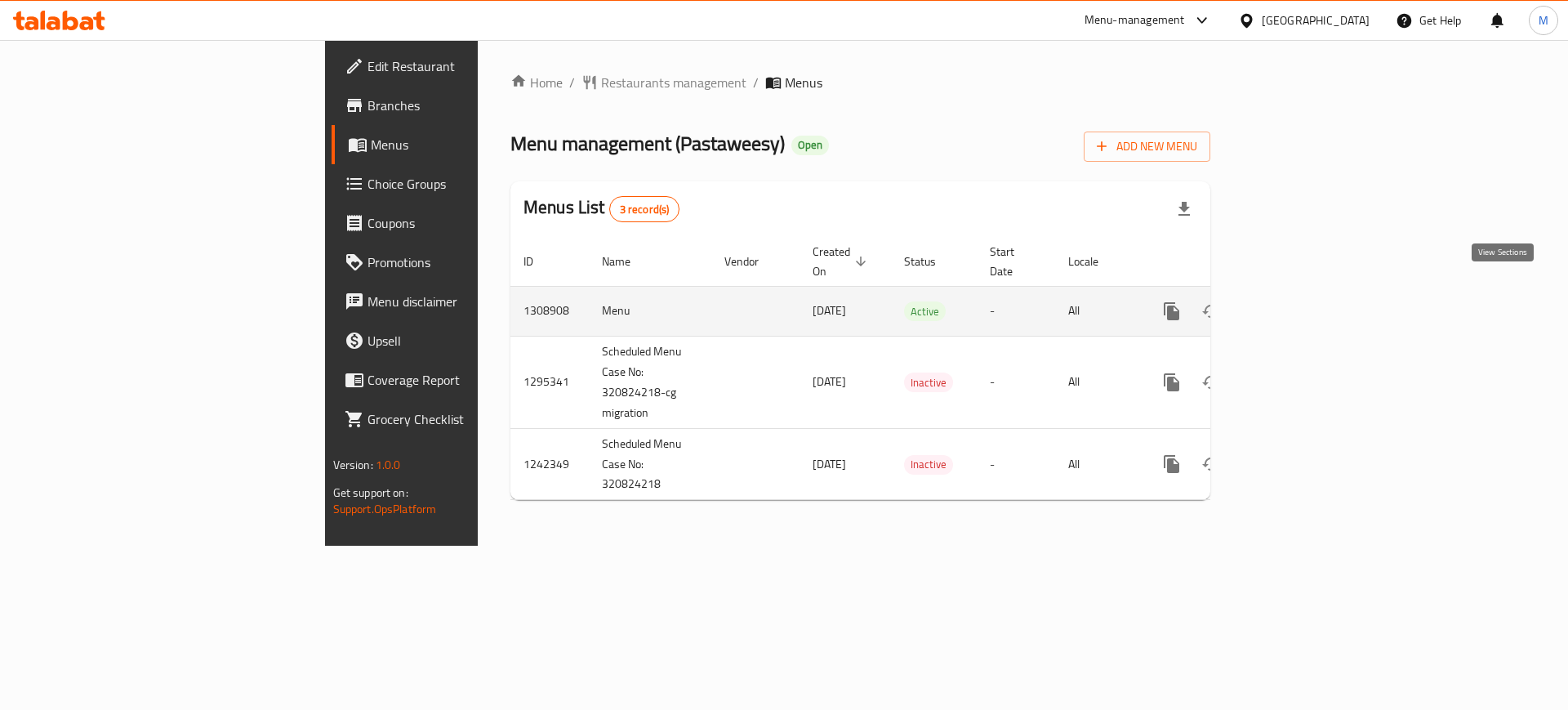
click at [1299, 301] on icon "enhanced table" at bounding box center [1289, 311] width 20 height 20
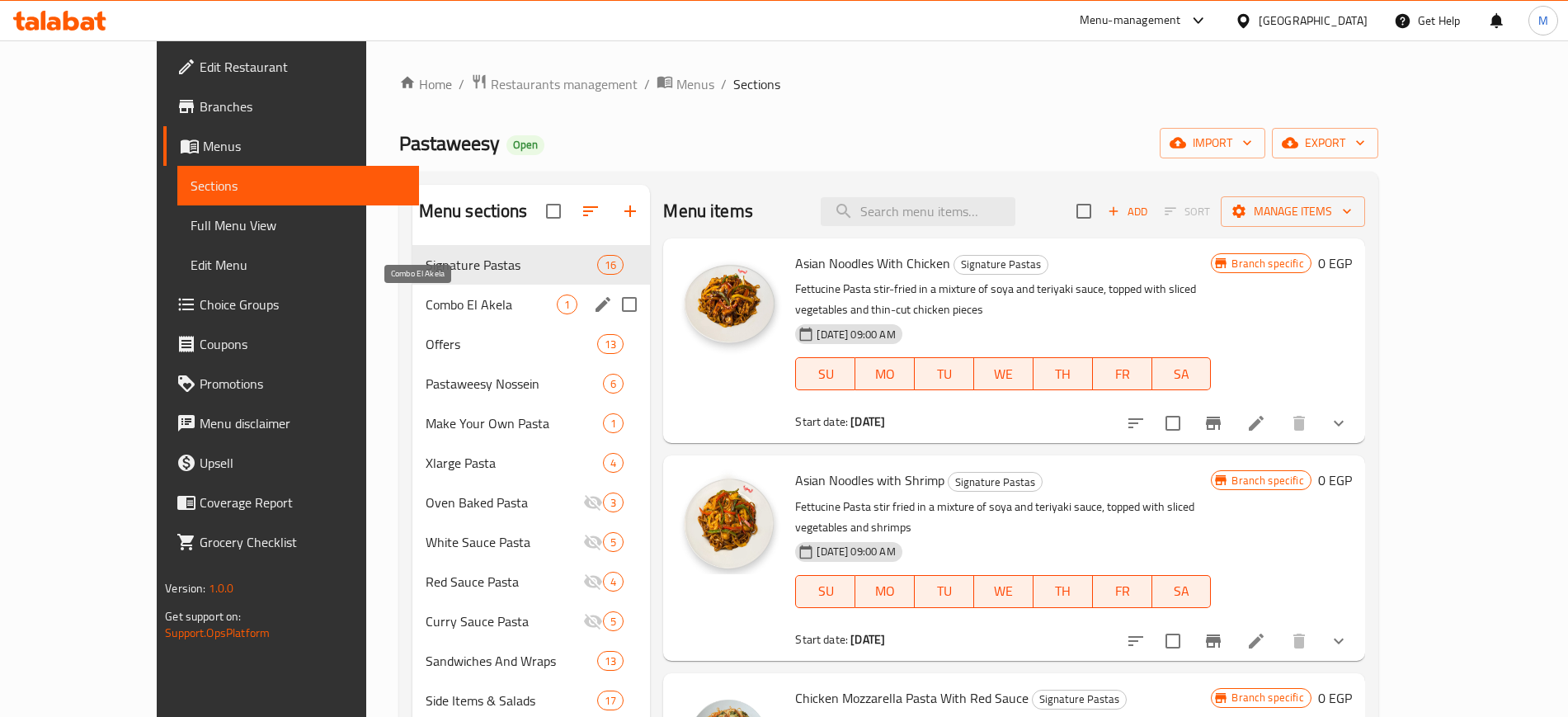
click at [437, 296] on span "Combo El Akela" at bounding box center [491, 304] width 132 height 20
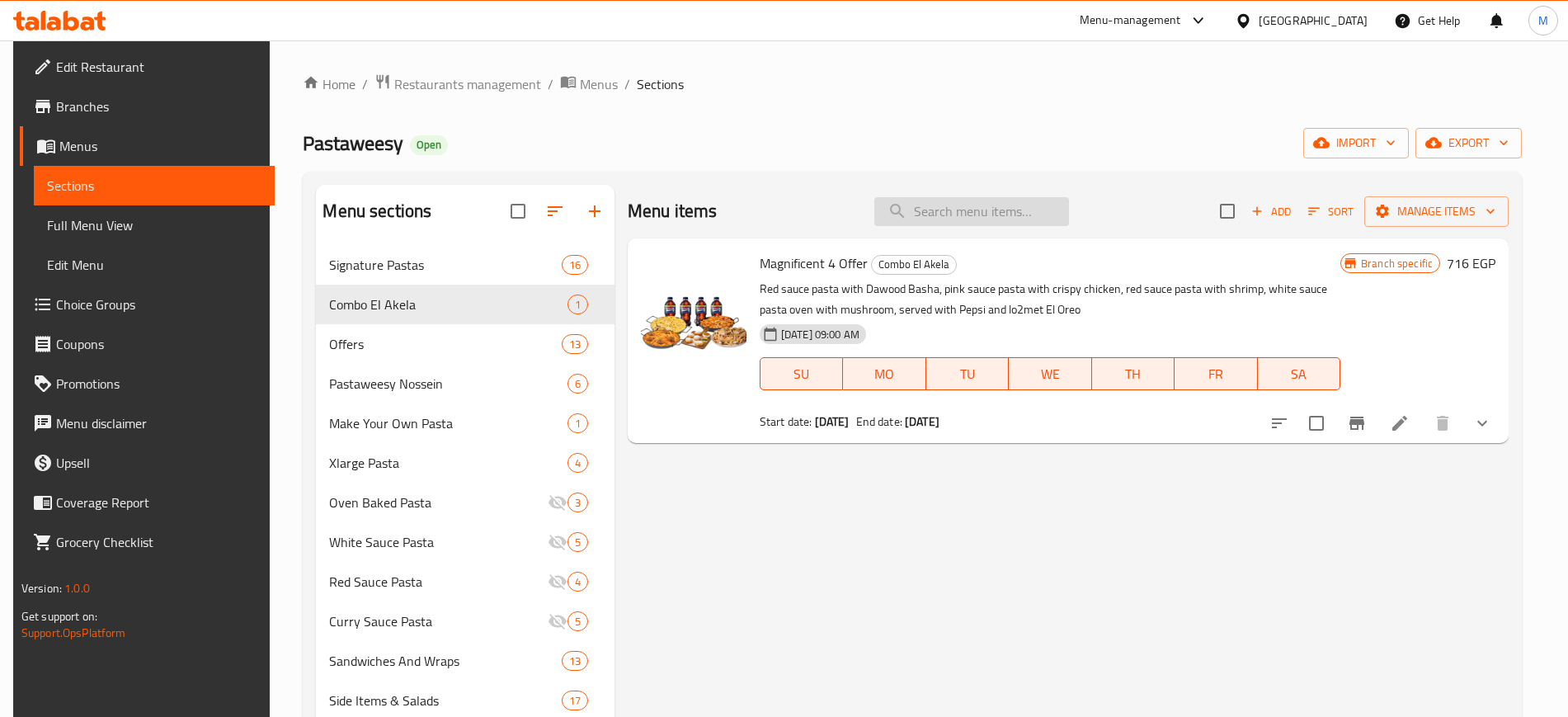
click at [969, 222] on input "search" at bounding box center [971, 211] width 195 height 29
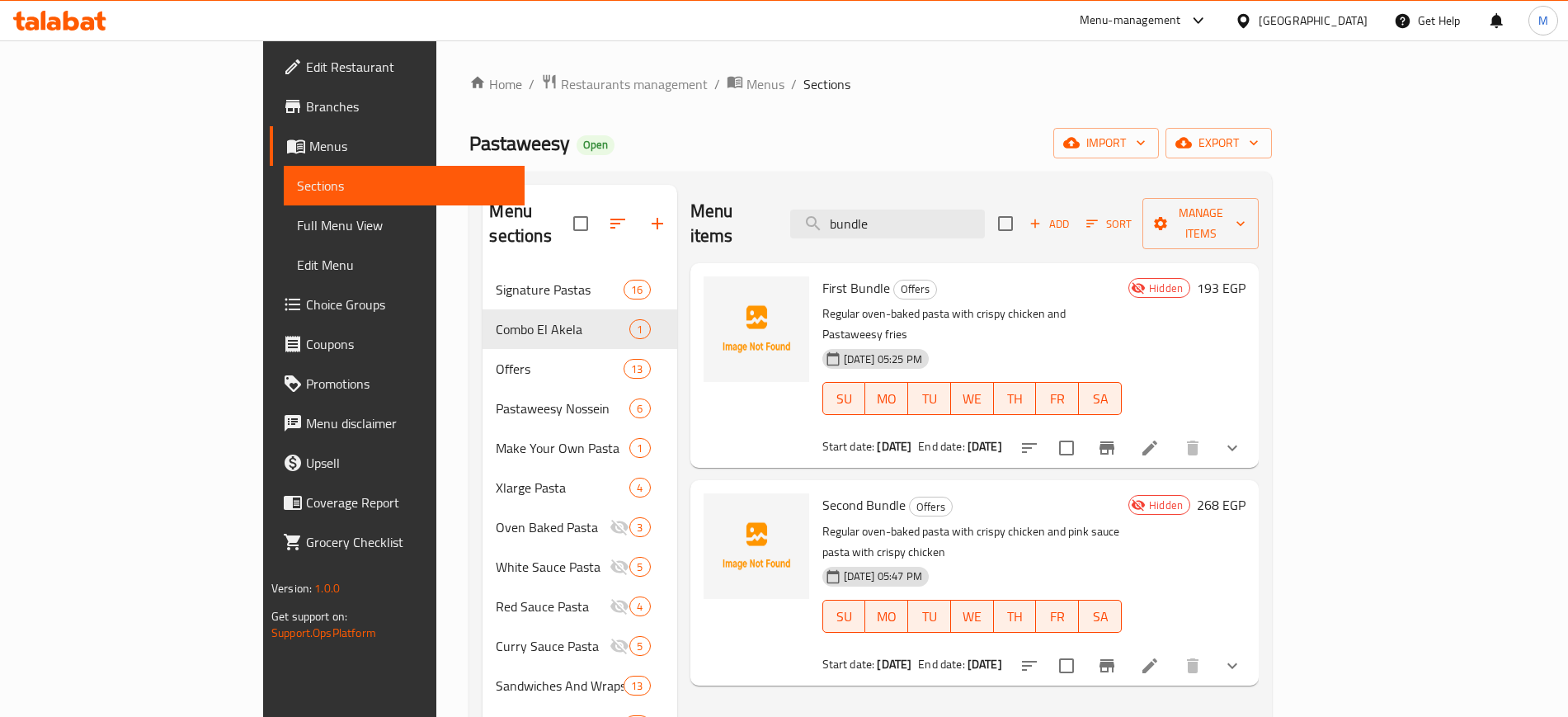
type input "bundle"
click at [723, 297] on circle "upload picture" at bounding box center [726, 299] width 5 height 5
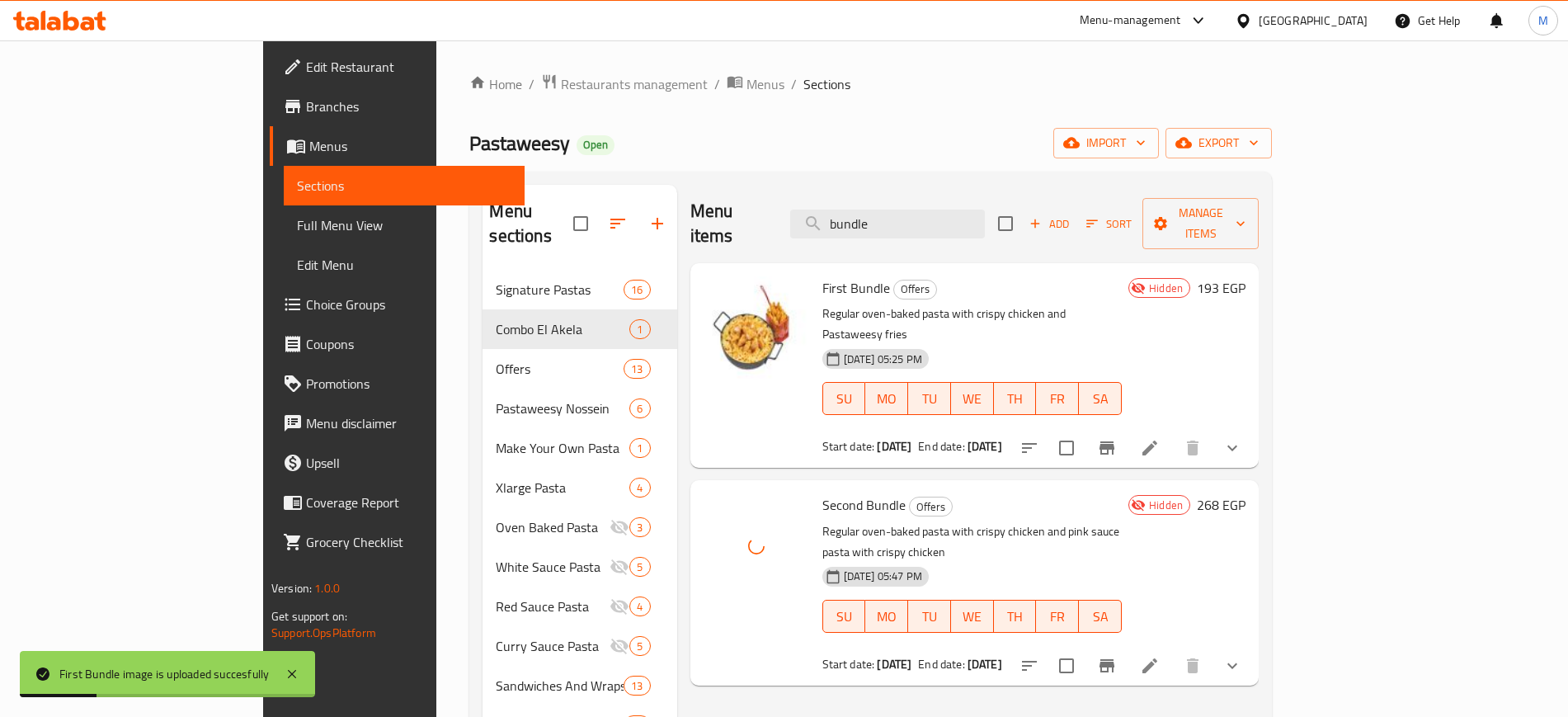
click at [808, 658] on div "Menu items bundle Add Sort Manage items First Bundle Offers Regular oven-baked …" at bounding box center [968, 543] width 581 height 717
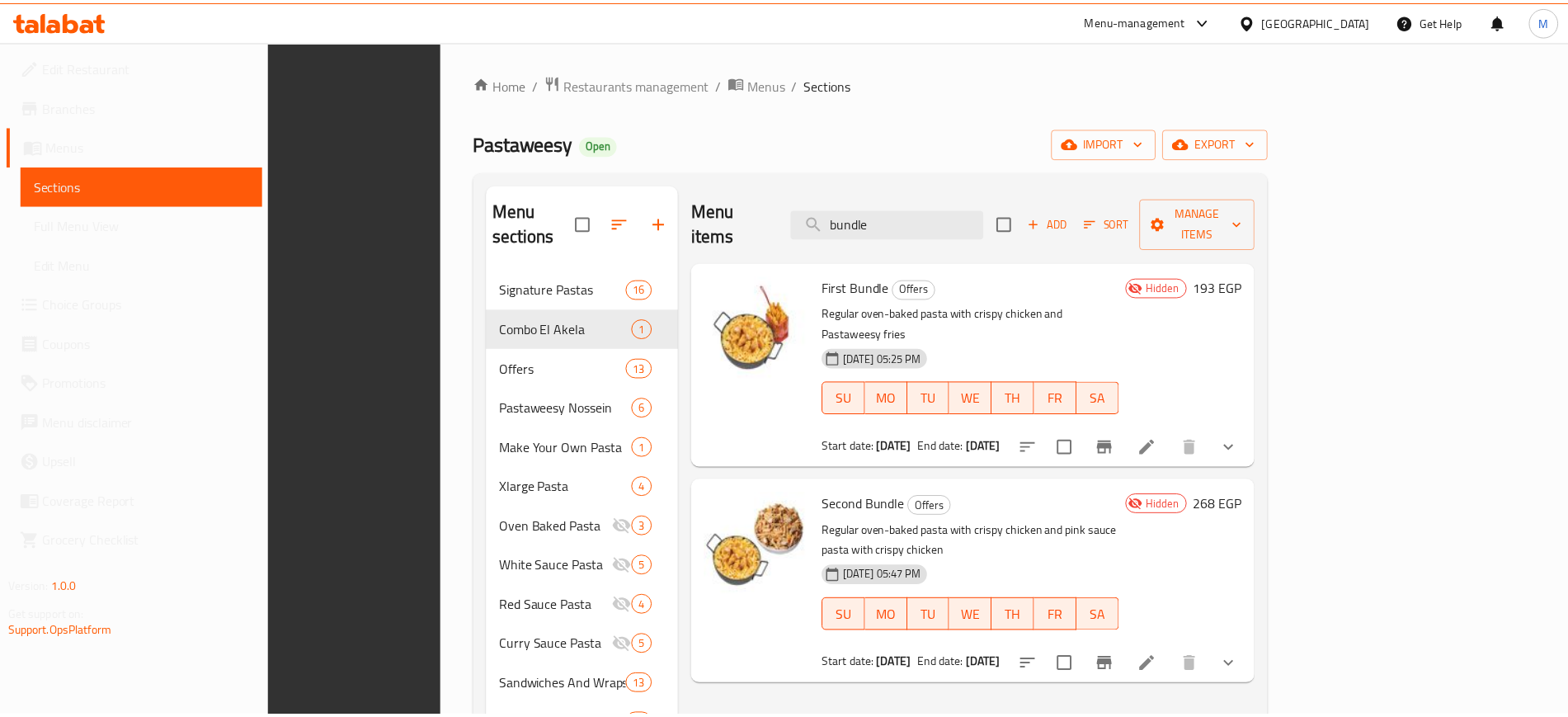
scroll to position [231, 0]
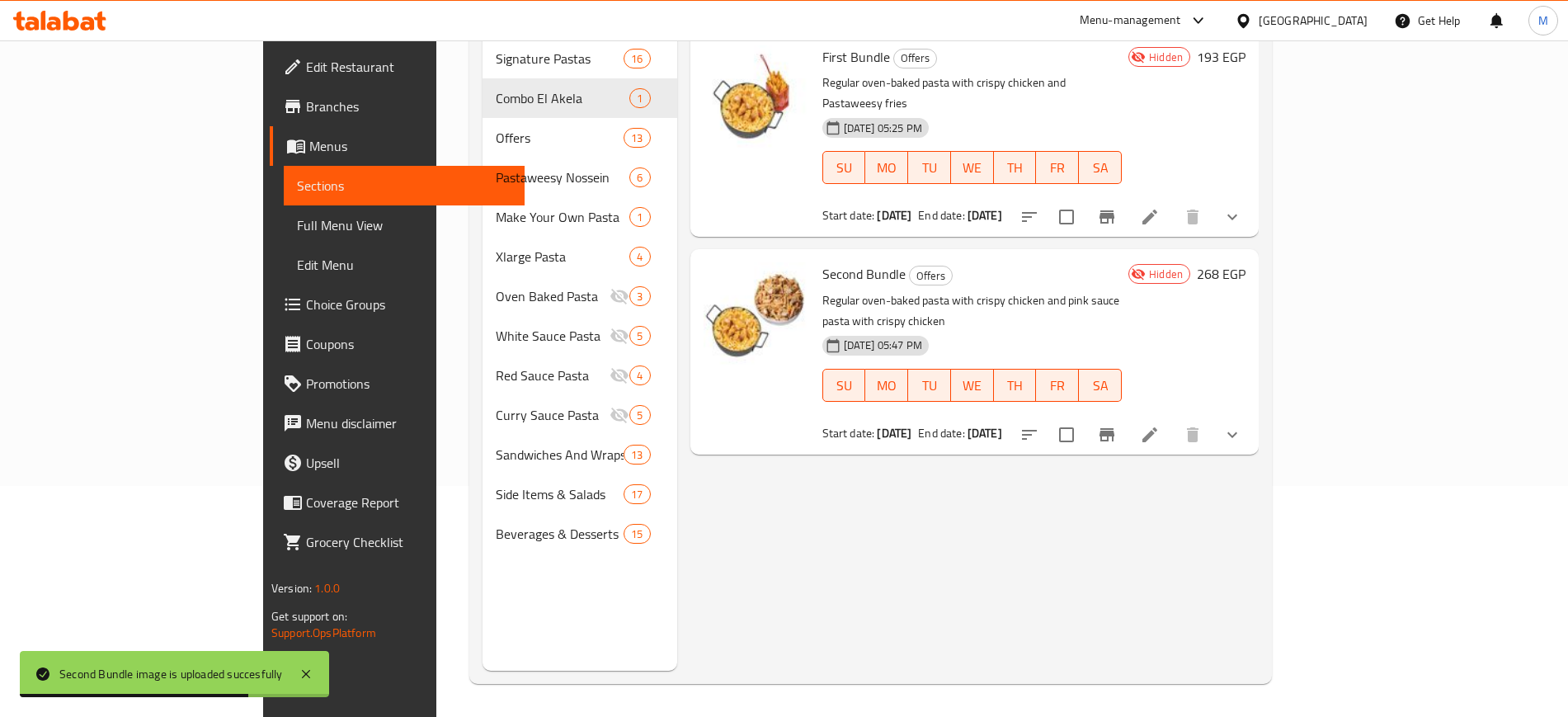
click at [1143, 513] on div "Menu items bundle Add Sort Manage items First Bundle Offers Regular oven-baked …" at bounding box center [968, 312] width 581 height 717
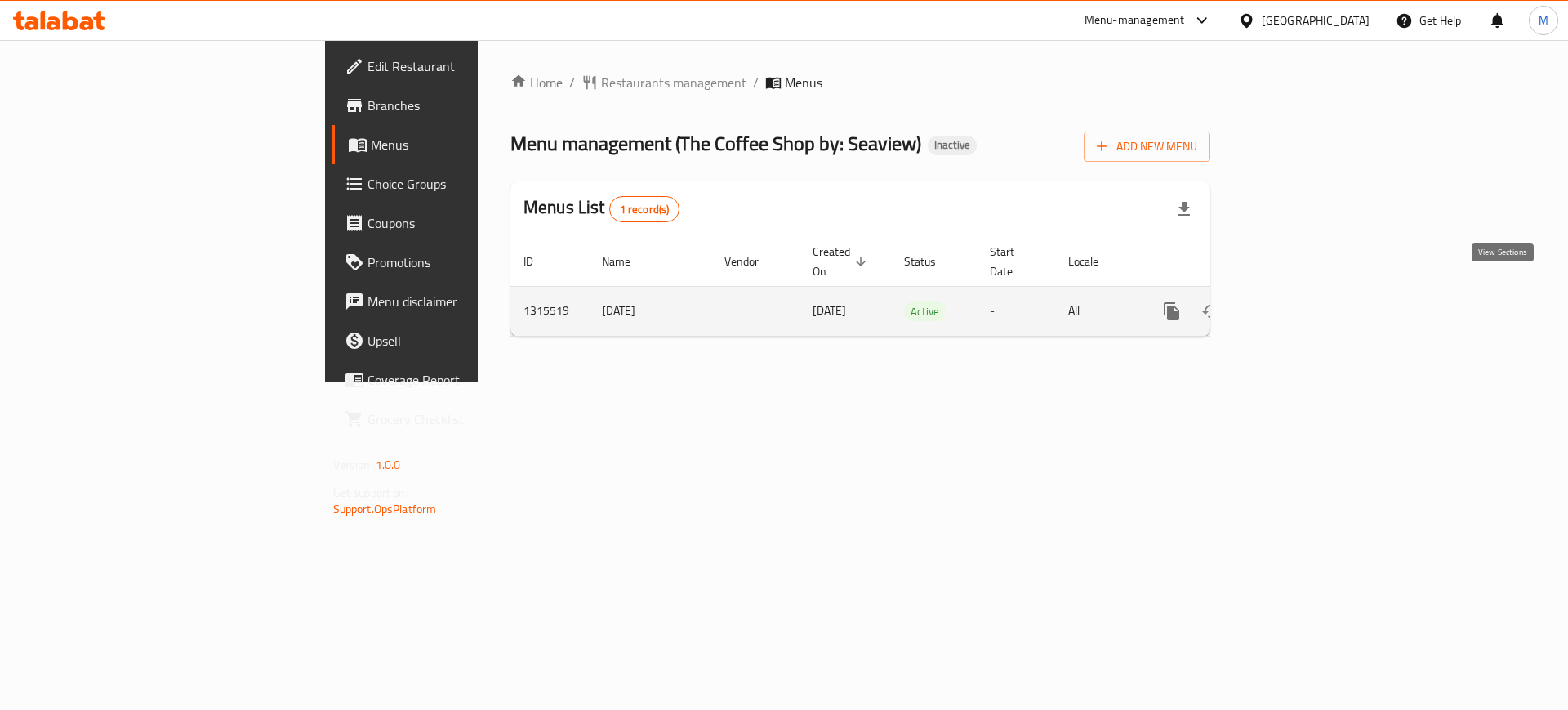
click at [1297, 304] on icon "enhanced table" at bounding box center [1289, 311] width 15 height 15
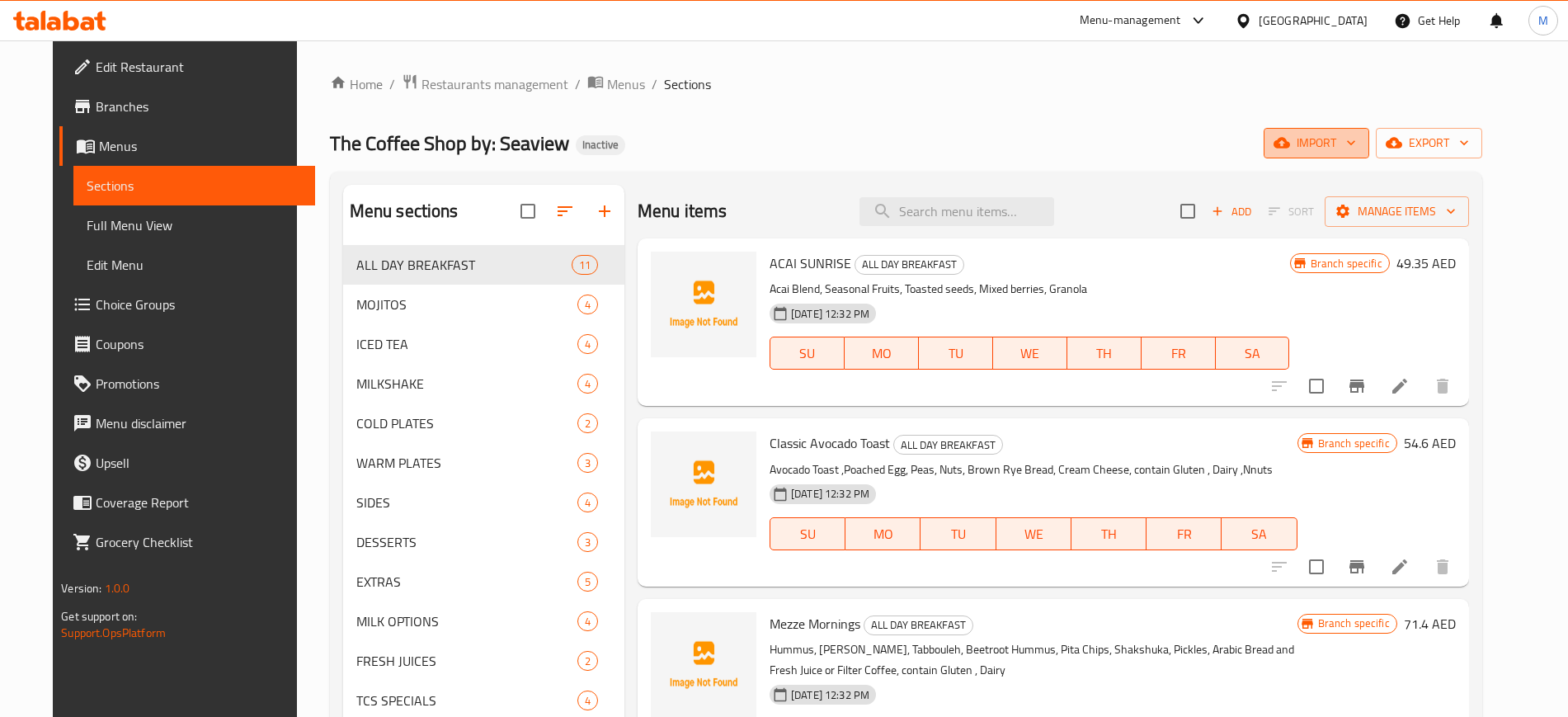
click at [1359, 143] on icon "button" at bounding box center [1351, 142] width 17 height 17
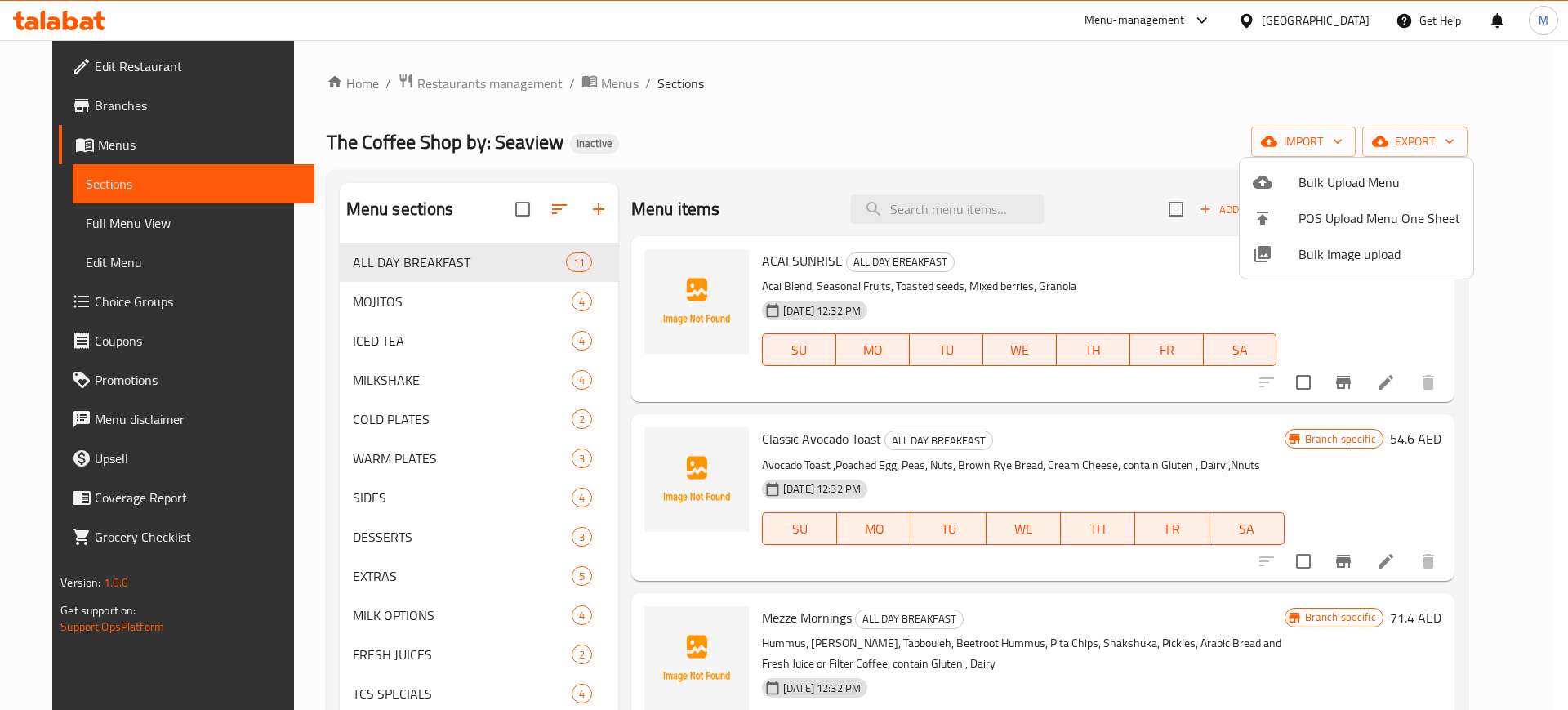
click at [1130, 95] on div at bounding box center [784, 355] width 1568 height 710
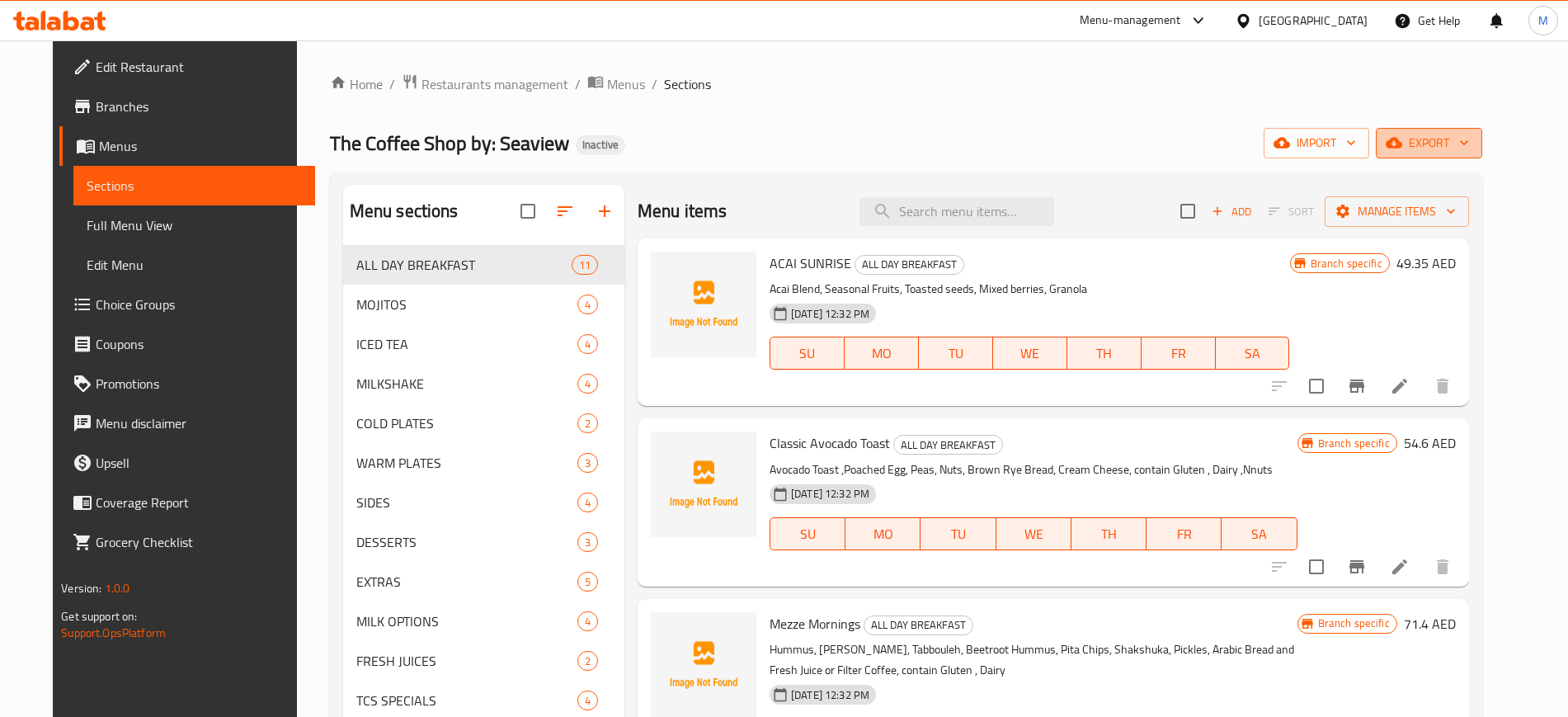
click at [1469, 140] on span "export" at bounding box center [1429, 143] width 80 height 21
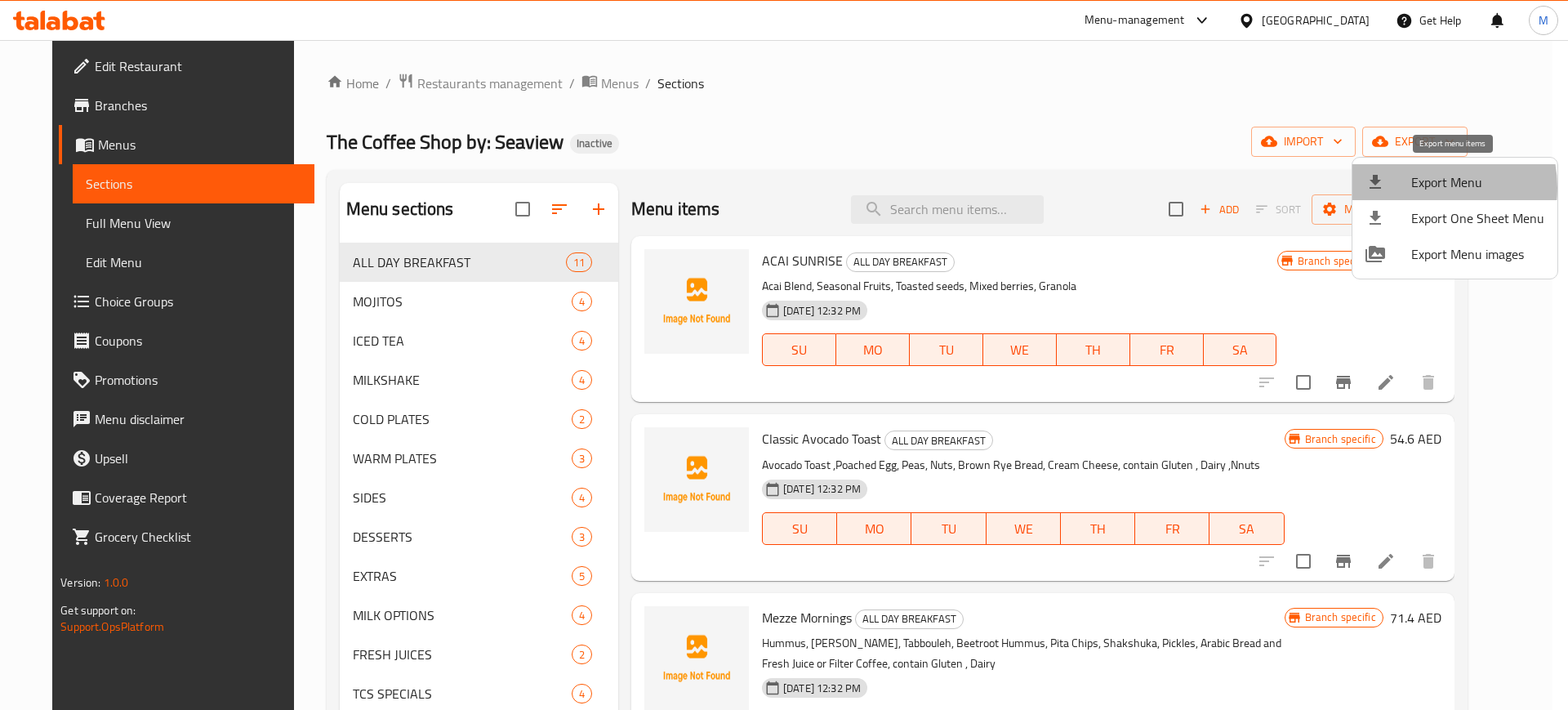
click at [1418, 187] on span "Export Menu" at bounding box center [1478, 181] width 133 height 20
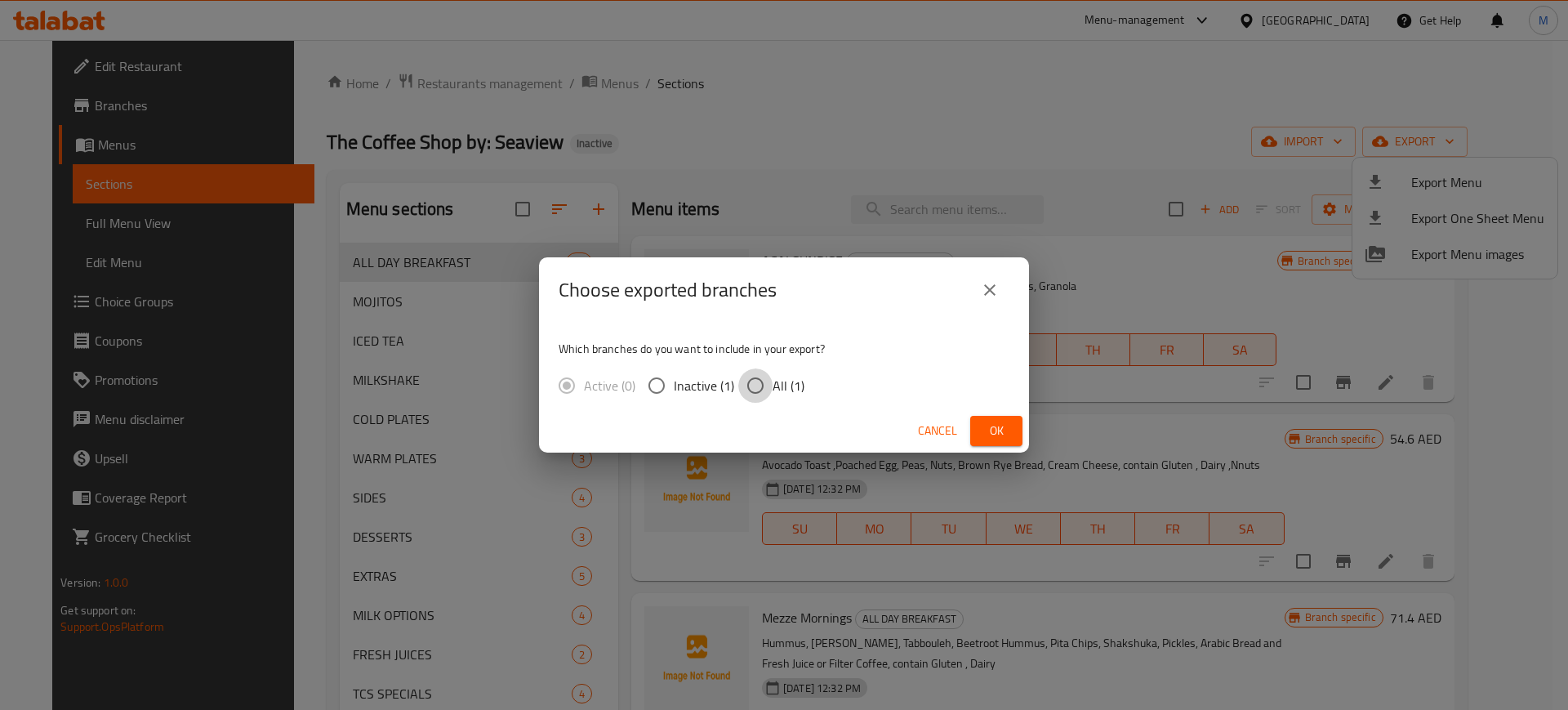
click at [768, 379] on input "All (1)" at bounding box center [756, 385] width 35 height 35
radio input "true"
click at [993, 424] on span "Ok" at bounding box center [996, 431] width 26 height 21
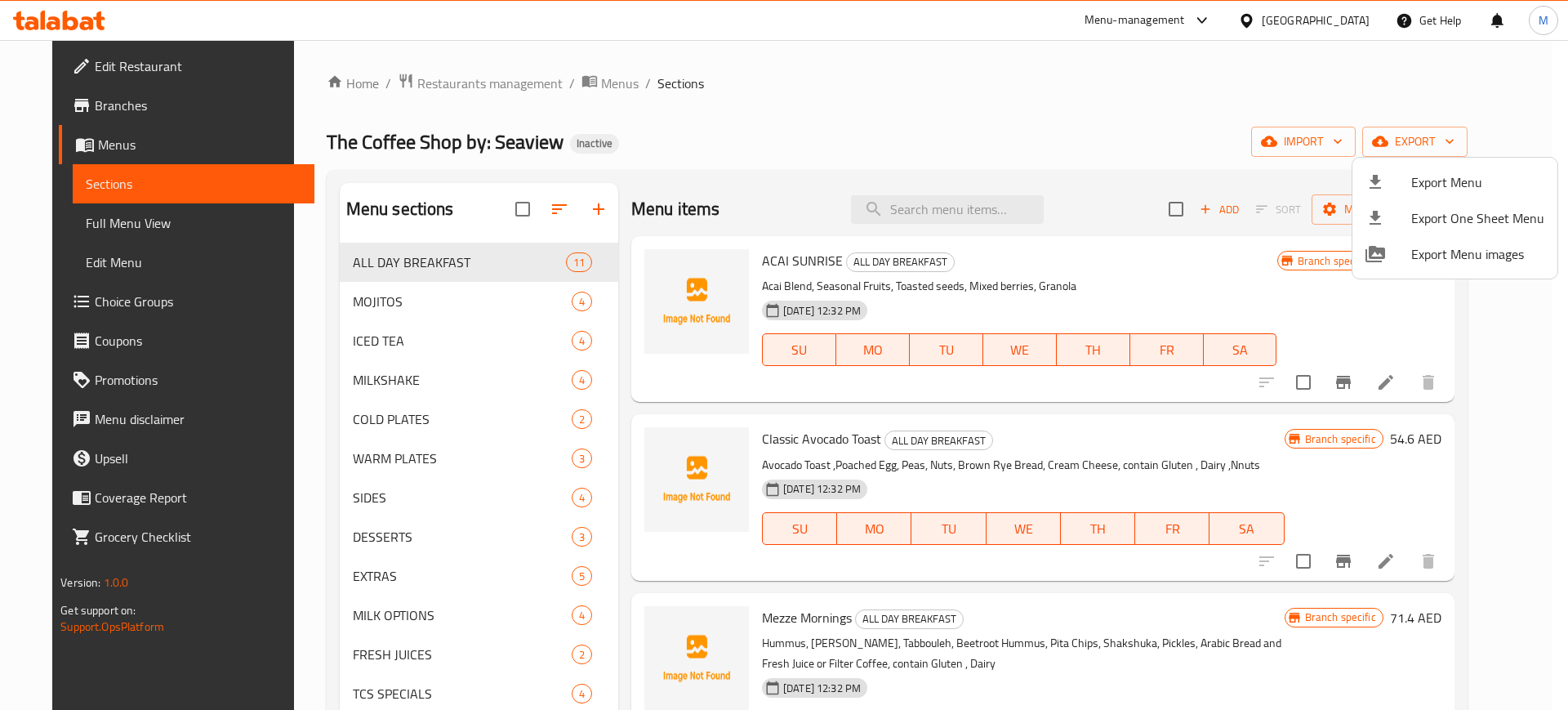
click at [1100, 157] on div at bounding box center [784, 355] width 1568 height 710
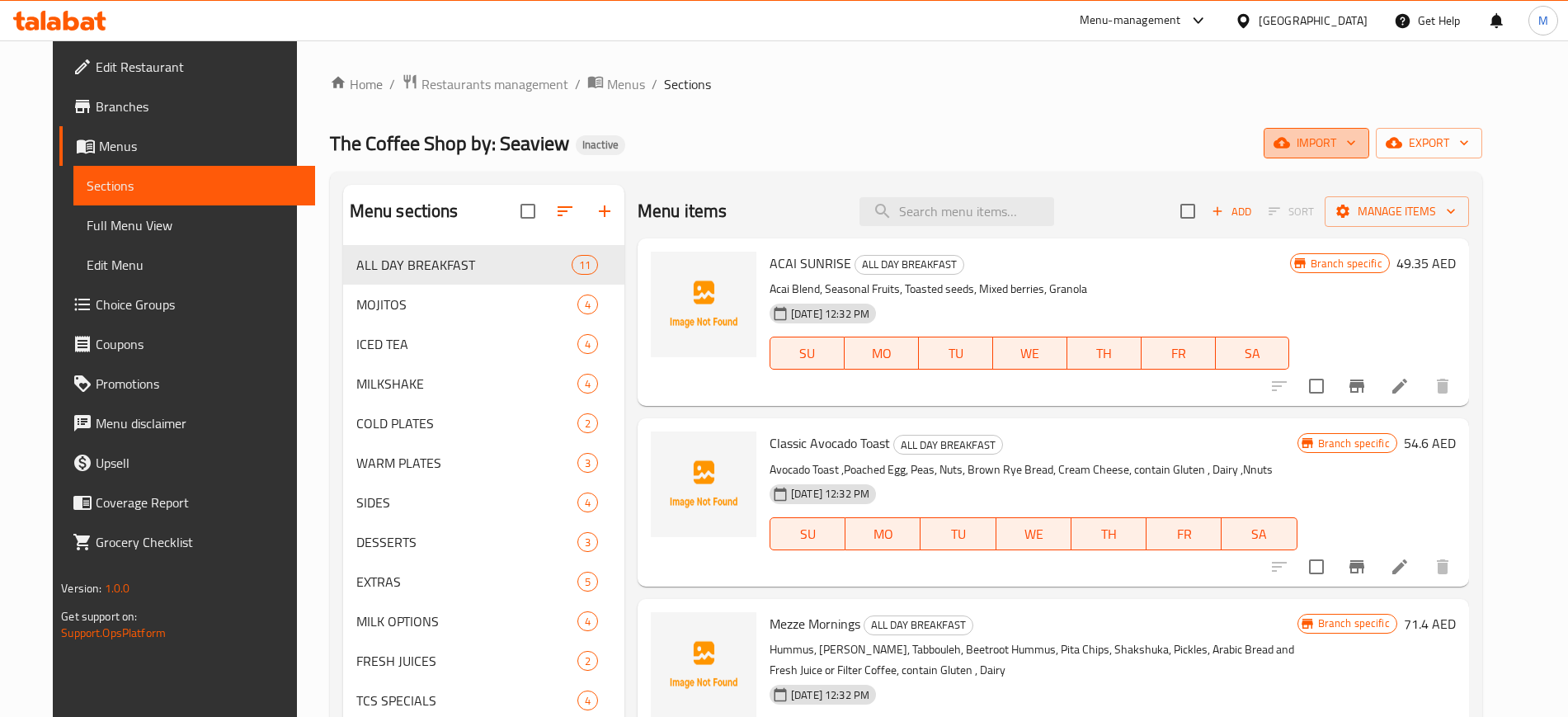
click at [1356, 144] on span "import" at bounding box center [1316, 143] width 79 height 21
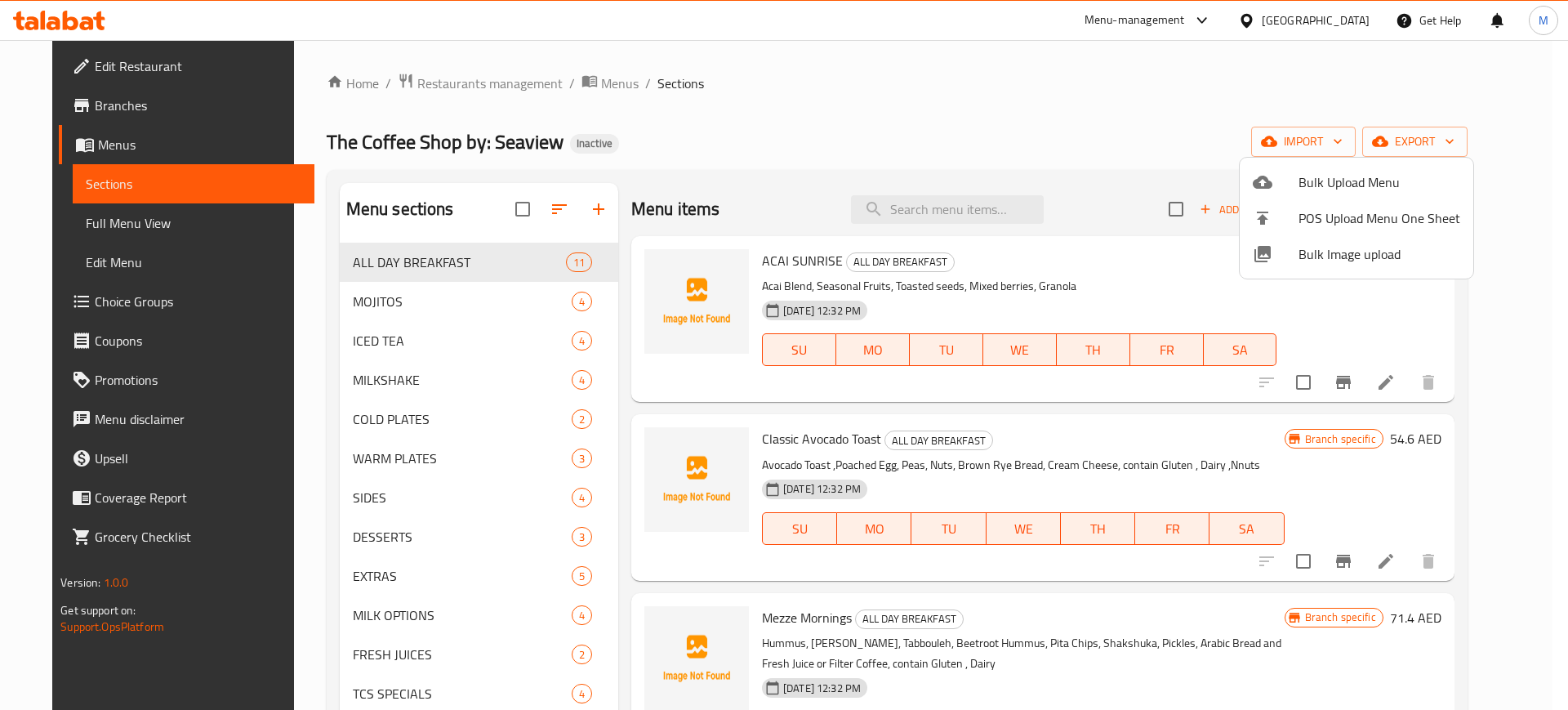
click at [1362, 251] on span "Bulk Image upload" at bounding box center [1379, 254] width 162 height 20
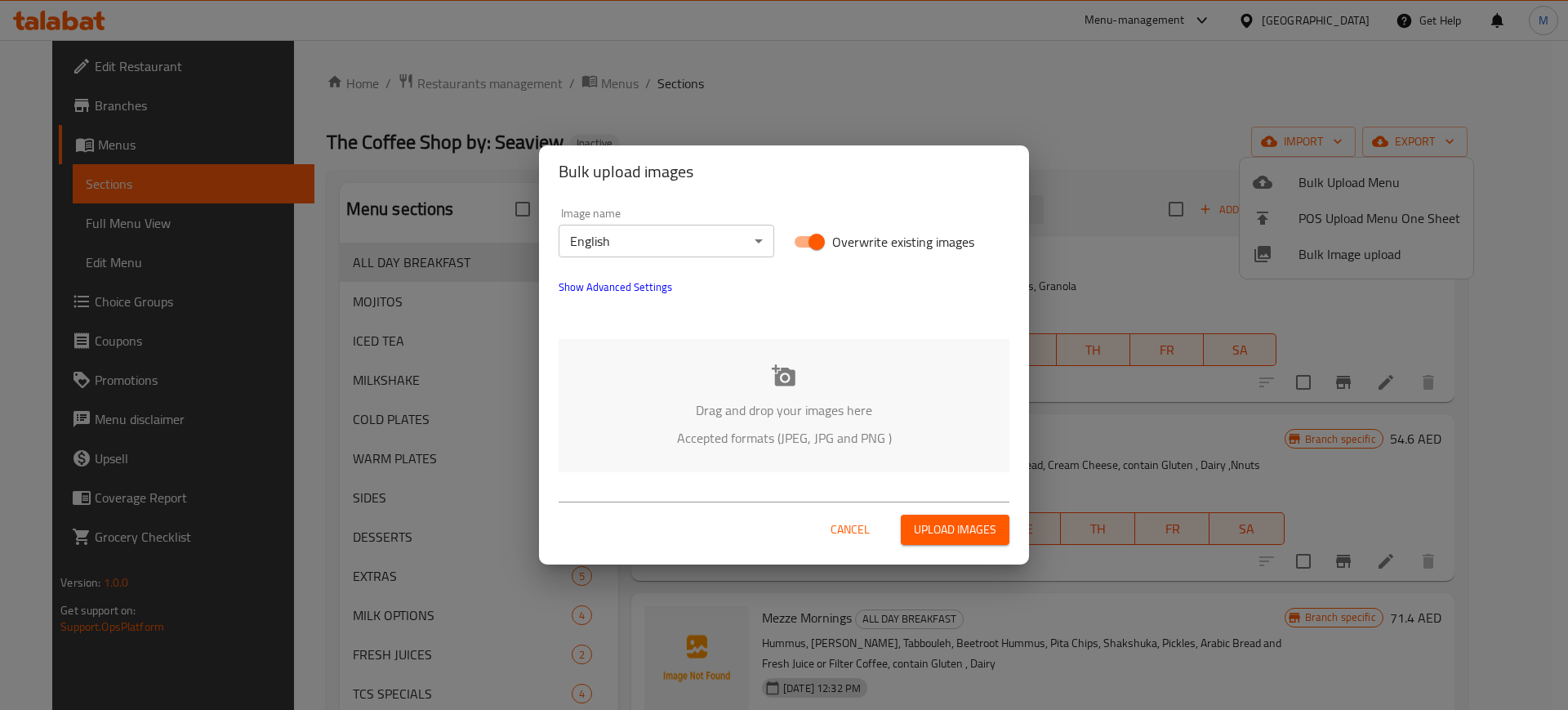
click at [722, 376] on div "Drag and drop your images here Accepted formats (JPEG, JPG and PNG )" at bounding box center [784, 405] width 451 height 133
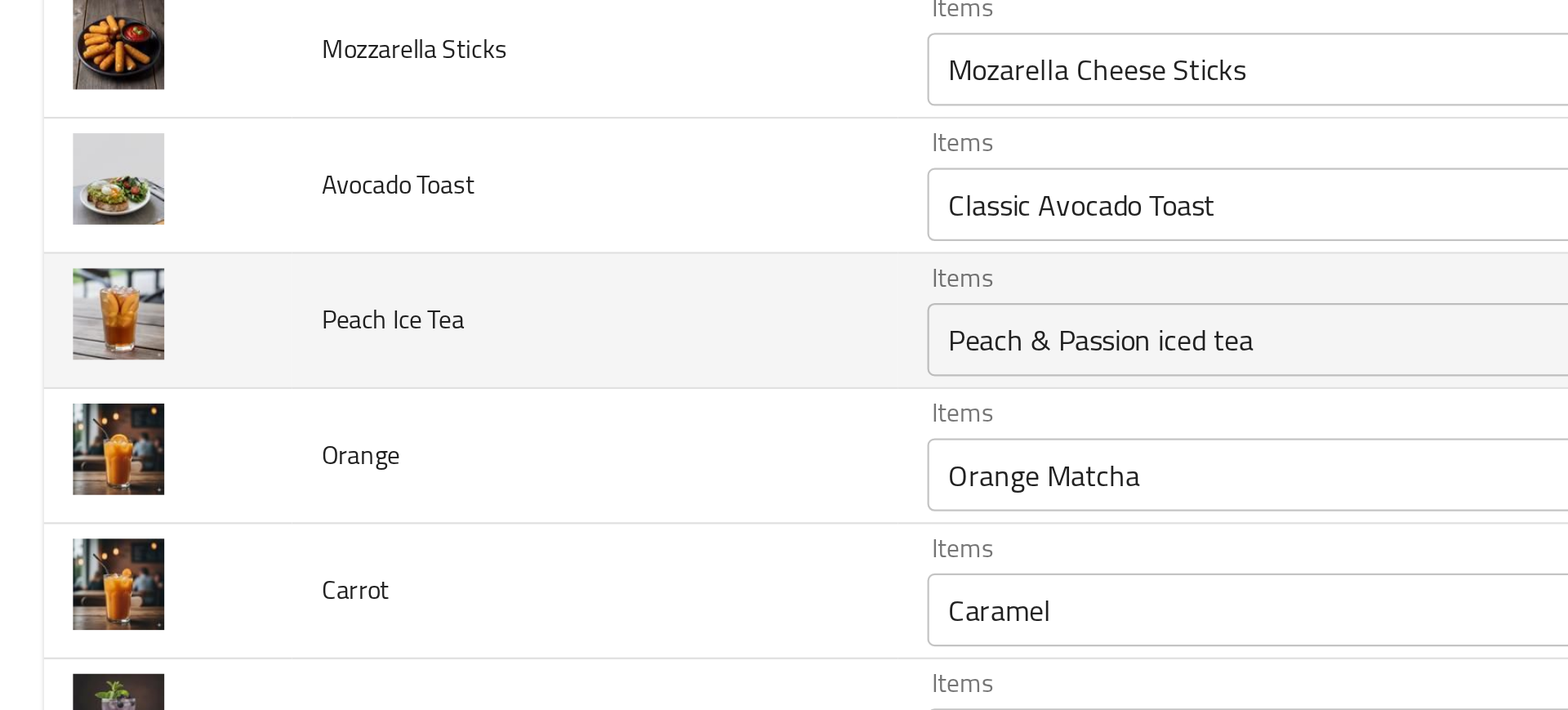
scroll to position [2186, 0]
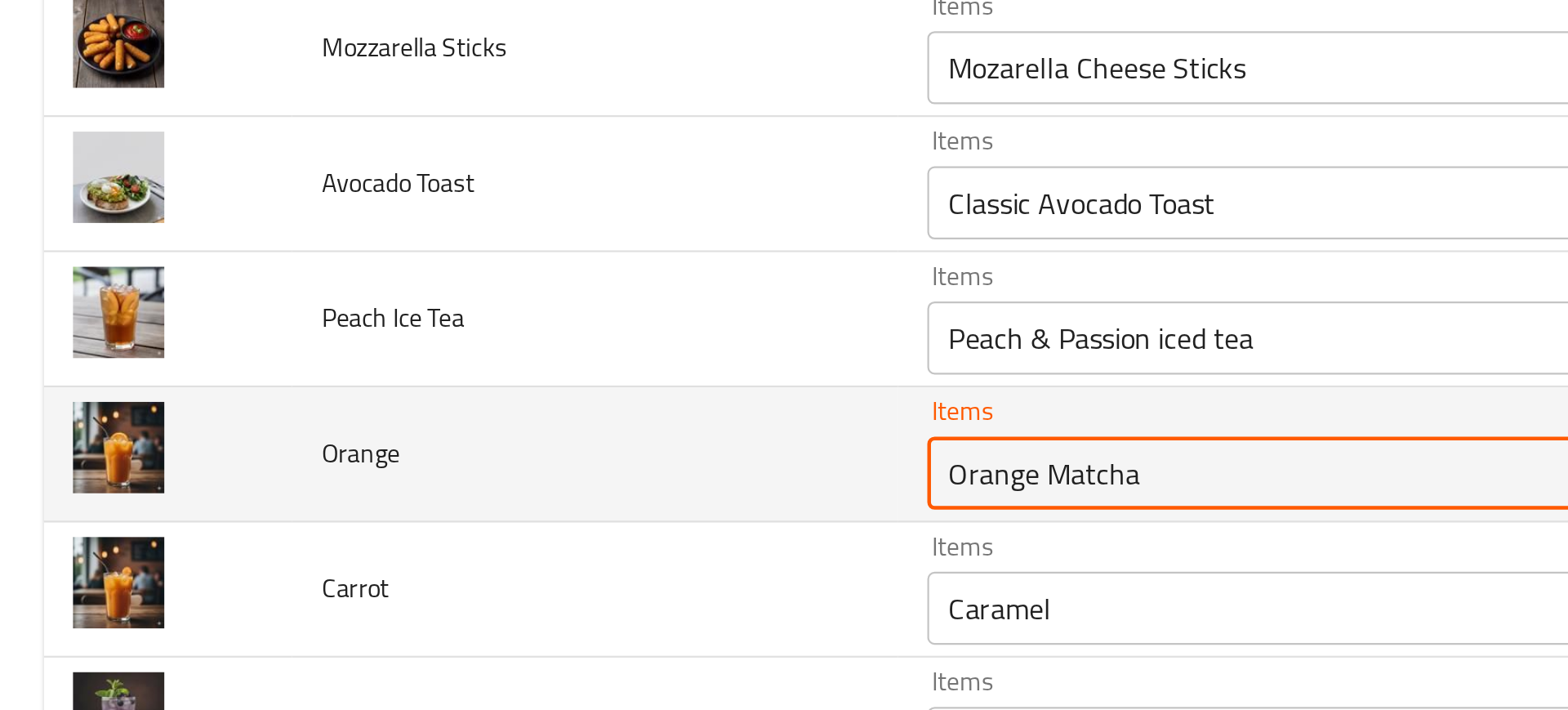
drag, startPoint x: 464, startPoint y: 344, endPoint x: 614, endPoint y: 304, distance: 155.2
click at [614, 305] on div "Items Orange Matcha Items" at bounding box center [639, 330] width 449 height 50
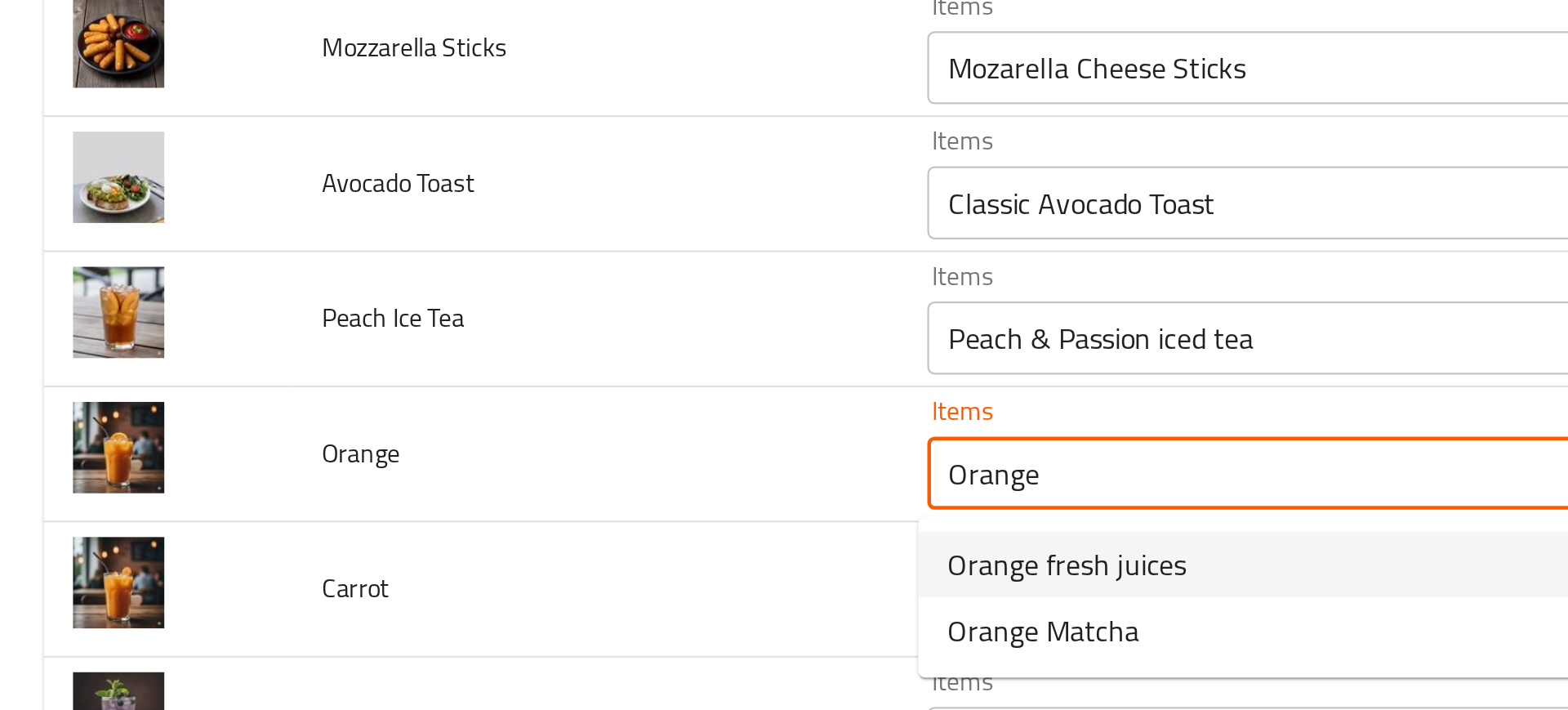
click at [475, 376] on span "Orange fresh juices" at bounding box center [478, 378] width 107 height 20
type input "Orange fresh juices"
type input "عصير طازج برتقال"
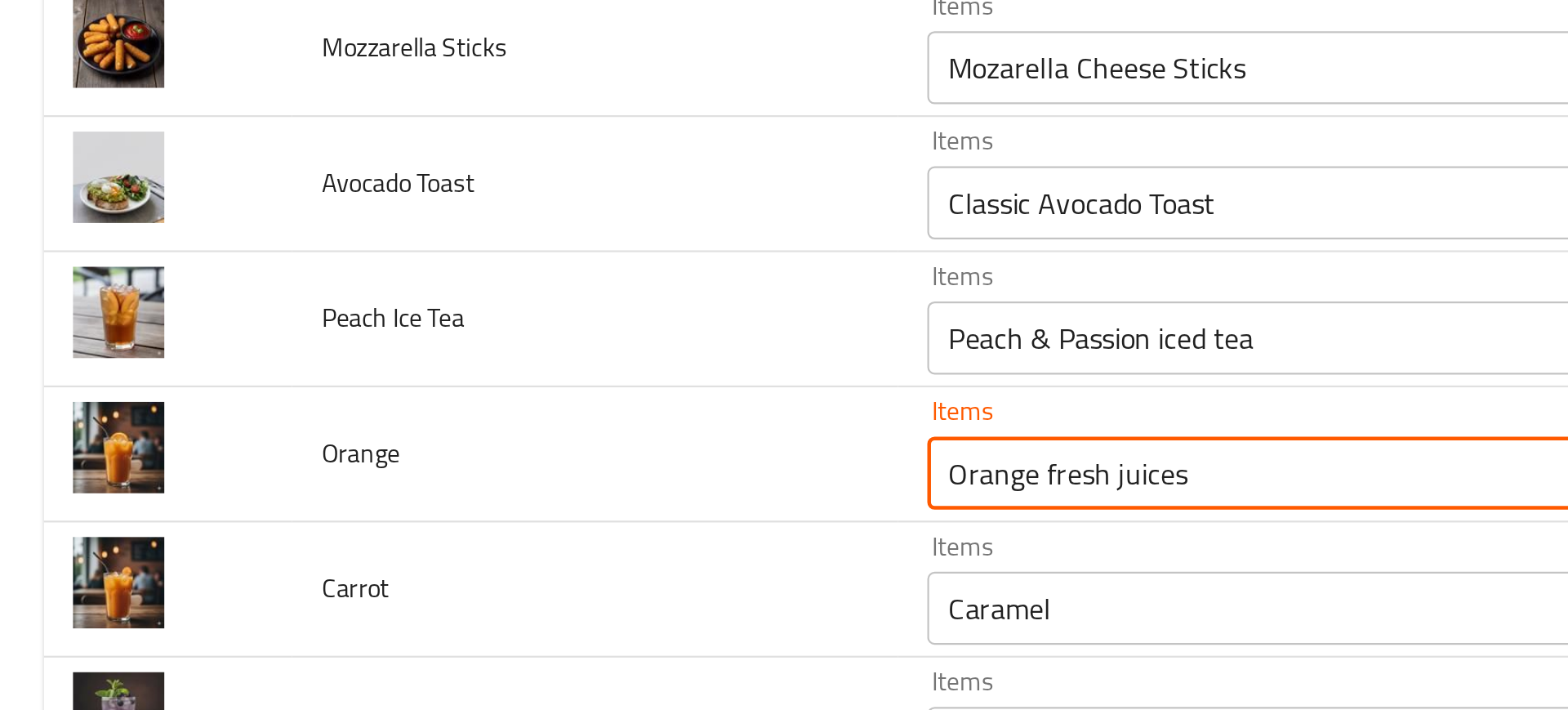
type input "Orange fresh juices"
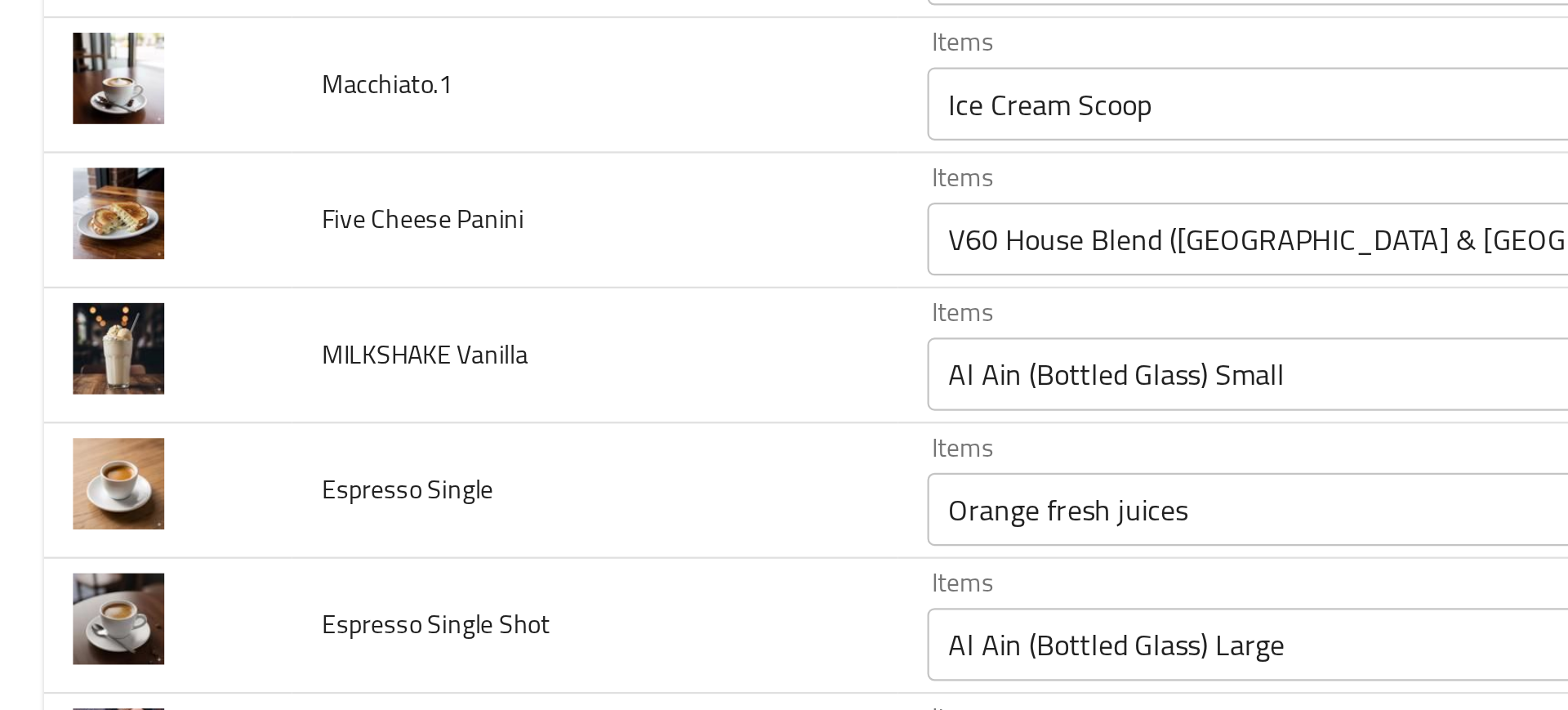
scroll to position [2170, 0]
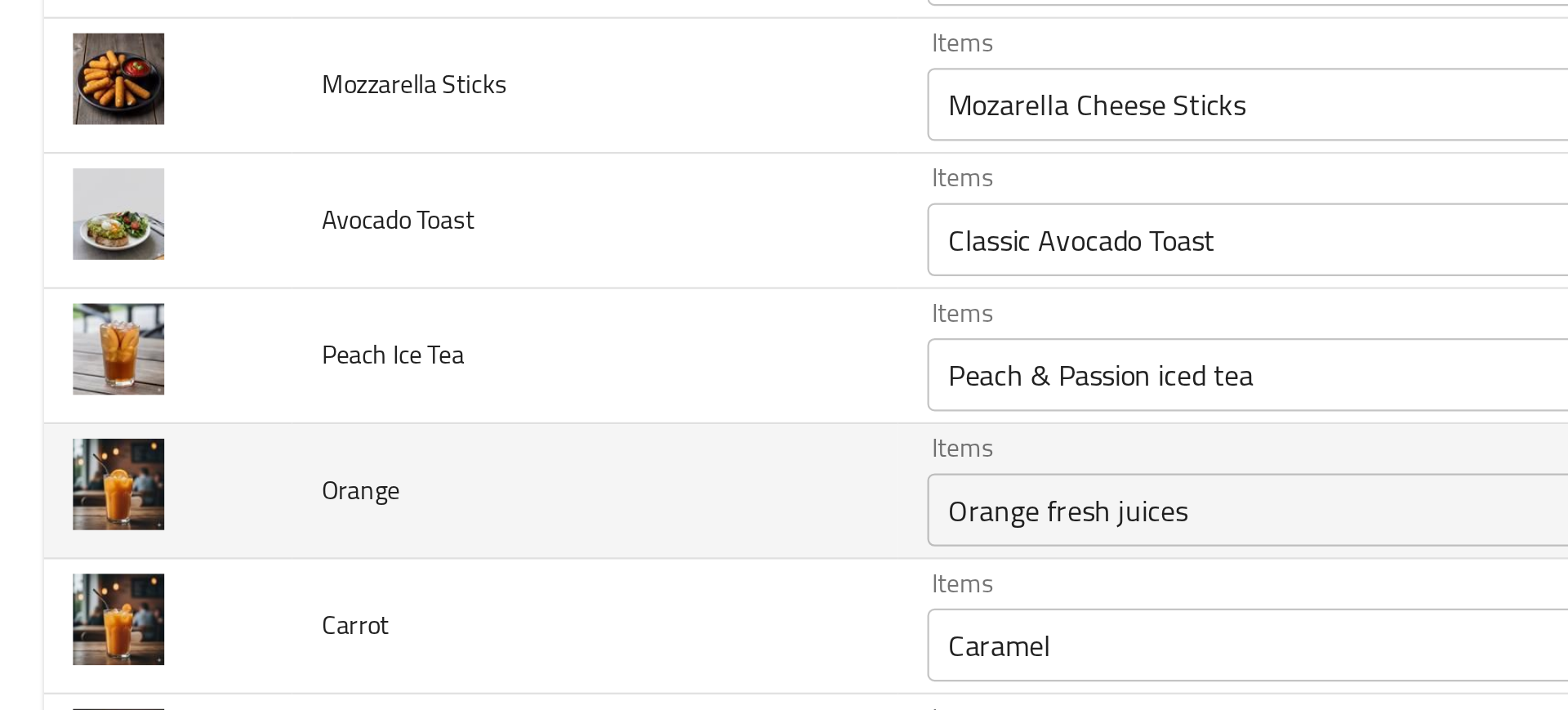
click at [415, 368] on div "Orange fresh juices Items" at bounding box center [639, 354] width 449 height 33
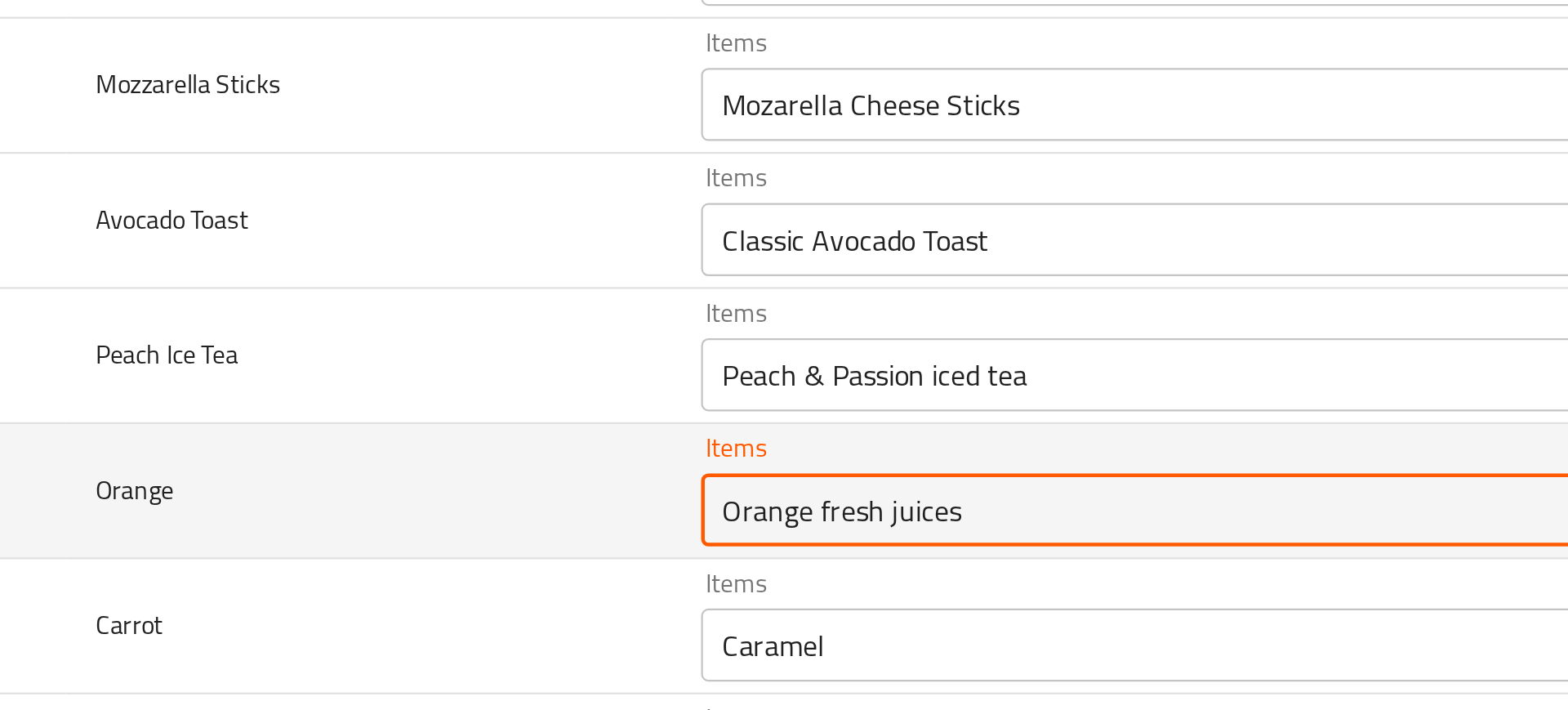
scroll to position [2291, 0]
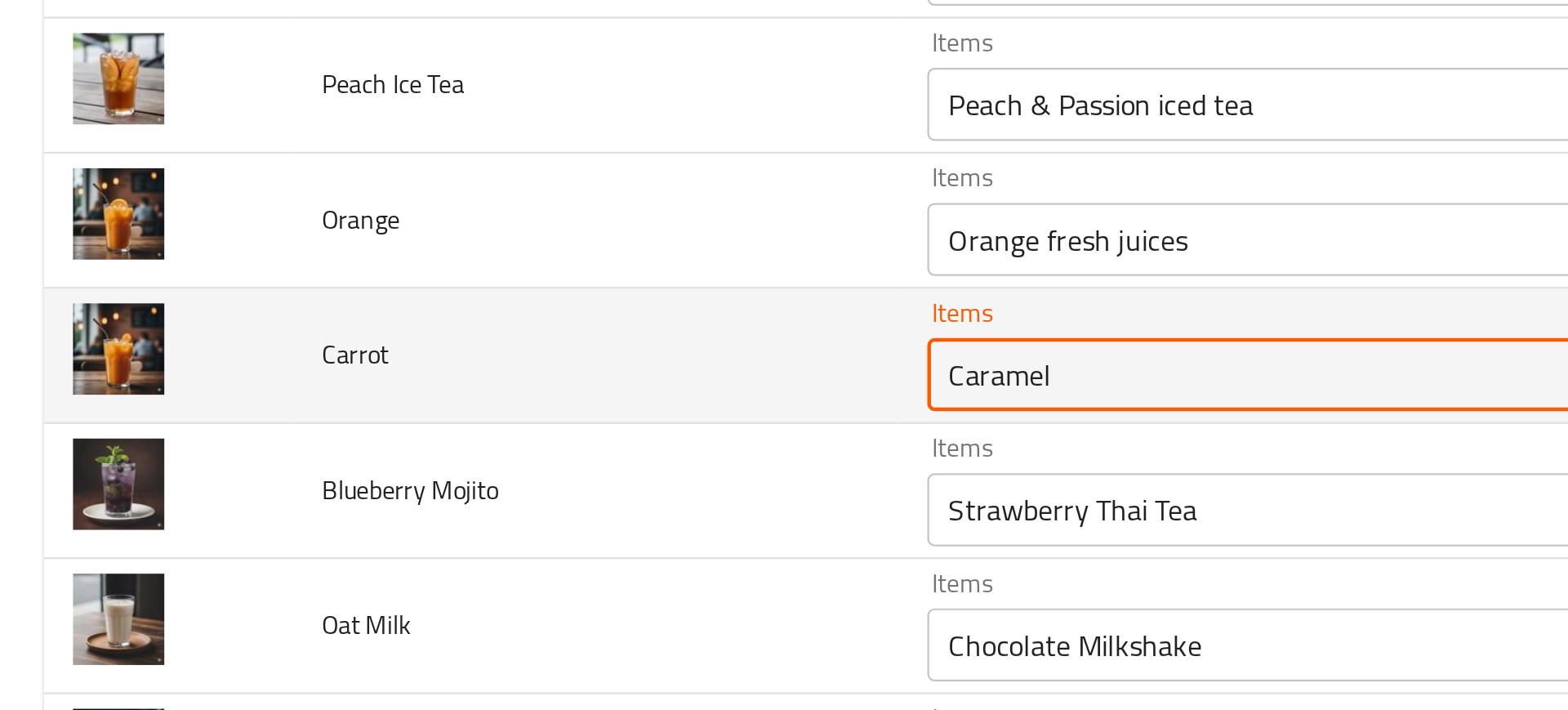
click at [445, 292] on input "Caramel" at bounding box center [615, 294] width 391 height 22
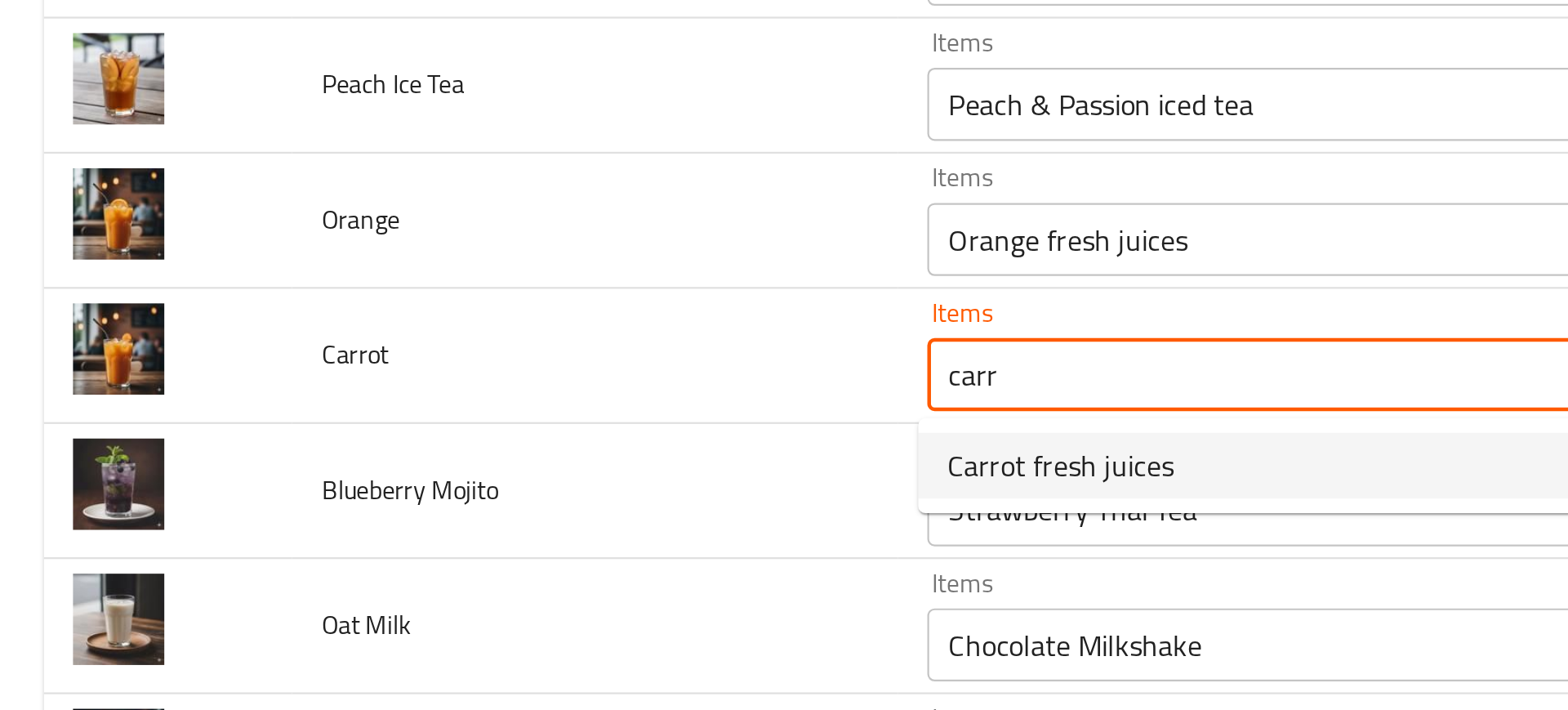
click at [461, 333] on span "Carrot fresh juices" at bounding box center [474, 334] width 101 height 20
type input "Carrot fresh juices"
type input "عصير طازج جزر"
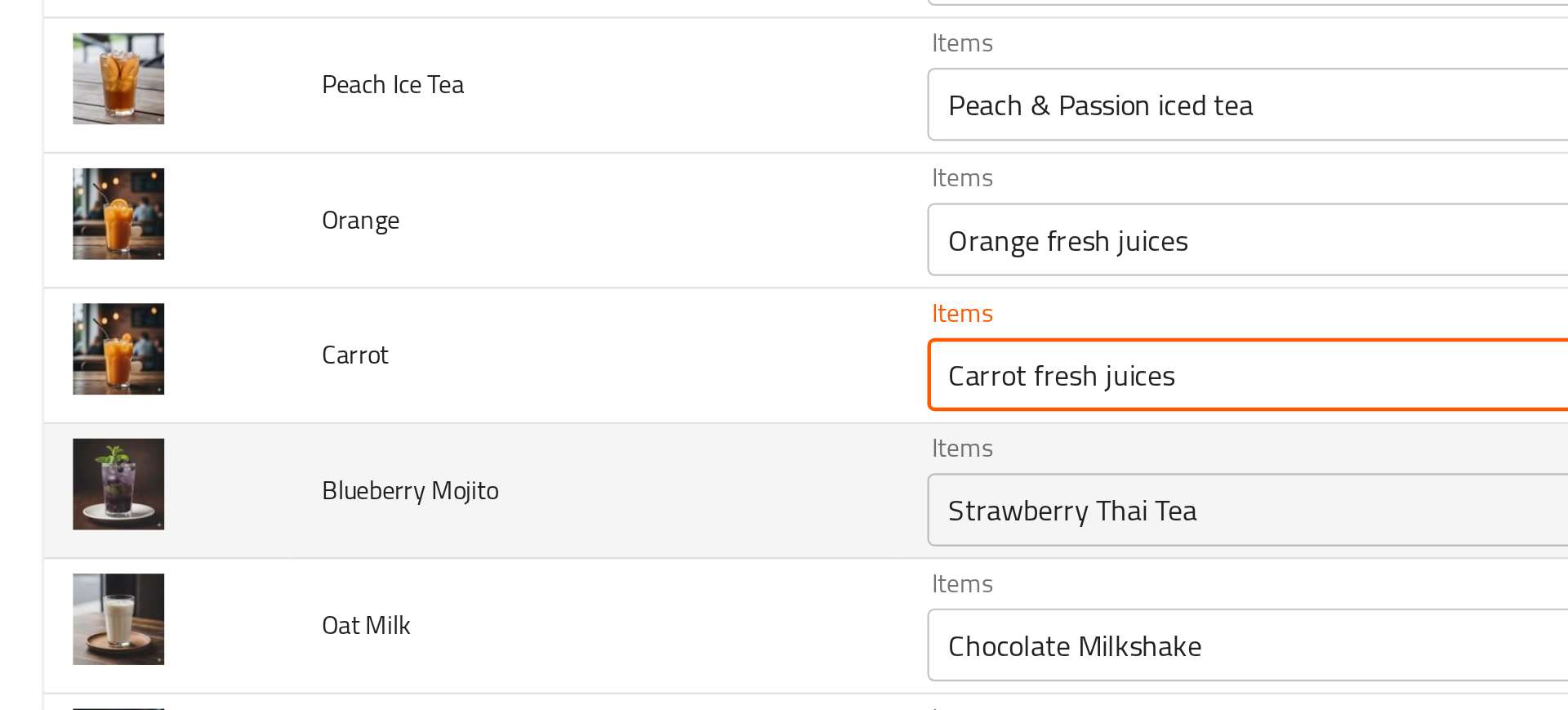
type input "Carrot fresh juices"
click at [478, 357] on Mojito "Strawberry Thai Tea" at bounding box center [615, 354] width 391 height 22
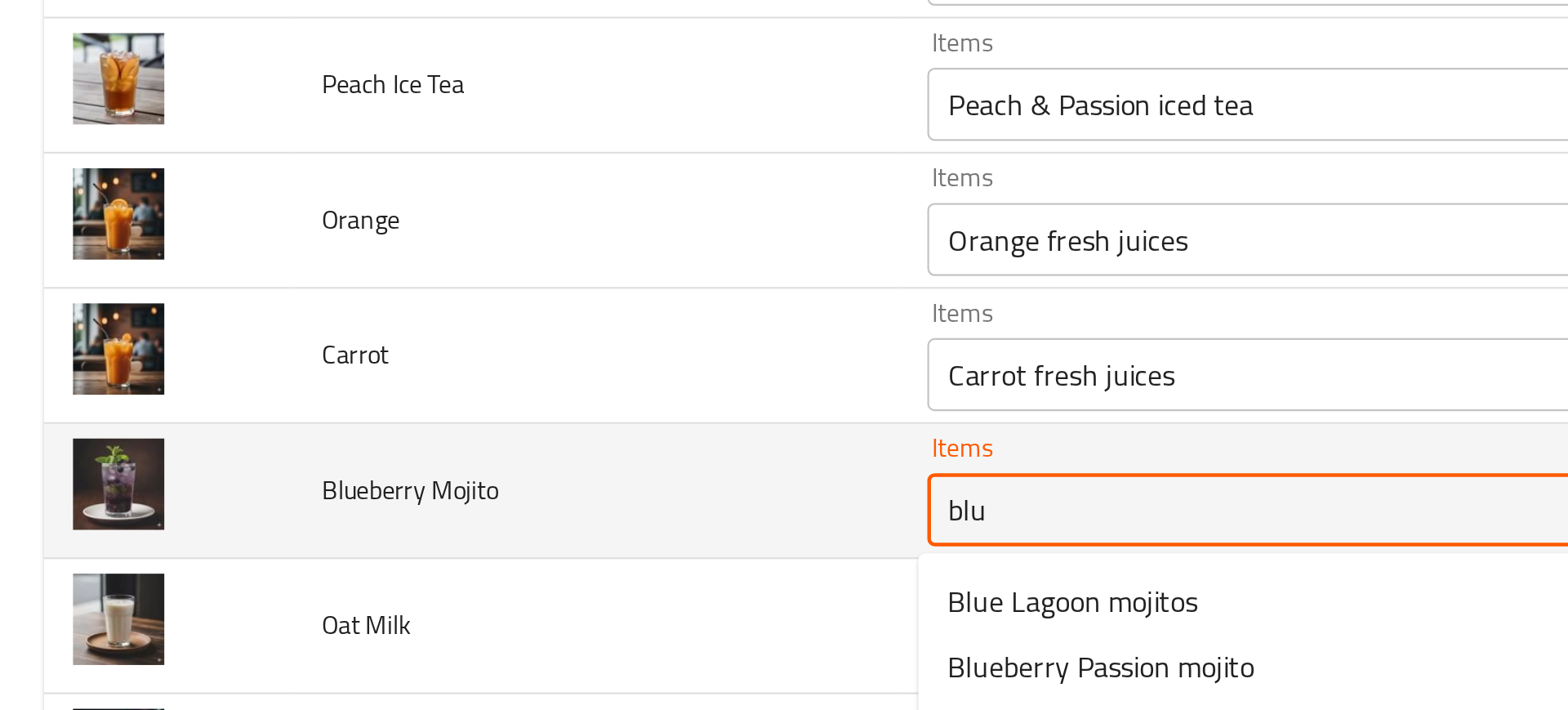
type Mojito "blue"
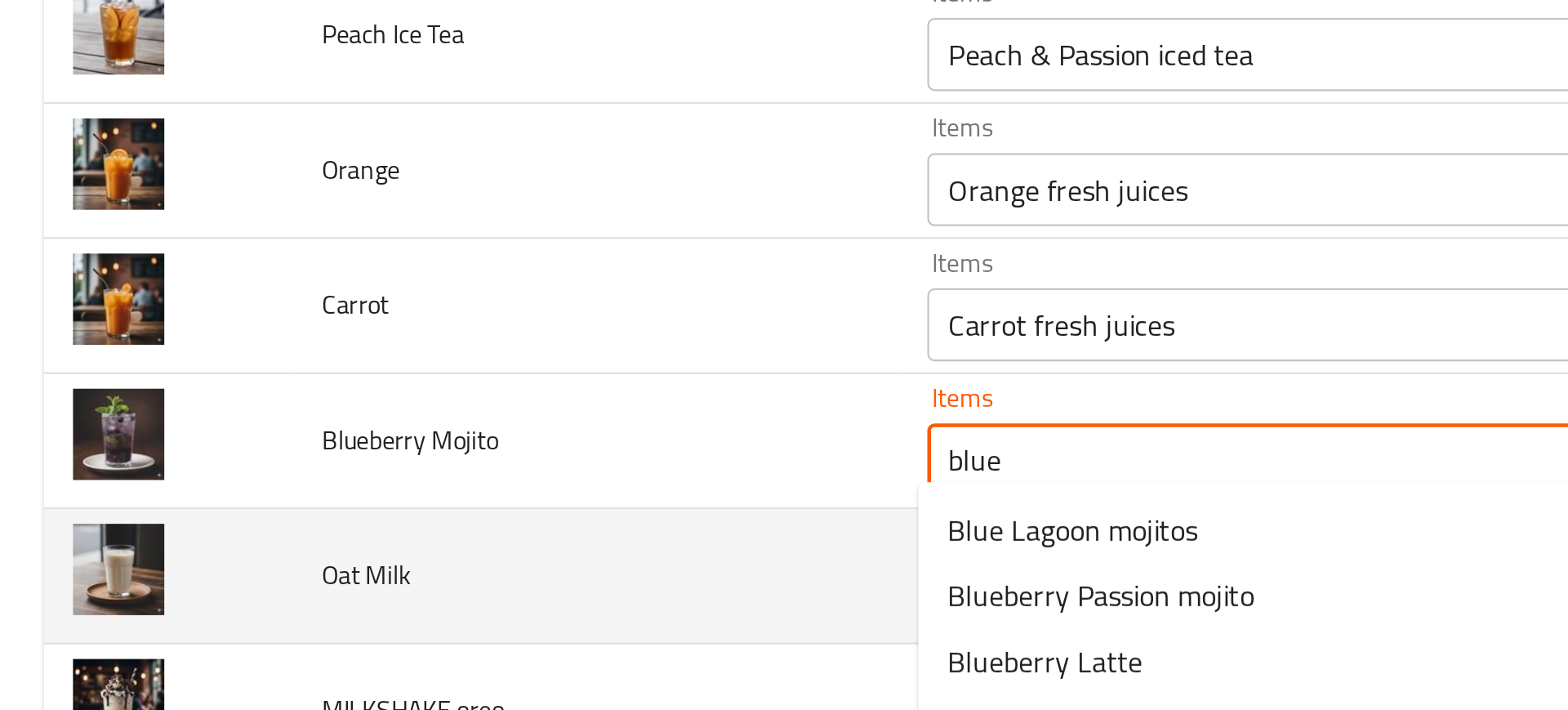
scroll to position [2390, 0]
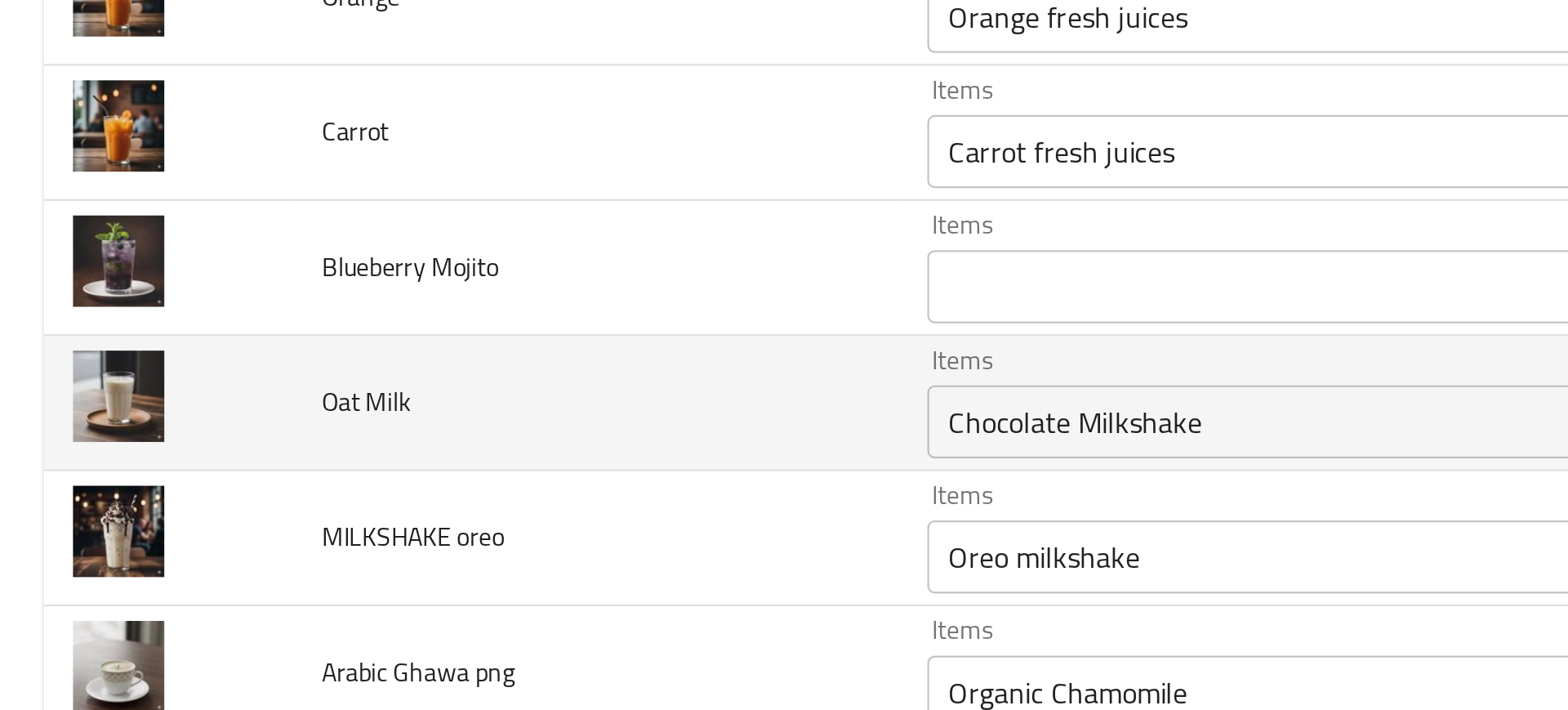
click at [361, 324] on td "Oat Milk" at bounding box center [265, 307] width 270 height 60
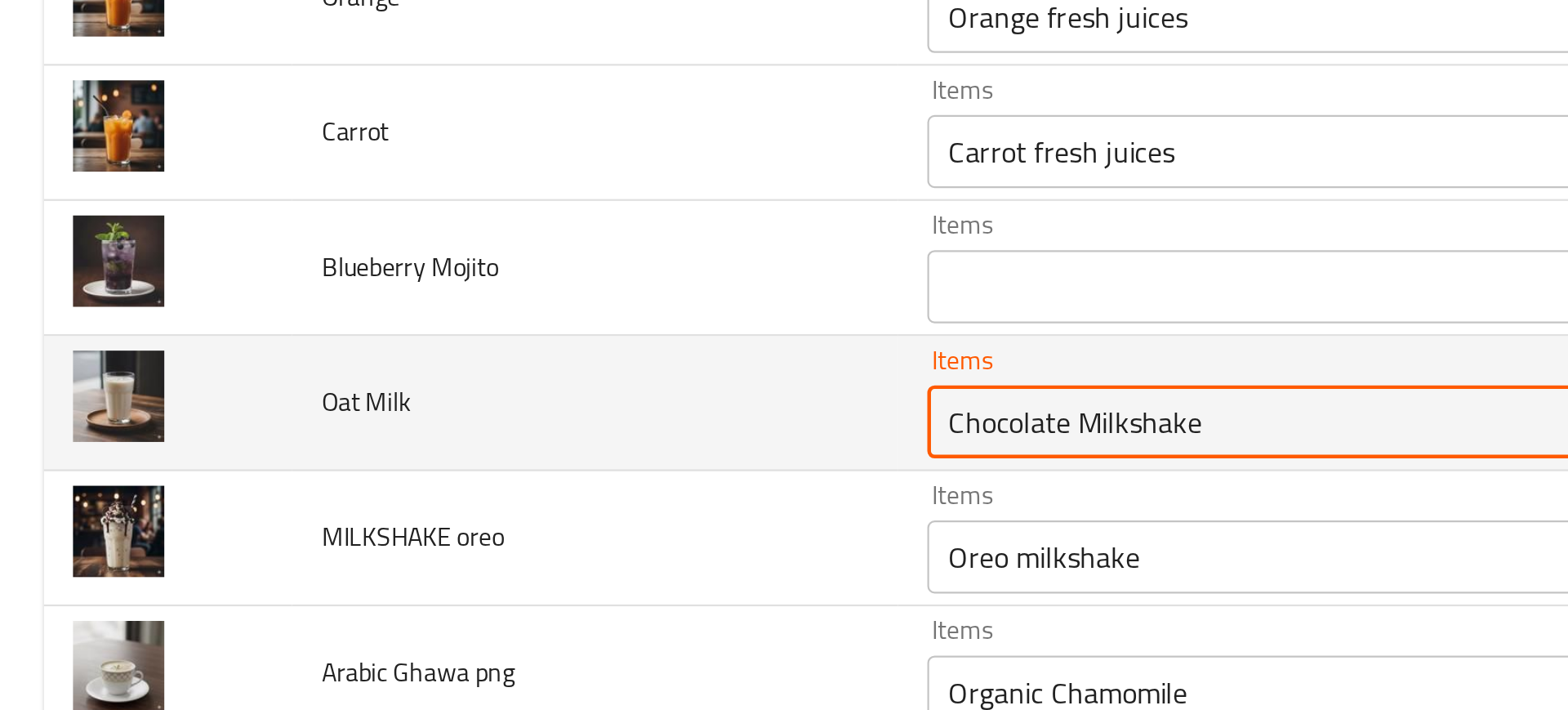
click at [444, 314] on Milk "Chocolate Milkshake" at bounding box center [615, 315] width 391 height 22
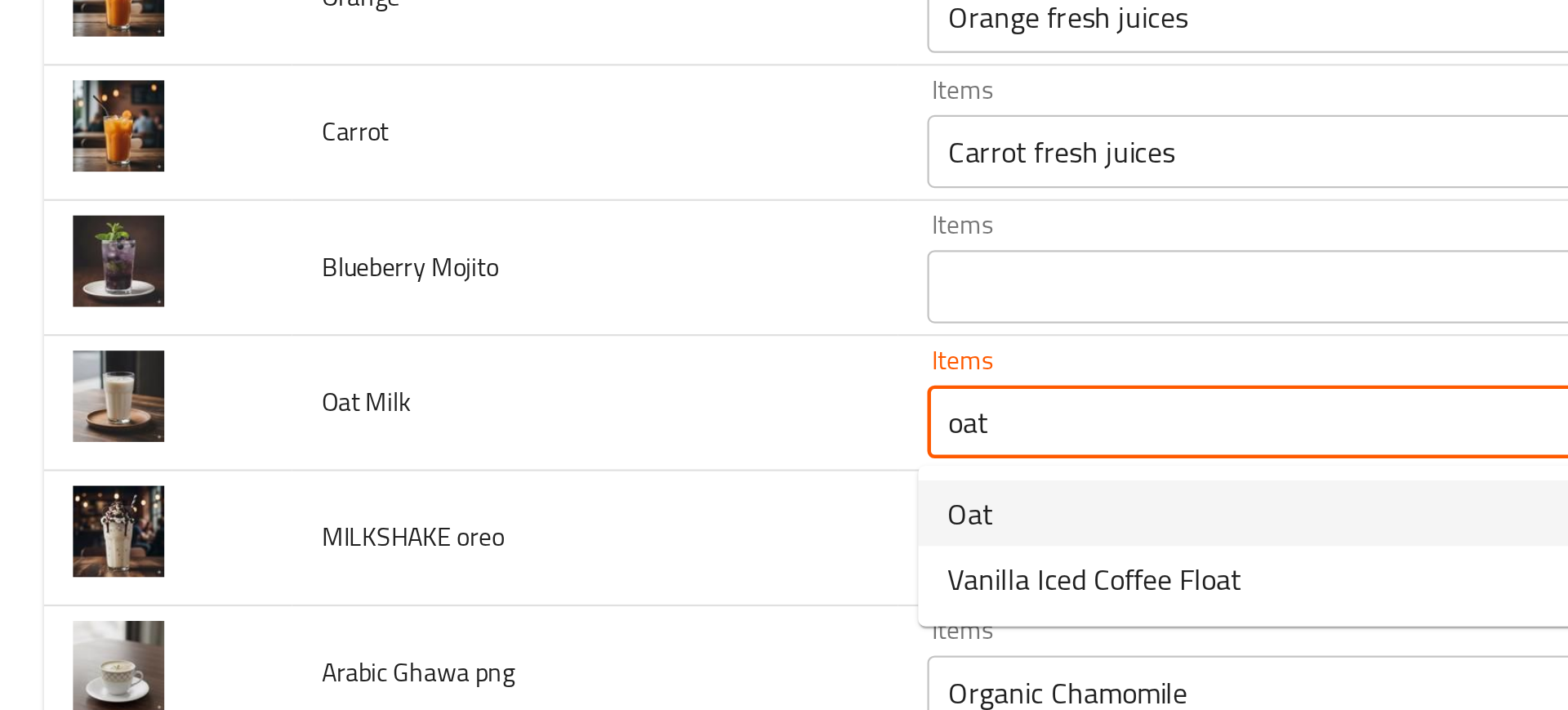
click at [429, 361] on span "Oat" at bounding box center [435, 356] width 21 height 20
type Milk "Oat"
type Milk-ar "شوفان"
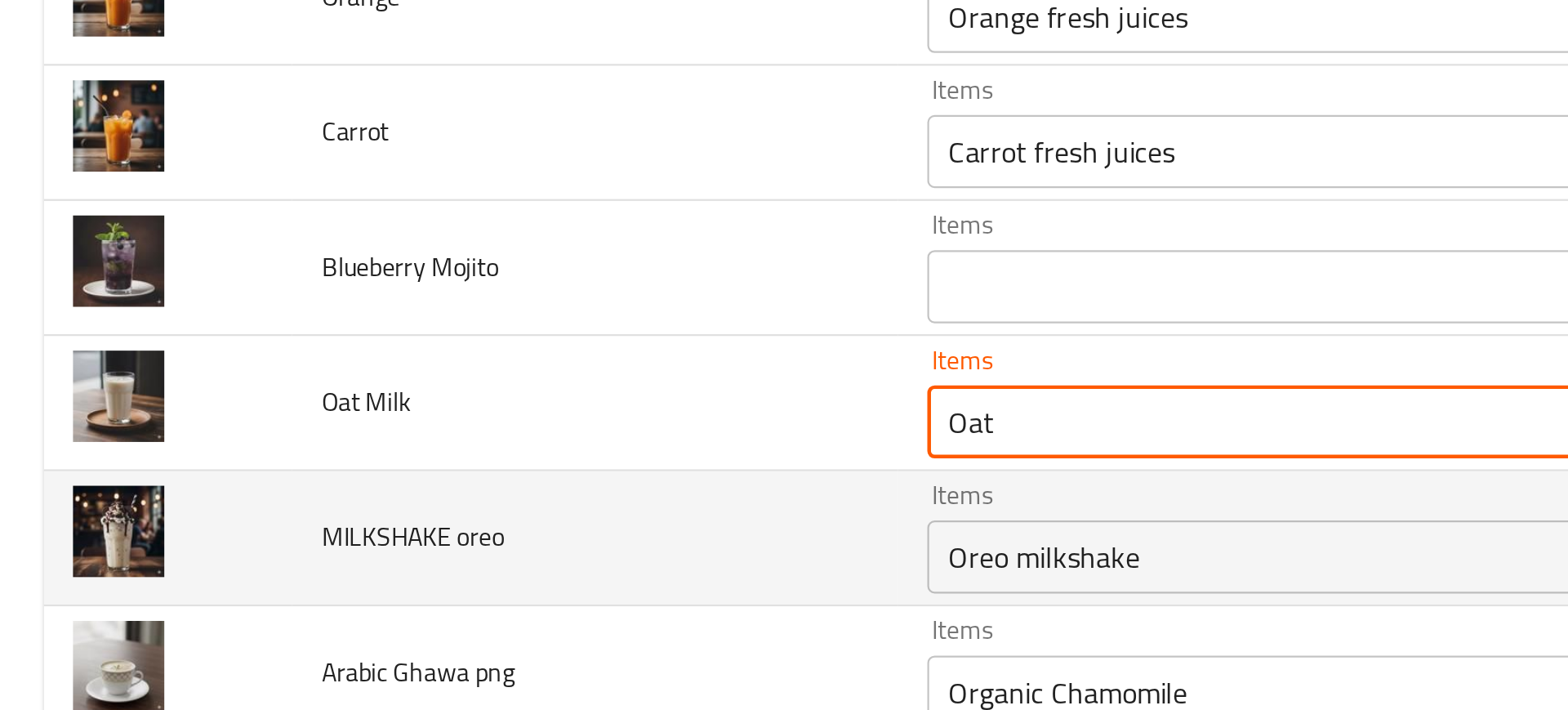
type Milk "Oat"
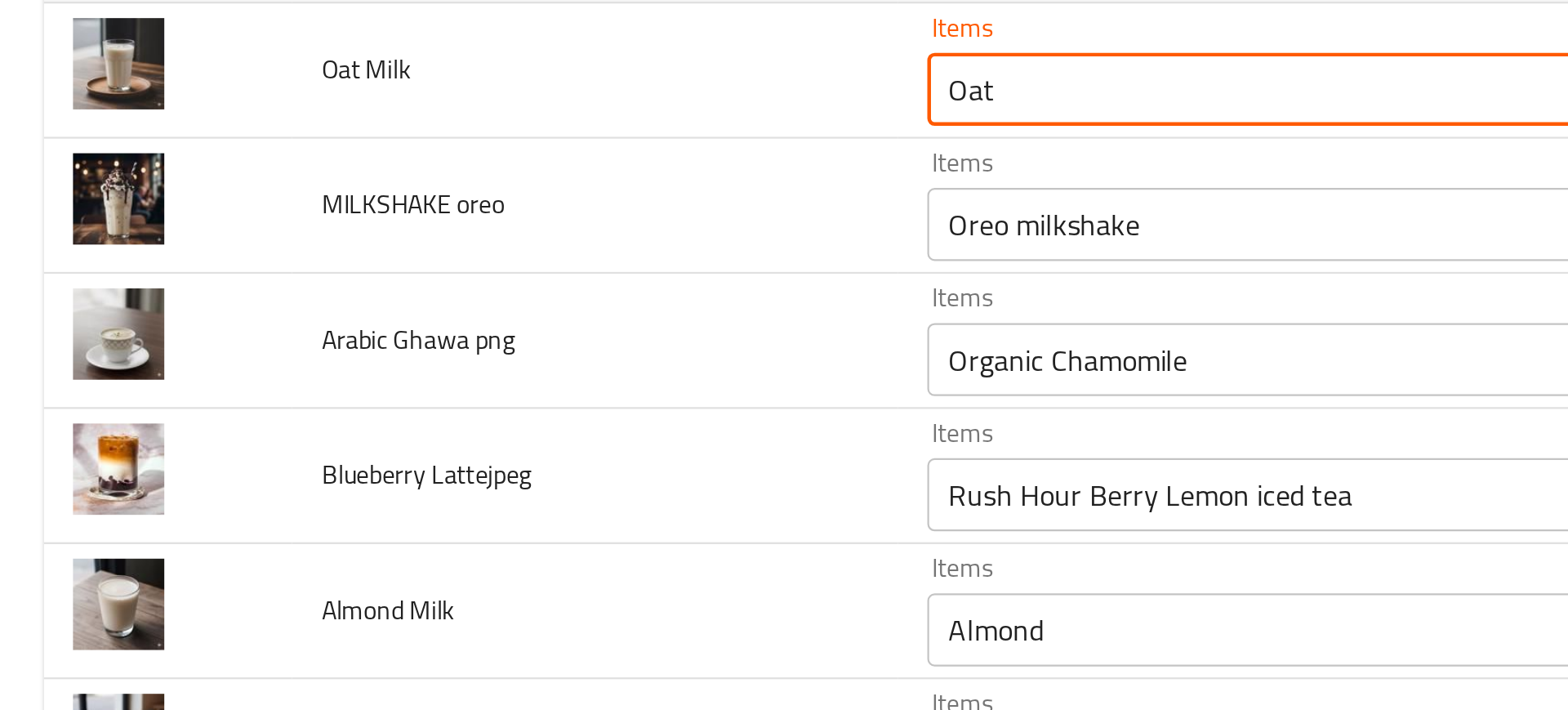
scroll to position [2539, 0]
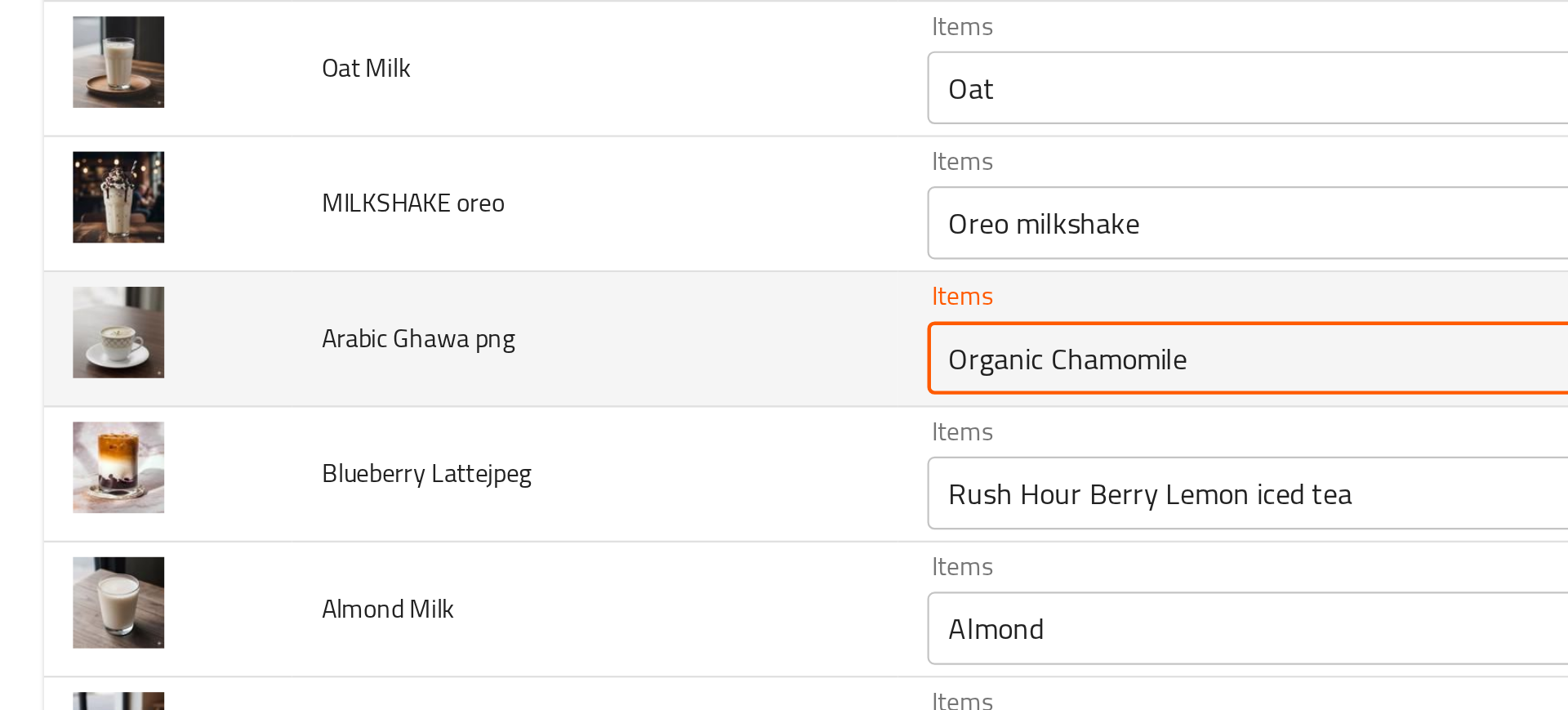
click at [449, 280] on png "Organic Chamomile" at bounding box center [615, 287] width 391 height 22
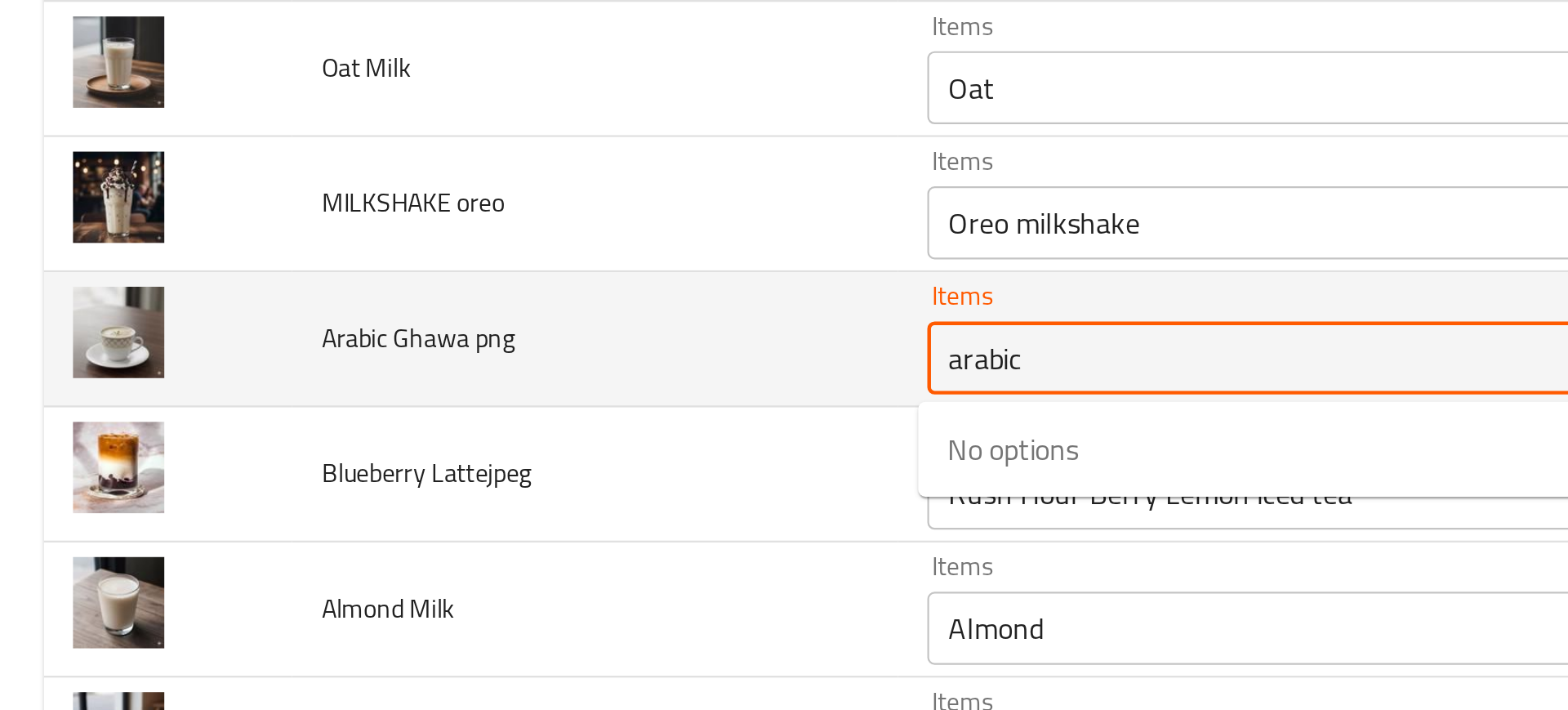
type png "arabi"
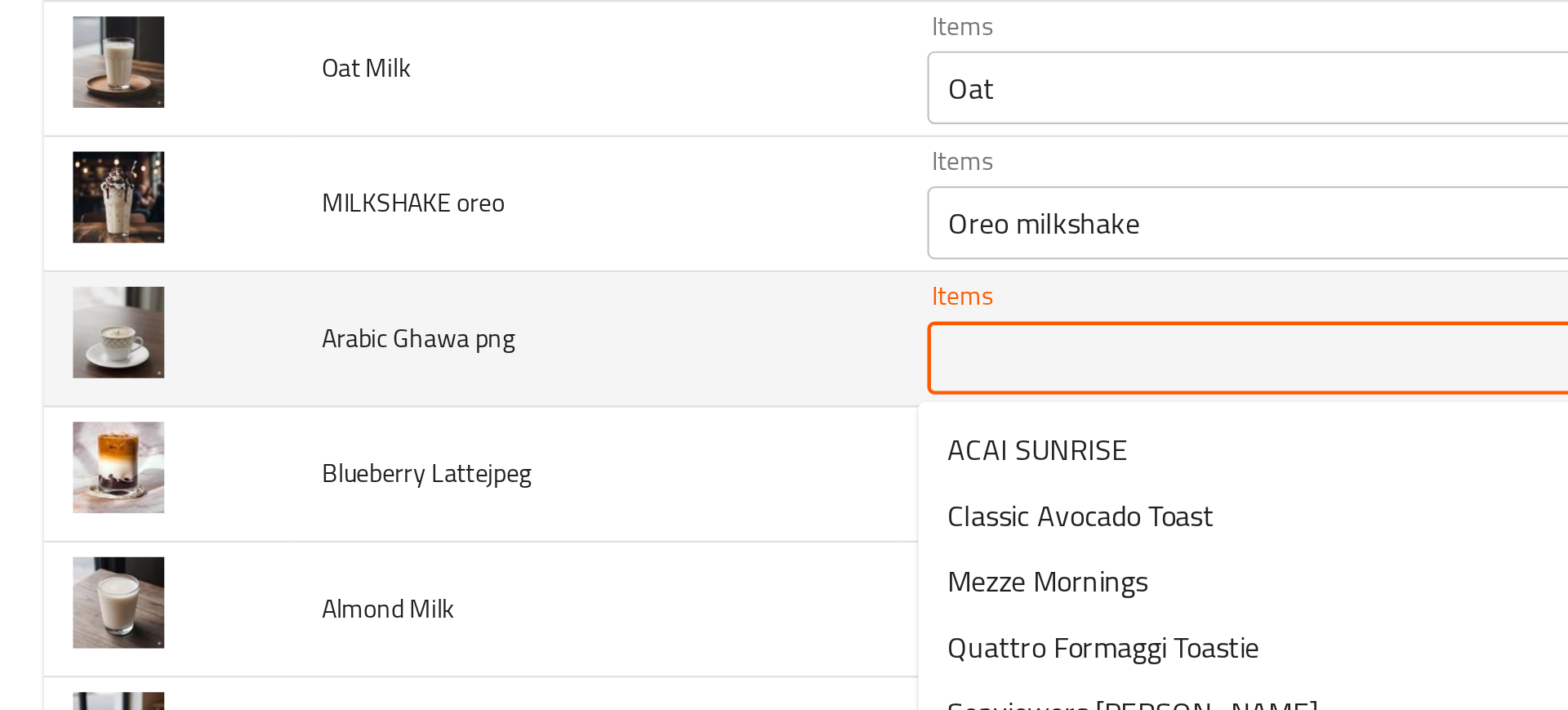
click at [375, 289] on td "Arabic Ghawa png" at bounding box center [265, 278] width 270 height 60
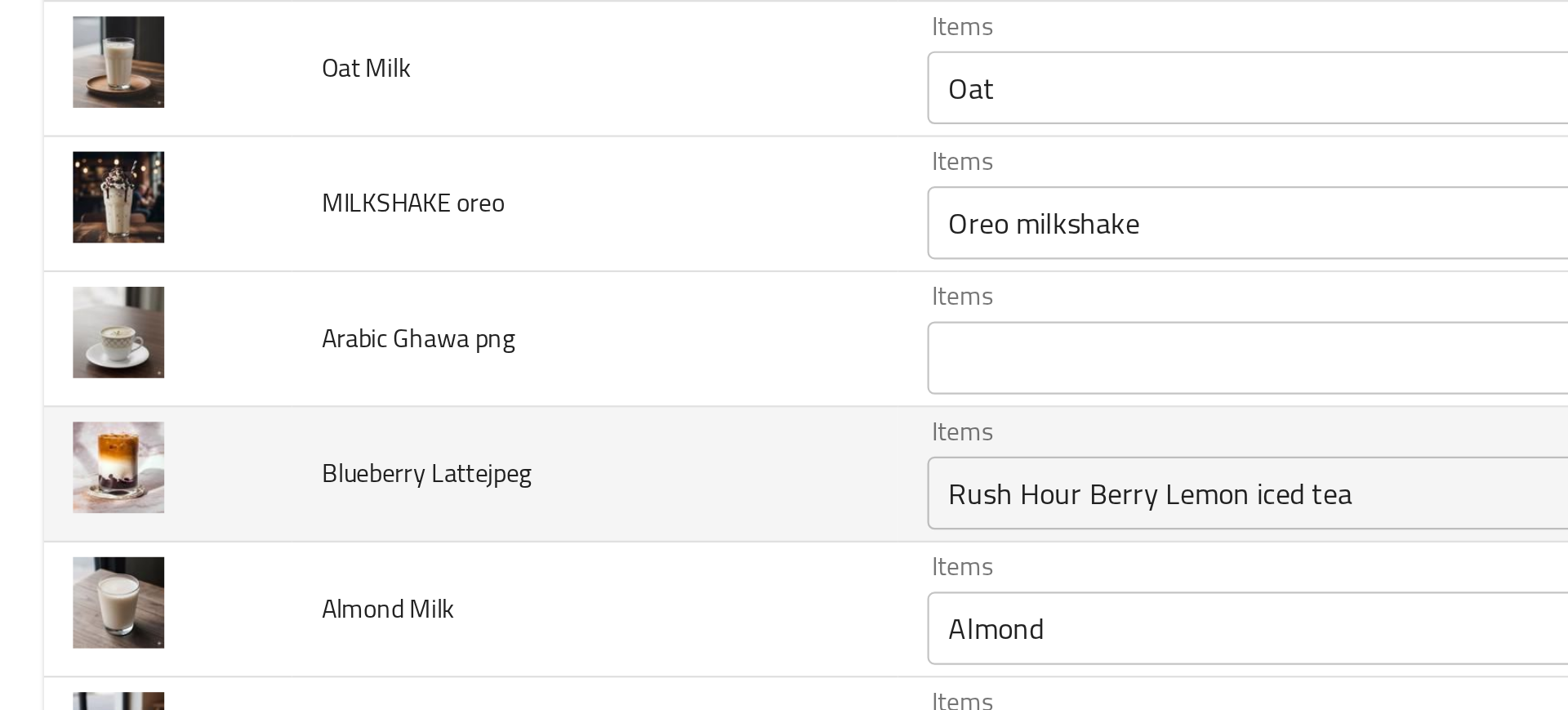
click at [371, 339] on td "Blueberry Lattejpeg" at bounding box center [265, 339] width 270 height 60
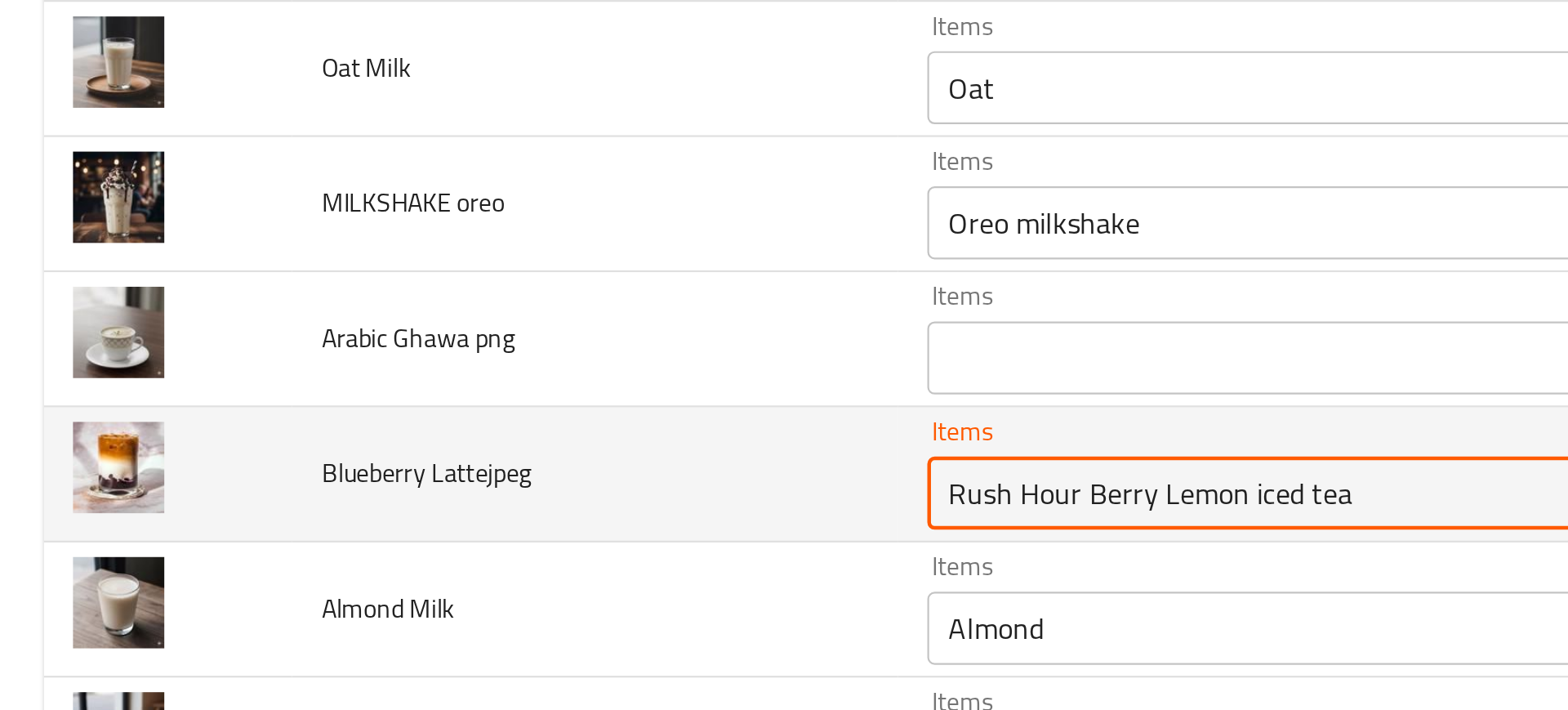
click at [435, 349] on Lattejpeg "Rush Hour Berry Lemon iced tea" at bounding box center [615, 347] width 391 height 22
type Lattejpeg "l"
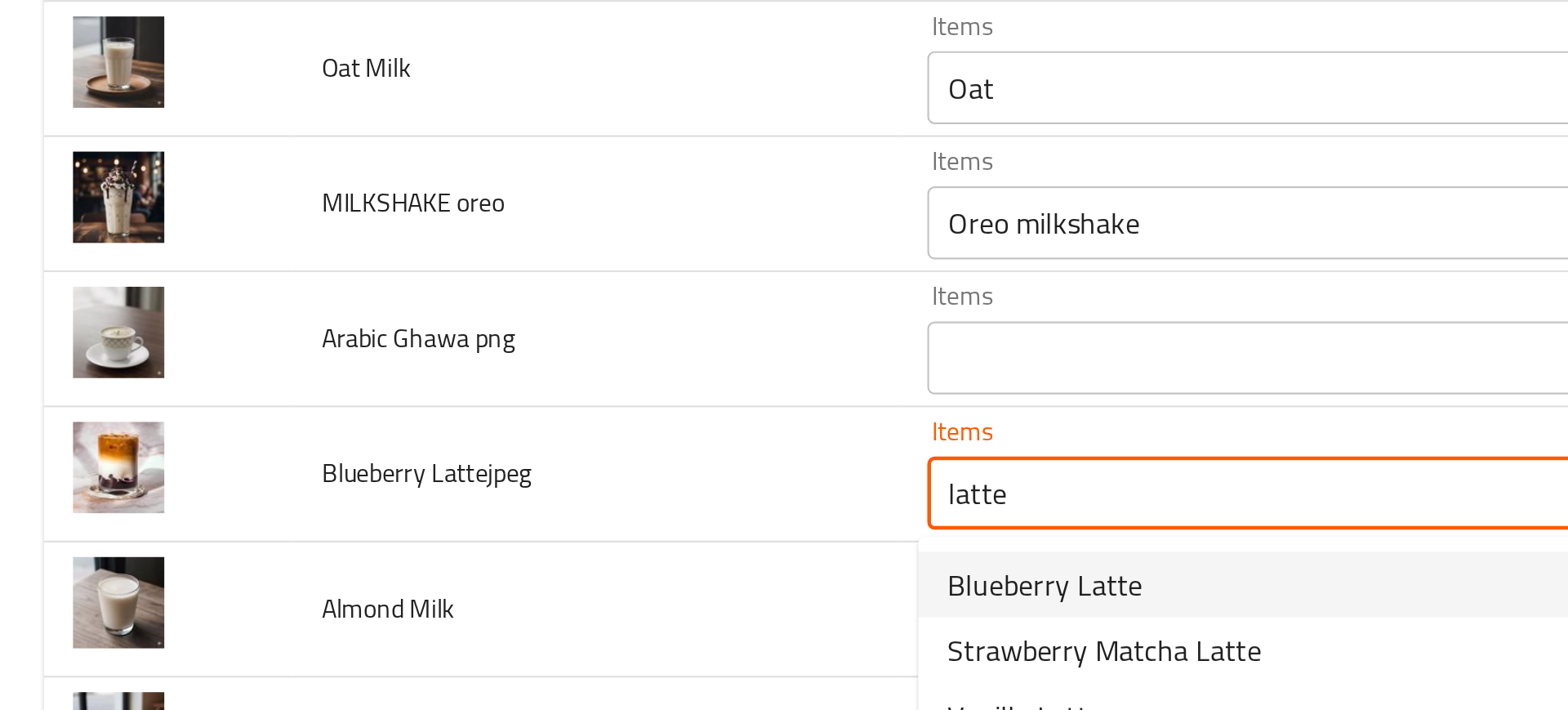
click at [461, 392] on span "Blueberry Latte" at bounding box center [467, 388] width 87 height 20
type Lattejpeg "Blueberry Latte"
type Lattejpeg-ar "لاتيه توت أزرق"
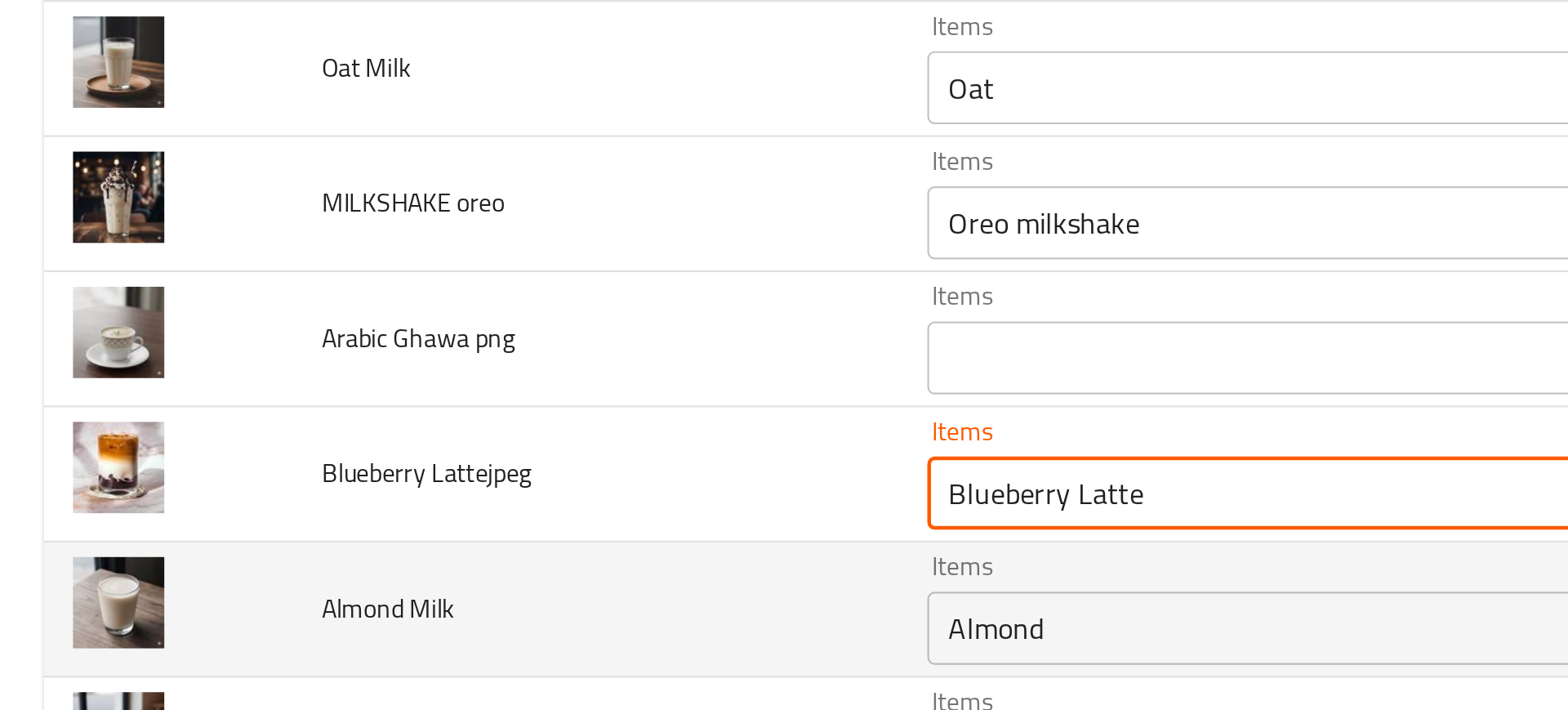
type Lattejpeg "Blueberry Latte"
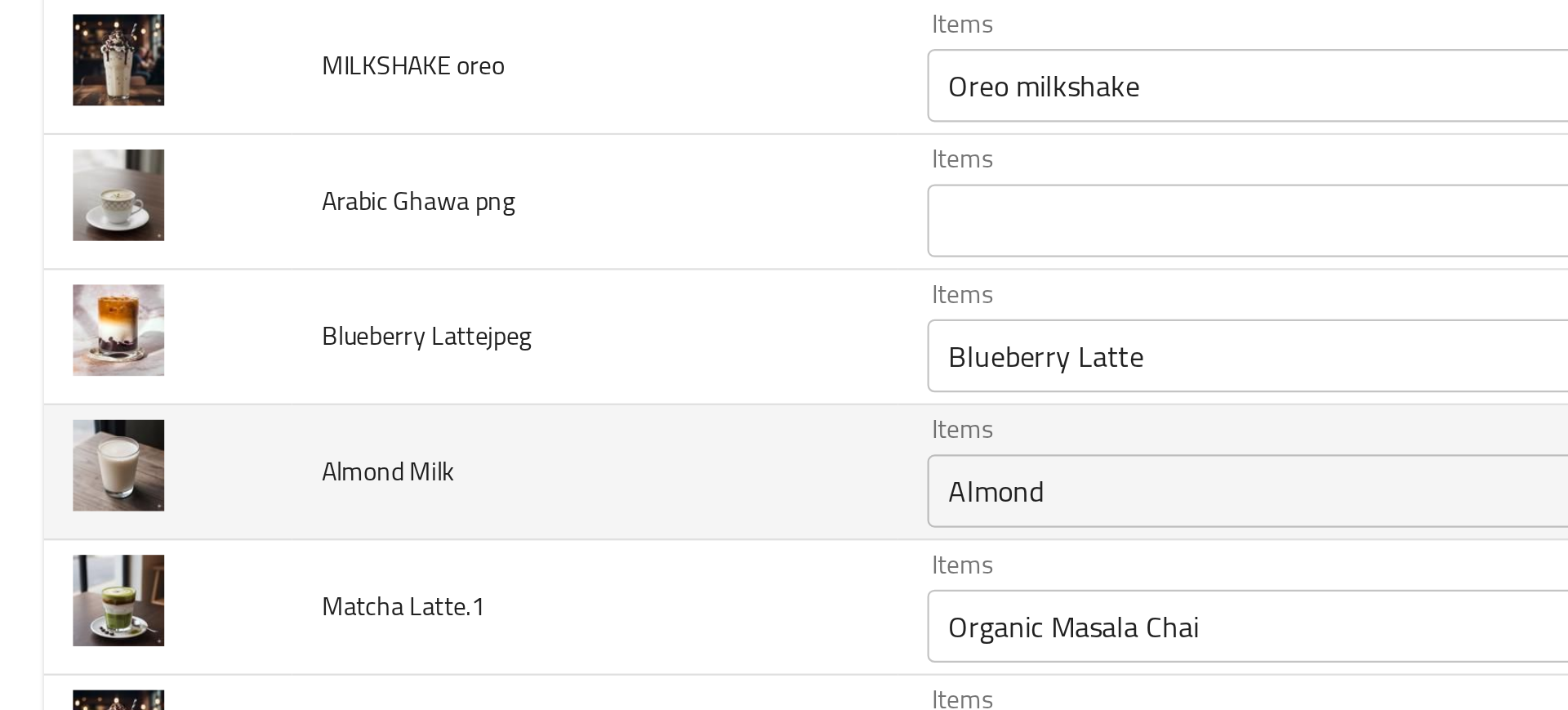
scroll to position [2602, 0]
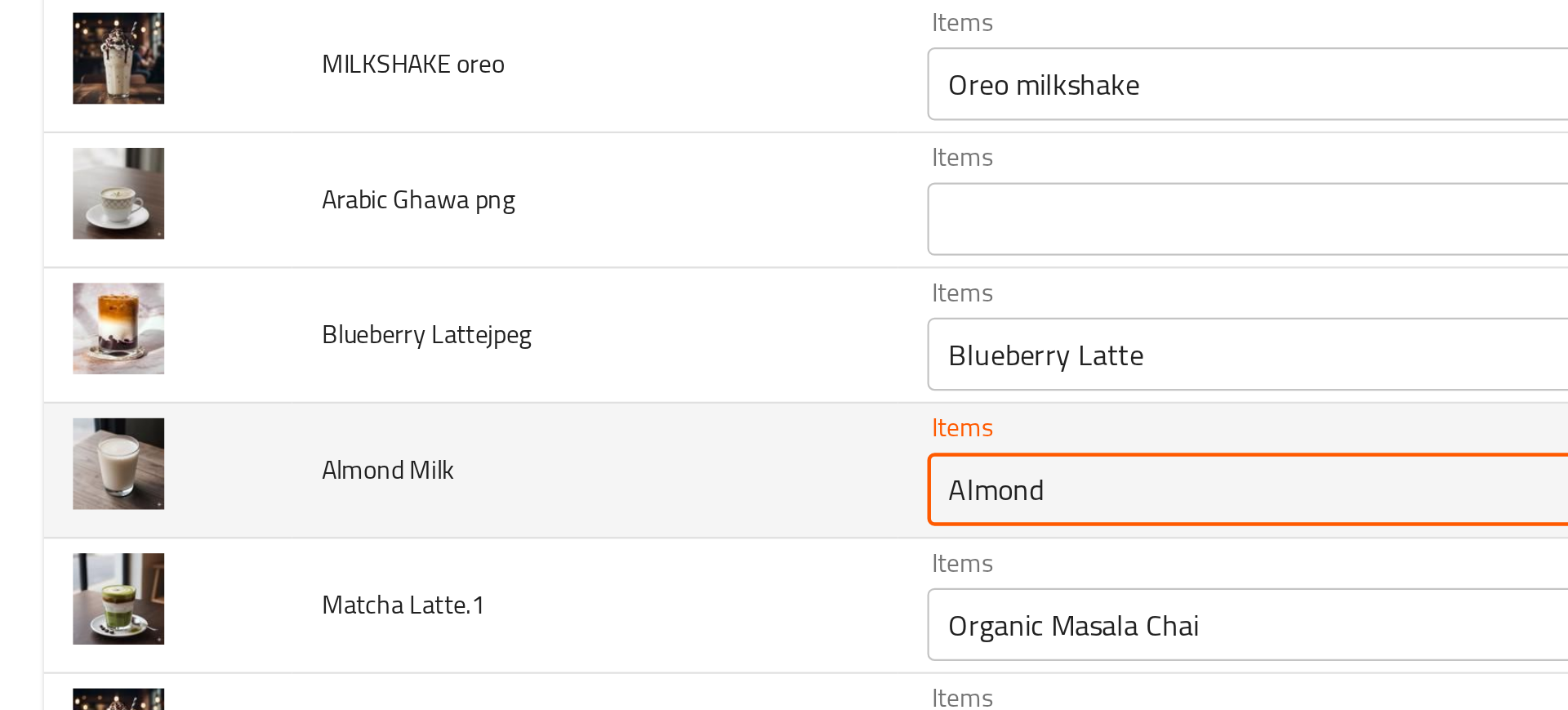
click at [471, 341] on Milk "Almond" at bounding box center [615, 345] width 391 height 22
click at [356, 365] on td "Almond Milk" at bounding box center [265, 337] width 270 height 60
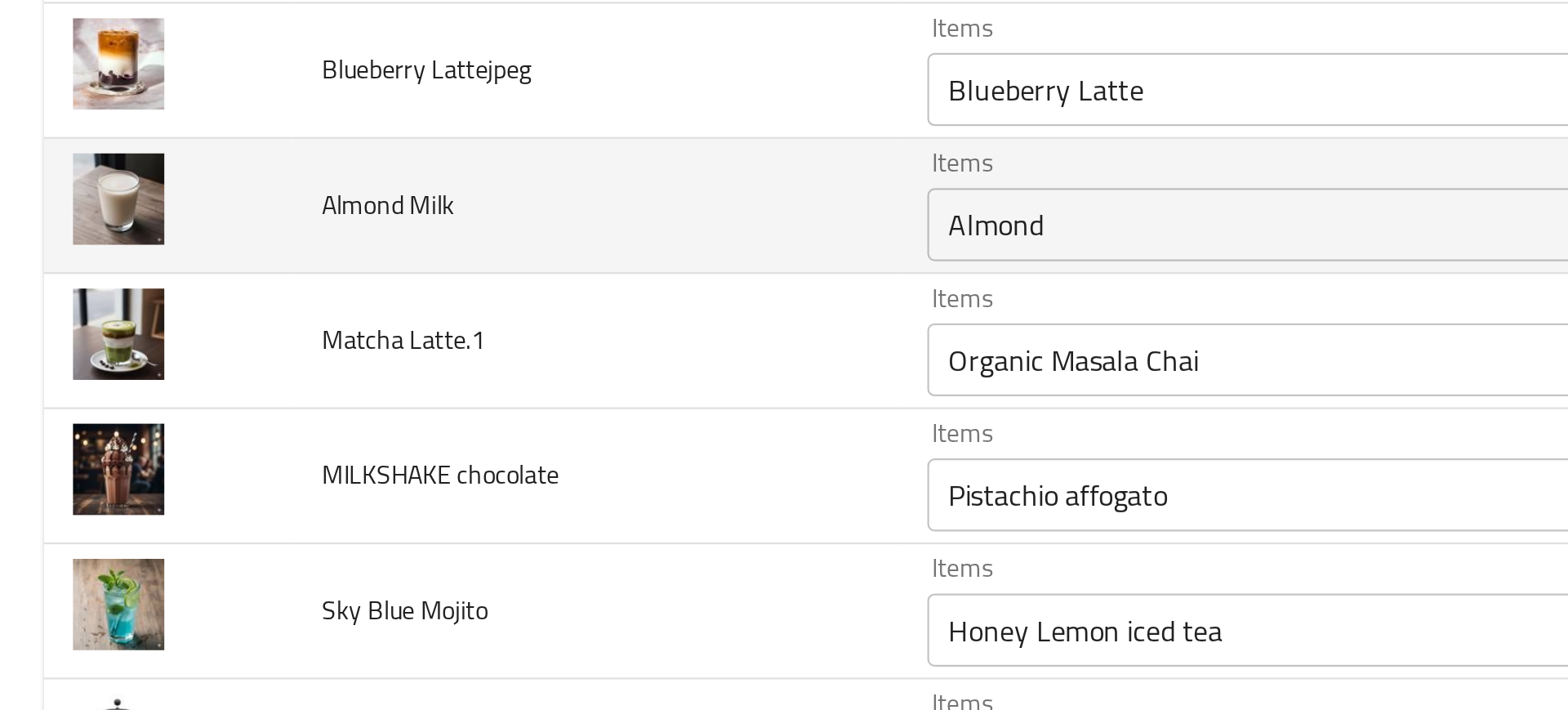
scroll to position [2725, 0]
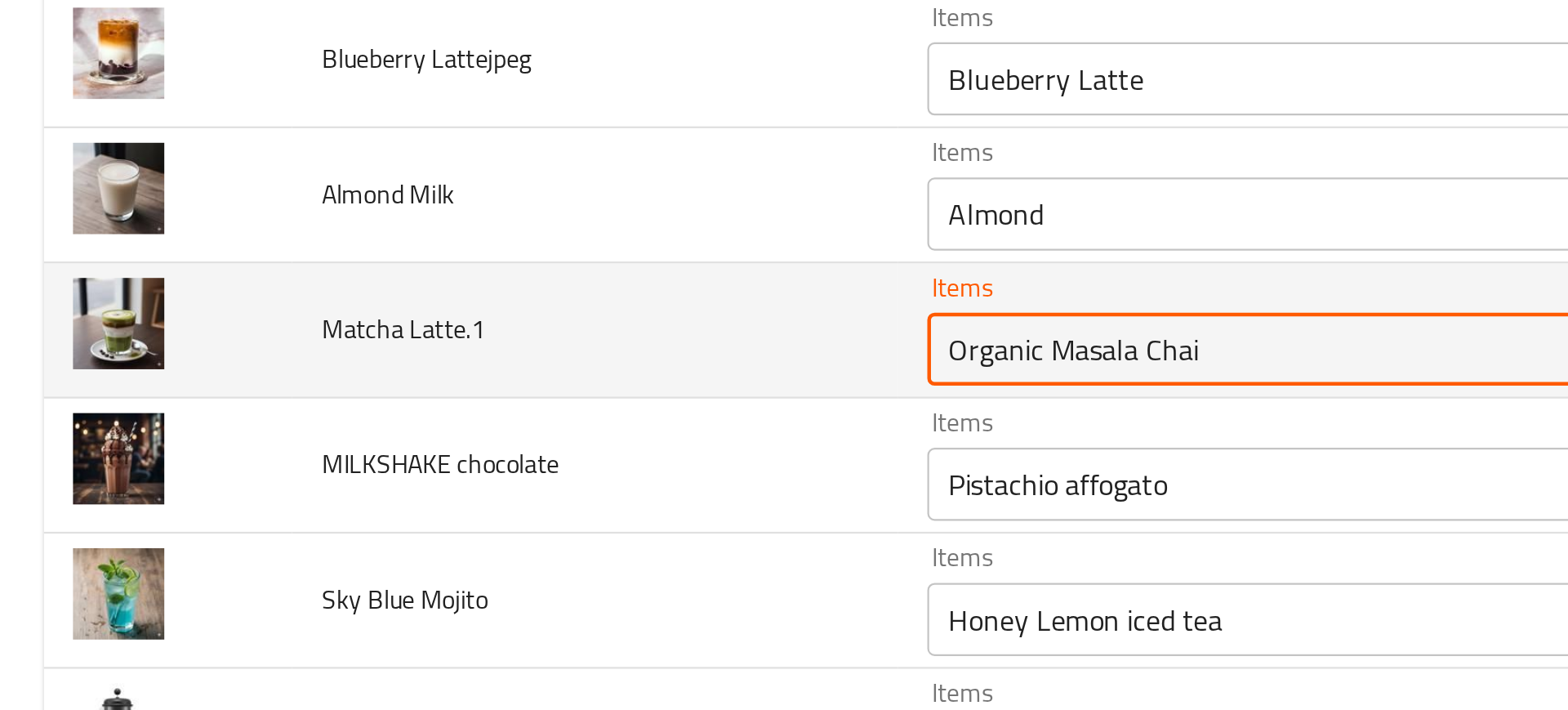
click at [448, 288] on Latte__1 "Organic Masala Chai" at bounding box center [615, 282] width 391 height 22
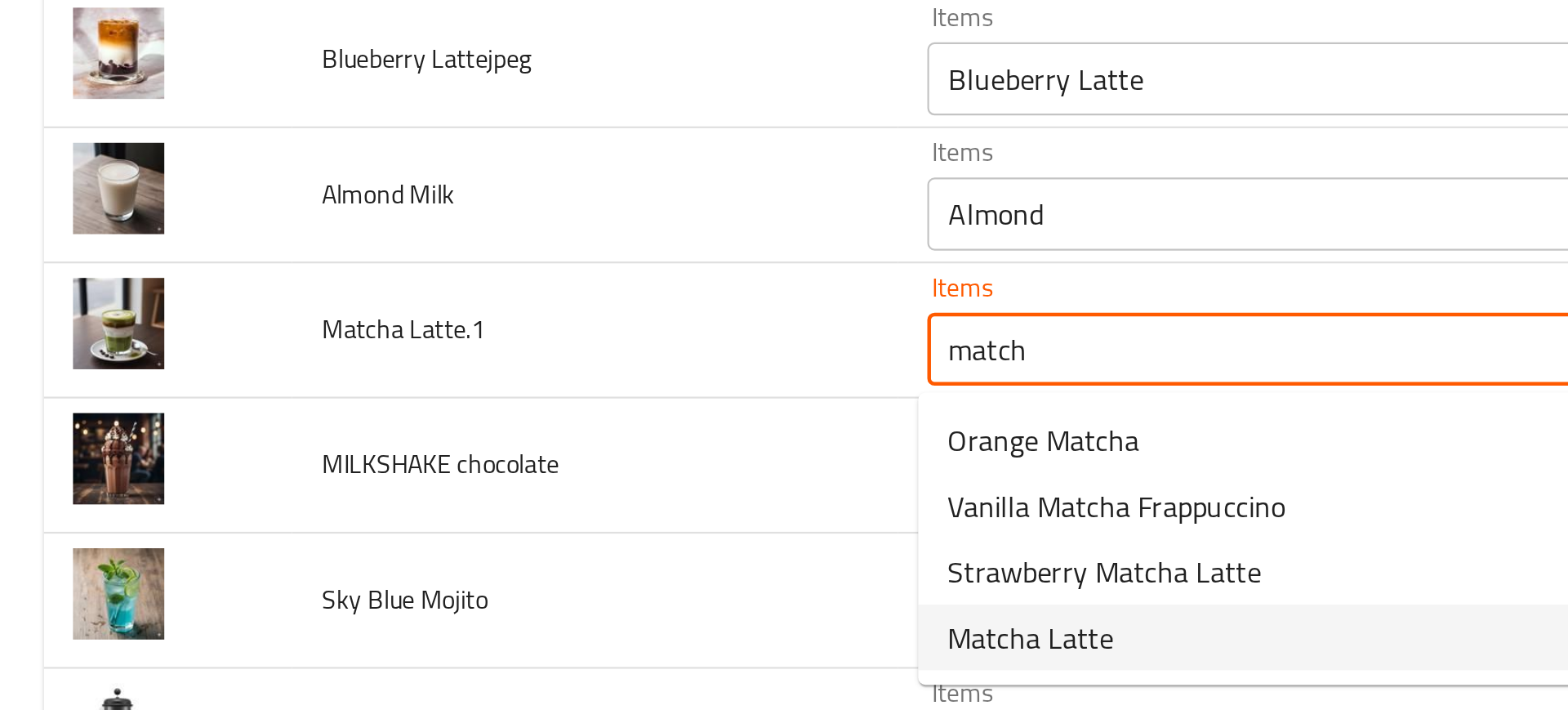
click at [455, 410] on span "Matcha Latte" at bounding box center [461, 411] width 74 height 20
type Latte__1 "Matcha Latte"
type Latte__1-ar "لاتيه [PERSON_NAME]"
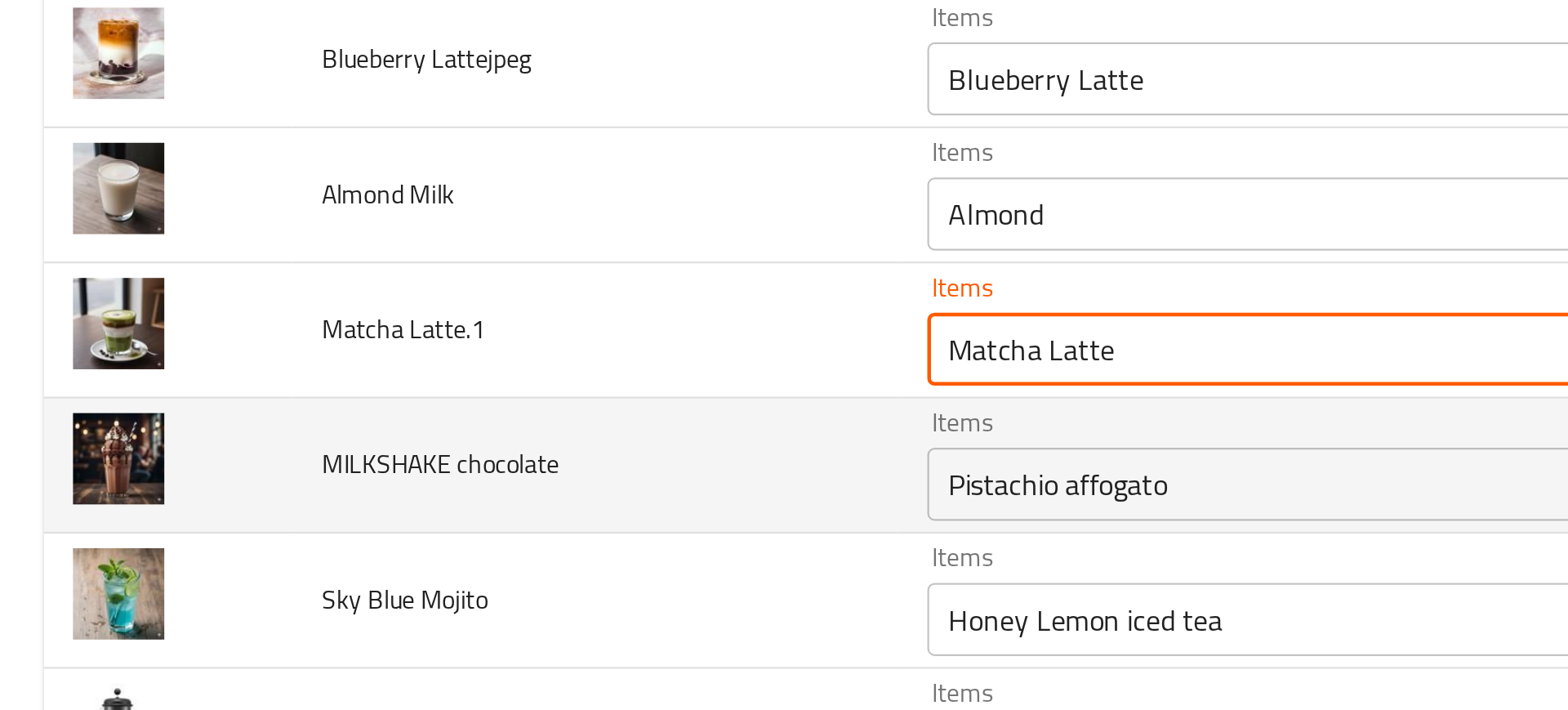
type Latte__1 "Matcha Latte"
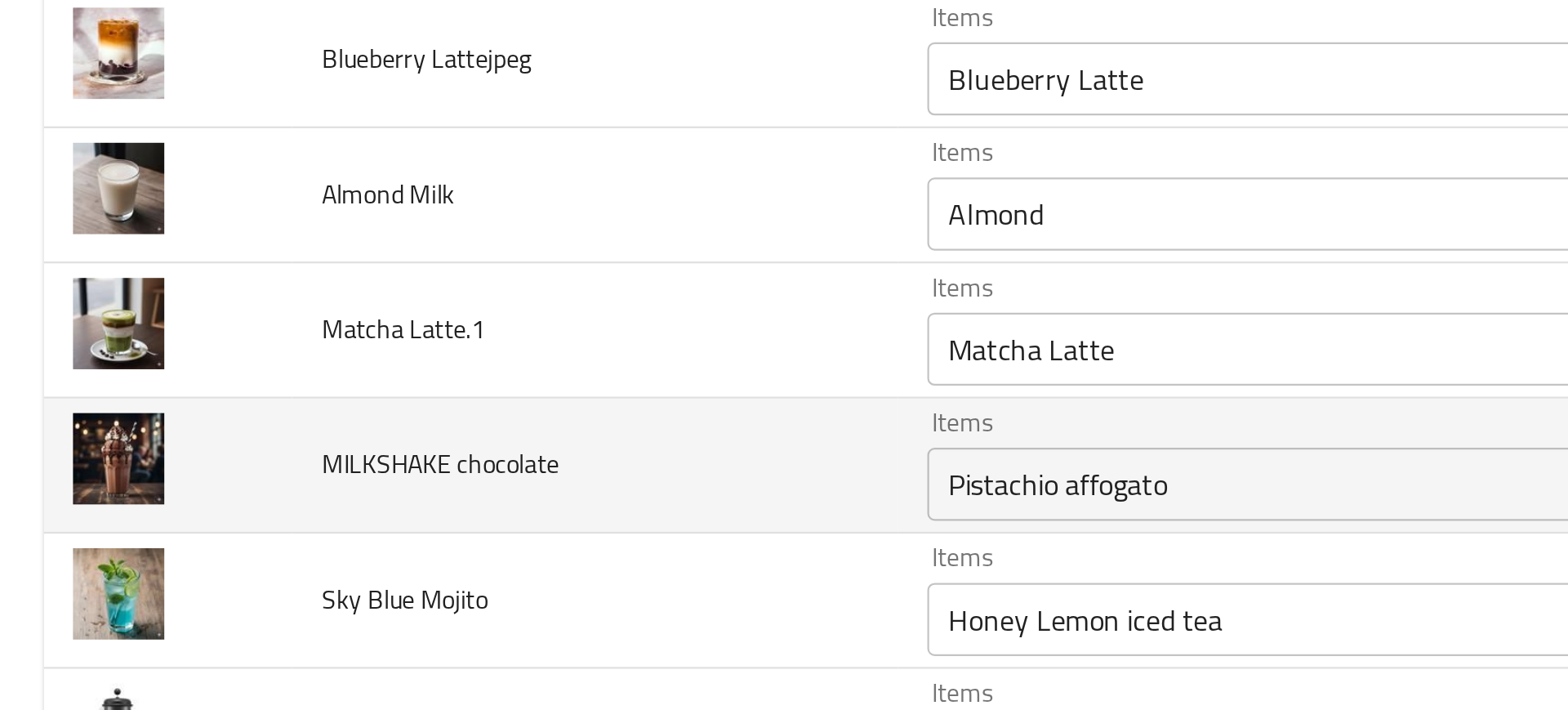
click at [359, 329] on td "MILKSHAKE chocolate" at bounding box center [265, 335] width 270 height 60
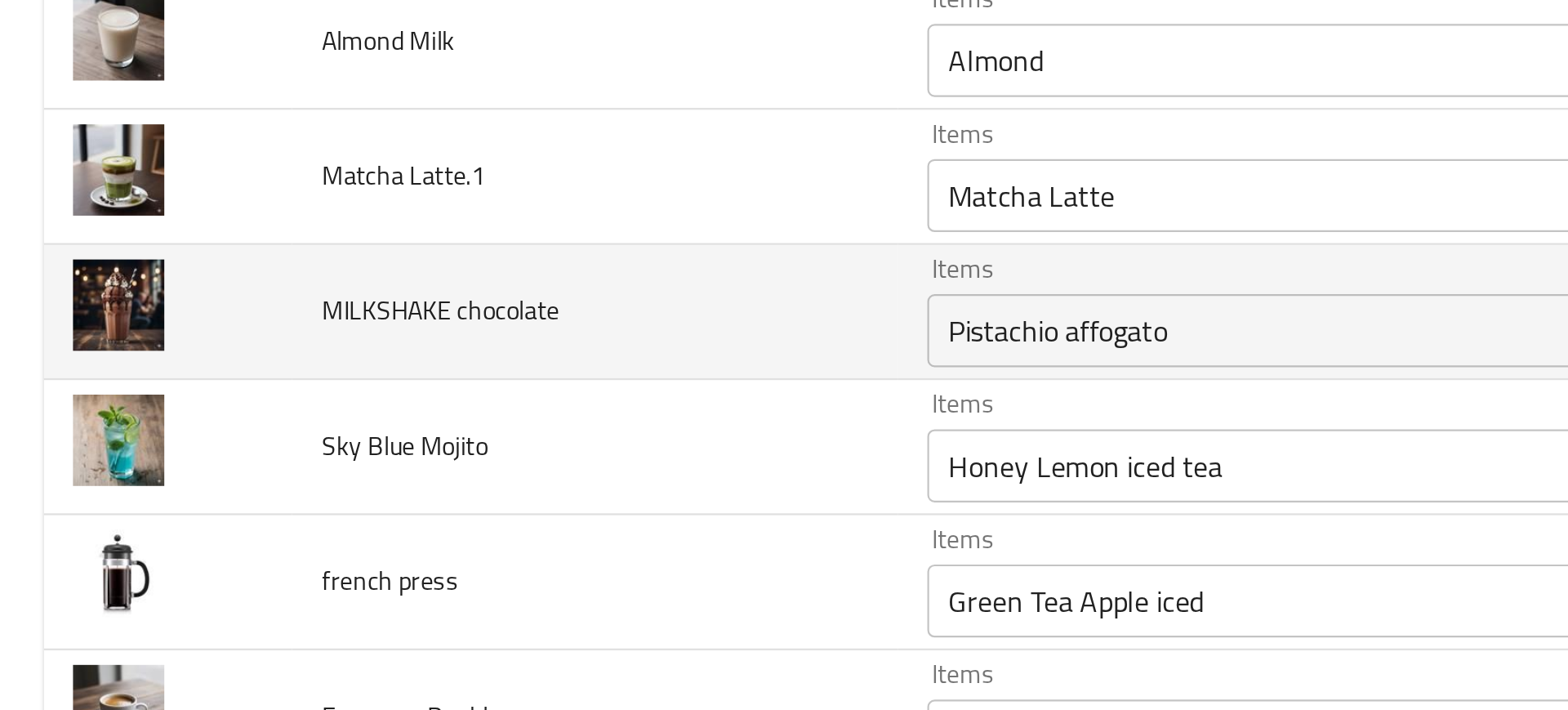
scroll to position [2792, 0]
click at [441, 288] on div "Pistachio affogato Items" at bounding box center [639, 276] width 449 height 33
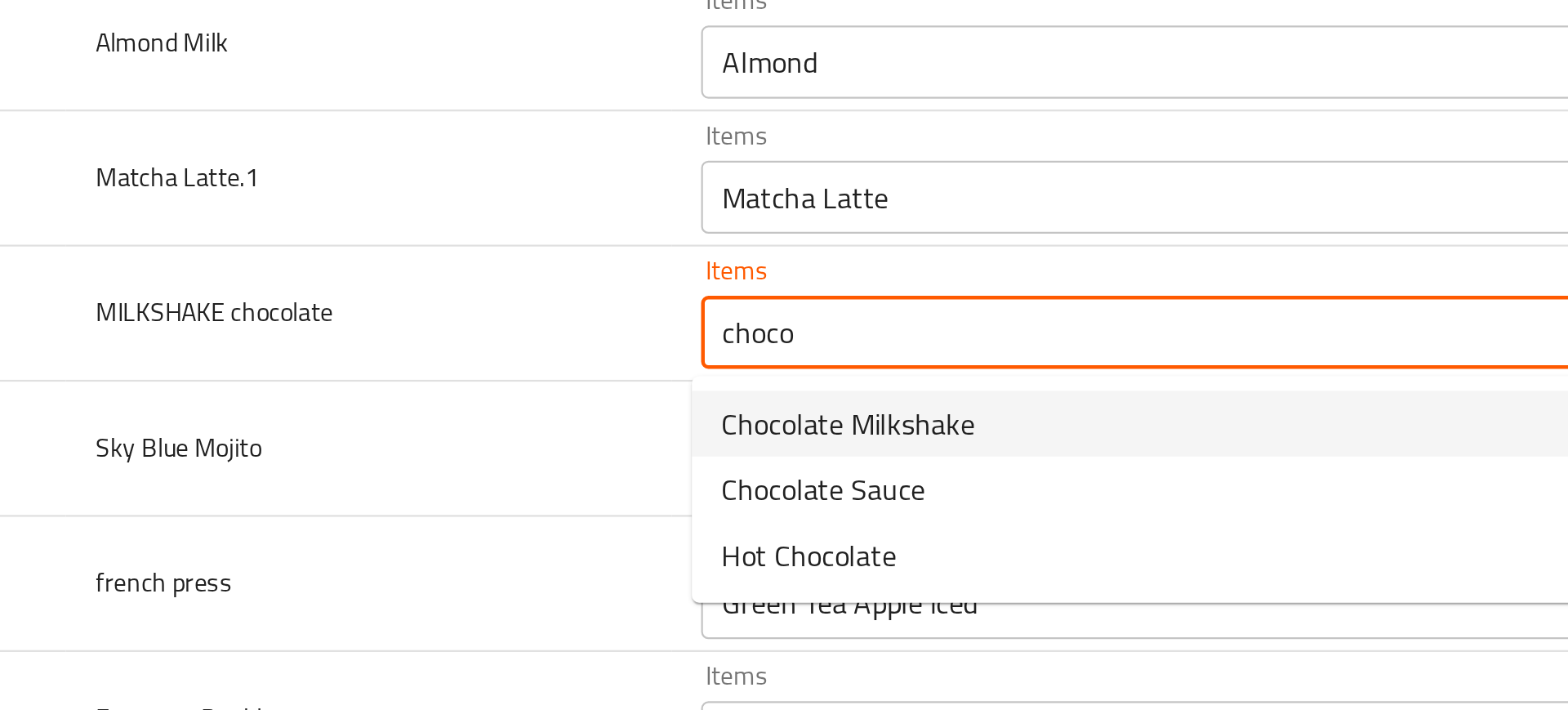
click at [448, 310] on span "Chocolate Milkshake" at bounding box center [480, 316] width 113 height 20
type chocolate "Chocolate Milkshake"
type chocolate-ar "ميلك شيك الشوكولاتة"
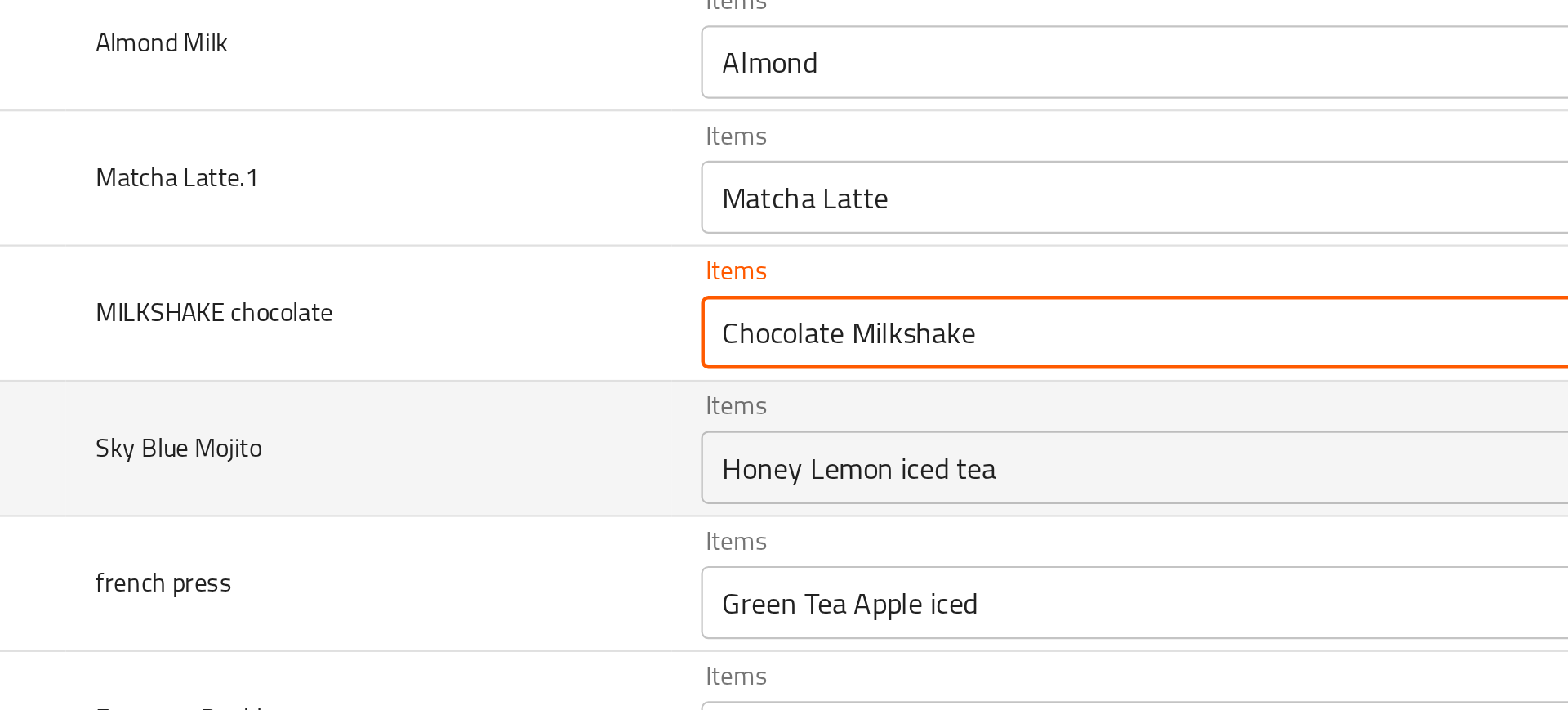
type chocolate "Chocolate Milkshake"
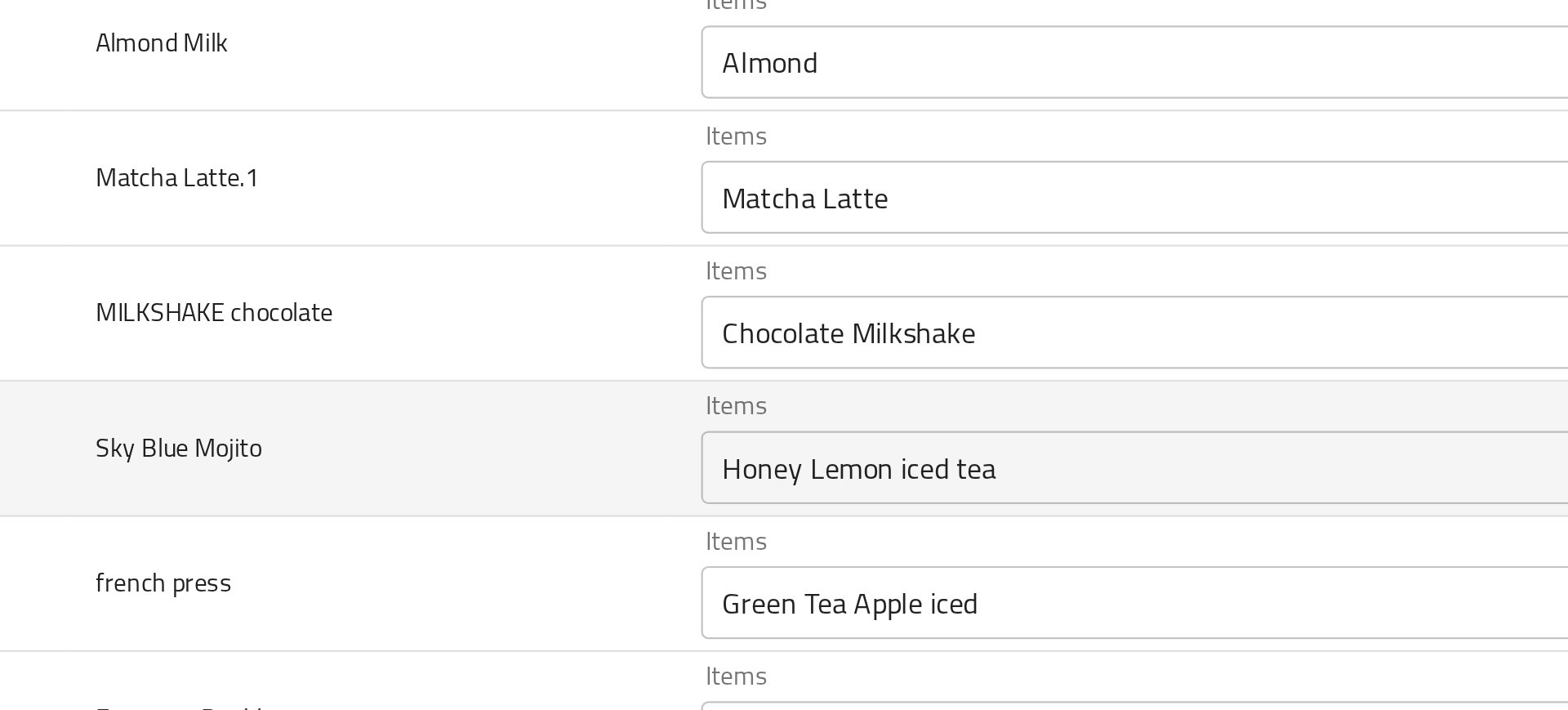
click at [361, 326] on td "Sky Blue Mojito" at bounding box center [265, 327] width 270 height 60
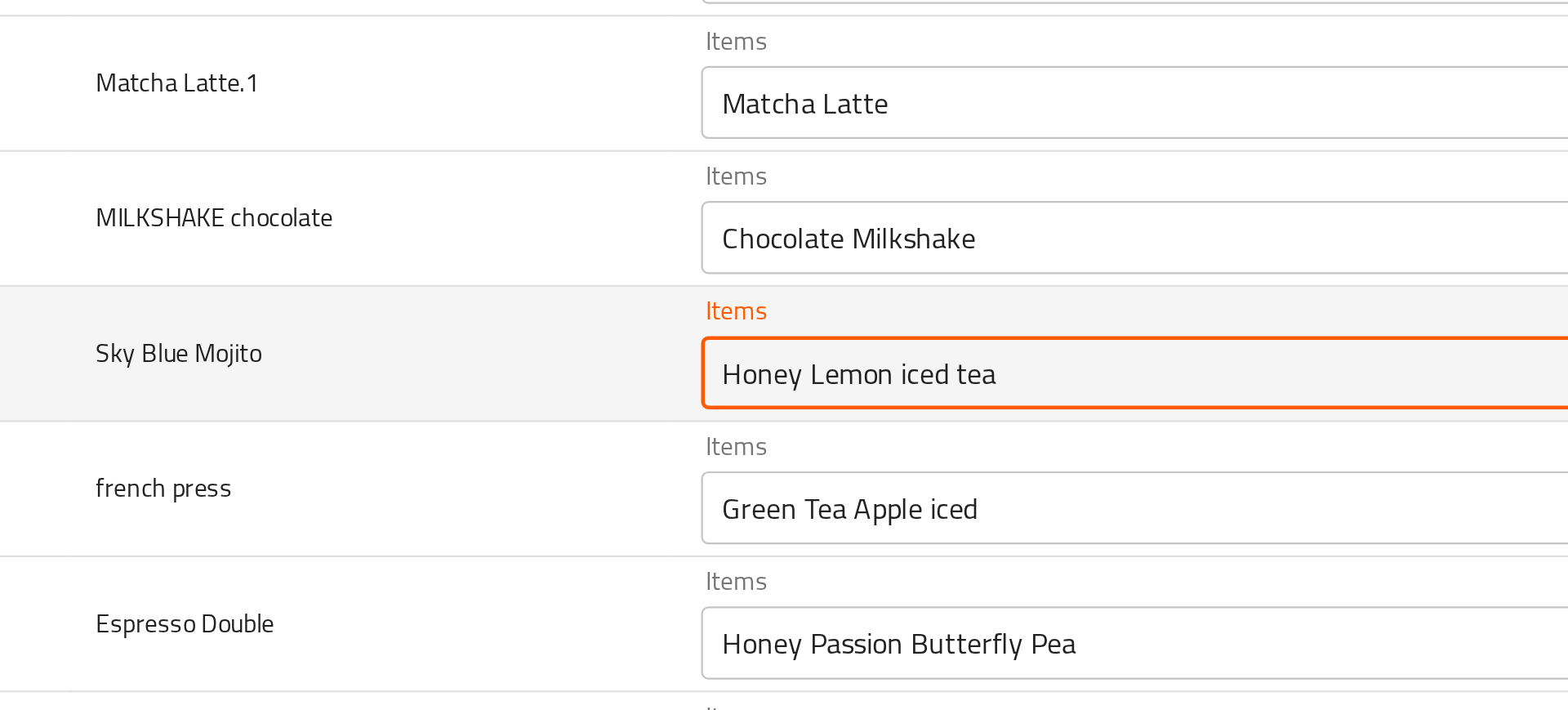
click at [437, 296] on Mojito "Honey Lemon iced tea" at bounding box center [615, 293] width 391 height 22
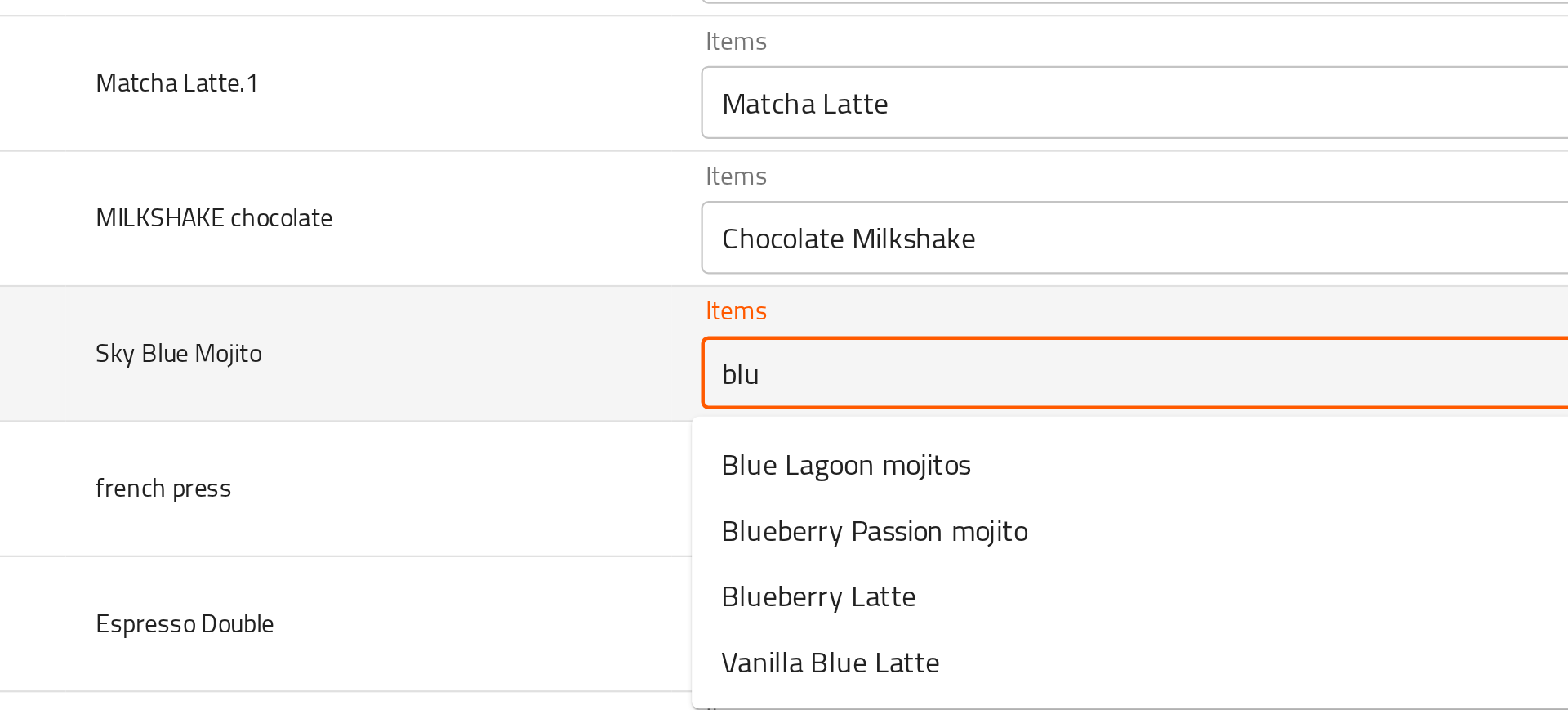
type Mojito "blue"
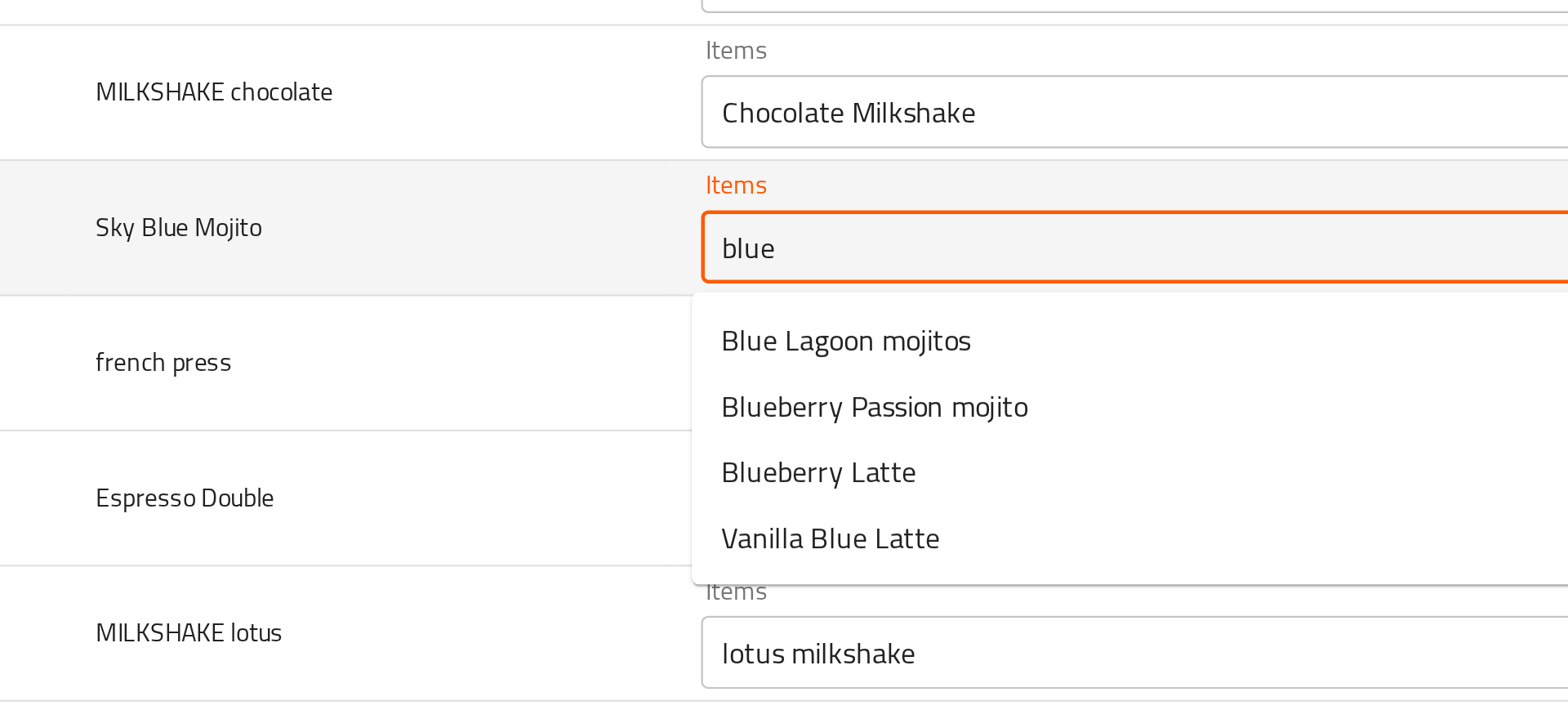
scroll to position [2892, 0]
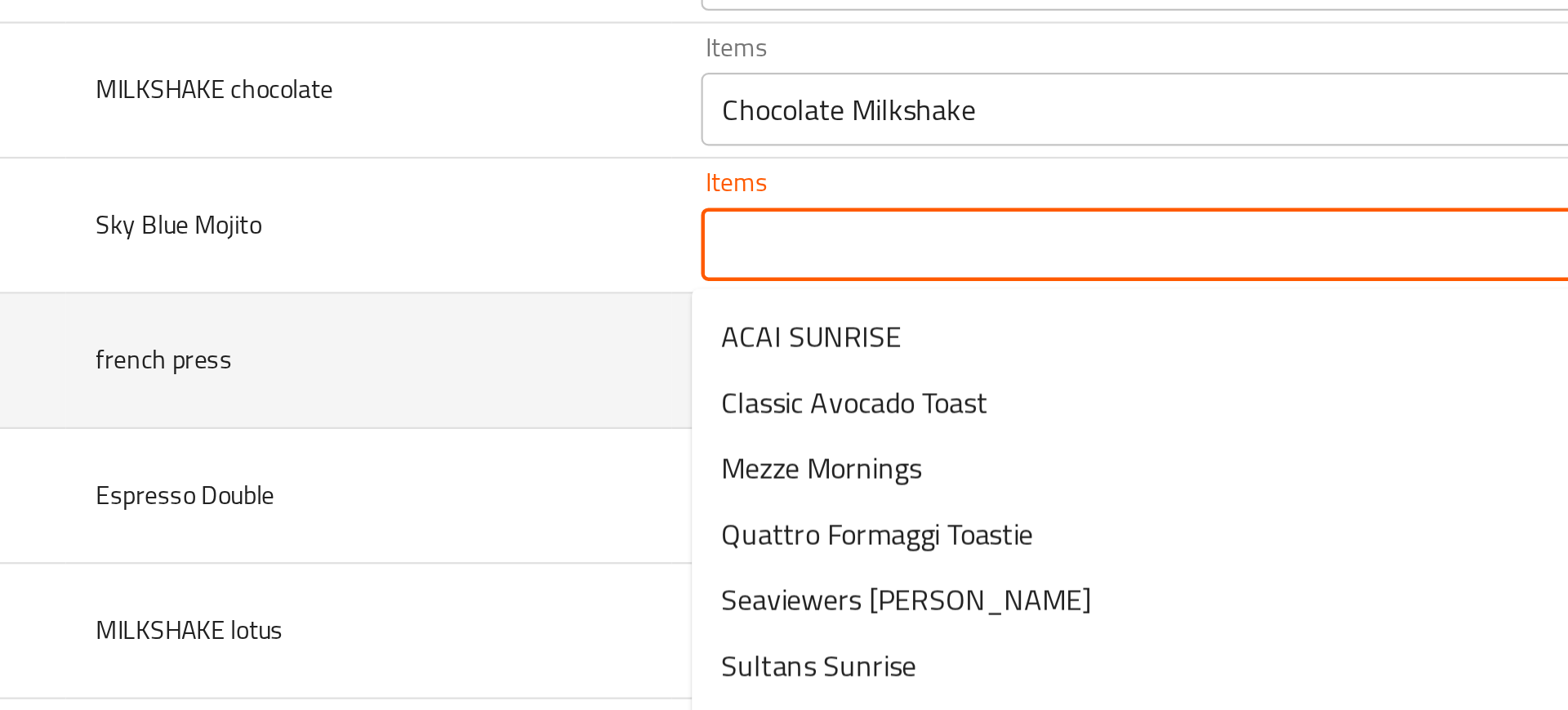
click at [371, 305] on td "french press" at bounding box center [265, 288] width 270 height 60
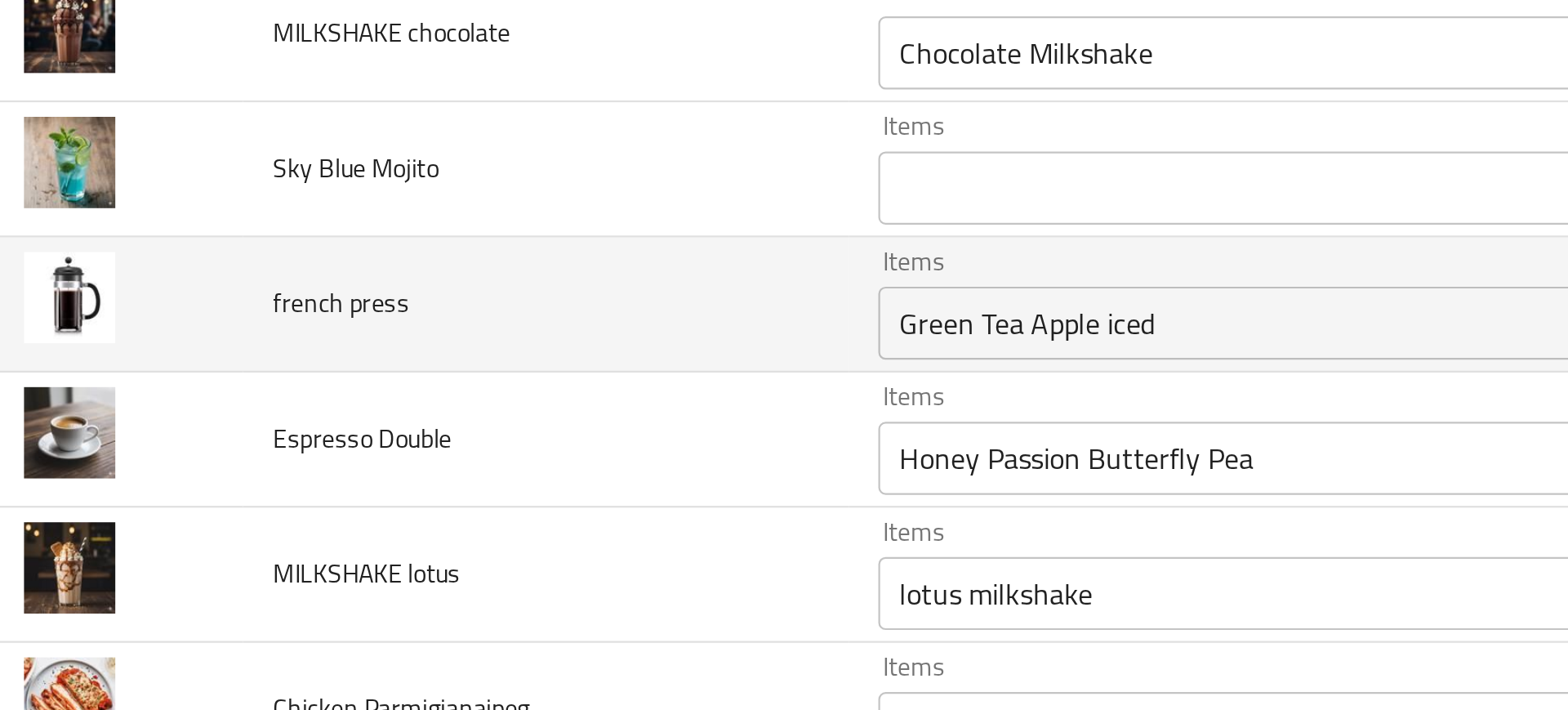
scroll to position [2922, 0]
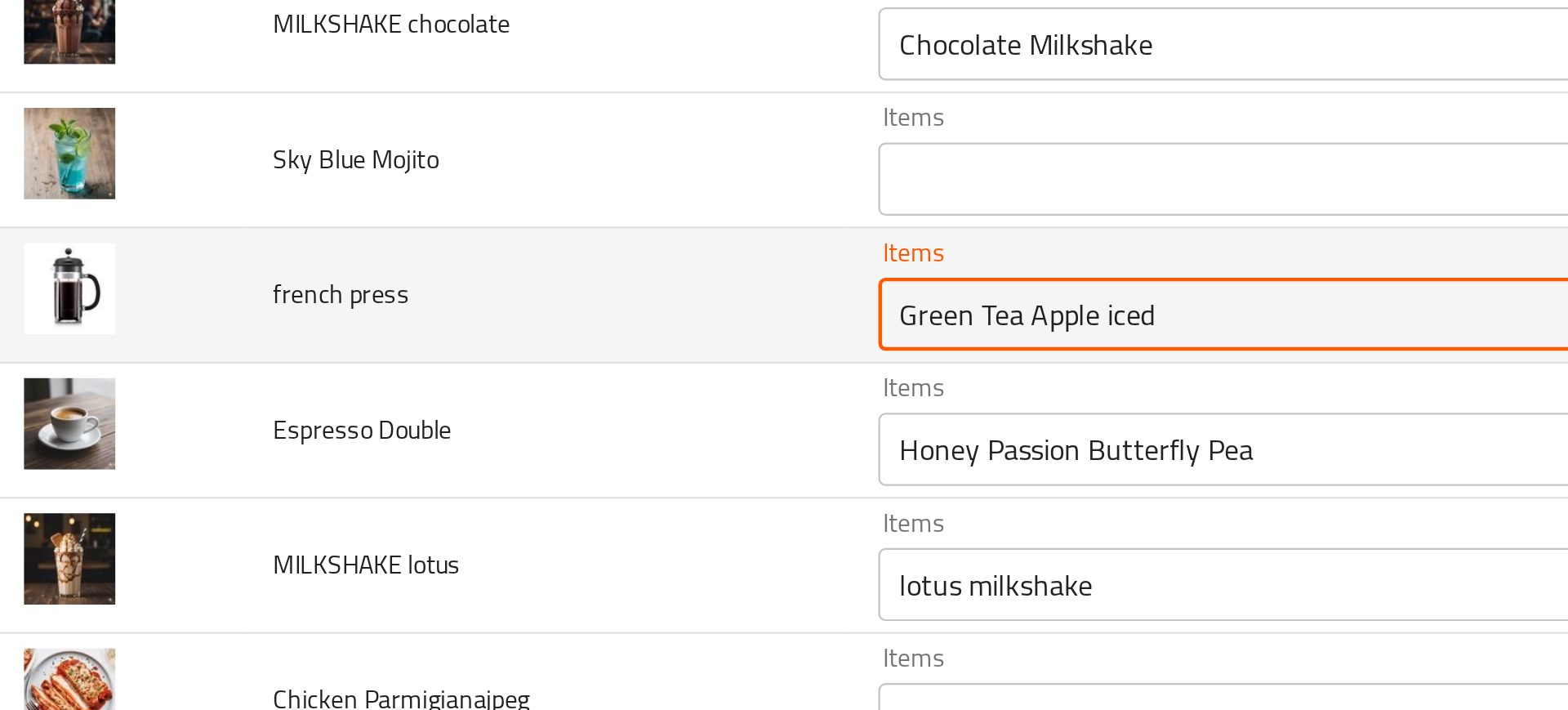
click at [471, 260] on press "Green Tea Apple iced" at bounding box center [615, 267] width 391 height 22
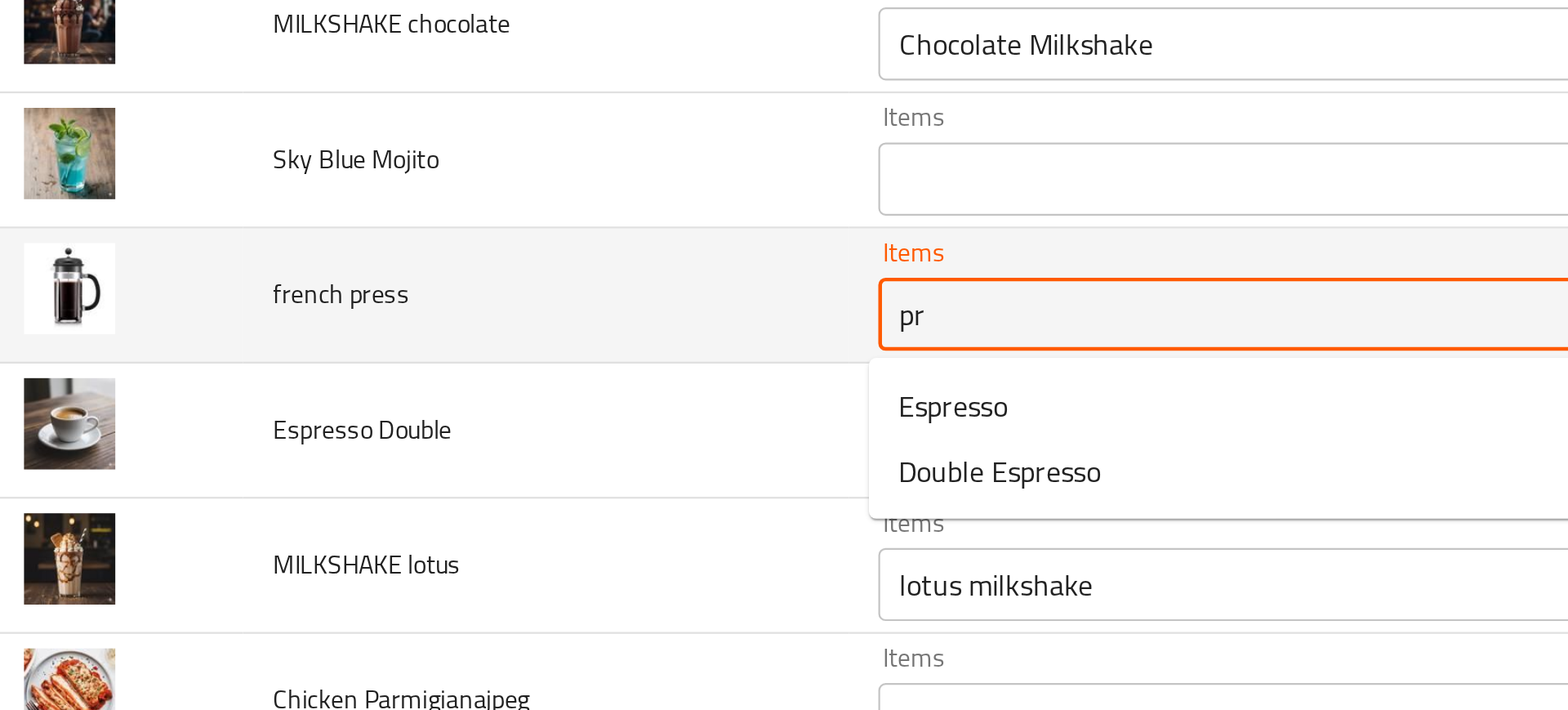
type press "pre"
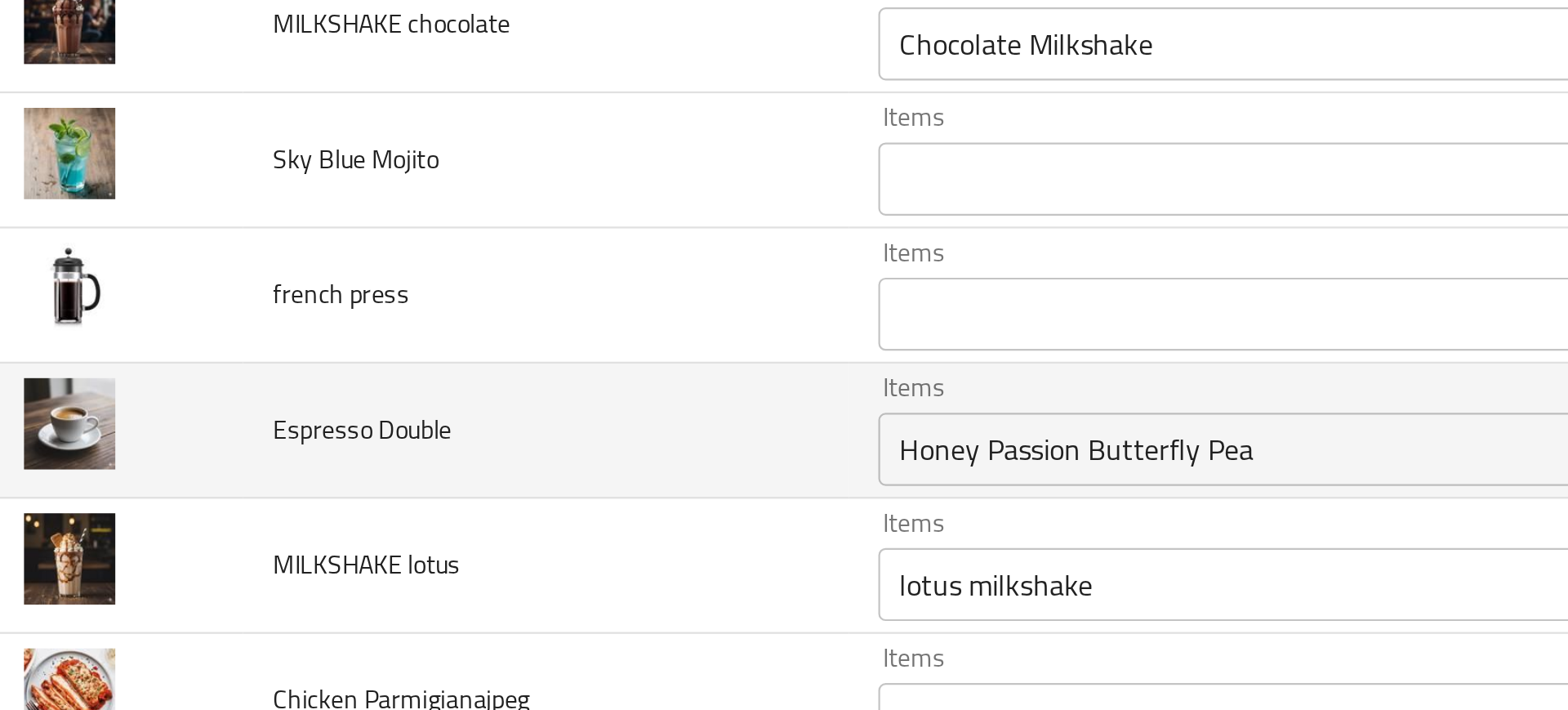
click at [334, 308] on td "Espresso Double" at bounding box center [265, 320] width 270 height 60
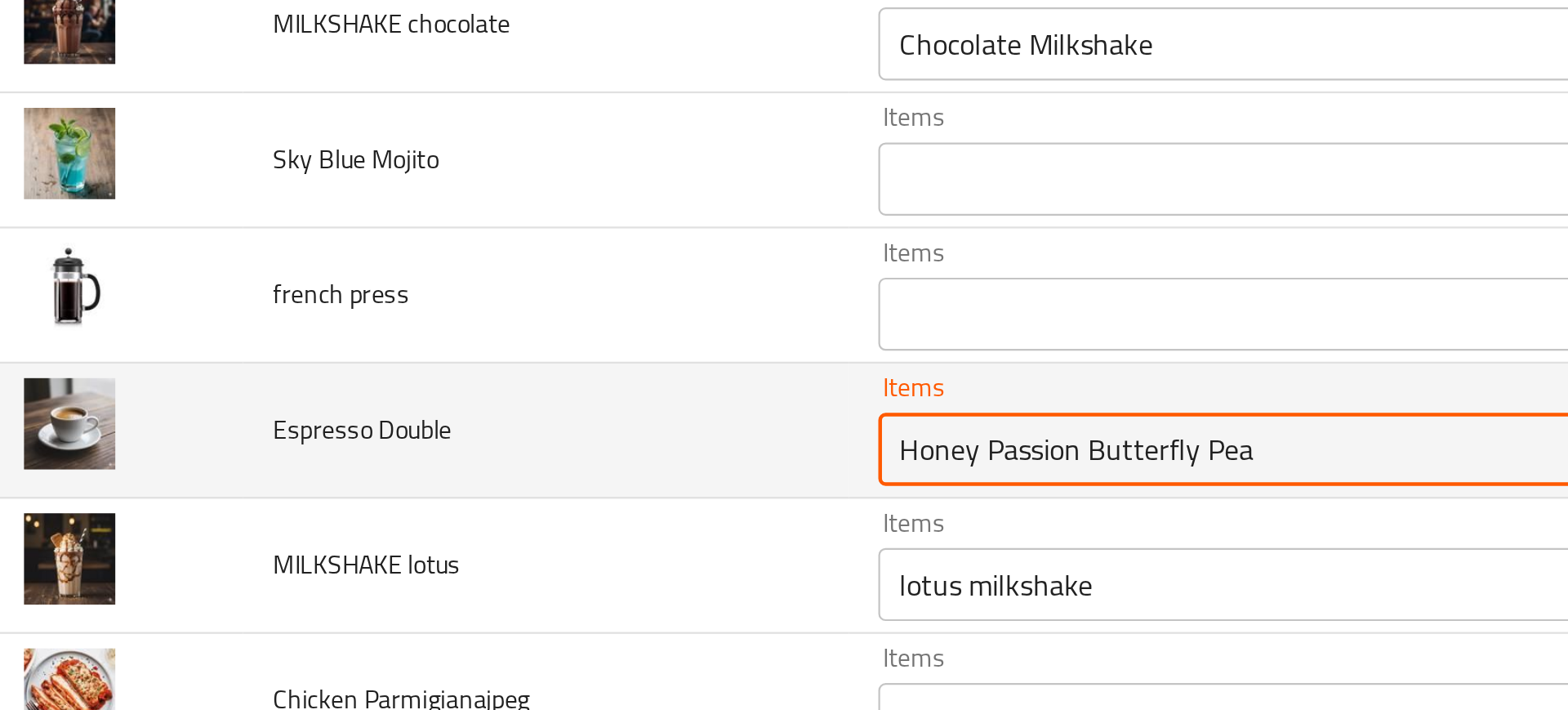
click at [429, 328] on Double "Honey Passion Butterfly Pea" at bounding box center [615, 327] width 391 height 22
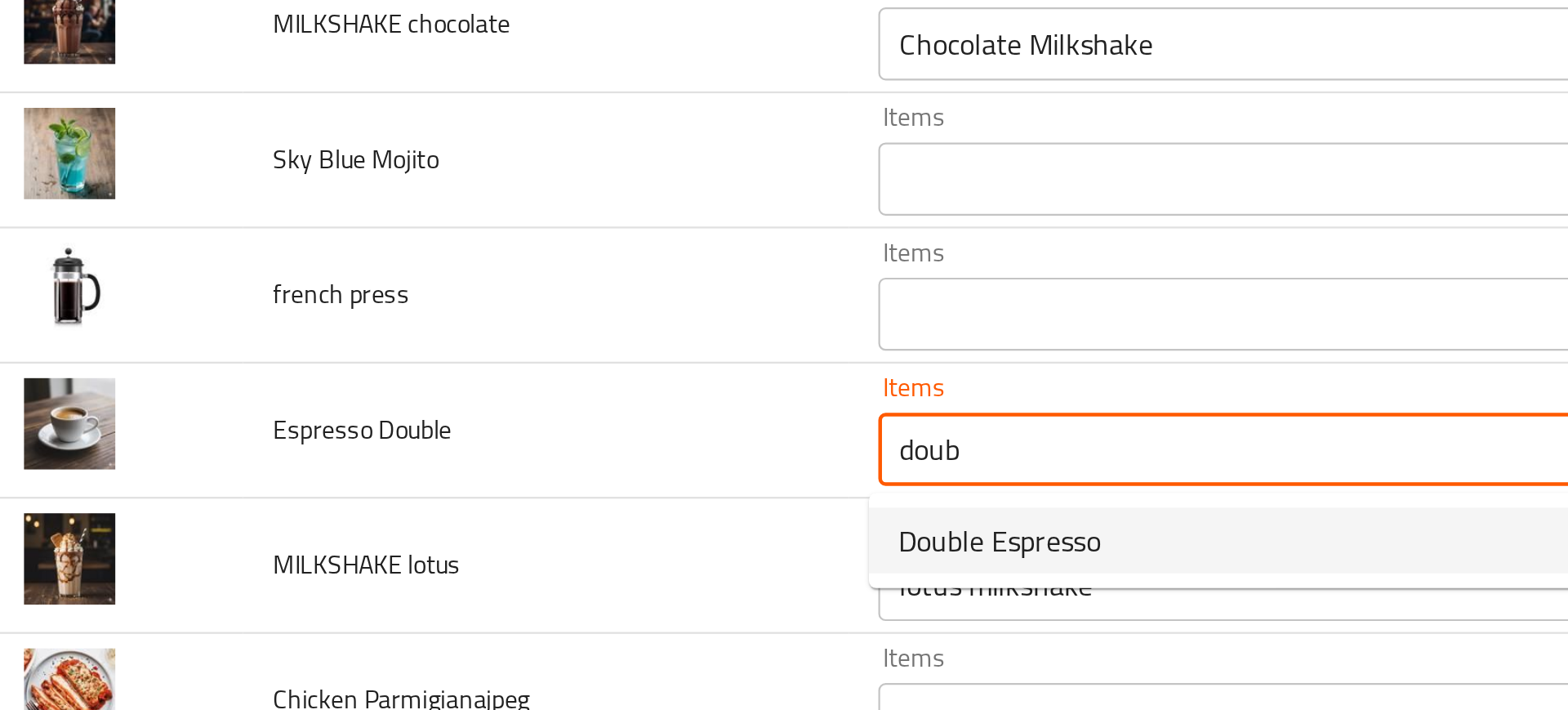
click at [436, 366] on span "Double Espresso" at bounding box center [469, 368] width 91 height 20
type Double "Double Espresso"
type Double-ar "دبل اسبريسو"
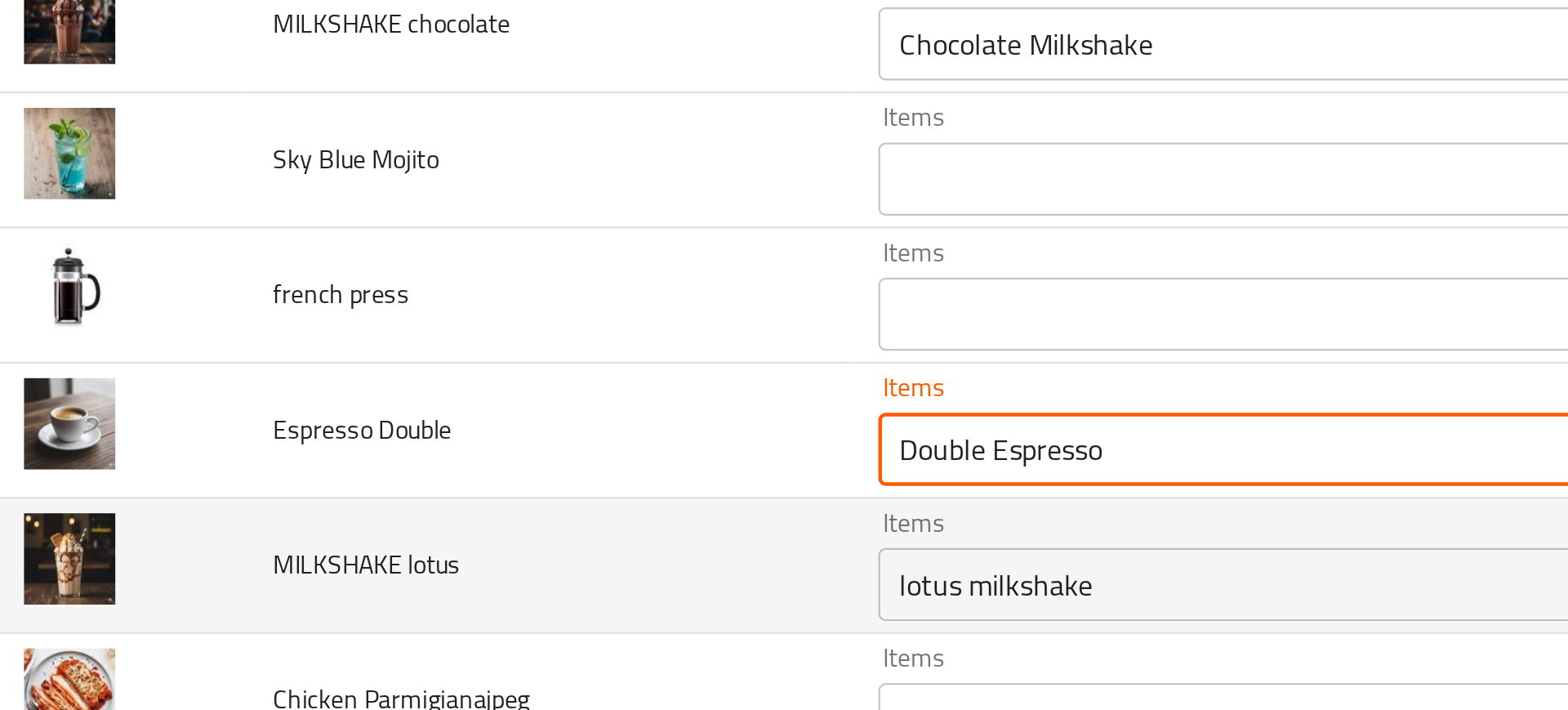
type Double "Double Espresso"
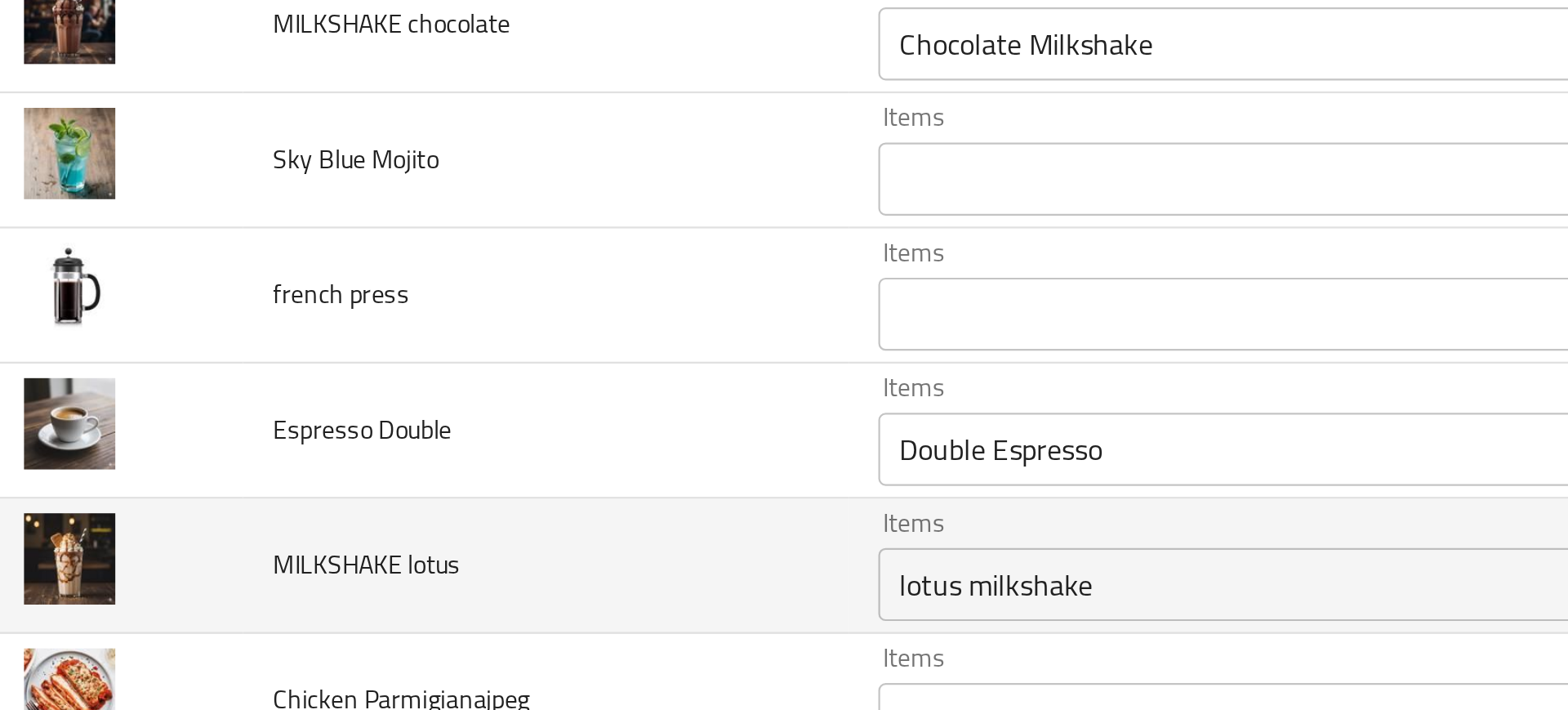
click at [349, 369] on td "MILKSHAKE lotus" at bounding box center [265, 380] width 270 height 60
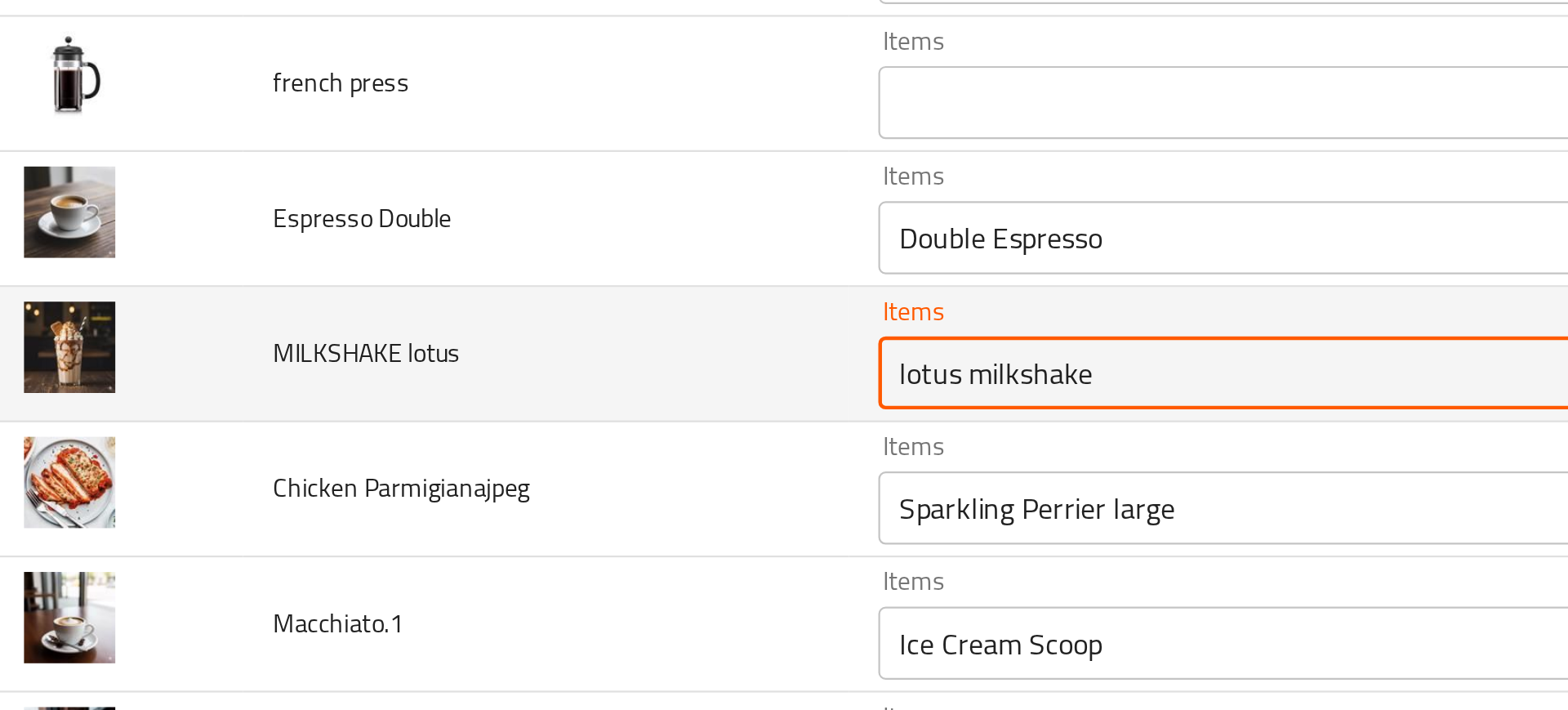
click at [434, 302] on lotus "lotus milkshake" at bounding box center [615, 293] width 391 height 22
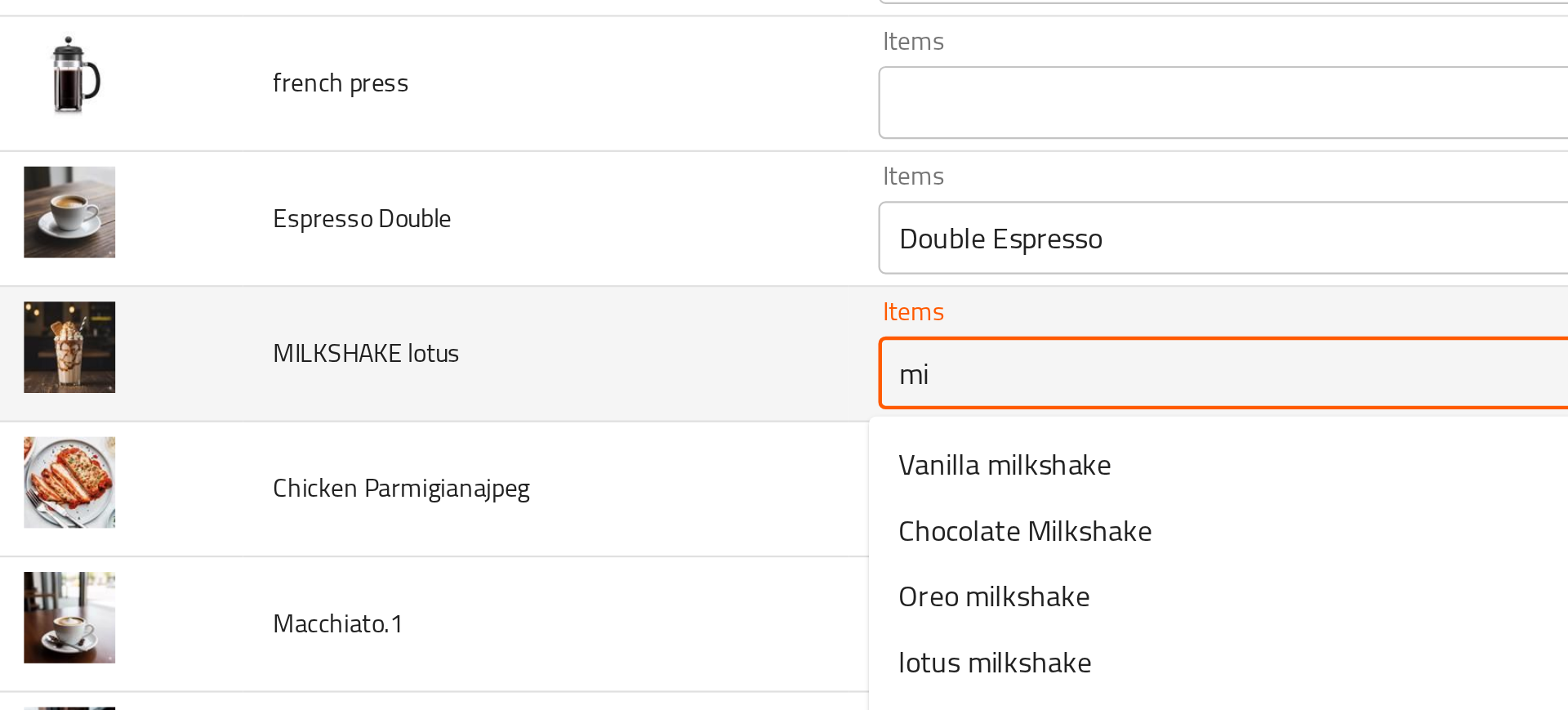
type lotus "m"
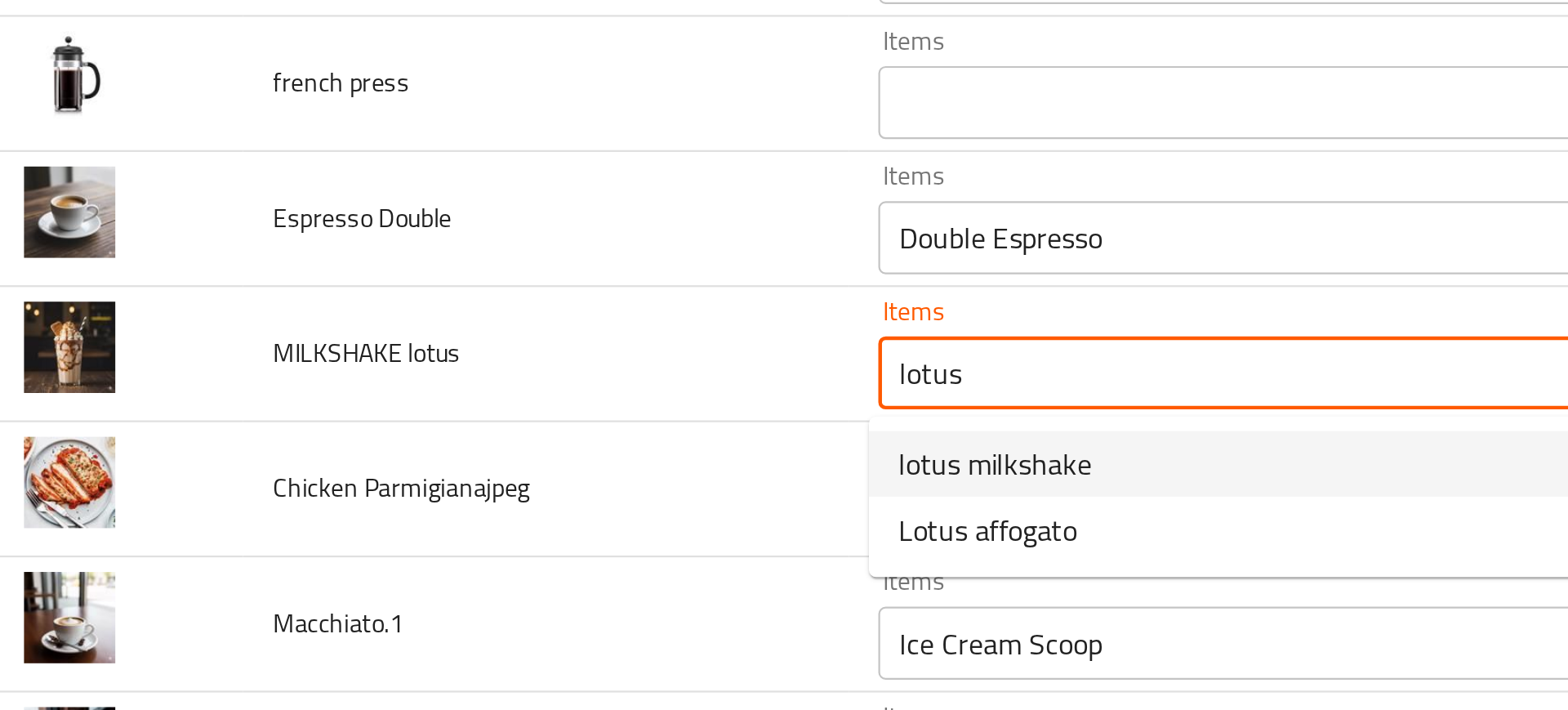
click at [468, 339] on span "lotus milkshake" at bounding box center [467, 333] width 86 height 20
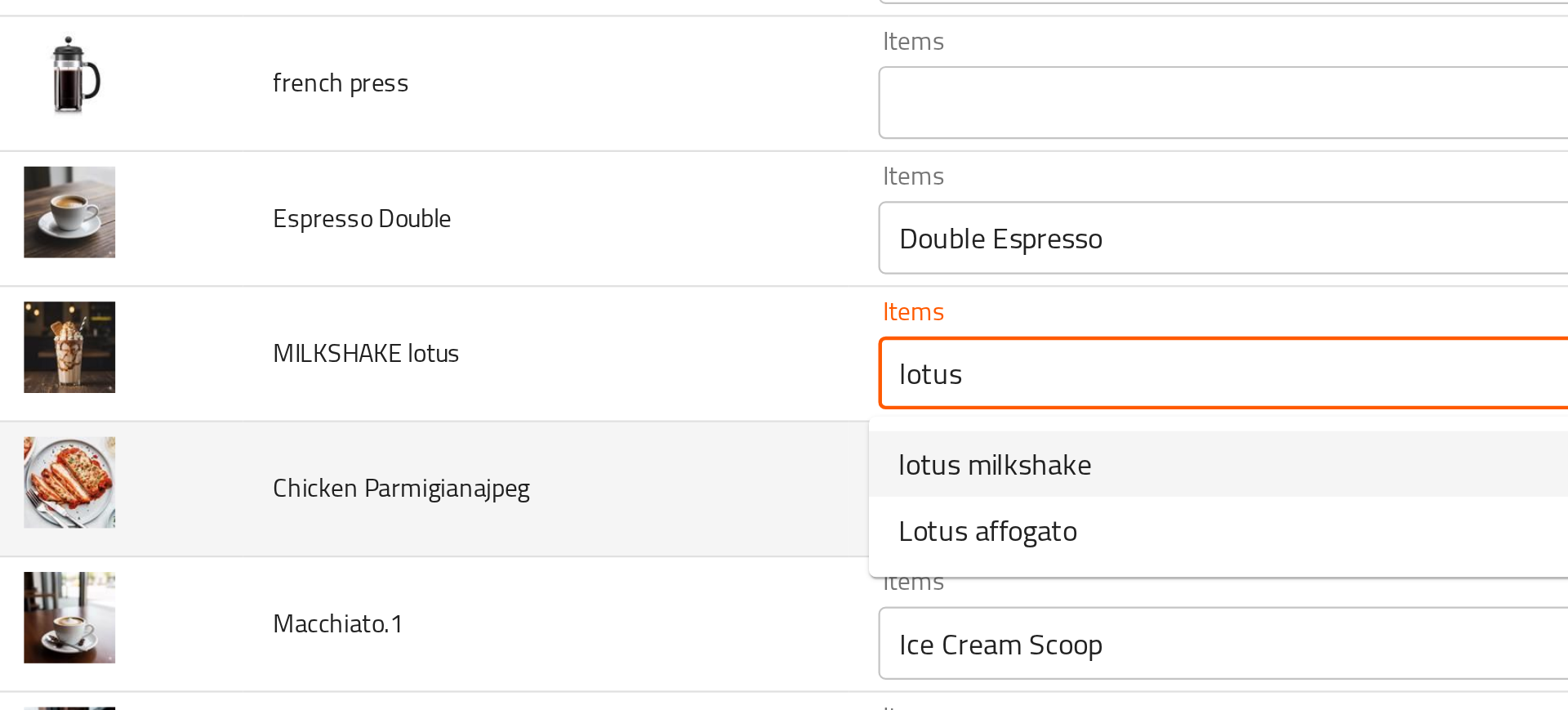
type lotus "lotus milkshake"
type lotus-ar "ميلك [PERSON_NAME]"
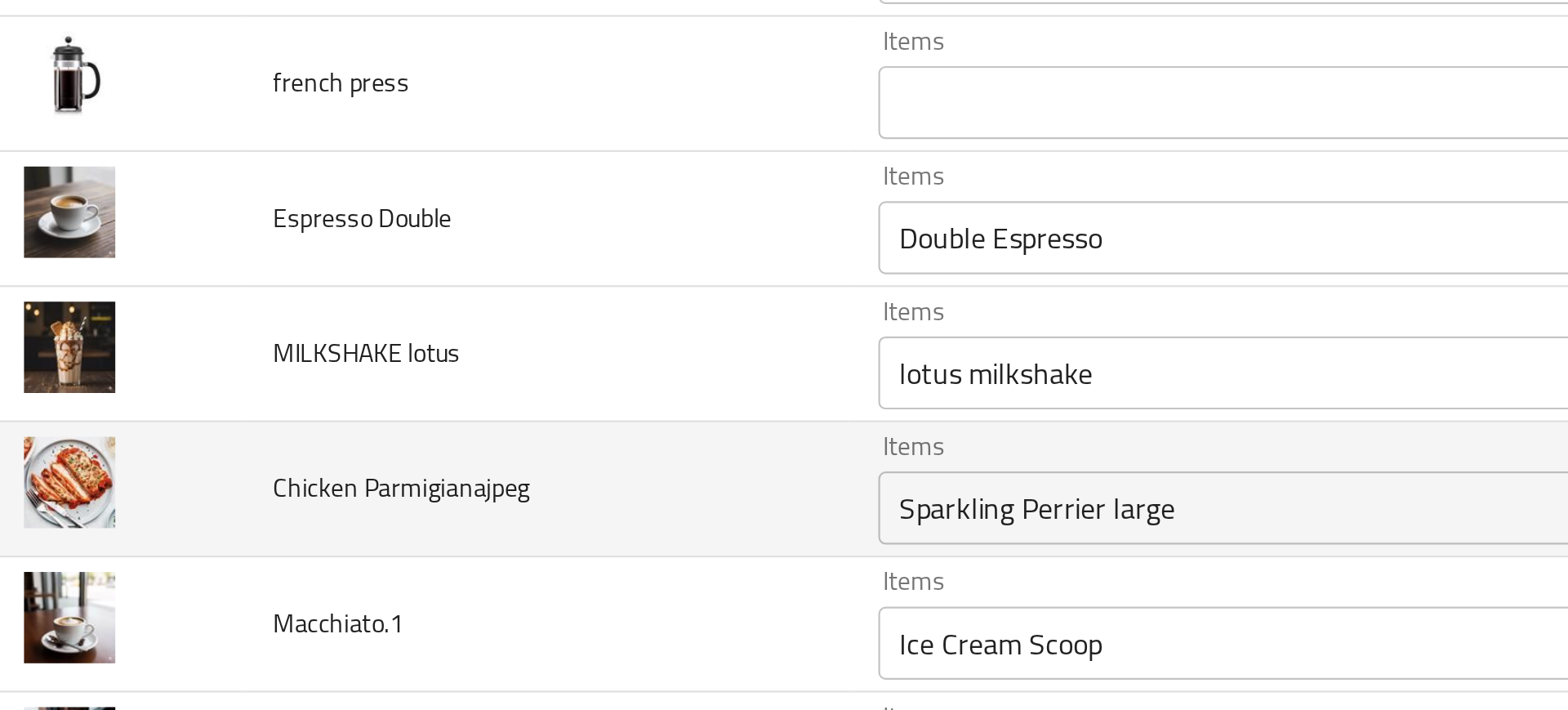
click at [351, 357] on td "Chicken Parmigianajpeg" at bounding box center [265, 345] width 270 height 60
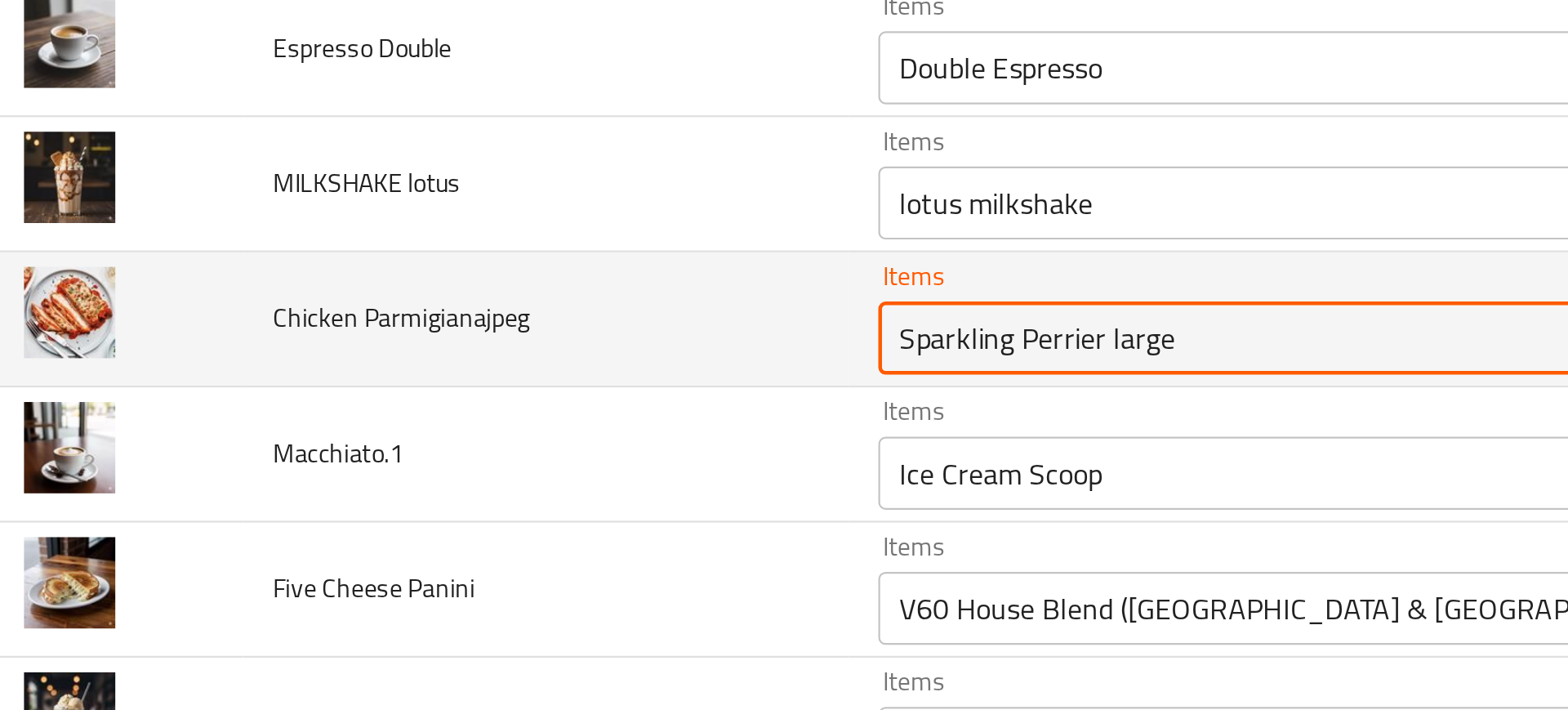
click at [454, 285] on Parmigianajpeg "Sparkling Perrier large" at bounding box center [615, 277] width 391 height 22
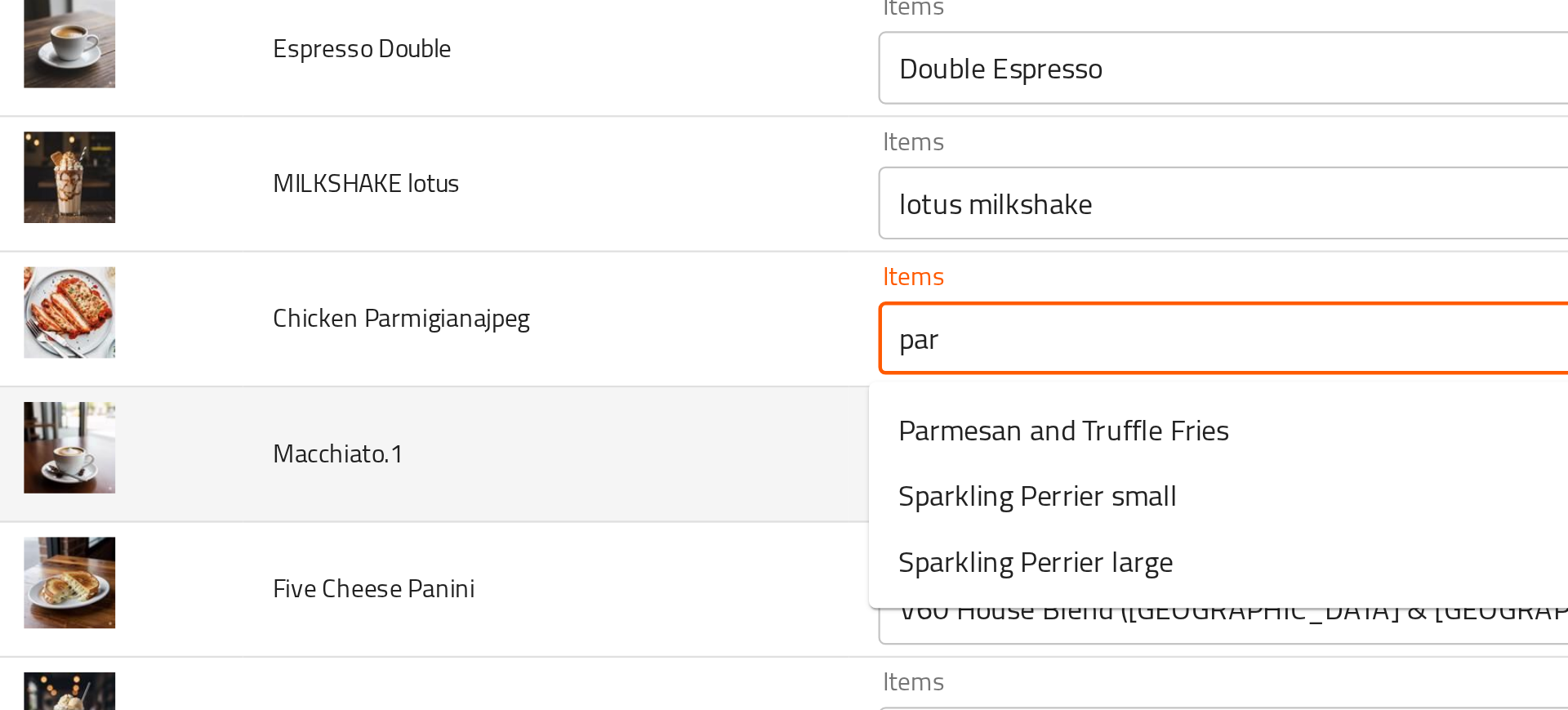
type Parmigianajpeg "parm"
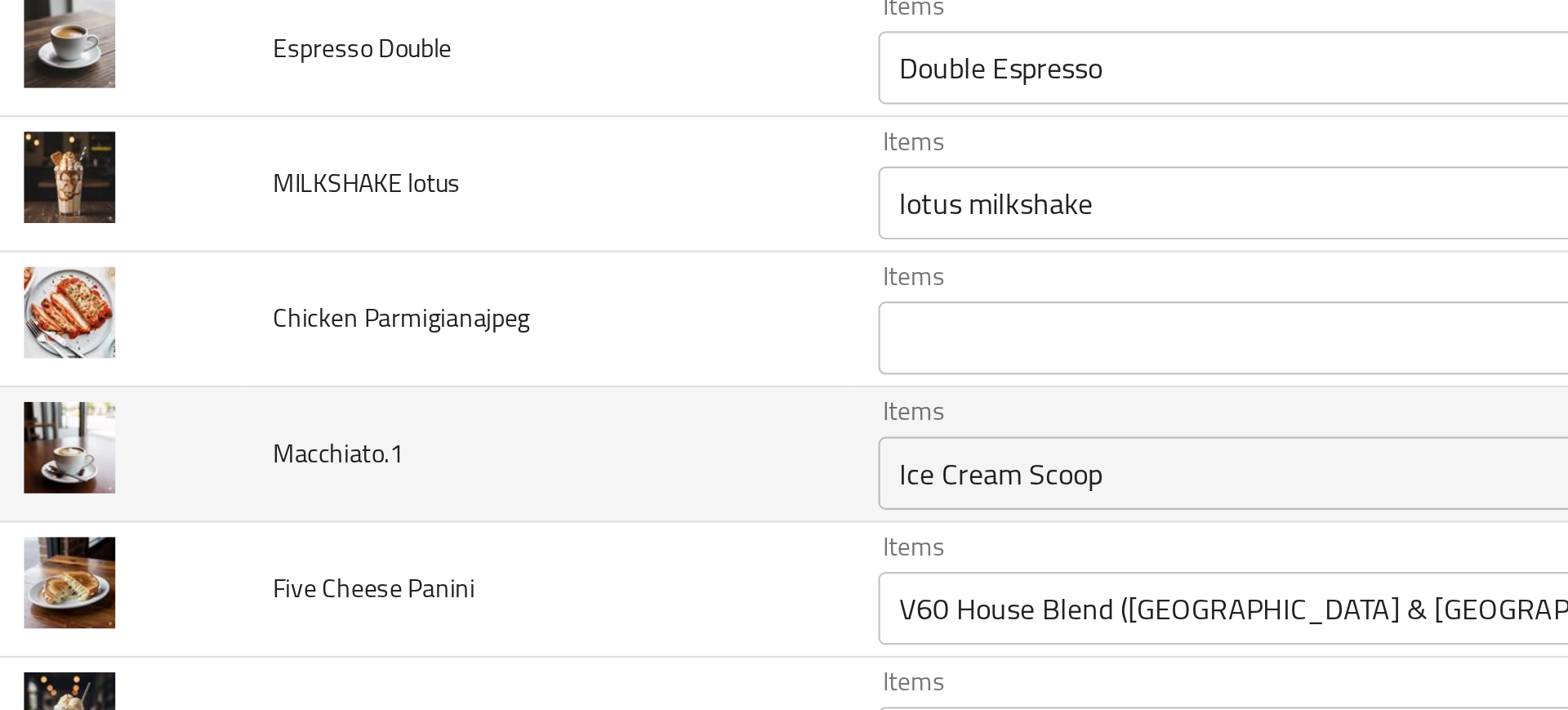
click at [326, 321] on td "Macchiato.1" at bounding box center [265, 330] width 270 height 60
click at [469, 321] on div "Ice Cream Scoop Items" at bounding box center [639, 338] width 449 height 33
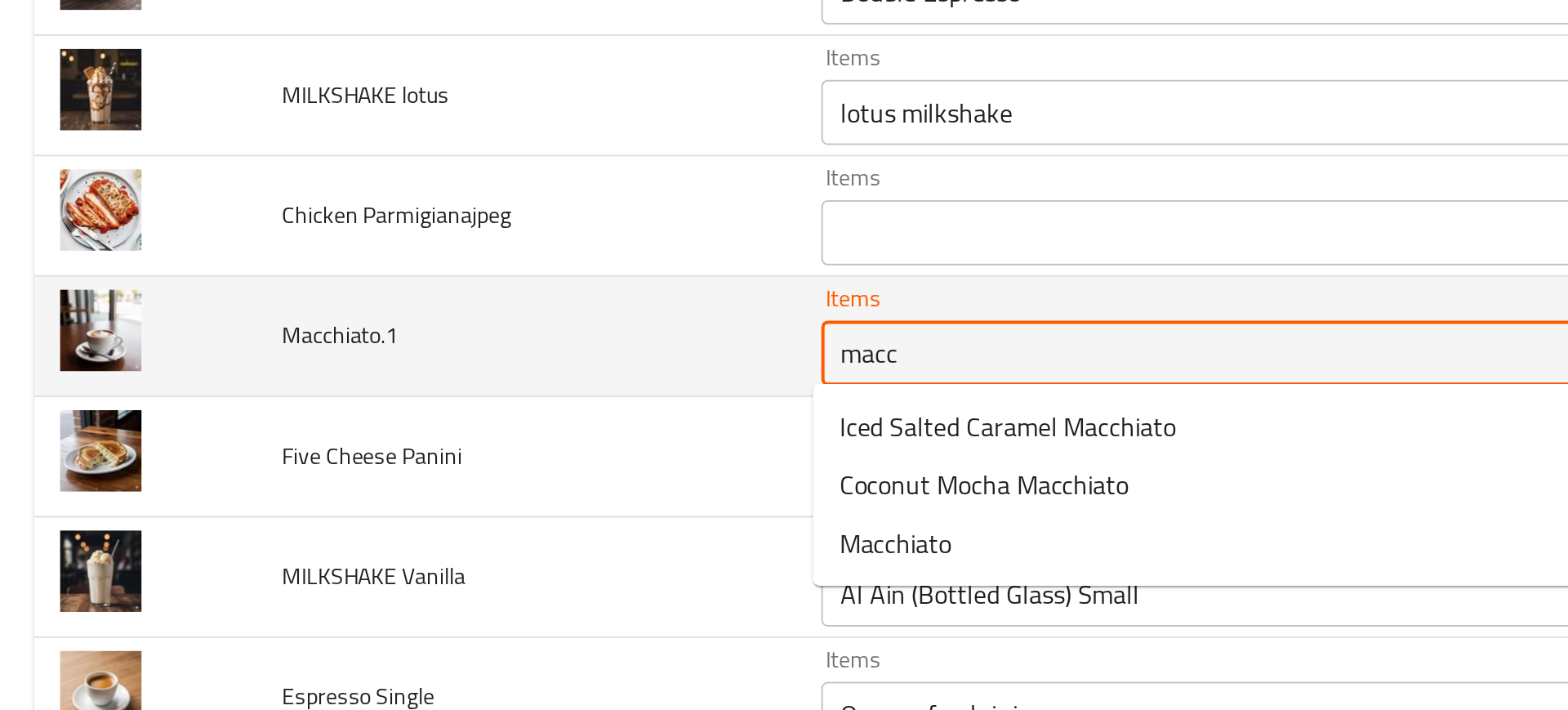
scroll to position [3159, 0]
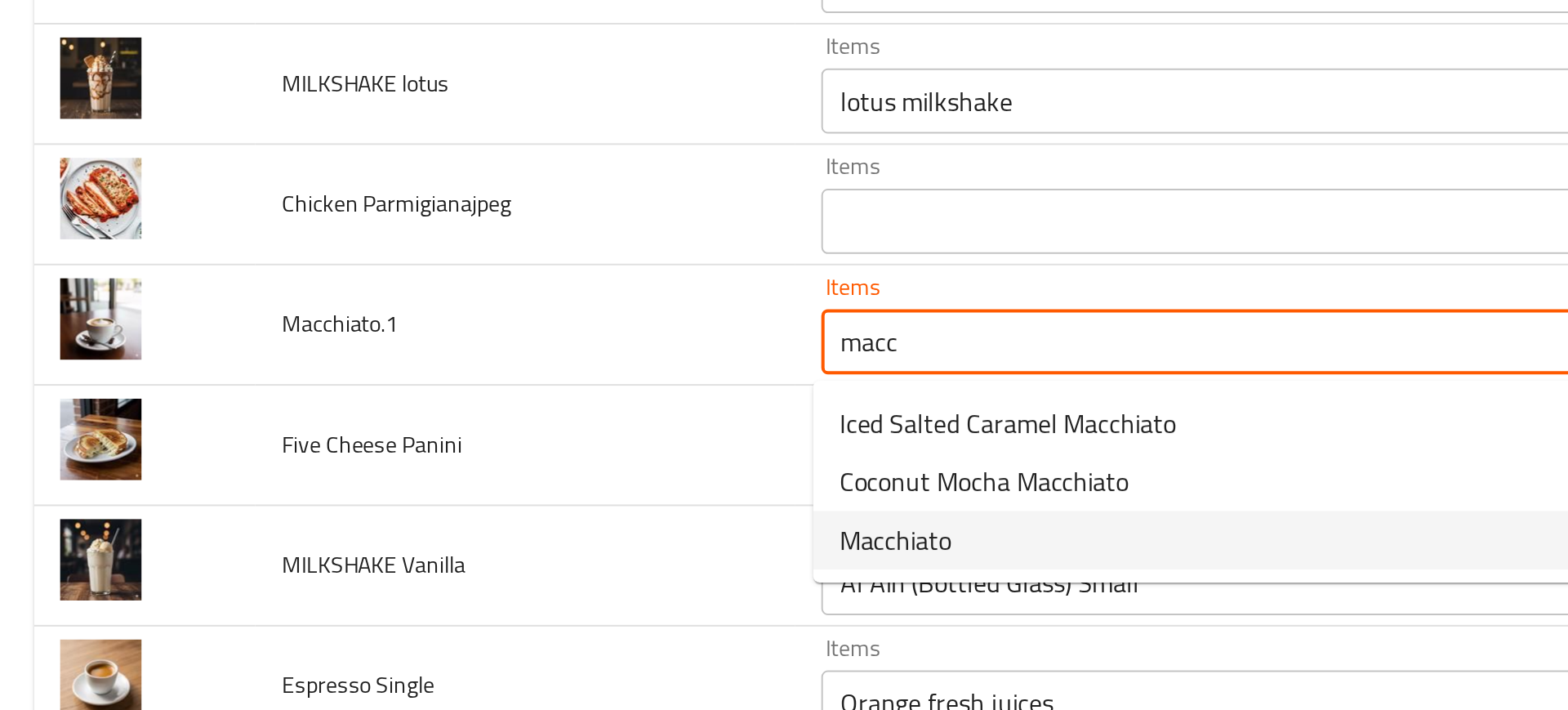
click at [479, 376] on span "Macchiato" at bounding box center [452, 371] width 56 height 20
type input "Macchiato"
type input "ماكياتو"
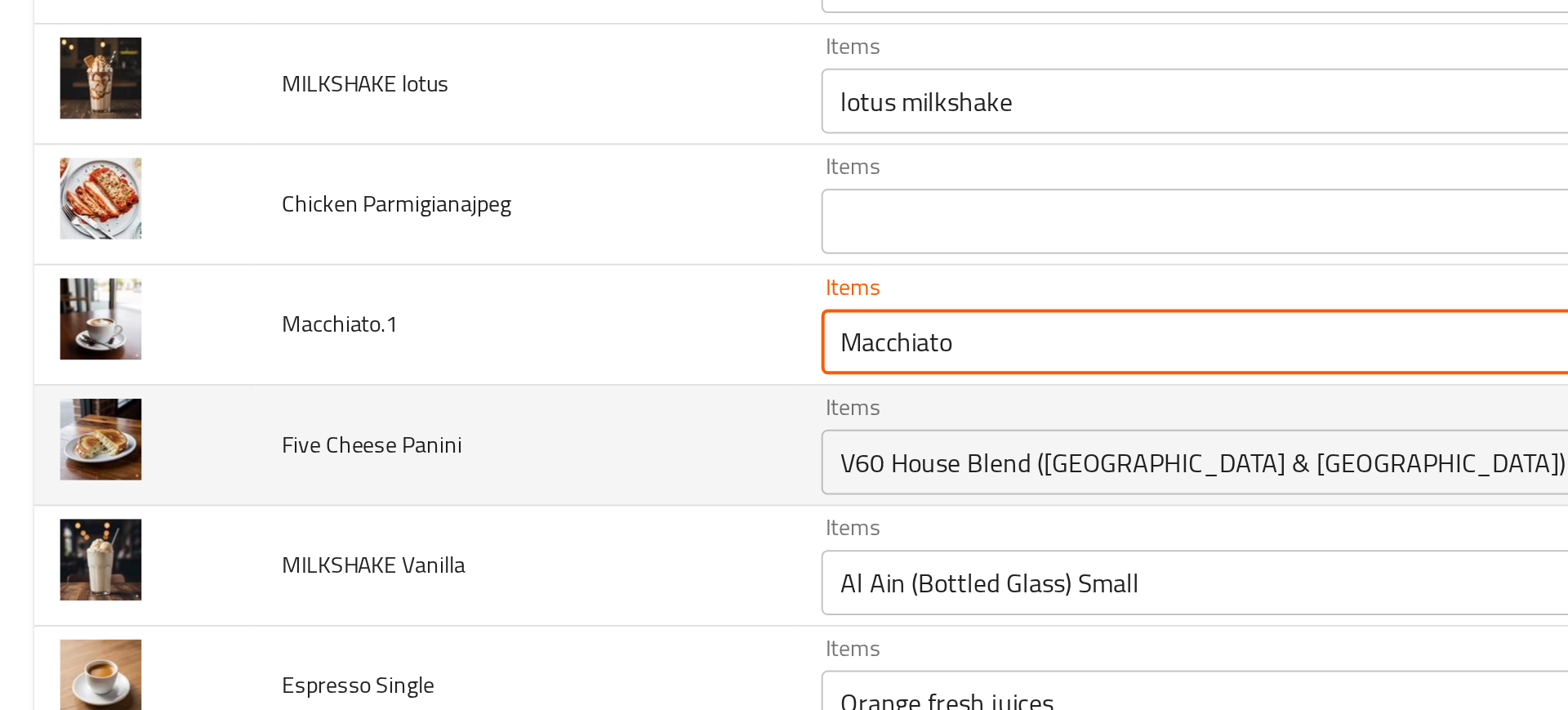
type input "Macchiato"
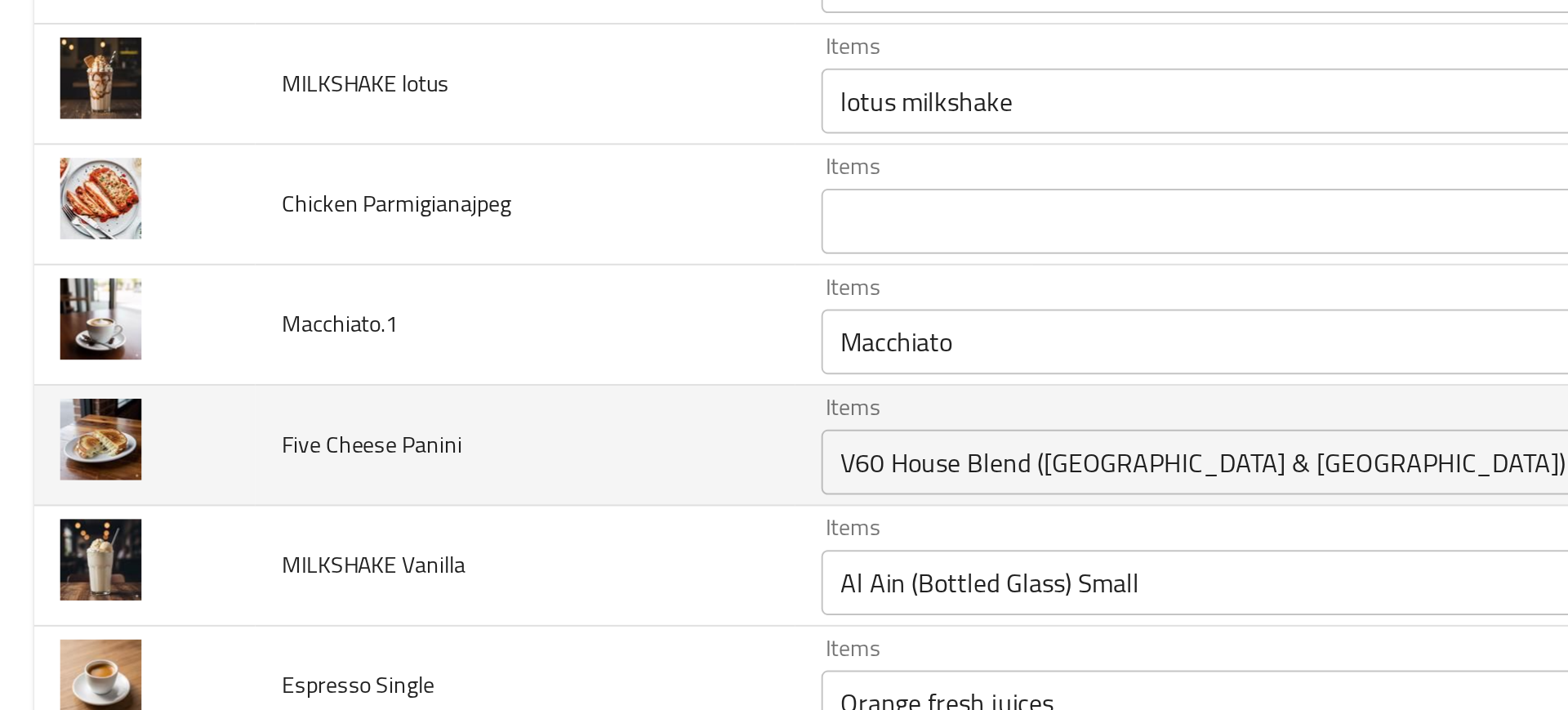
click at [337, 323] on td "Five Cheese Panini" at bounding box center [265, 324] width 270 height 60
click at [434, 311] on div "Items V60 House Blend (Ethiopia & Brazil) Items" at bounding box center [639, 324] width 449 height 50
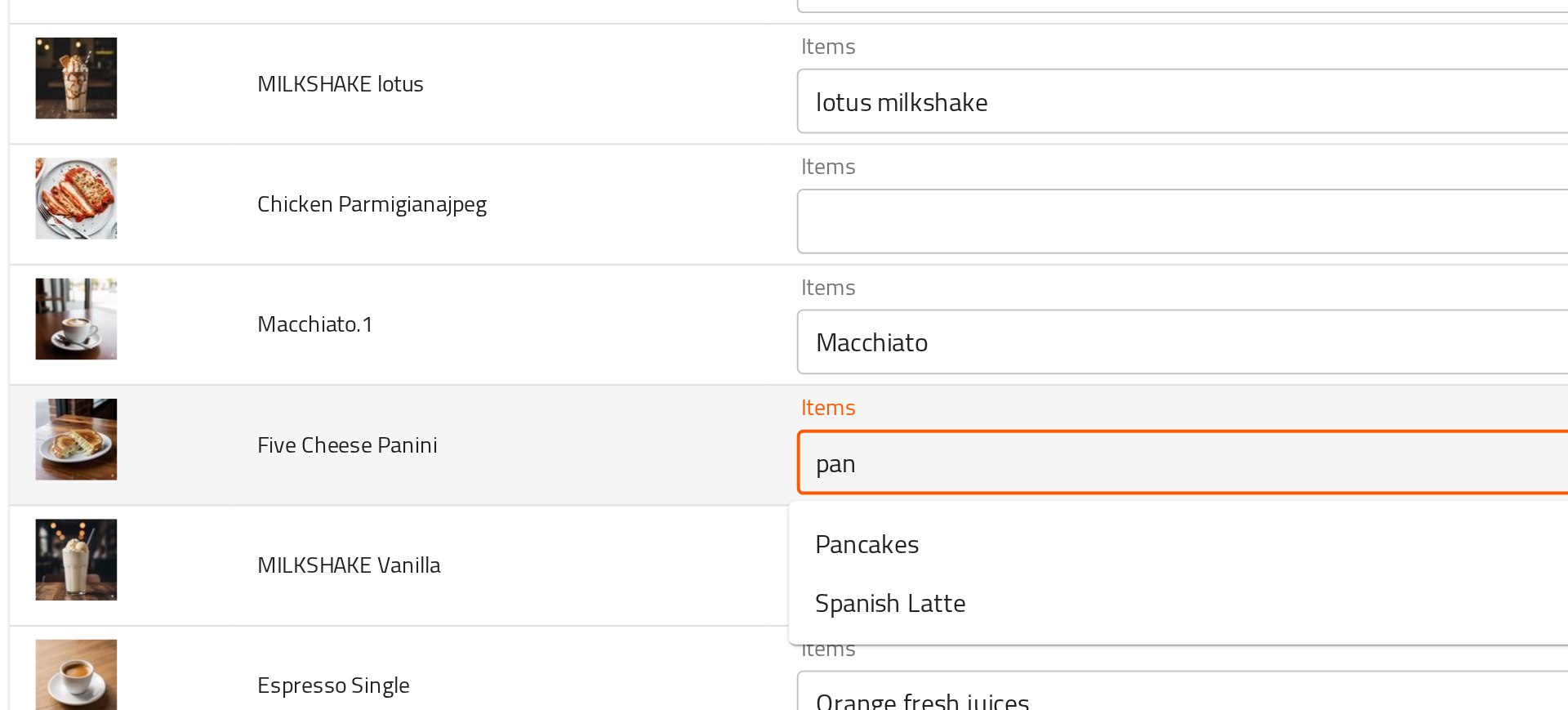
type Panini "pani"
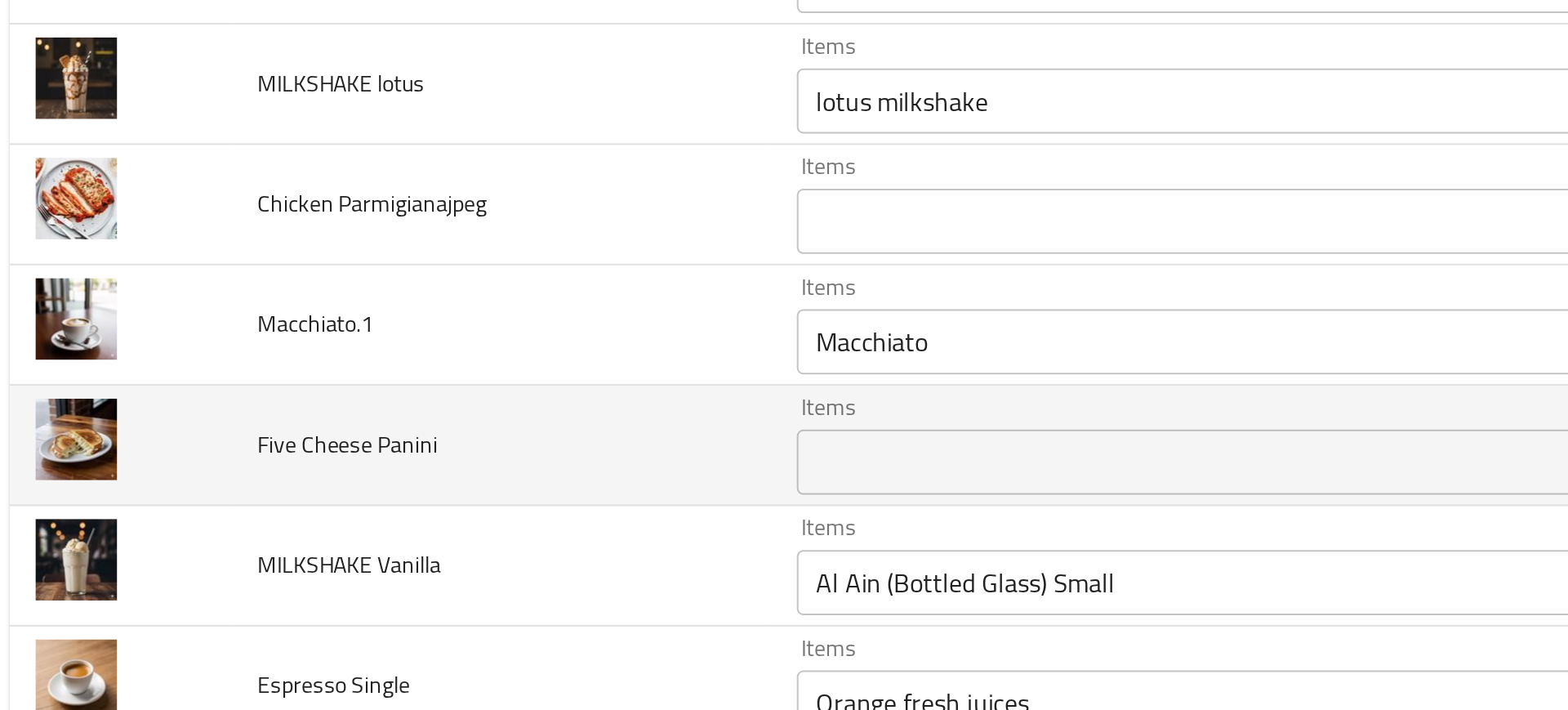
click at [325, 333] on td "Five Cheese Panini" at bounding box center [265, 324] width 270 height 60
click at [415, 337] on div "Items" at bounding box center [639, 333] width 449 height 33
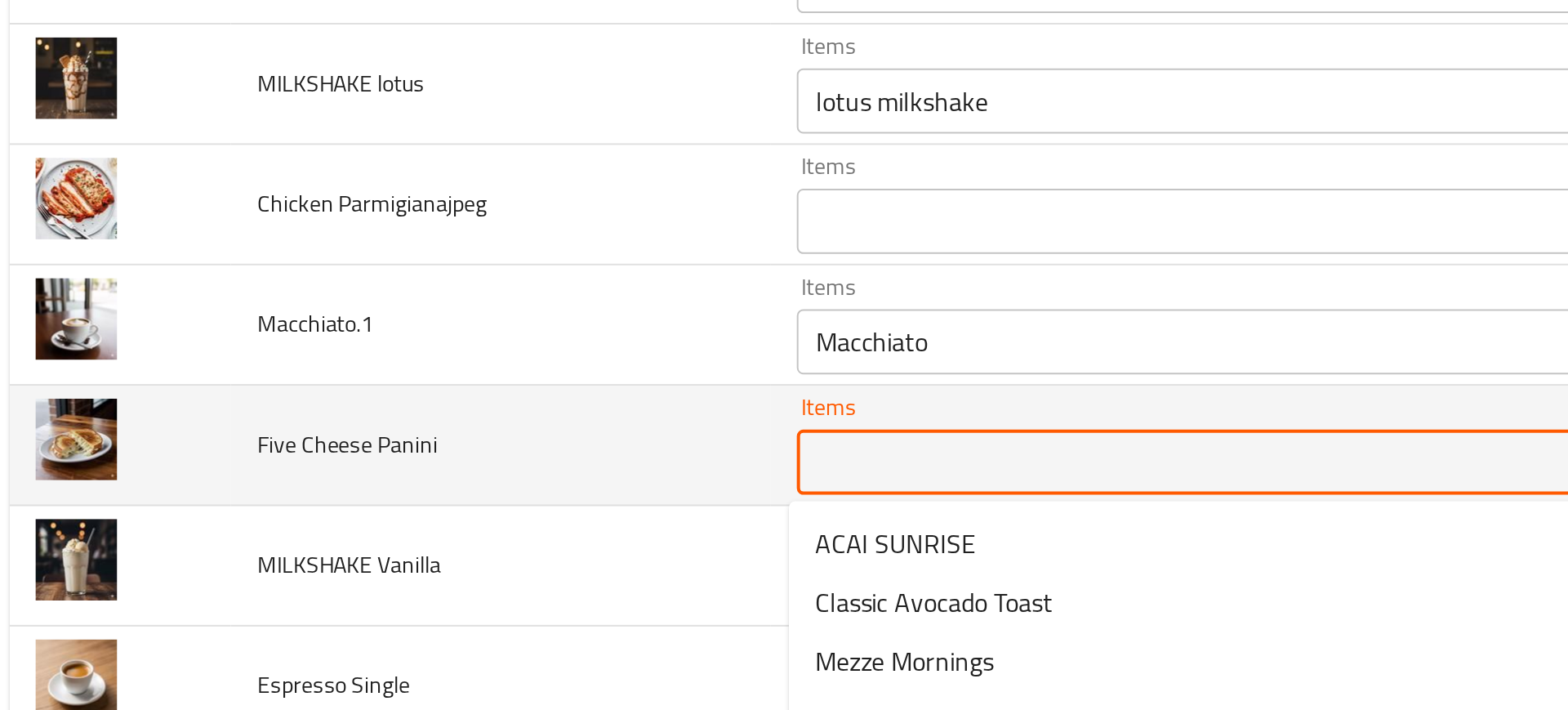
click at [446, 339] on Panini "Items" at bounding box center [615, 333] width 391 height 22
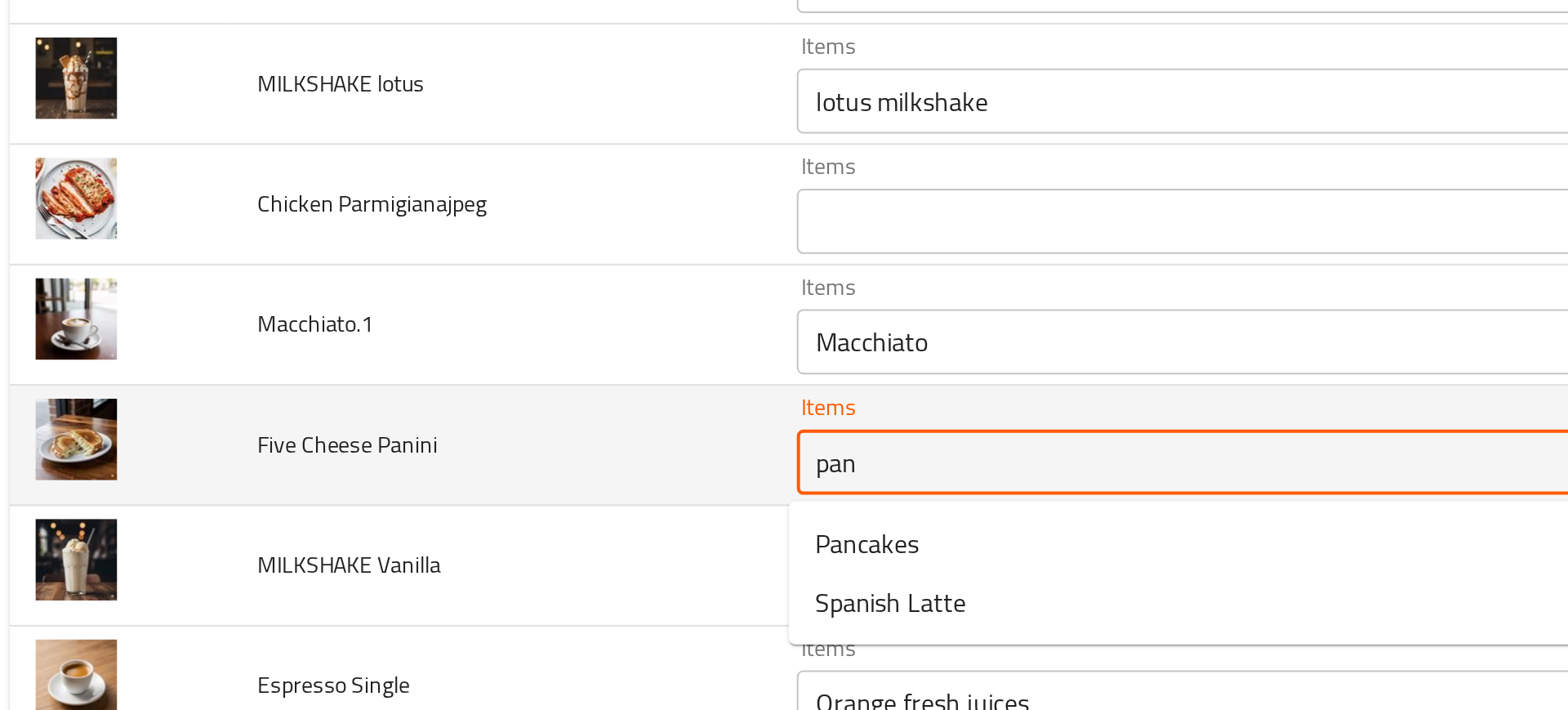
type Panini "pani"
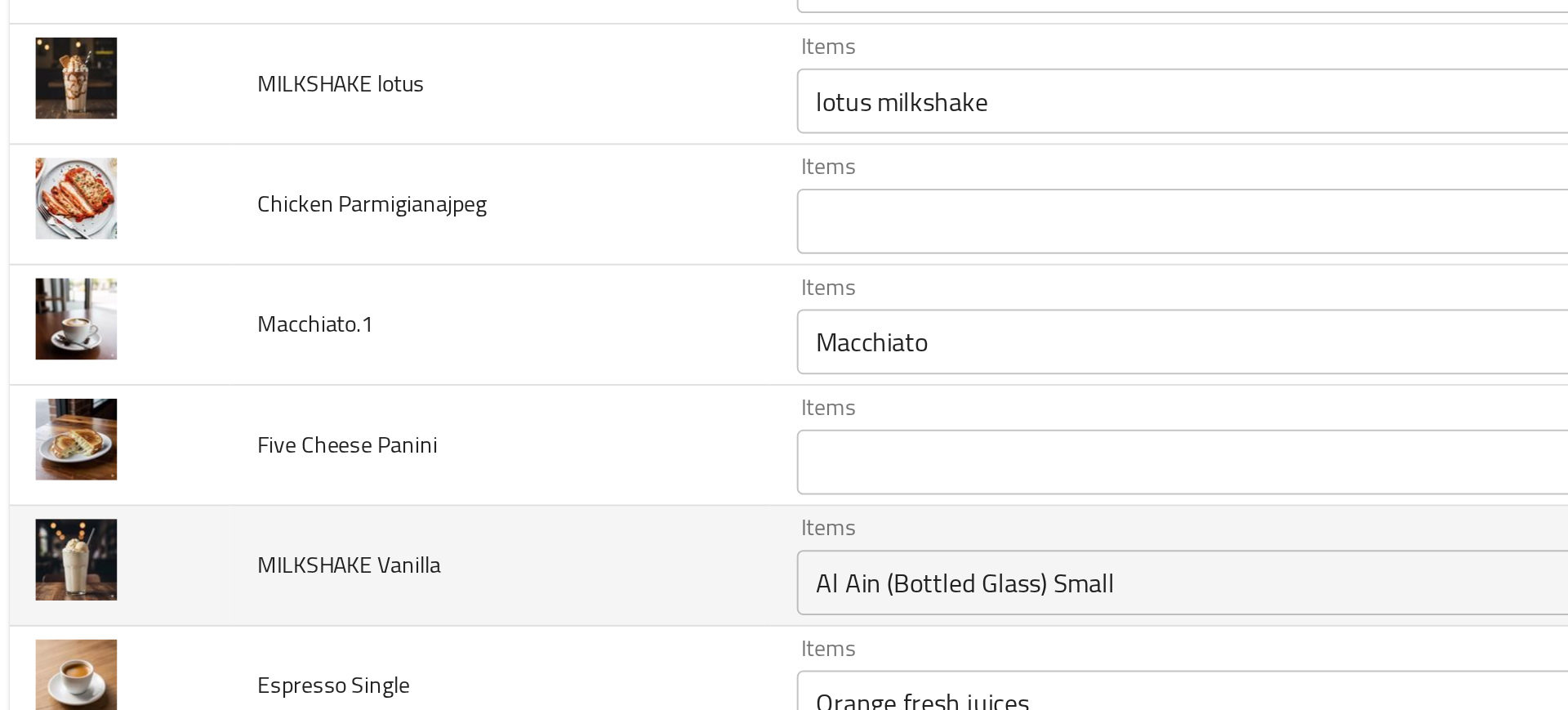
click at [373, 360] on td "MILKSHAKE Vanilla" at bounding box center [265, 384] width 270 height 60
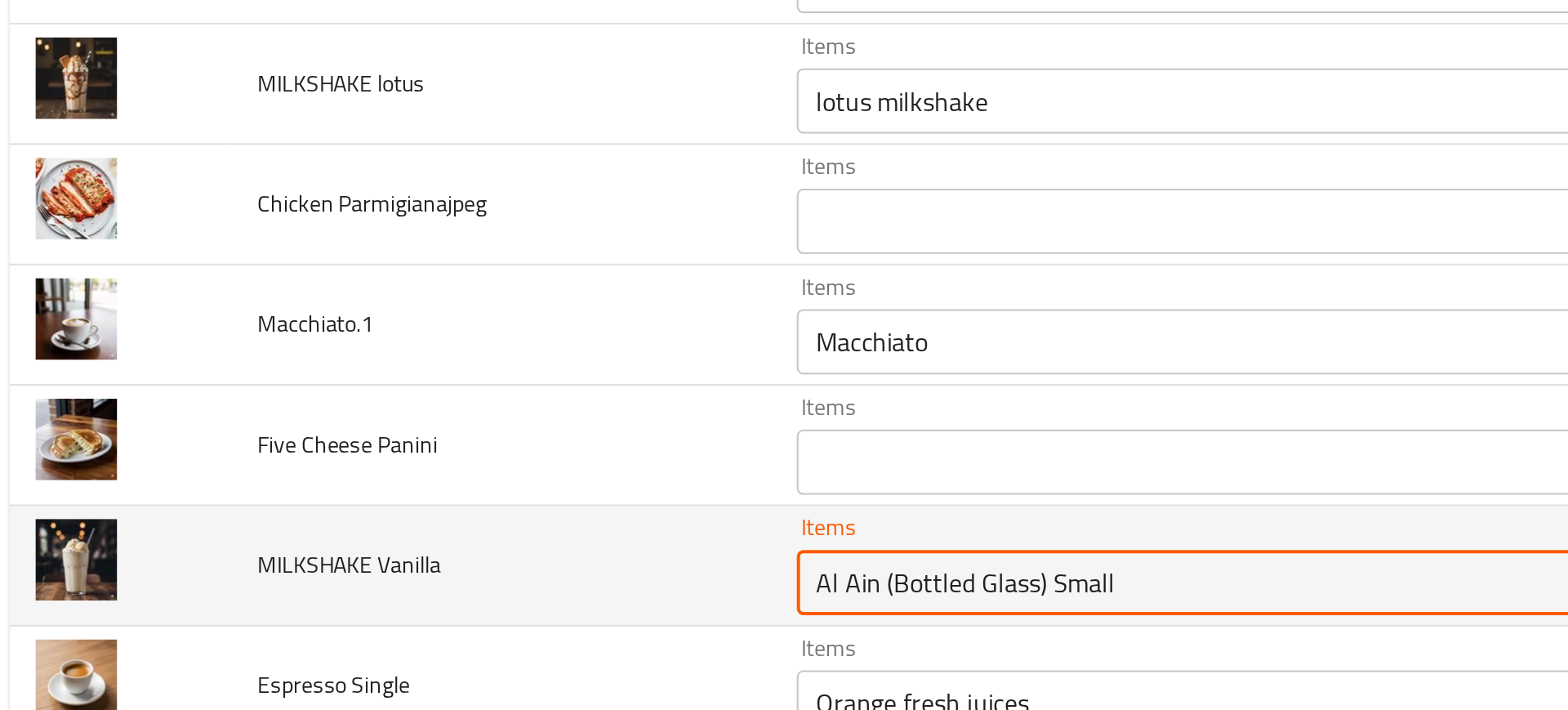
click at [460, 381] on Vanilla "Al Ain (Bottled Glass) Small" at bounding box center [615, 392] width 391 height 22
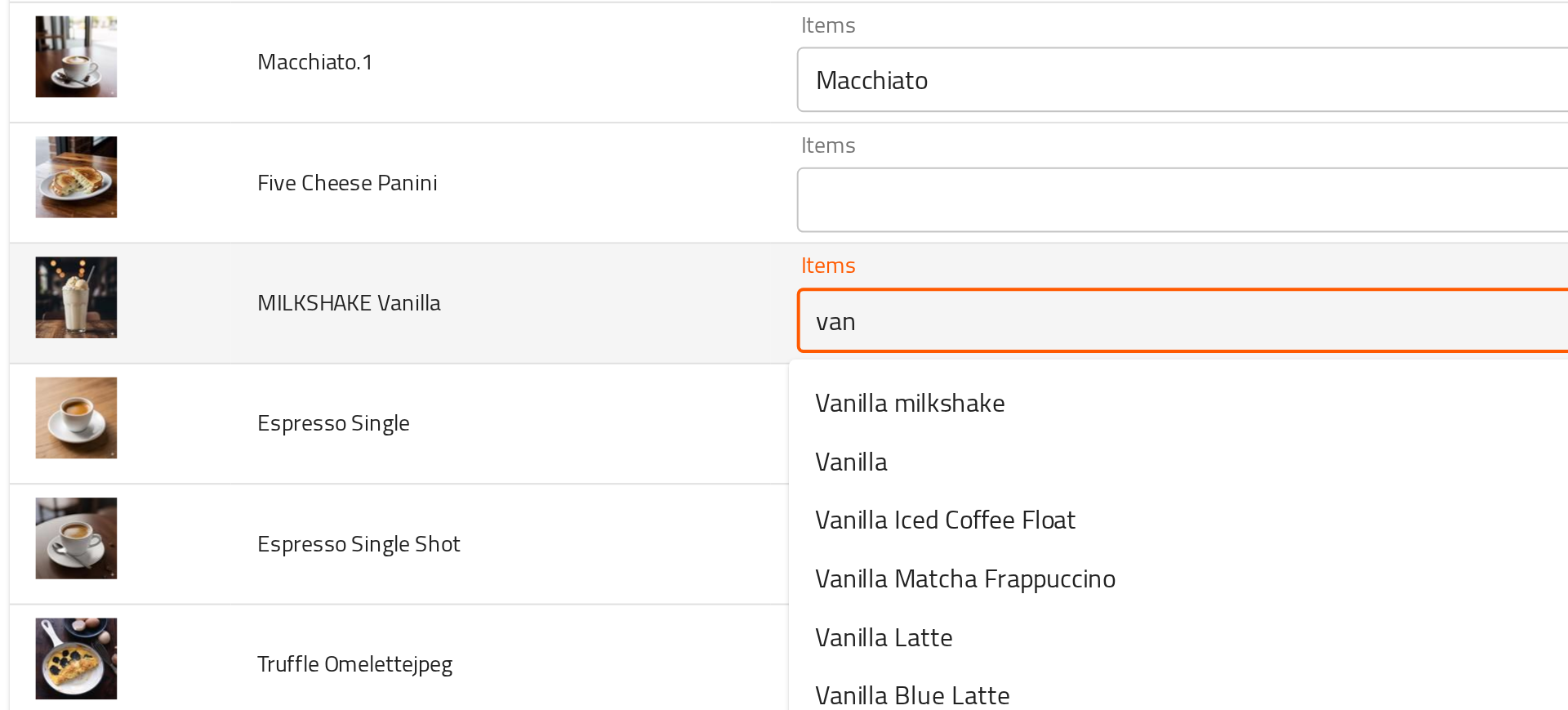
scroll to position [3319, 0]
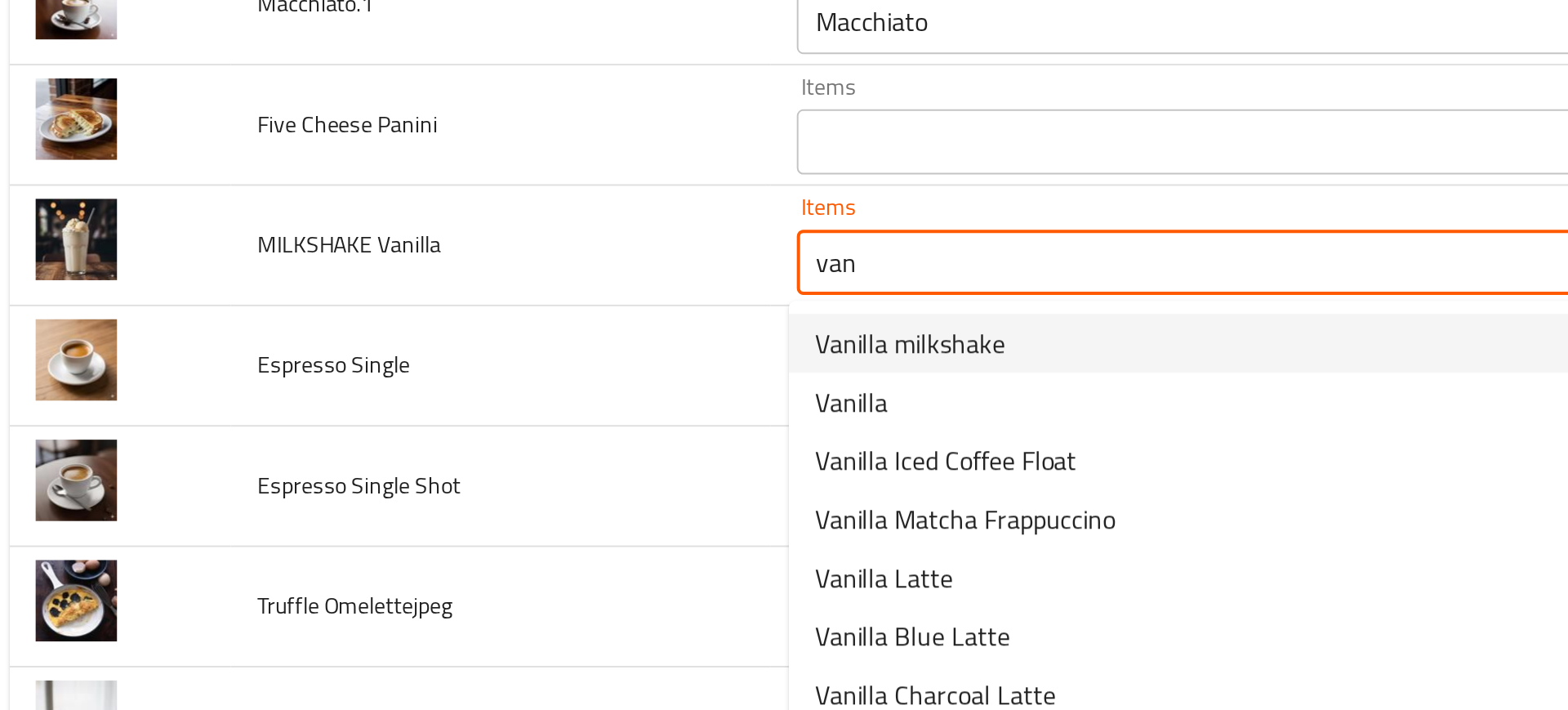
click at [446, 271] on span "Vanilla milkshake" at bounding box center [472, 272] width 96 height 20
type Vanilla "Vanilla milkshake"
type Vanilla-ar "ميلك [PERSON_NAME]"
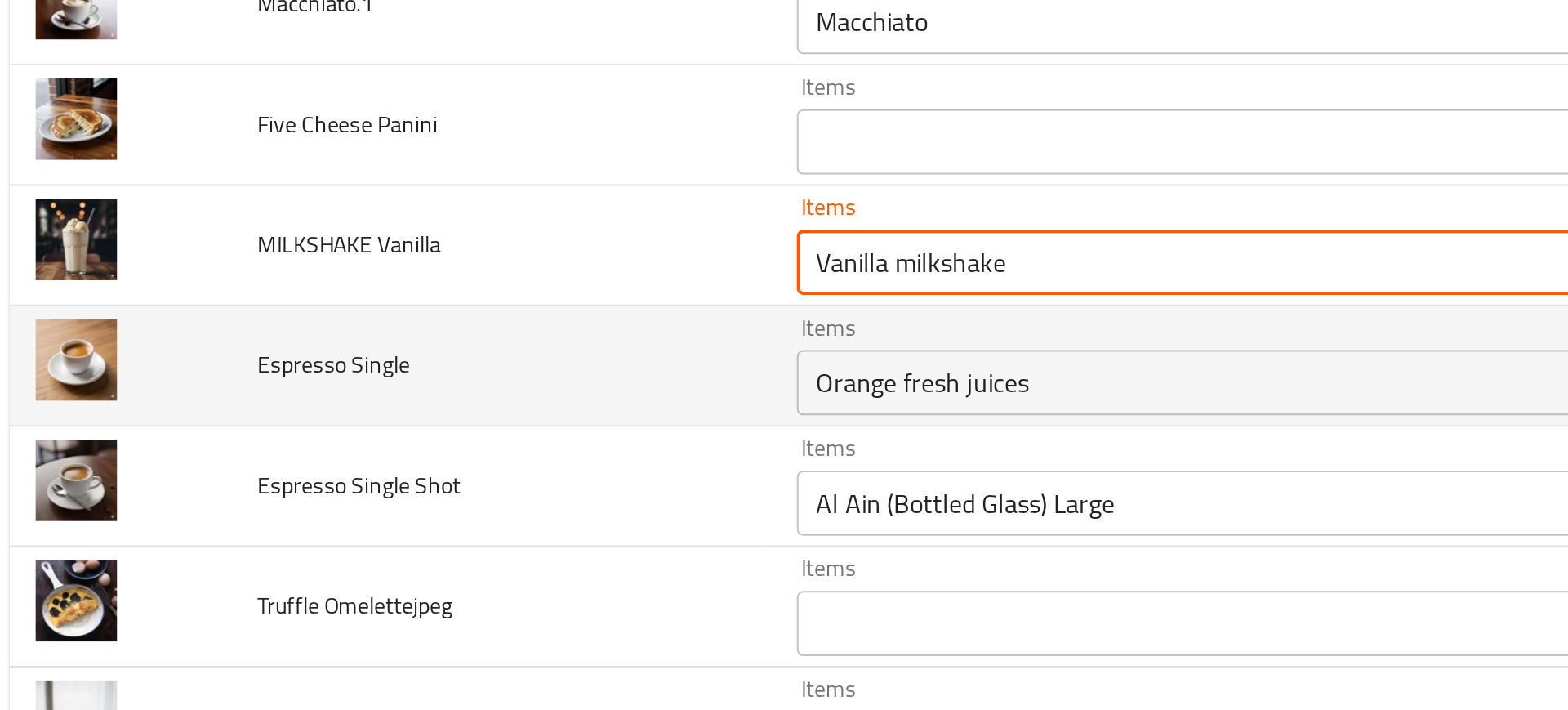
type Vanilla "Vanilla milkshake"
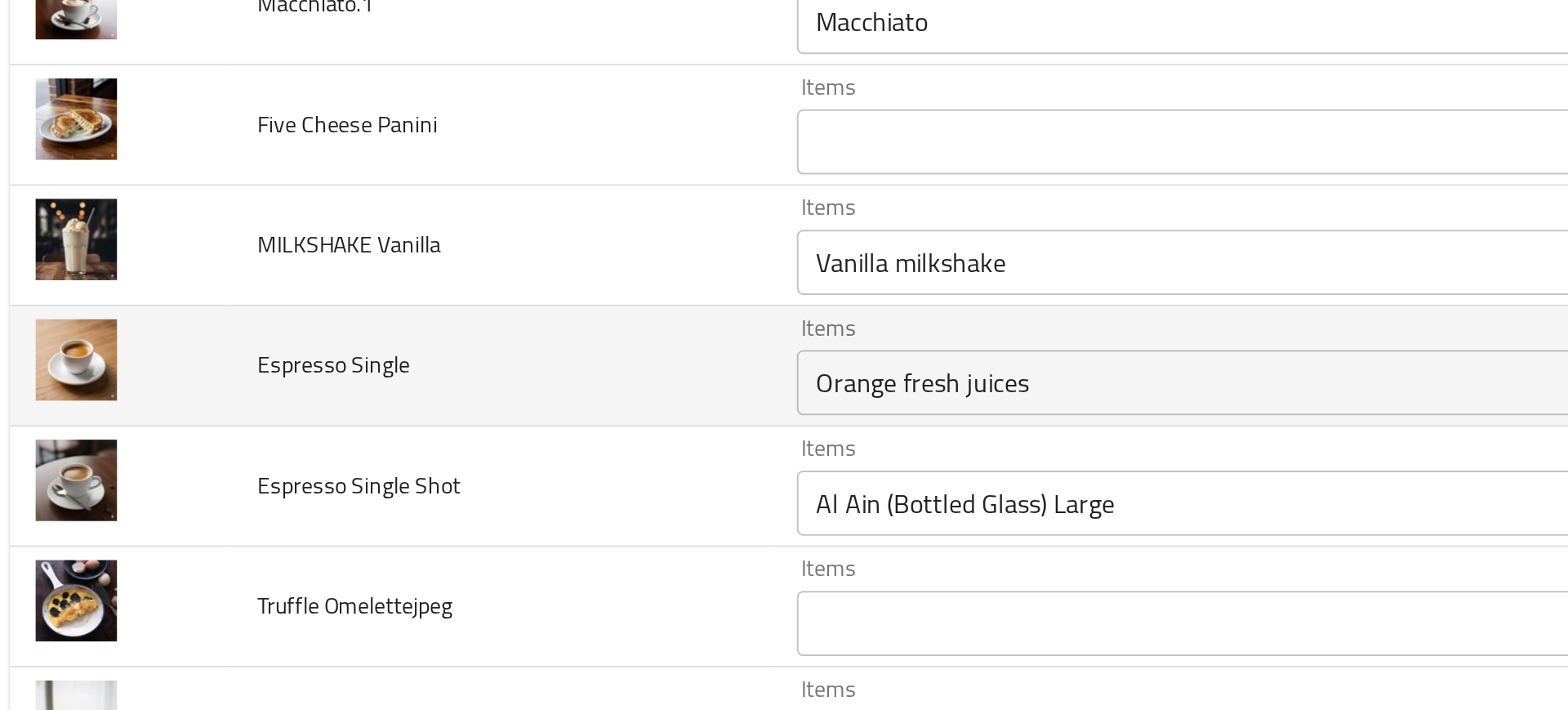
click at [394, 291] on td "Espresso Single" at bounding box center [265, 284] width 270 height 60
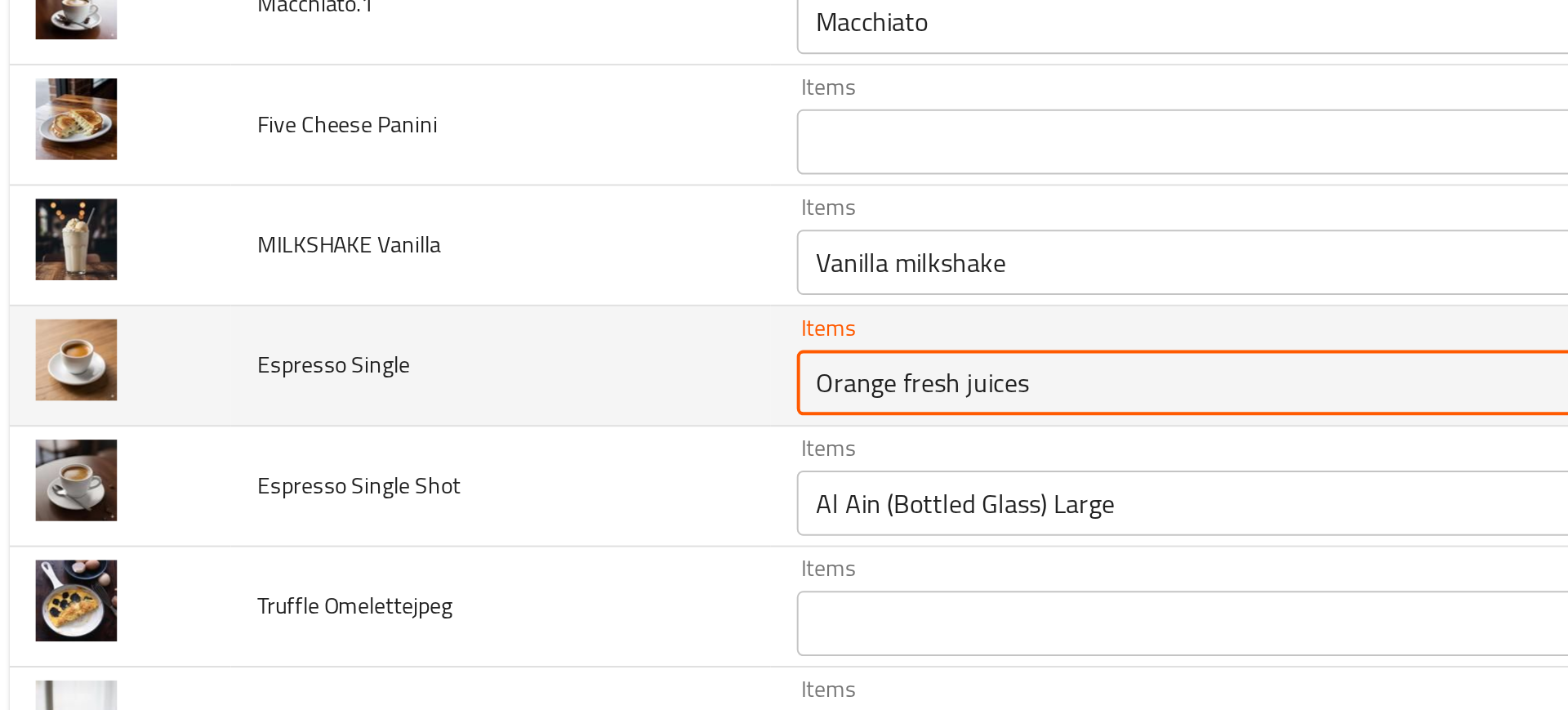
click at [445, 293] on Single "Orange fresh juices" at bounding box center [615, 292] width 391 height 22
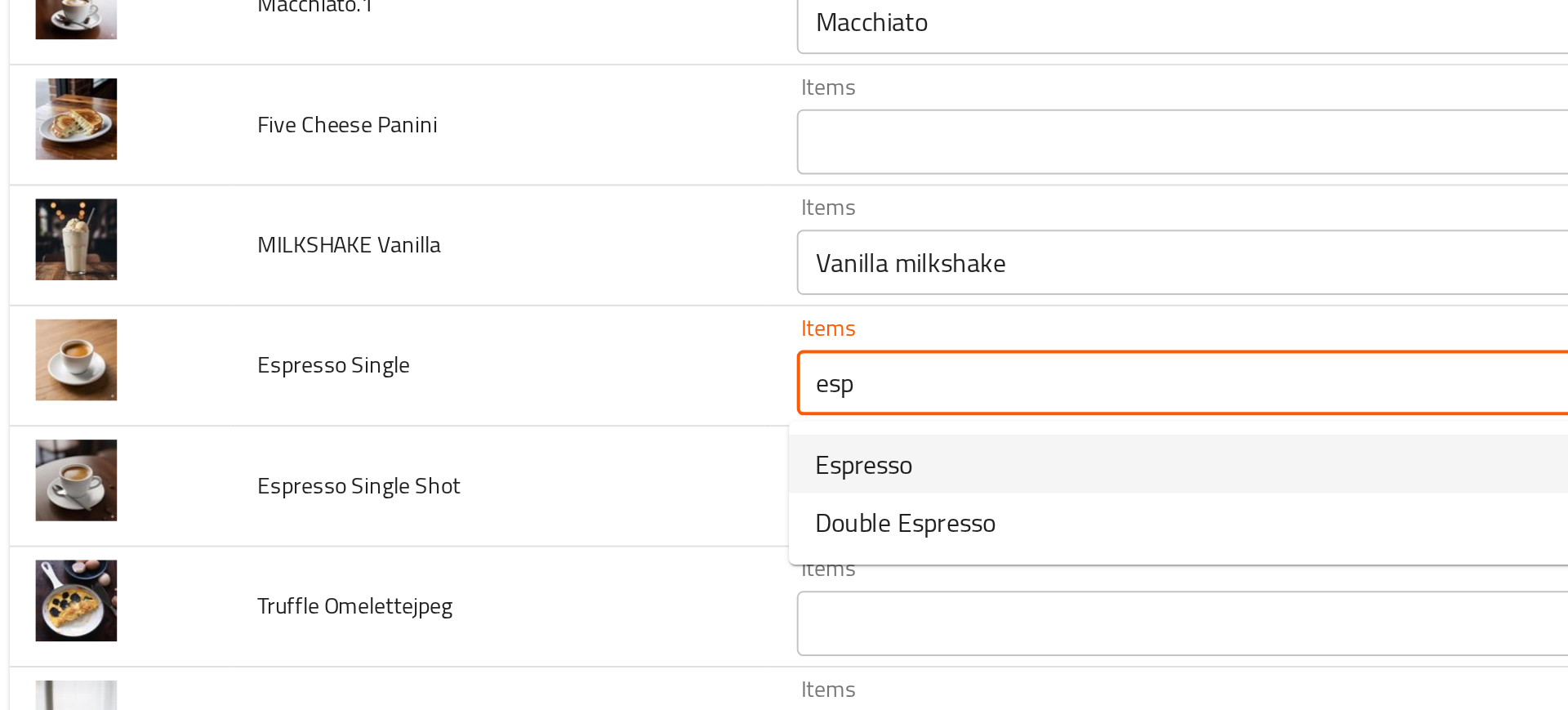
click at [468, 331] on span "Espresso" at bounding box center [448, 333] width 49 height 20
type Single "Espresso"
type Single-ar "إسبرسو"
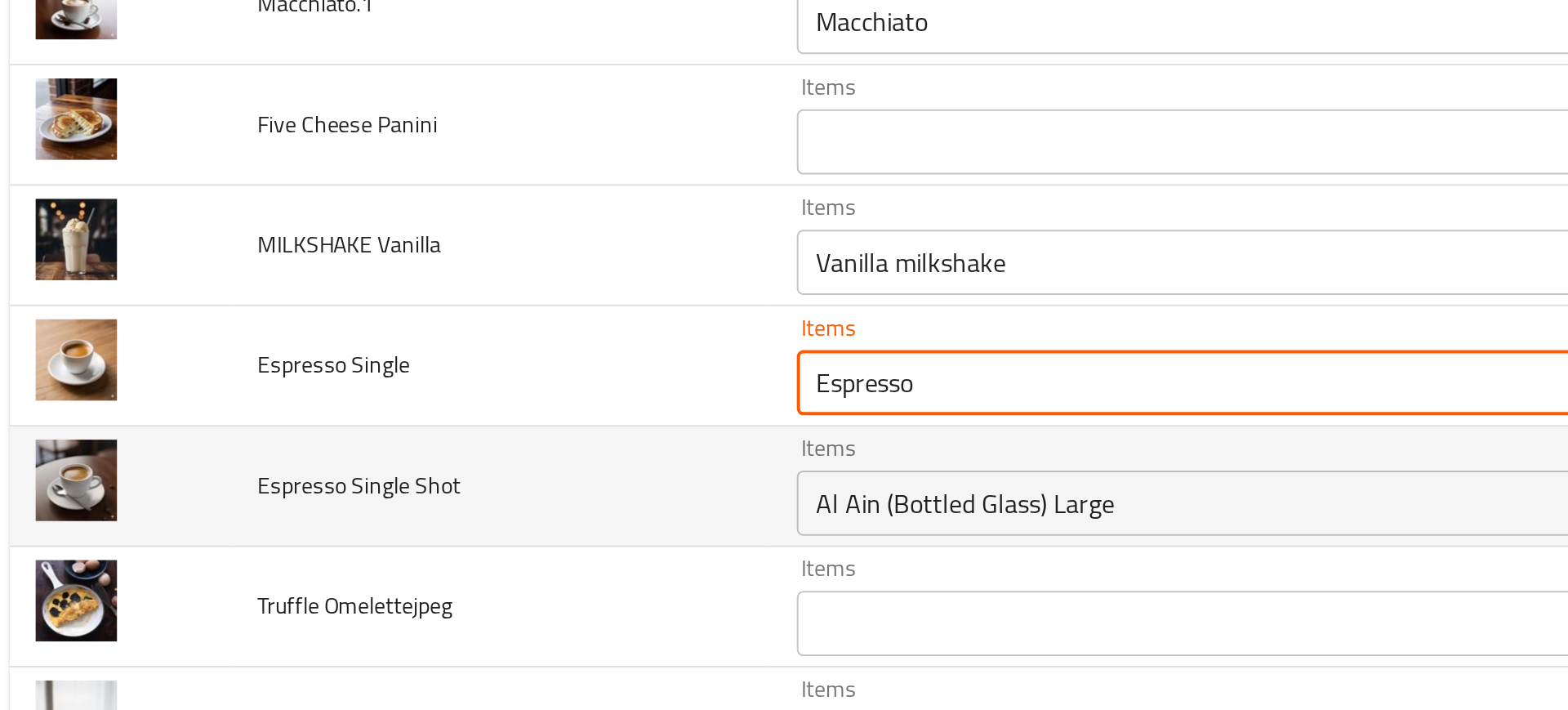
type Single "Espresso"
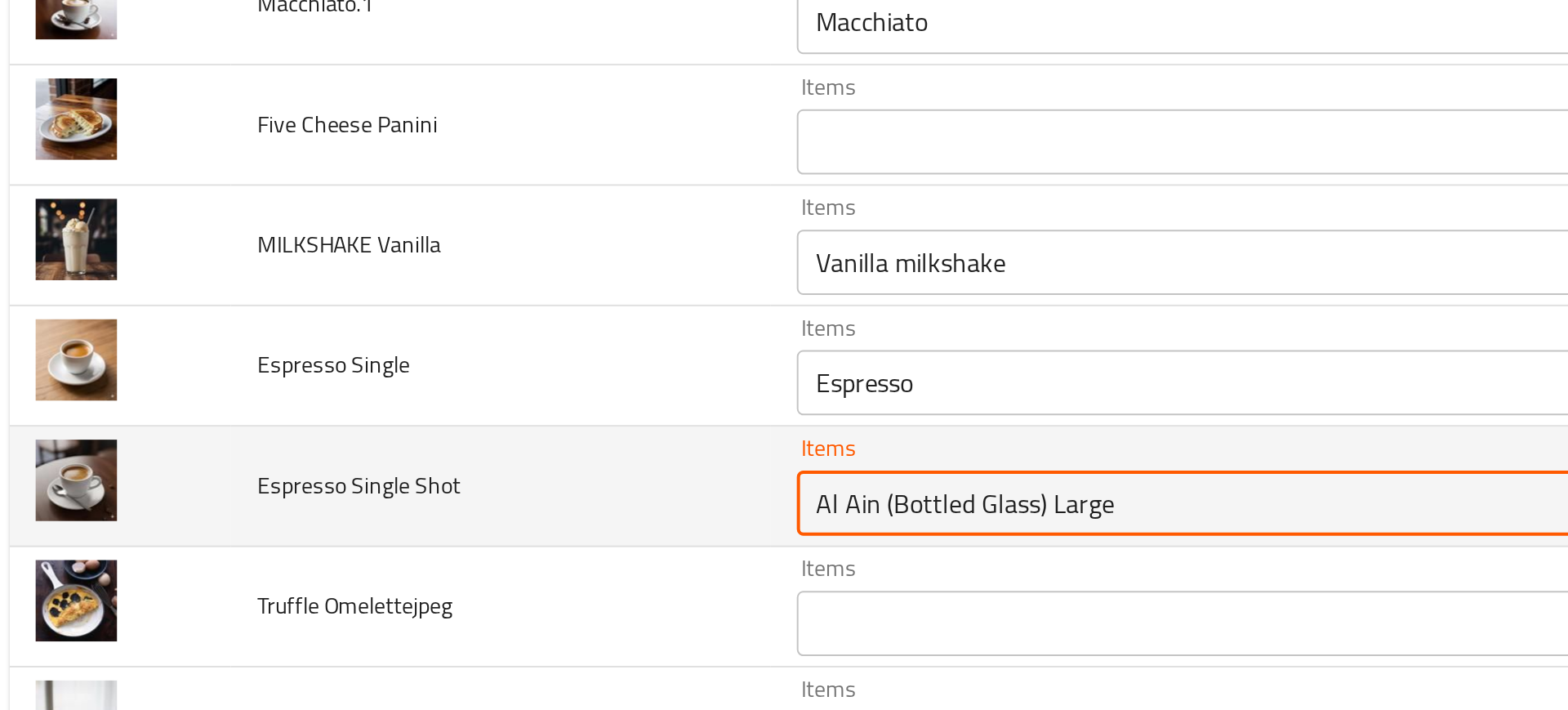
click at [477, 354] on Shot "Al Ain (Bottled Glass) Large" at bounding box center [615, 352] width 391 height 22
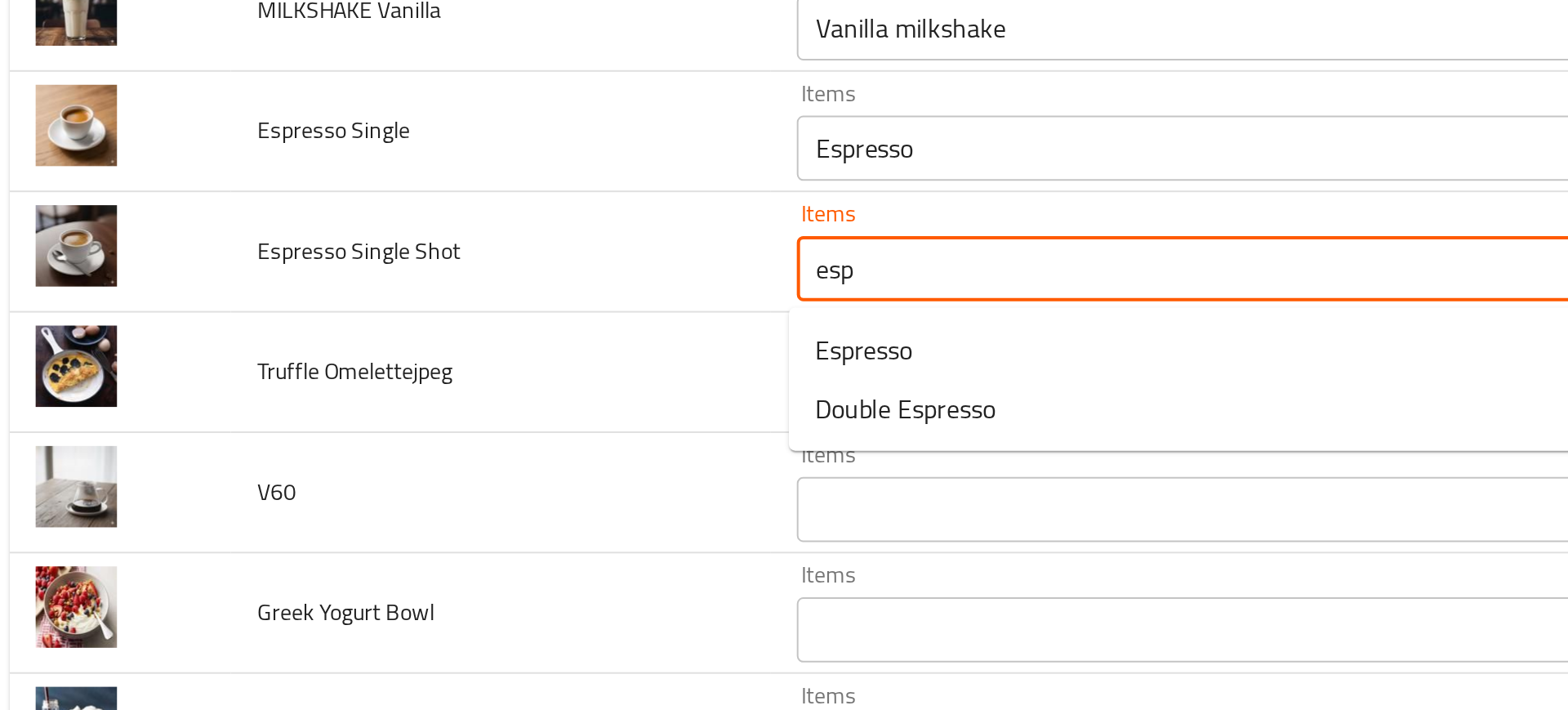
click at [493, 396] on Shot-option-0 "Espresso" at bounding box center [633, 394] width 445 height 29
type Shot "Espresso"
type Shot-ar "إسبرسو"
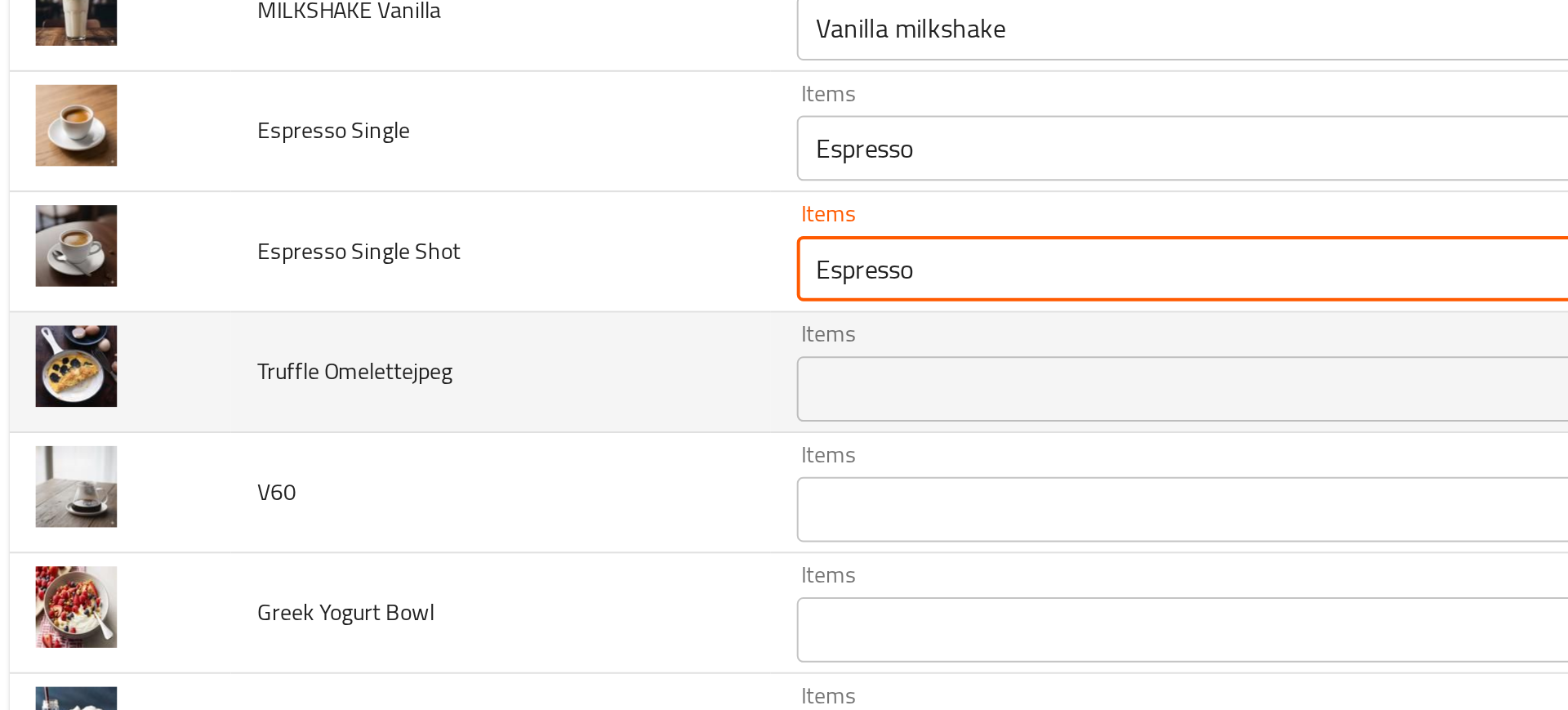
type Shot "Espresso"
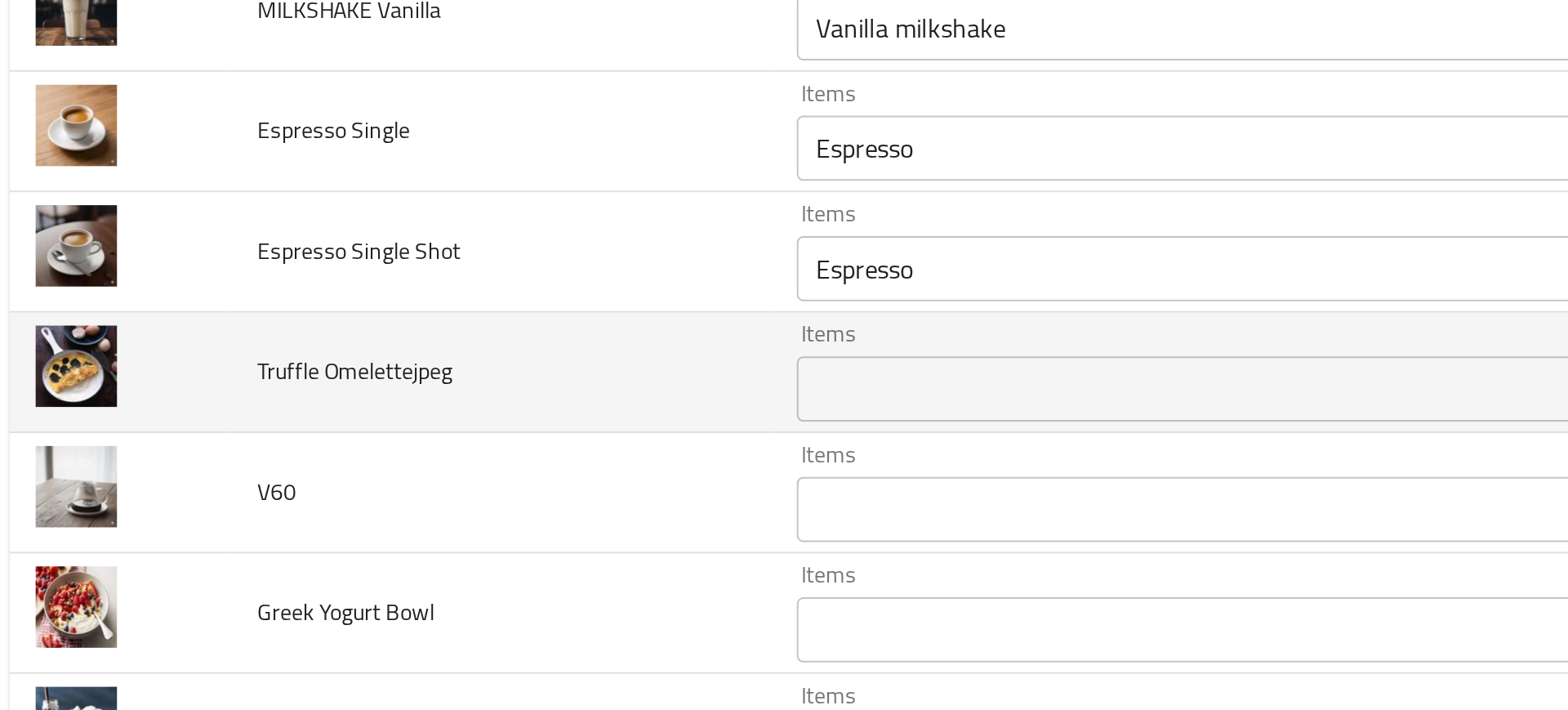
click at [313, 428] on td "Truffle Omelettejpeg" at bounding box center [265, 405] width 270 height 60
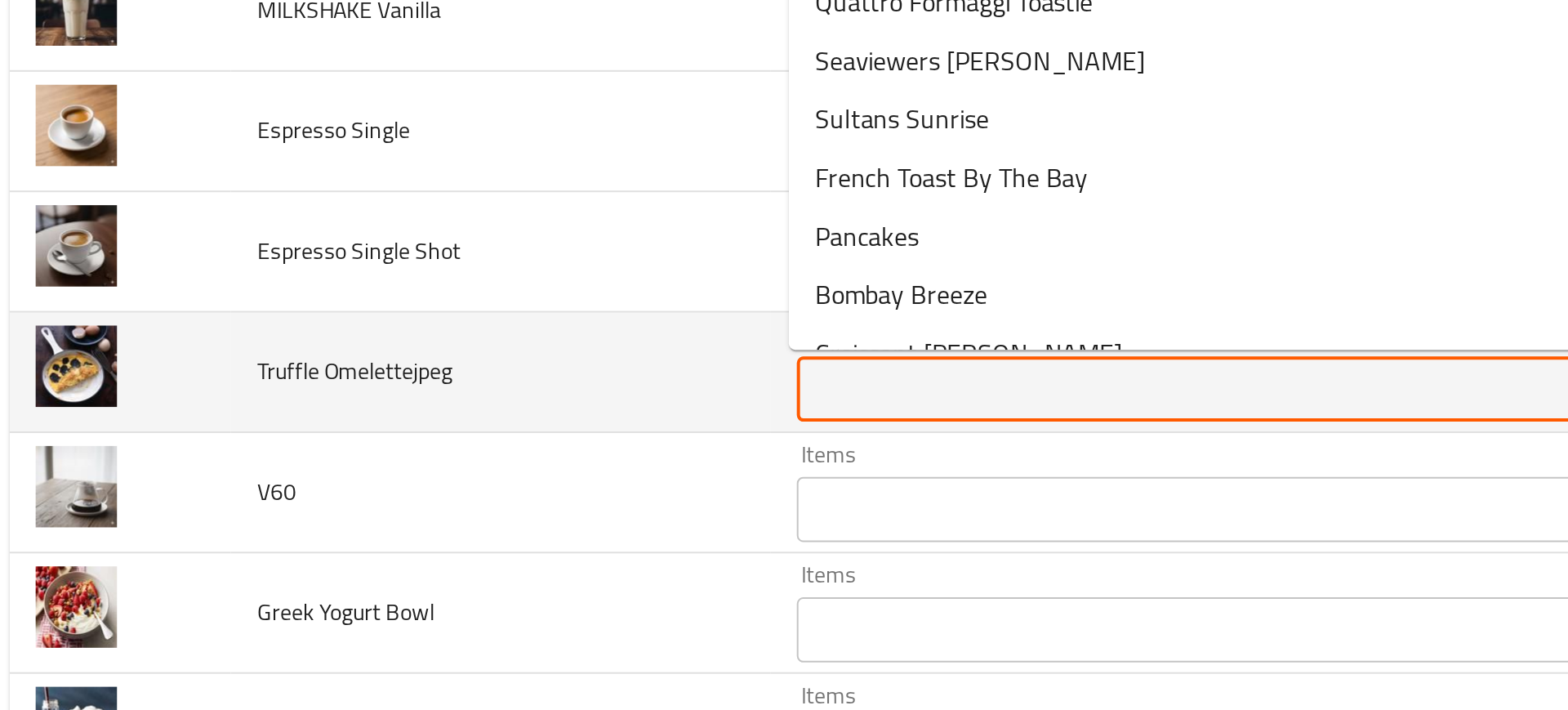
click at [425, 410] on Omelettejpeg "Items" at bounding box center [615, 413] width 391 height 22
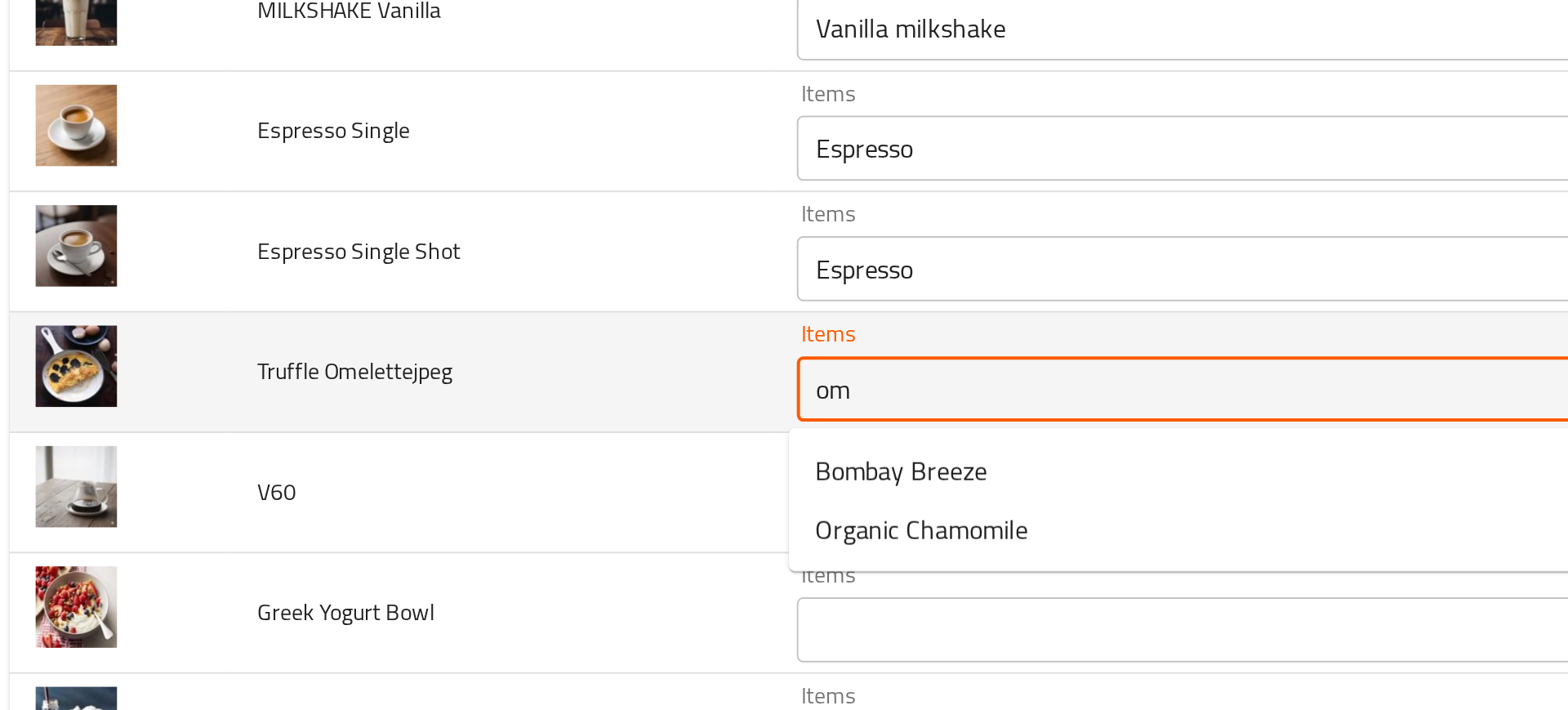
type Omelettejpeg "o"
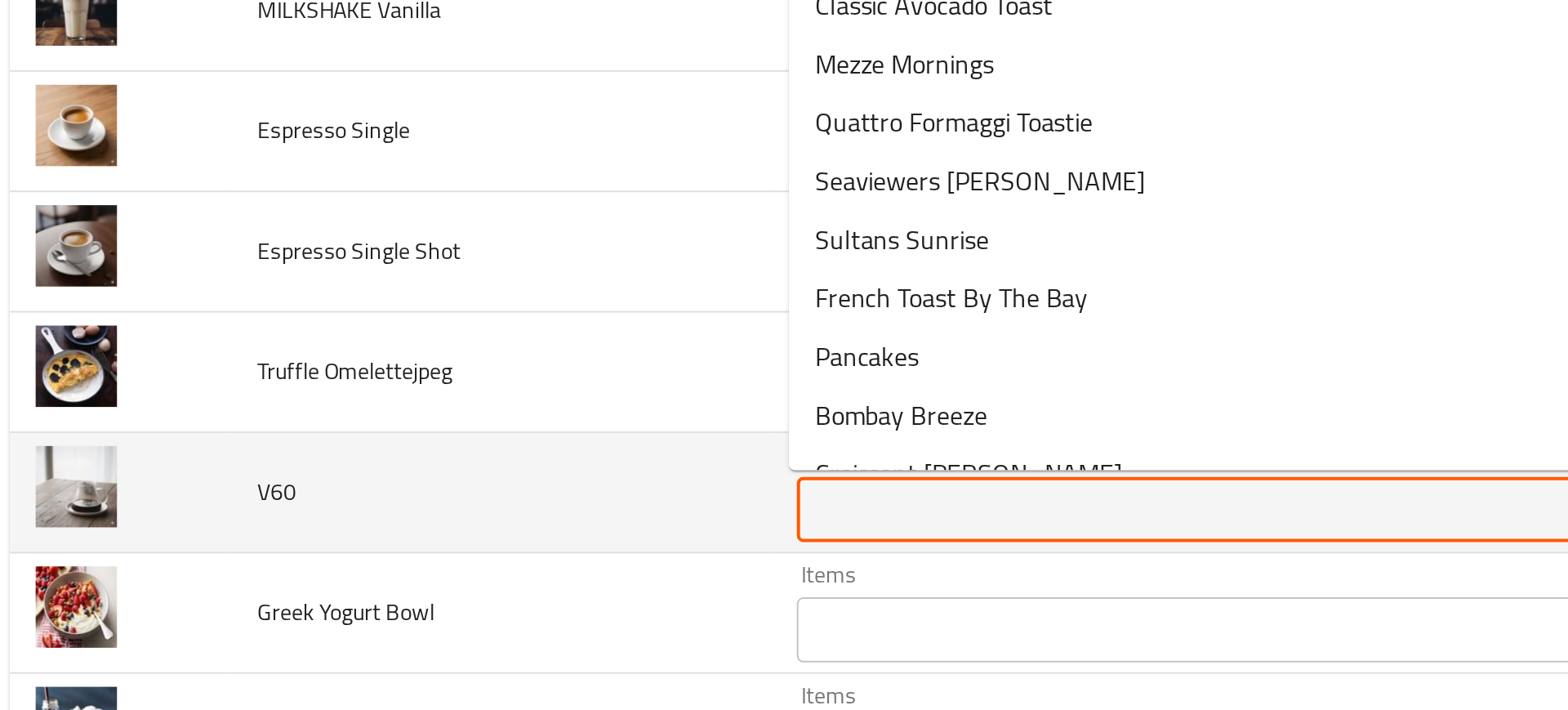
click at [498, 474] on input "Items" at bounding box center [615, 473] width 391 height 22
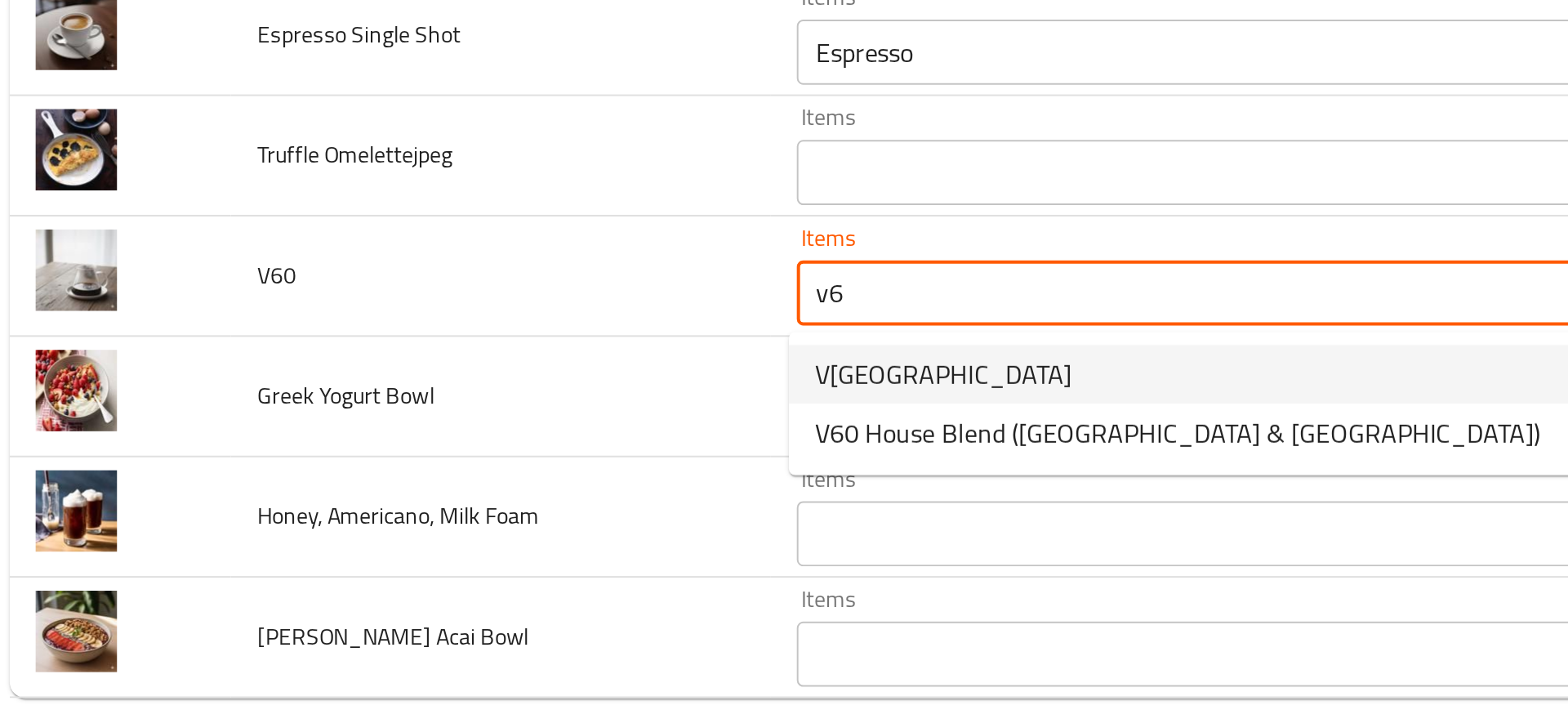
click at [451, 516] on span "V[GEOGRAPHIC_DATA]" at bounding box center [488, 514] width 129 height 20
type input "V[GEOGRAPHIC_DATA]"
type input "في60 [GEOGRAPHIC_DATA]"
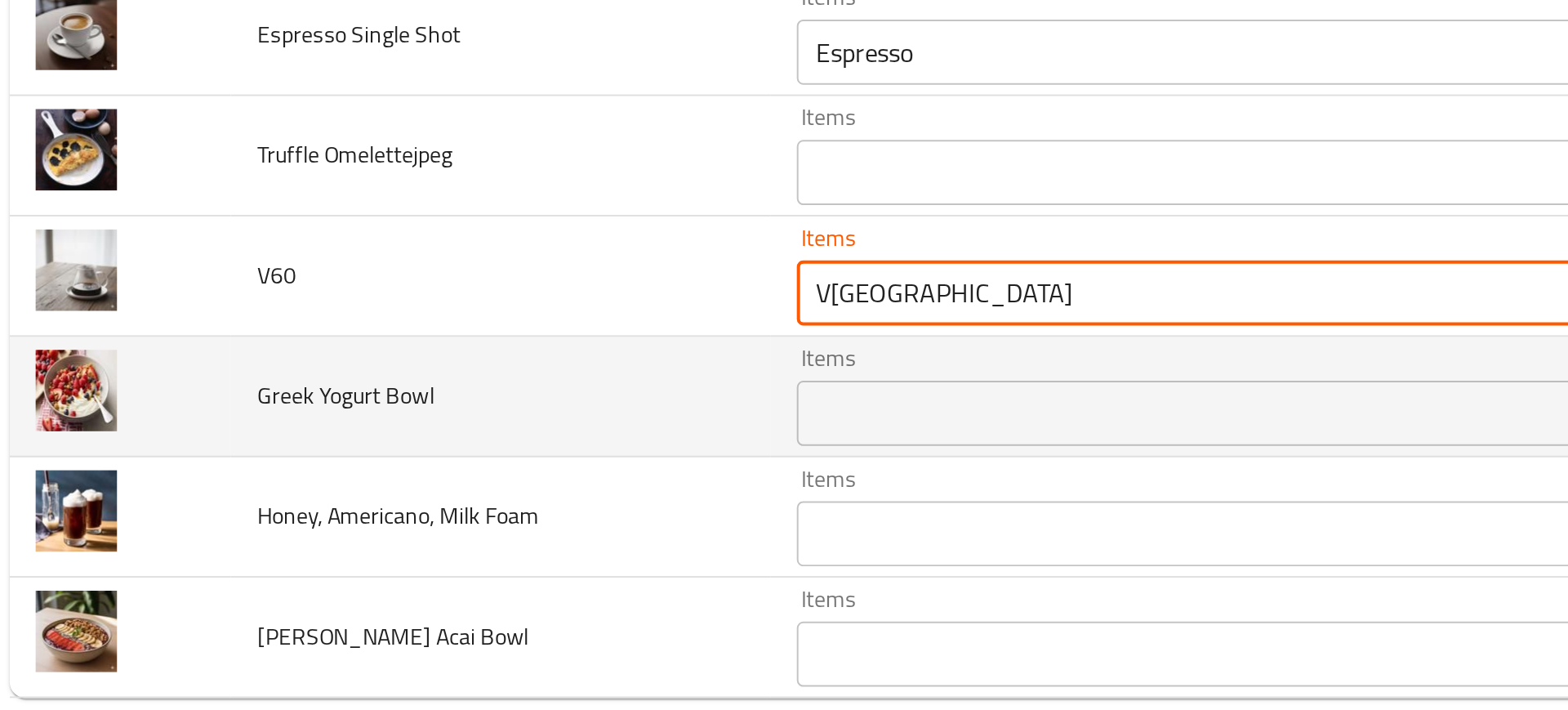
type input "V[GEOGRAPHIC_DATA]"
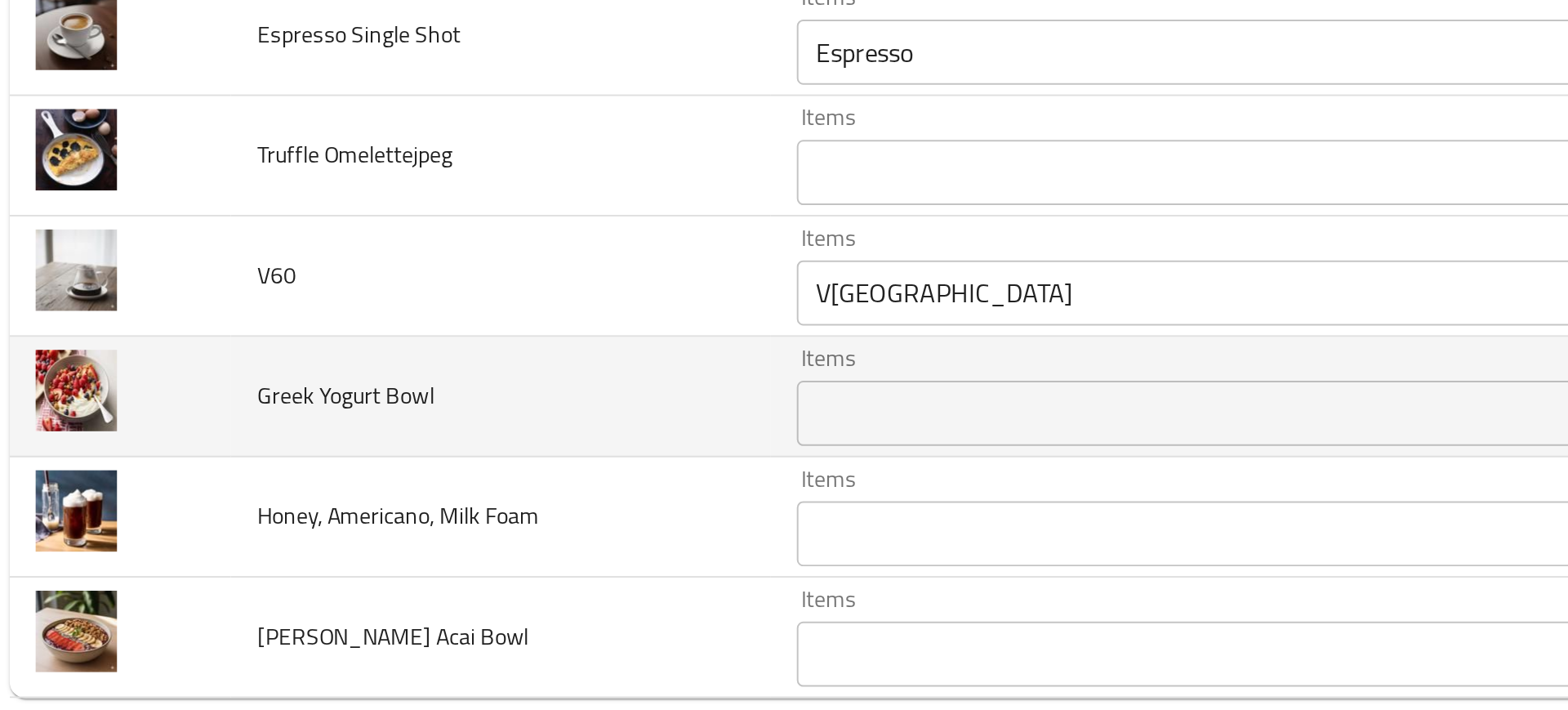
click at [367, 513] on td "Greek Yogurt Bowl" at bounding box center [265, 526] width 270 height 60
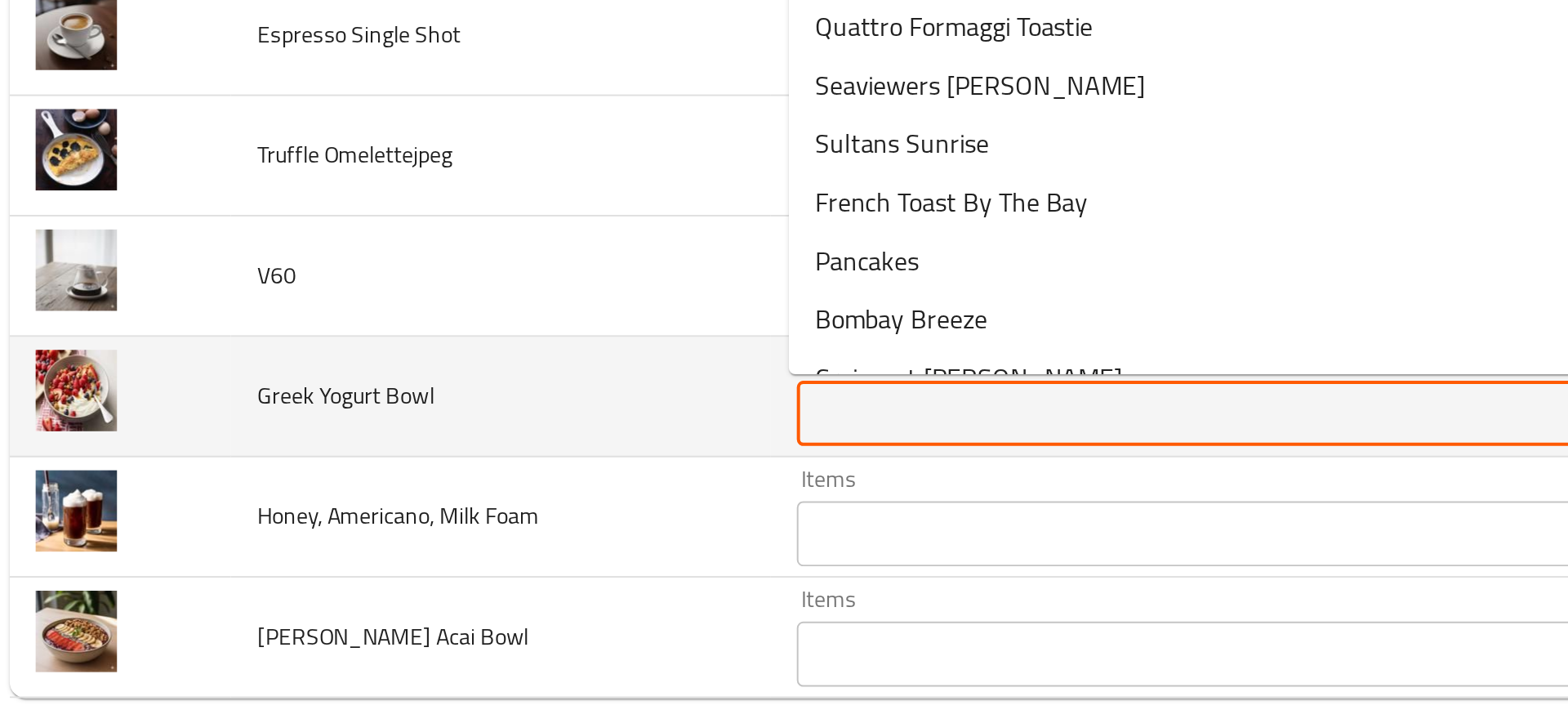
click at [456, 536] on Bowl "Items" at bounding box center [615, 534] width 391 height 22
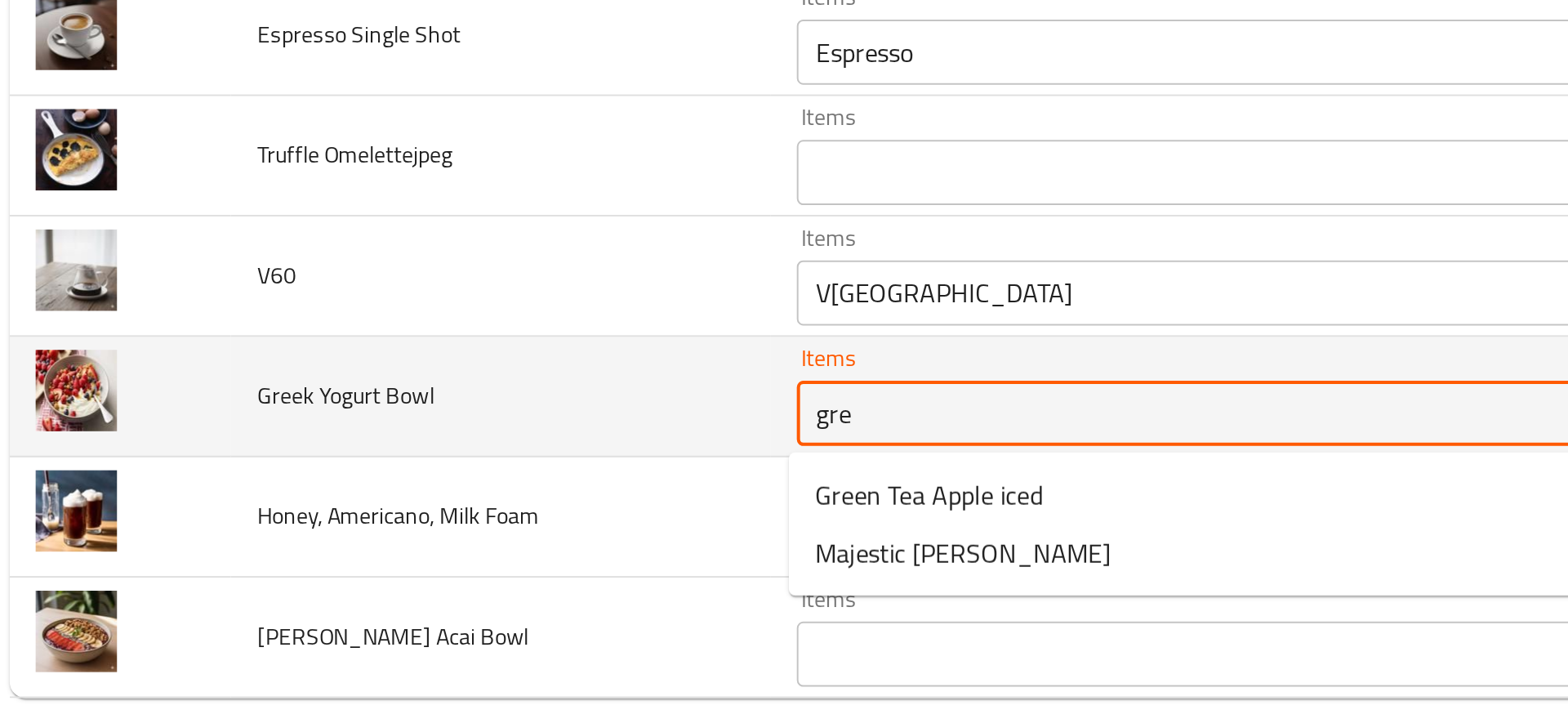
type Bowl "gree"
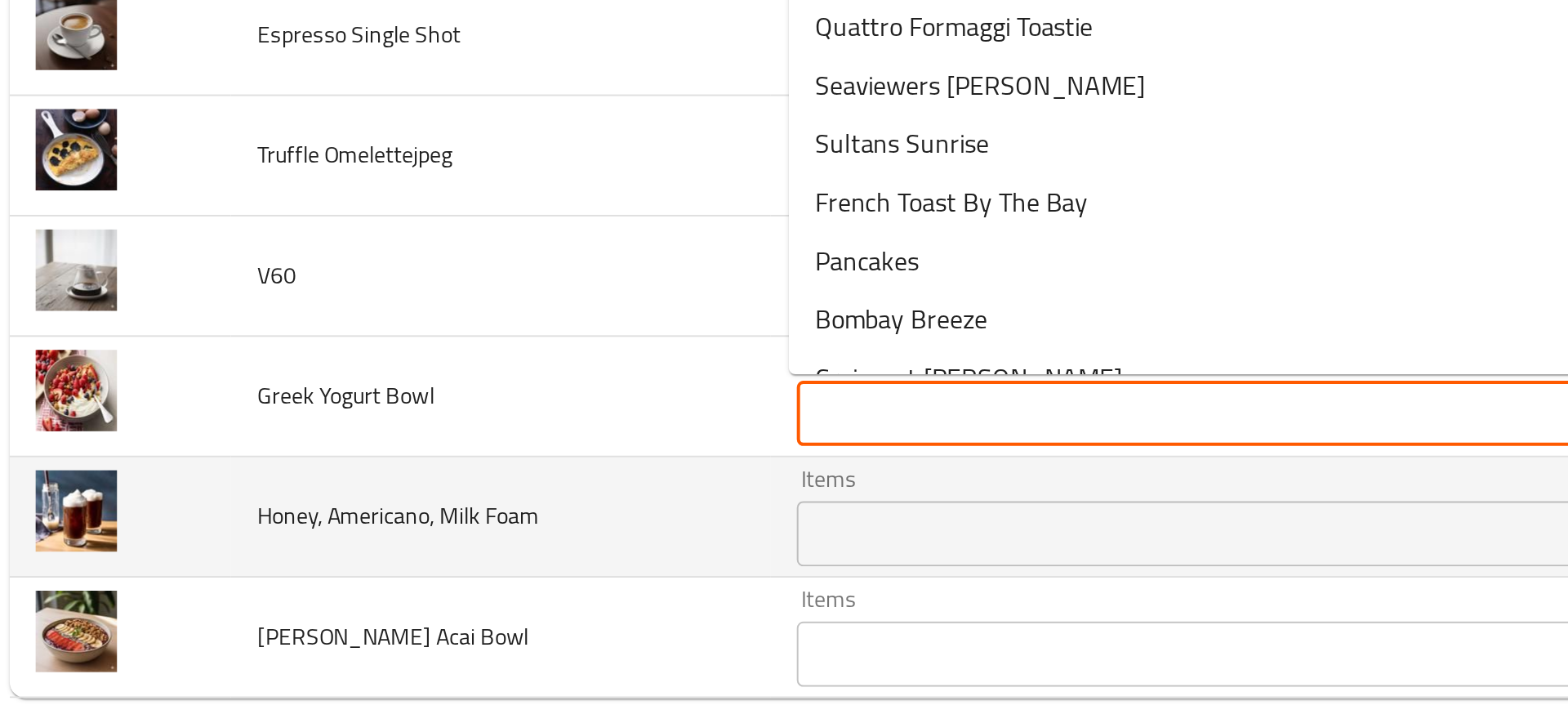
click at [441, 606] on div "Items" at bounding box center [639, 594] width 449 height 33
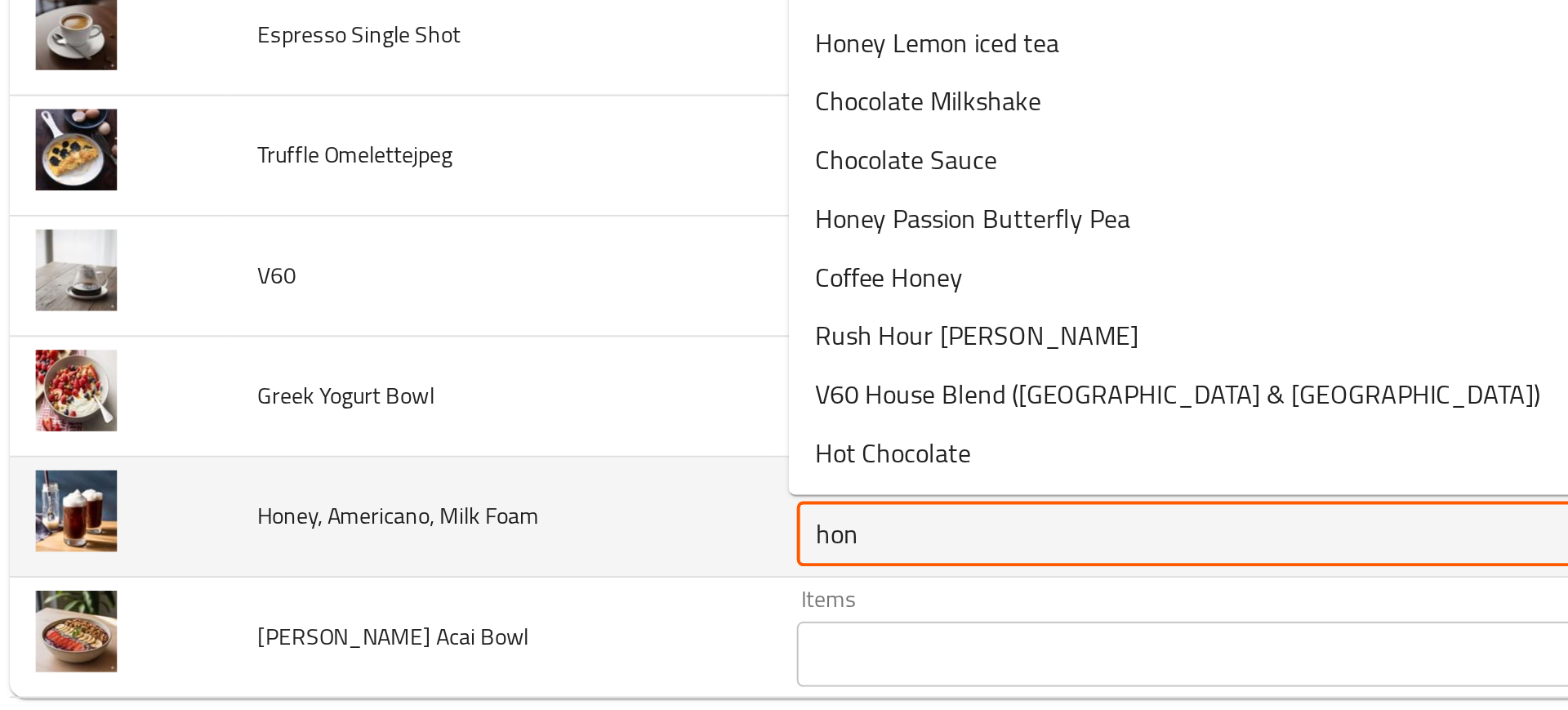
type Foam "hone"
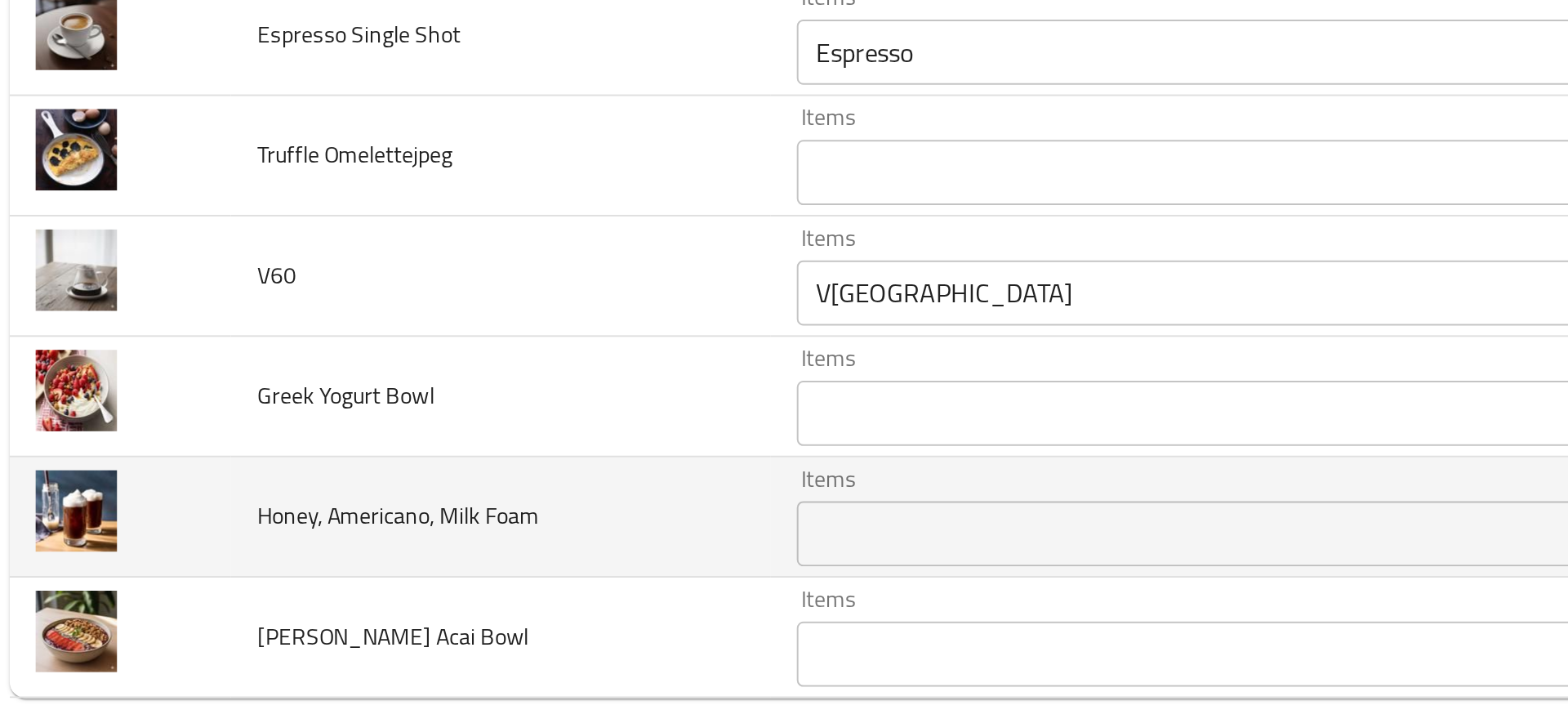
click at [365, 594] on td "Honey, Americano, Milk Foam" at bounding box center [265, 586] width 270 height 60
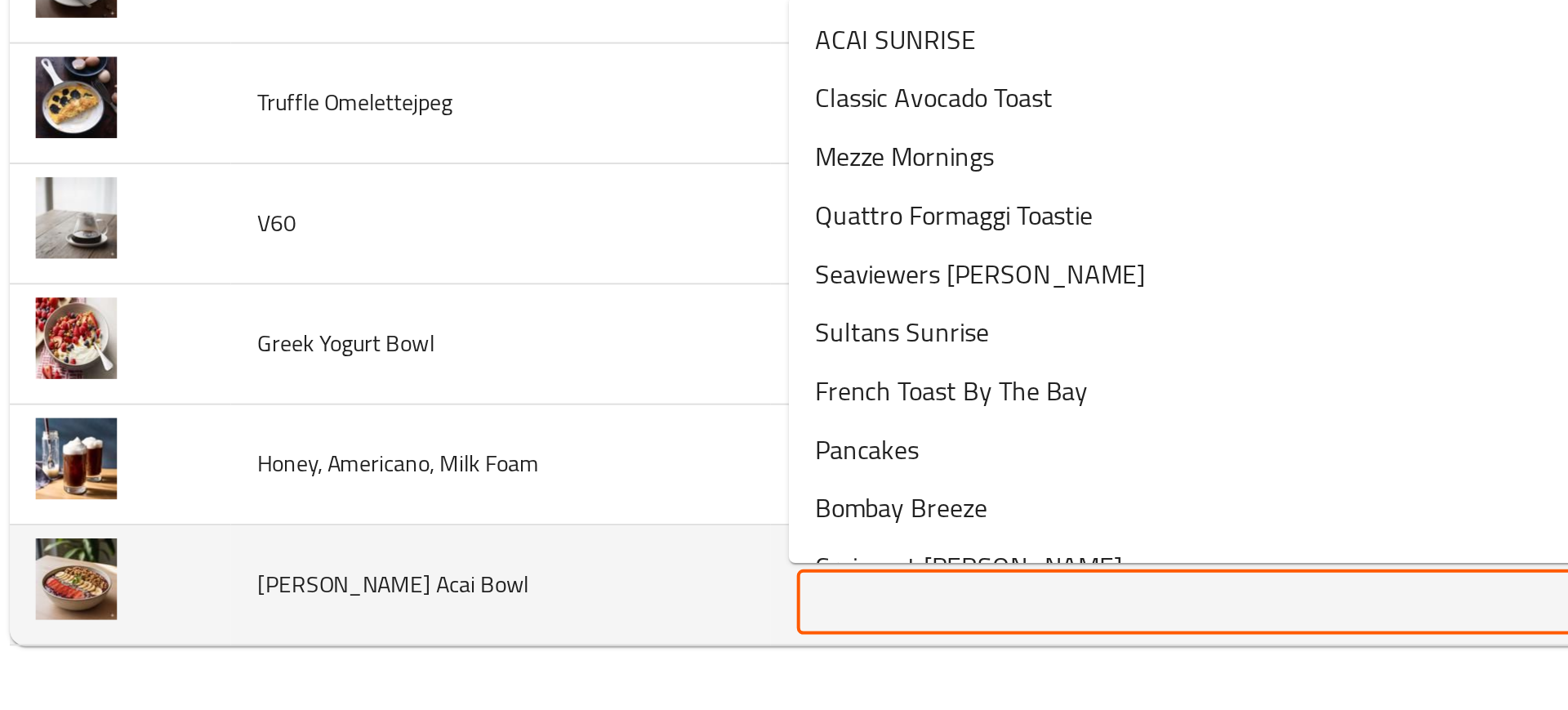
click at [455, 647] on Bowl "Items" at bounding box center [615, 655] width 391 height 22
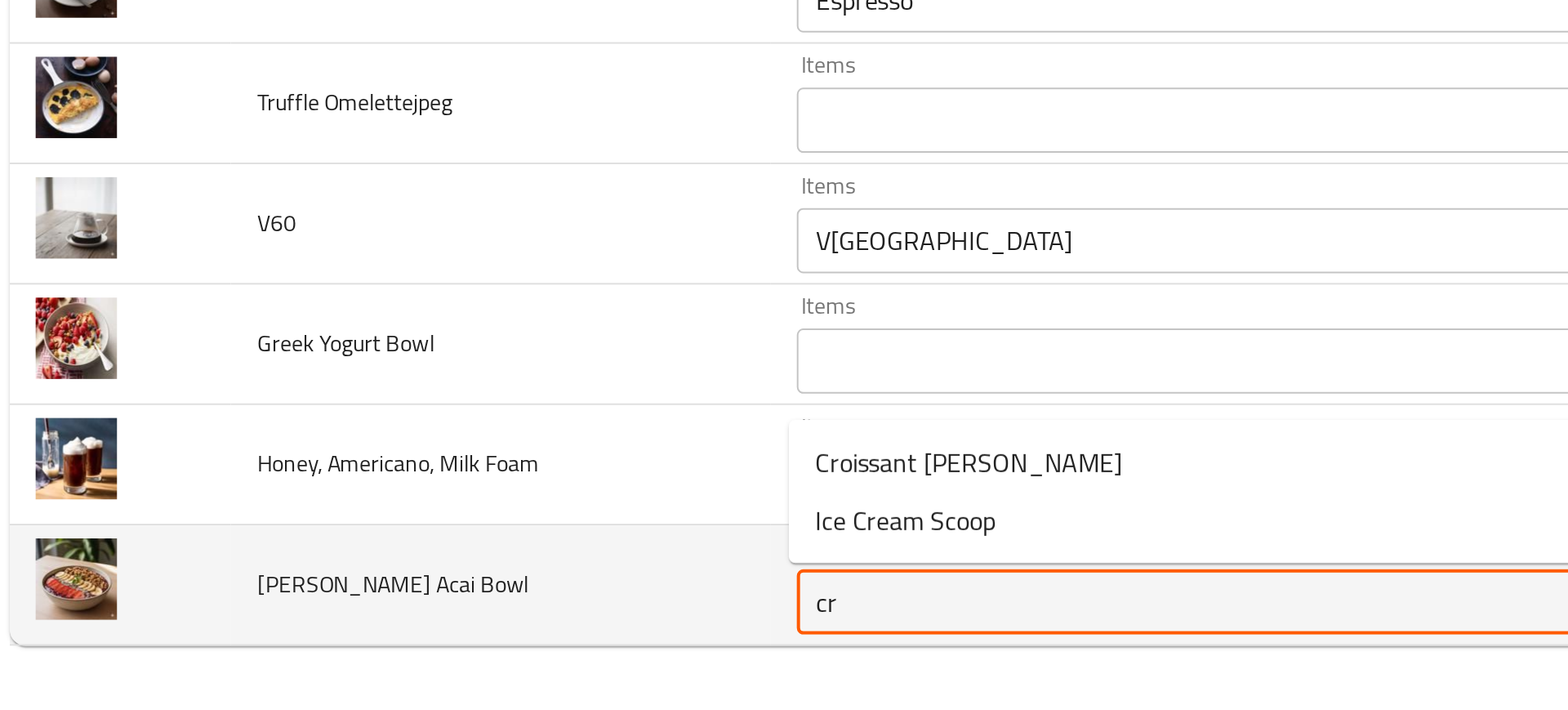
type Bowl "cru"
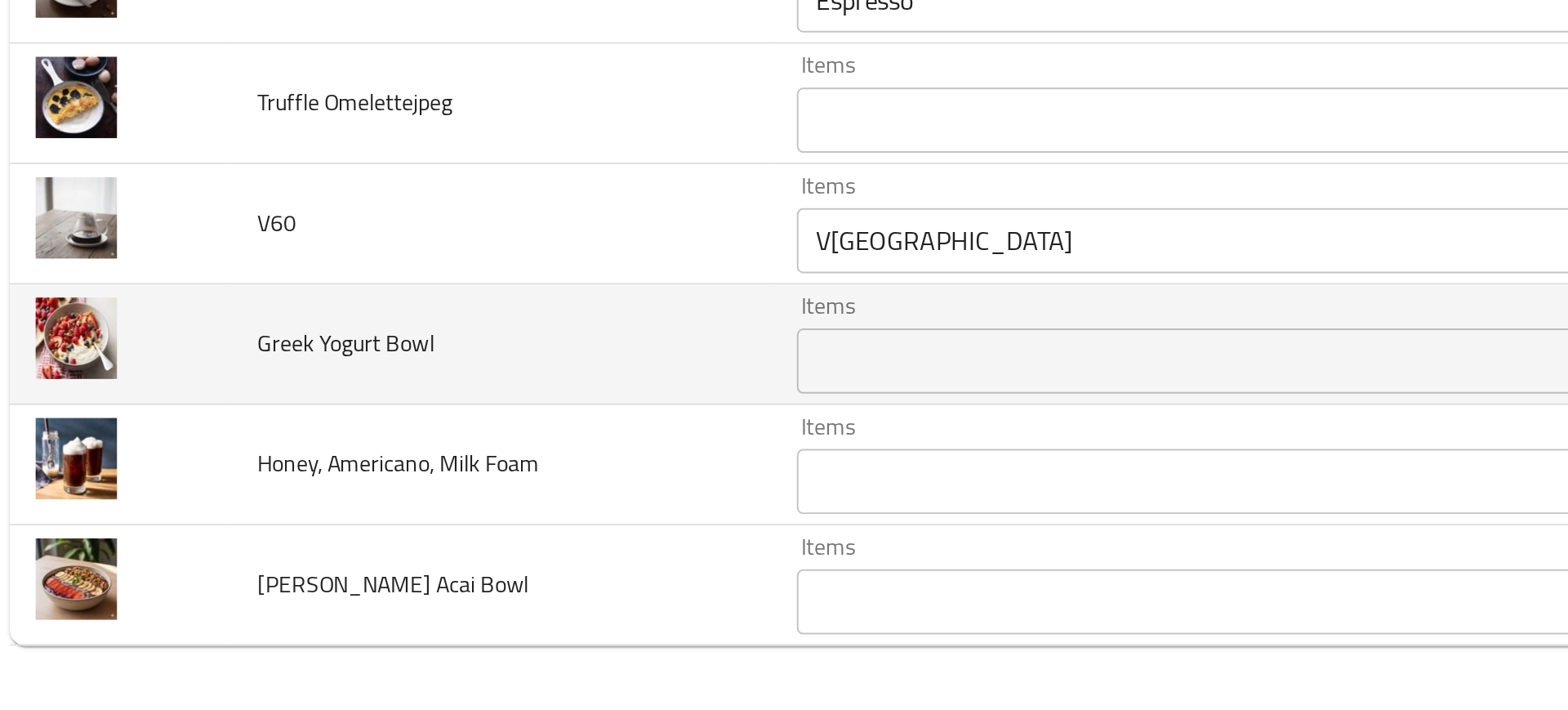
click at [209, 534] on span "Greek Yogurt Bowl" at bounding box center [187, 525] width 89 height 22
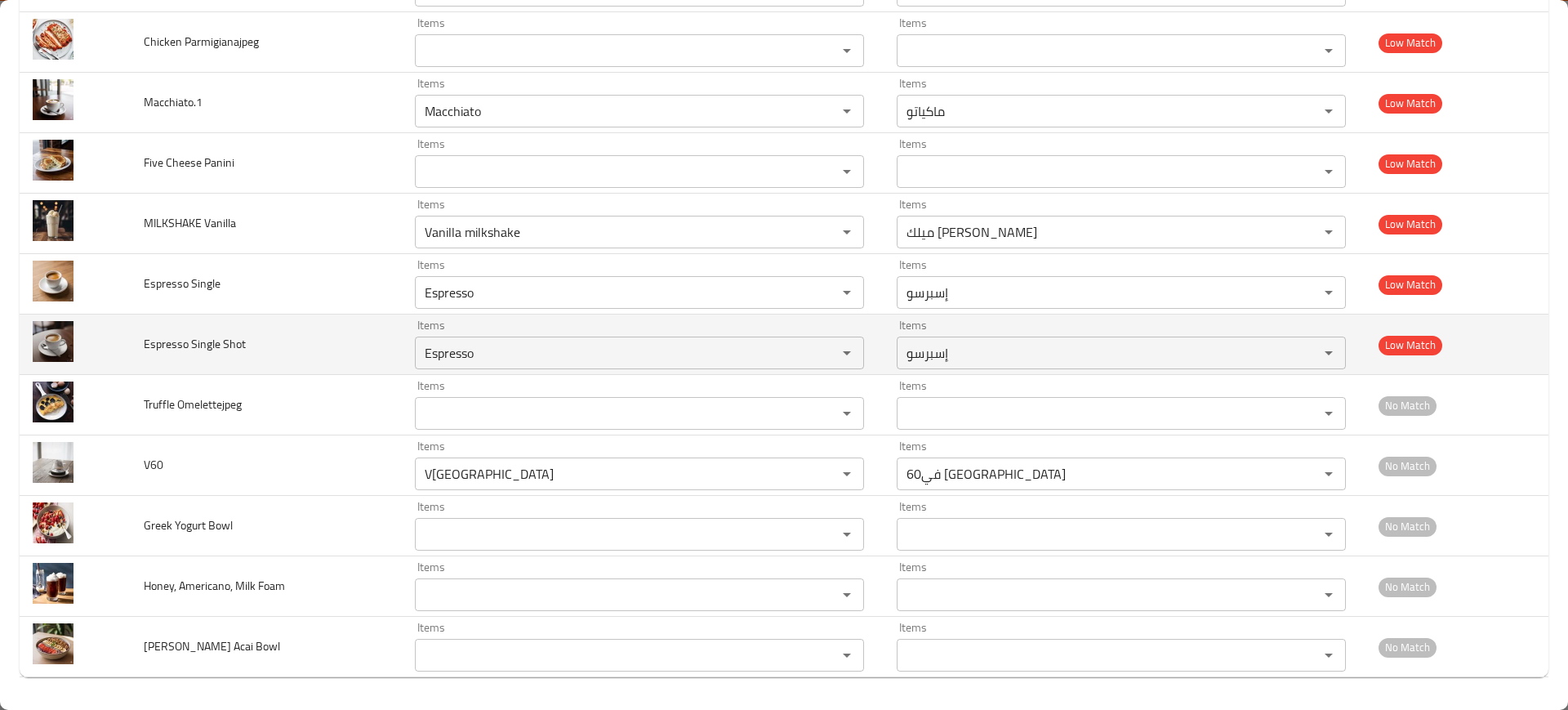
click at [250, 361] on td "Espresso Single Shot" at bounding box center [265, 345] width 270 height 60
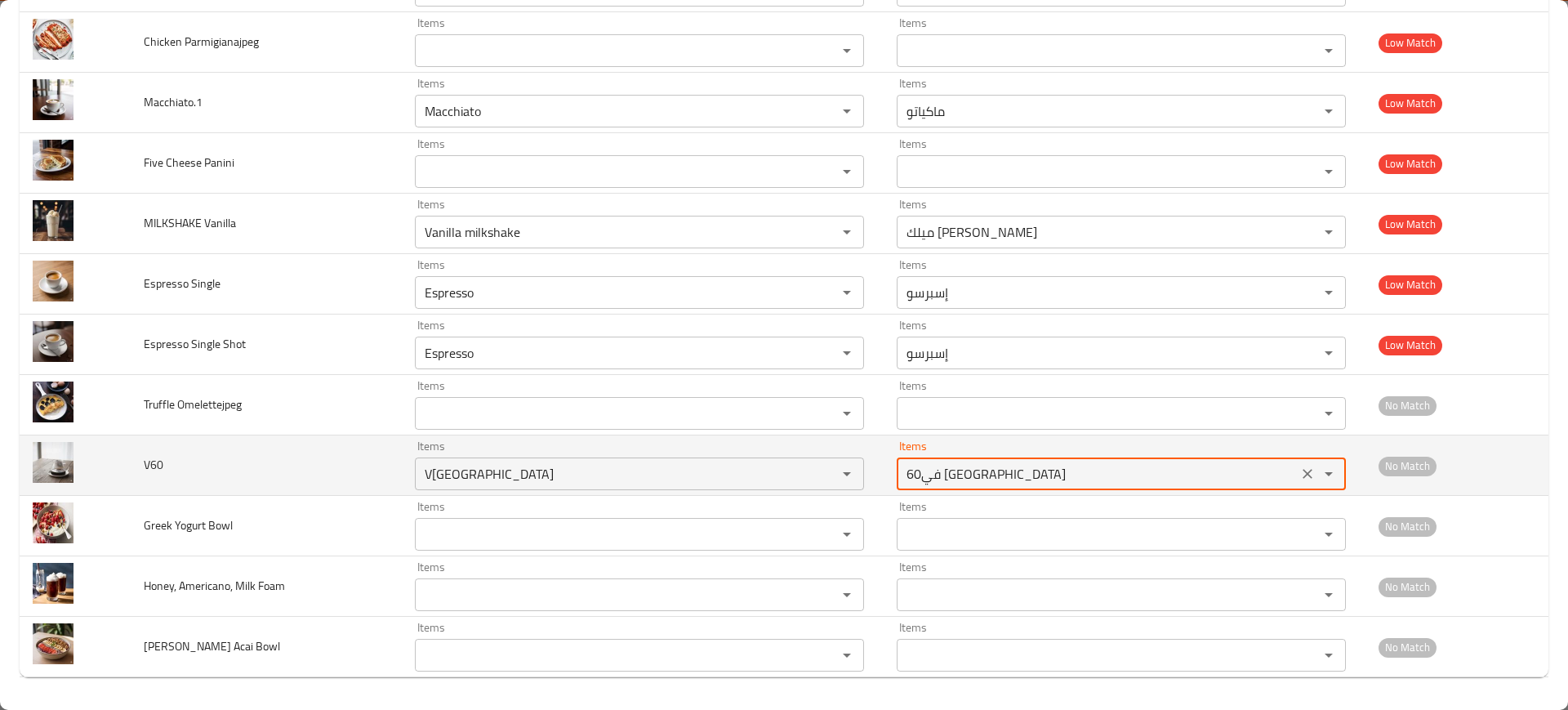
click at [994, 476] on input "في60 [GEOGRAPHIC_DATA]" at bounding box center [1097, 473] width 391 height 22
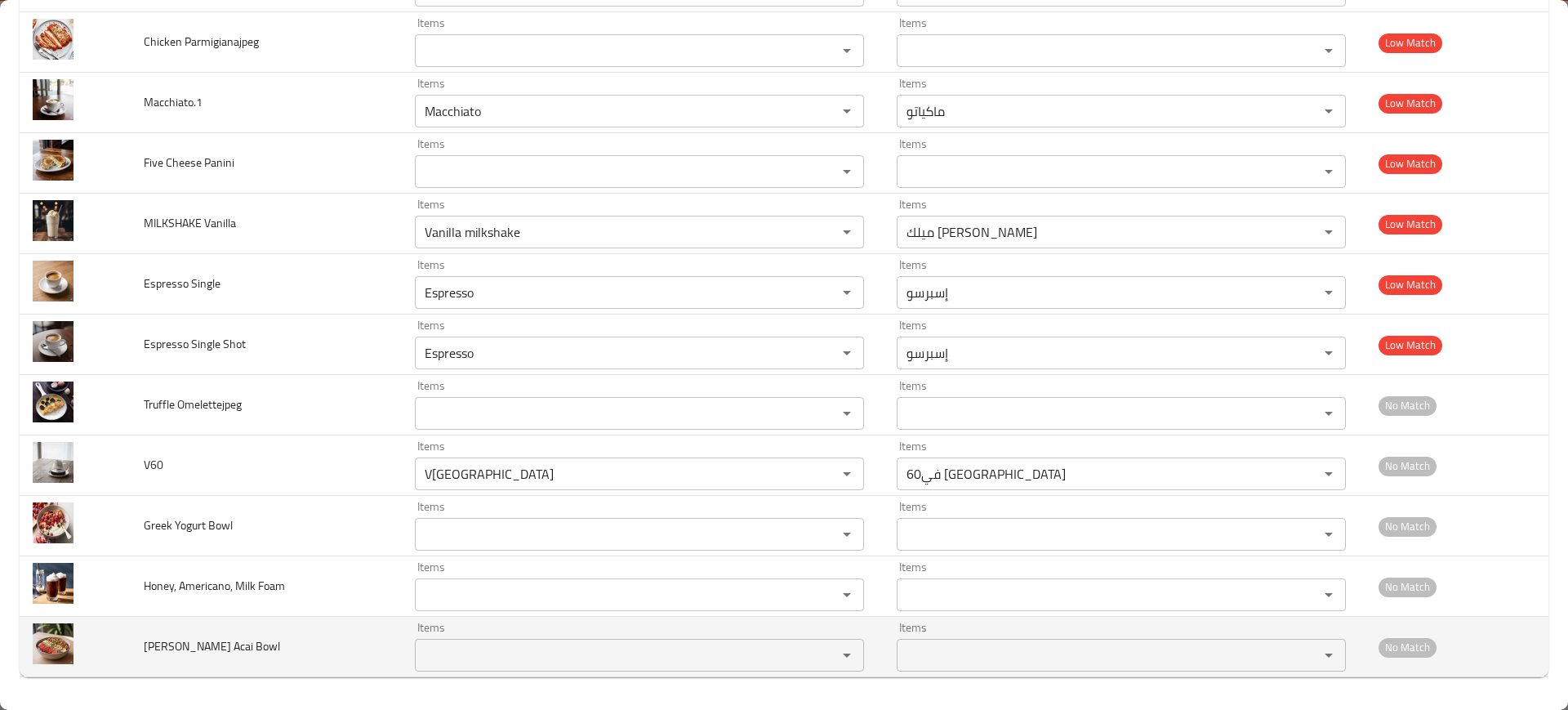
click at [237, 642] on span "Berry Crunch Acai Bowl" at bounding box center [212, 645] width 136 height 22
copy span "Berry Crunch Acai Bowl"
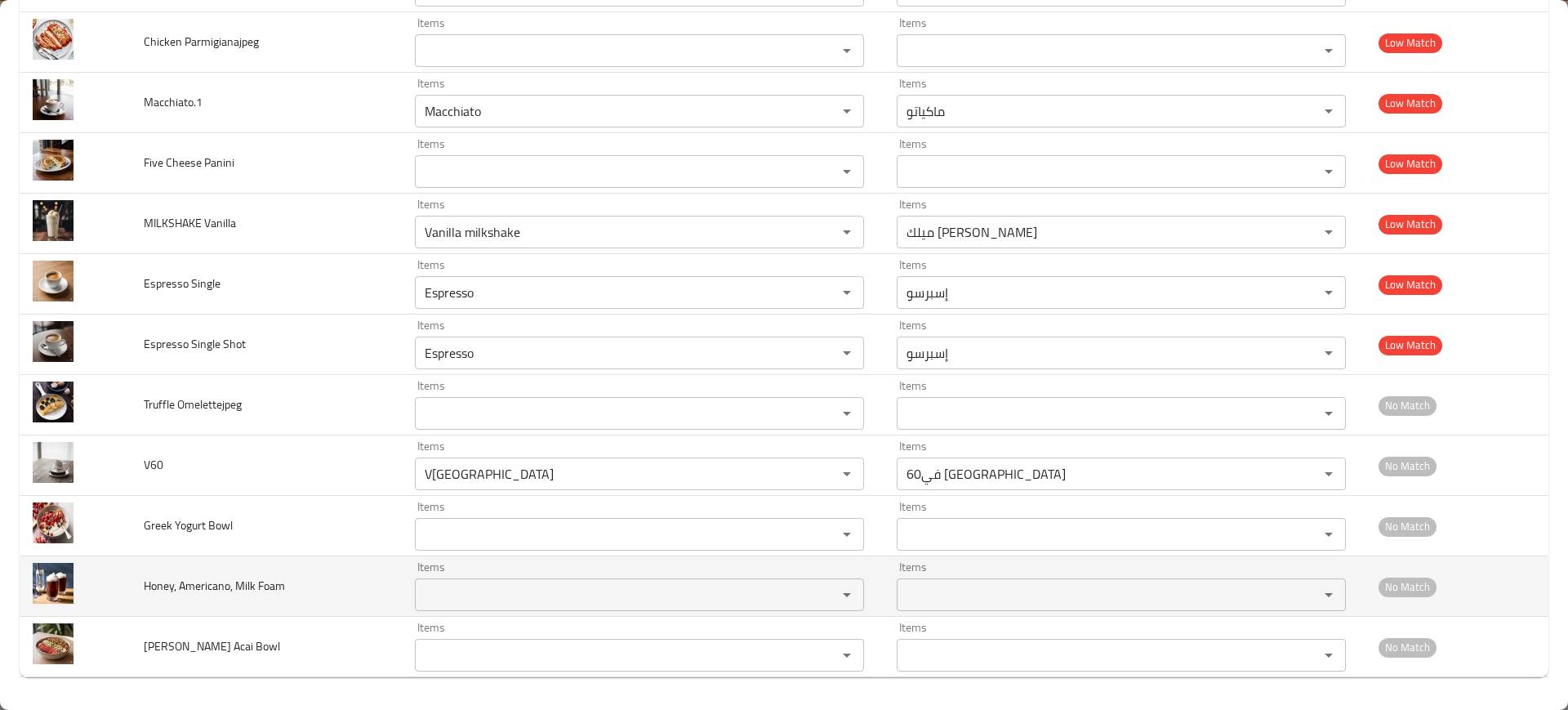
click at [202, 579] on span "Honey, Americano, Milk Foam" at bounding box center [214, 586] width 142 height 22
copy span "Honey, Americano, Milk Foam"
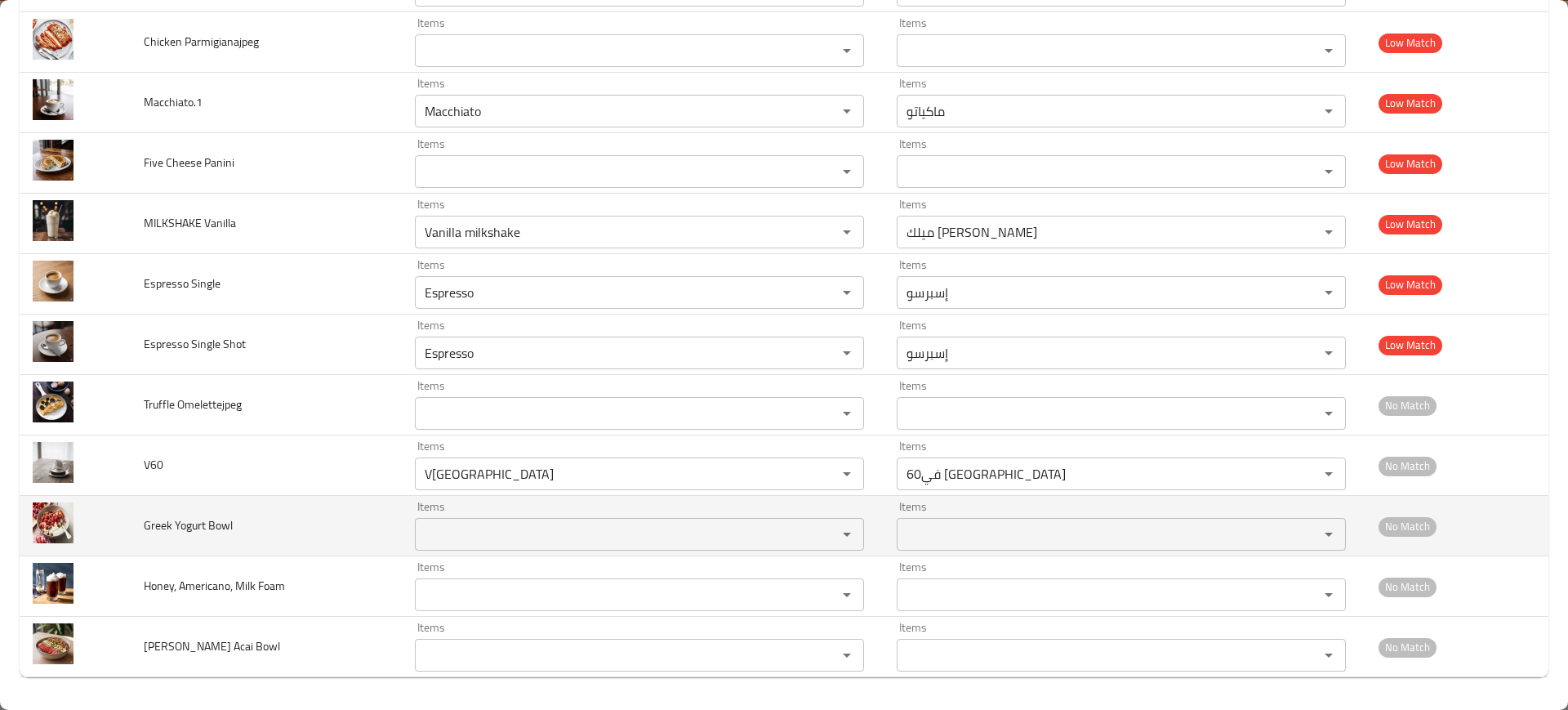
click at [158, 532] on span "Greek Yogurt Bowl" at bounding box center [187, 525] width 89 height 22
copy span "Greek Yogurt Bowl"
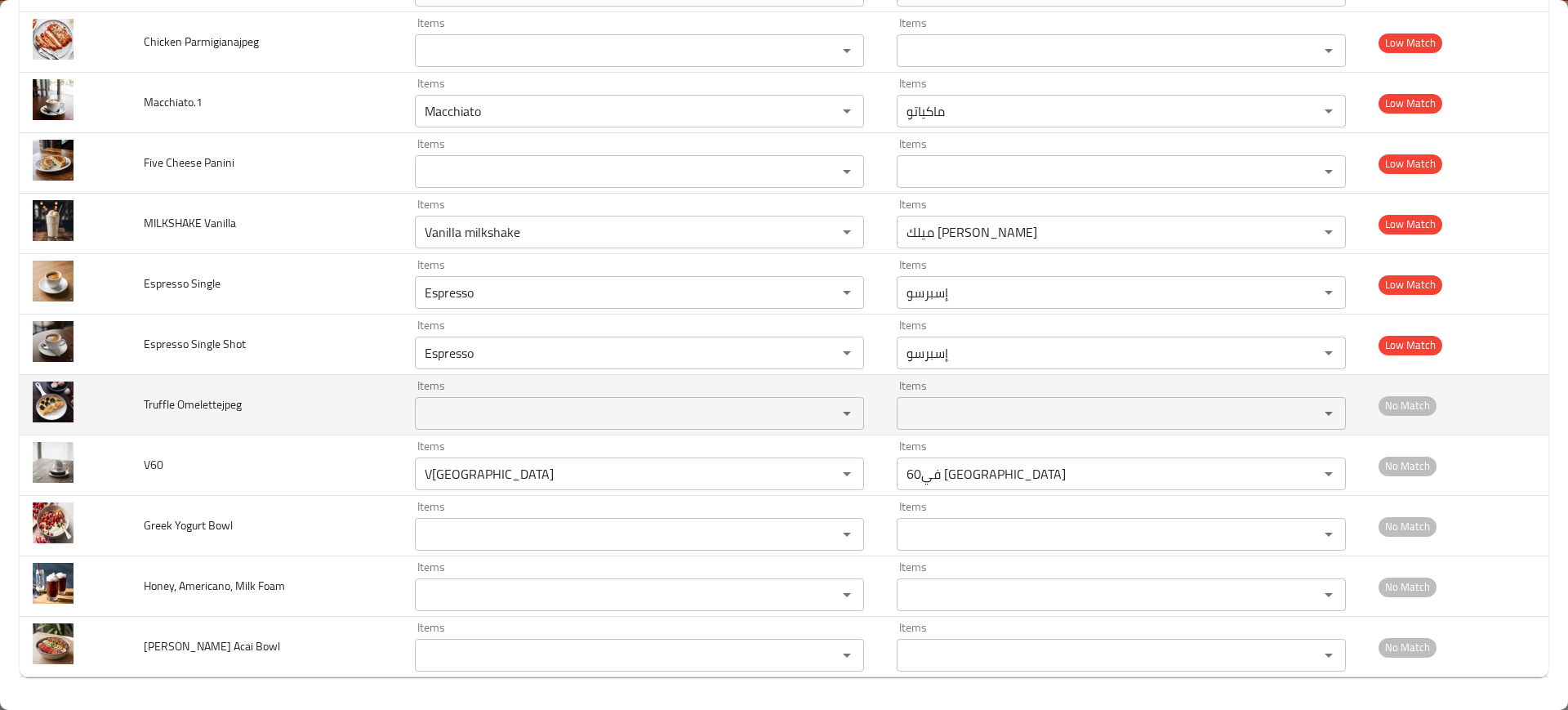
click at [187, 409] on span "Truffle Omelettejpeg" at bounding box center [192, 404] width 98 height 22
copy span "Truffle Omelettejpeg"
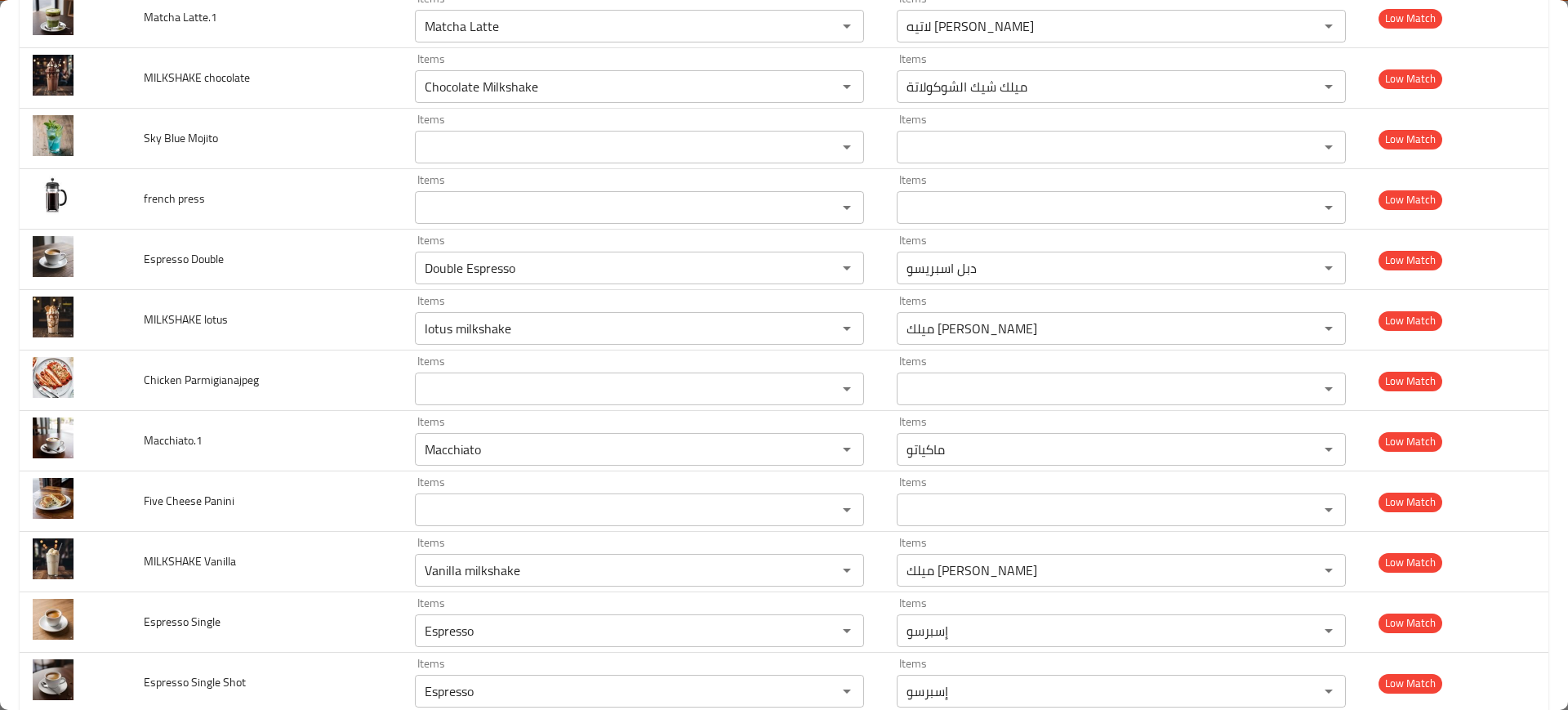
scroll to position [2981, 0]
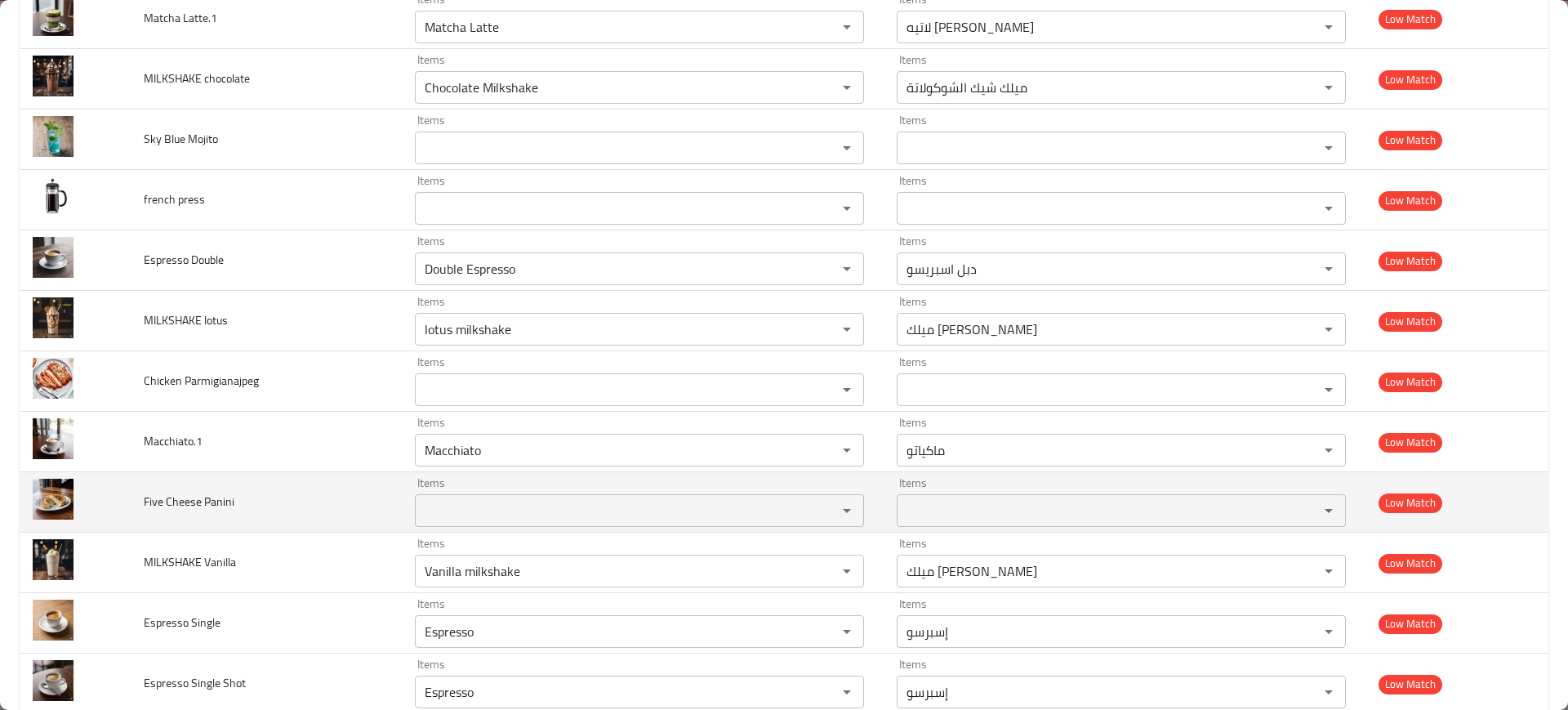
click at [166, 487] on td "Five Cheese Panini" at bounding box center [265, 502] width 270 height 60
click at [156, 468] on div at bounding box center [156, 468] width 0 height 0
click at [187, 504] on span "Five Cheese Panini" at bounding box center [188, 501] width 91 height 22
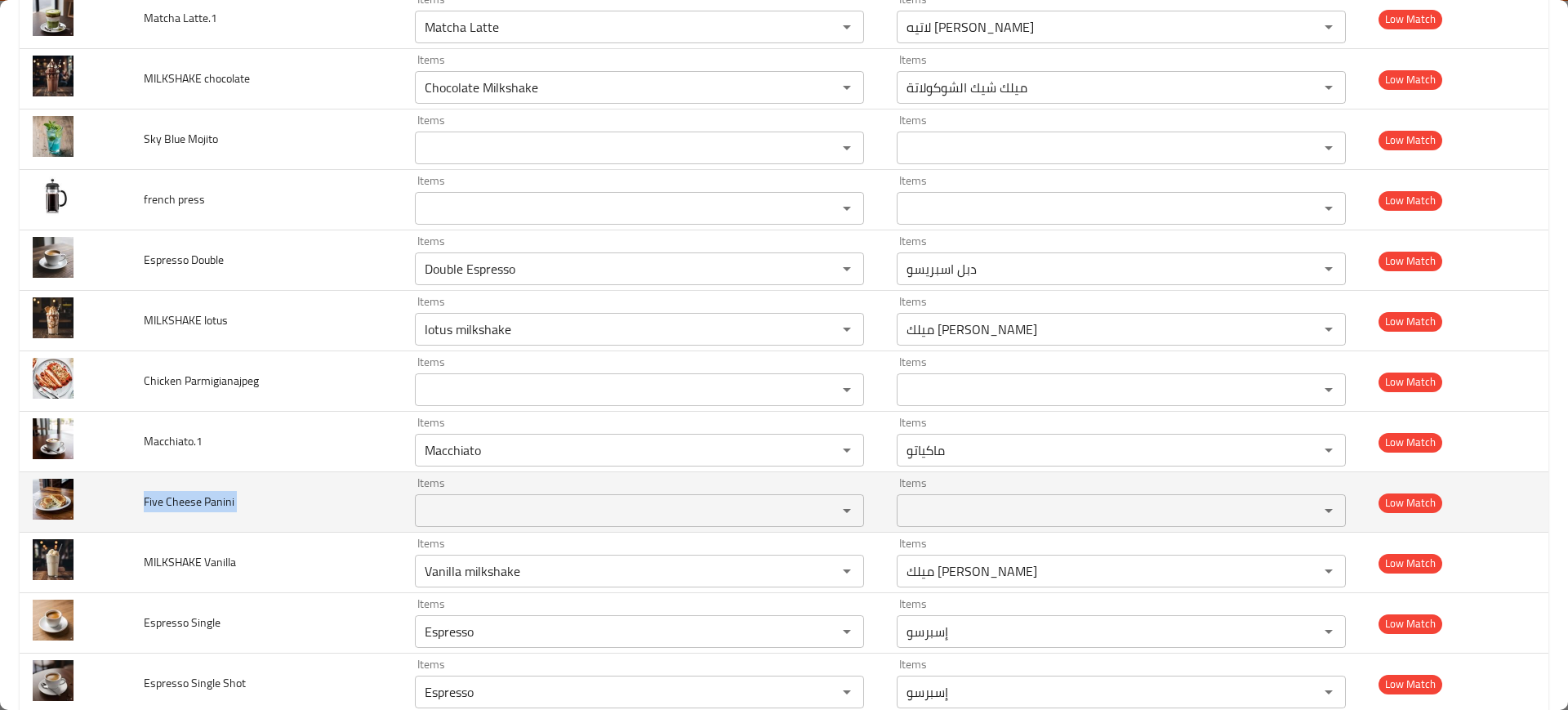
click at [187, 504] on span "Five Cheese Panini" at bounding box center [188, 501] width 91 height 22
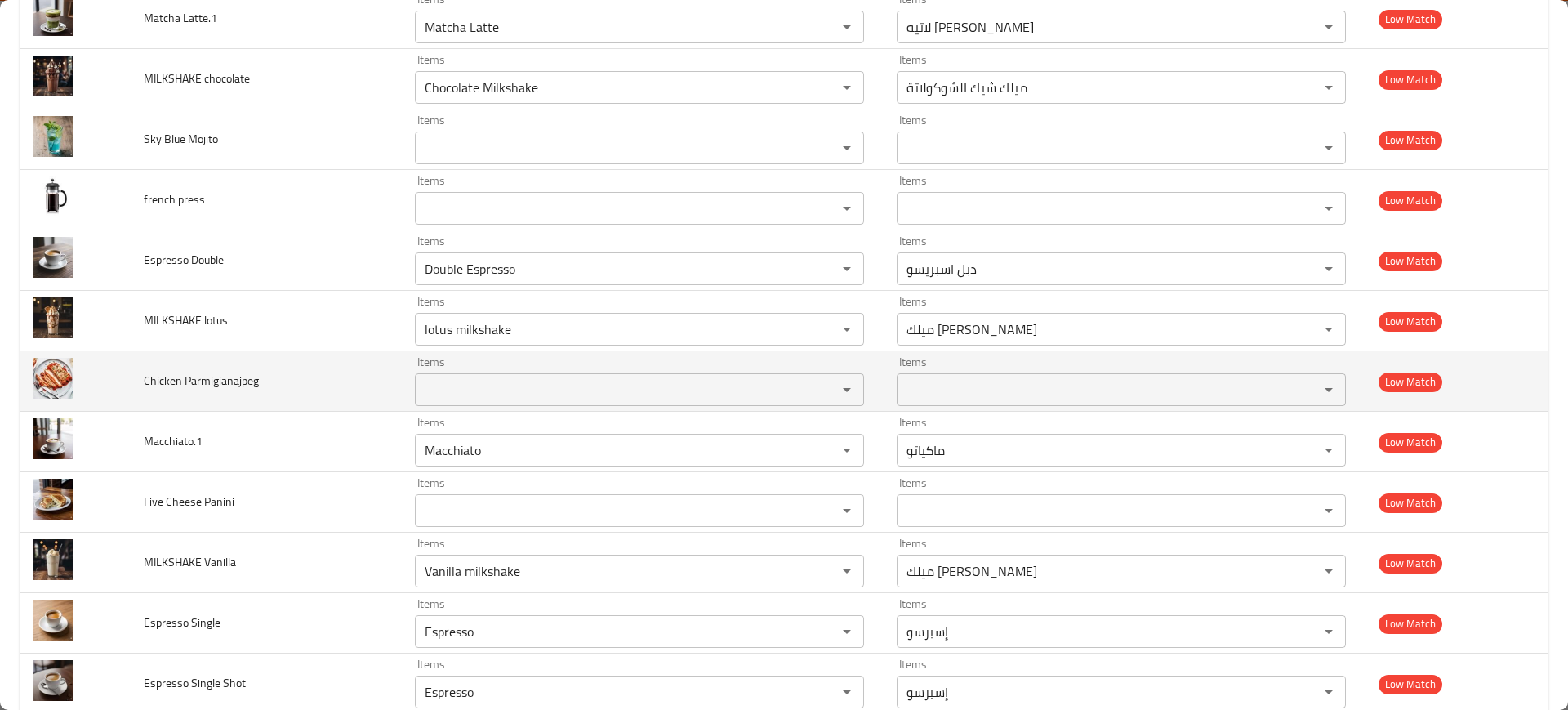
click at [161, 378] on span "Chicken Parmigianajpeg" at bounding box center [200, 380] width 115 height 22
copy span "Chicken Parmigianajpeg"
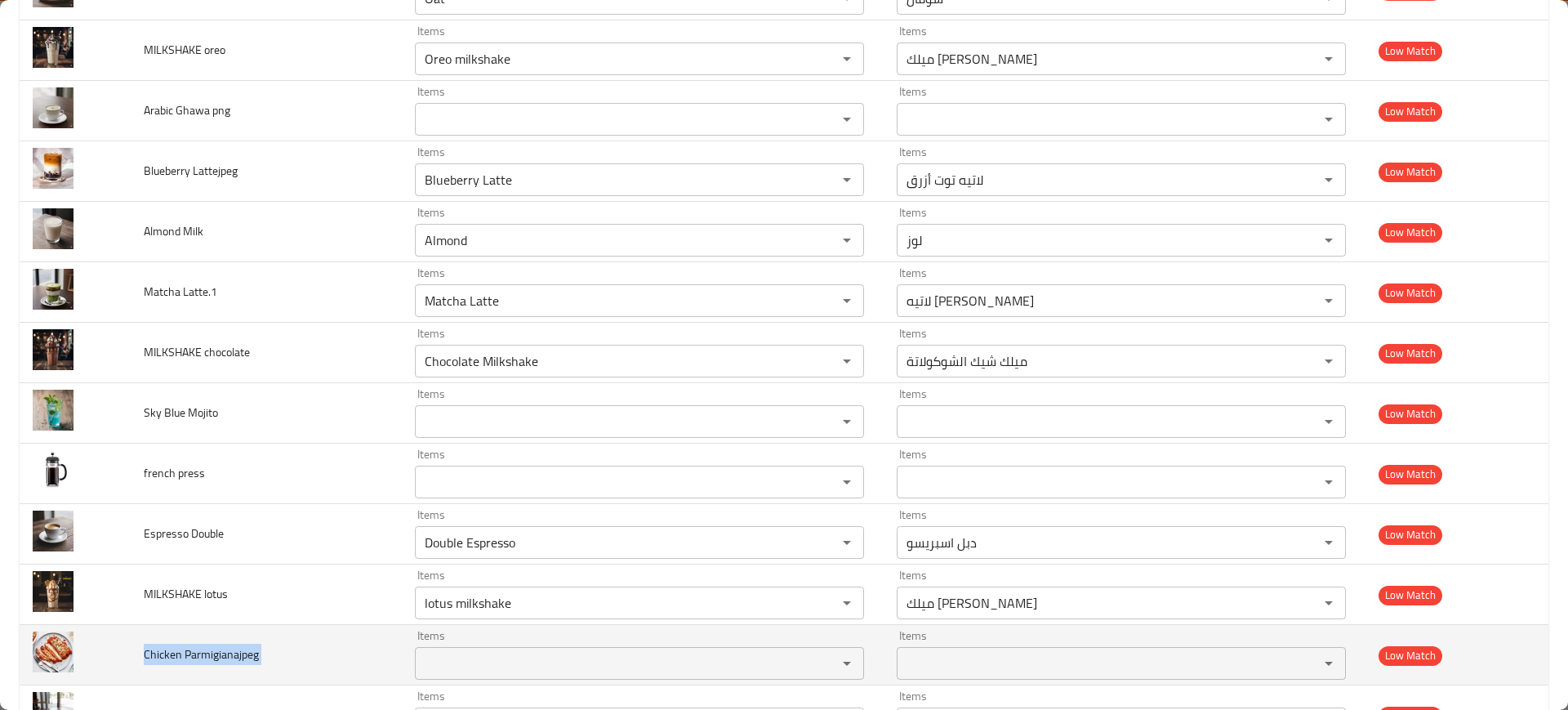
scroll to position [2667, 0]
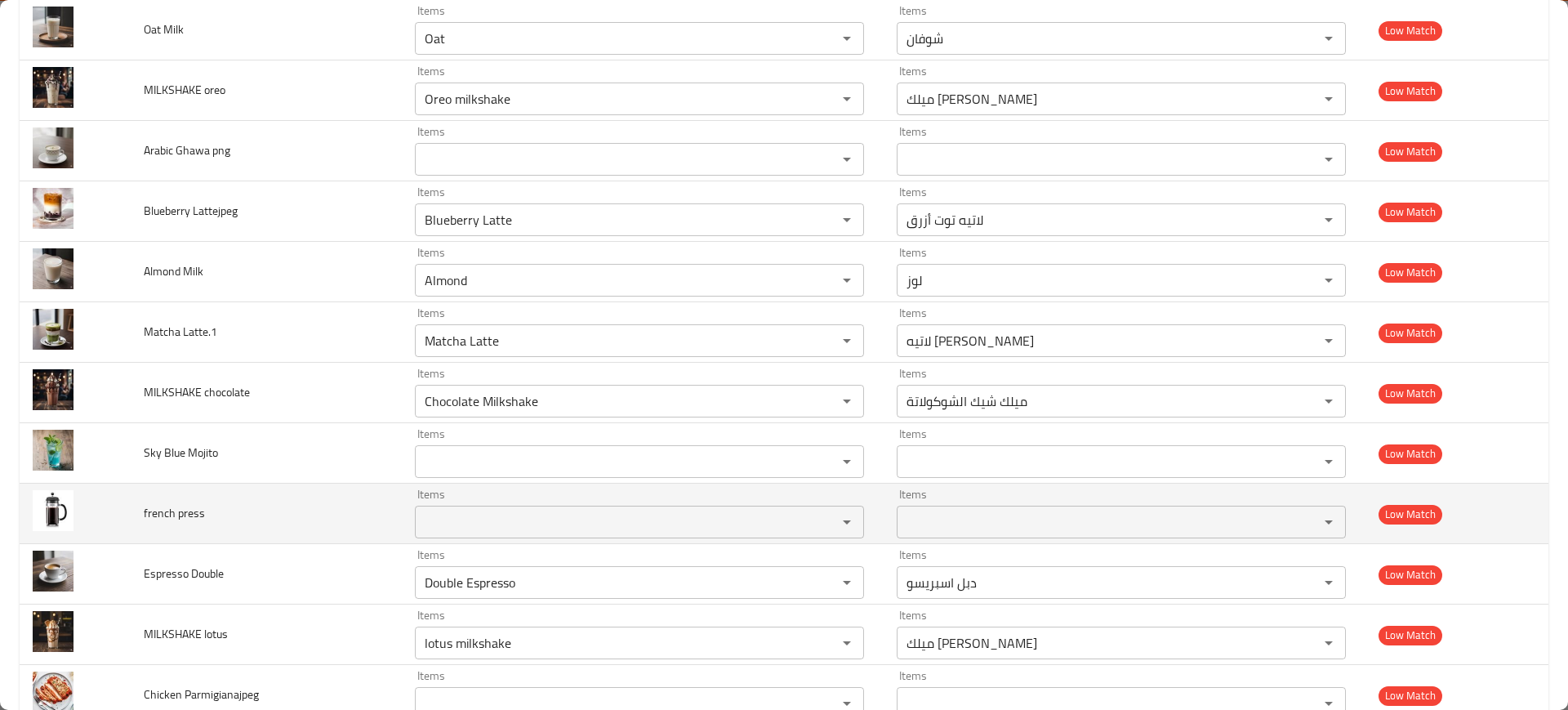
click at [181, 508] on span "french press" at bounding box center [174, 512] width 61 height 22
copy span "french press"
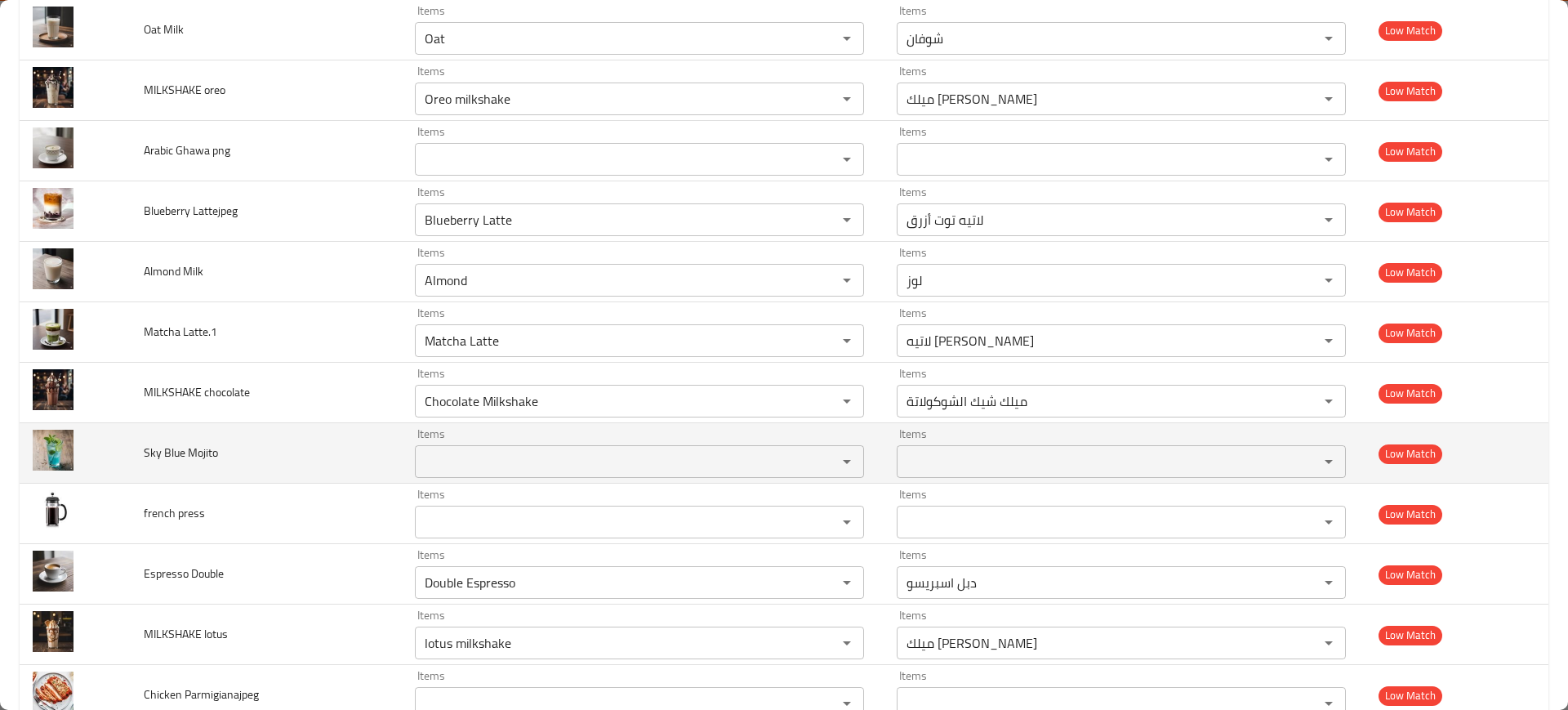
click at [175, 456] on span "Sky Blue Mojito" at bounding box center [181, 452] width 74 height 22
copy span "Sky Blue Mojito"
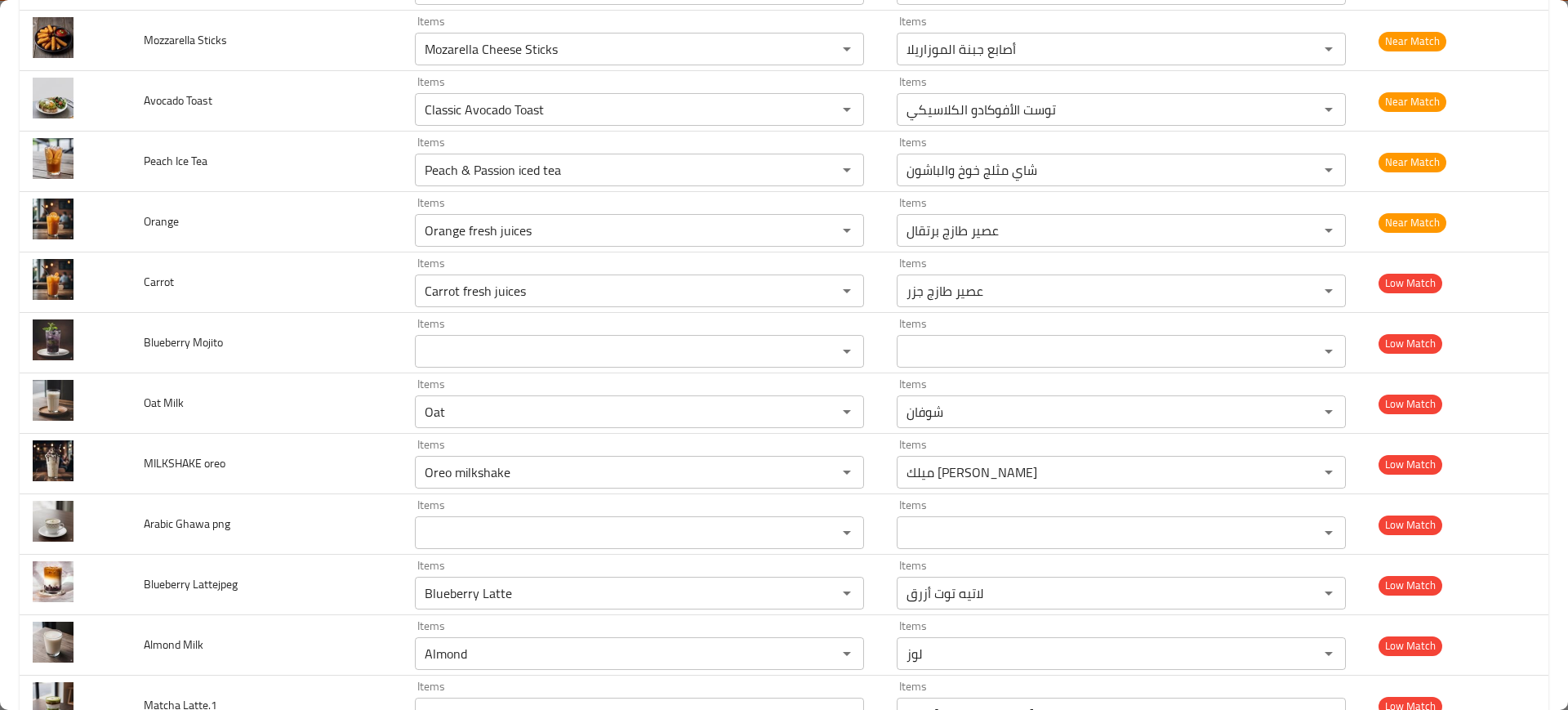
scroll to position [2292, 0]
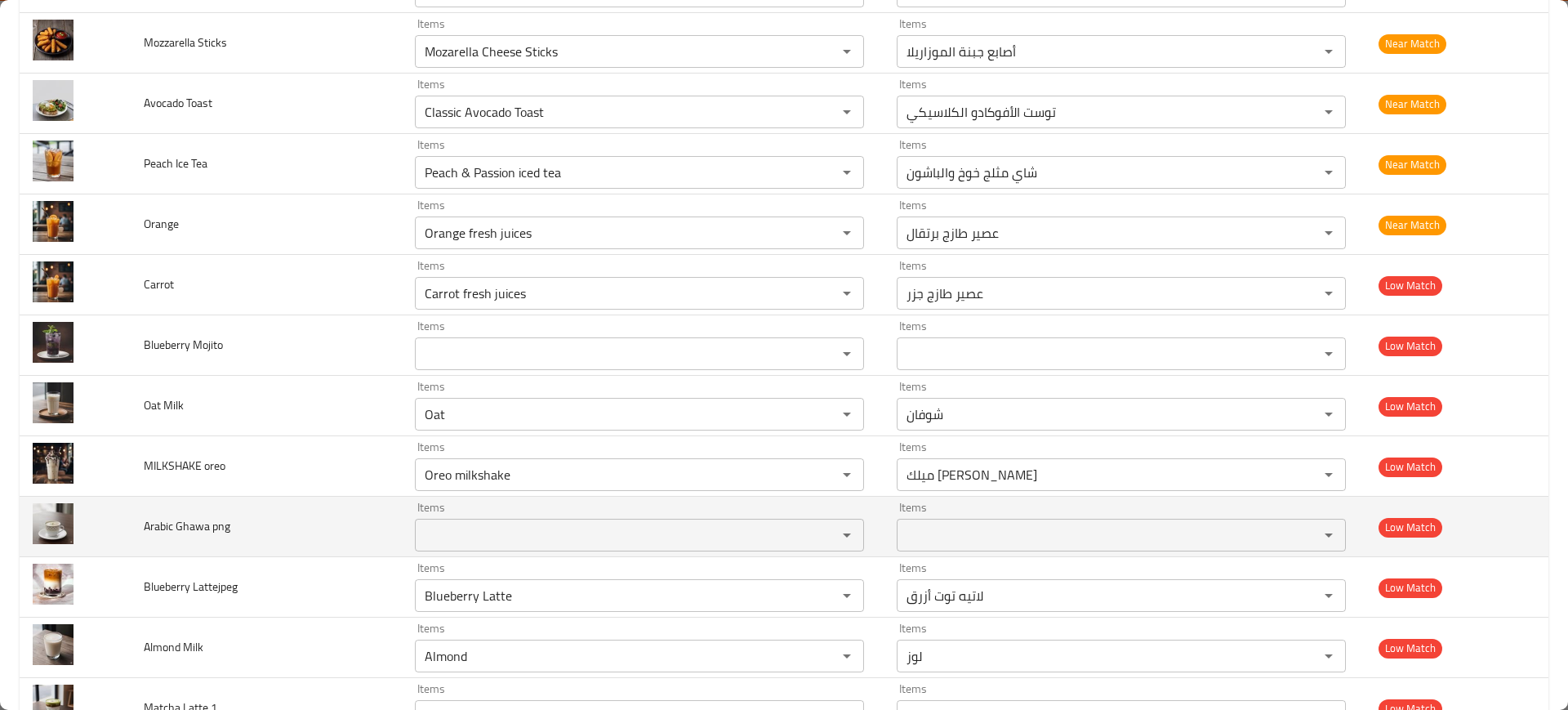
click at [187, 536] on span "Arabic Ghawa png" at bounding box center [187, 526] width 86 height 22
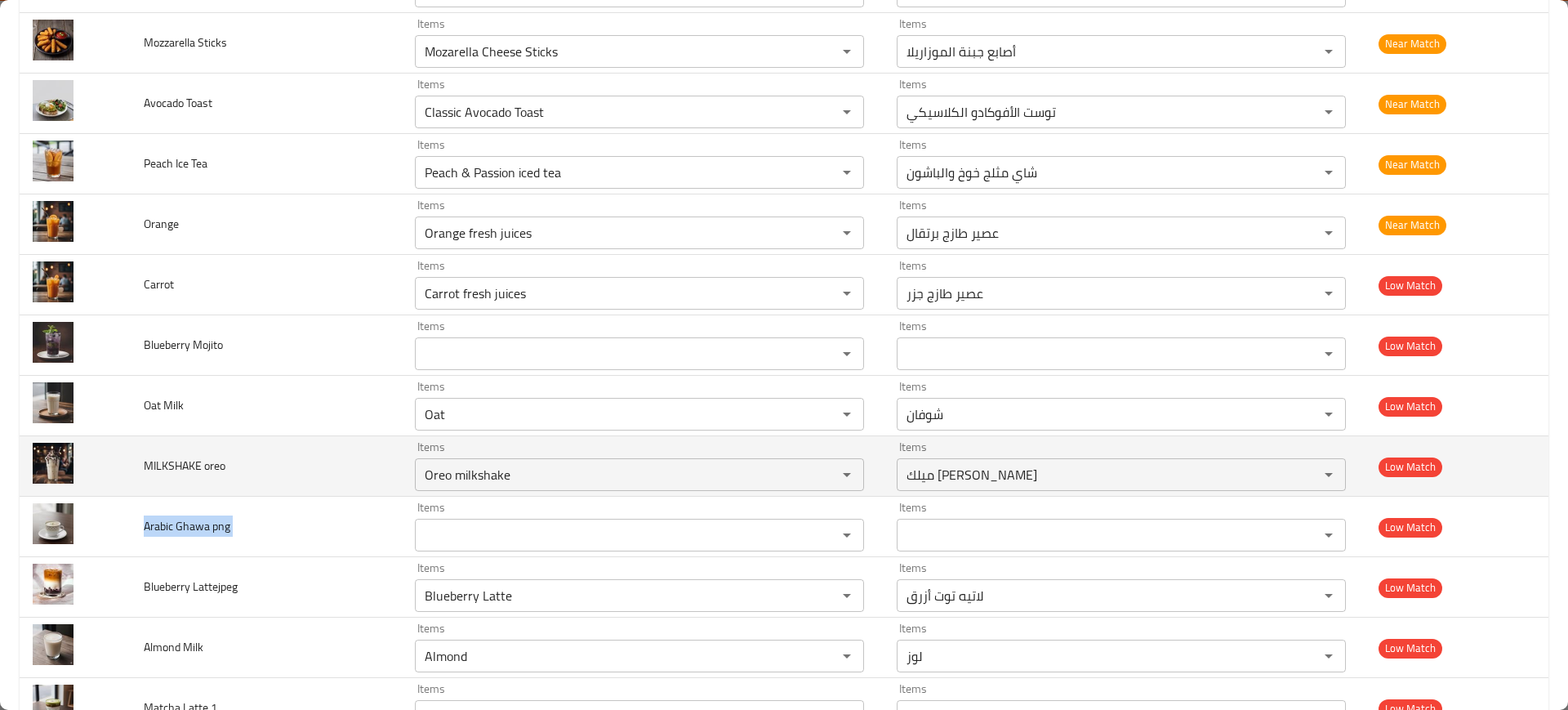
copy span "Arabic Ghawa png"
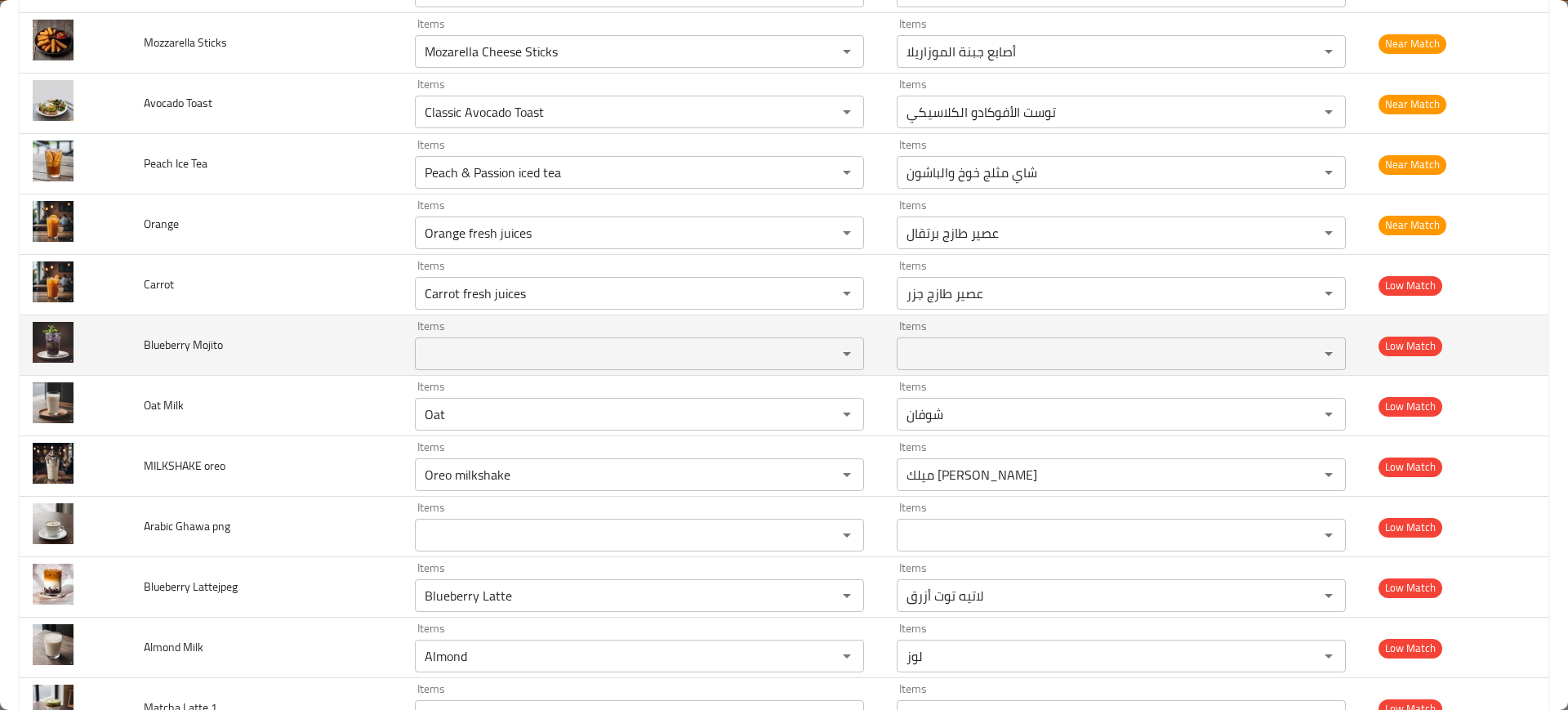
click at [148, 345] on span "Blueberry Mojito" at bounding box center [183, 345] width 79 height 22
copy span "Blueberry Mojito"
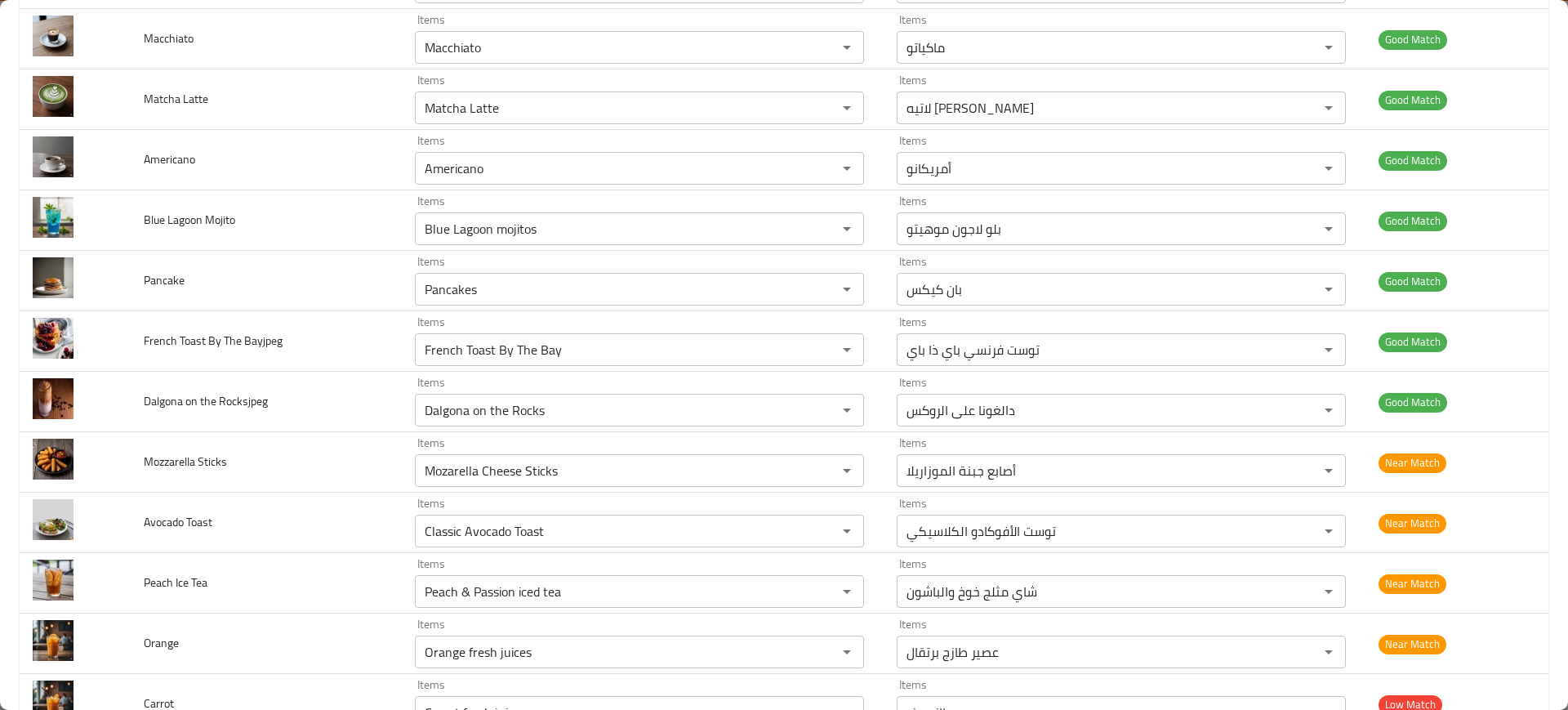
scroll to position [1862, 0]
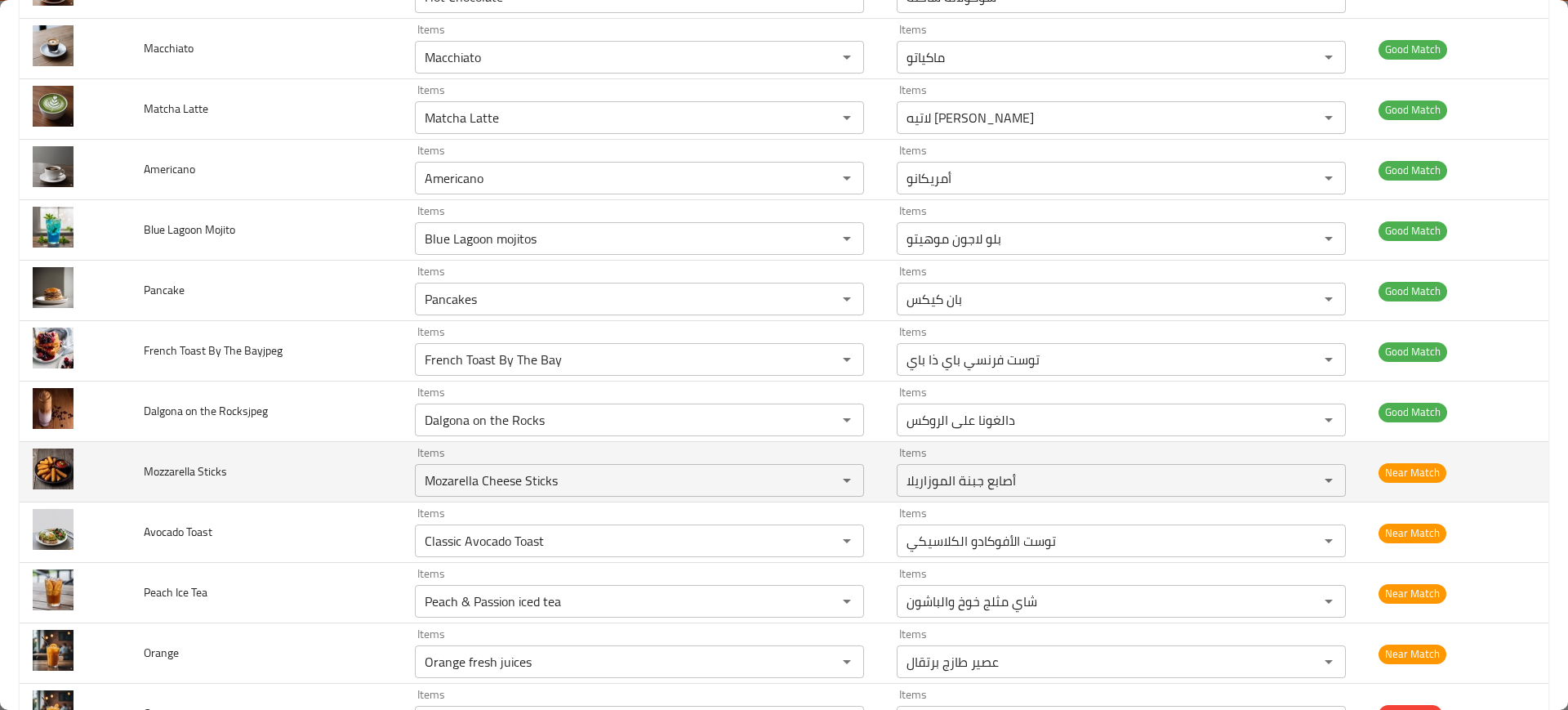
click at [311, 469] on td "Mozzarella Sticks" at bounding box center [265, 472] width 270 height 60
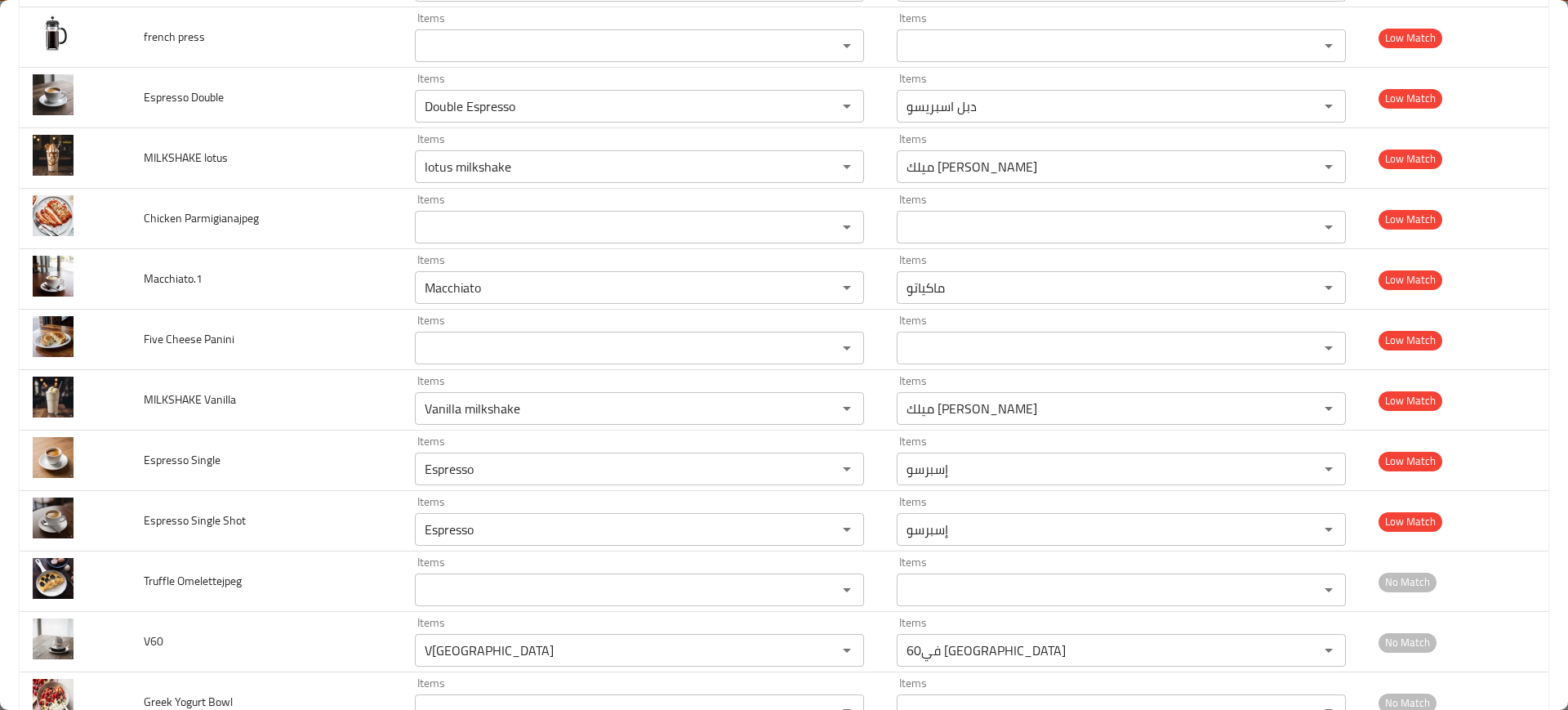
scroll to position [3319, 0]
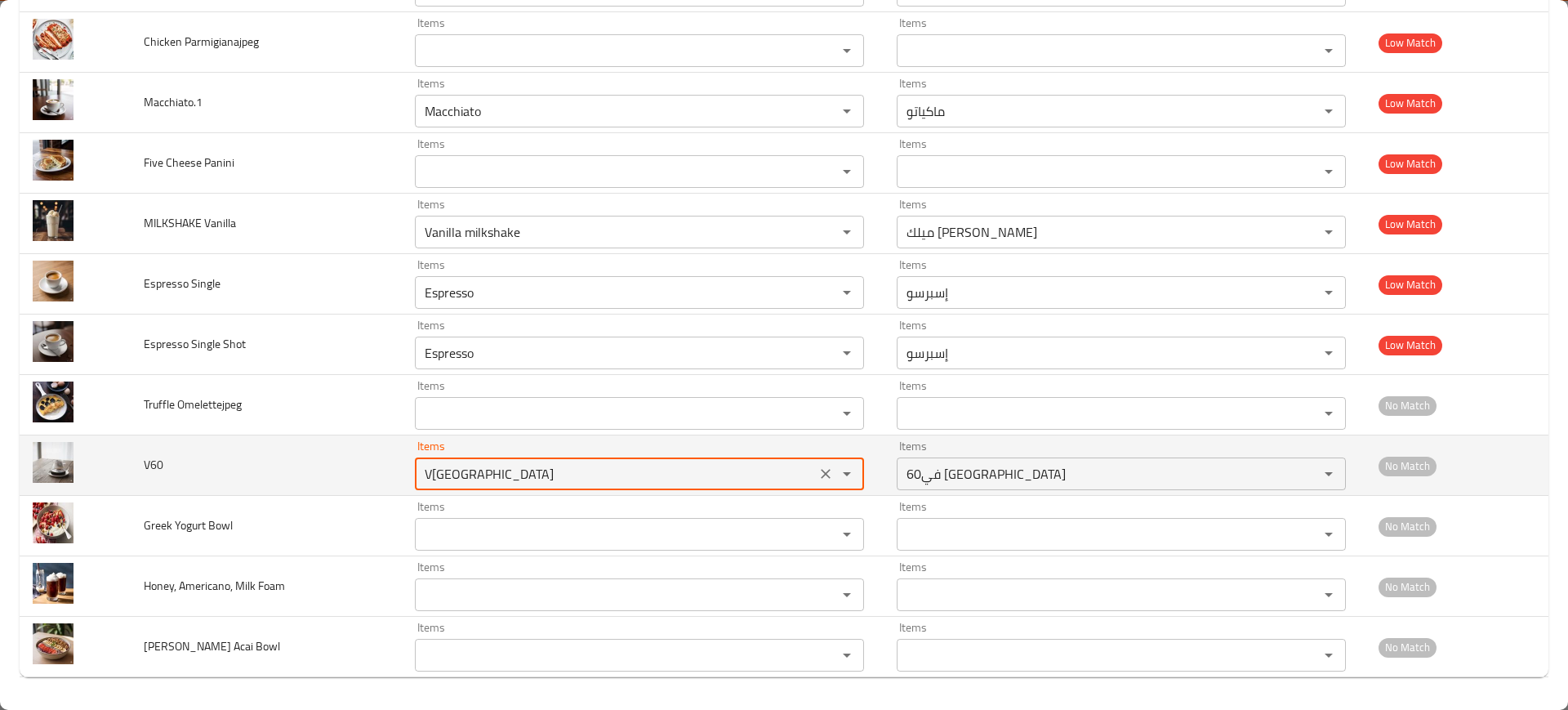
click at [575, 472] on input "V[GEOGRAPHIC_DATA]" at bounding box center [615, 473] width 391 height 22
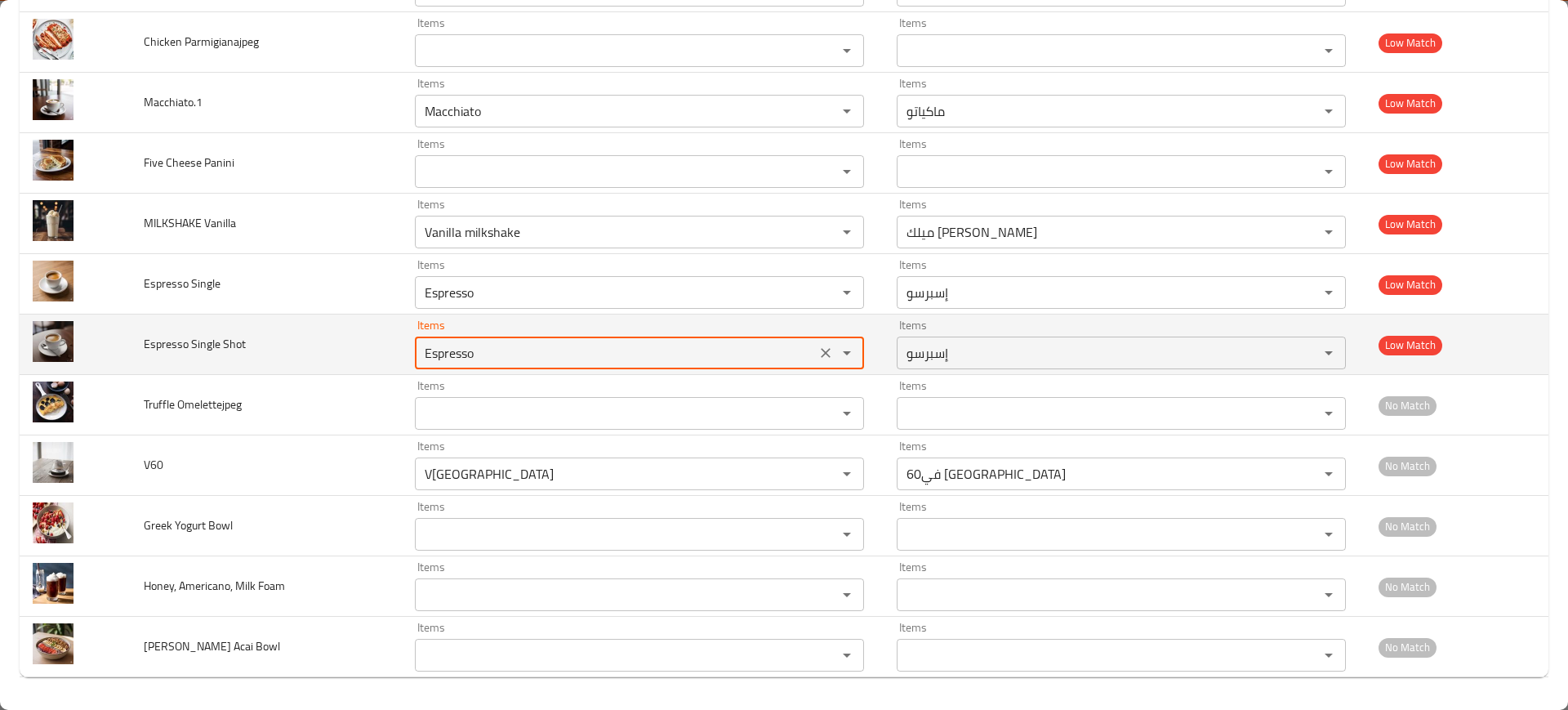
click at [505, 352] on Shot "Espresso" at bounding box center [615, 352] width 391 height 22
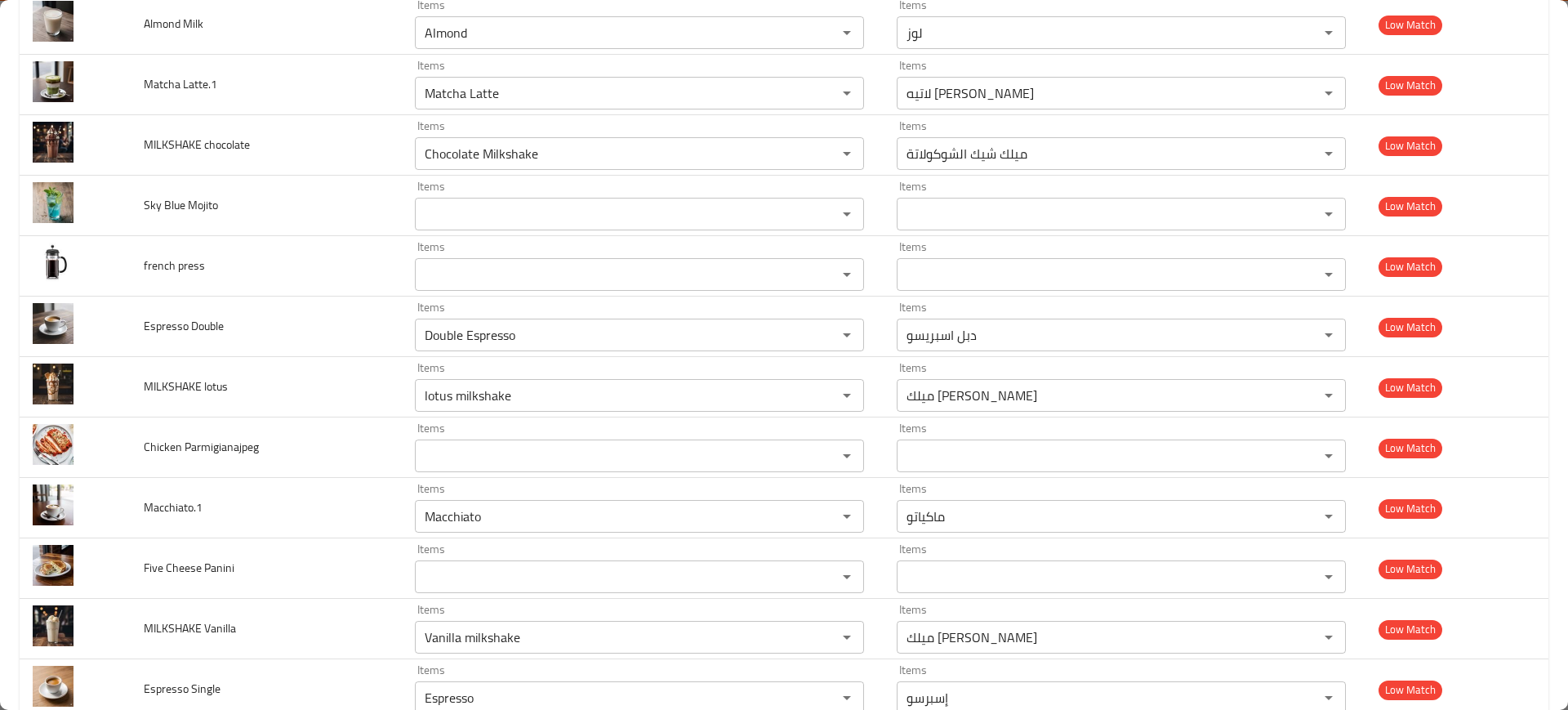
scroll to position [3309, 0]
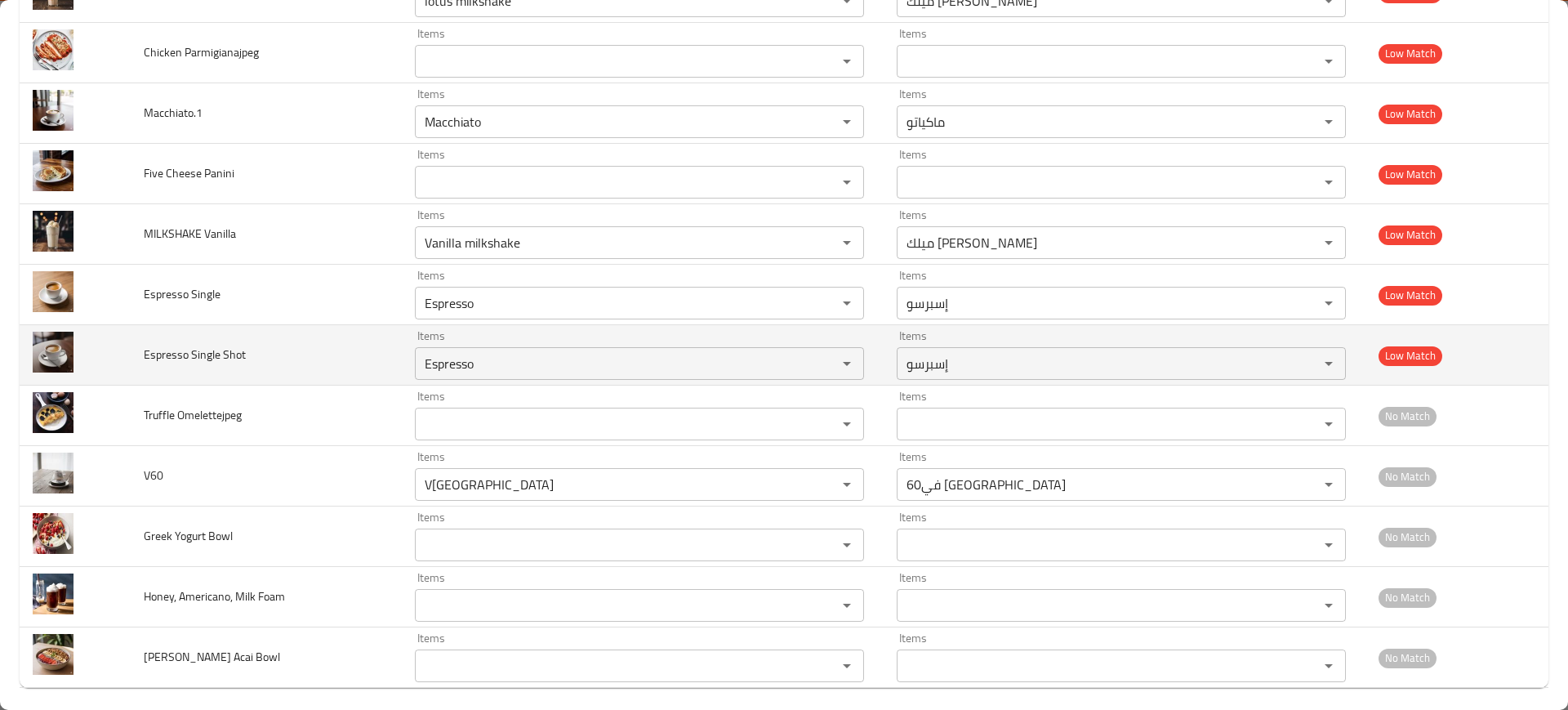
click at [322, 363] on td "Espresso Single Shot" at bounding box center [265, 355] width 270 height 60
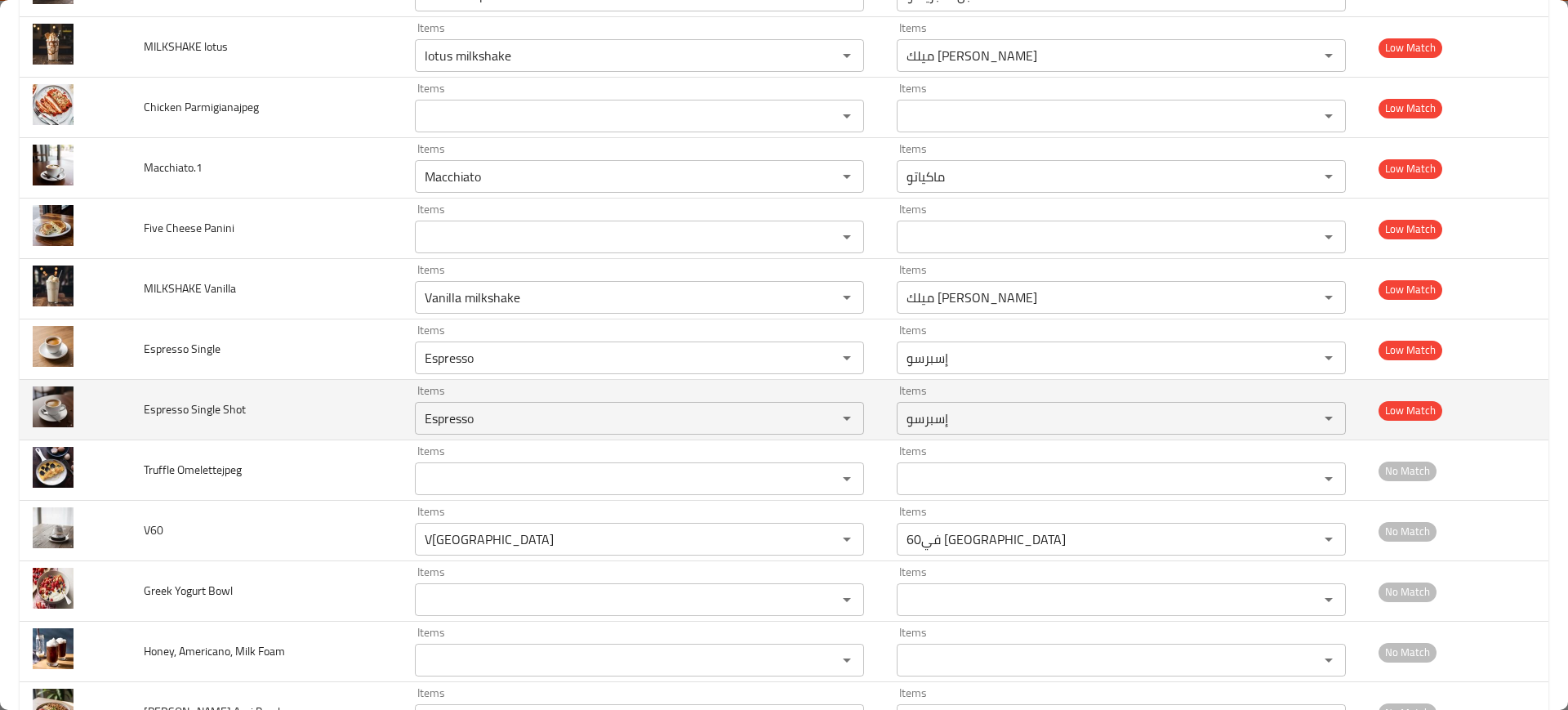
scroll to position [3319, 0]
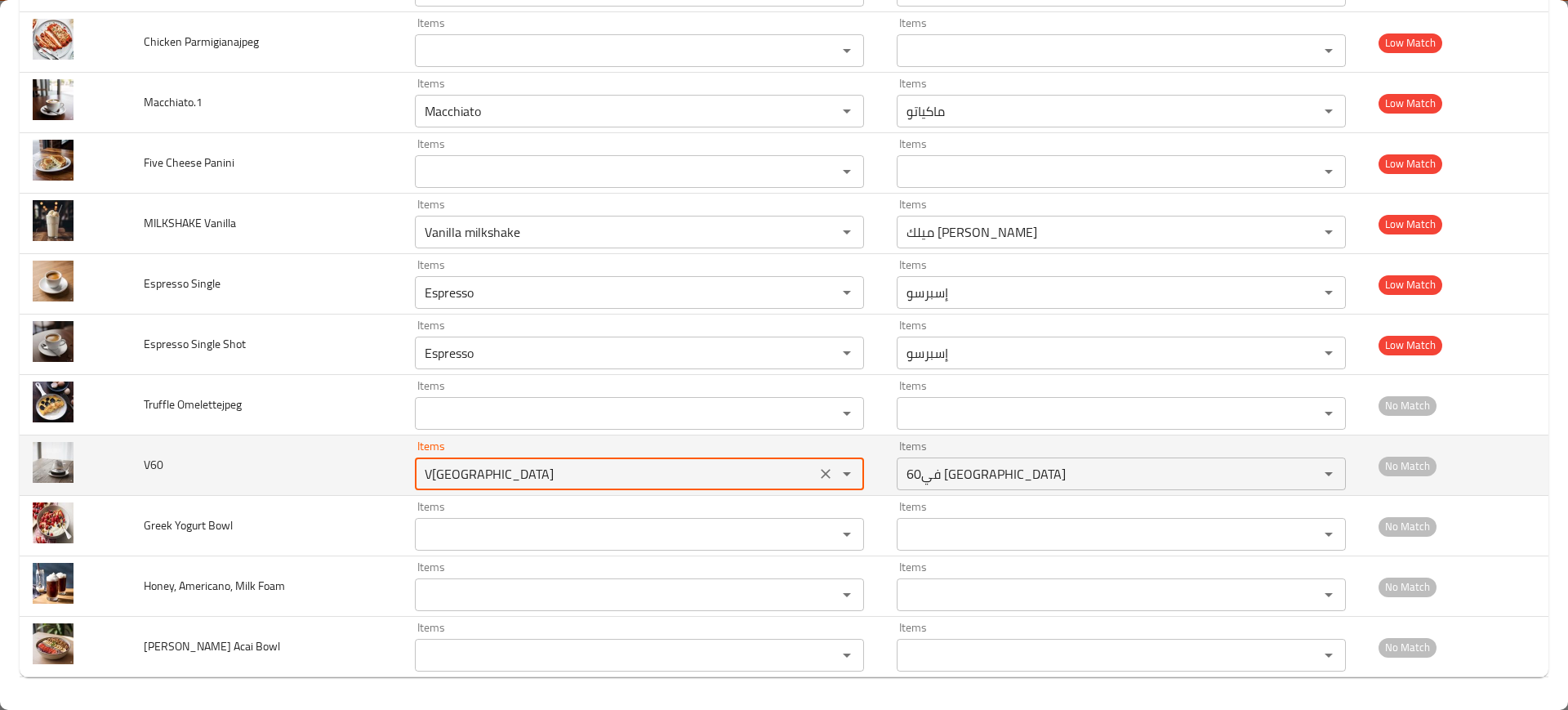
click at [590, 466] on input "V[GEOGRAPHIC_DATA]" at bounding box center [615, 473] width 391 height 22
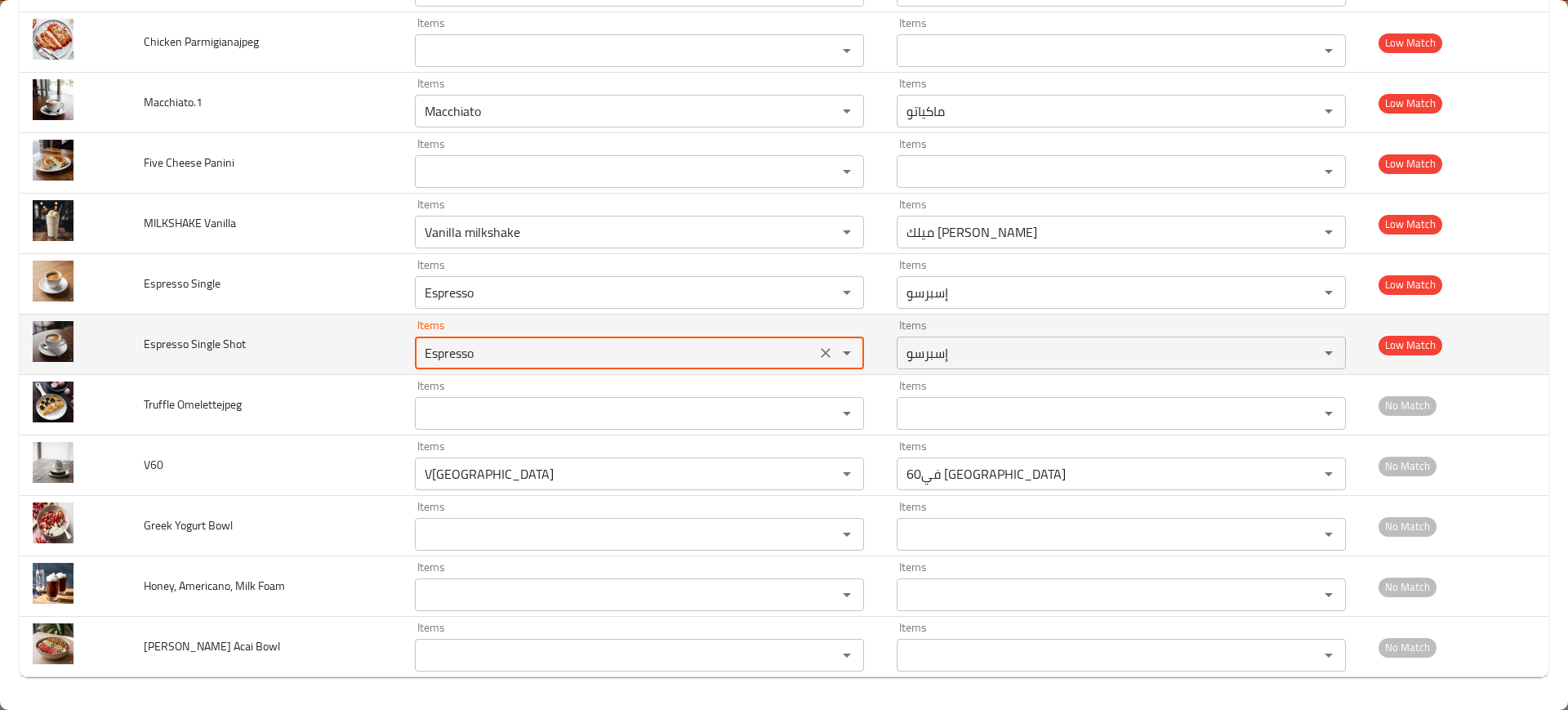
click at [517, 356] on Shot "Espresso" at bounding box center [615, 352] width 391 height 22
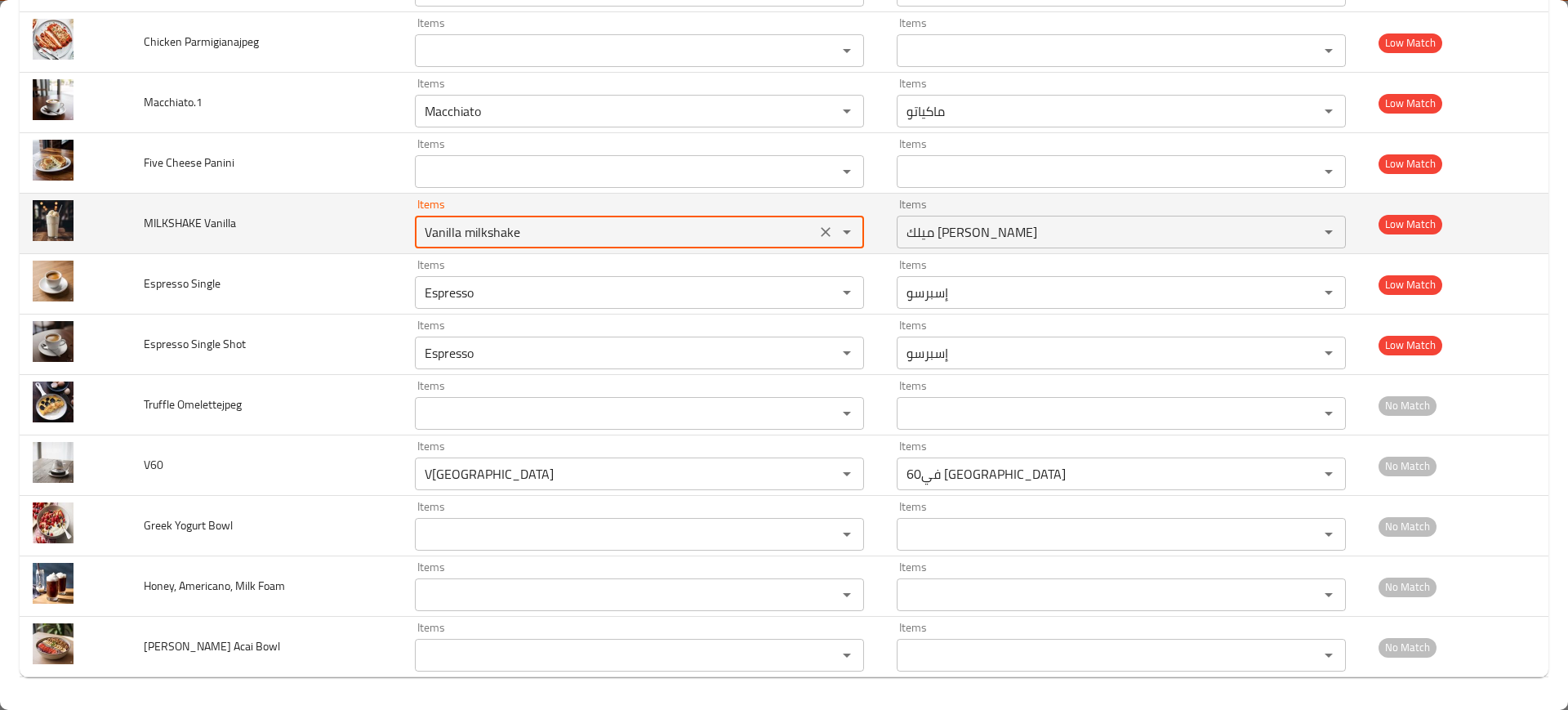
click at [507, 228] on Vanilla "Vanilla milkshake" at bounding box center [615, 231] width 391 height 22
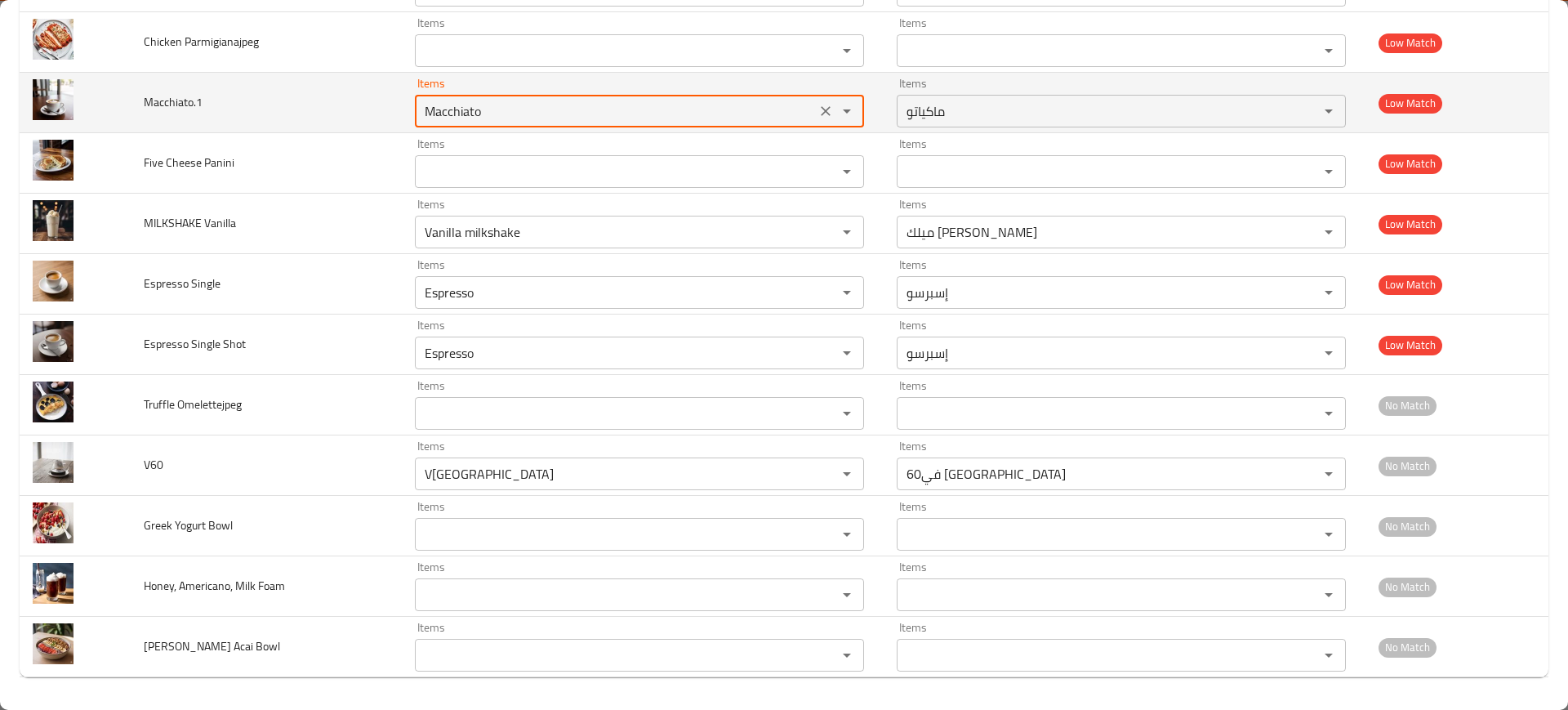
click at [442, 121] on input "Macchiato" at bounding box center [615, 111] width 391 height 22
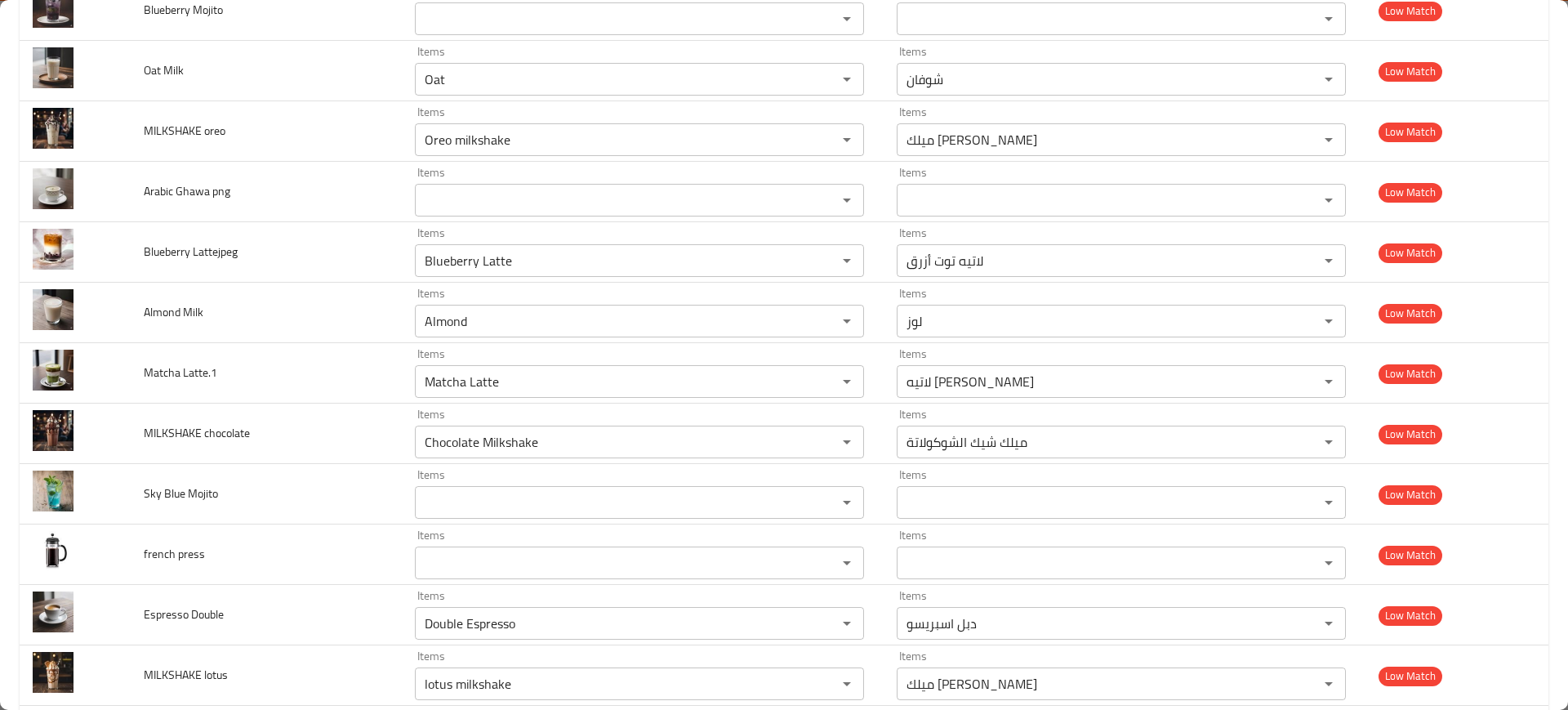
scroll to position [2625, 0]
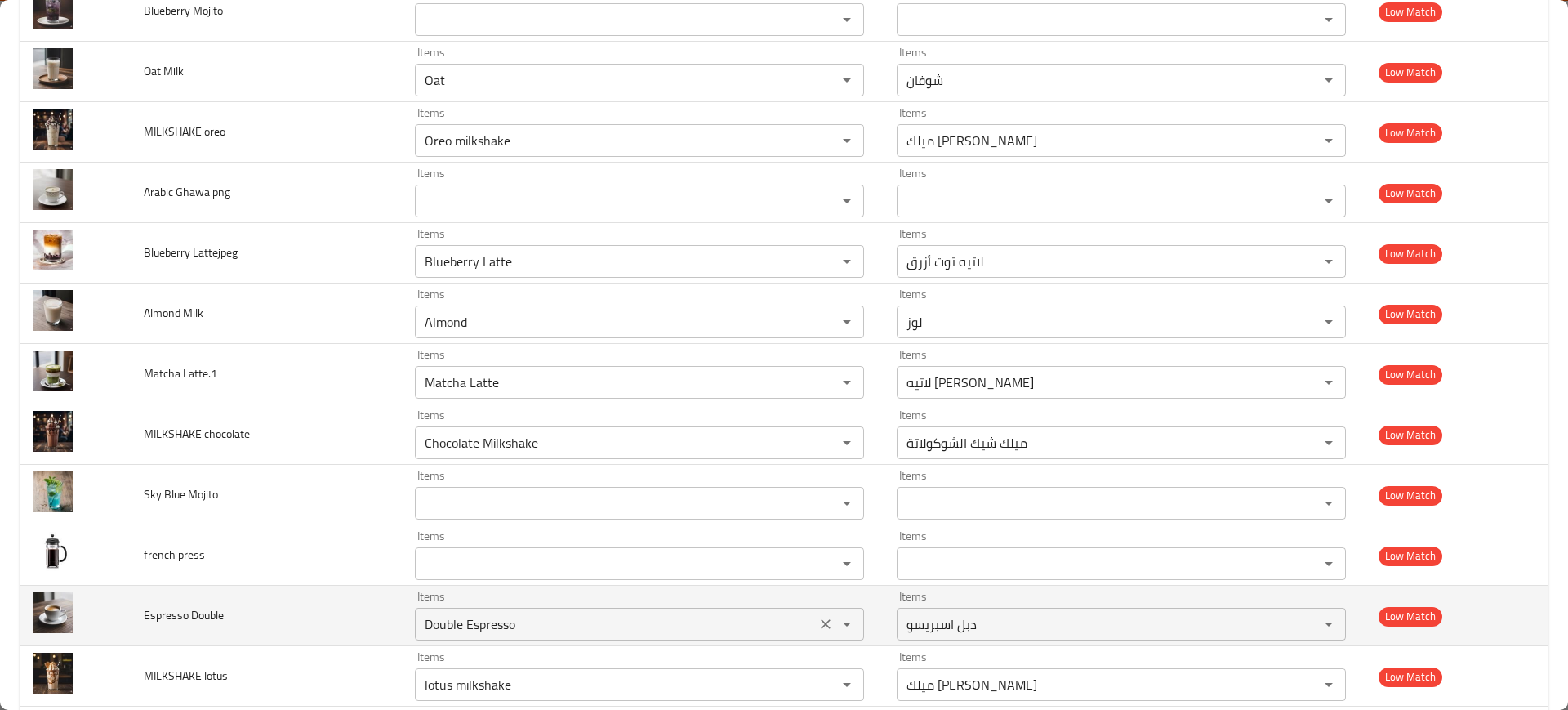
click at [613, 635] on div "Double Espresso Items" at bounding box center [639, 624] width 449 height 33
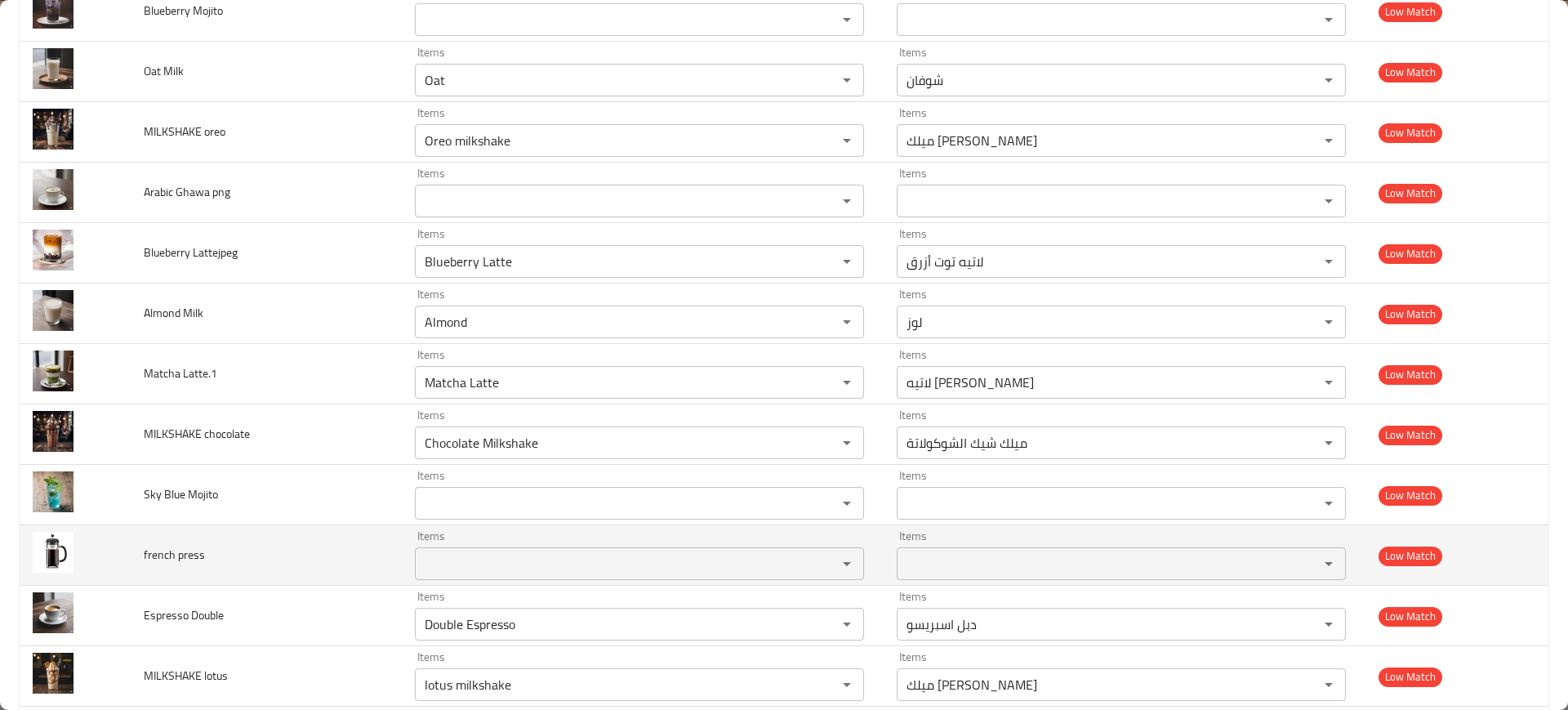
click at [395, 555] on td "french press" at bounding box center [265, 555] width 270 height 60
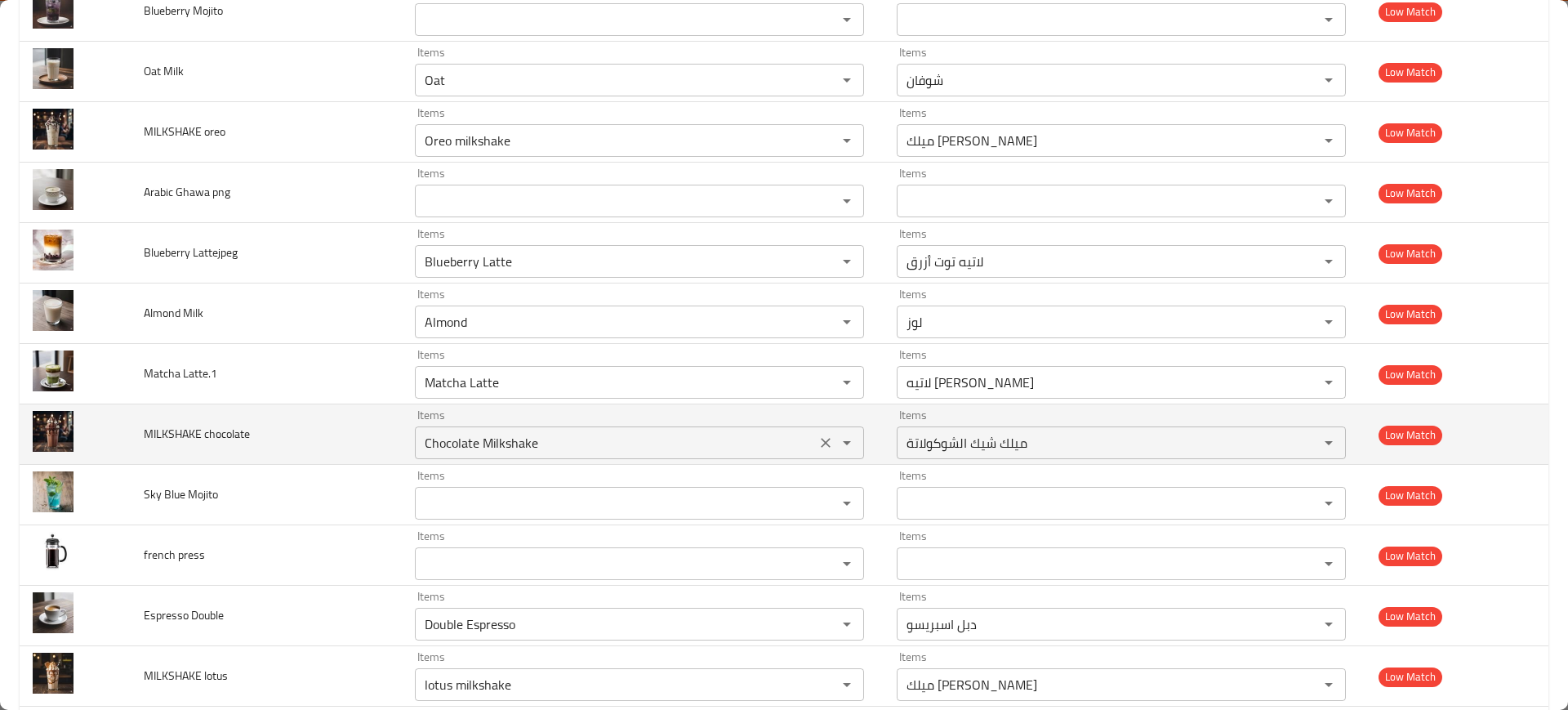
click at [629, 455] on div "Chocolate Milkshake Items" at bounding box center [639, 442] width 449 height 33
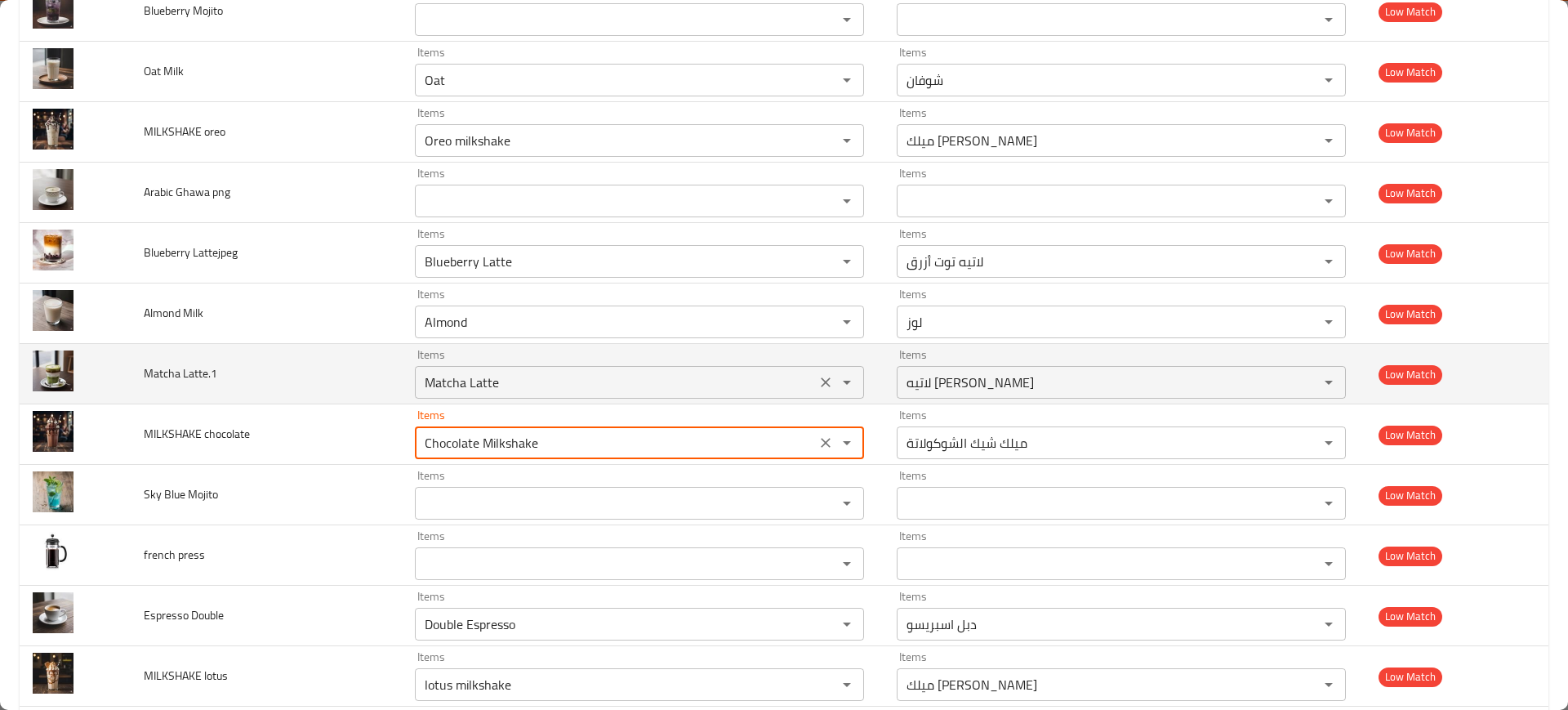
click at [487, 396] on div "Matcha Latte Items" at bounding box center [639, 383] width 449 height 33
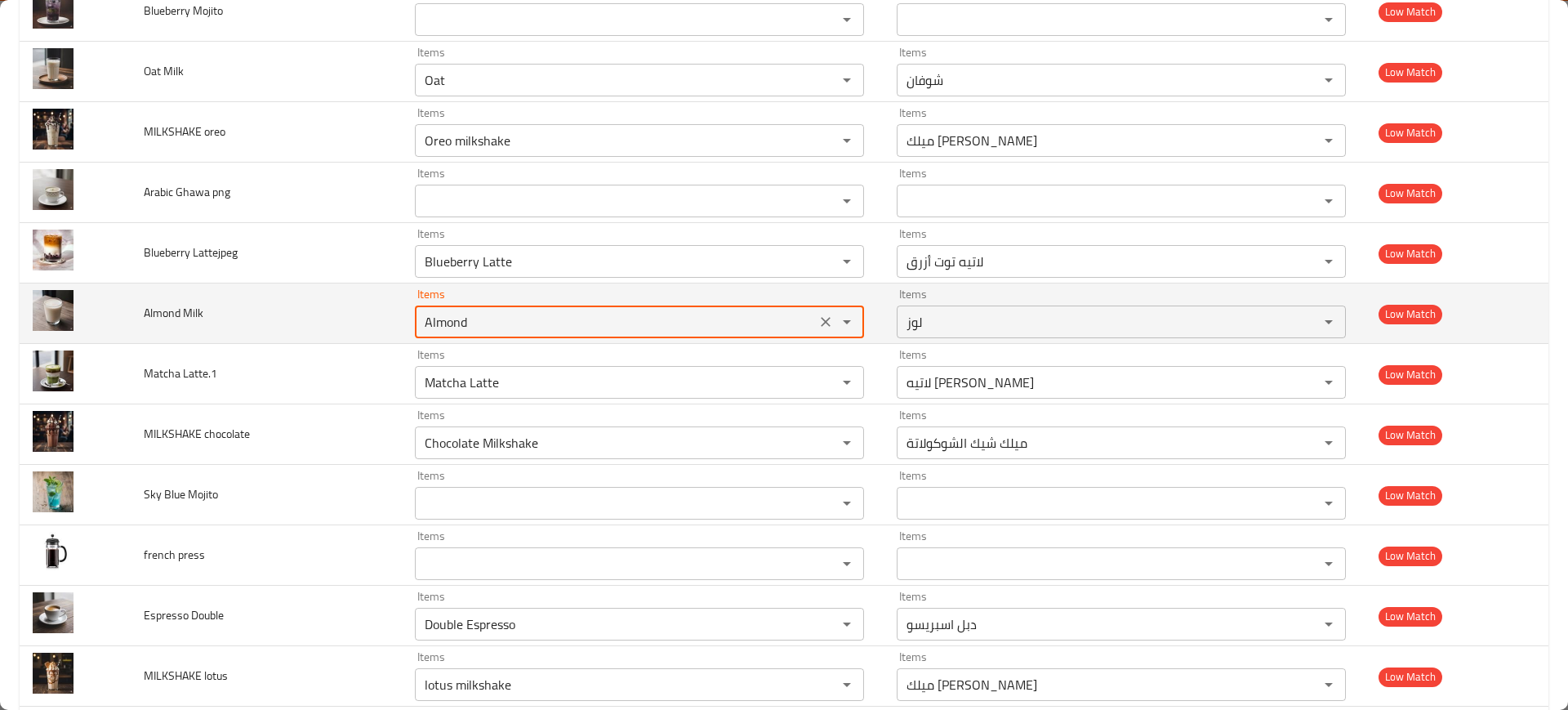
click at [469, 331] on Milk "Almond" at bounding box center [615, 321] width 391 height 22
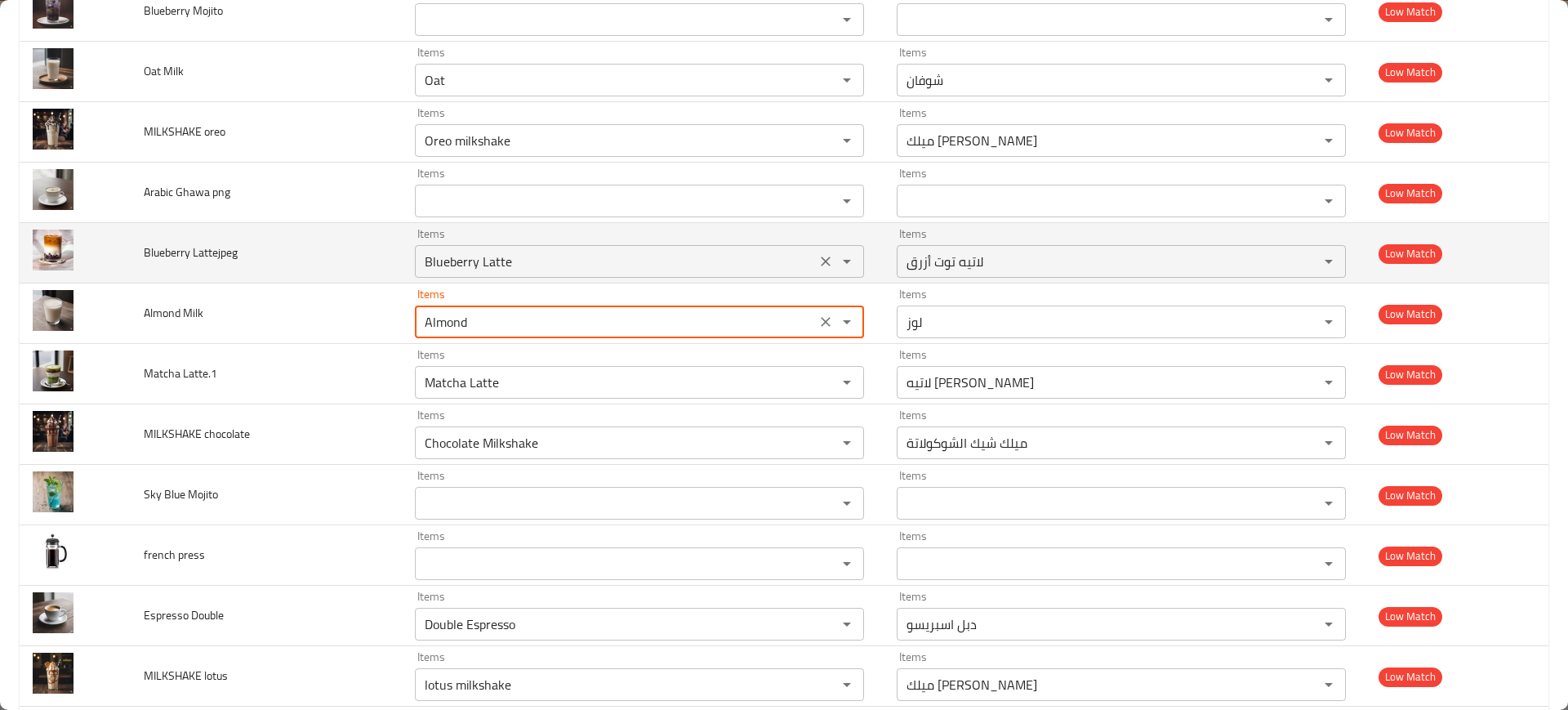
click at [441, 276] on div "Blueberry Latte Items" at bounding box center [639, 262] width 449 height 33
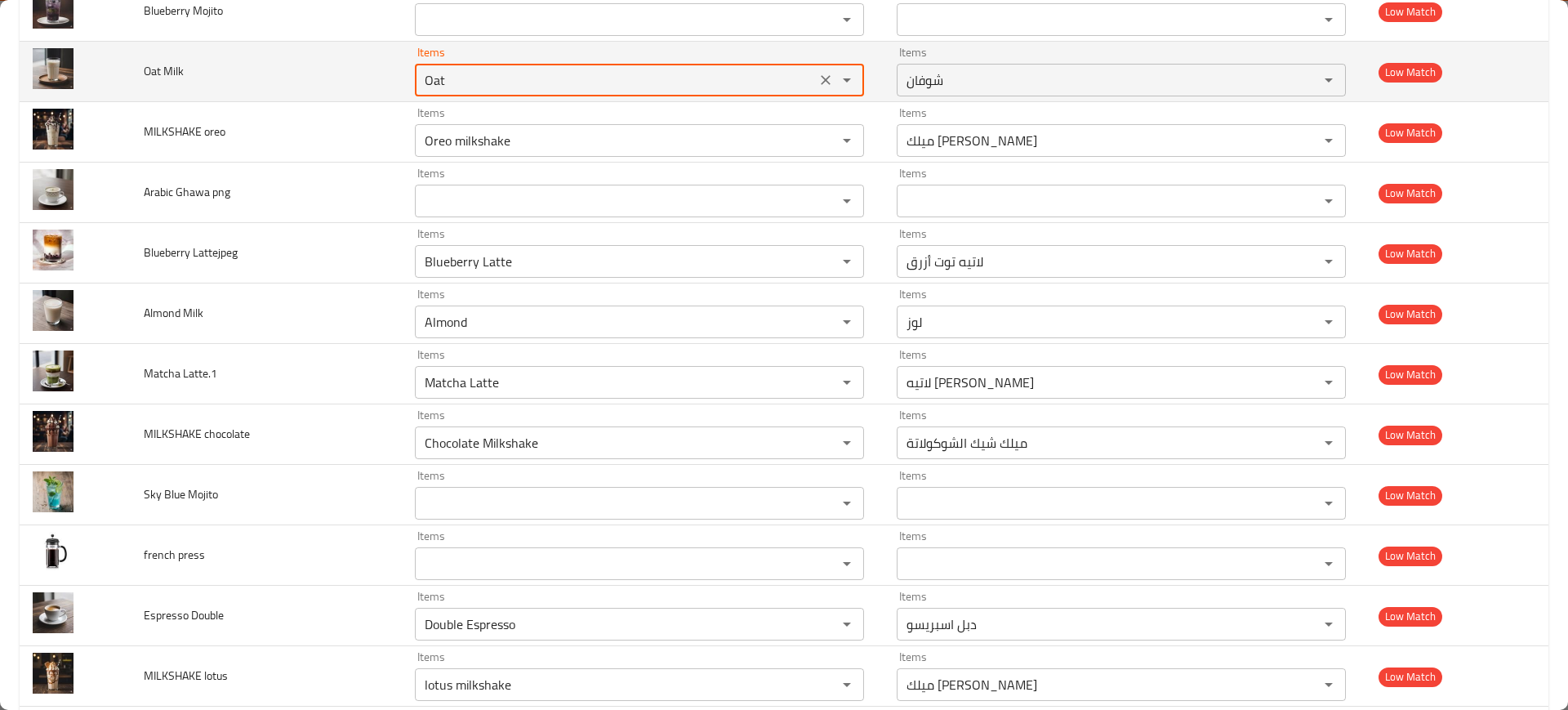
click at [566, 86] on Milk "Oat" at bounding box center [615, 79] width 391 height 22
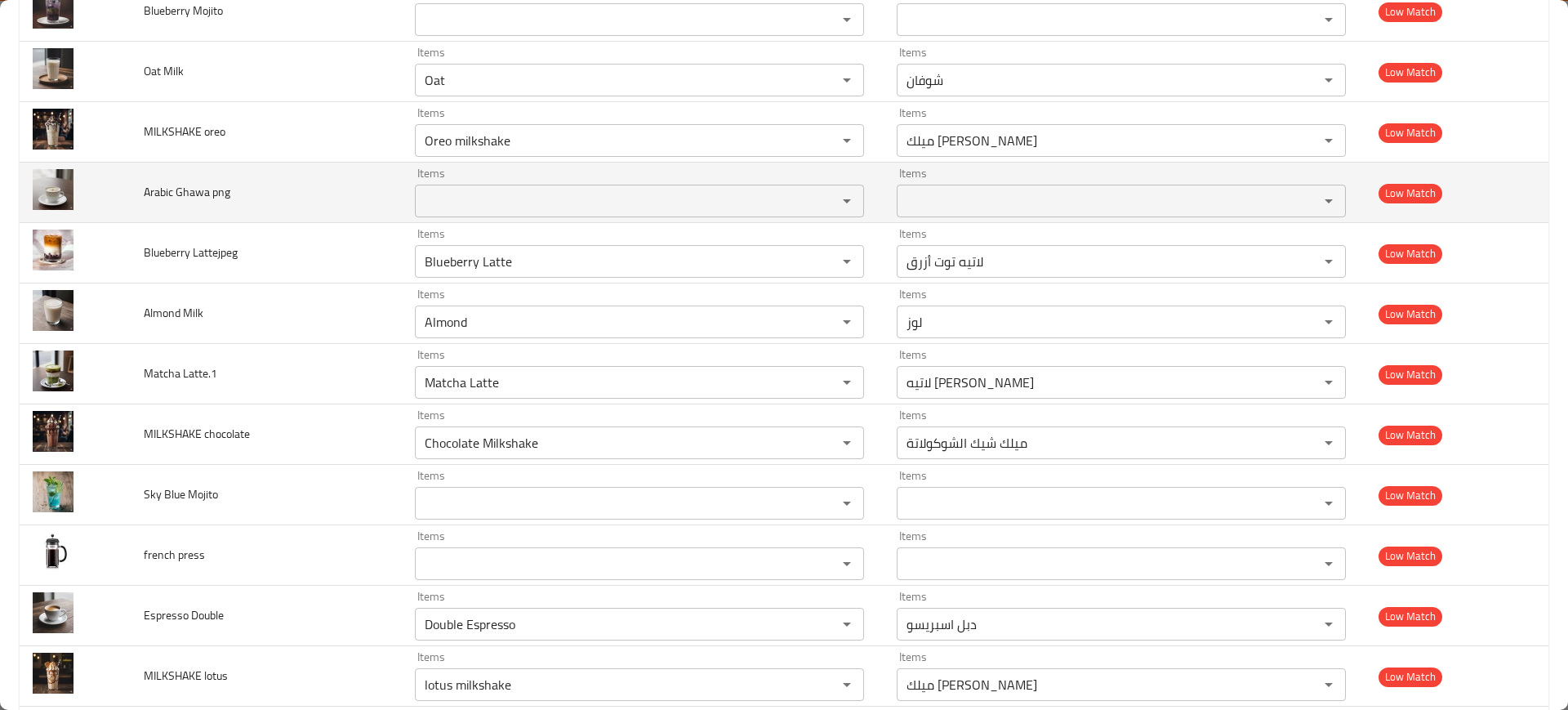
click at [384, 187] on td "Arabic Ghawa png" at bounding box center [265, 193] width 270 height 60
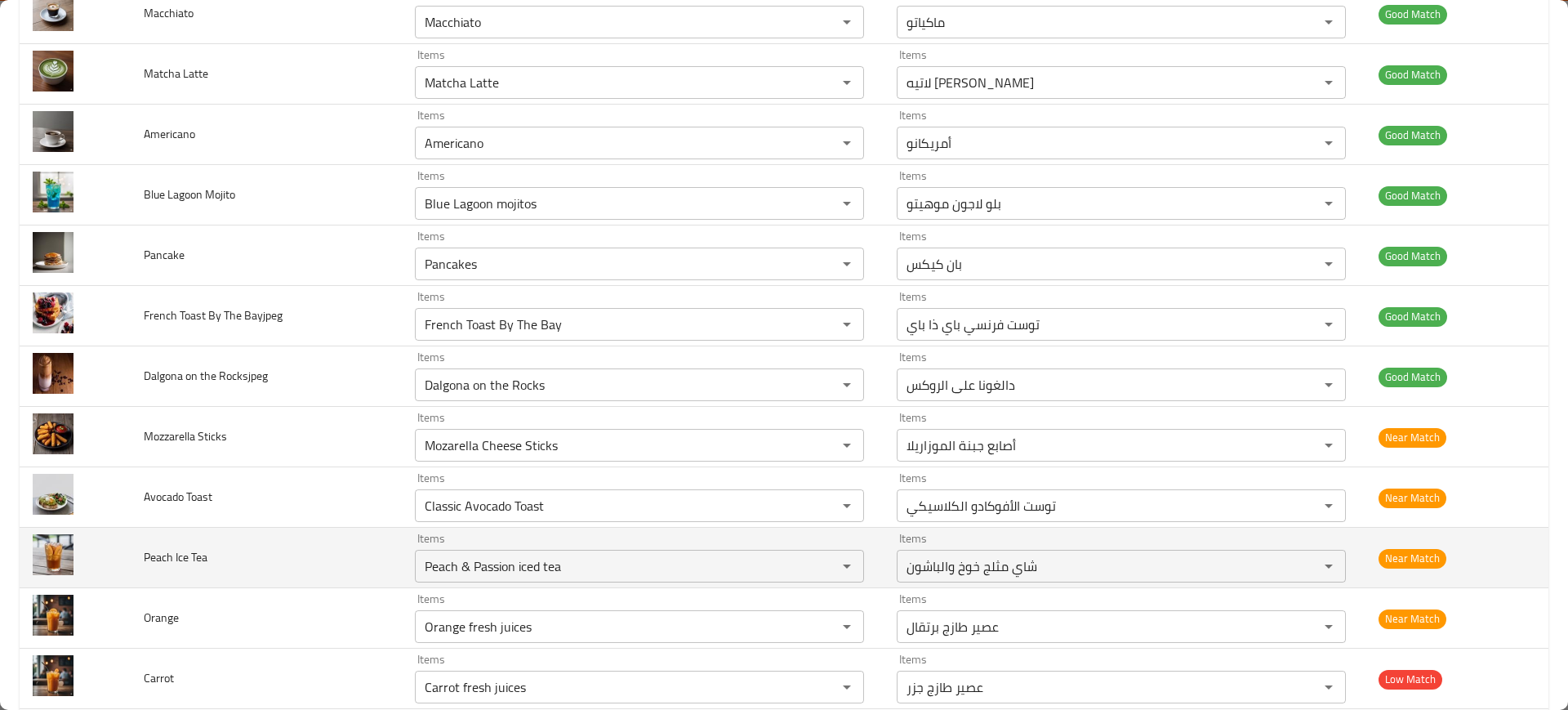
scroll to position [1899, 0]
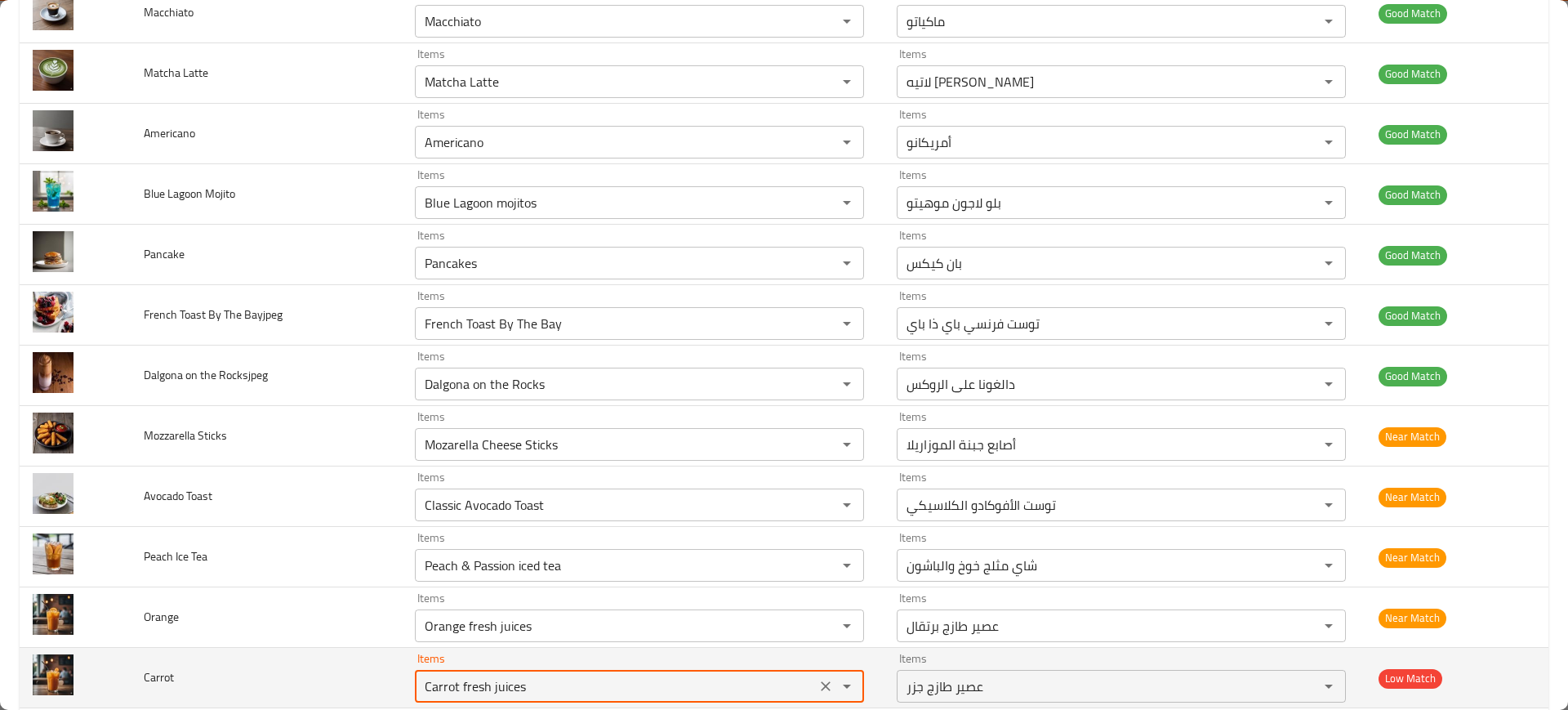
click at [473, 683] on input "Carrot fresh juices" at bounding box center [615, 686] width 391 height 22
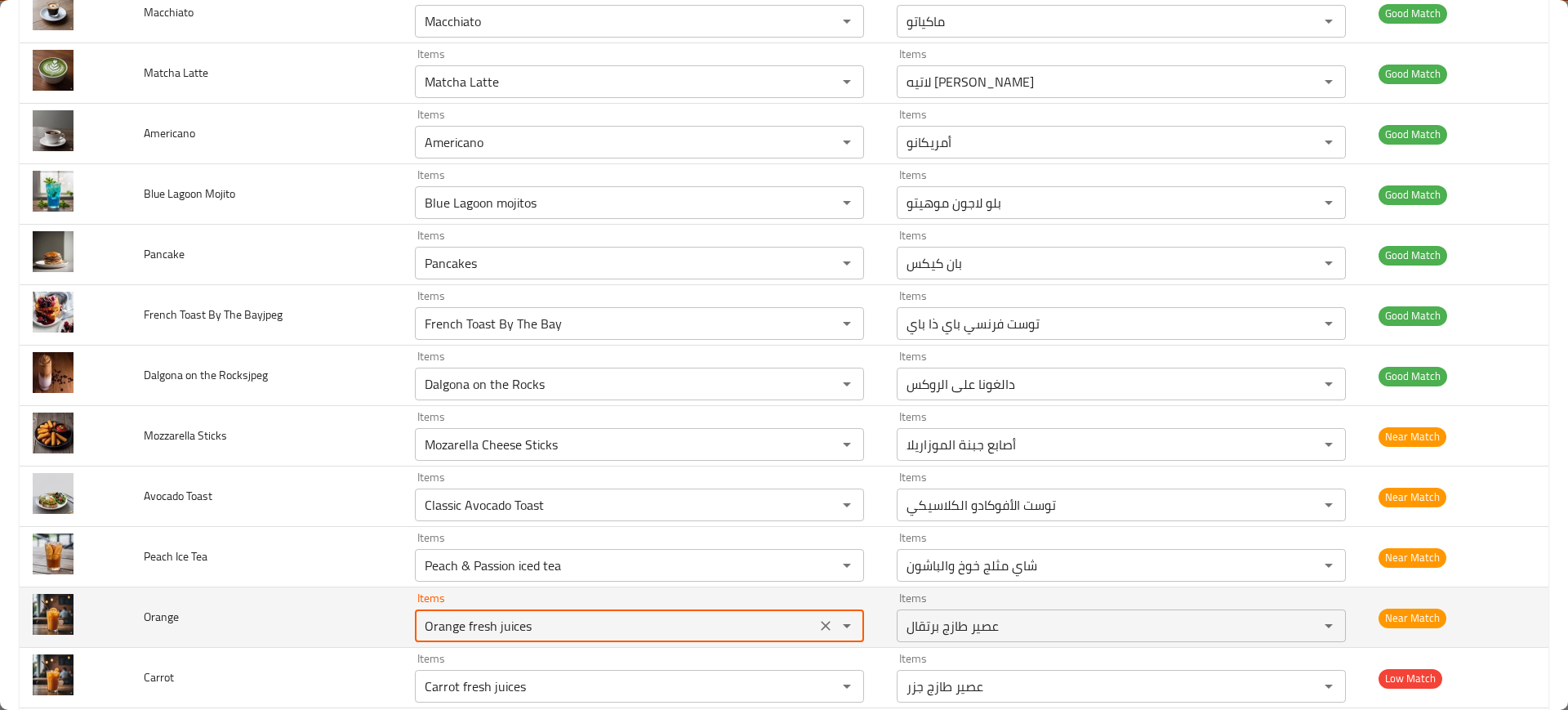
click at [443, 620] on input "Orange fresh juices" at bounding box center [615, 625] width 391 height 22
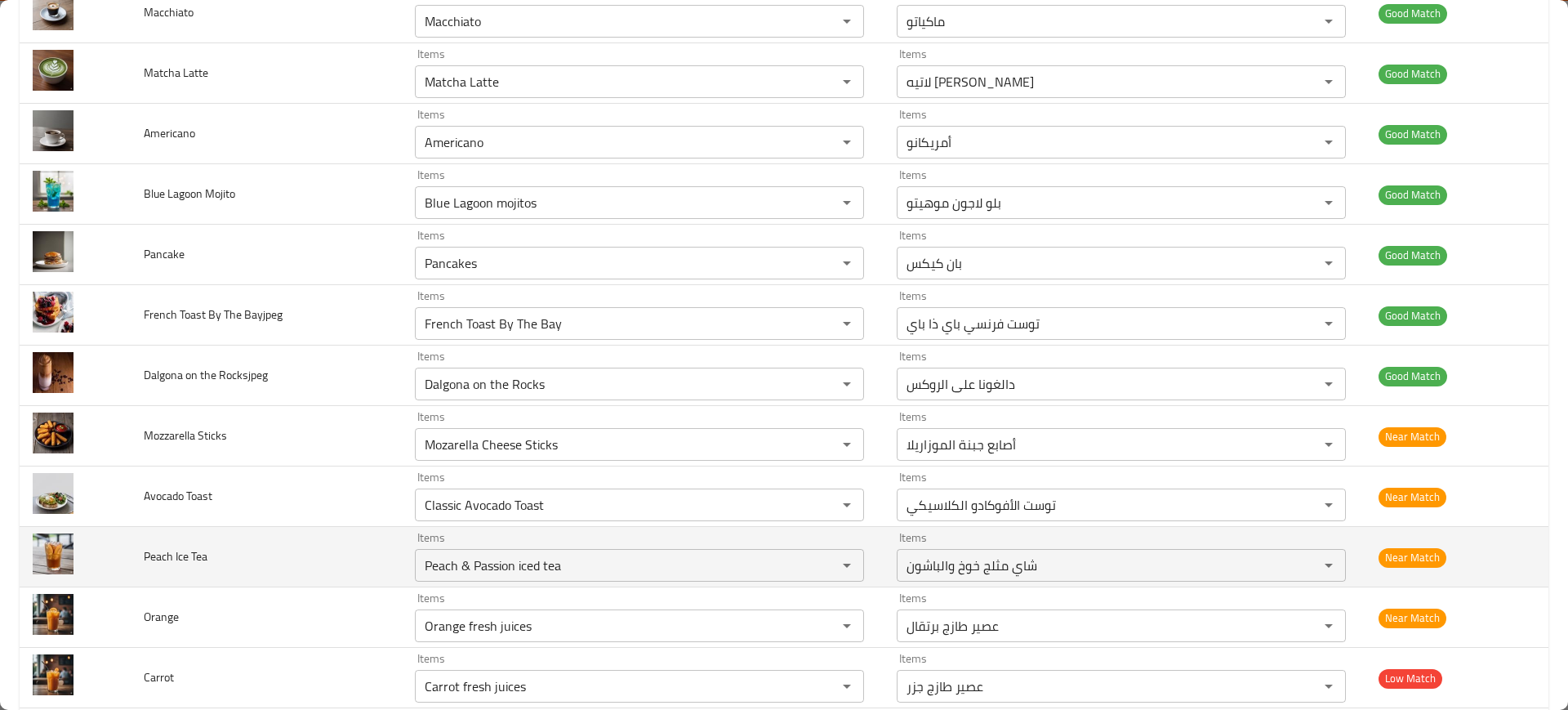
click at [248, 580] on td "Peach Ice Tea" at bounding box center [265, 557] width 270 height 60
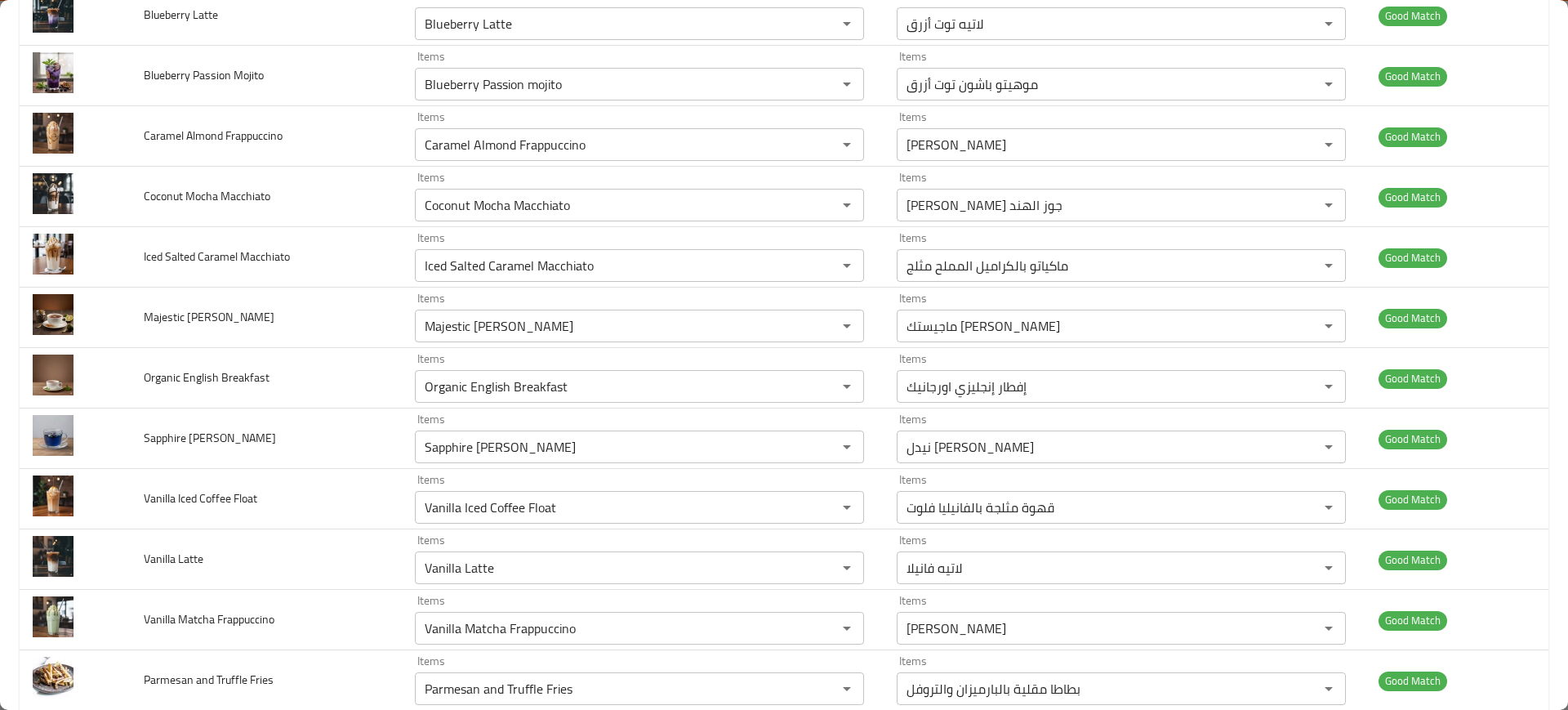
scroll to position [0, 0]
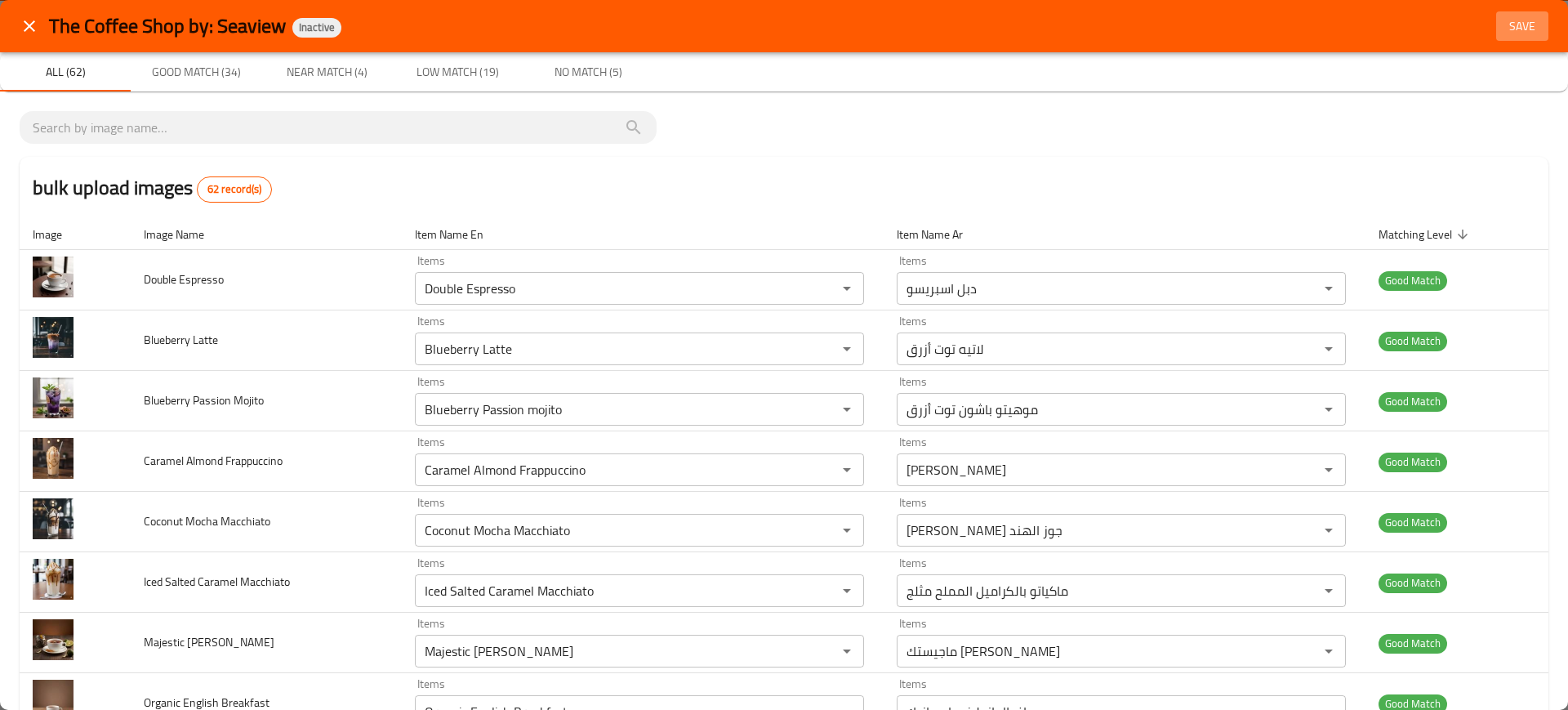
click at [1502, 30] on span "Save" at bounding box center [1521, 27] width 39 height 21
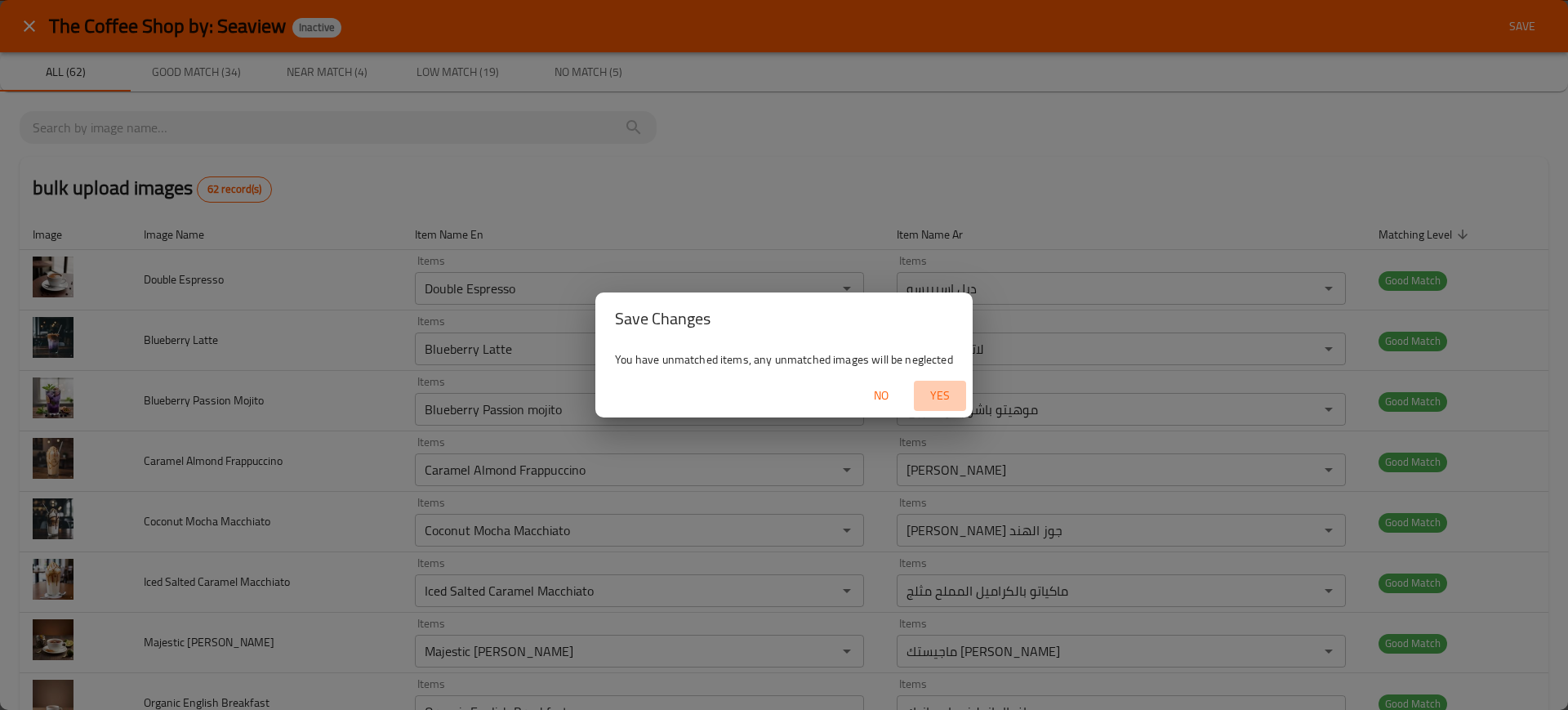
click at [949, 389] on span "Yes" at bounding box center [939, 396] width 39 height 21
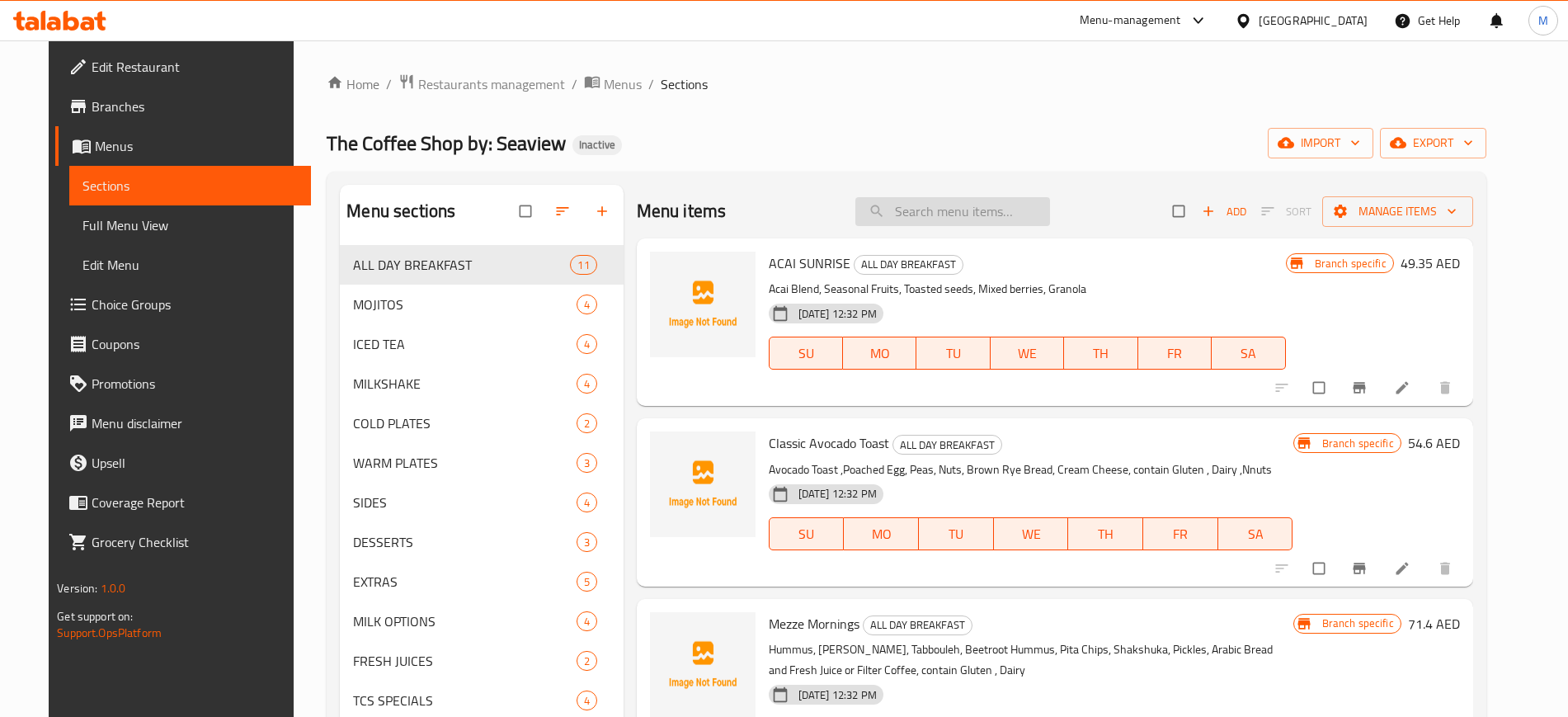
paste input "Oat"
click at [959, 218] on input "search" at bounding box center [952, 211] width 195 height 29
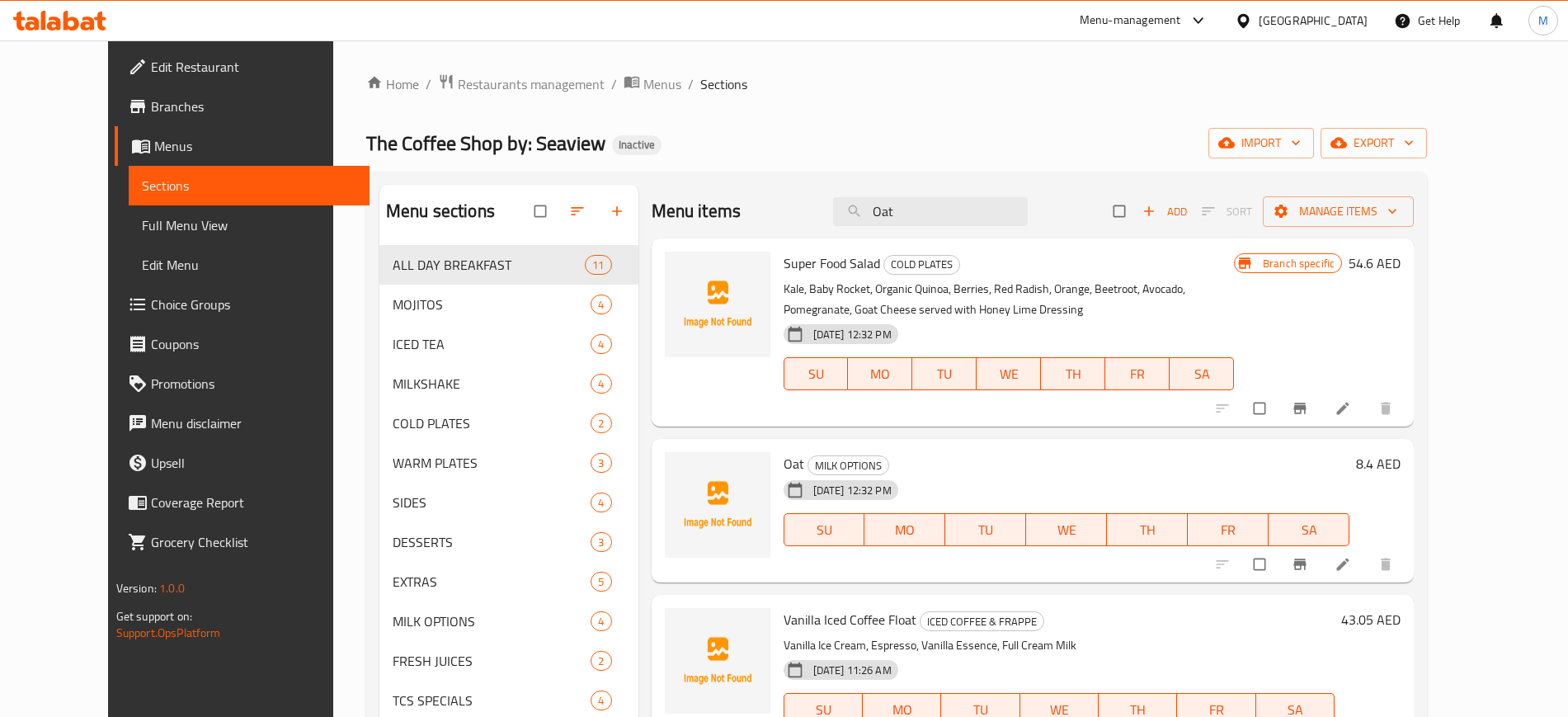
paste input "Almond"
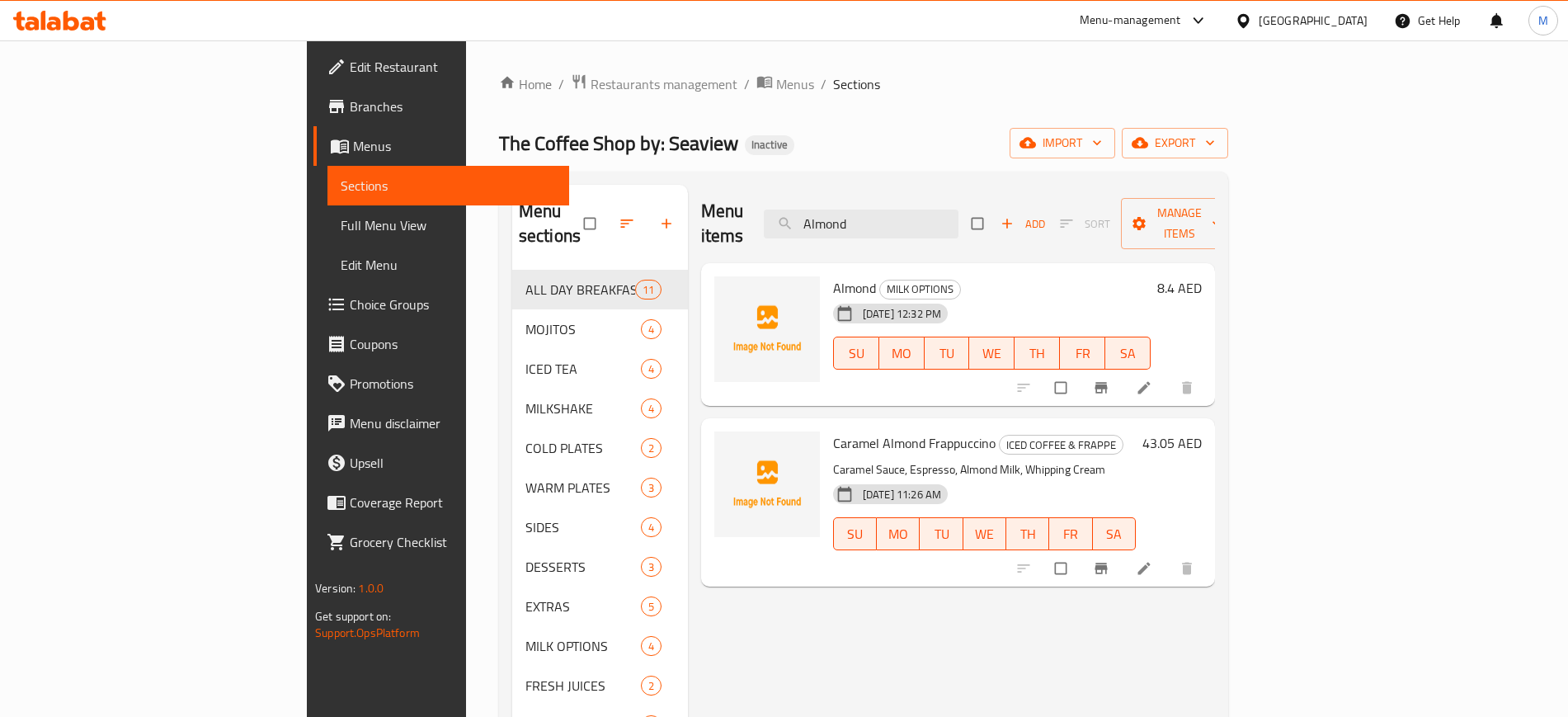
type input "Almond"
click at [1102, 138] on span "import" at bounding box center [1062, 143] width 79 height 21
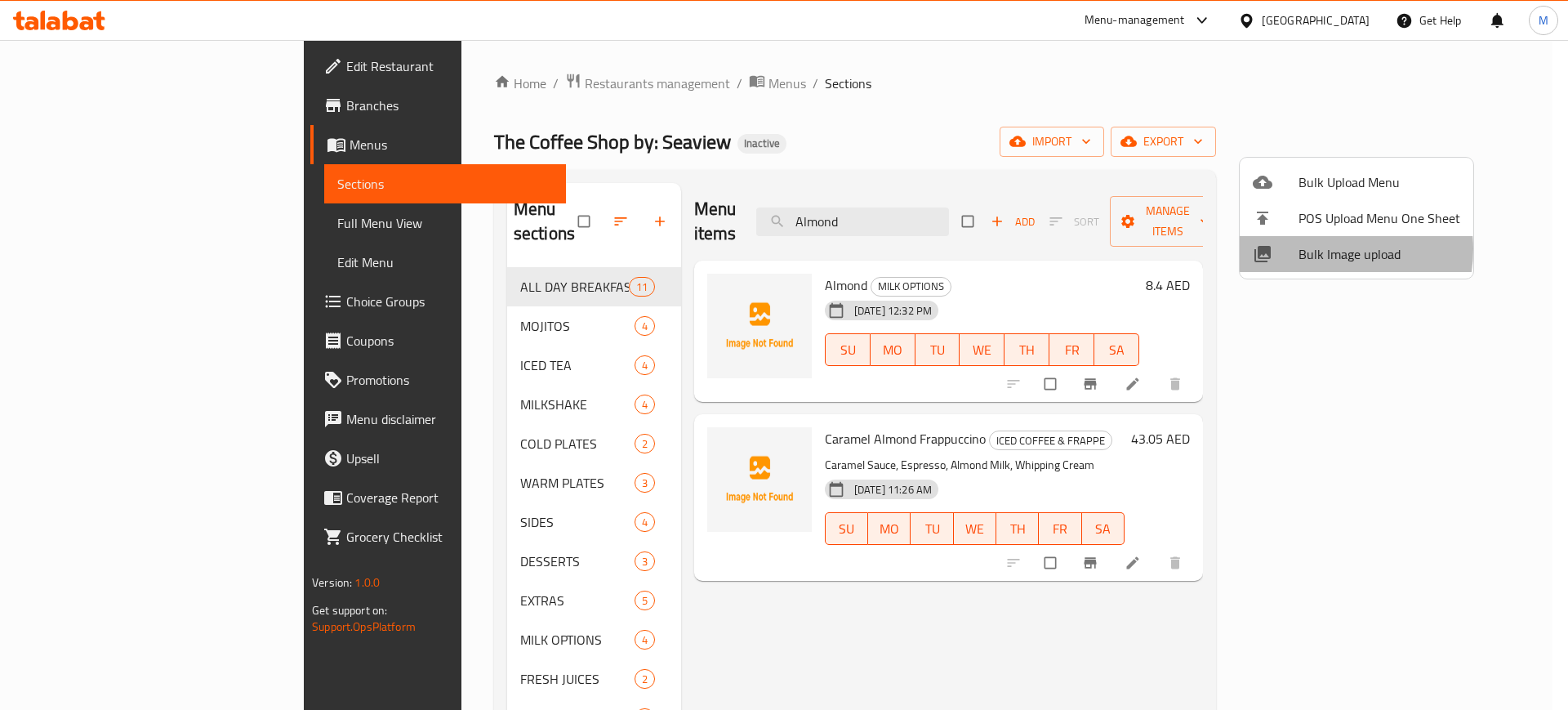
click at [1316, 249] on span "Bulk Image upload" at bounding box center [1379, 254] width 162 height 20
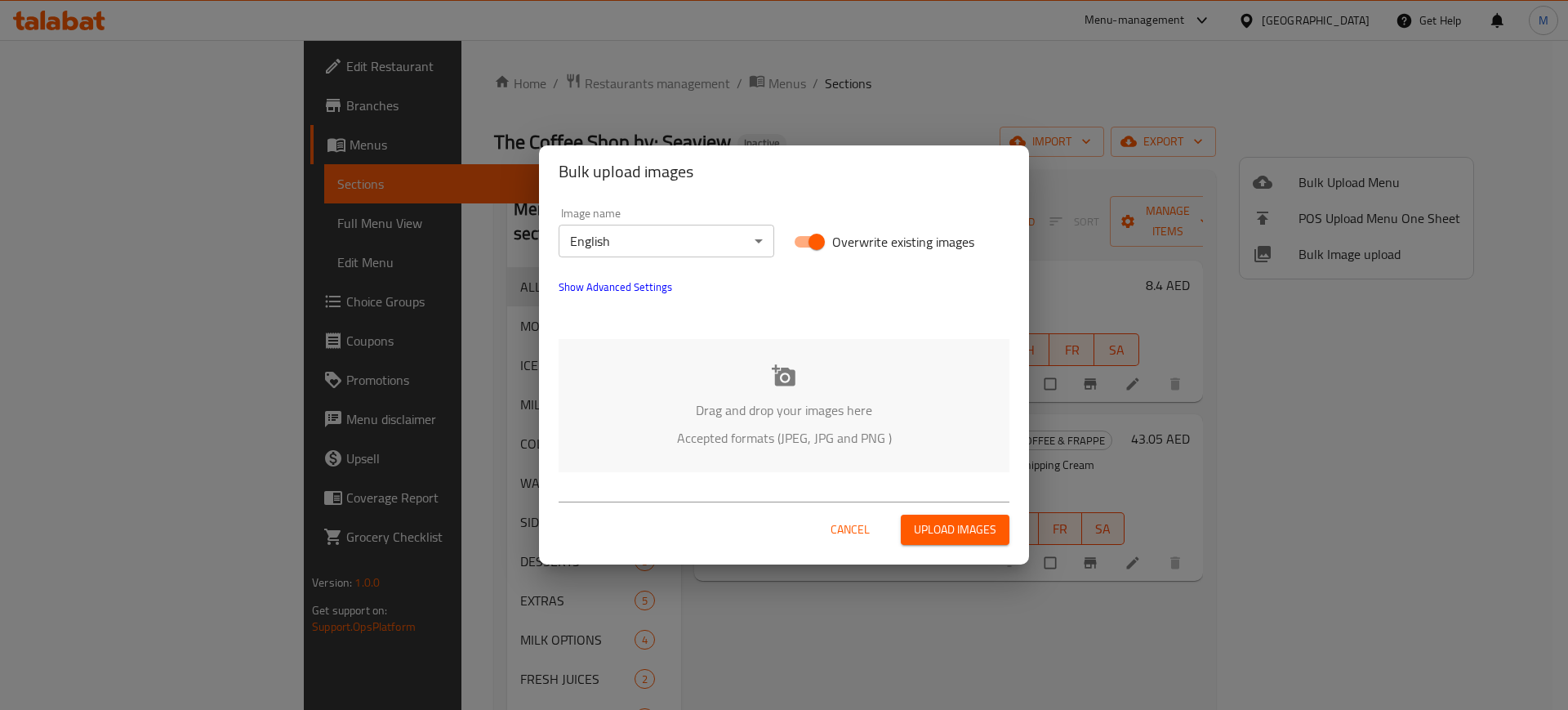
click at [835, 371] on div "Drag and drop your images here Accepted formats (JPEG, JPG and PNG )" at bounding box center [784, 405] width 451 height 133
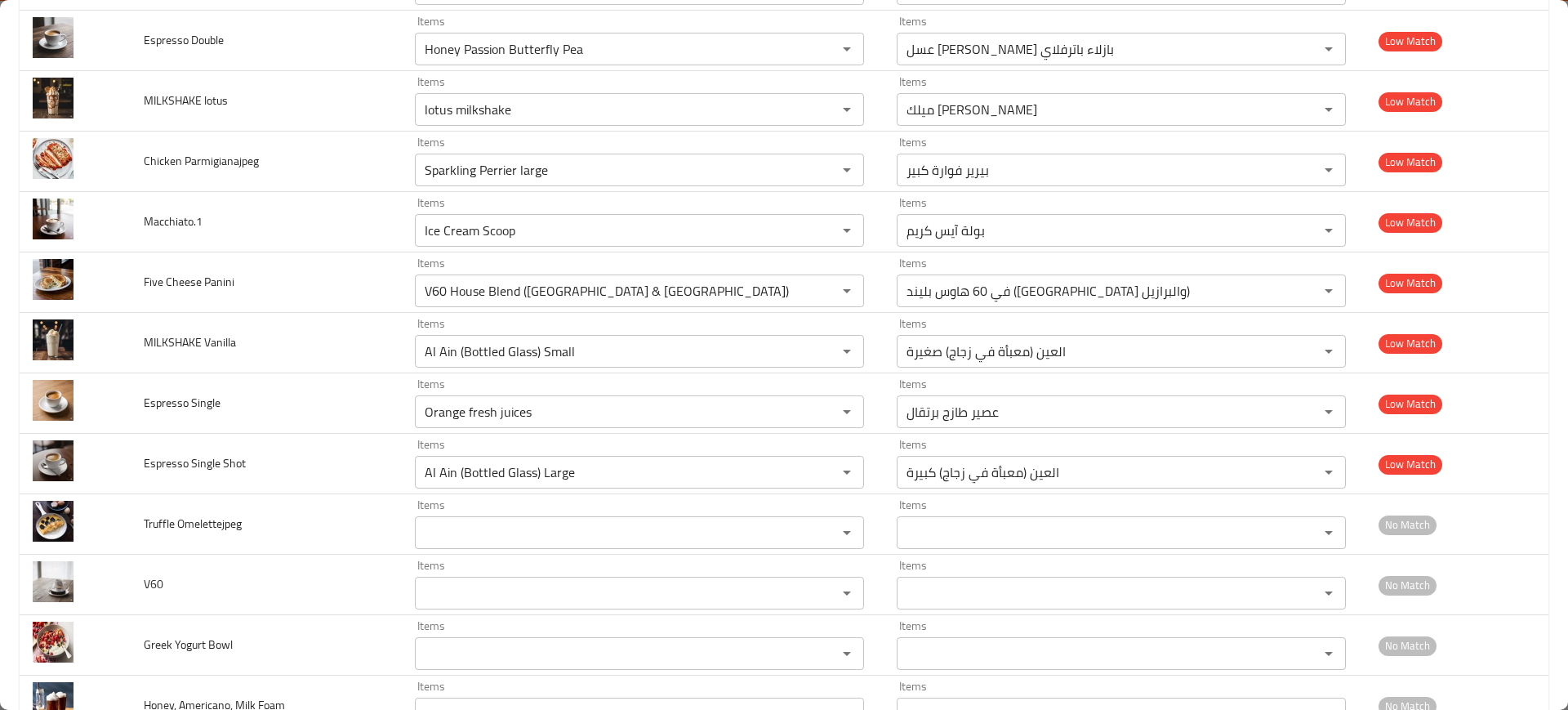
scroll to position [3319, 0]
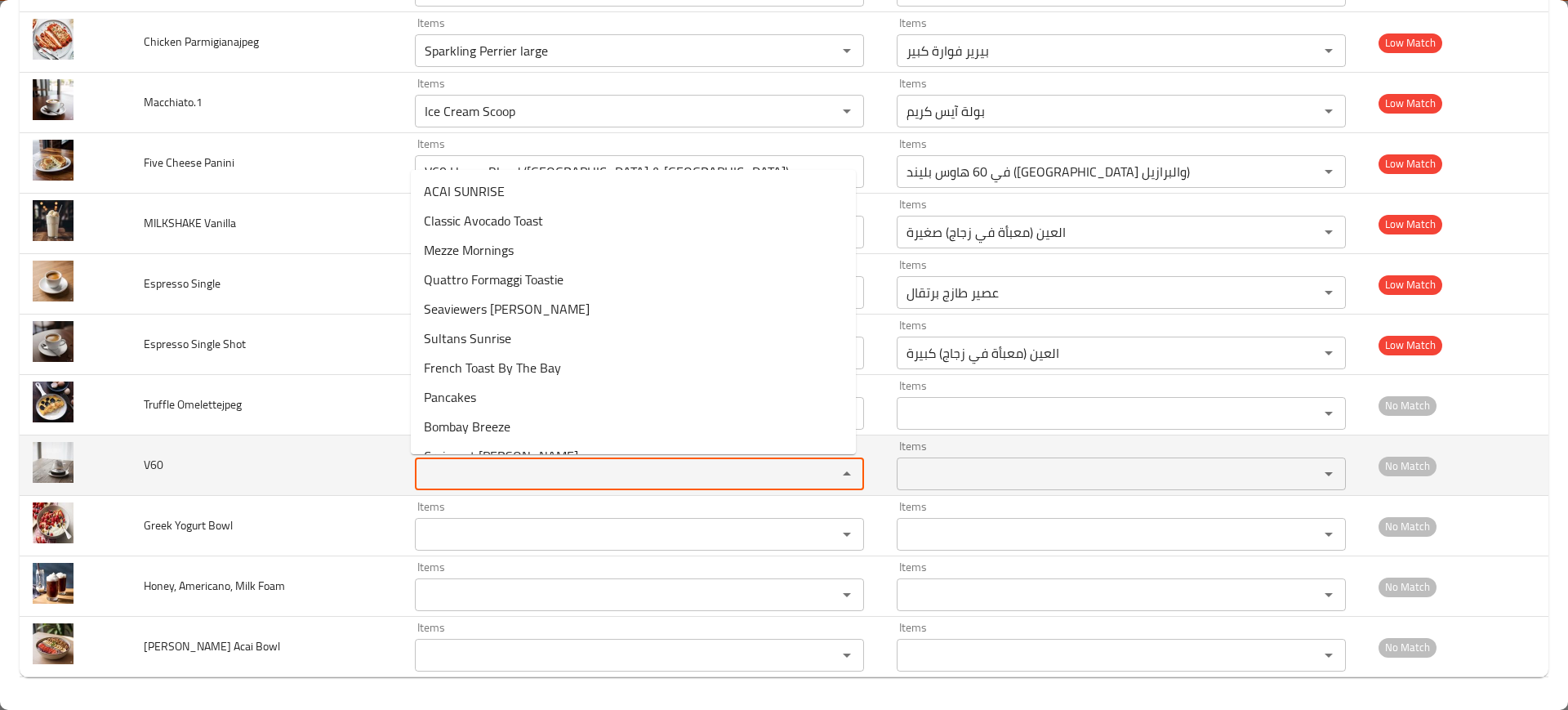
click at [590, 466] on input "Items" at bounding box center [615, 473] width 391 height 22
paste input "V[GEOGRAPHIC_DATA]"
type input "V[GEOGRAPHIC_DATA]"
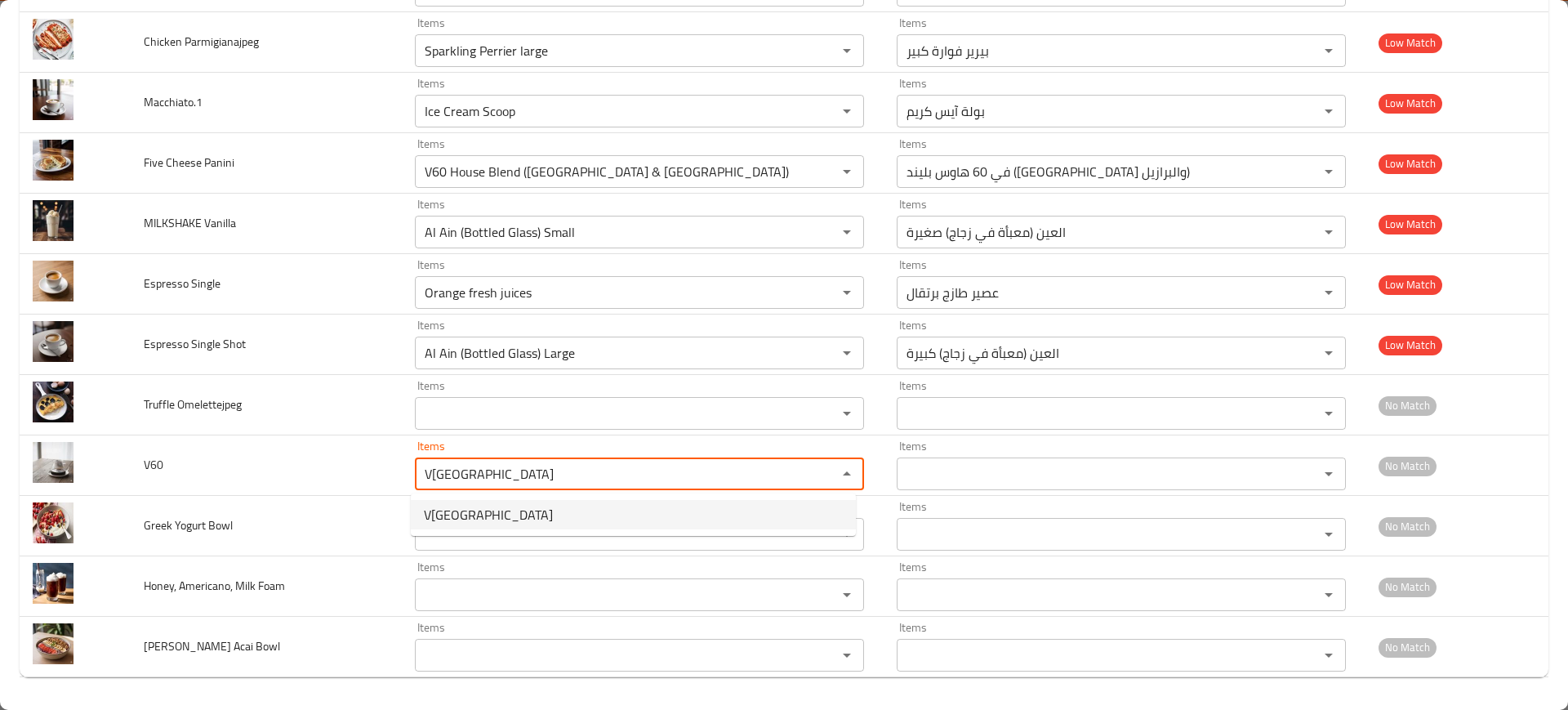
click at [560, 507] on li "V[GEOGRAPHIC_DATA]" at bounding box center [633, 515] width 445 height 29
type input "في60 [GEOGRAPHIC_DATA]"
type input "V[GEOGRAPHIC_DATA]"
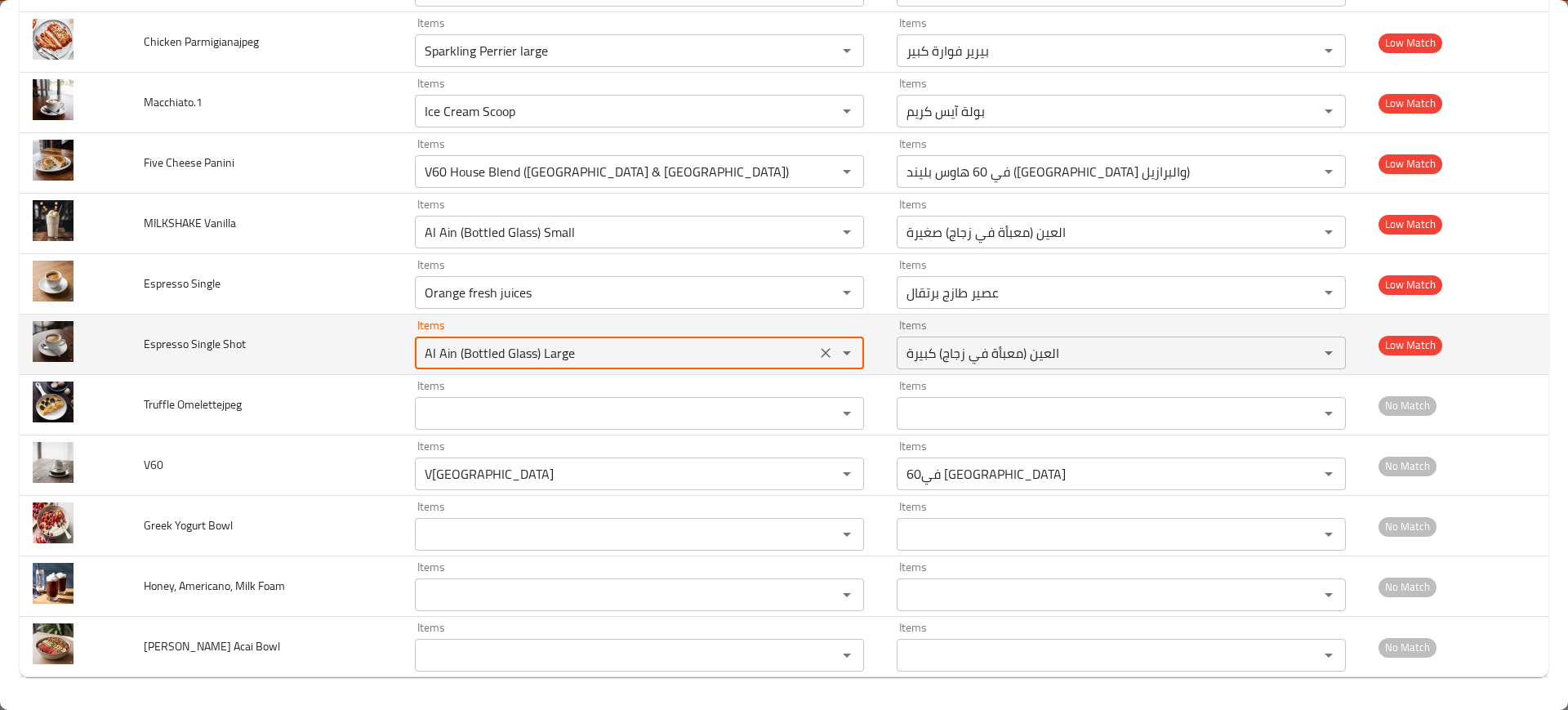
click at [595, 355] on Shot "Al Ain (Bottled Glass) Large" at bounding box center [615, 352] width 391 height 22
paste Shot "Espresso"
type Shot "Espresso"
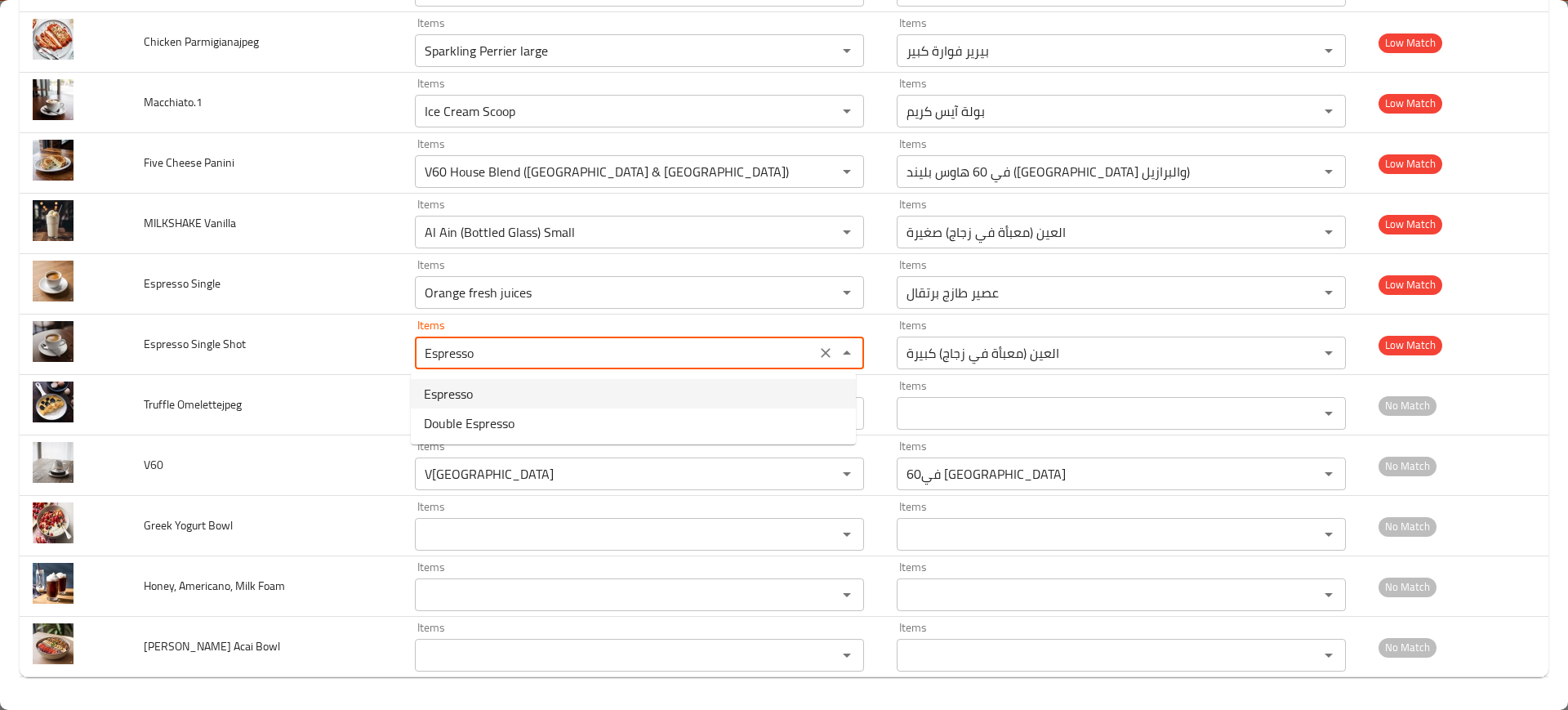
click at [532, 398] on Shot-option-0 "Espresso" at bounding box center [633, 394] width 445 height 29
type Shot-ar "إسبرسو"
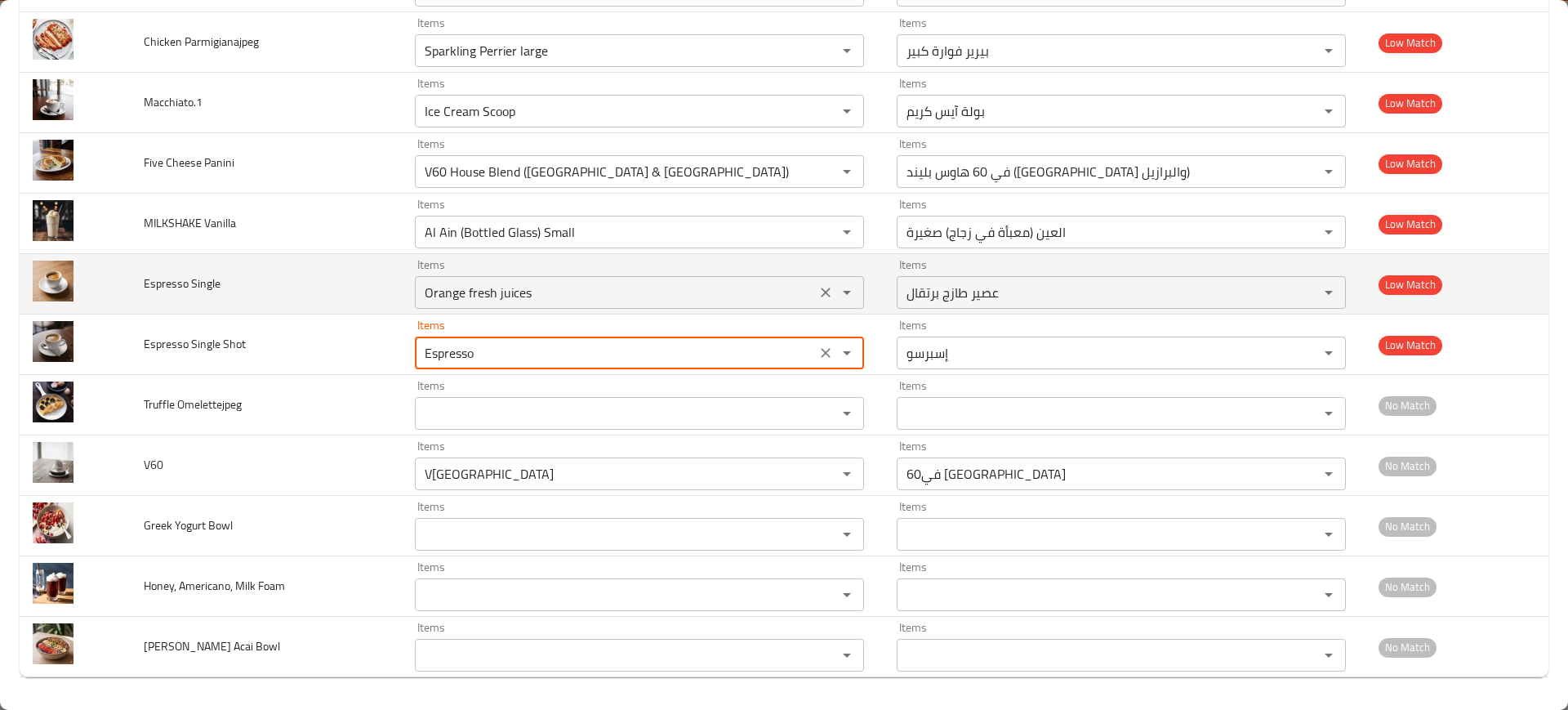
type Shot "Espresso"
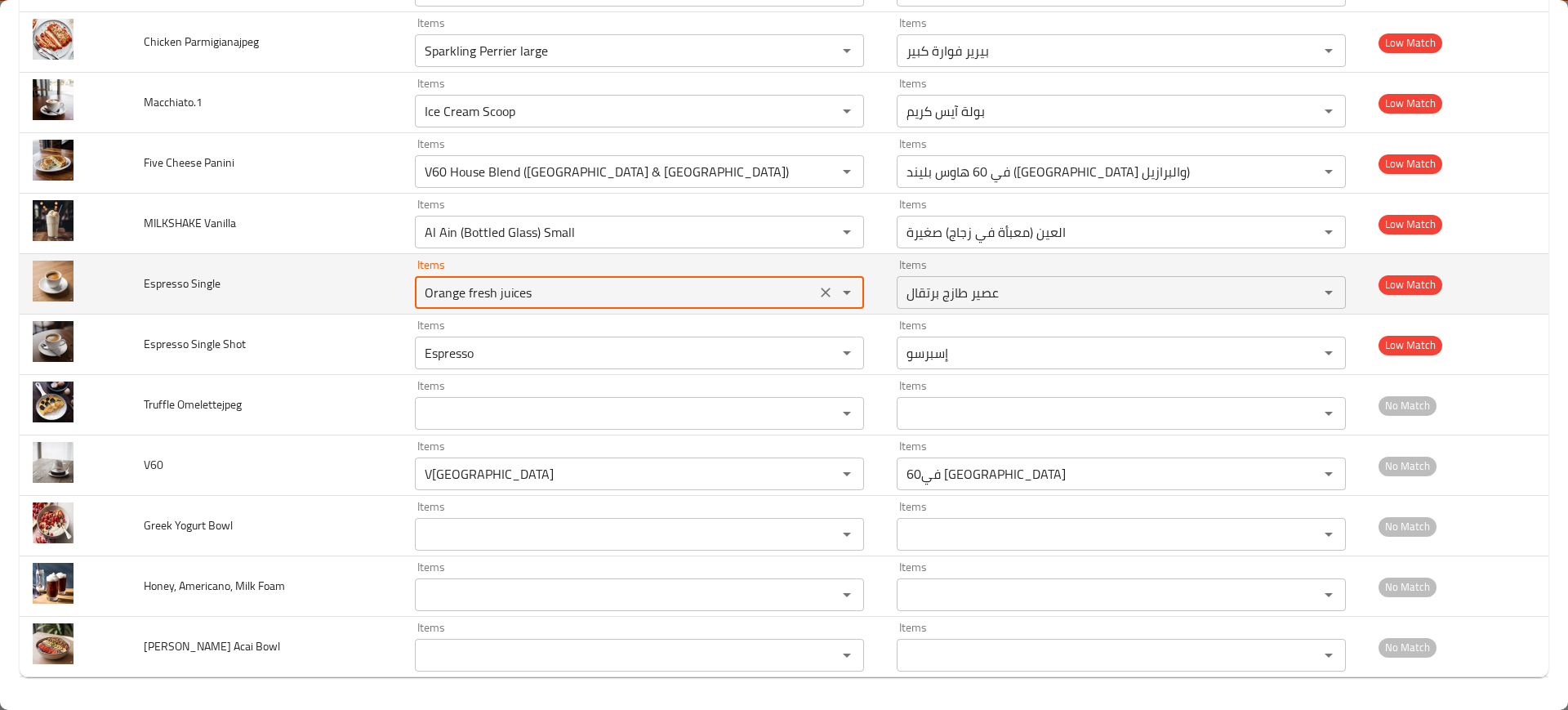
click at [558, 283] on Single "Orange fresh juices" at bounding box center [615, 292] width 391 height 22
paste Single "Espresso"
type Single "Espresso"
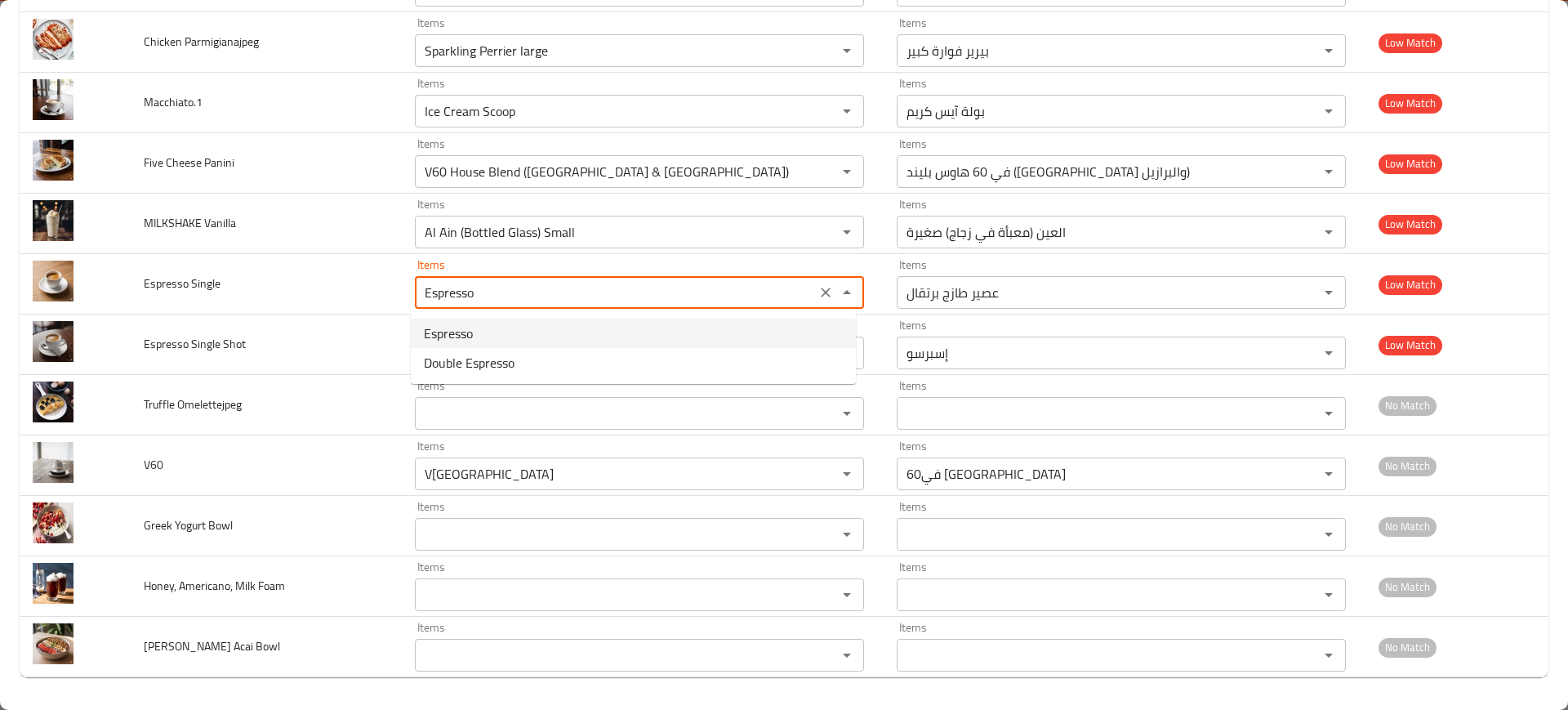
click at [534, 335] on Single-option-0 "Espresso" at bounding box center [633, 333] width 445 height 29
type Single-ar "إسبرسو"
type Single "Espresso"
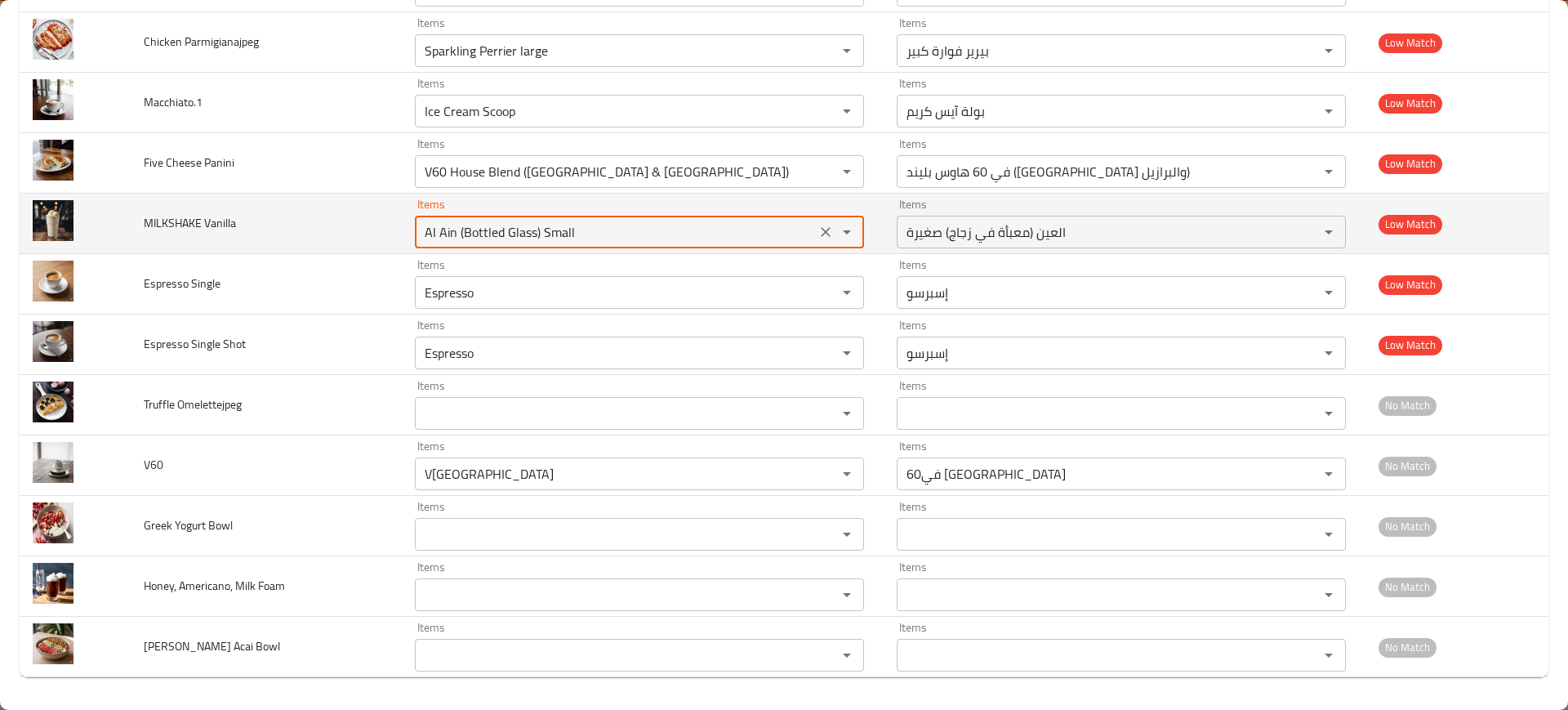
click at [507, 228] on Vanilla "Al Ain (Bottled Glass) Small" at bounding box center [615, 231] width 391 height 22
paste Vanilla "Vanilla milkshake"
type Vanilla "Vanilla milkshake"
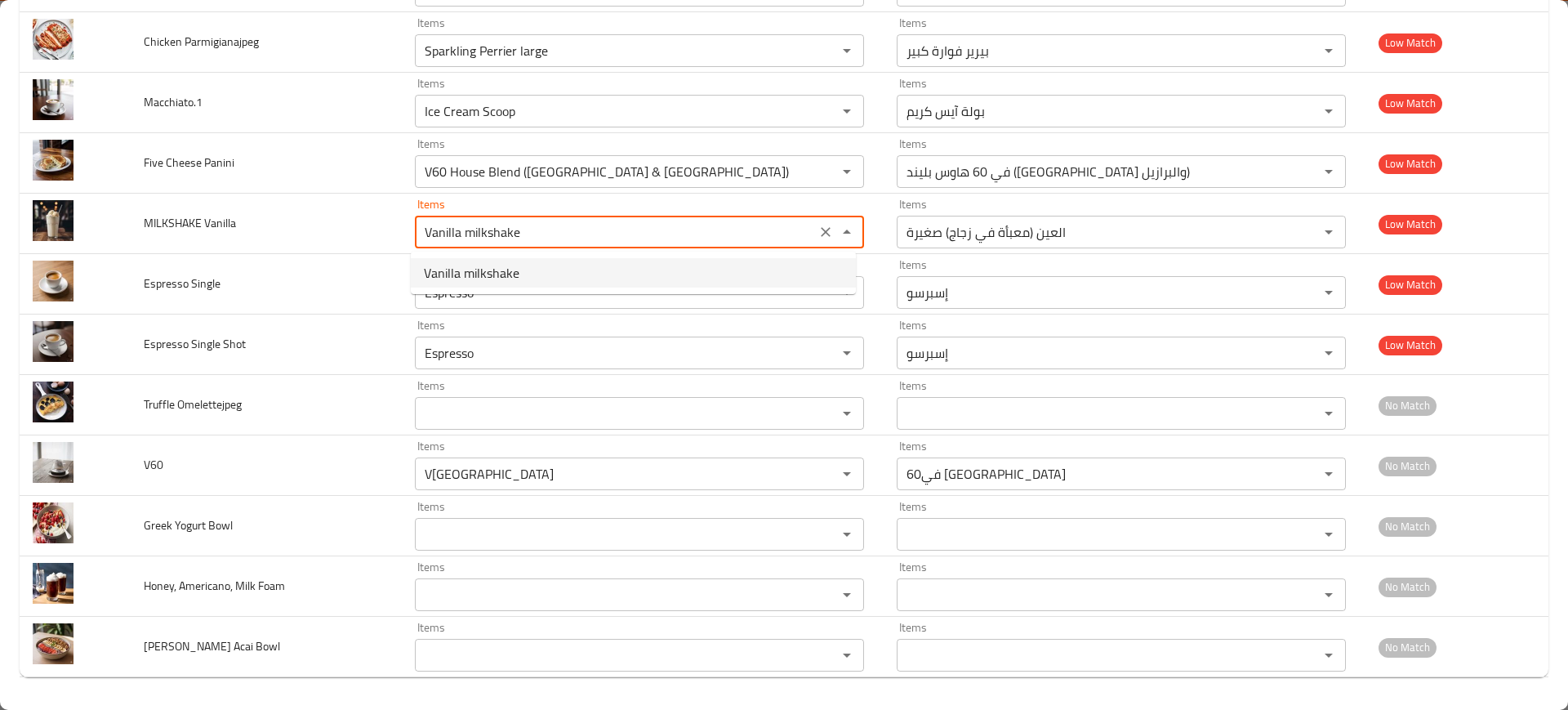
click at [510, 273] on span "Vanilla milkshake" at bounding box center [472, 272] width 96 height 20
type Vanilla-ar "ميلك [PERSON_NAME]"
type Vanilla "Vanilla milkshake"
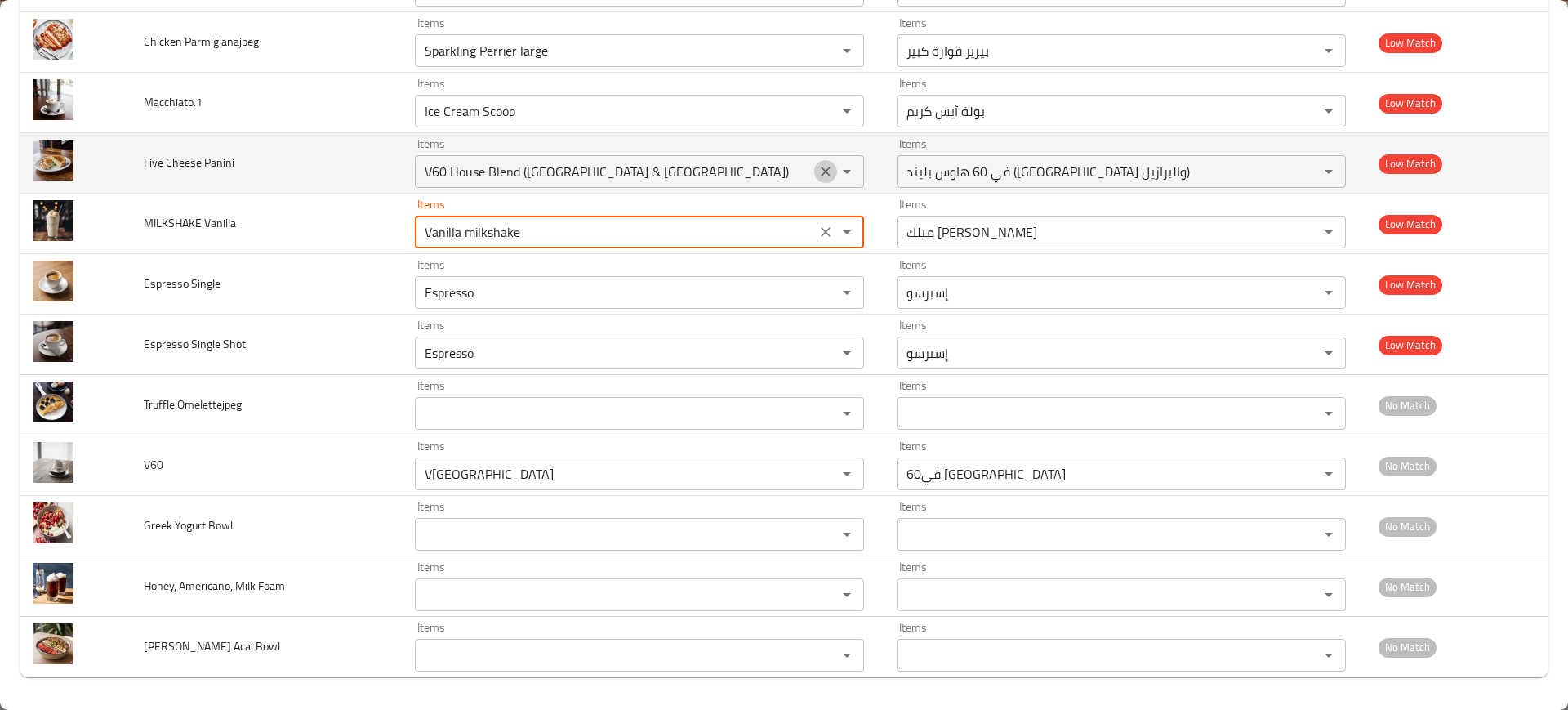
click at [817, 168] on icon "Clear" at bounding box center [825, 171] width 16 height 16
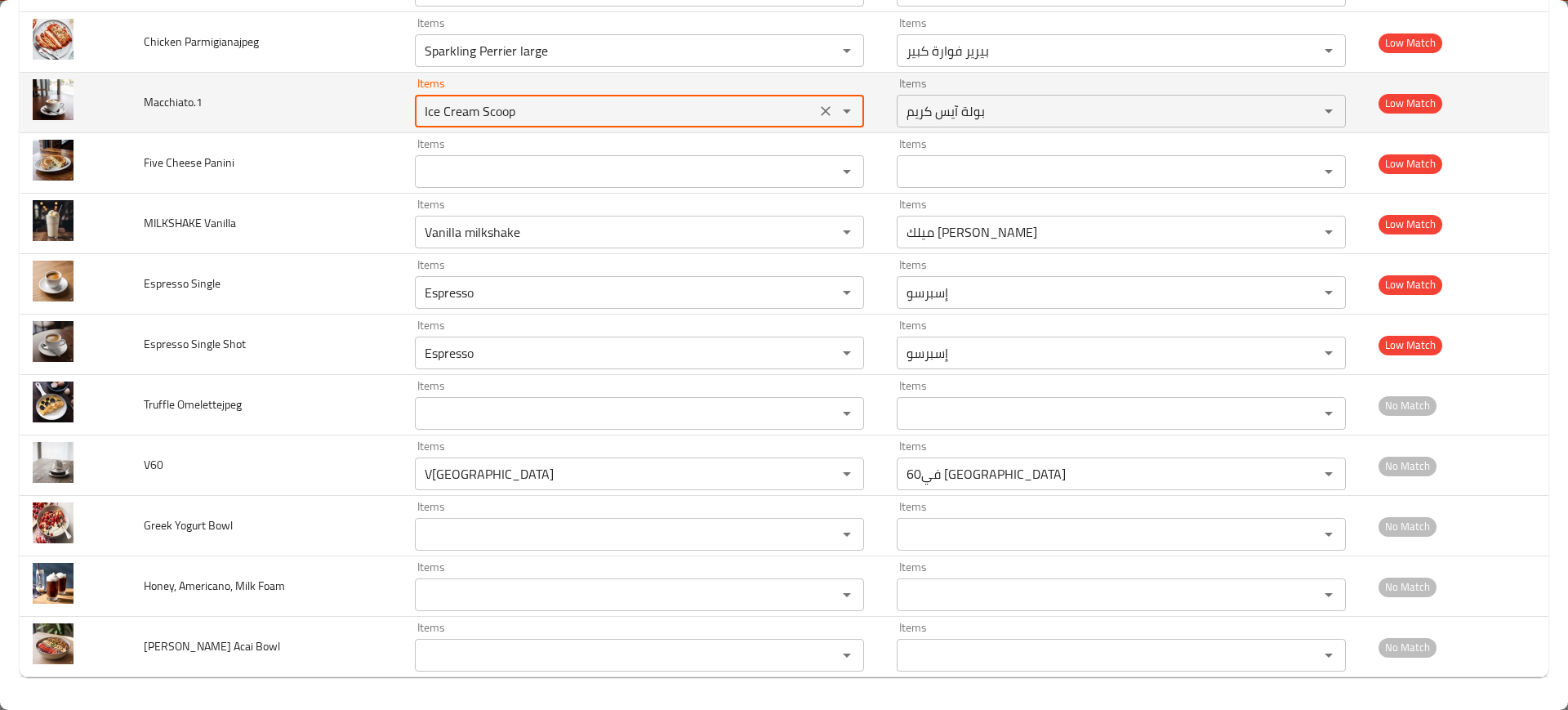
click at [442, 121] on input "Ice Cream Scoop" at bounding box center [615, 111] width 391 height 22
paste input "Macchiato"
type input "Macchiato"
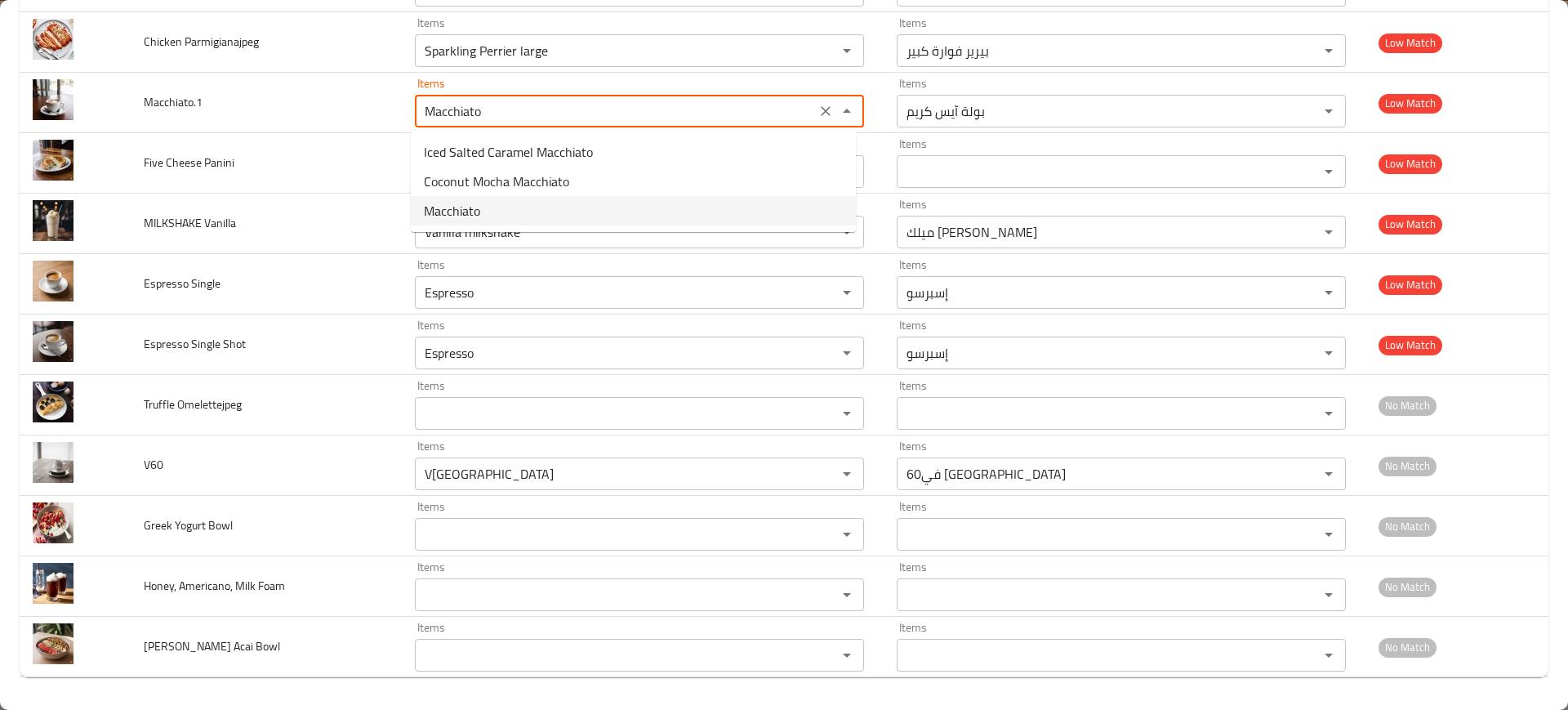
click at [502, 211] on li "Macchiato" at bounding box center [633, 211] width 445 height 29
type input "ماكياتو"
type input "Macchiato"
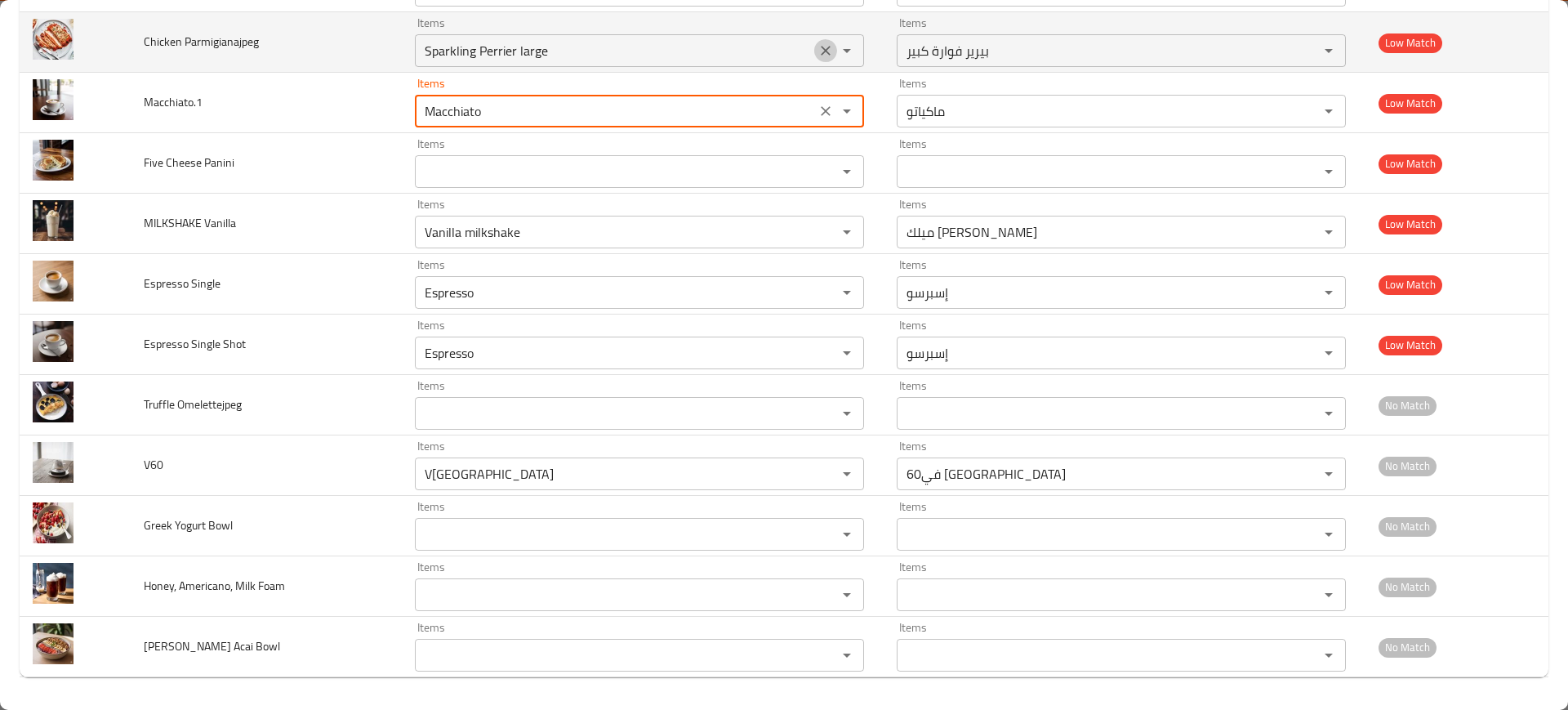
click at [817, 54] on icon "Clear" at bounding box center [825, 50] width 16 height 16
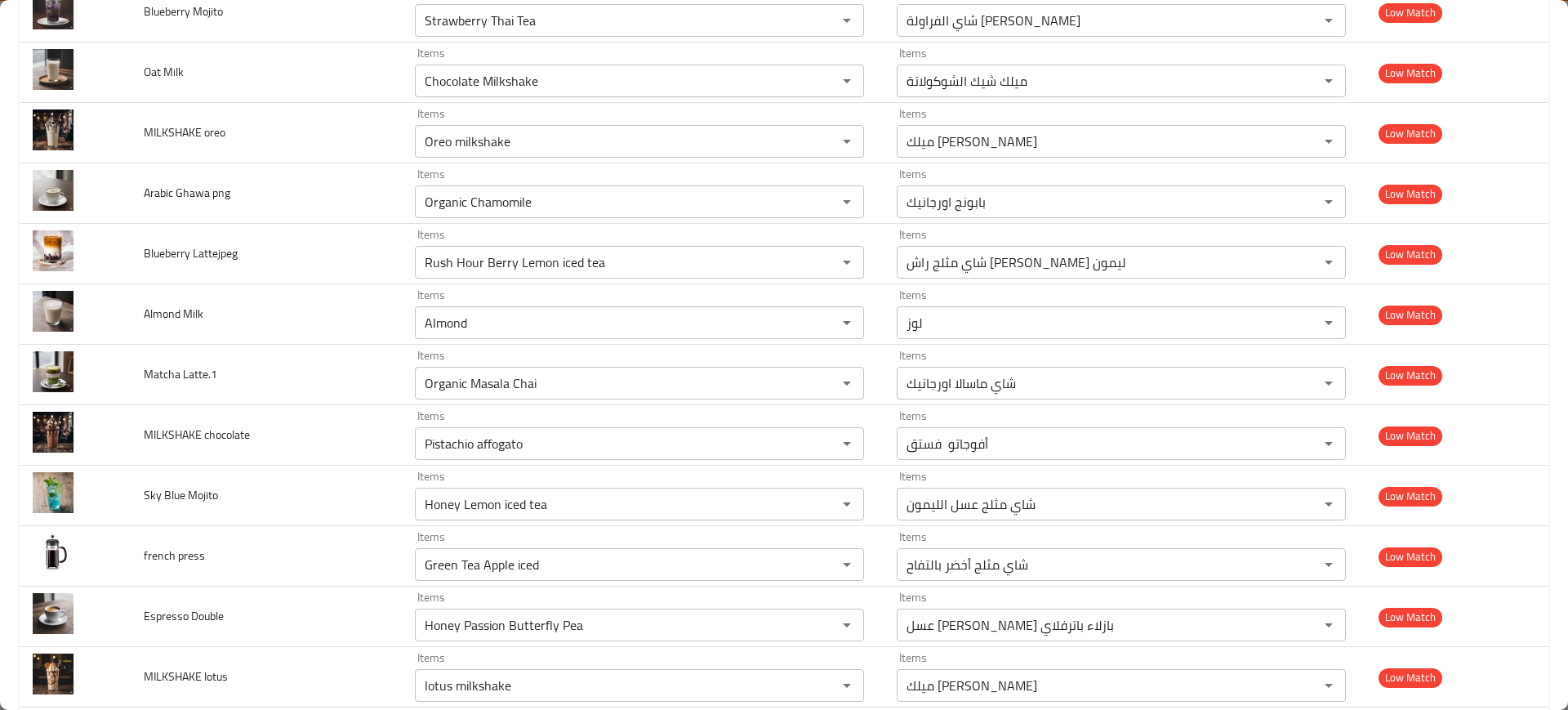
scroll to position [2623, 0]
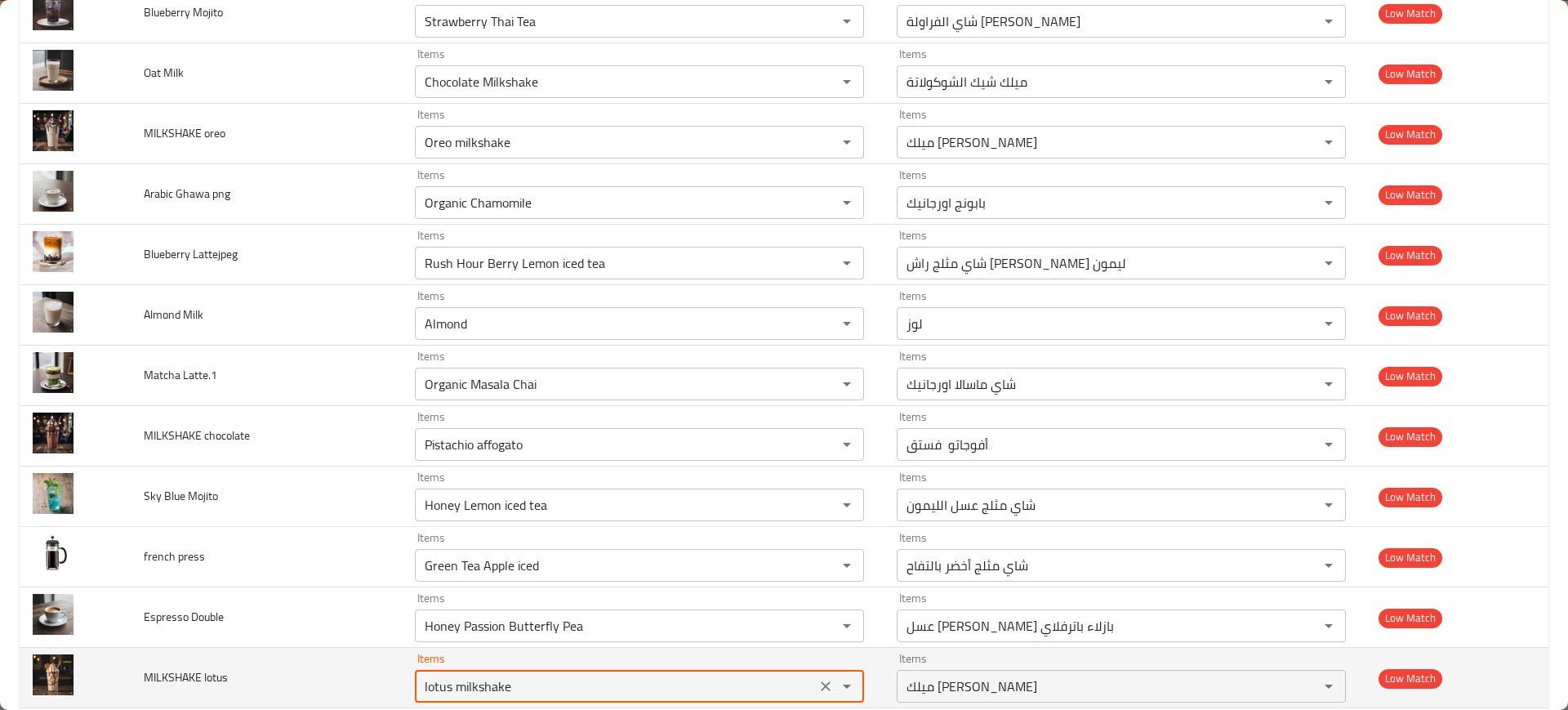
click at [523, 675] on lotus "lotus milkshake" at bounding box center [615, 686] width 391 height 22
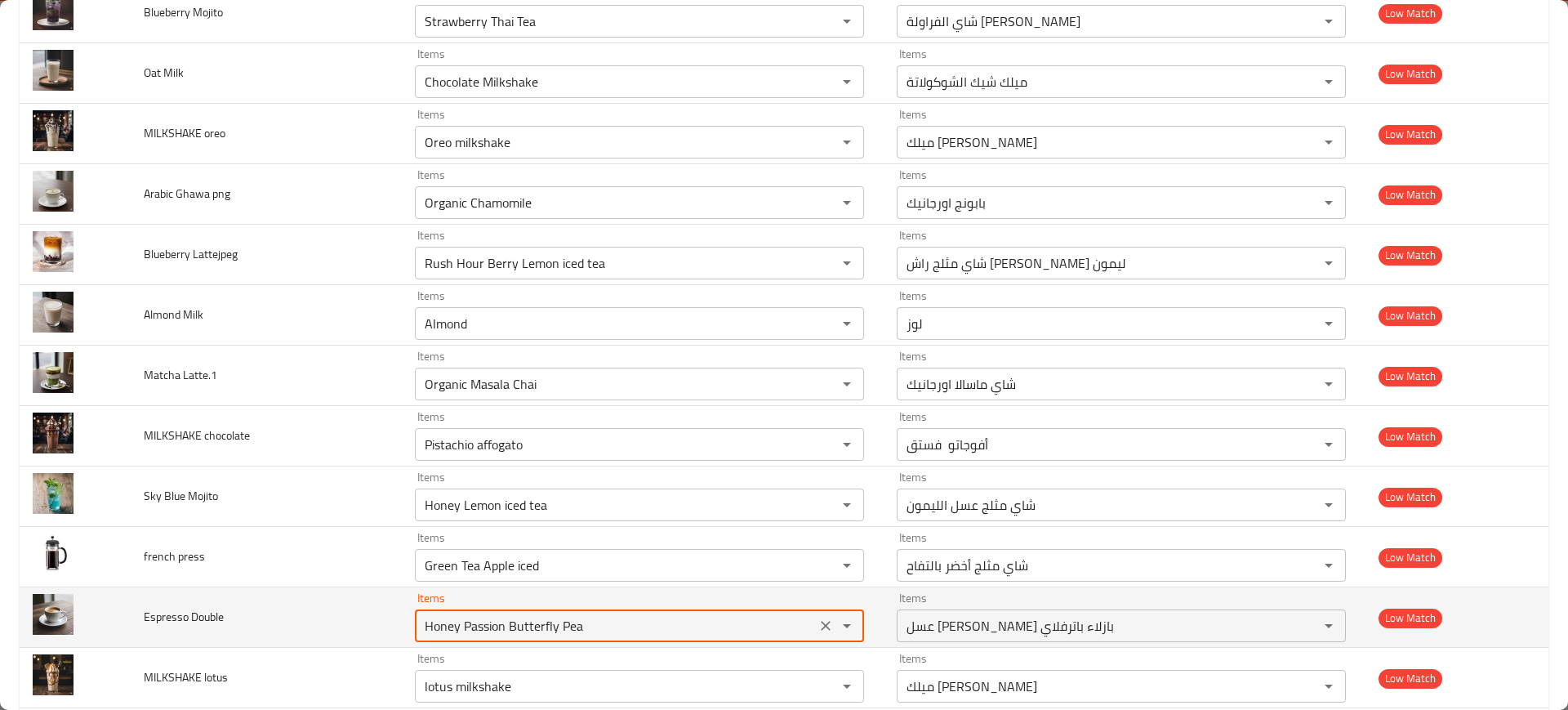
click at [565, 631] on Double "Honey Passion Butterfly Pea" at bounding box center [615, 625] width 391 height 22
paste Double "Double Espresso"
type Double "Double Espresso"
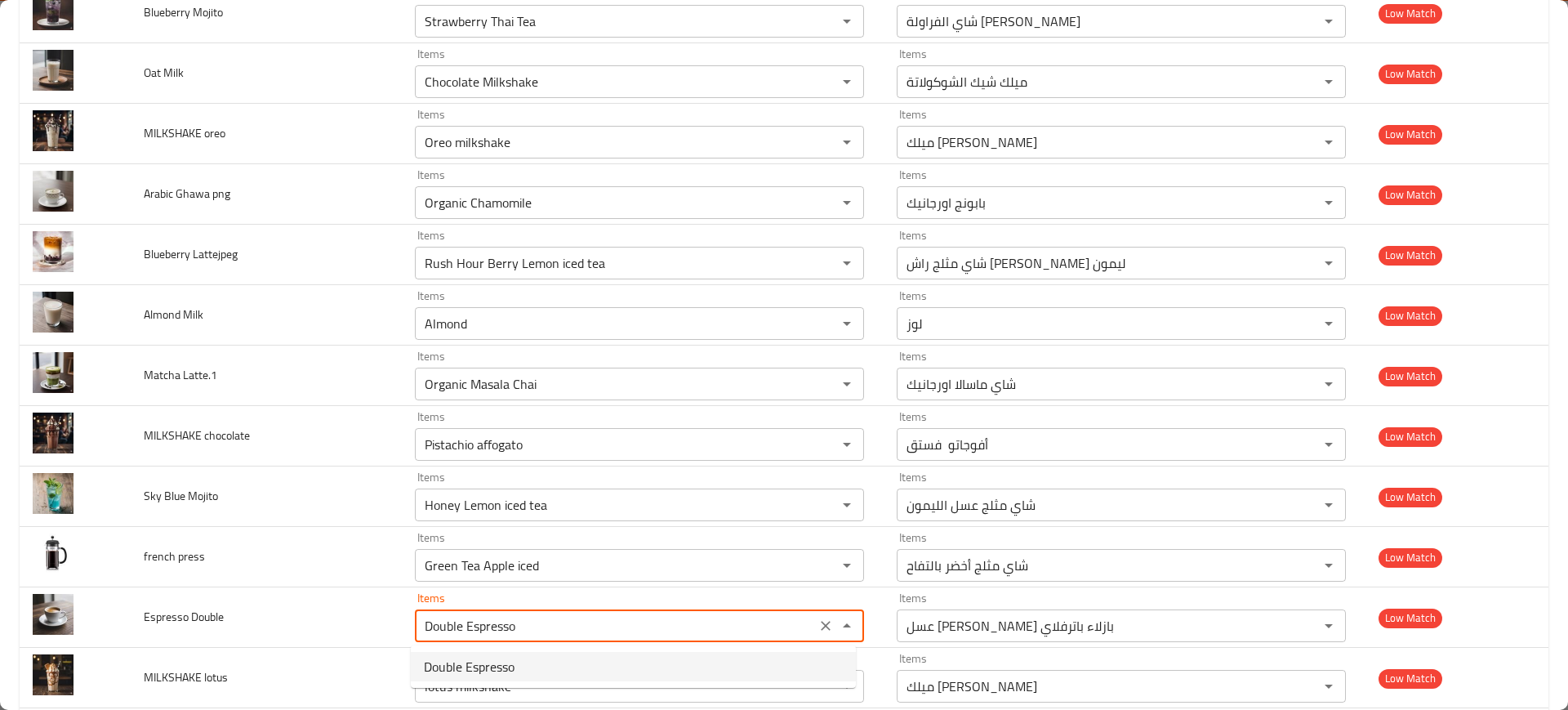
click at [507, 656] on span "Double Espresso" at bounding box center [469, 666] width 91 height 20
type Double-ar "دبل اسبريسو"
type Double "Double Espresso"
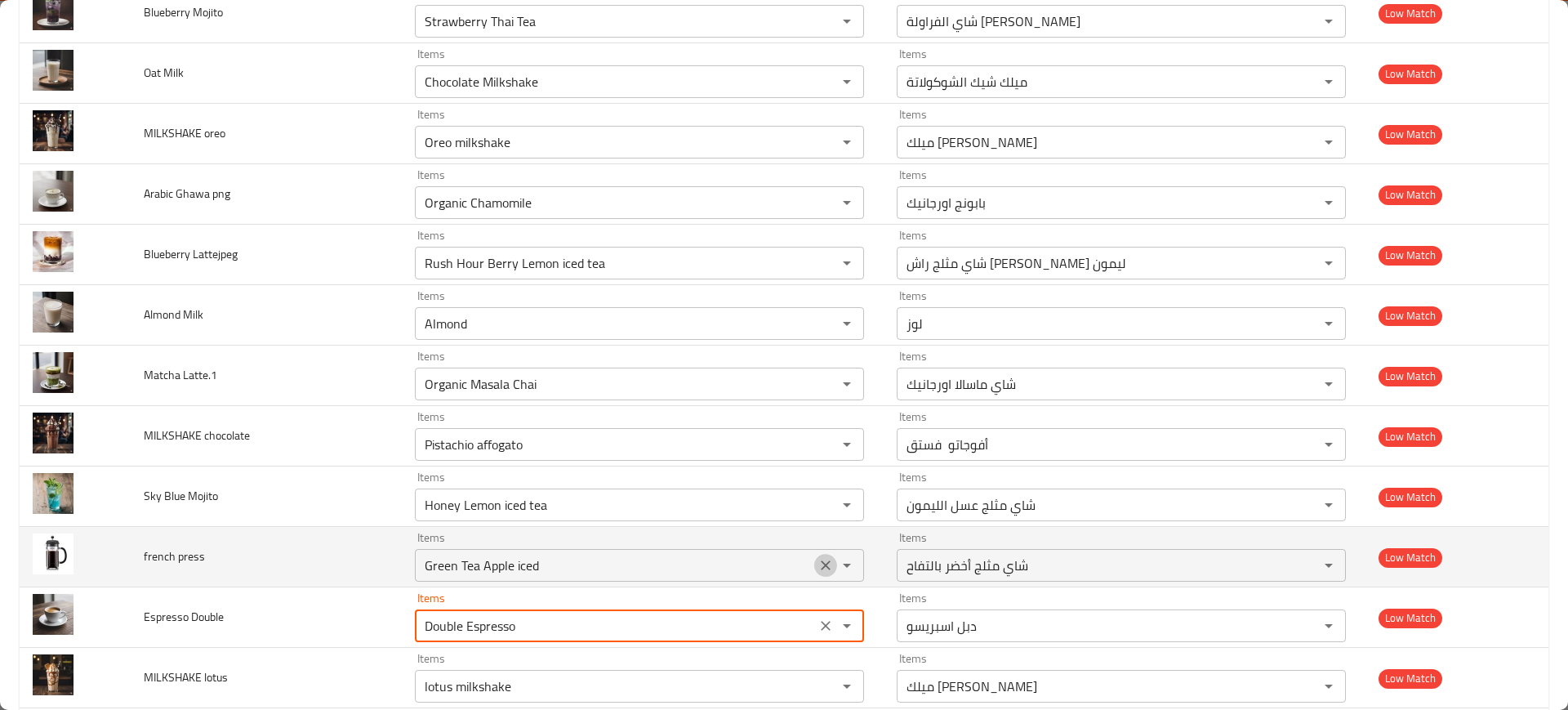
click at [817, 571] on icon "Clear" at bounding box center [825, 565] width 16 height 16
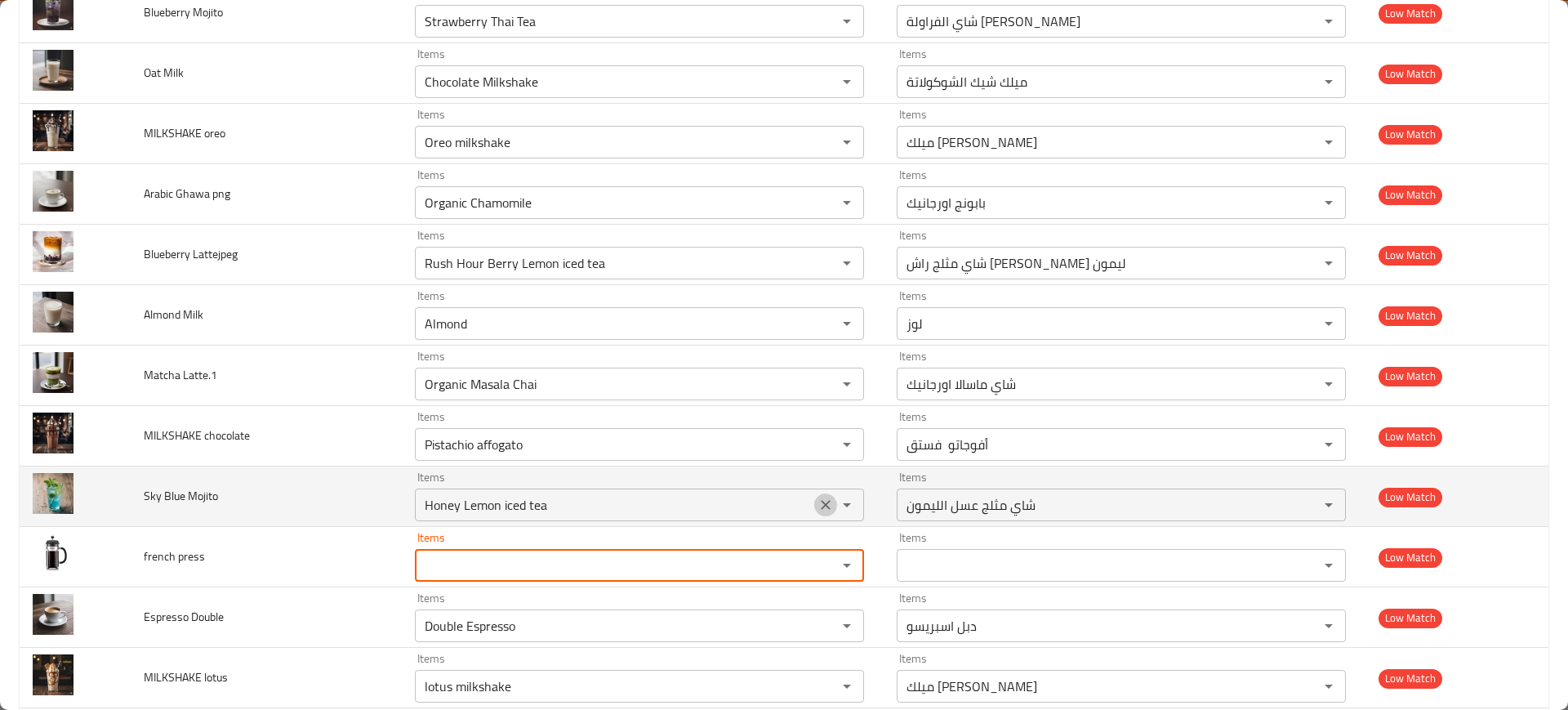
click at [817, 511] on icon "Clear" at bounding box center [825, 504] width 16 height 16
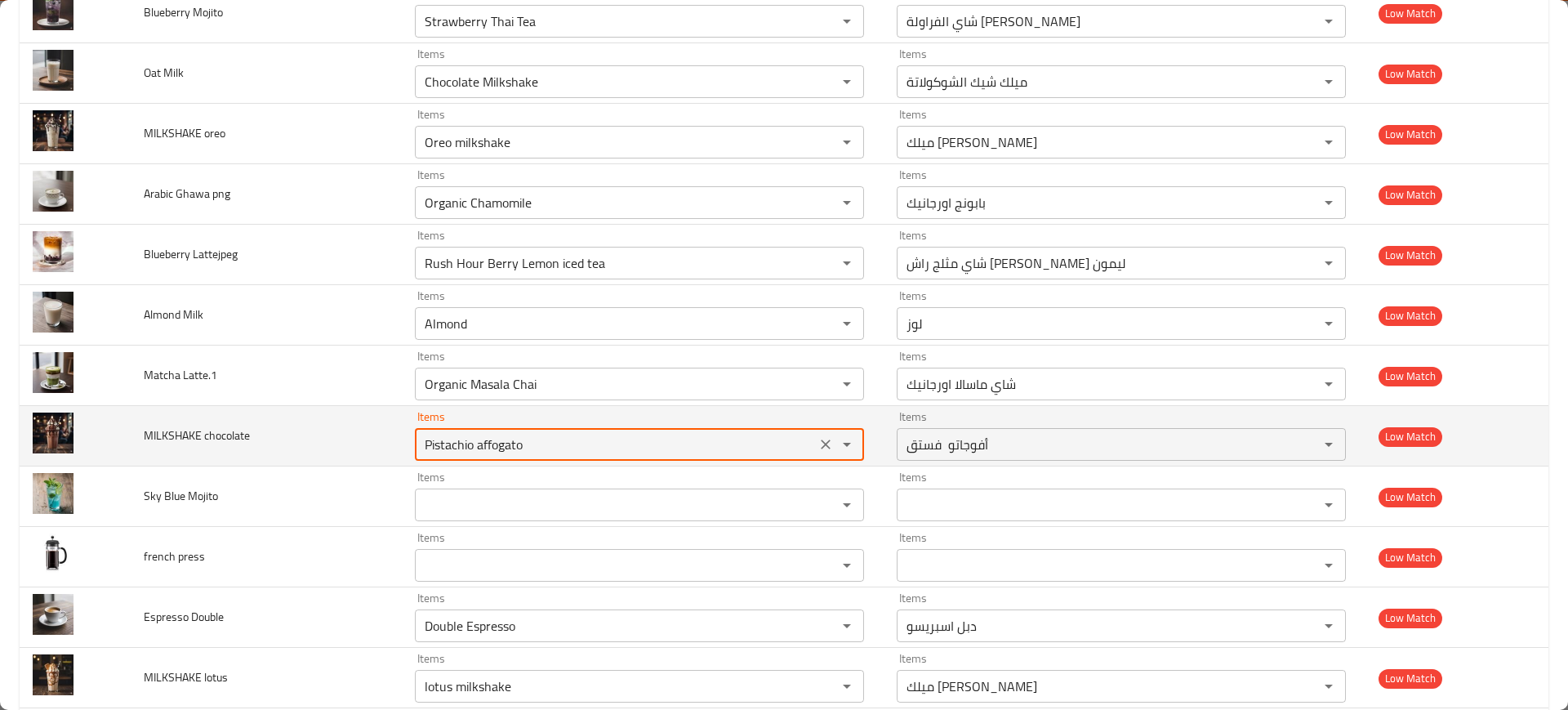
click at [629, 455] on chocolate "Pistachio affogato" at bounding box center [615, 444] width 391 height 22
paste chocolate "Chocolate Milkshake"
type chocolate "Chocolate Milkshake"
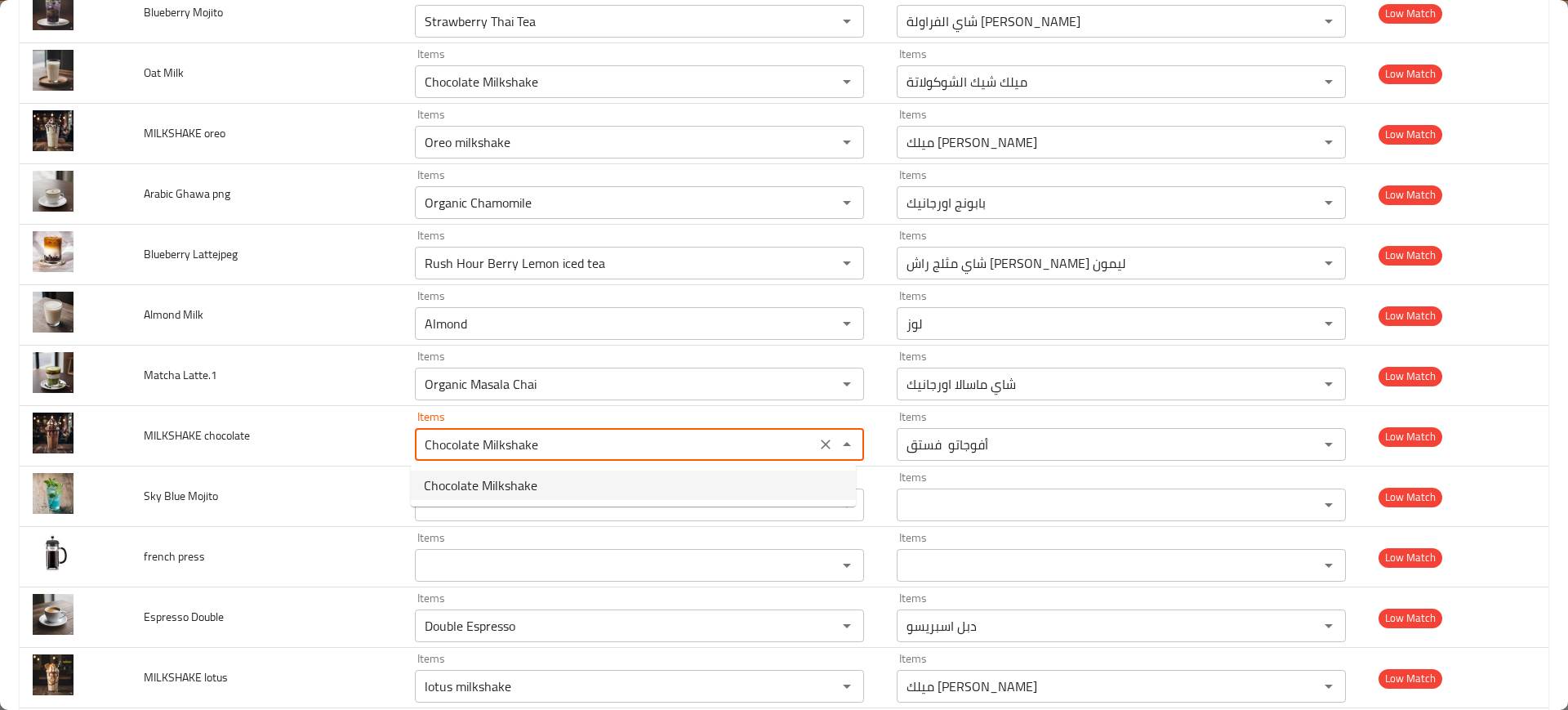
click at [575, 489] on chocolate-option-0 "Chocolate Milkshake" at bounding box center [633, 485] width 445 height 29
type chocolate-ar "ميلك شيك الشوكولاتة"
type chocolate "Chocolate Milkshake"
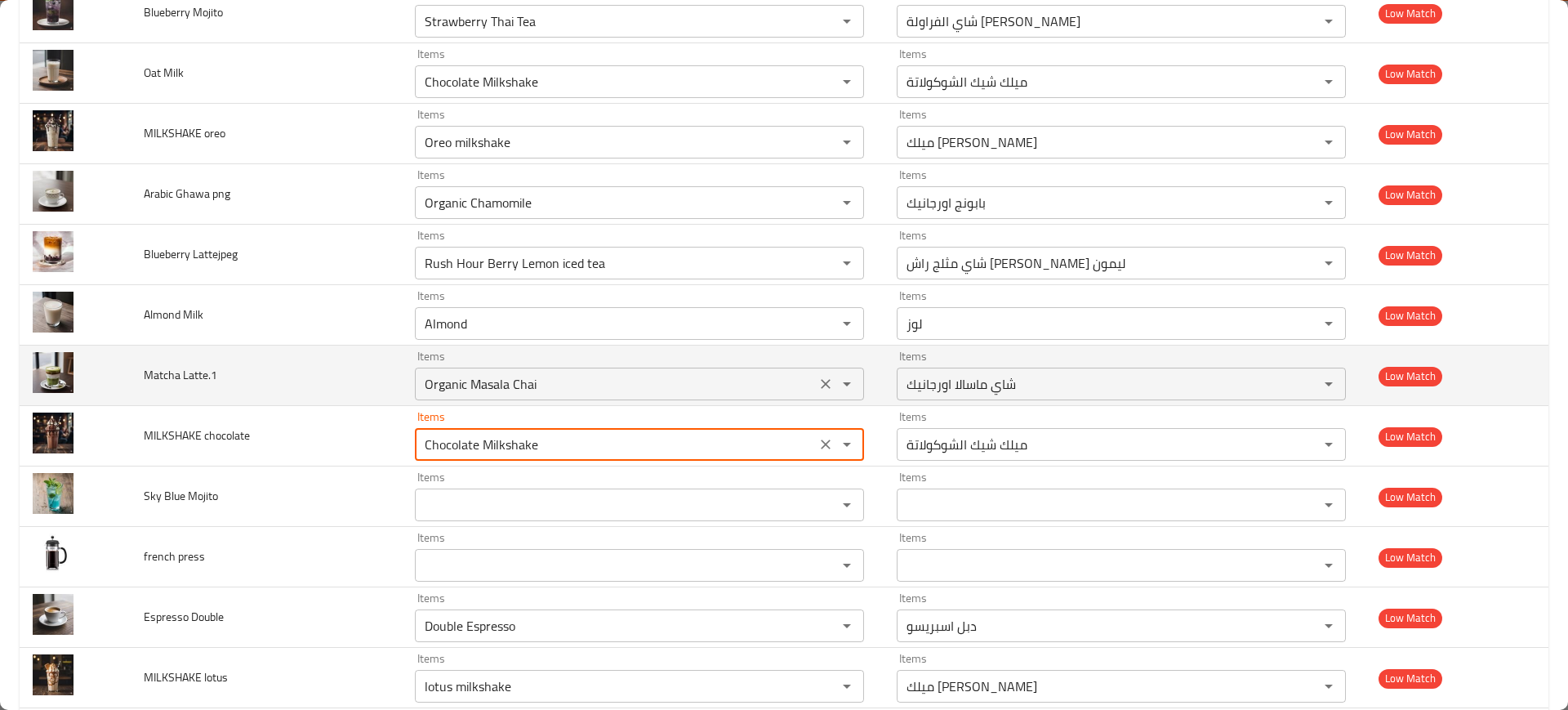
click at [487, 396] on div "Organic Masala Chai Items" at bounding box center [639, 384] width 449 height 33
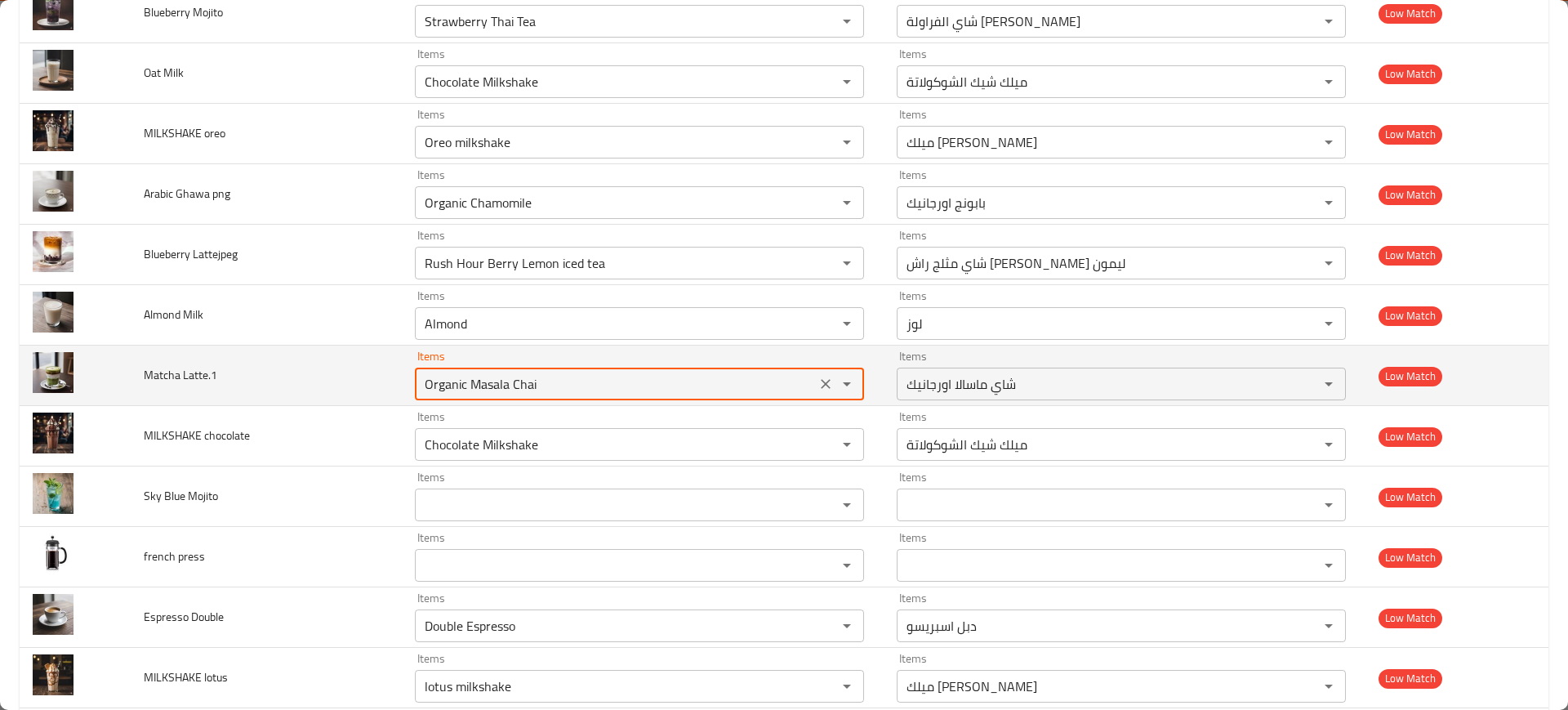
paste Latte__1 "Matcha Latte"
type Latte__1 "Matcha Latte"
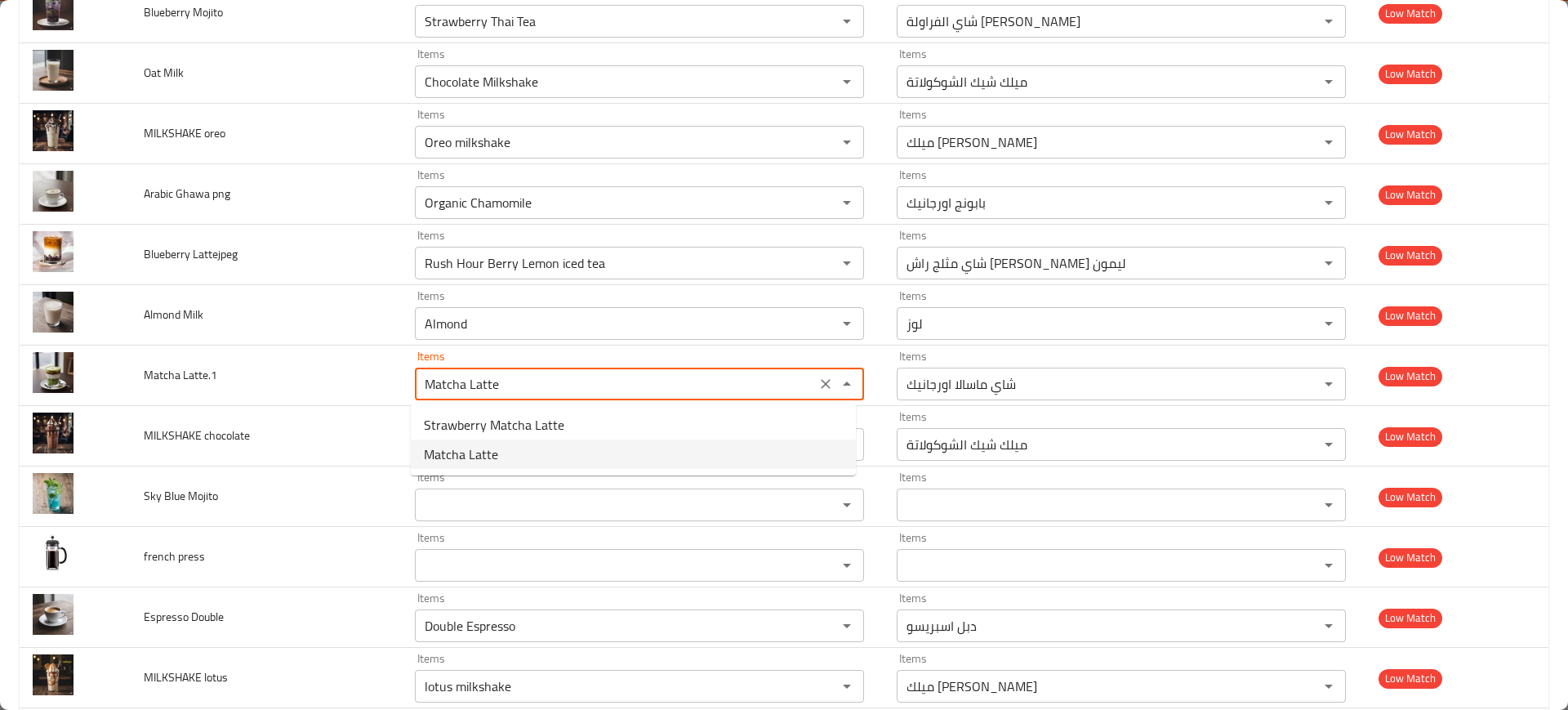
click at [514, 451] on Latte__1-option-1 "Matcha Latte" at bounding box center [633, 454] width 445 height 29
type Latte__1-ar "لاتيه [PERSON_NAME]"
type Latte__1 "Matcha Latte"
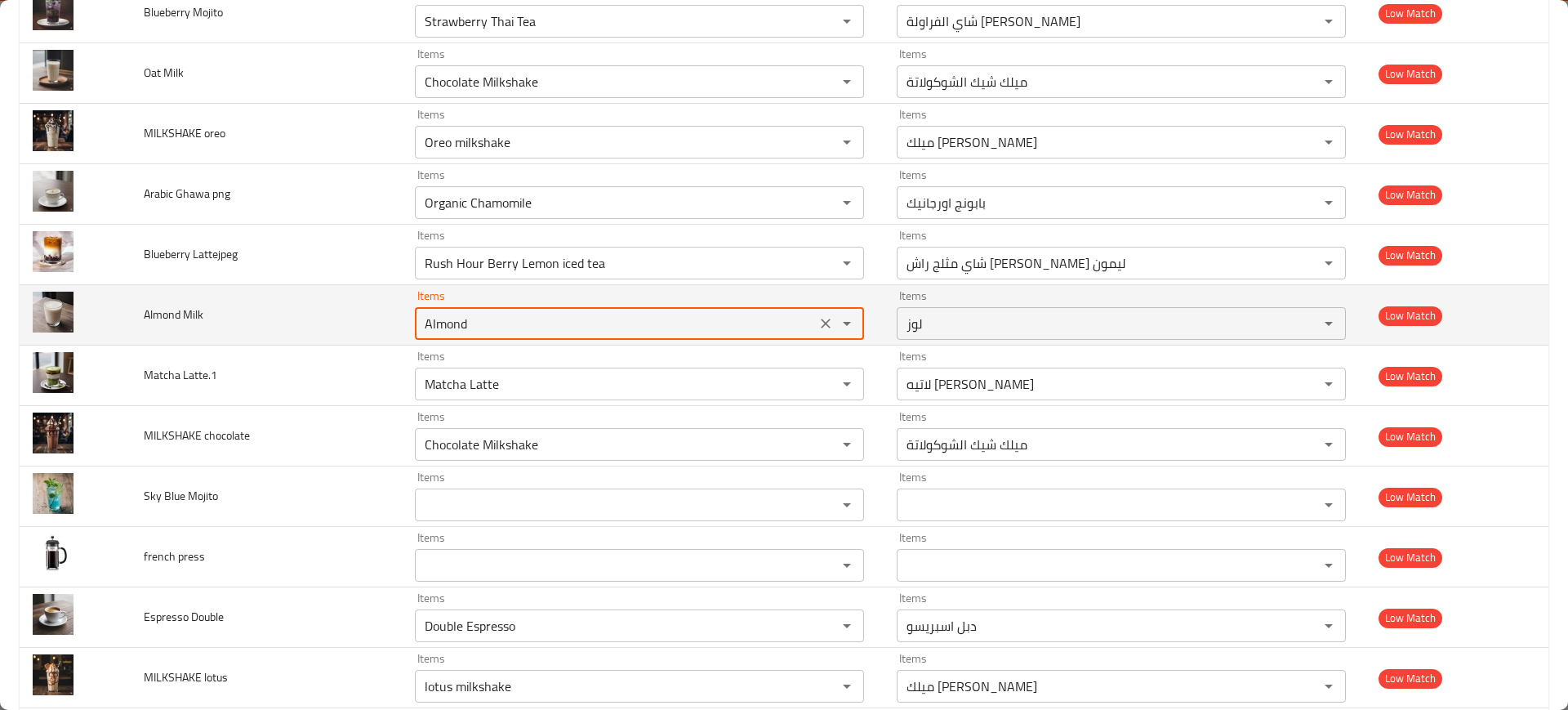
click at [469, 331] on Milk "Almond" at bounding box center [615, 323] width 391 height 22
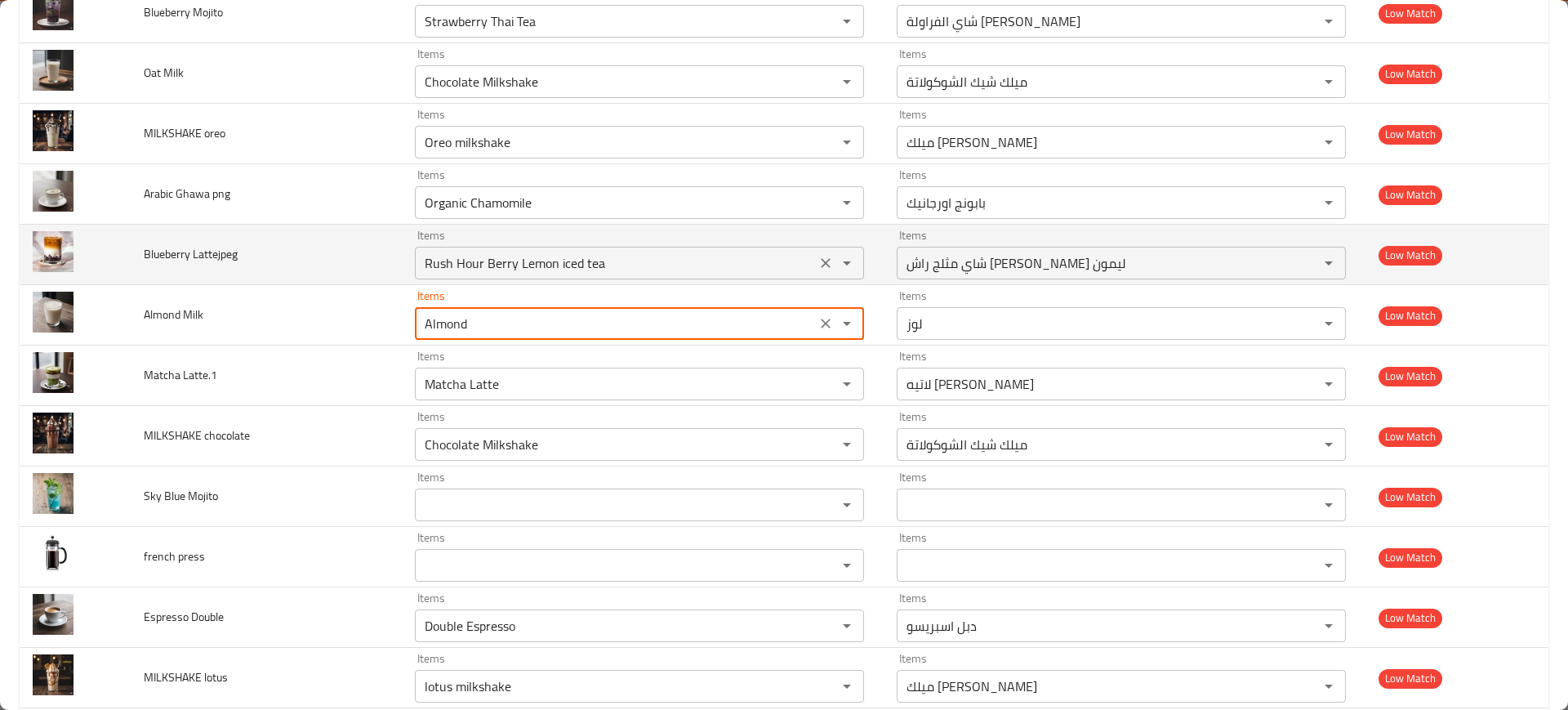
click at [441, 276] on div "Rush Hour Berry Lemon iced tea Items" at bounding box center [639, 263] width 449 height 33
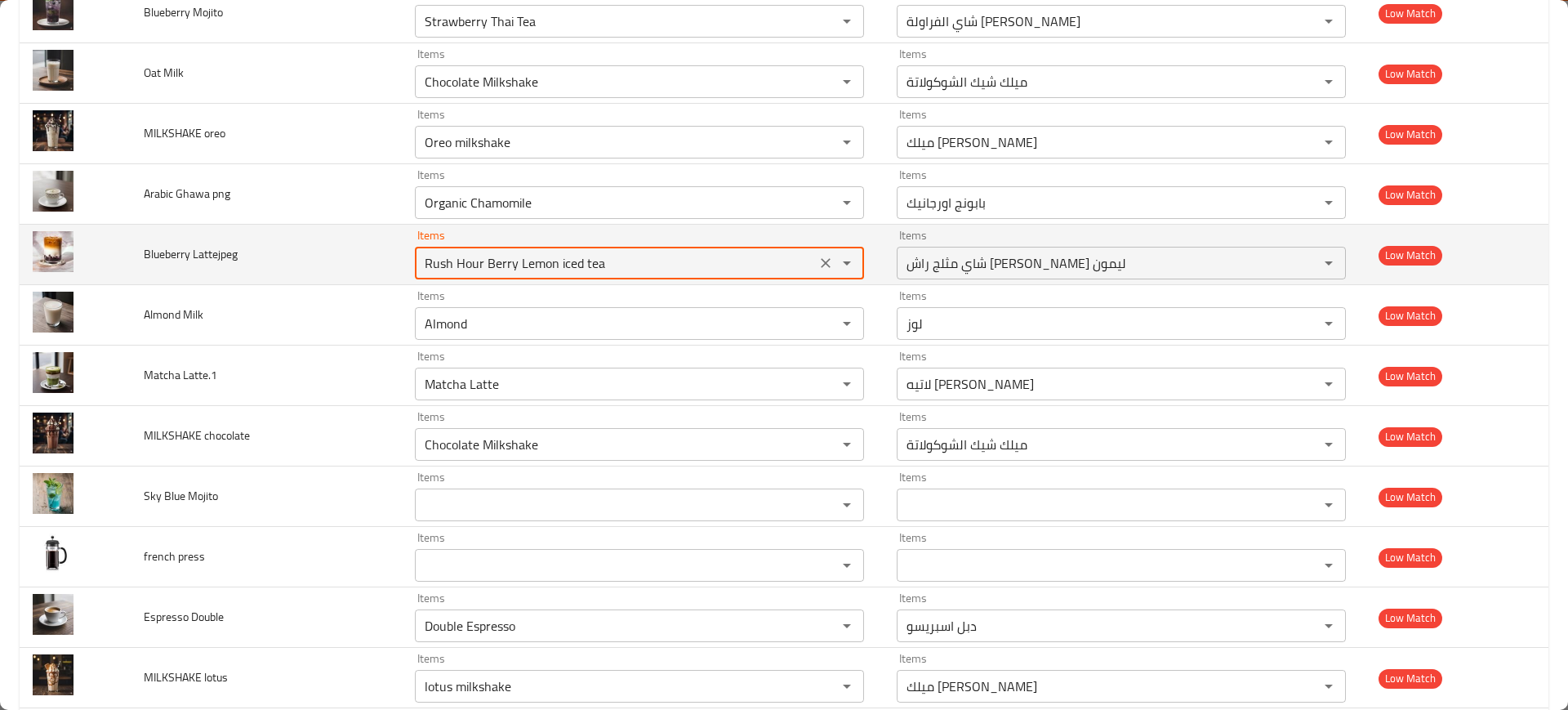
paste Lattejpeg "Blueberry Latte"
type Lattejpeg "Blueberry Latte"
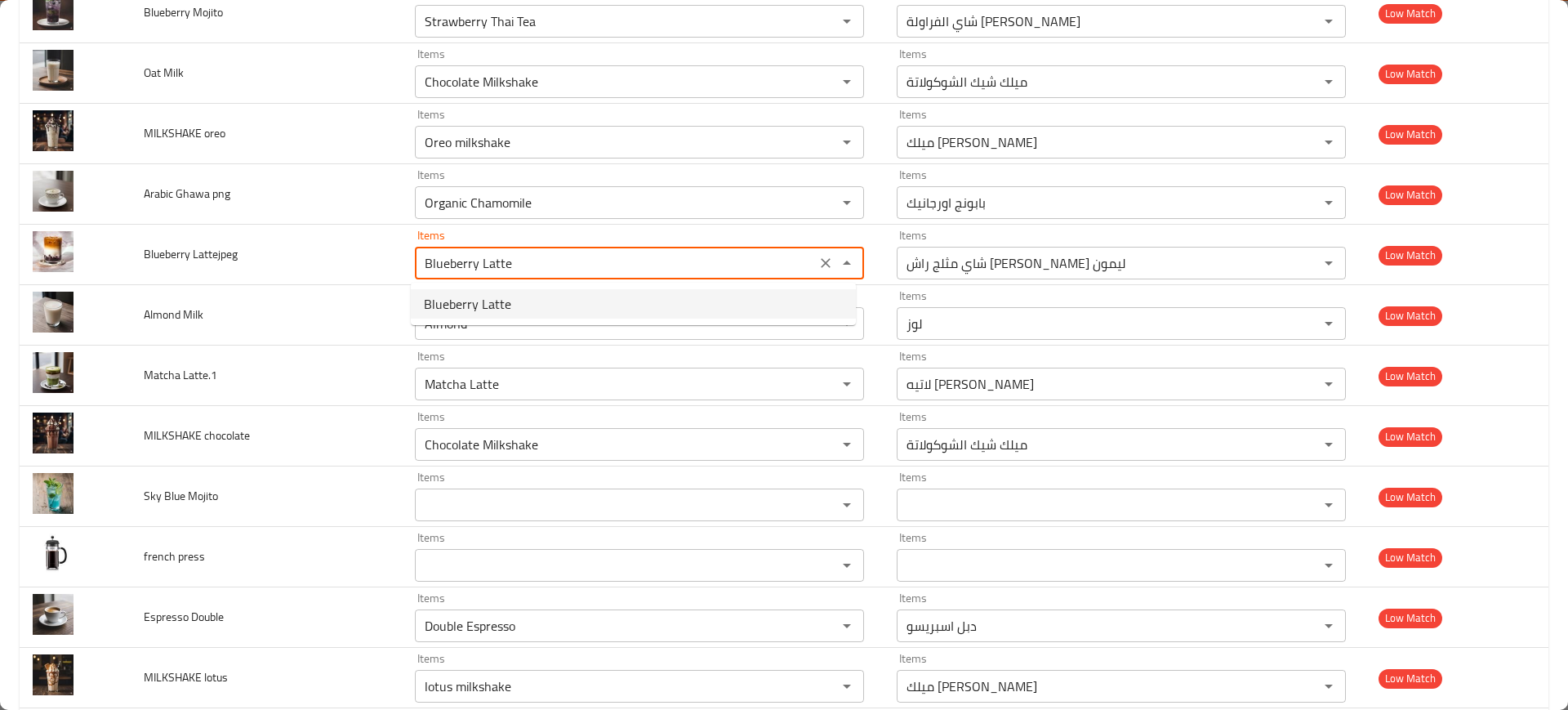
click at [467, 307] on span "Blueberry Latte" at bounding box center [467, 303] width 87 height 20
type Lattejpeg-ar "لاتيه توت أزرق"
type Lattejpeg "Blueberry Latte"
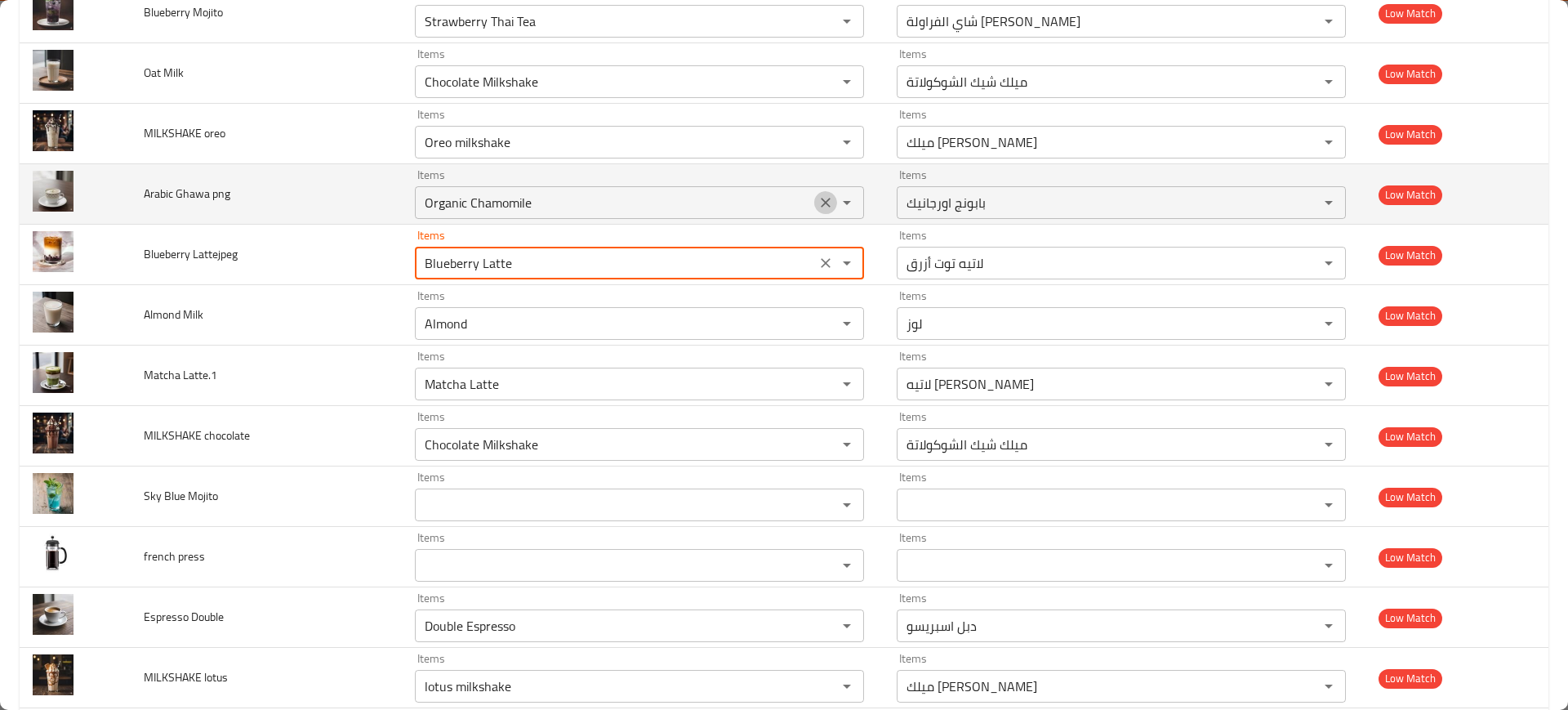
click at [818, 205] on icon "Clear" at bounding box center [825, 202] width 16 height 16
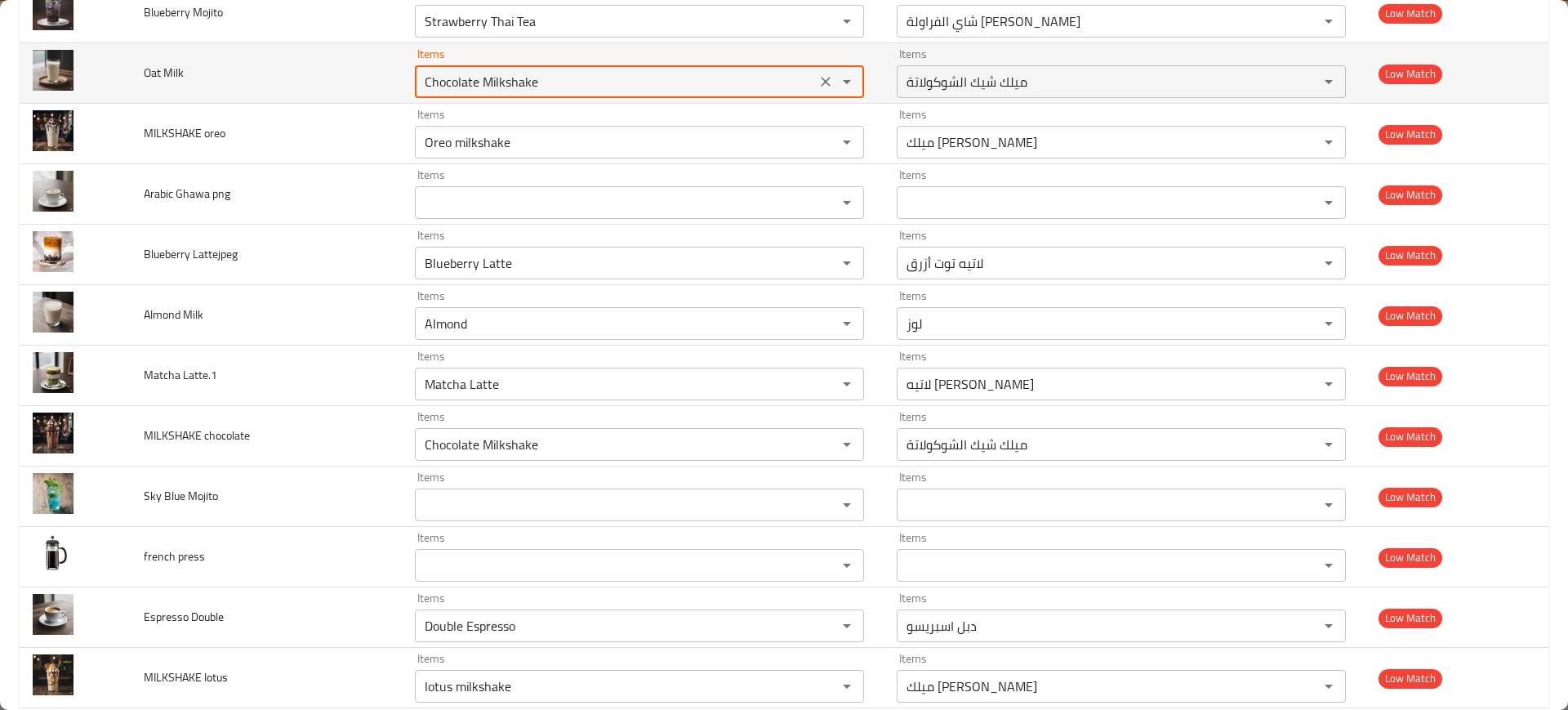
click at [566, 86] on Milk "Chocolate Milkshake" at bounding box center [615, 81] width 391 height 22
paste Milk "Oat"
type Milk "Oat"
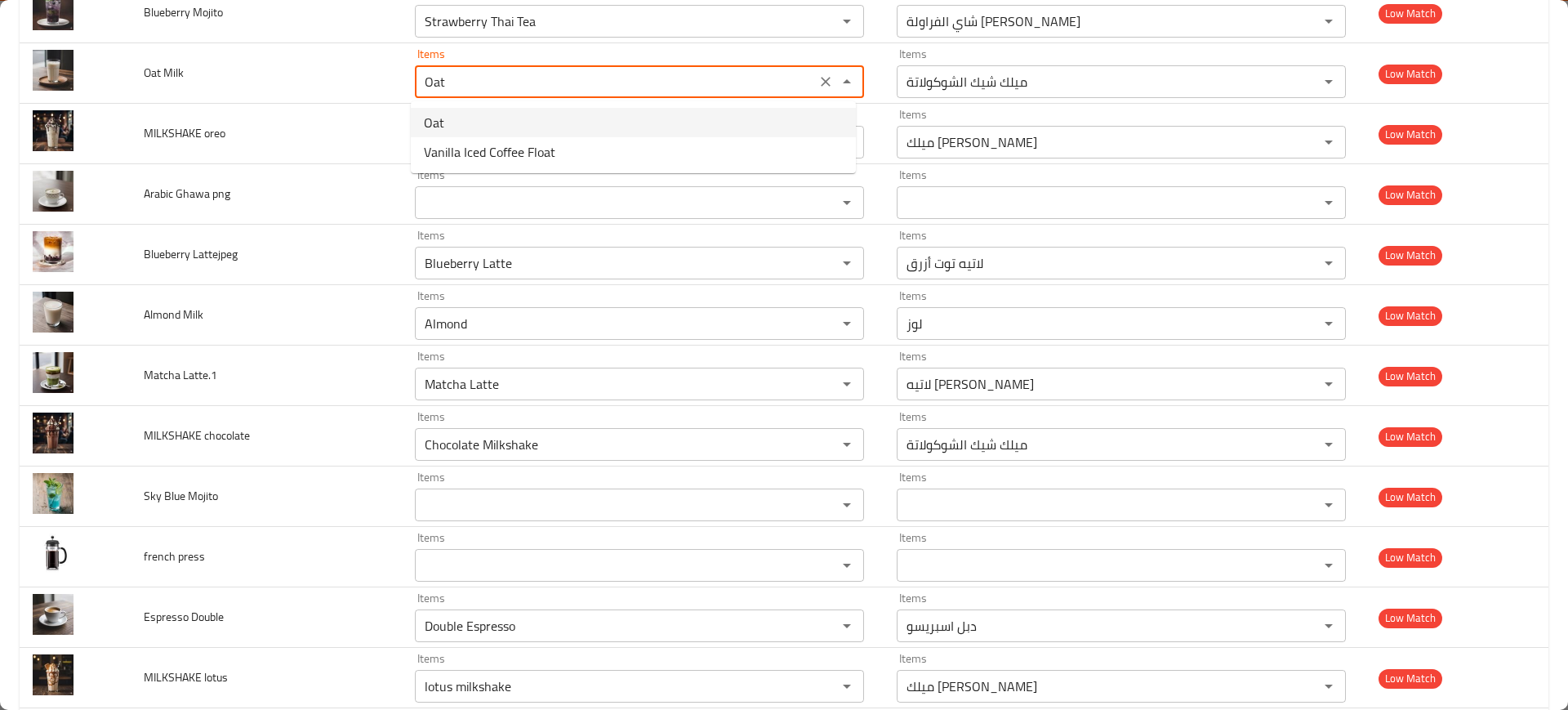
click at [546, 108] on Milk-option-0 "Oat" at bounding box center [633, 123] width 445 height 29
type Milk-ar "شوفان"
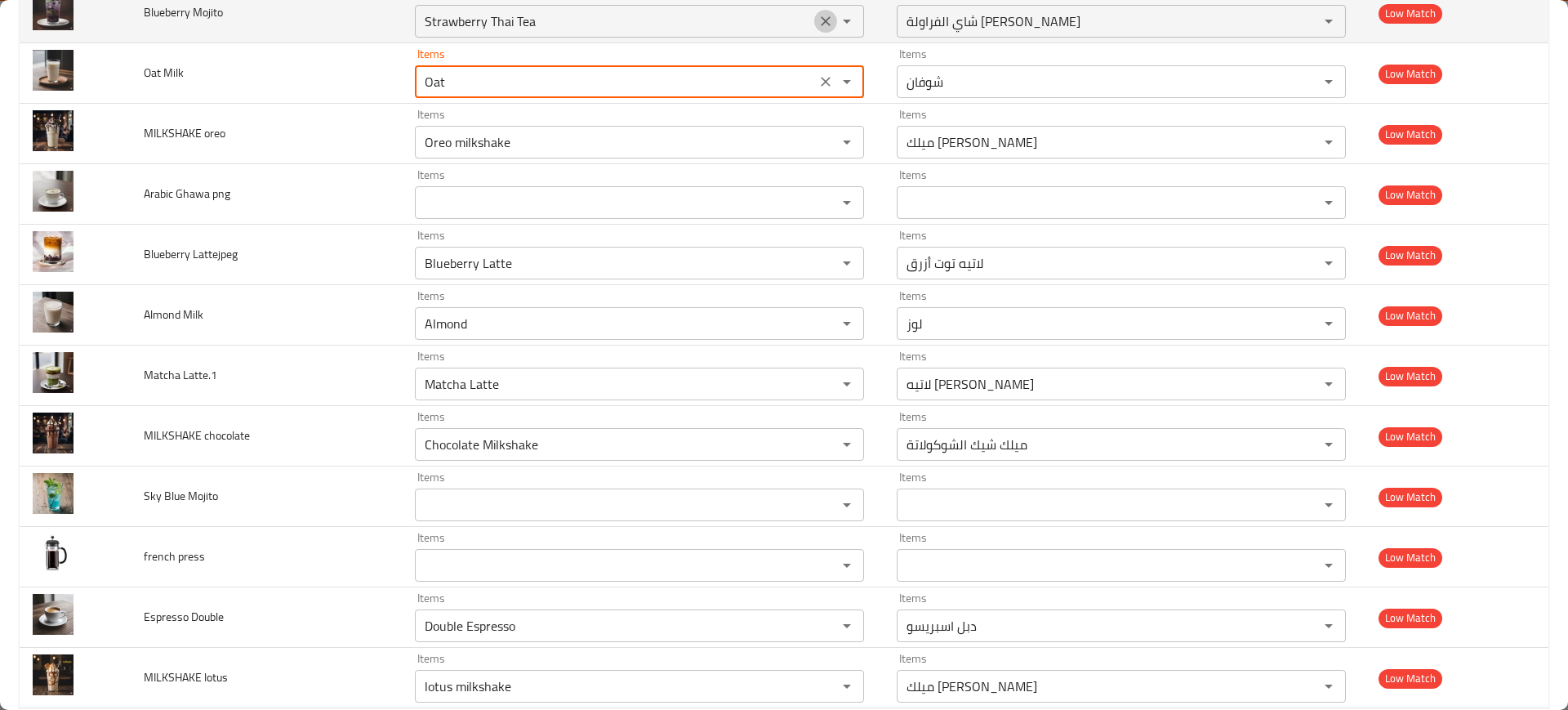
click at [817, 19] on icon "Clear" at bounding box center [825, 21] width 16 height 16
type Milk "Oat"
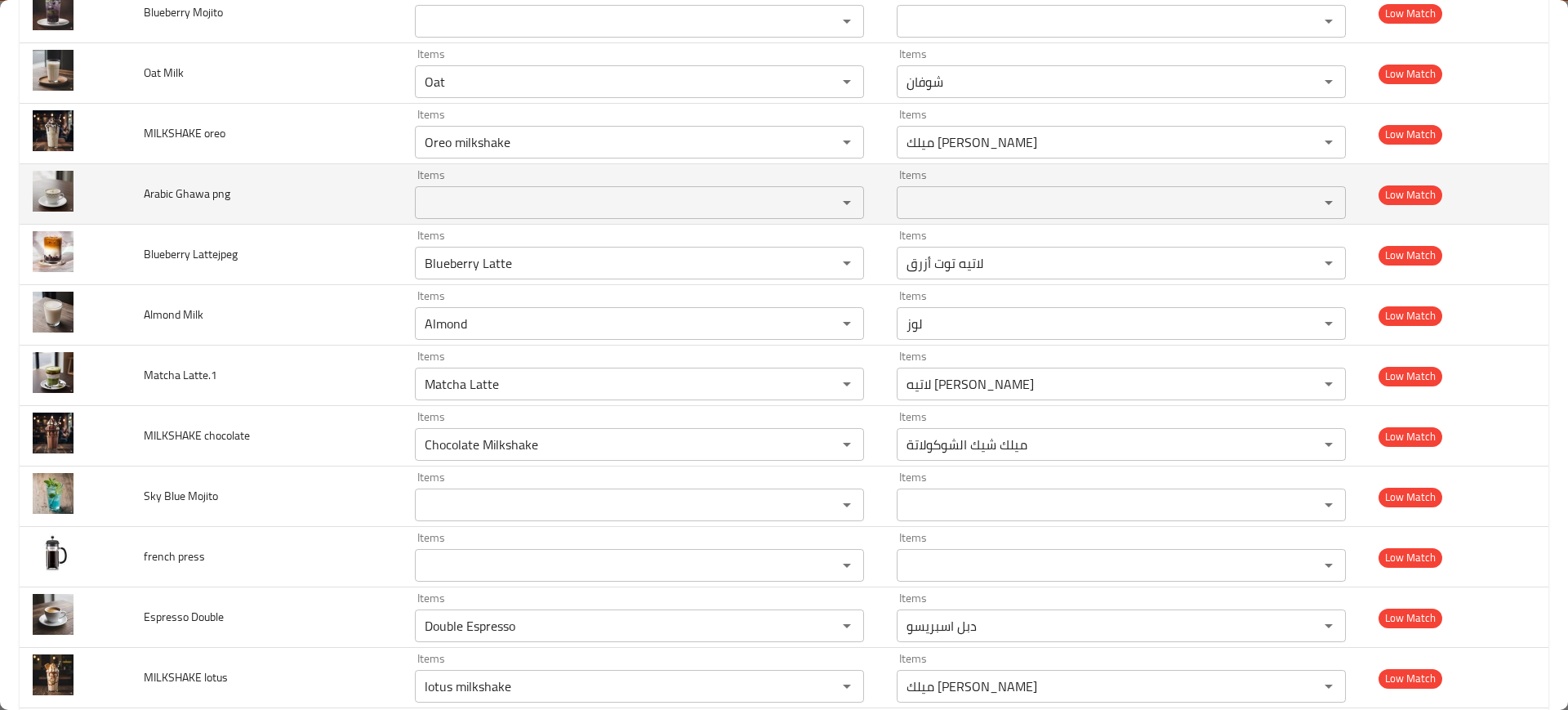
click at [384, 187] on td "Arabic Ghawa png" at bounding box center [265, 194] width 270 height 60
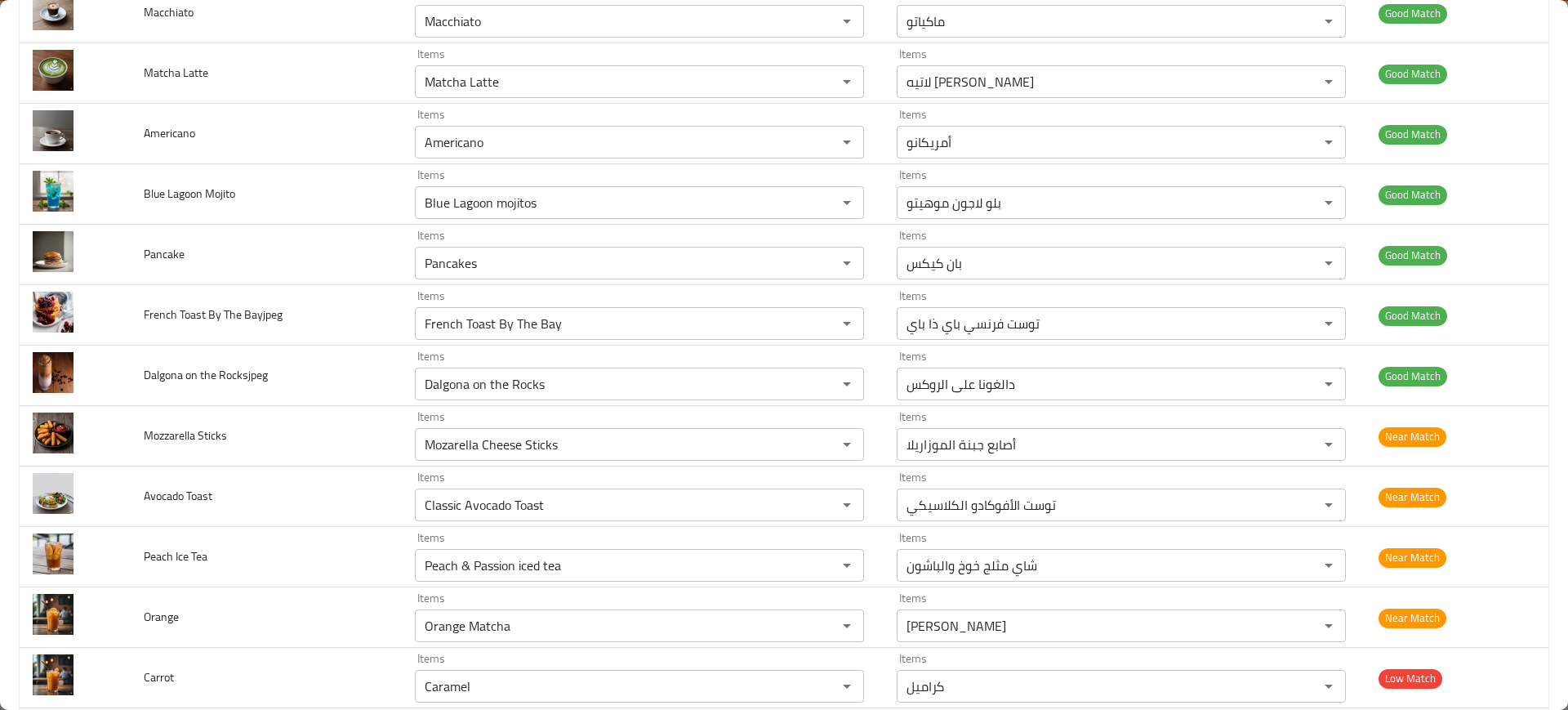
scroll to position [1899, 0]
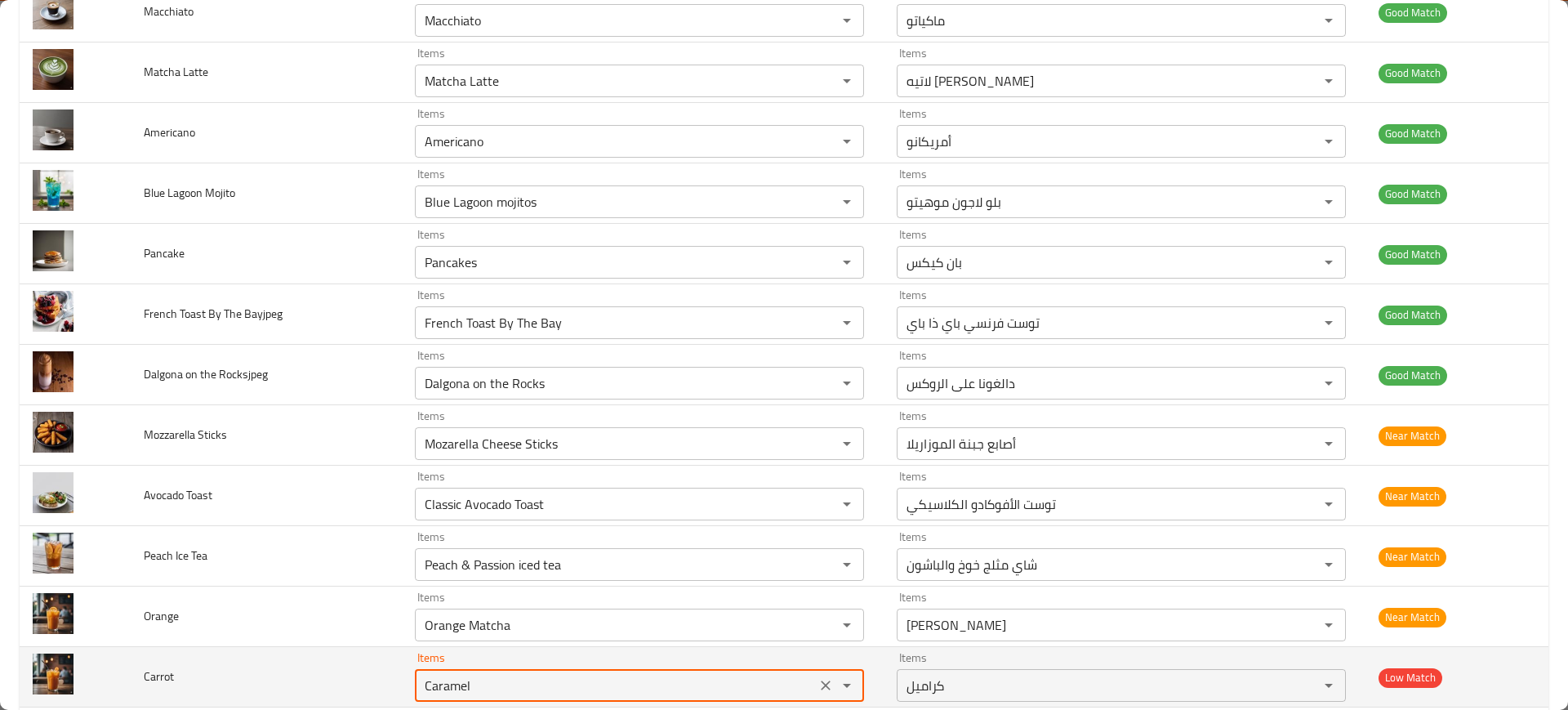
click at [473, 683] on input "Caramel" at bounding box center [615, 685] width 391 height 22
paste input "Carrot fresh juices"
paste input "enhanced table"
type input "Carrot fresh juices"
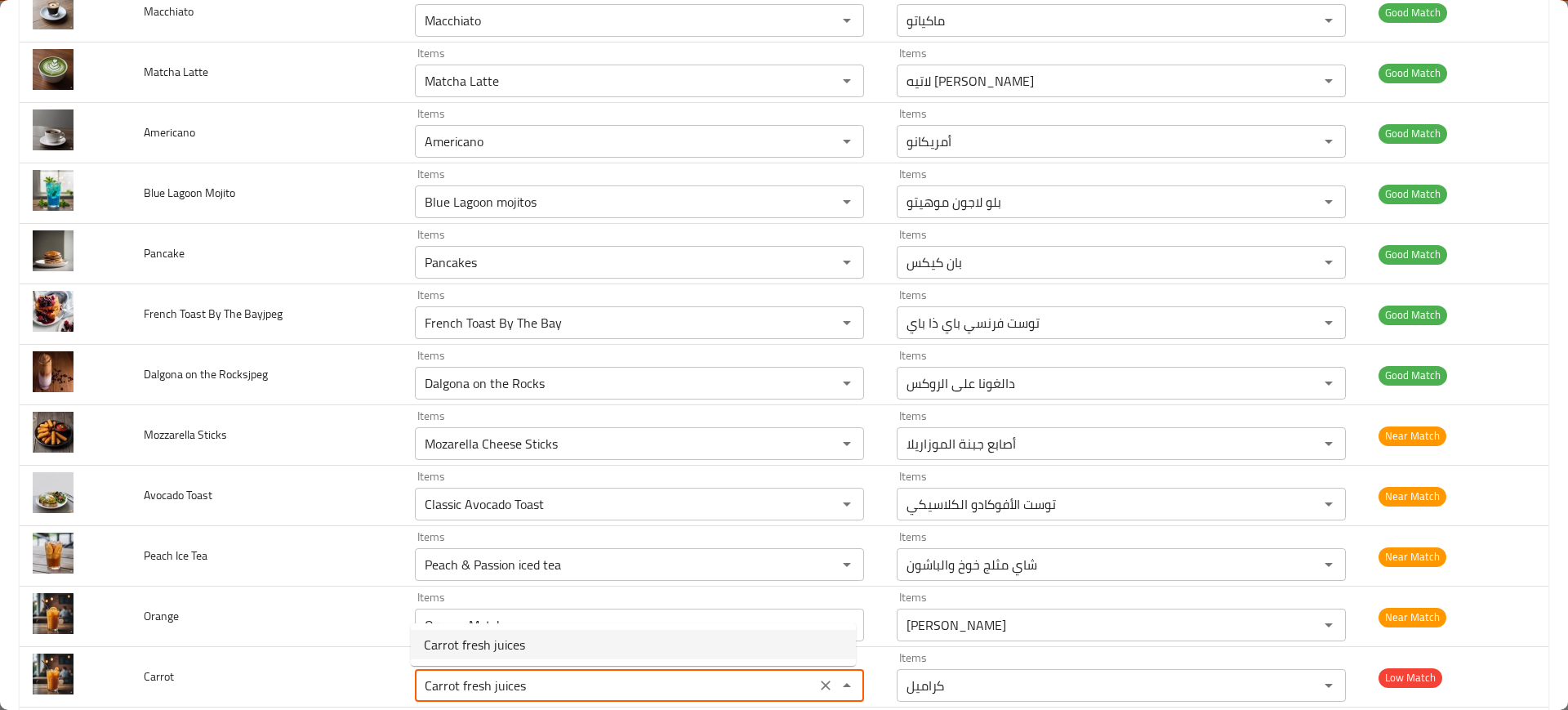
click at [469, 651] on span "Carrot fresh juices" at bounding box center [474, 644] width 101 height 20
type input "عصير طازج جزر"
type input "Carrot fresh juices"
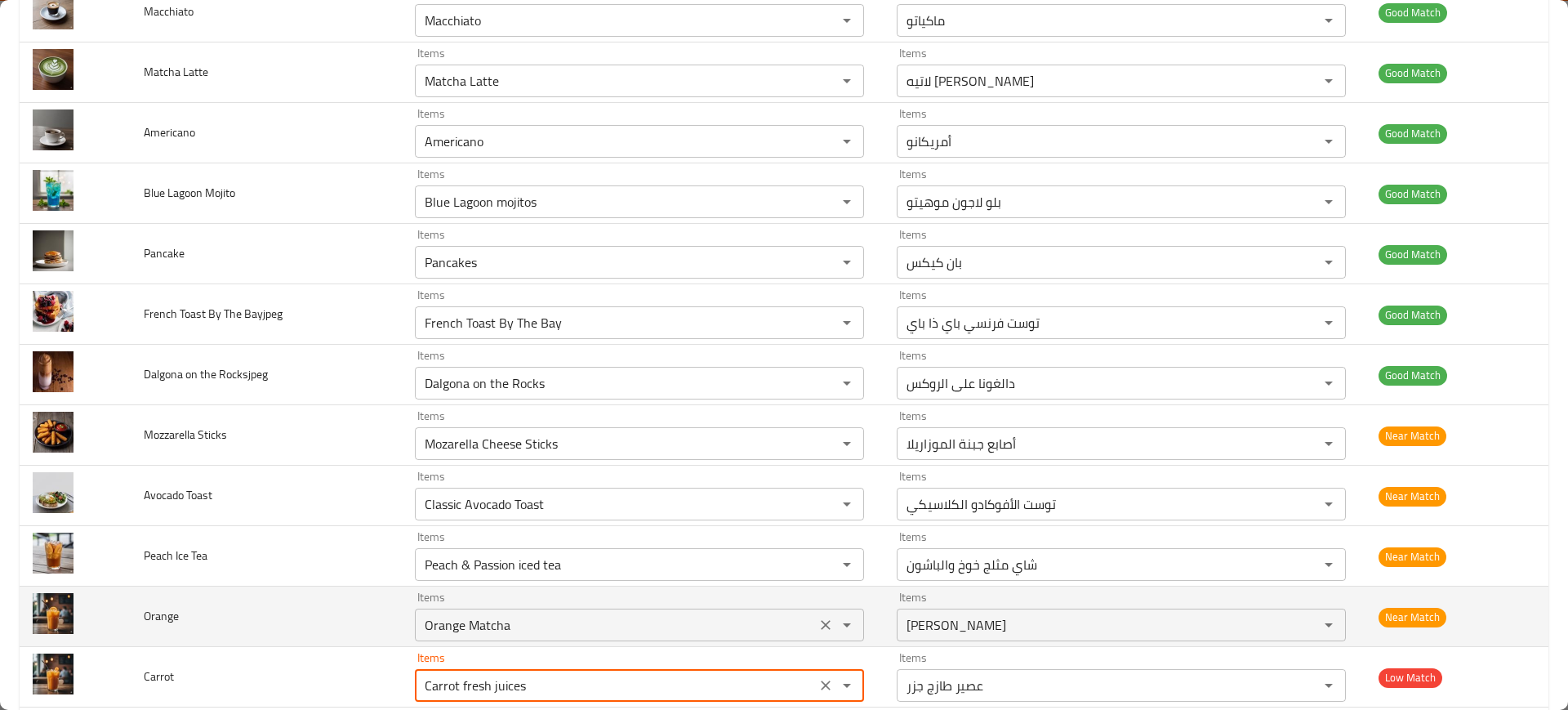
click at [443, 620] on input "Orange Matcha" at bounding box center [615, 624] width 391 height 22
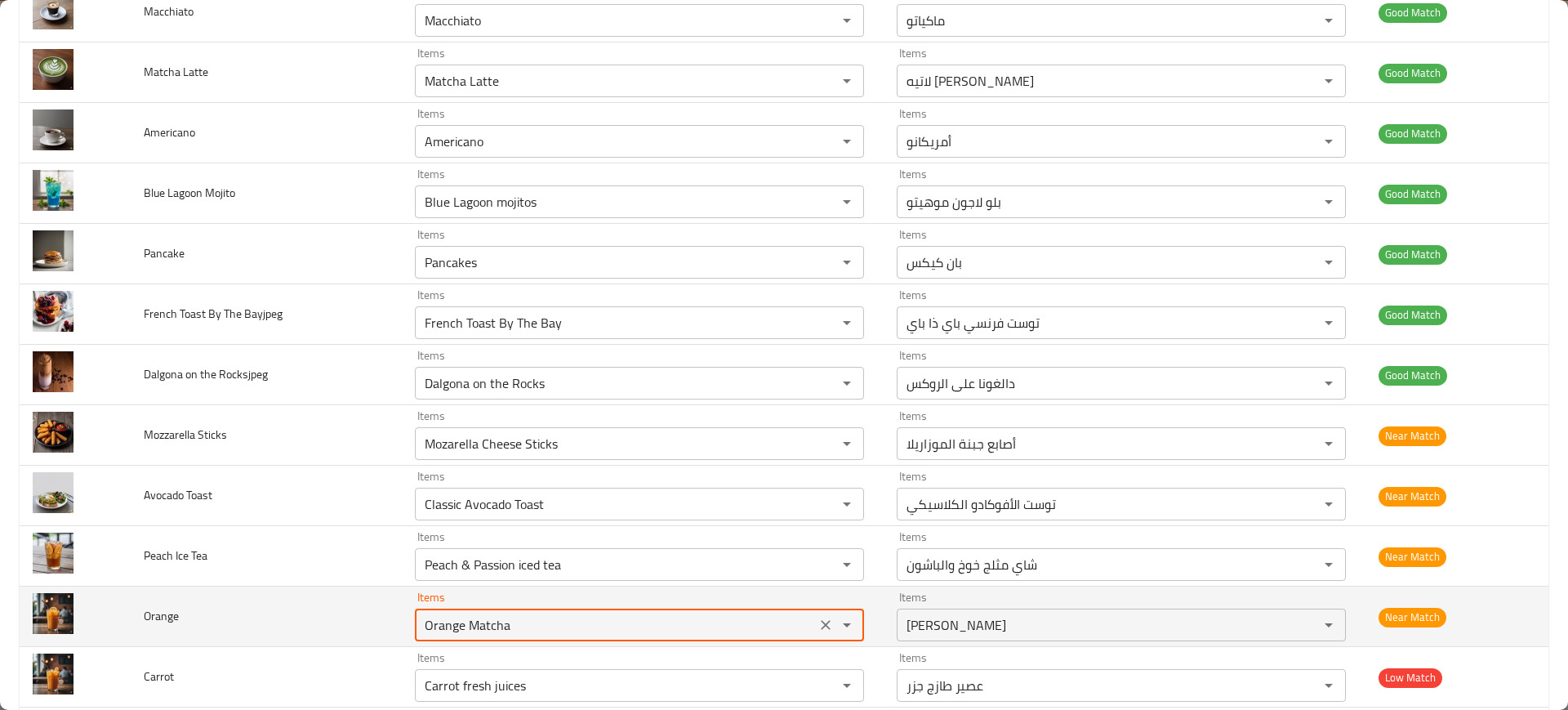
paste input "fresh juices"
type input "Orange fresh juices"
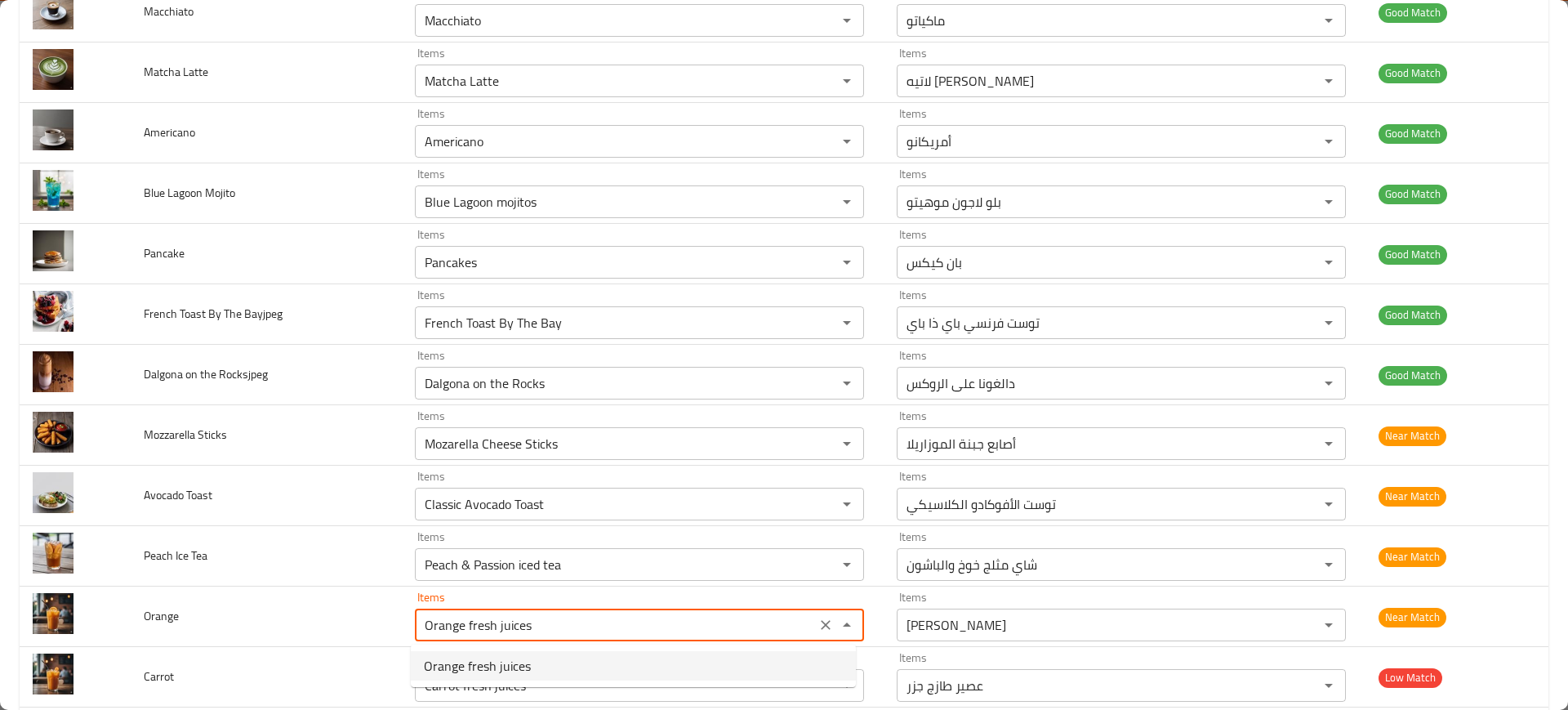
click at [486, 675] on span "Orange fresh juices" at bounding box center [478, 665] width 107 height 20
type input "عصير طازج برتقال"
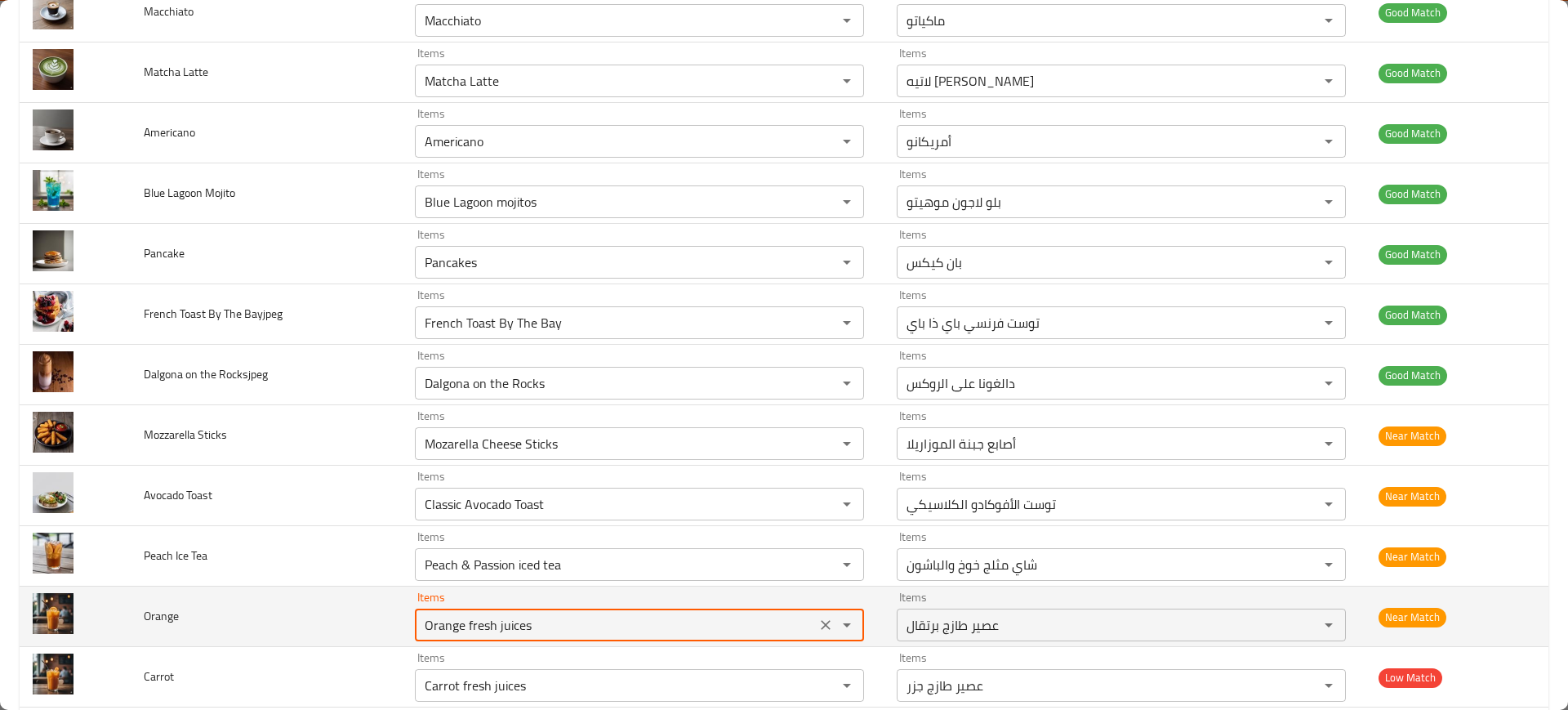
type input "Orange fresh juices"
click at [368, 625] on td "Orange" at bounding box center [265, 617] width 270 height 60
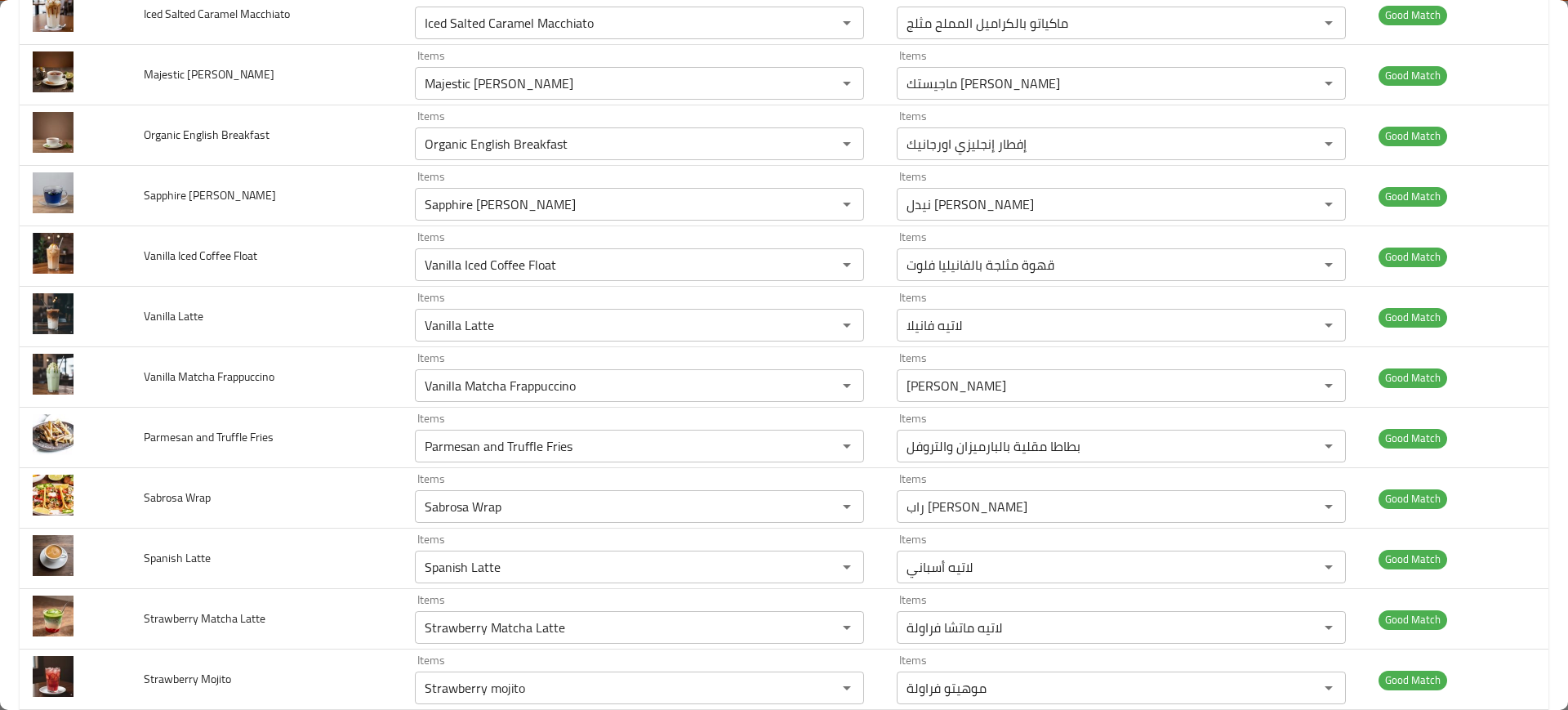
scroll to position [0, 0]
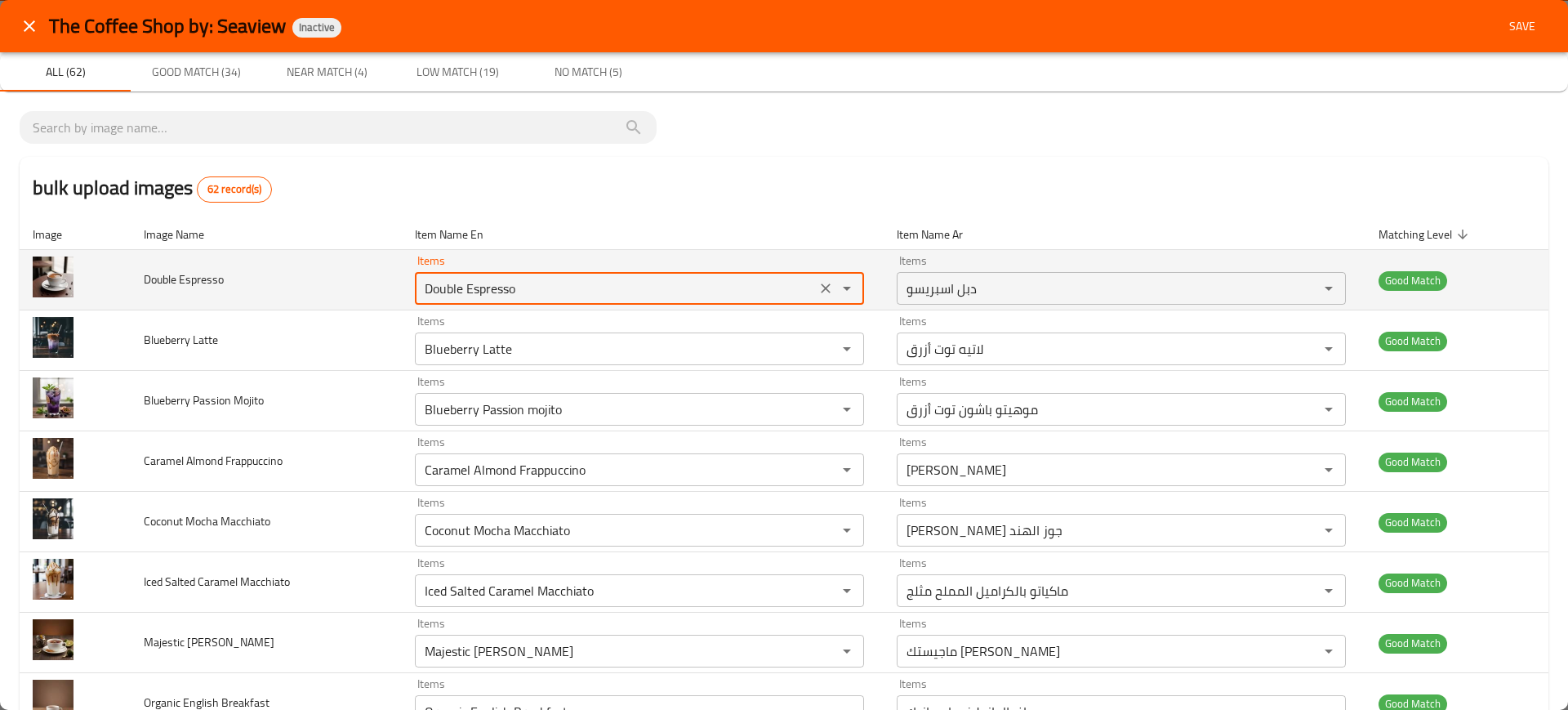
click at [515, 277] on Espresso "Double Espresso" at bounding box center [615, 288] width 391 height 22
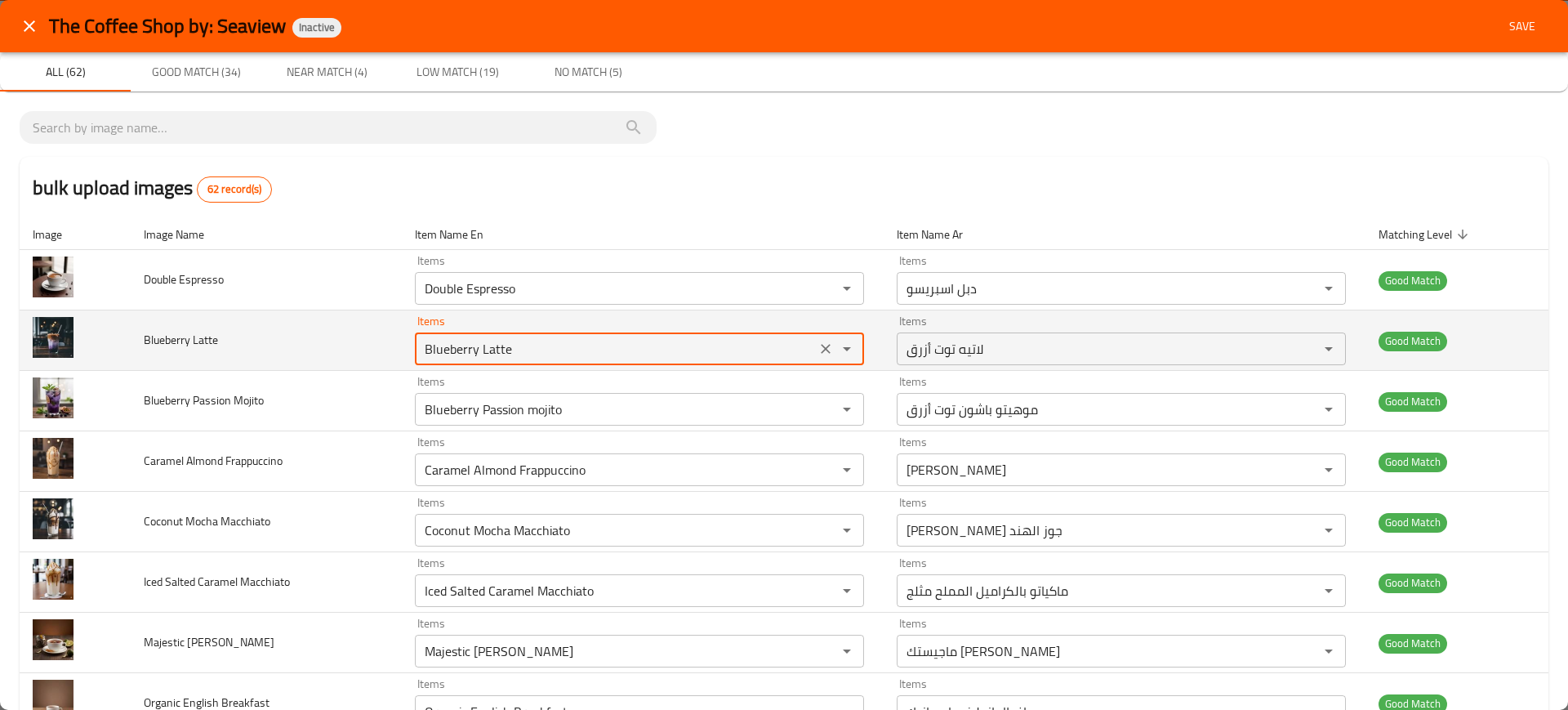
click at [524, 345] on Latte "Blueberry Latte" at bounding box center [615, 348] width 391 height 22
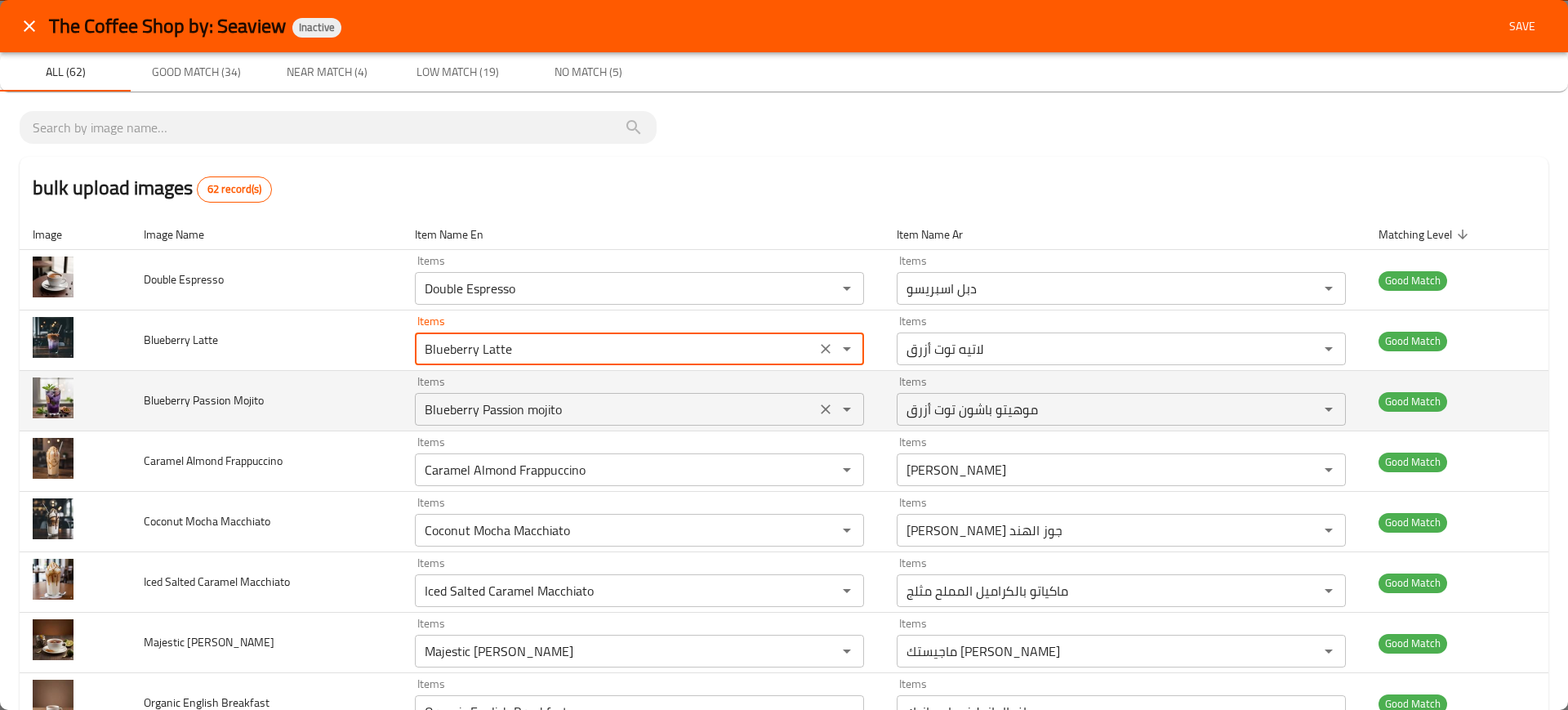
click at [493, 401] on Mojito "Blueberry Passion mojito" at bounding box center [615, 409] width 391 height 22
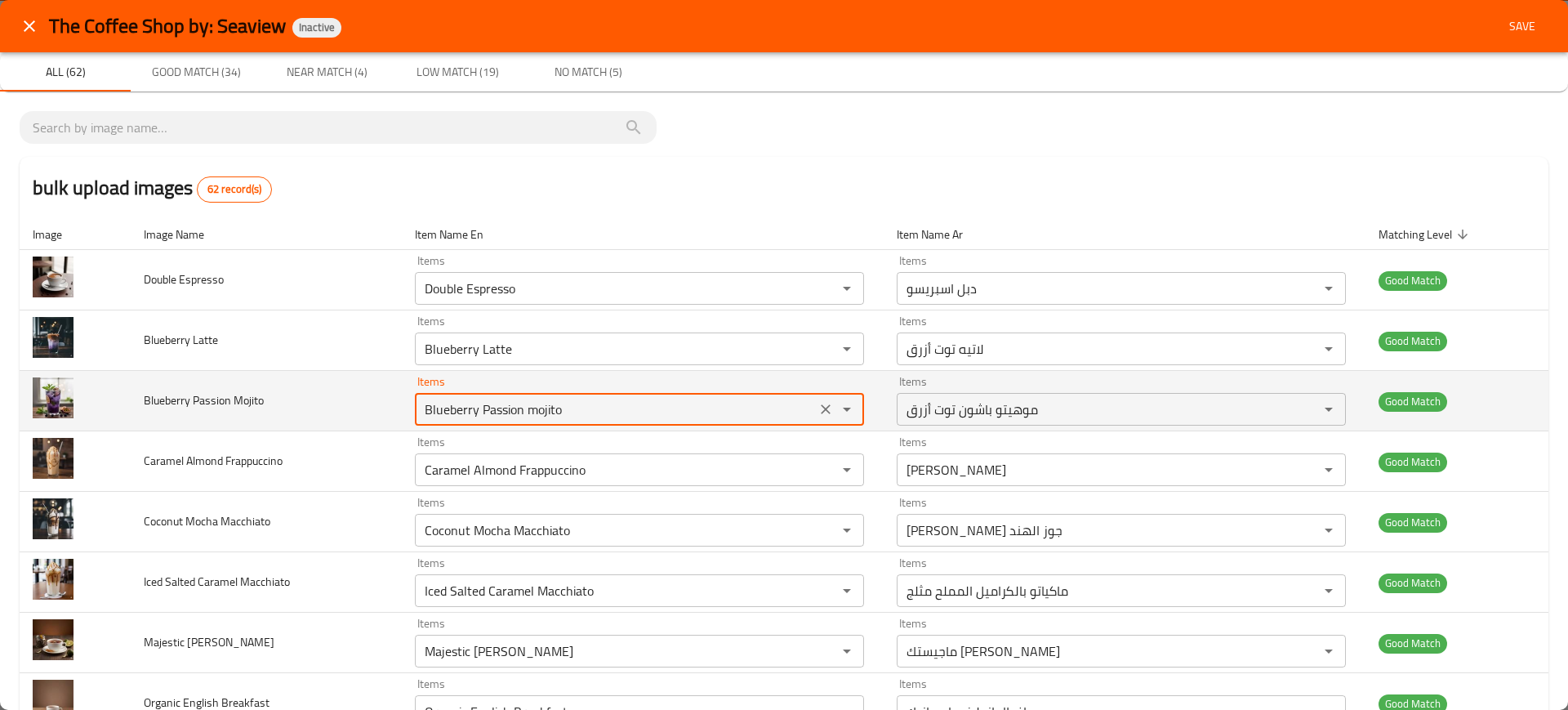
click at [493, 401] on Mojito "Blueberry Passion mojito" at bounding box center [615, 409] width 391 height 22
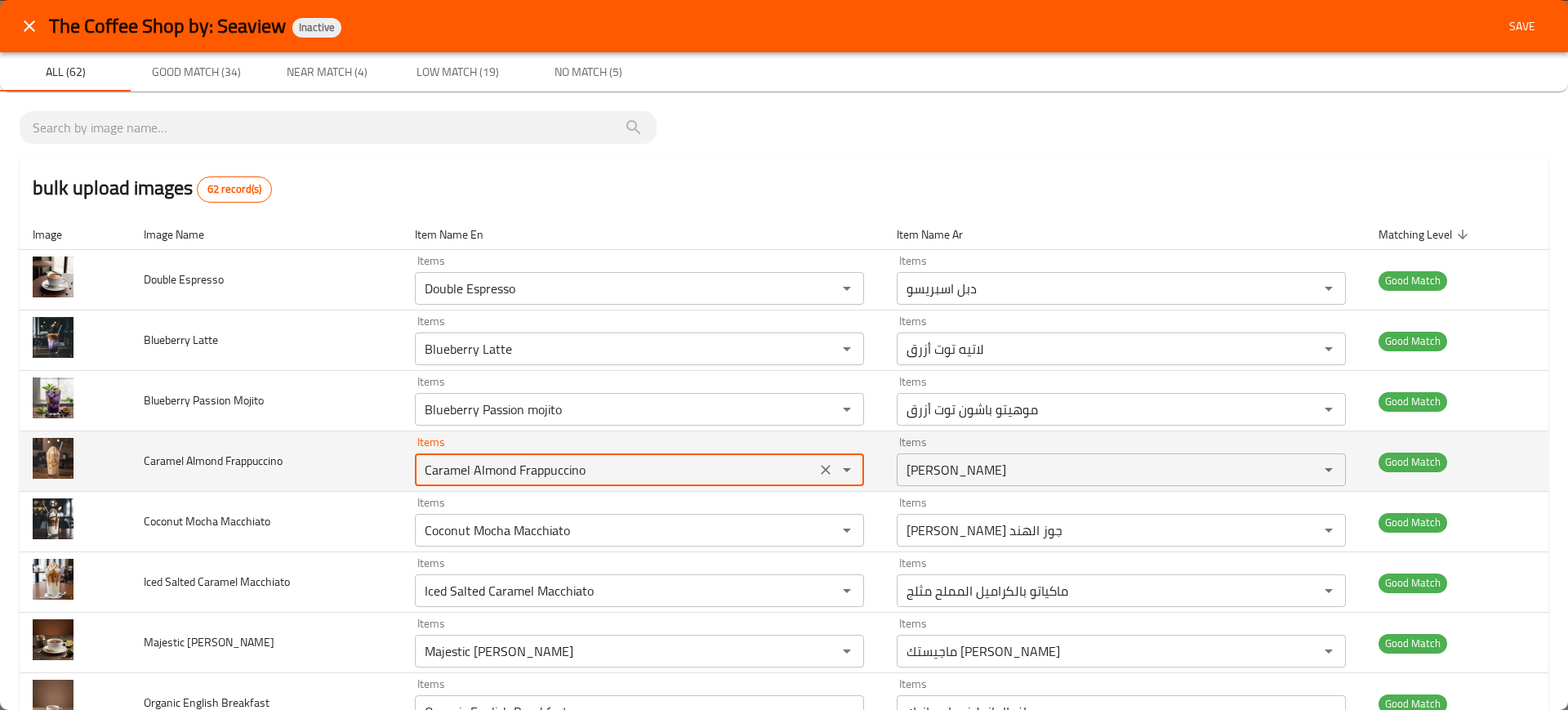
click at [507, 471] on Frappuccino "Caramel Almond Frappuccino" at bounding box center [615, 469] width 391 height 22
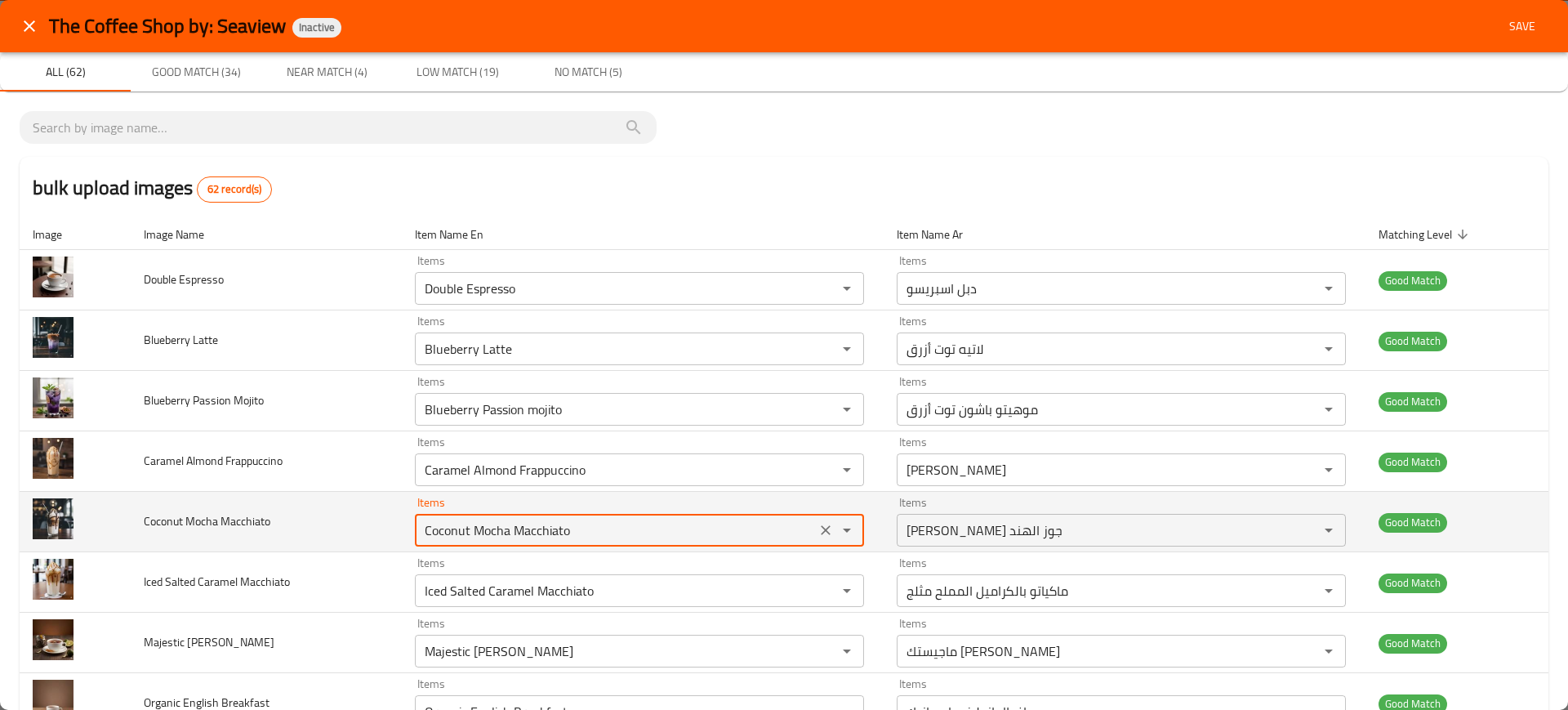
click at [511, 540] on Macchiato "Coconut Mocha Macchiato" at bounding box center [615, 529] width 391 height 22
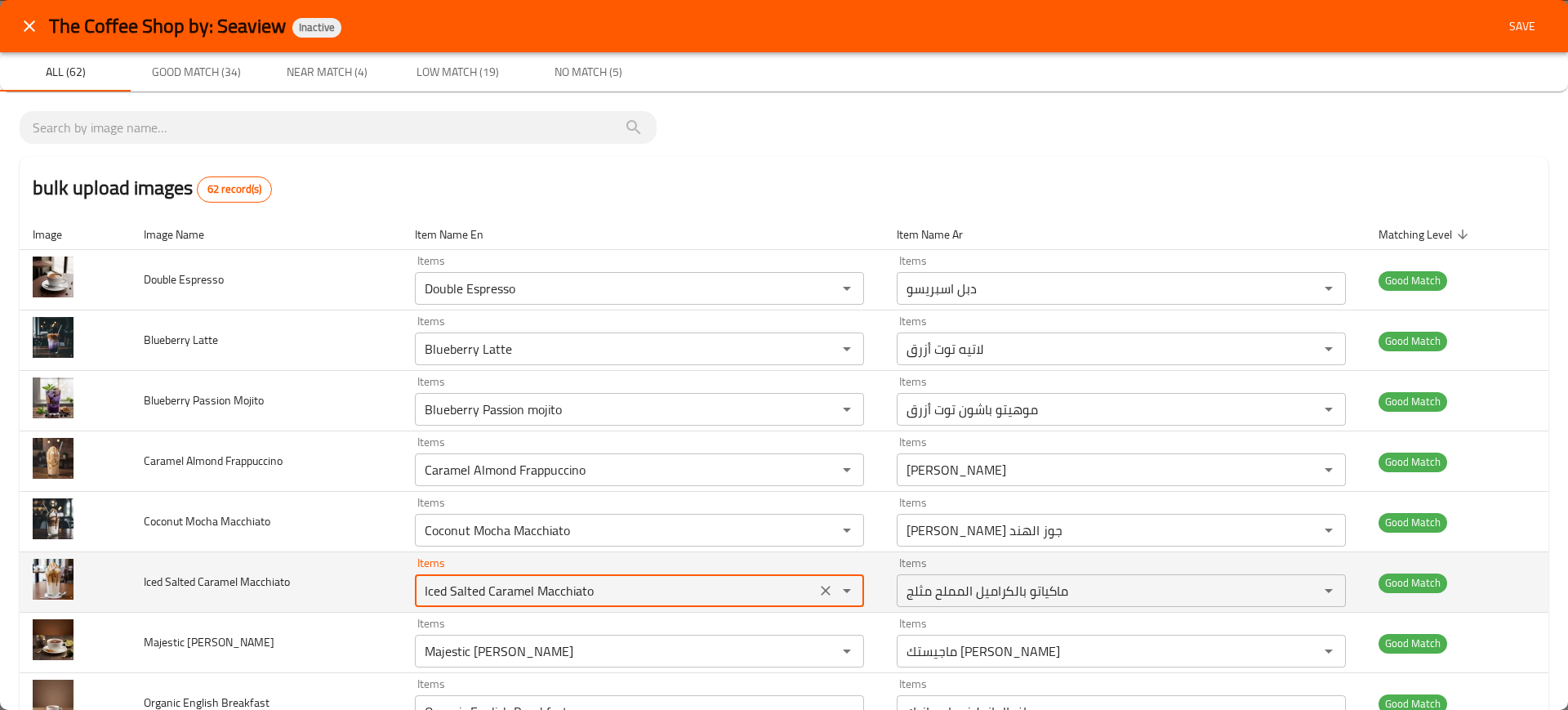
click at [540, 588] on Macchiato "Iced Salted Caramel Macchiato" at bounding box center [615, 590] width 391 height 22
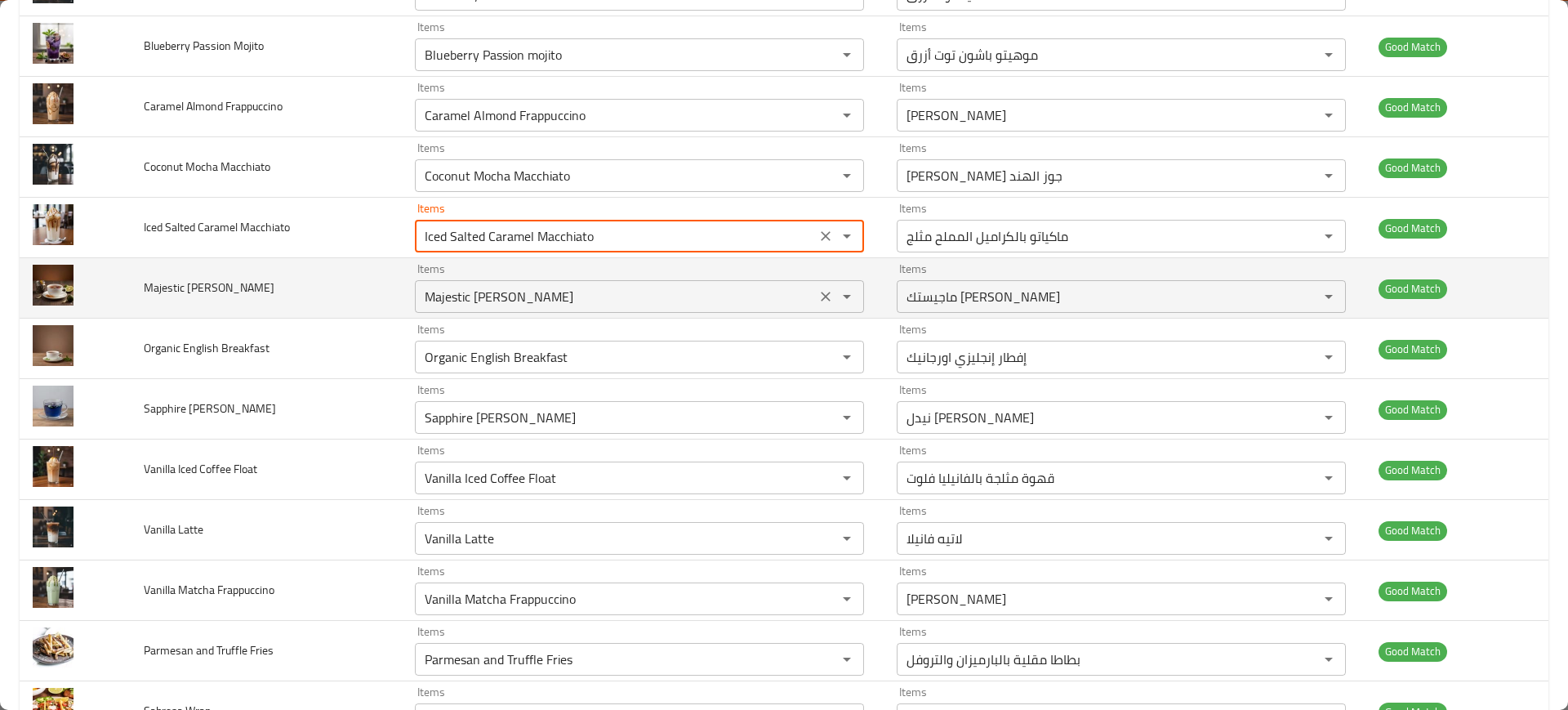
scroll to position [355, 0]
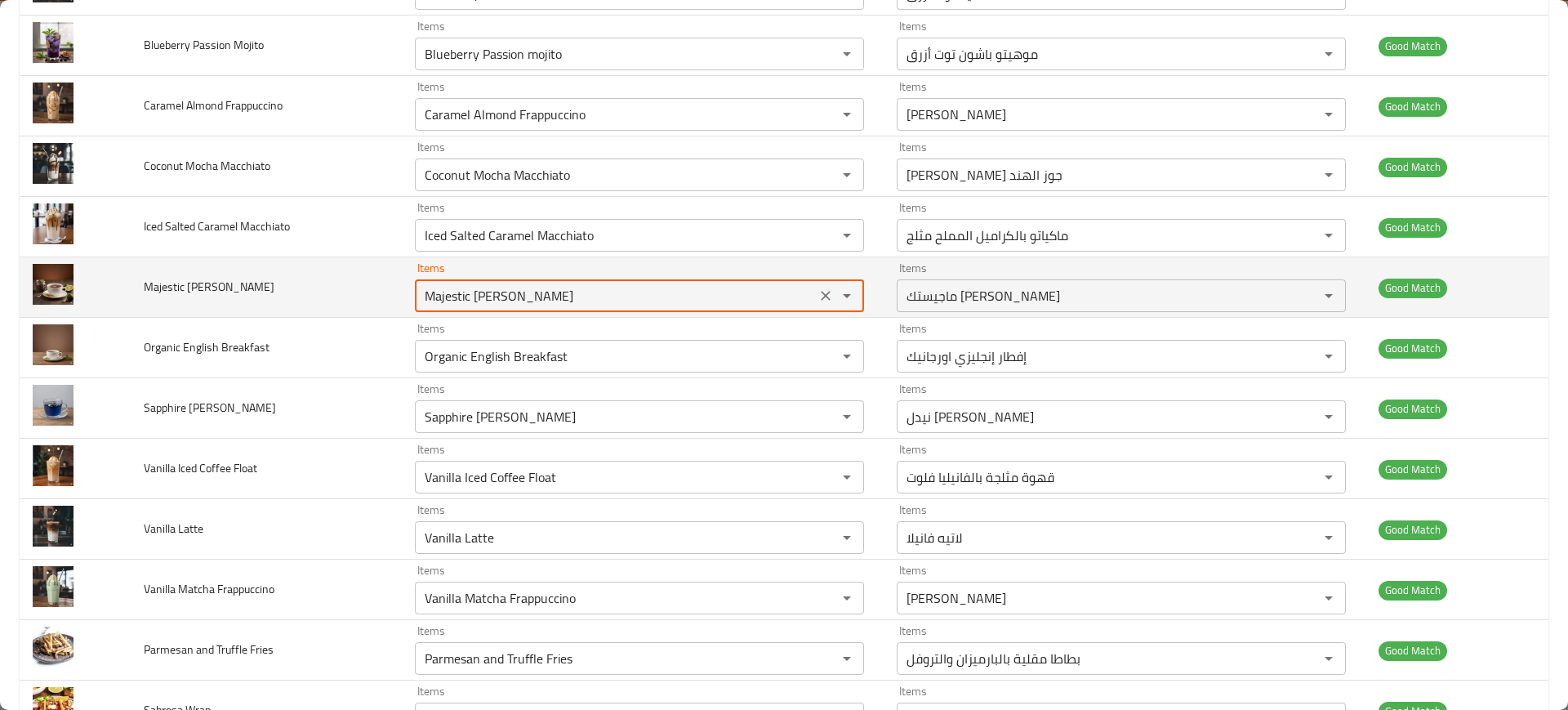
click at [567, 291] on Grey "Majestic [PERSON_NAME]" at bounding box center [615, 295] width 391 height 22
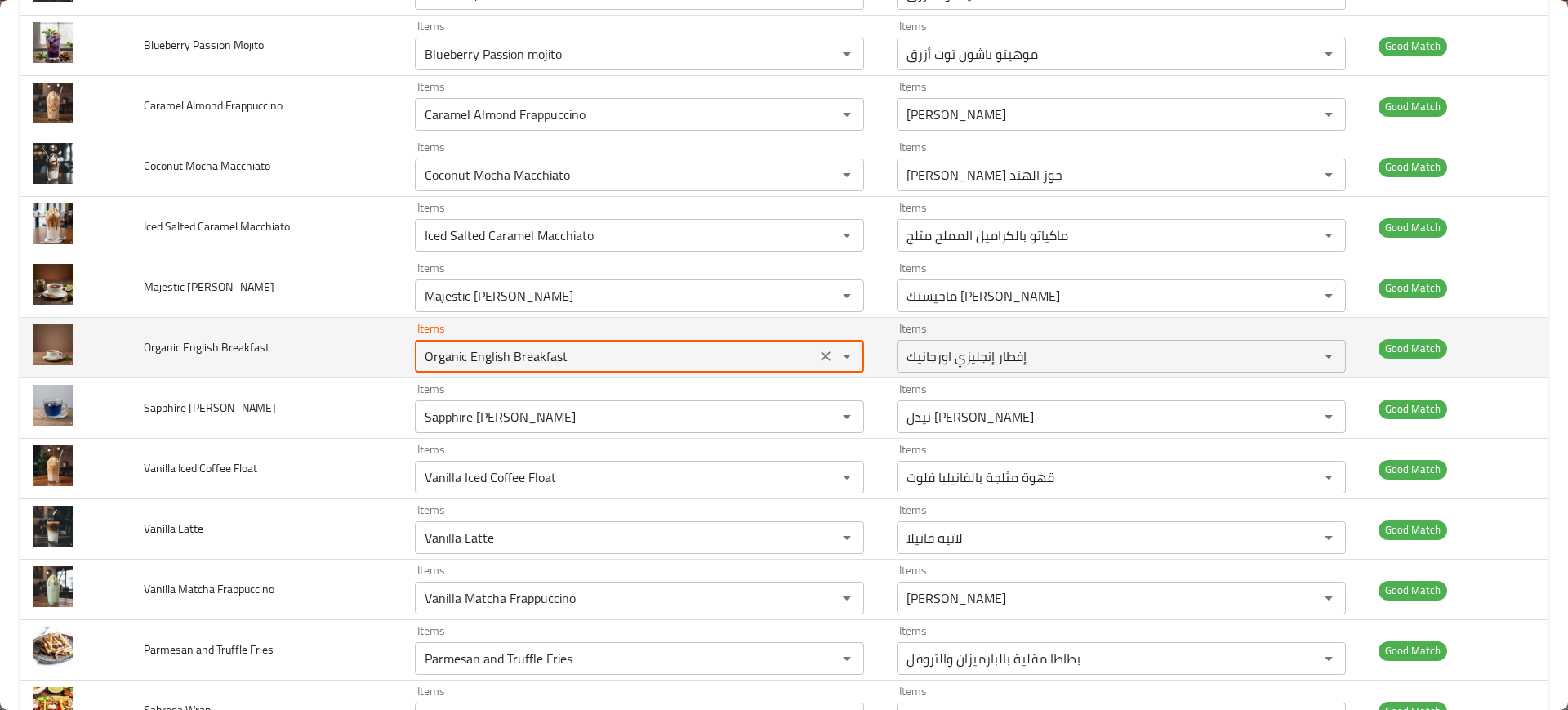
click at [584, 363] on Breakfast "Organic English Breakfast" at bounding box center [615, 356] width 391 height 22
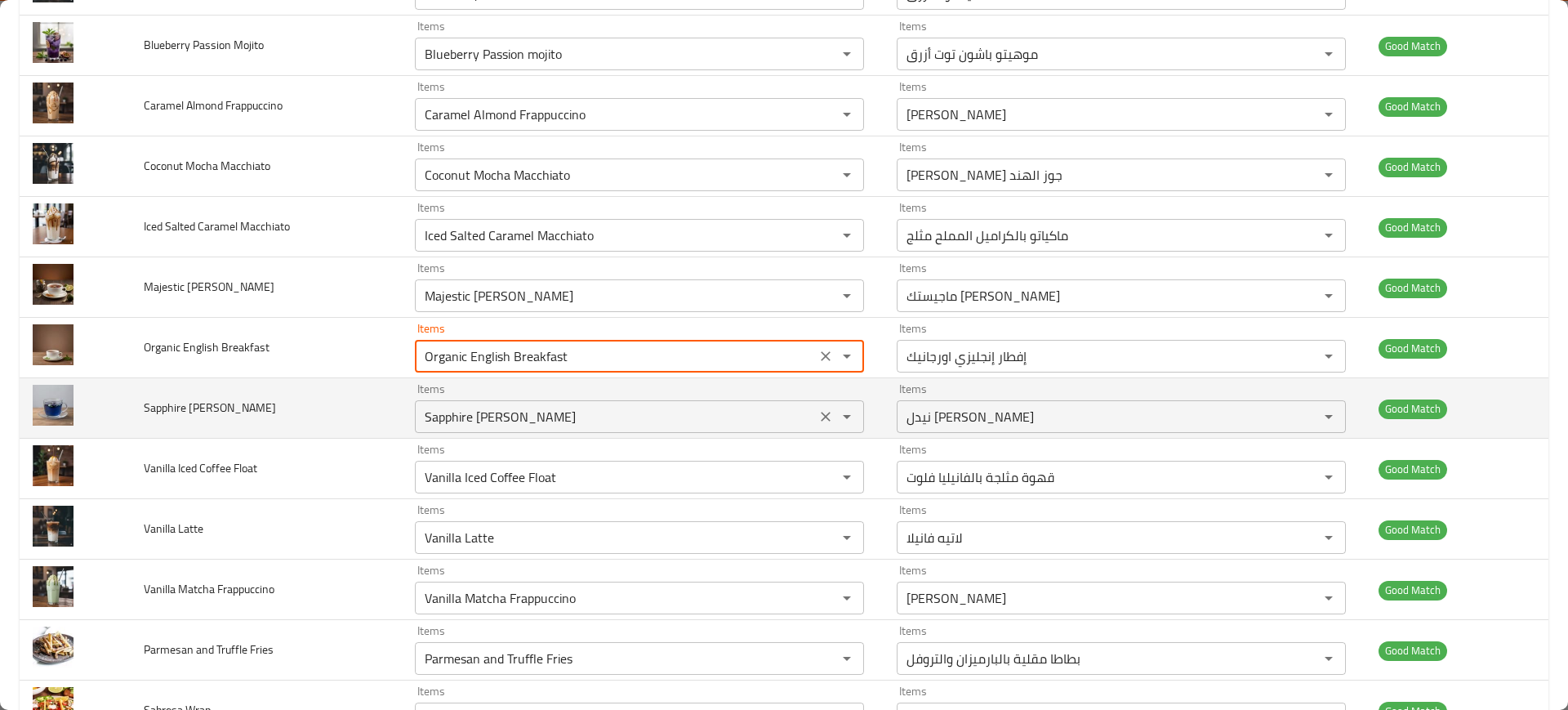
click at [524, 417] on Needle "Sapphire [PERSON_NAME]" at bounding box center [615, 416] width 391 height 22
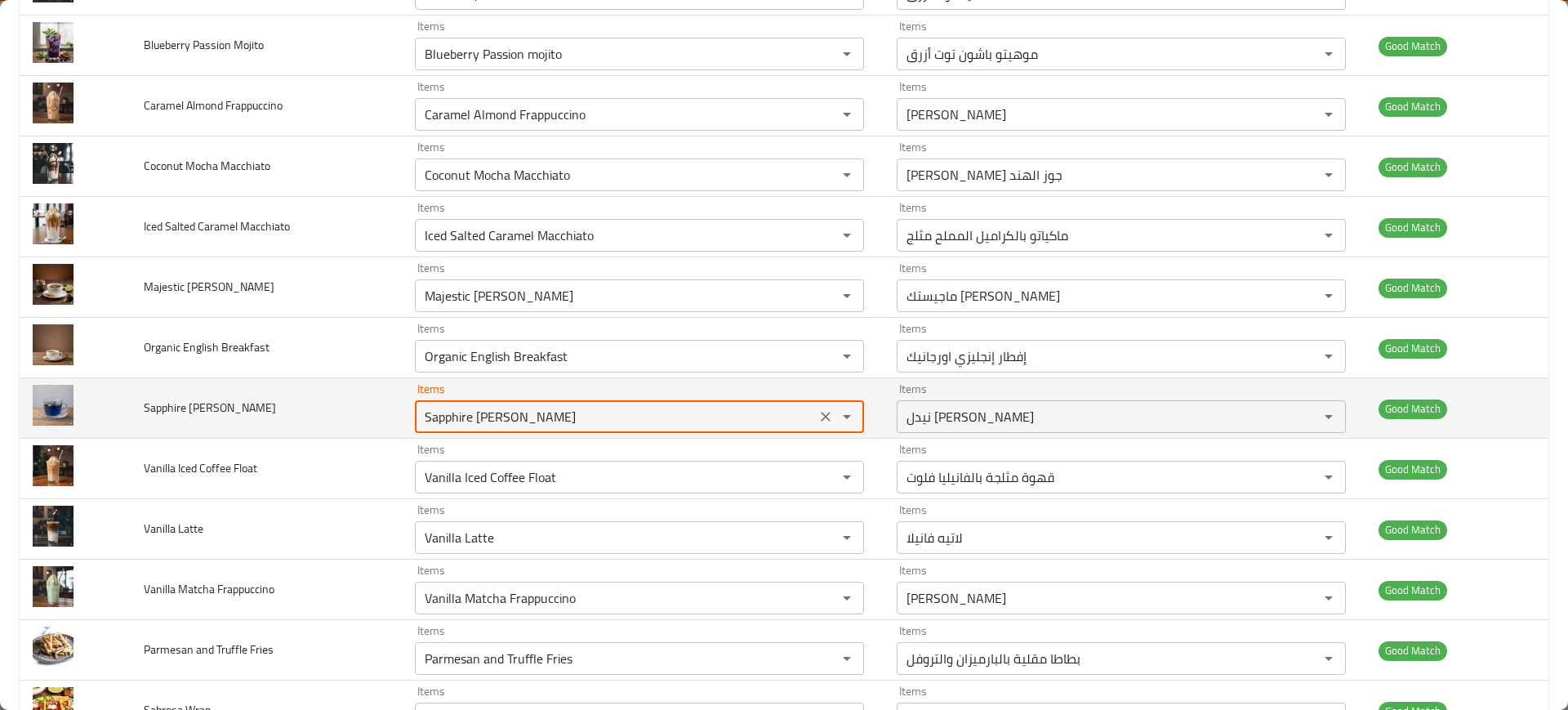
click at [524, 417] on Needle "Sapphire [PERSON_NAME]" at bounding box center [615, 416] width 391 height 22
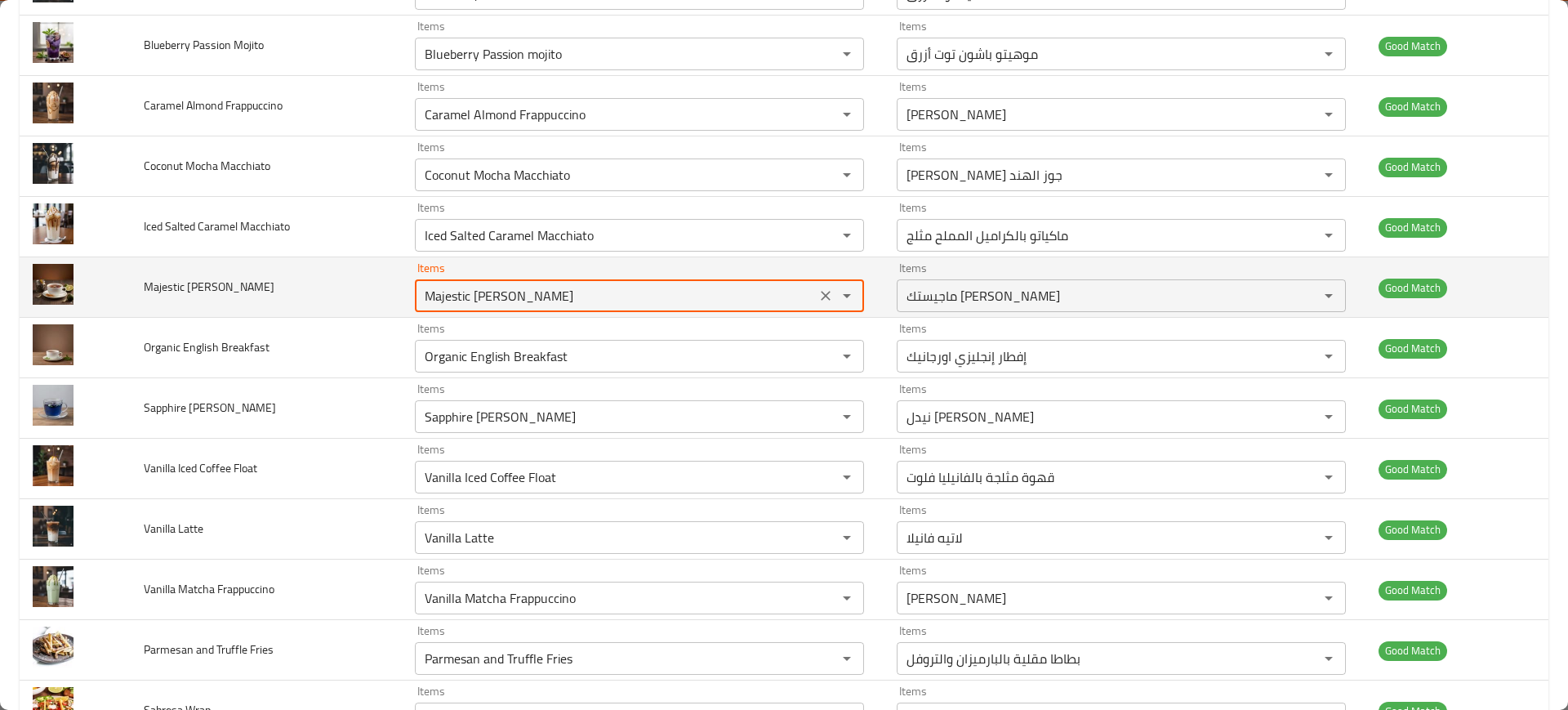
click at [549, 306] on Grey "Majestic [PERSON_NAME]" at bounding box center [615, 295] width 391 height 22
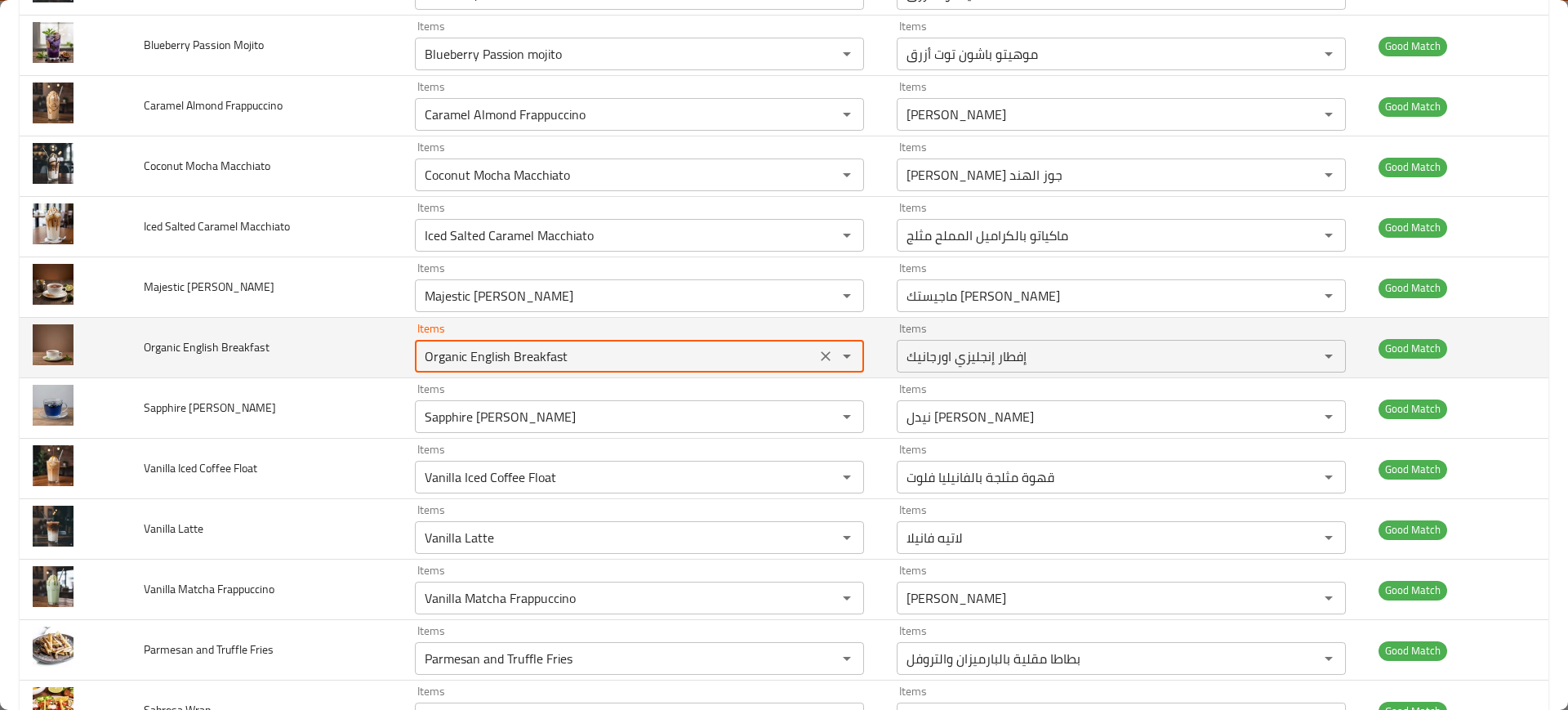
click at [526, 366] on Breakfast "Organic English Breakfast" at bounding box center [615, 356] width 391 height 22
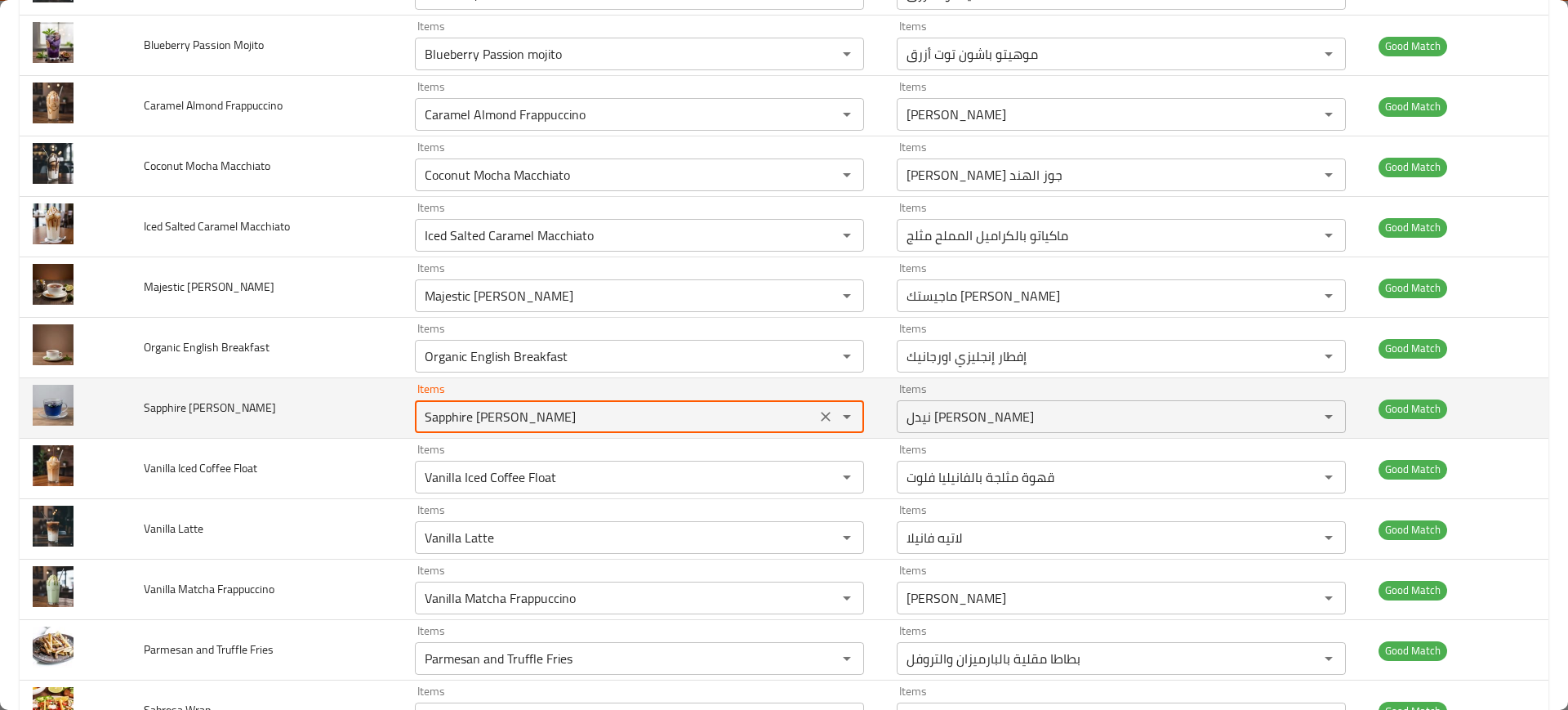
click at [485, 418] on Needle "Sapphire [PERSON_NAME]" at bounding box center [615, 416] width 391 height 22
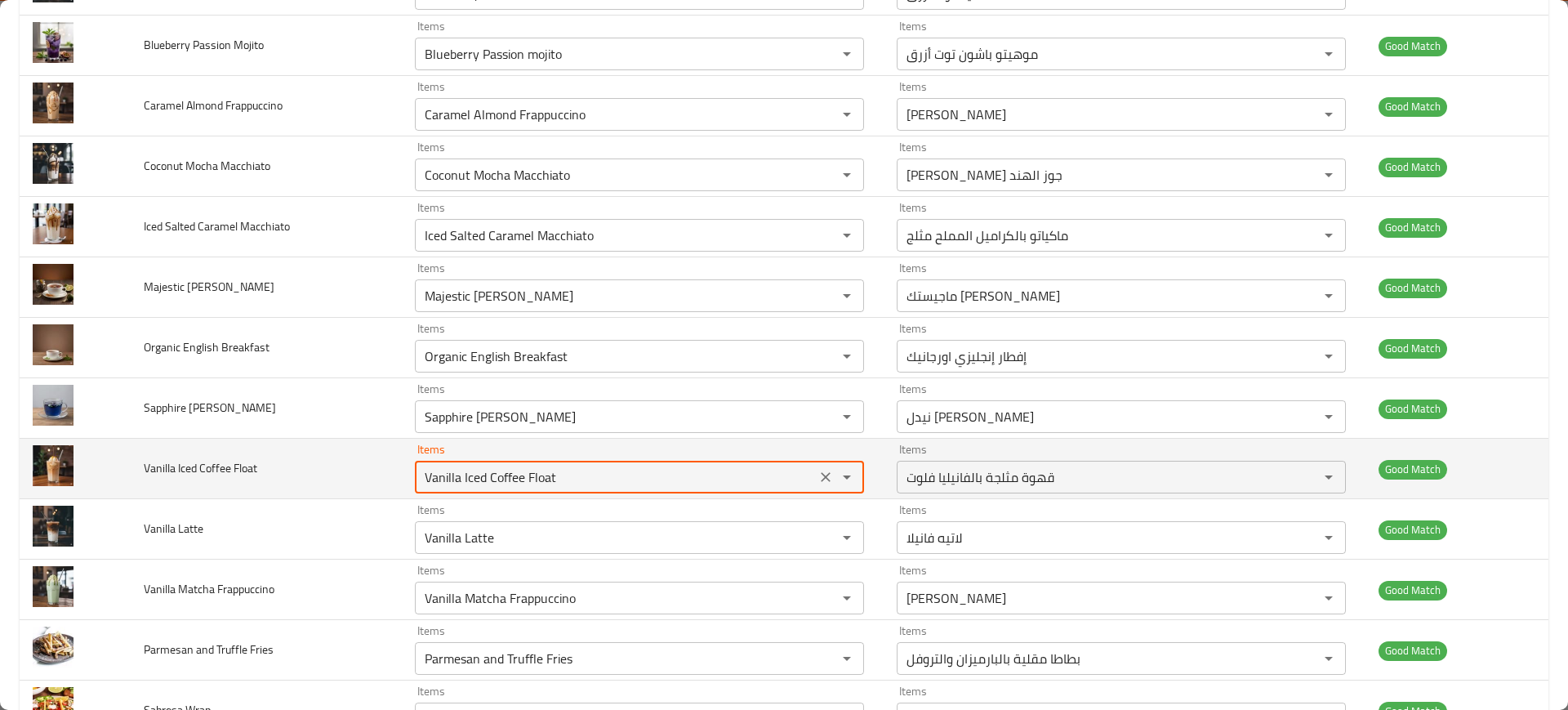
click at [509, 479] on Float "Vanilla Iced Coffee Float" at bounding box center [615, 477] width 391 height 22
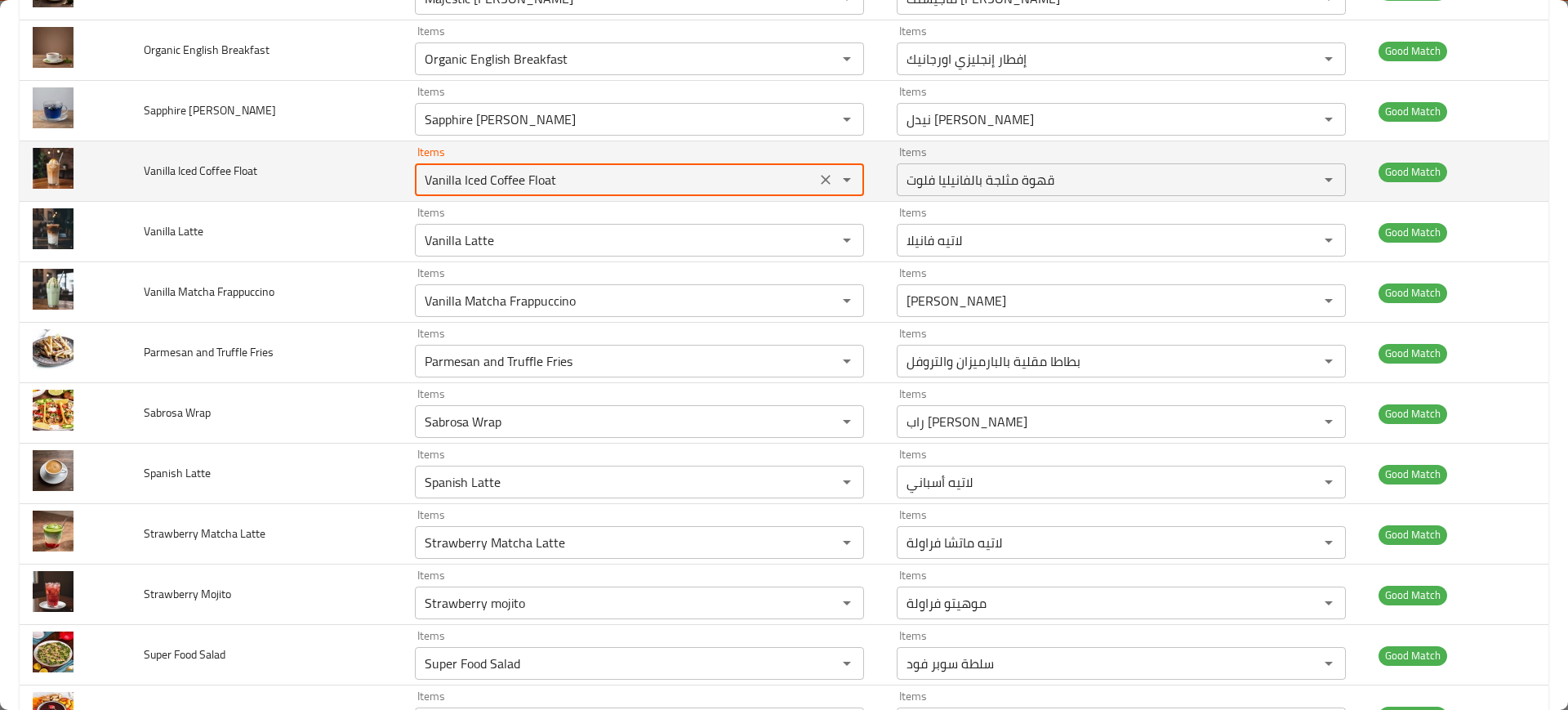
scroll to position [696, 0]
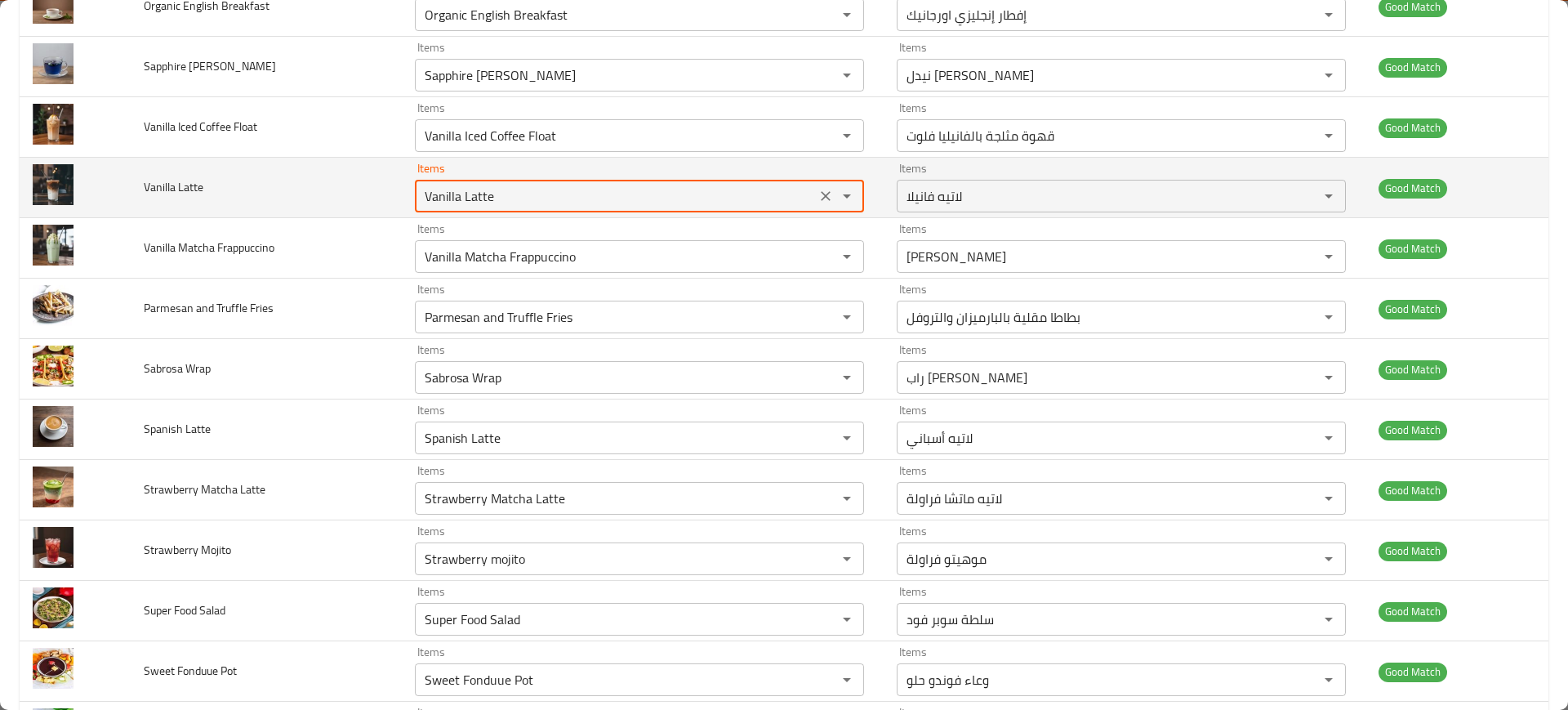
click at [481, 194] on Latte "Vanilla Latte" at bounding box center [615, 196] width 391 height 22
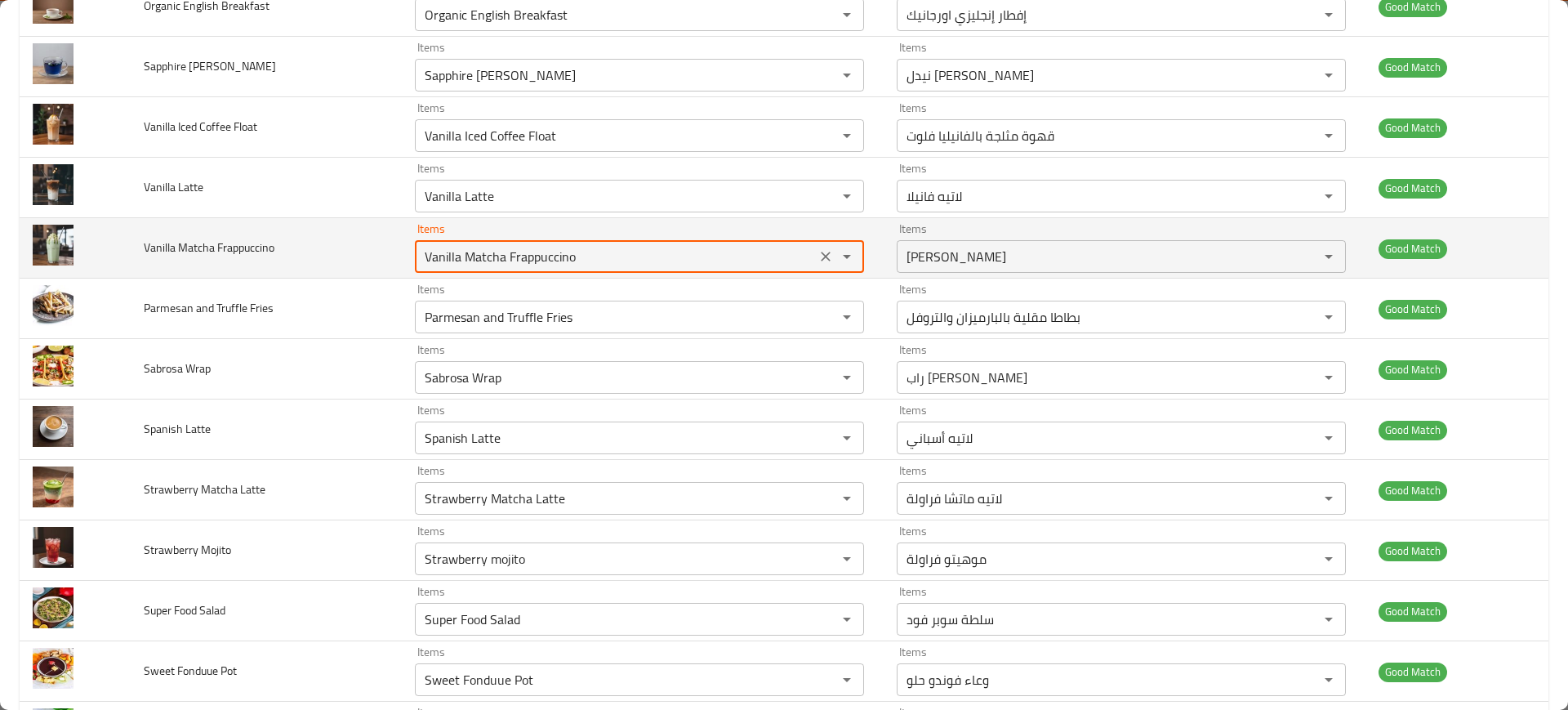
click at [494, 259] on Frappuccino "Vanilla Matcha Frappuccino" at bounding box center [615, 257] width 391 height 22
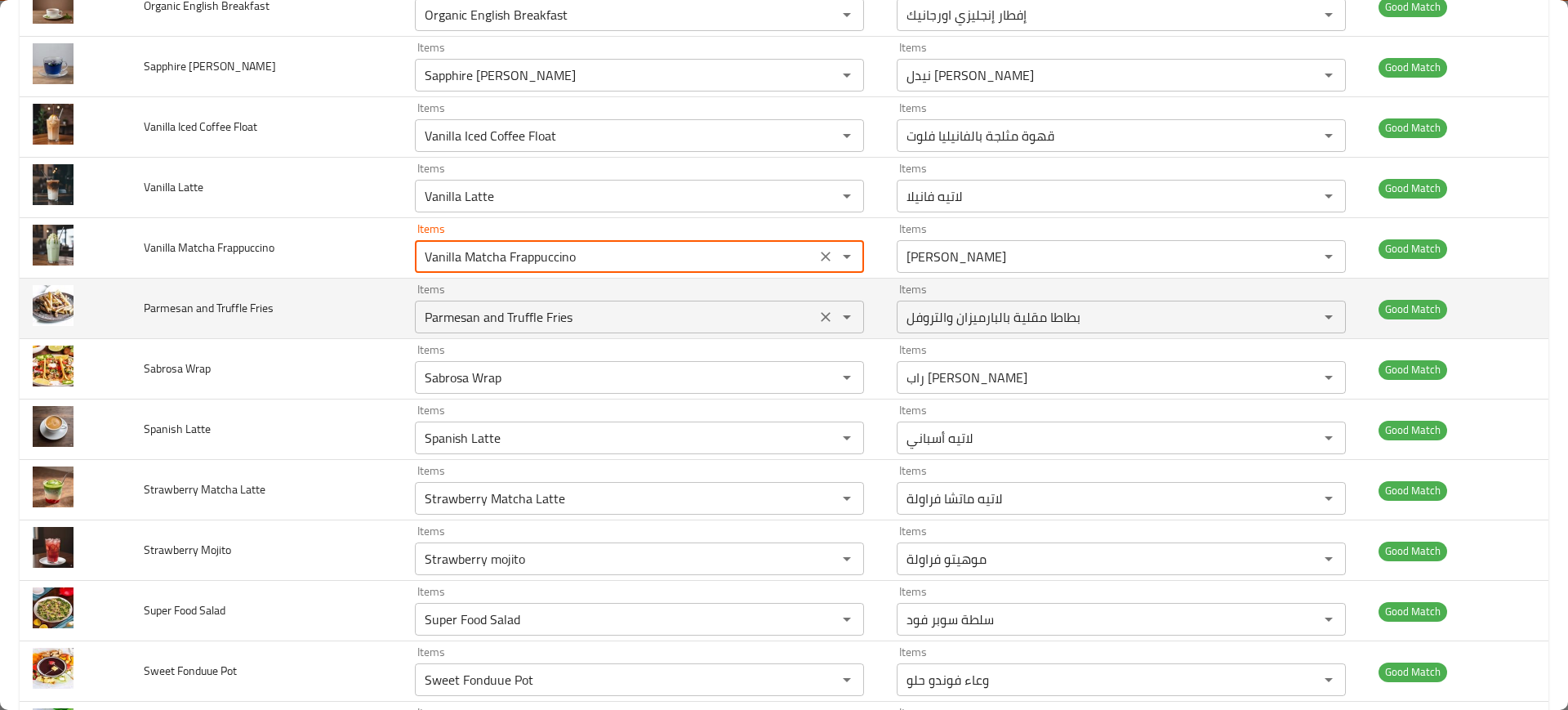
click at [513, 297] on div "Items Parmesan and Truffle Fries Items" at bounding box center [639, 308] width 449 height 50
click at [415, 333] on td "Items Parmesan and Truffle Fries Items" at bounding box center [643, 308] width 482 height 60
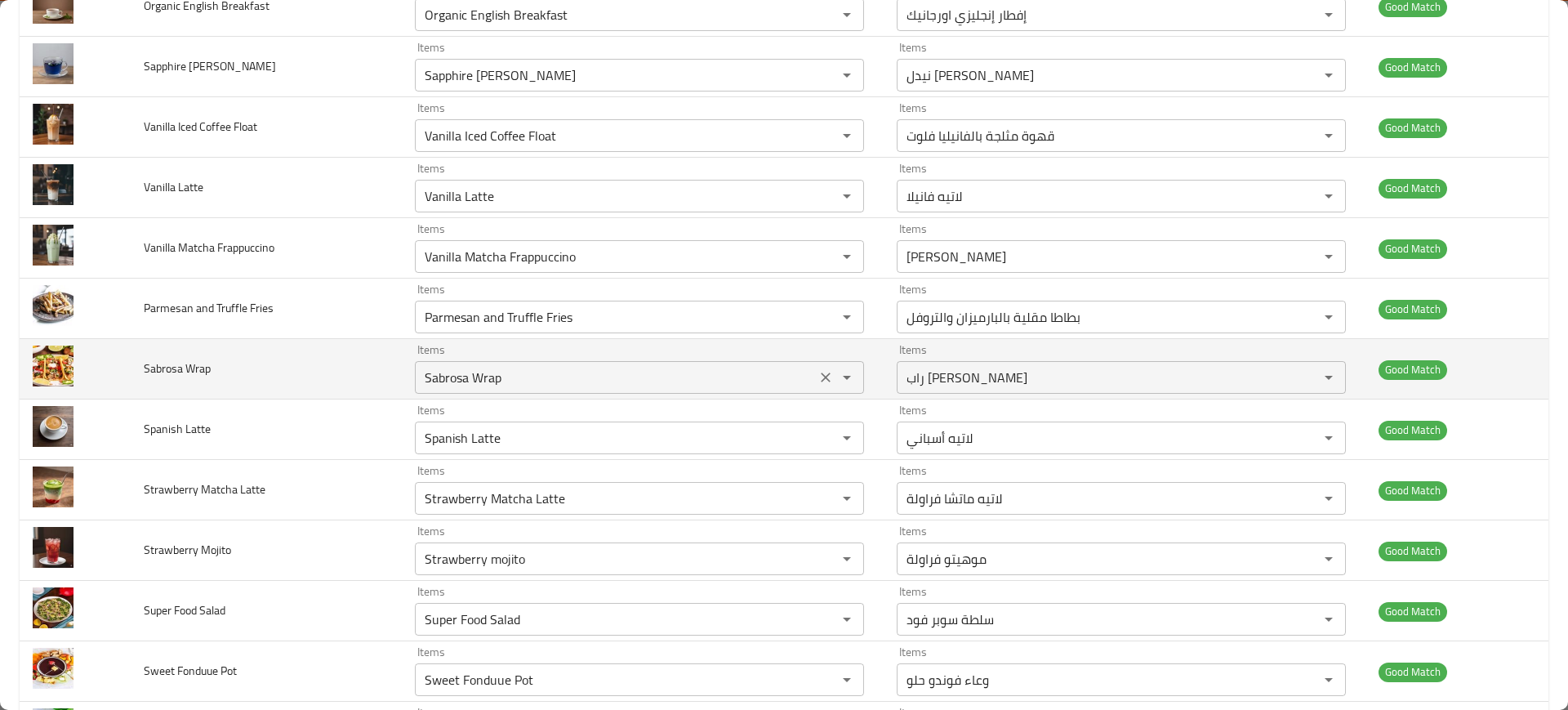
click at [455, 384] on Wrap "Sabrosa Wrap" at bounding box center [615, 377] width 391 height 22
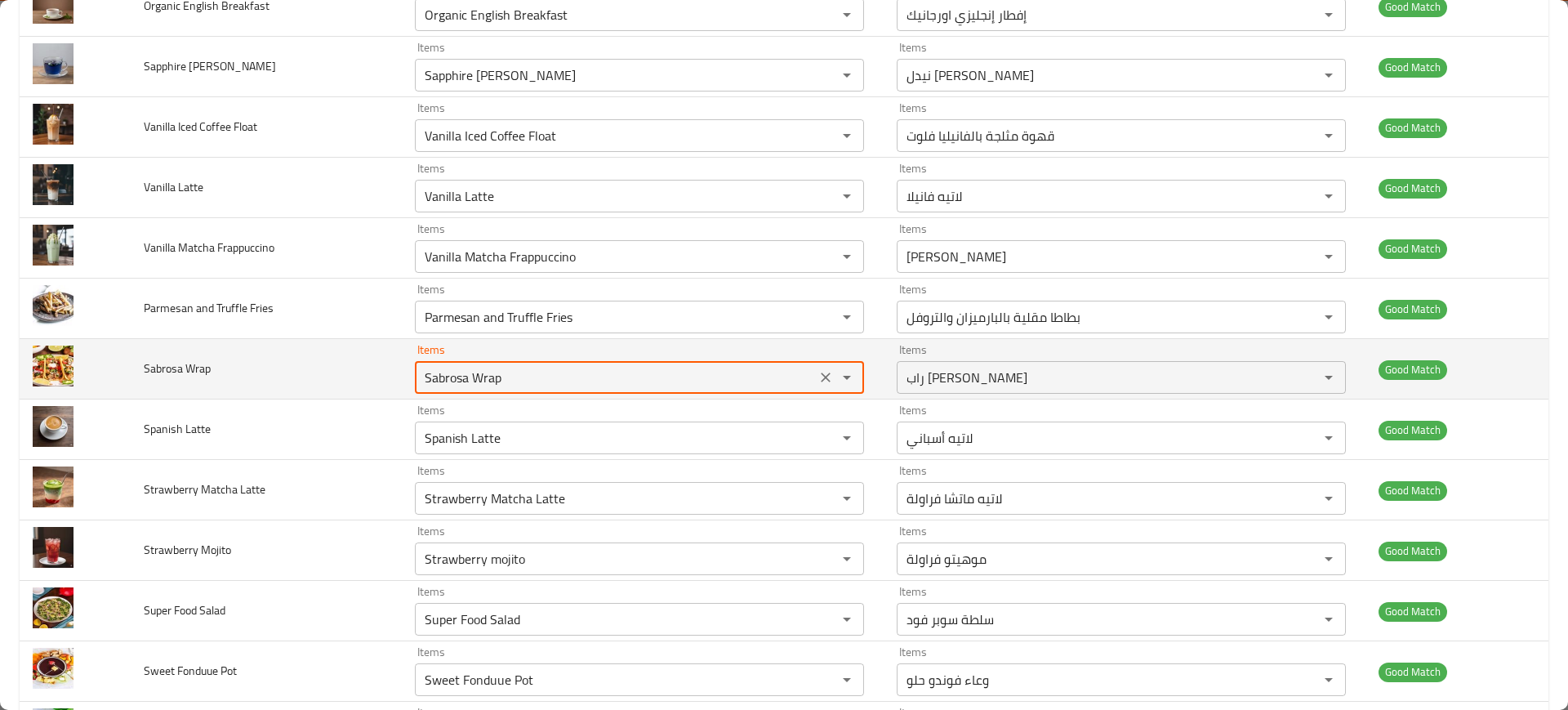
click at [455, 384] on Wrap "Sabrosa Wrap" at bounding box center [615, 377] width 391 height 22
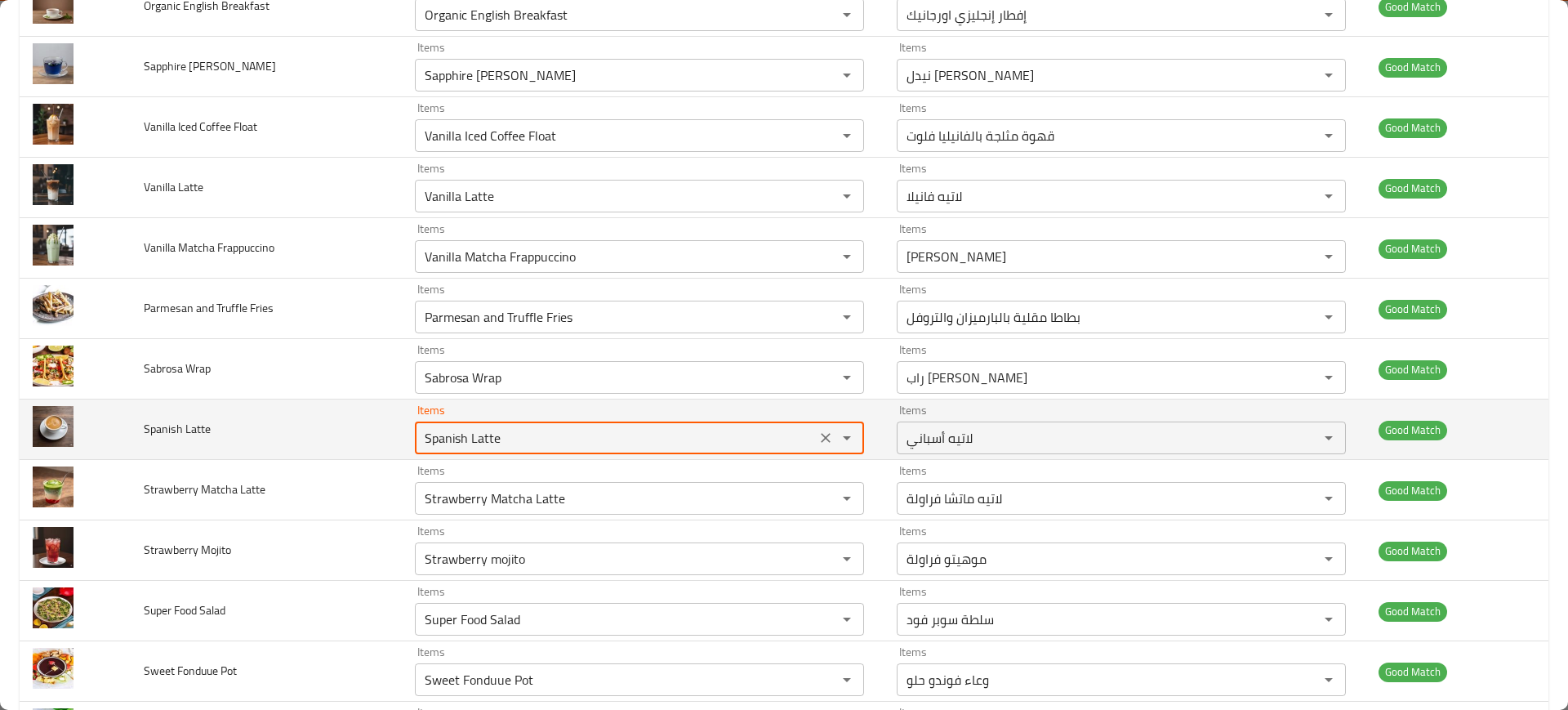
click at [451, 428] on Latte "Spanish Latte" at bounding box center [615, 437] width 391 height 22
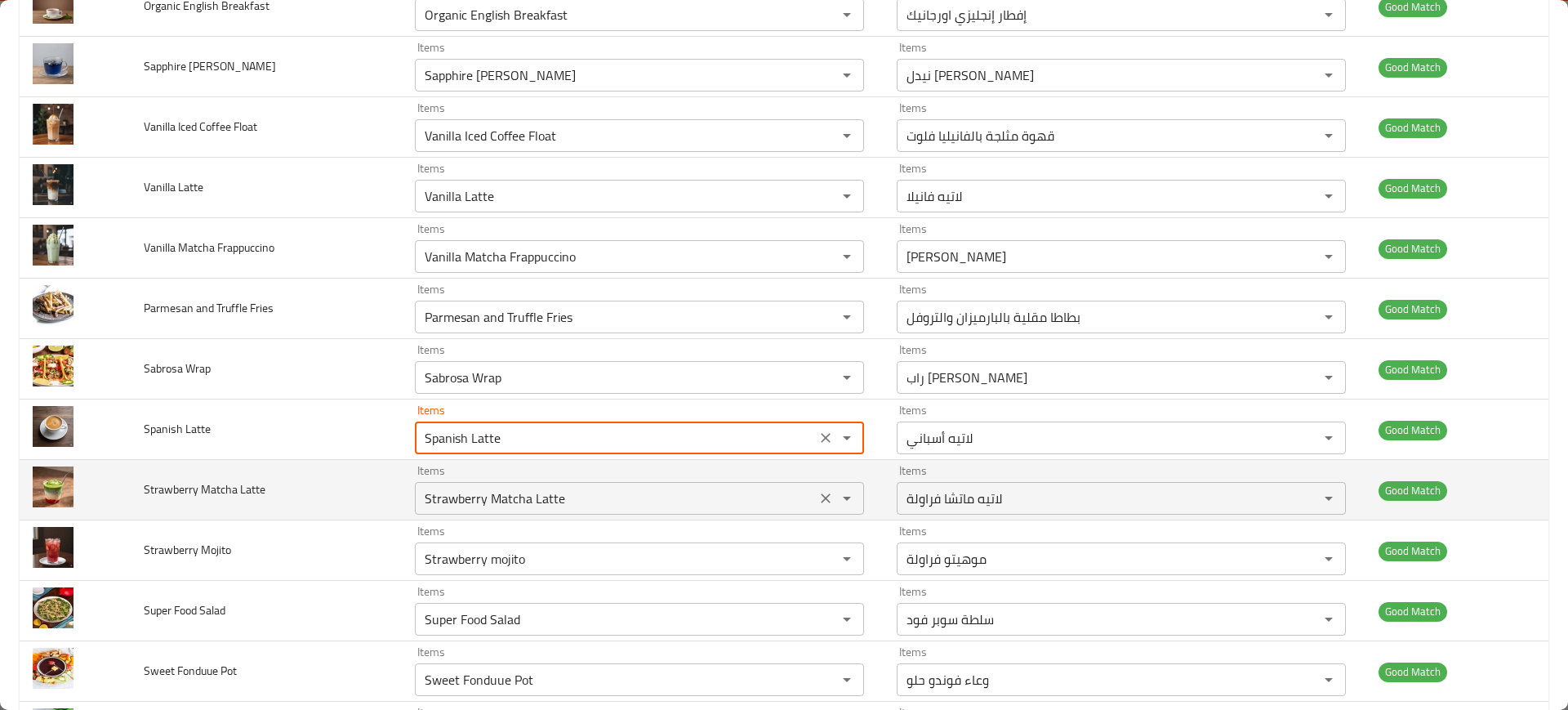
click at [529, 497] on Latte "Strawberry Matcha Latte" at bounding box center [615, 498] width 391 height 22
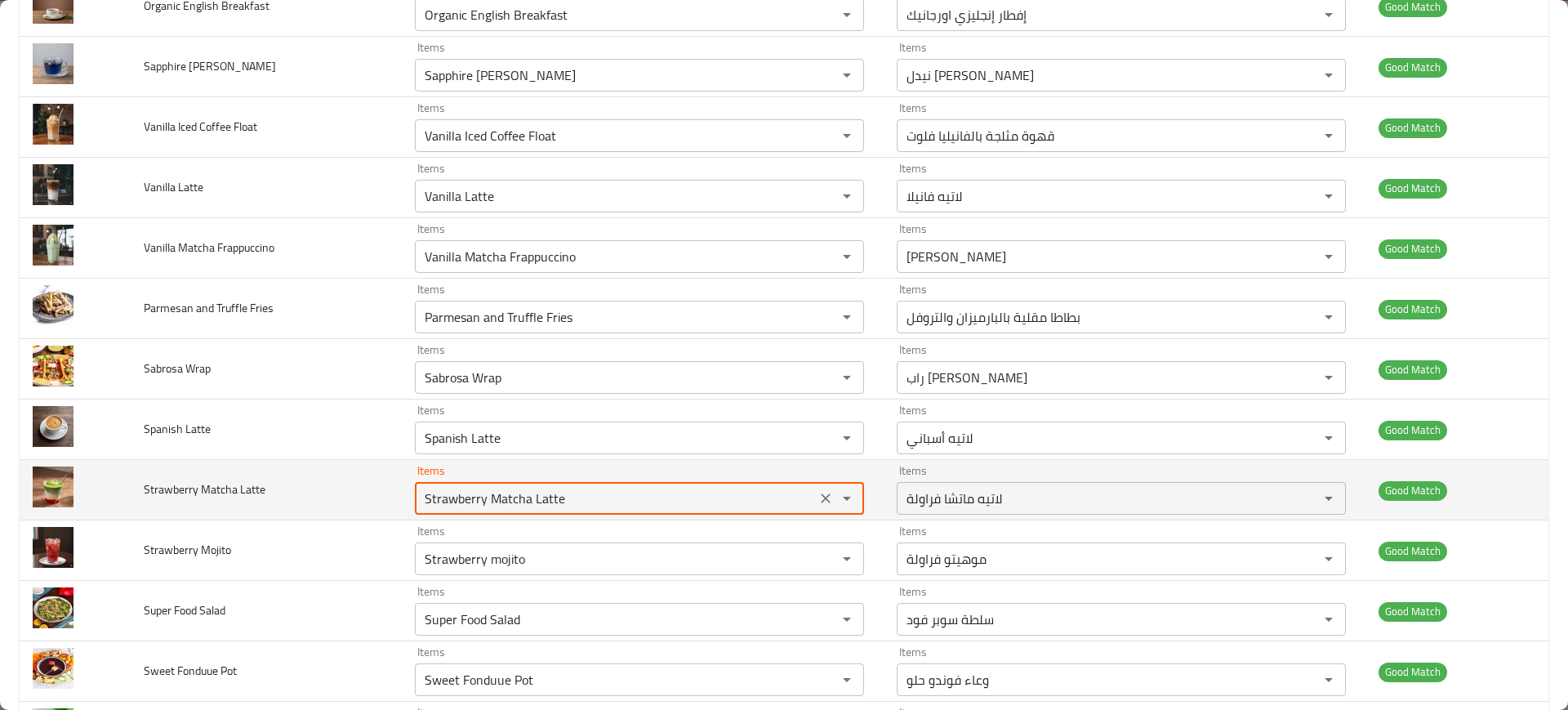
click at [511, 494] on Latte "Strawberry Matcha Latte" at bounding box center [615, 498] width 391 height 22
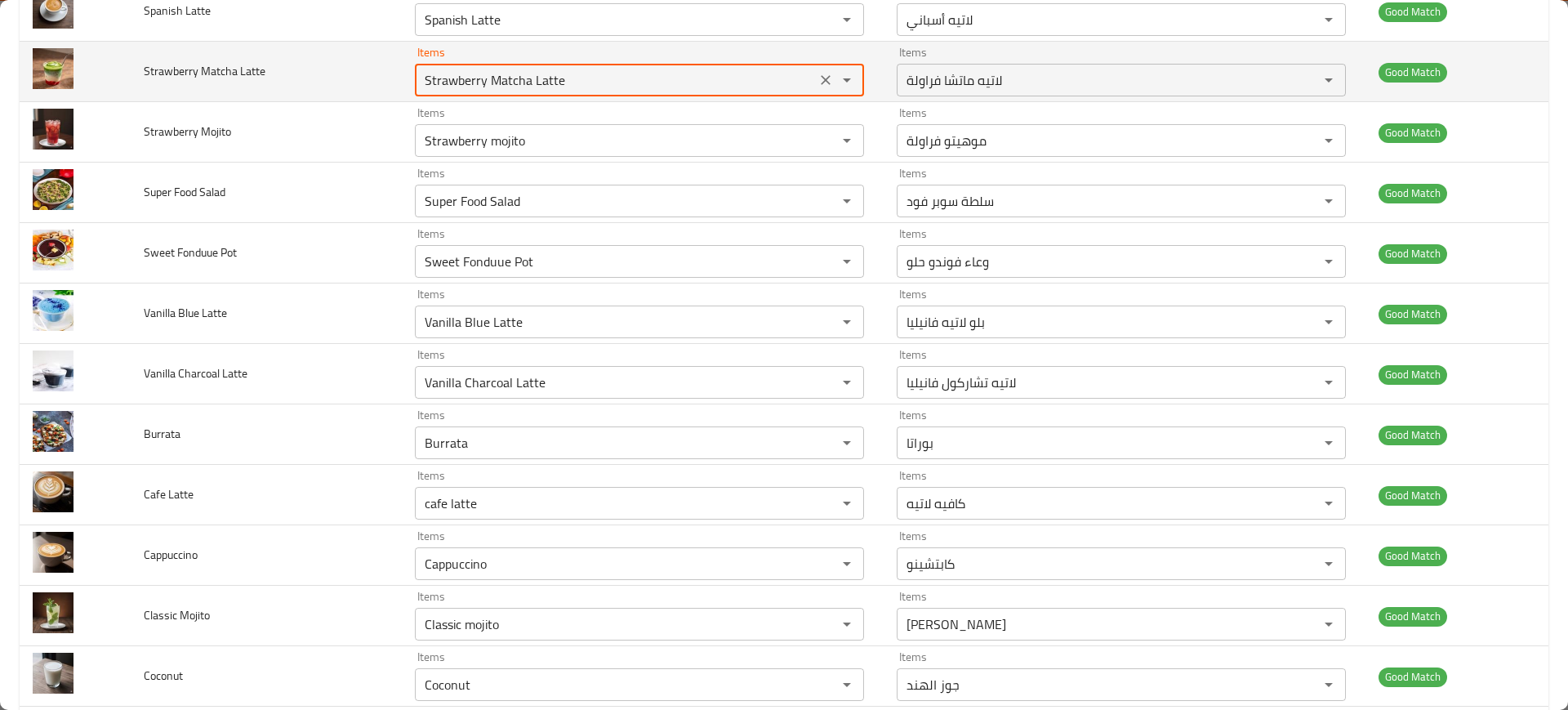
scroll to position [1121, 0]
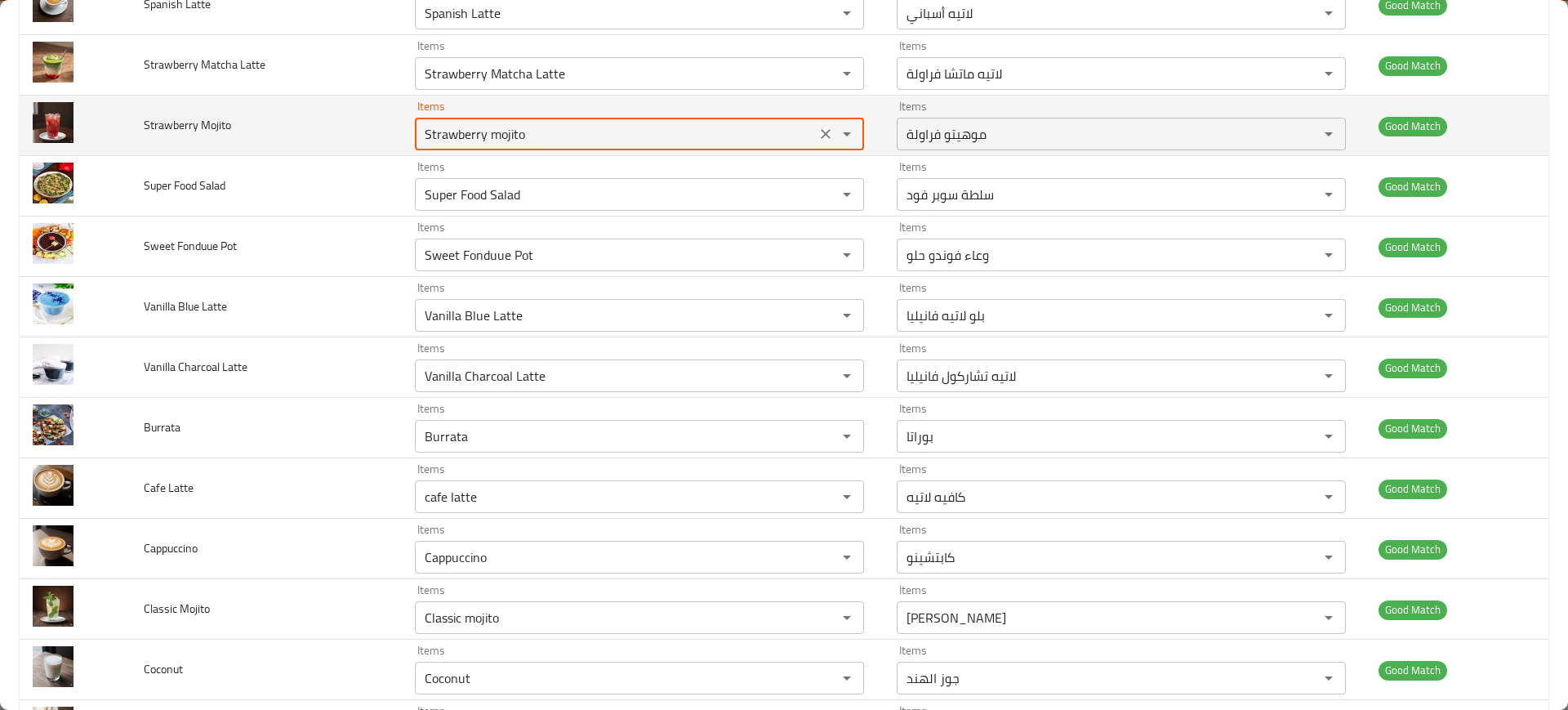
click at [501, 135] on Mojito "Strawberry mojito" at bounding box center [615, 134] width 391 height 22
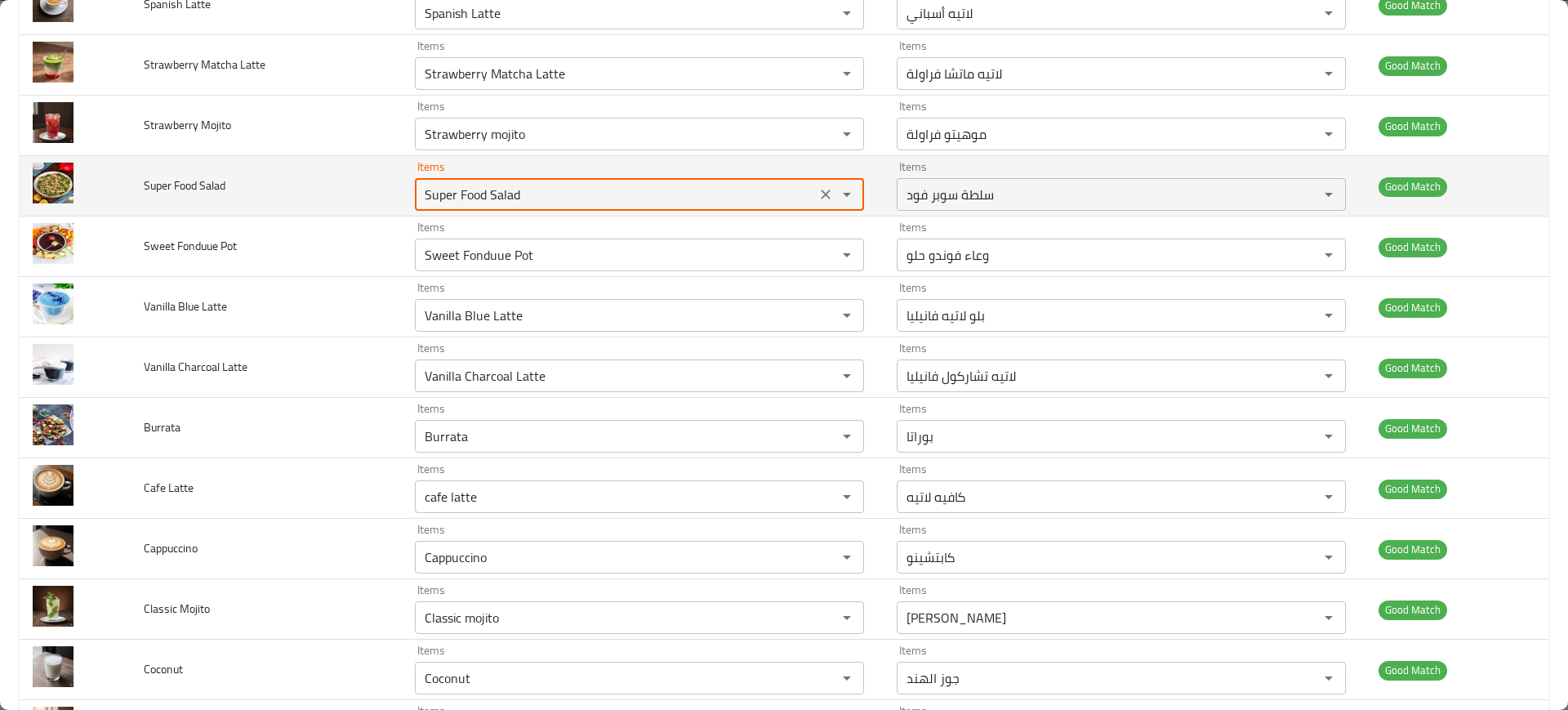
click at [476, 197] on Salad "Super Food Salad" at bounding box center [615, 194] width 391 height 22
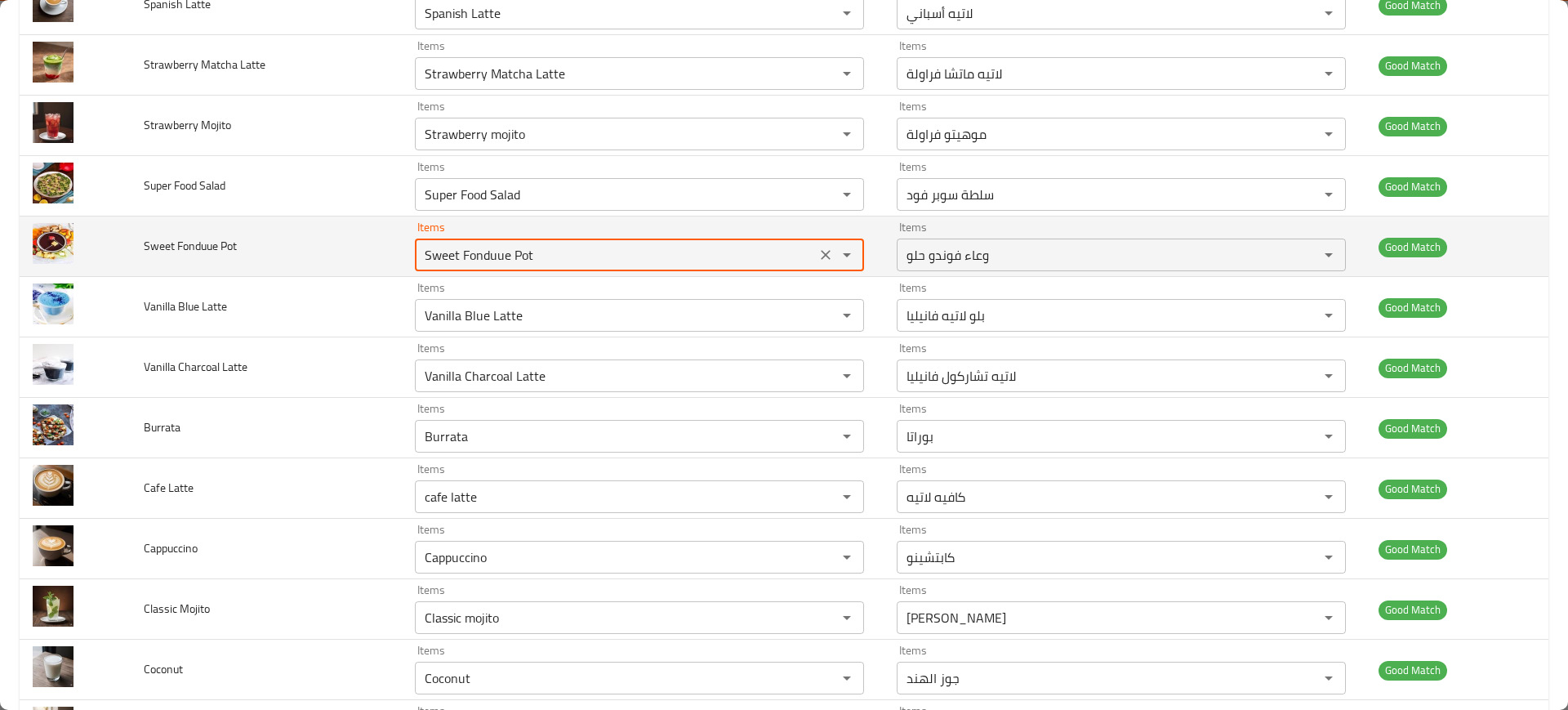
click at [528, 255] on Pot "Sweet Fonduue Pot" at bounding box center [615, 255] width 391 height 22
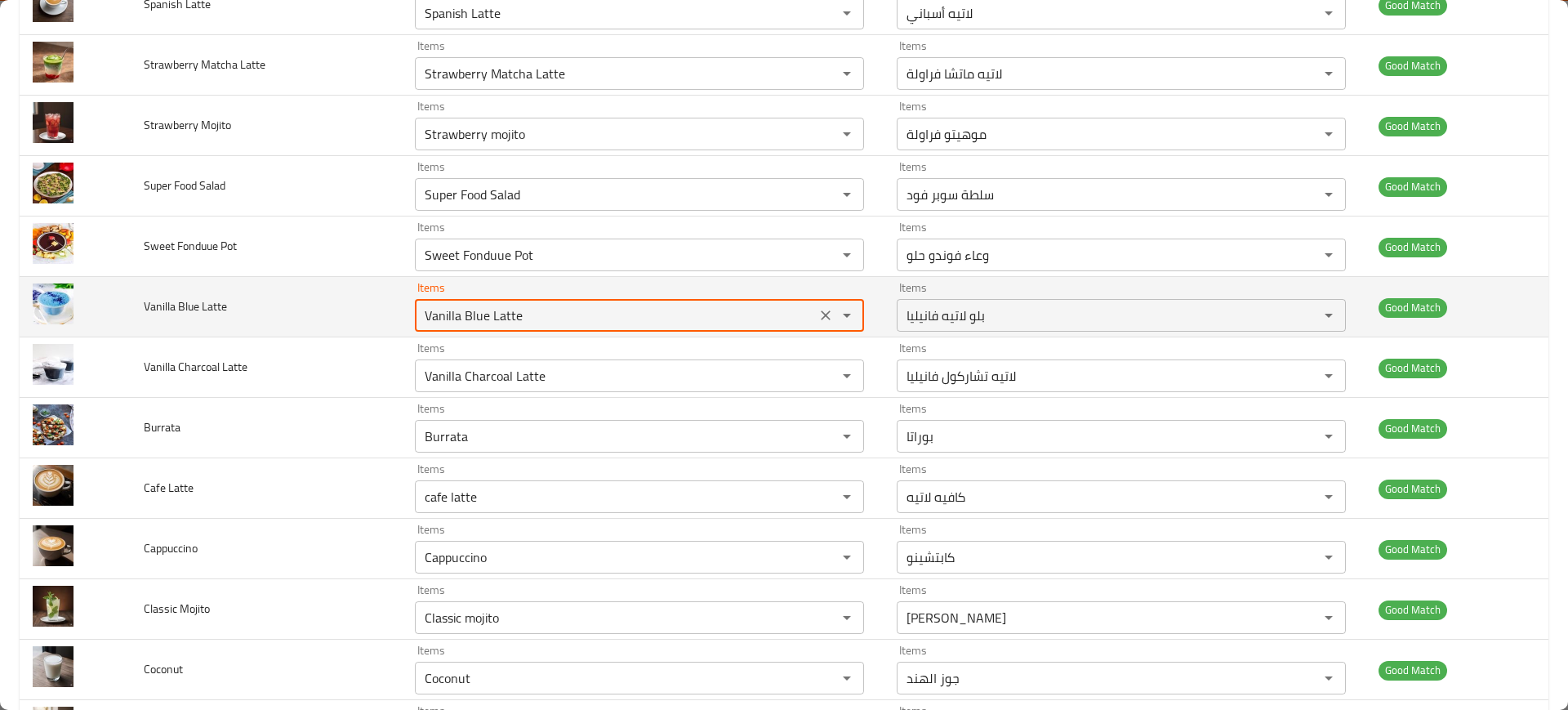
click at [531, 325] on Latte "Vanilla Blue Latte" at bounding box center [615, 315] width 391 height 22
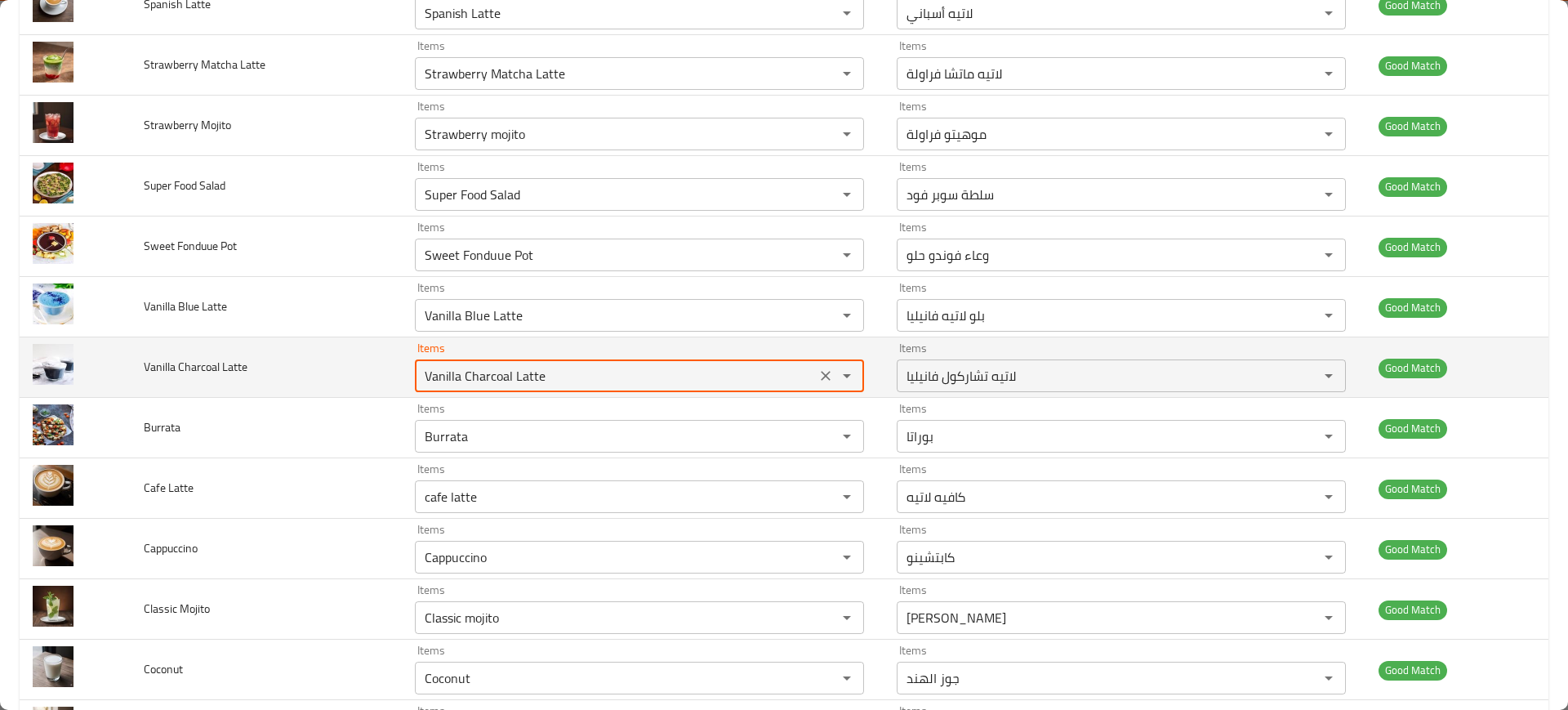
click at [528, 378] on Latte "Vanilla Charcoal Latte" at bounding box center [615, 376] width 391 height 22
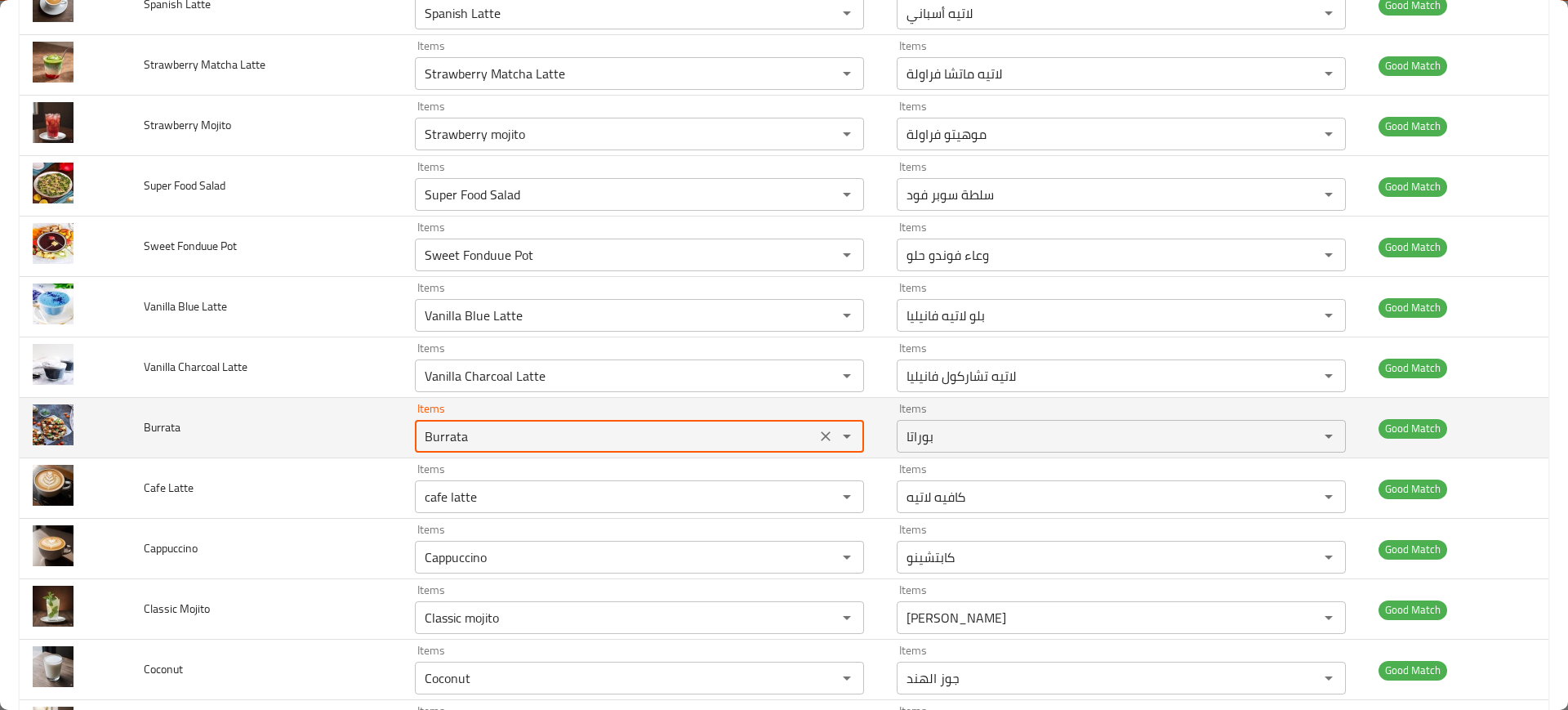
click at [530, 435] on input "Burrata" at bounding box center [615, 436] width 391 height 22
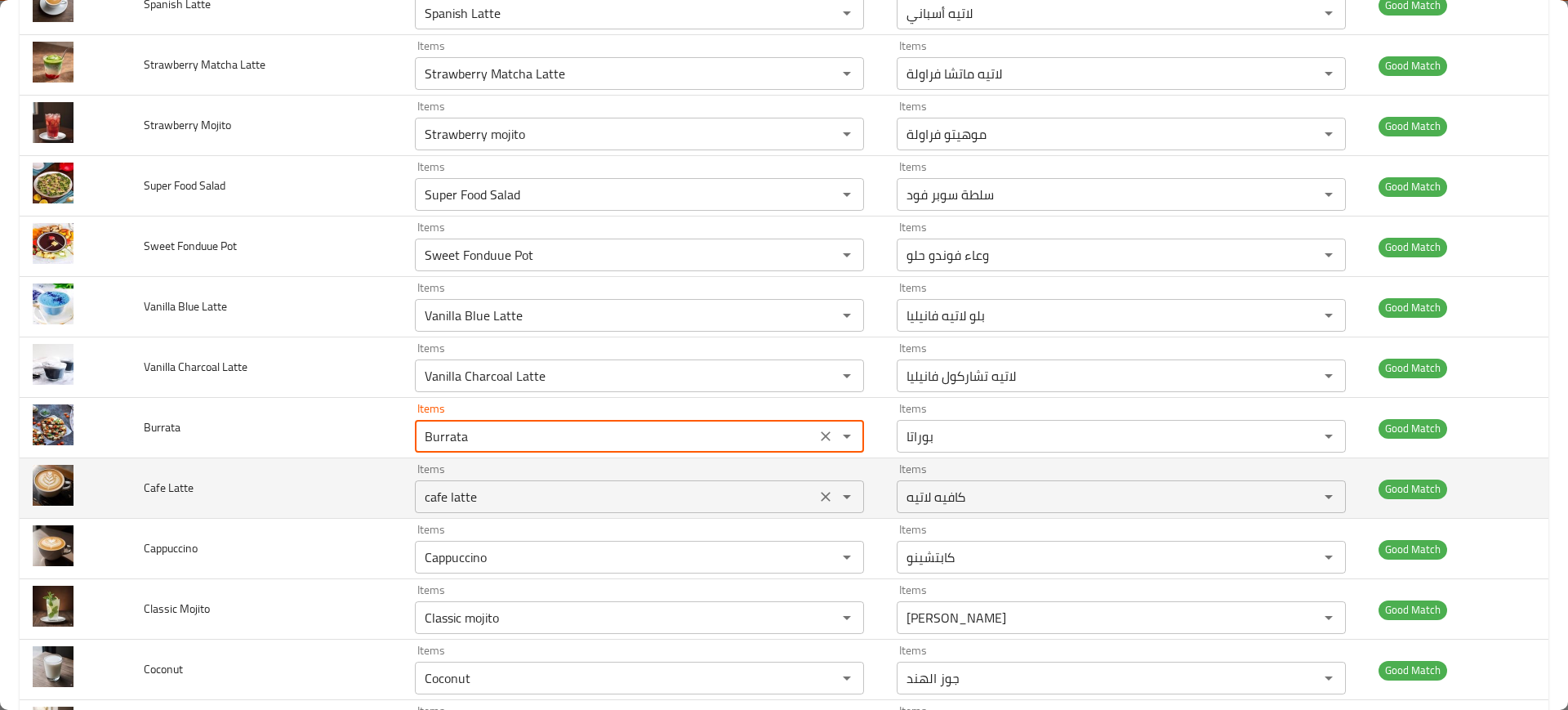
click at [498, 480] on div "cafe latte Items" at bounding box center [639, 497] width 449 height 33
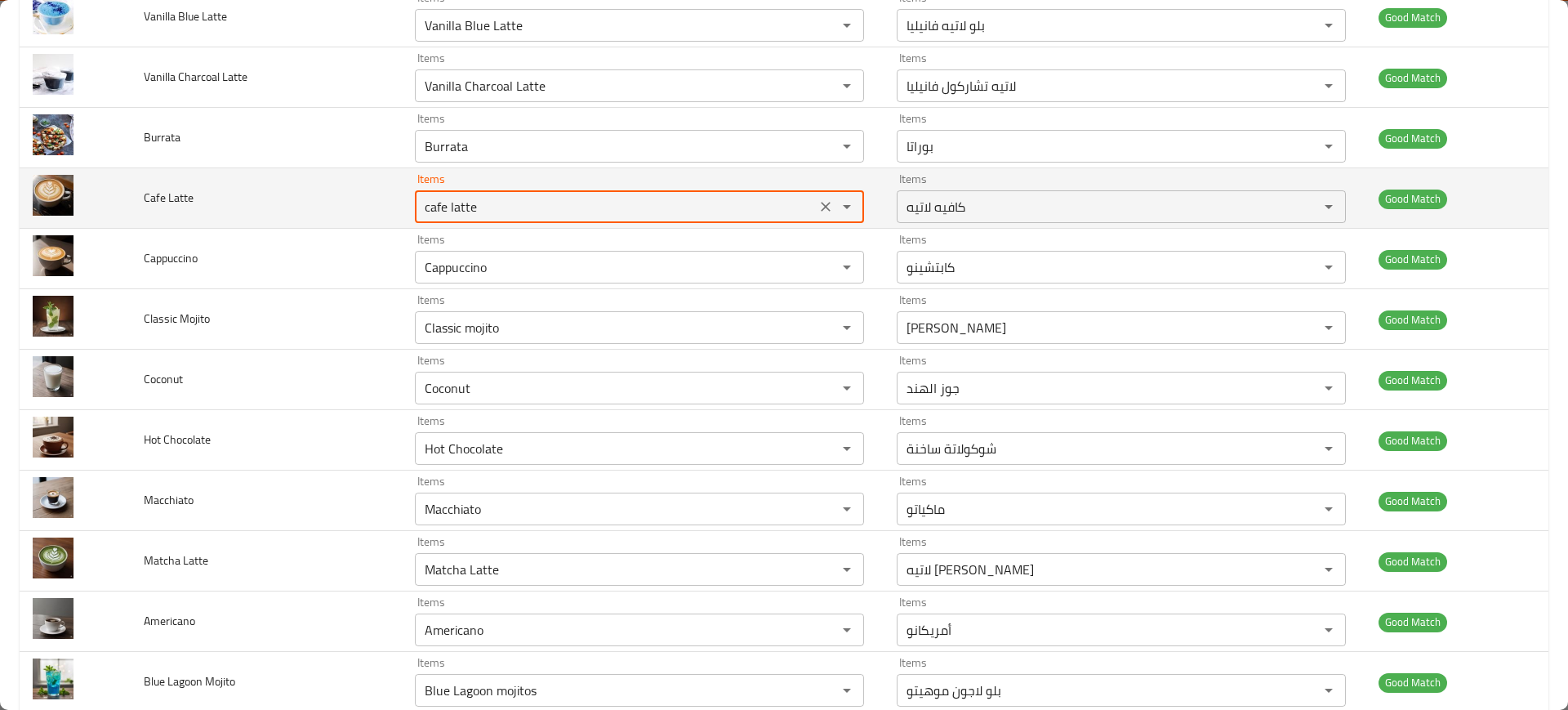
scroll to position [1415, 0]
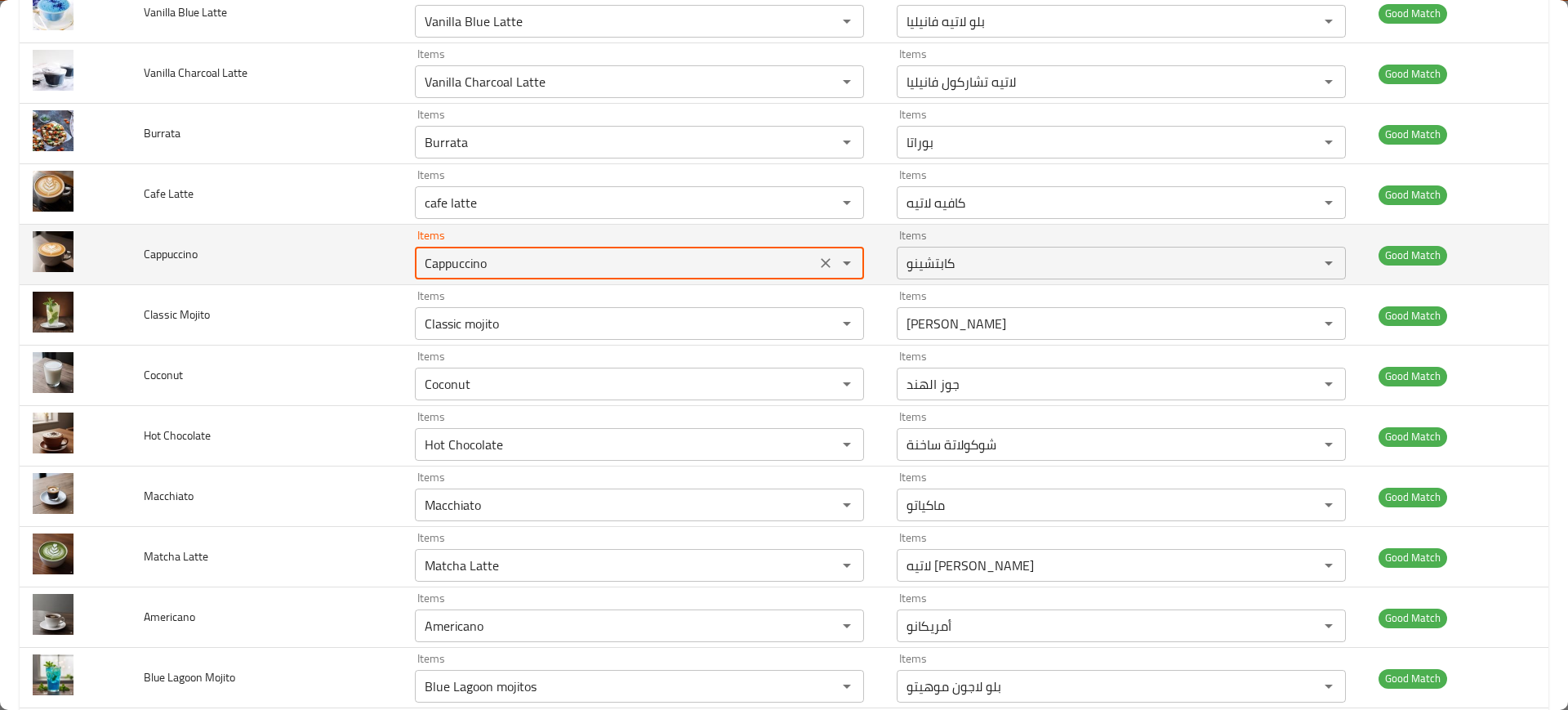
click at [469, 267] on input "Cappuccino" at bounding box center [615, 263] width 391 height 22
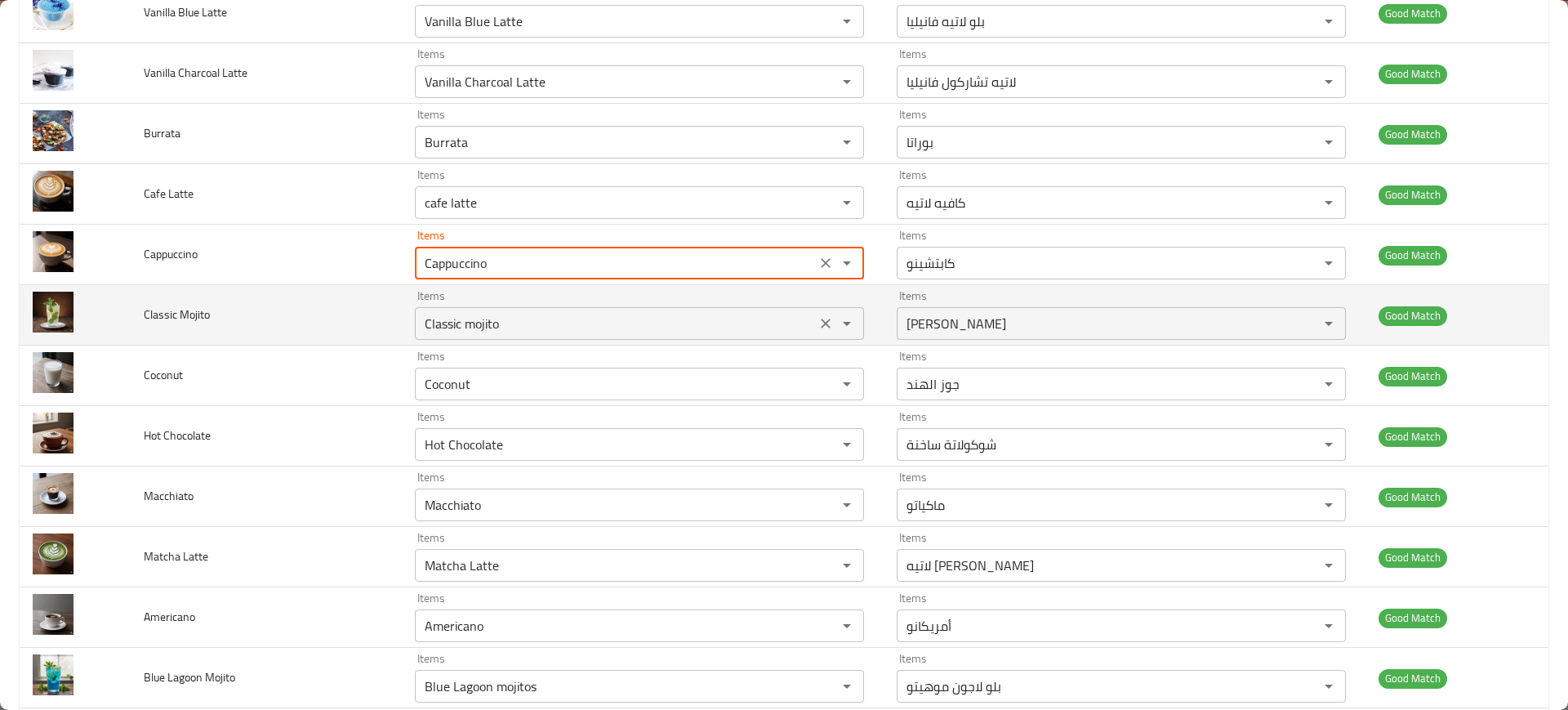
click at [460, 337] on div "Classic mojito Items" at bounding box center [639, 323] width 449 height 33
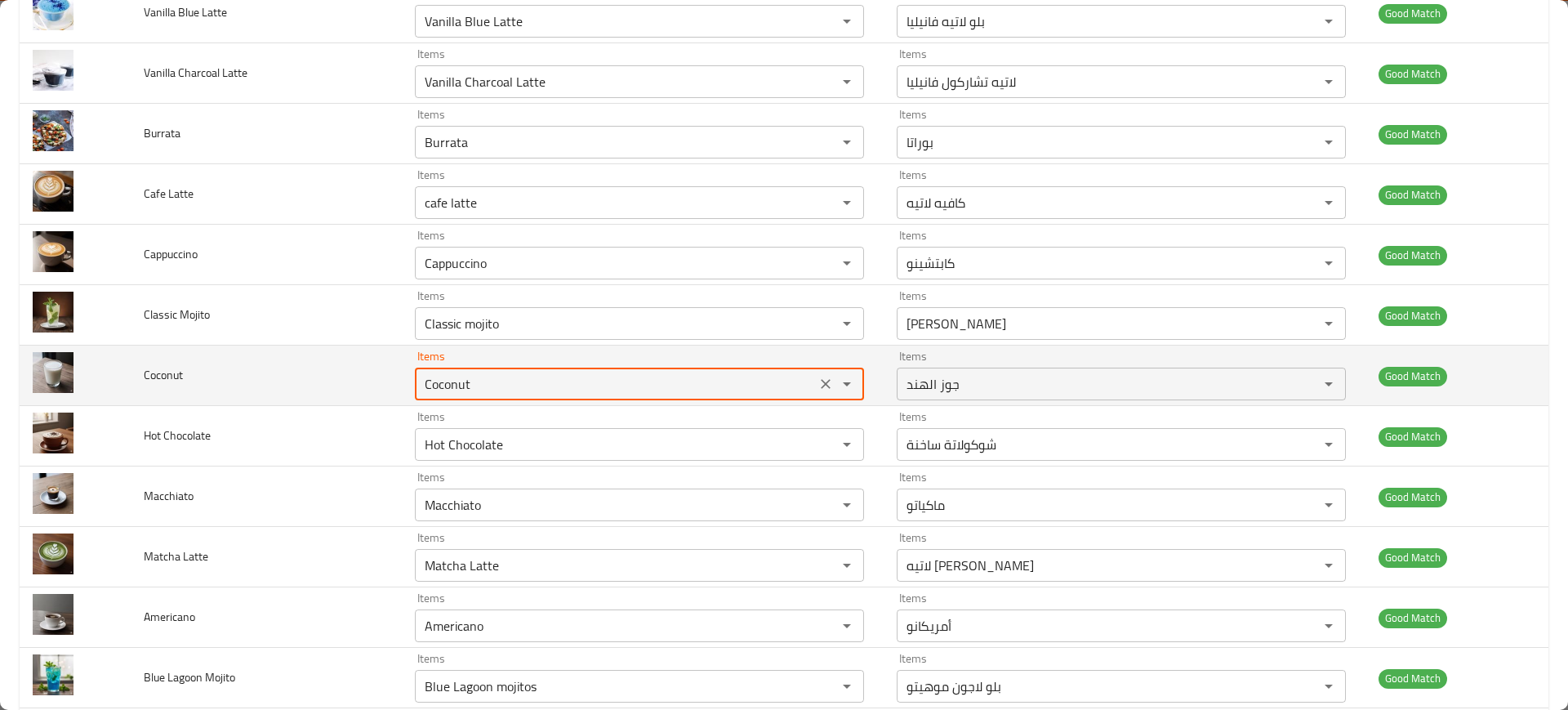
click at [471, 377] on input "Coconut" at bounding box center [615, 384] width 391 height 22
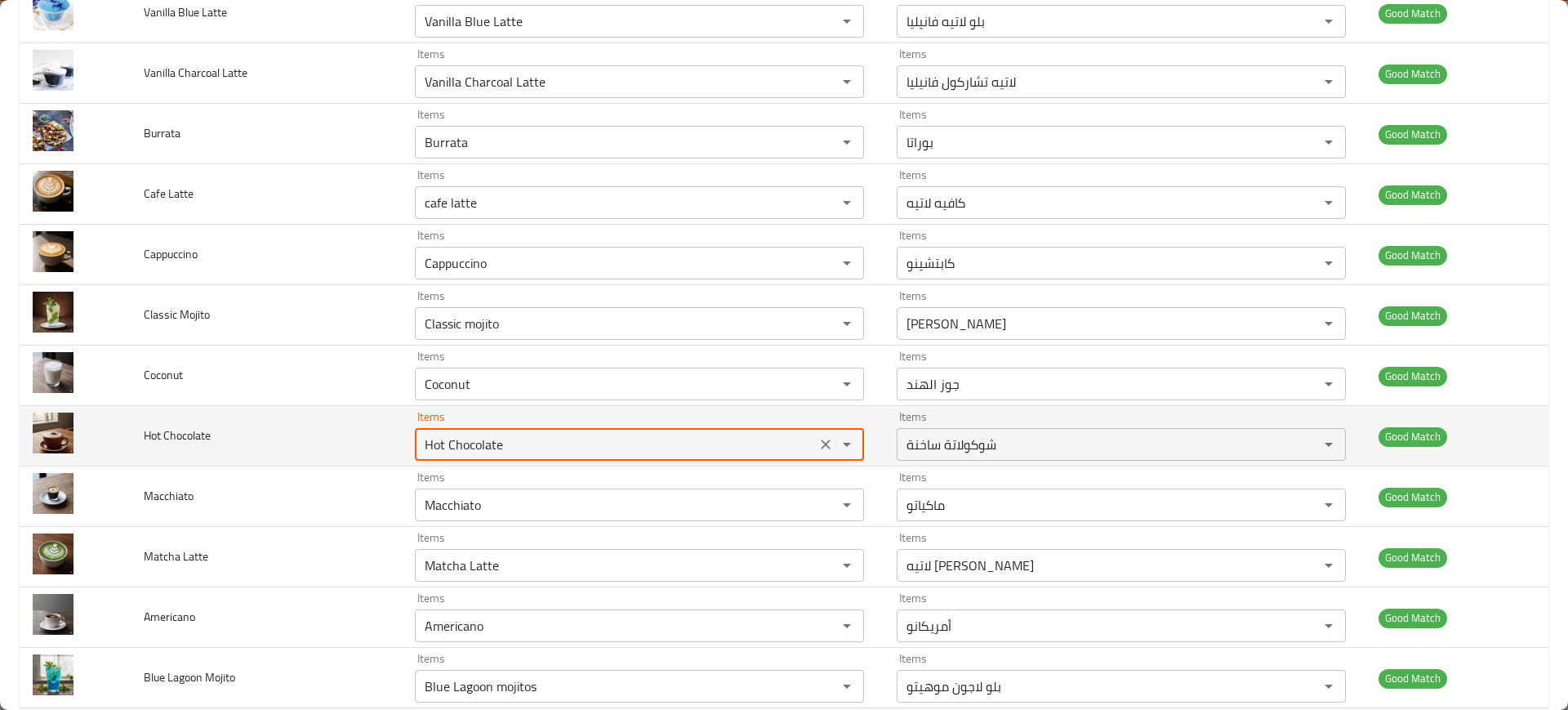
click at [494, 455] on Chocolate "Hot Chocolate" at bounding box center [615, 444] width 391 height 22
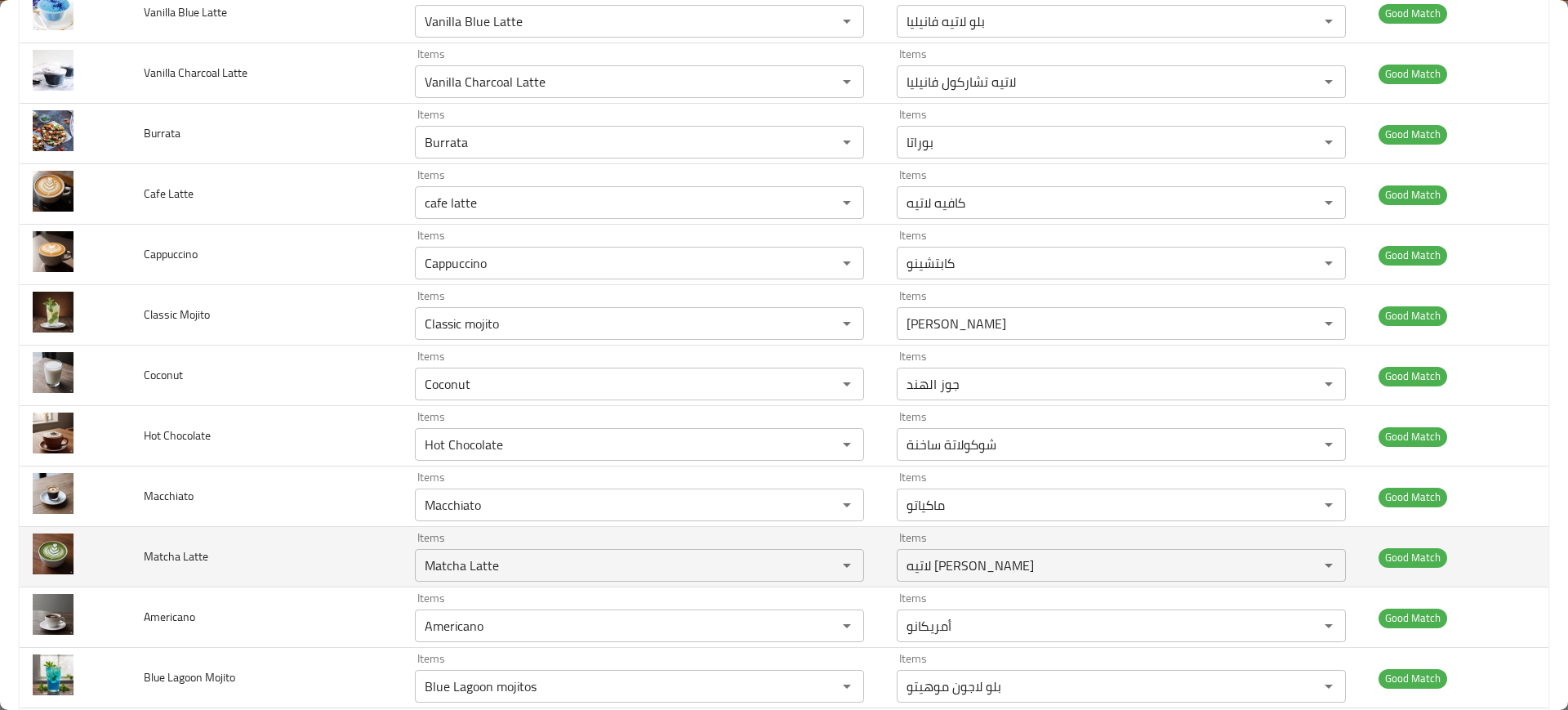
click at [545, 528] on td "Items Matcha Latte Items" at bounding box center [643, 557] width 482 height 60
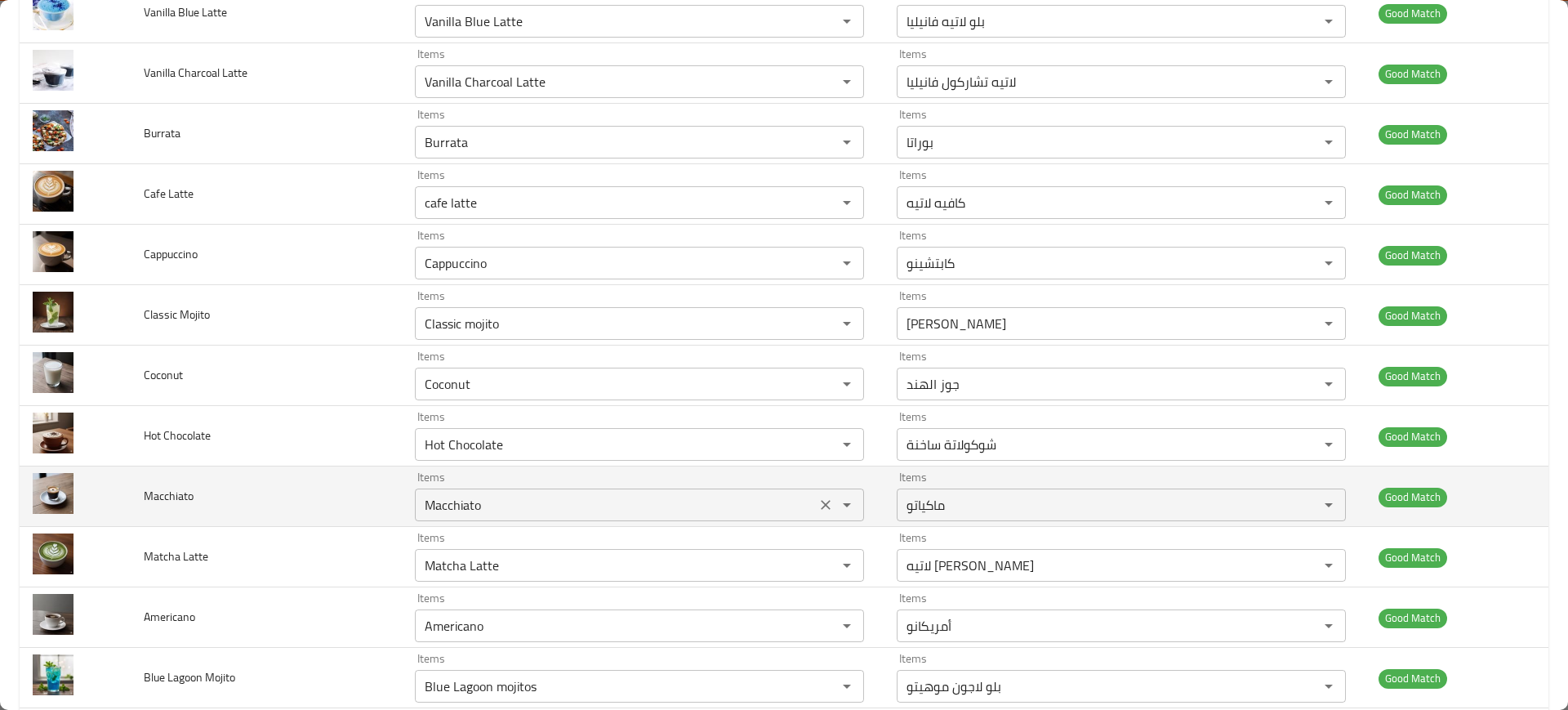
click at [505, 513] on input "Macchiato" at bounding box center [615, 504] width 391 height 22
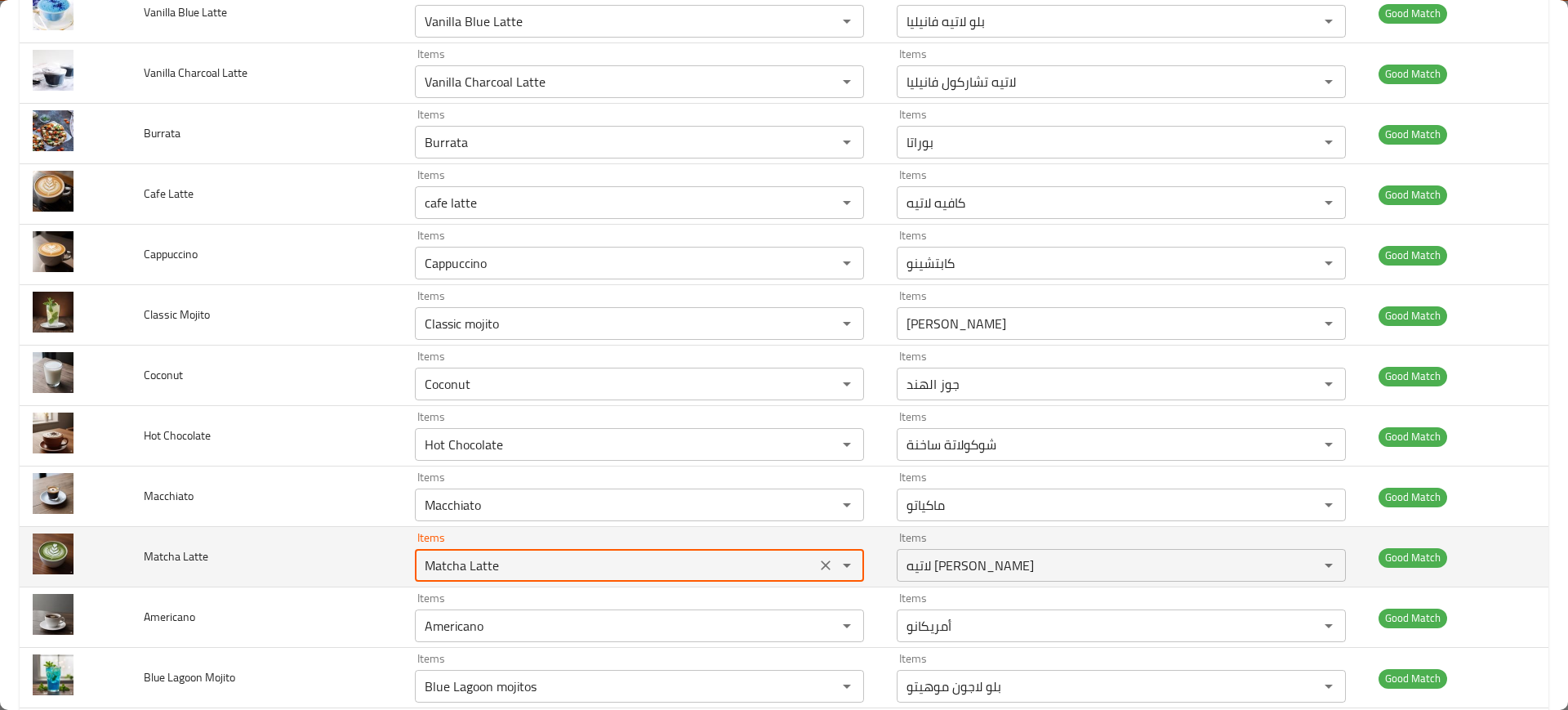
click at [516, 568] on Latte "Matcha Latte" at bounding box center [615, 565] width 391 height 22
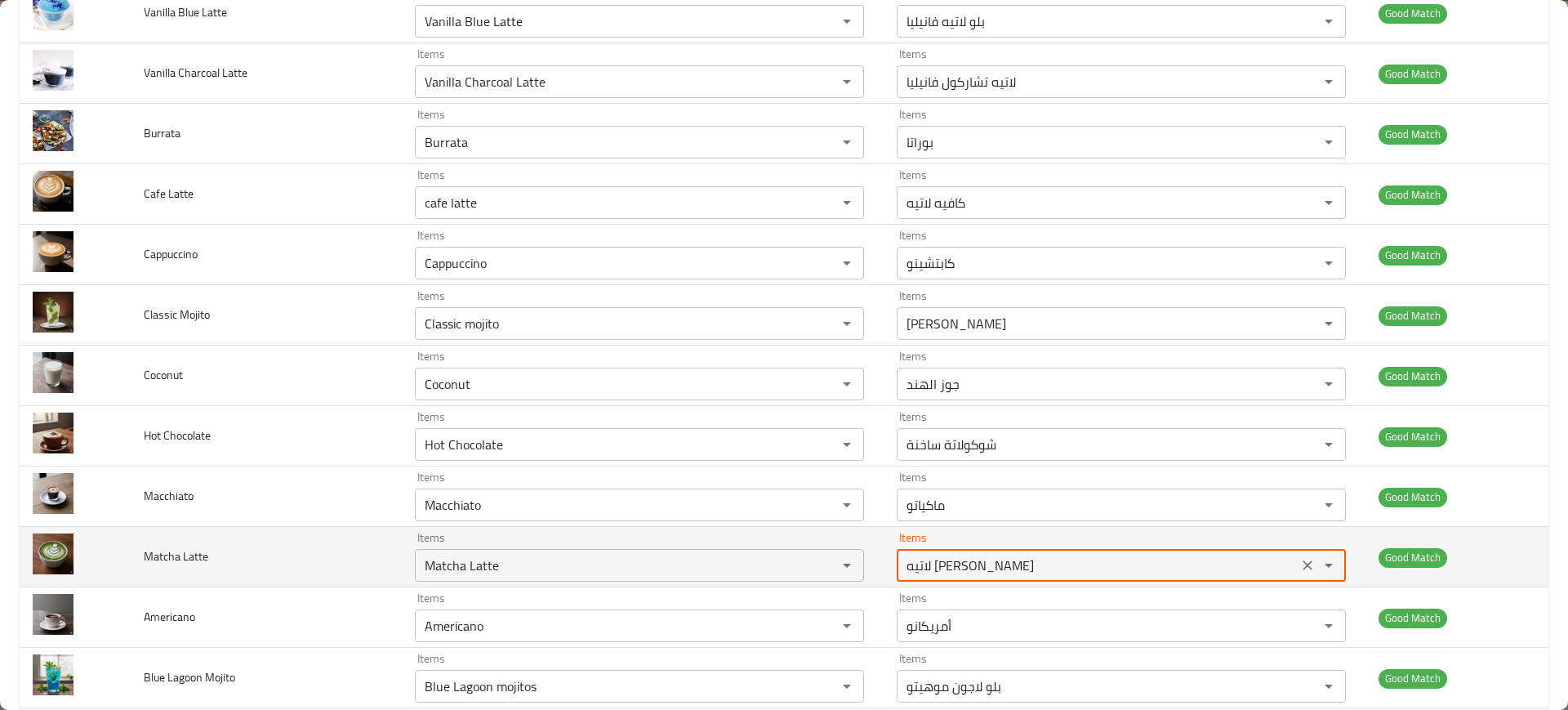
scroll to position [1628, 0]
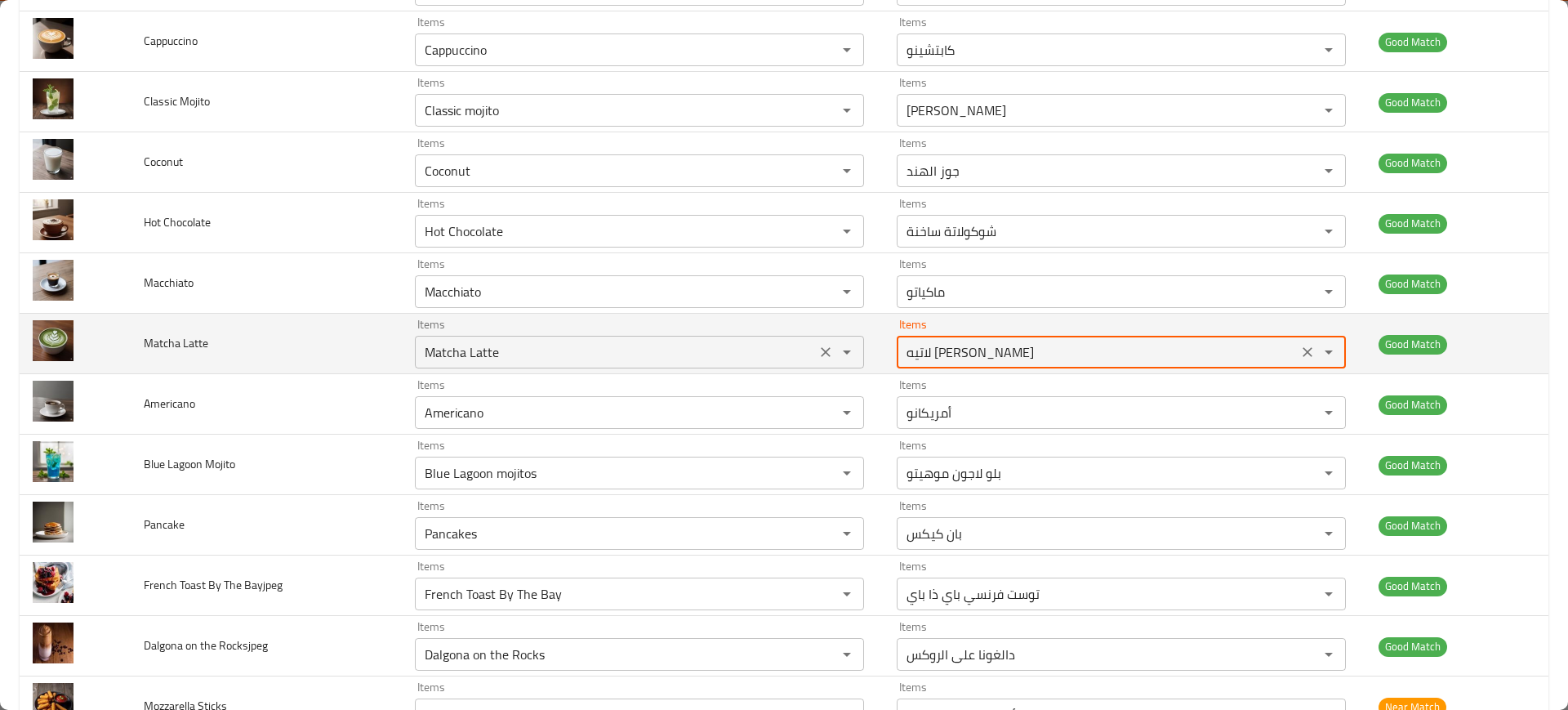
click at [513, 351] on Latte "Matcha Latte" at bounding box center [615, 352] width 391 height 22
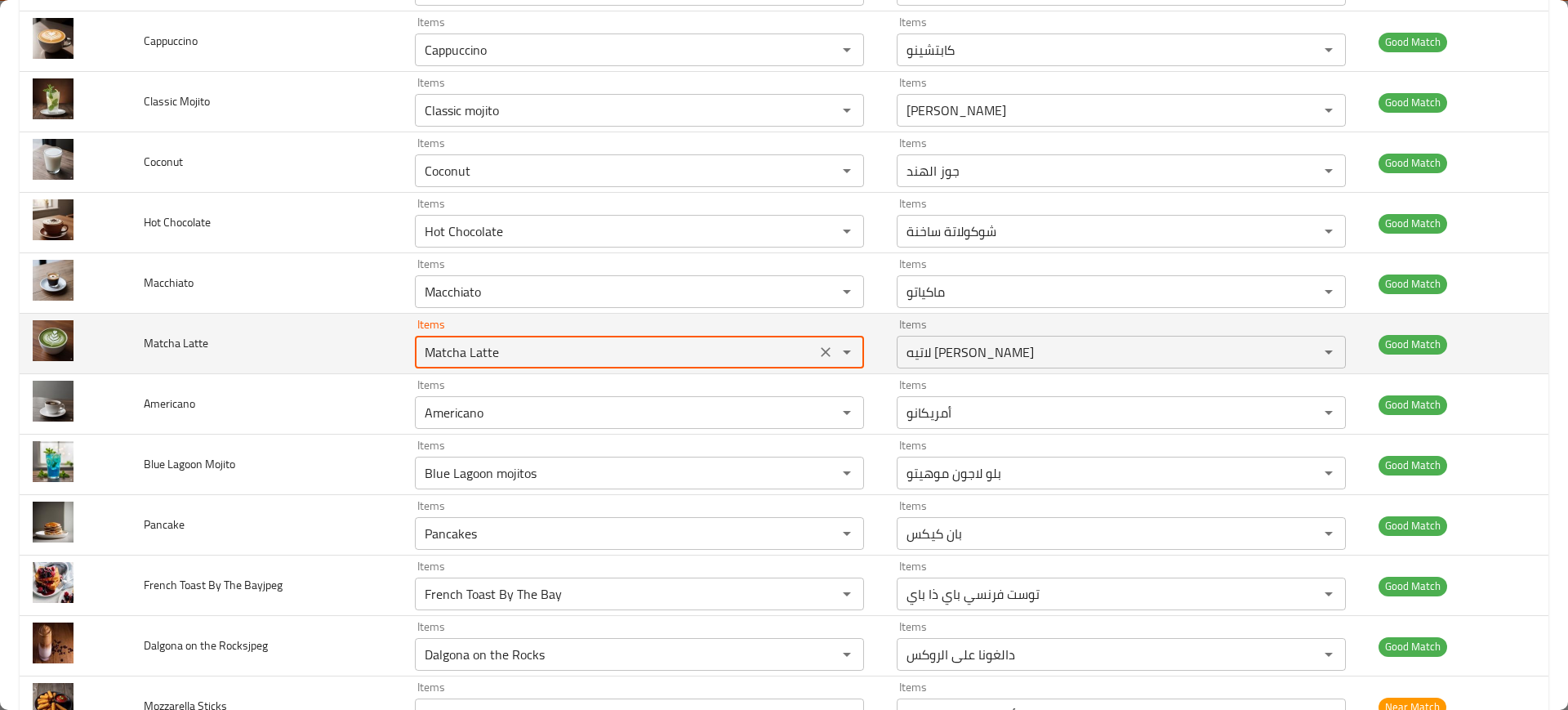
click at [513, 351] on Latte "Matcha Latte" at bounding box center [615, 352] width 391 height 22
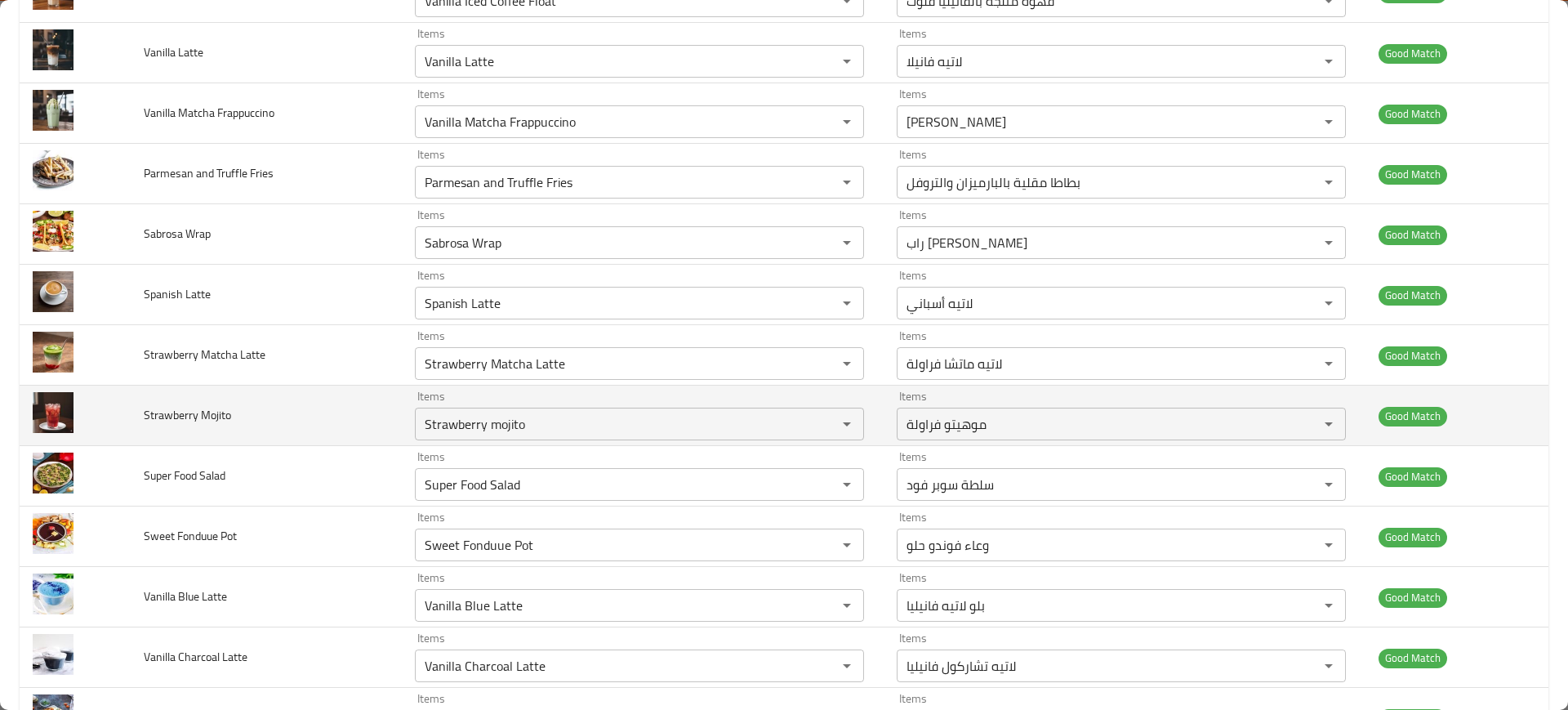
scroll to position [1617, 0]
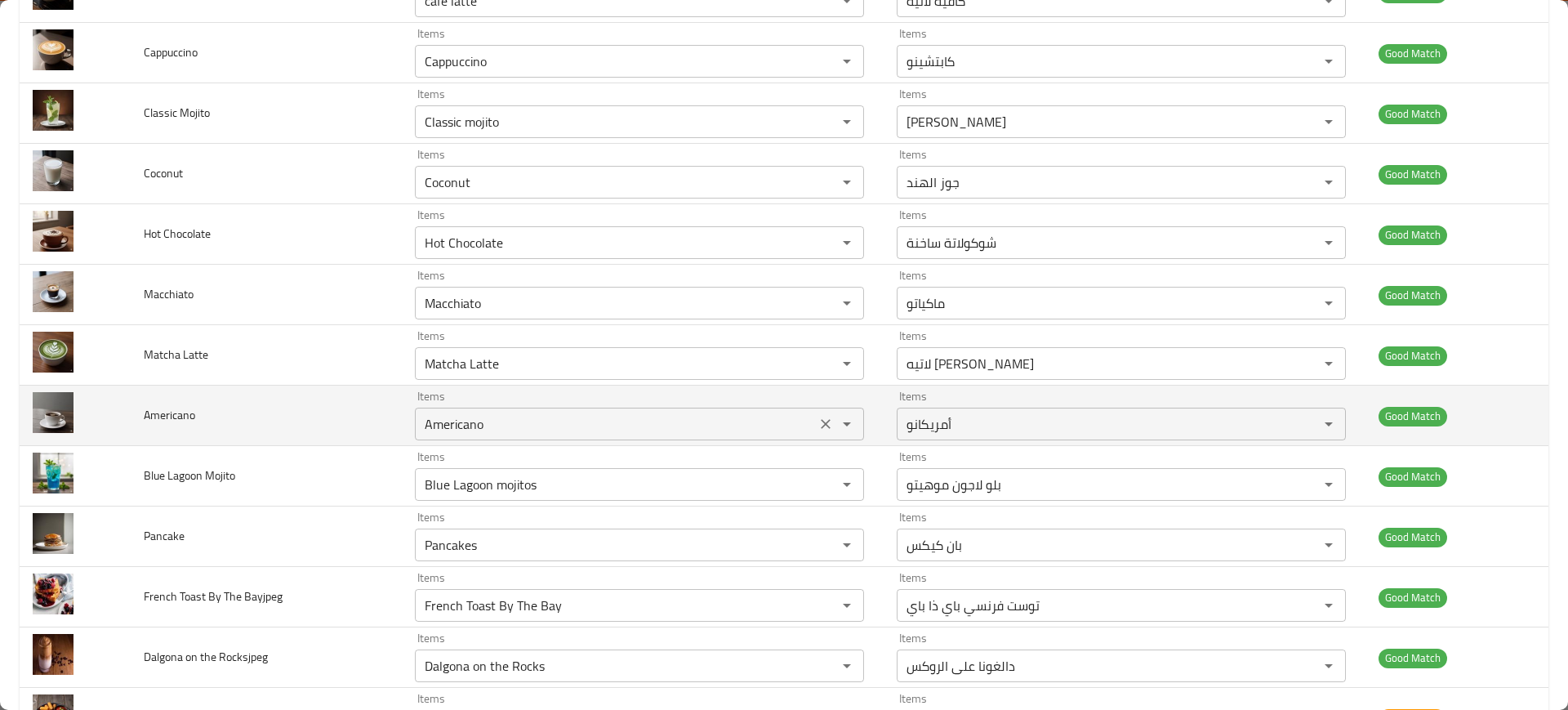
click at [473, 417] on input "Americano" at bounding box center [615, 423] width 391 height 22
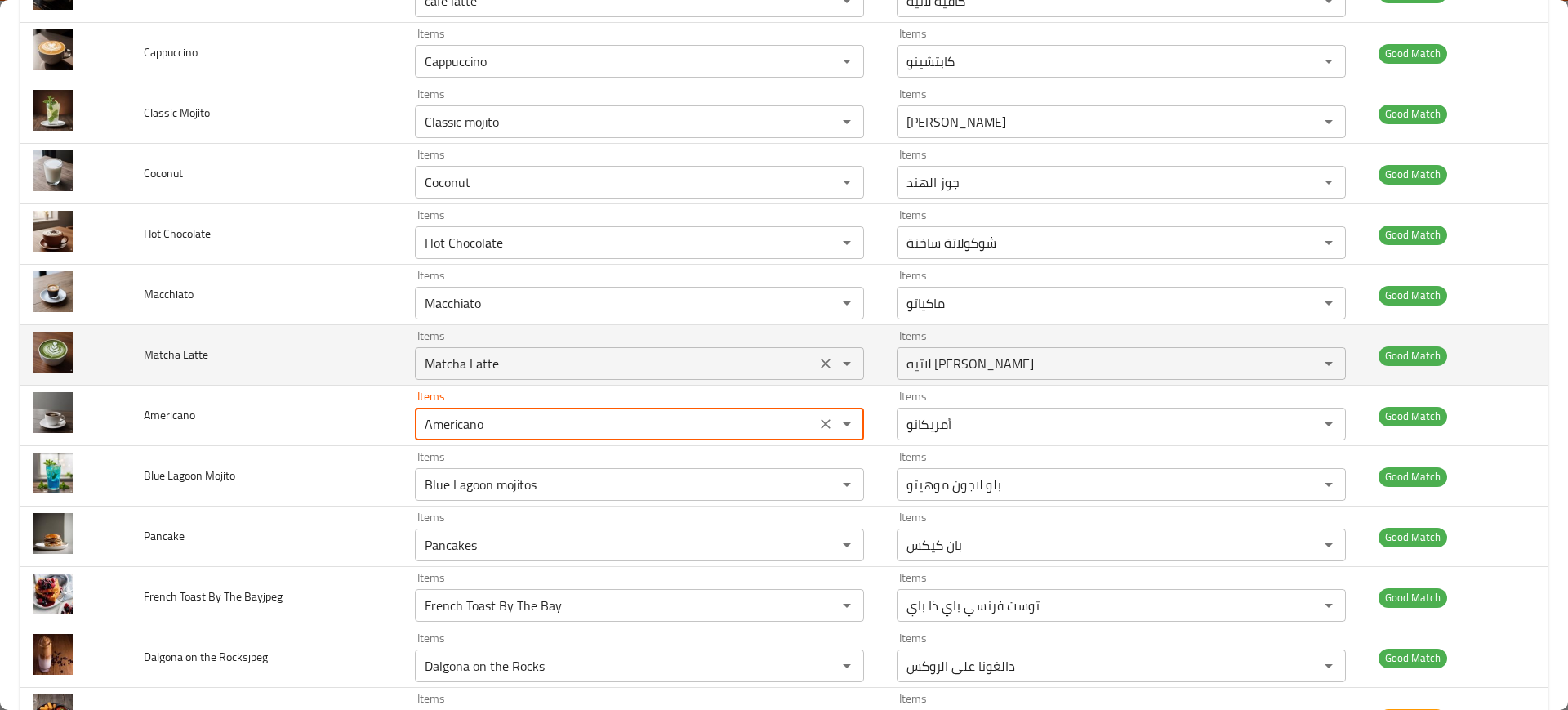
click at [463, 360] on Latte "Matcha Latte" at bounding box center [615, 363] width 391 height 22
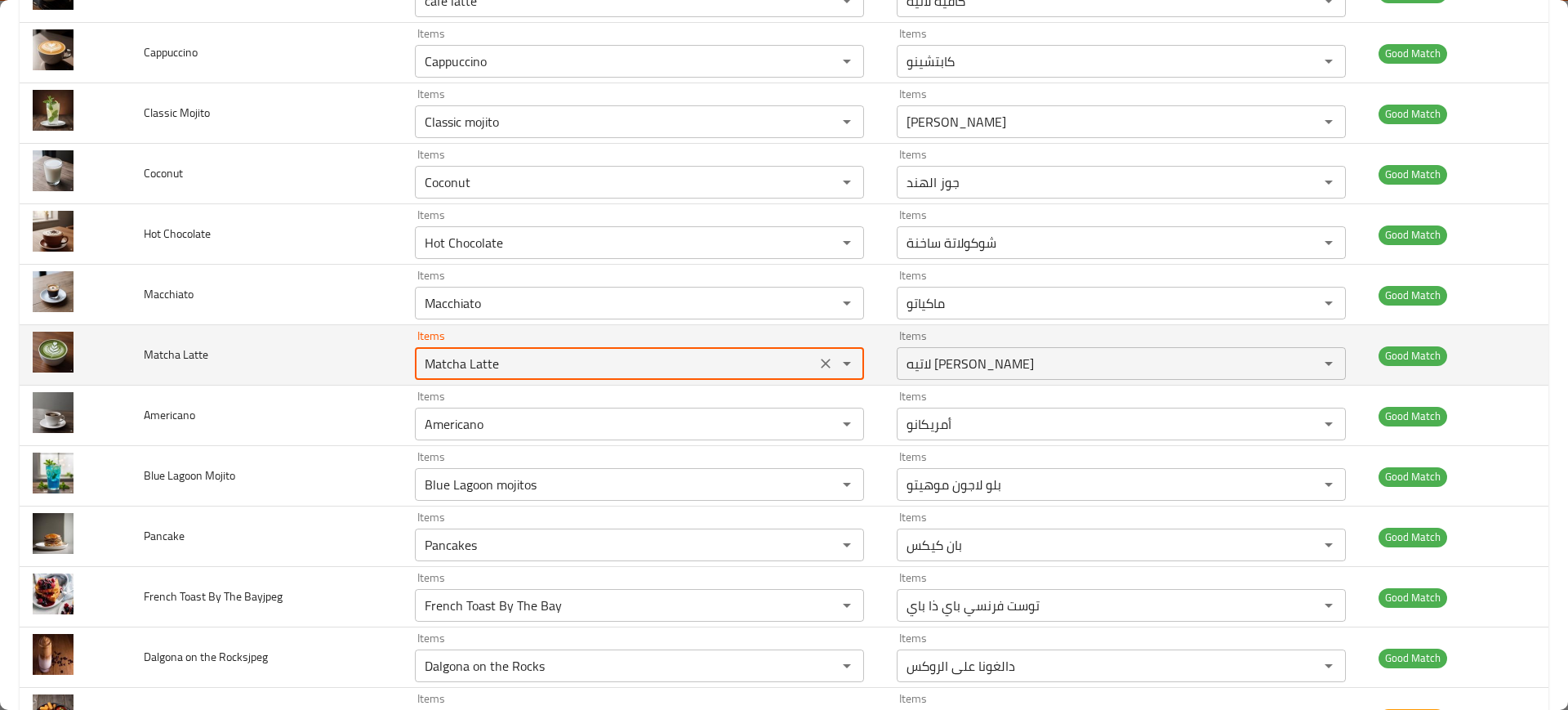
click at [463, 360] on Latte "Matcha Latte" at bounding box center [615, 363] width 391 height 22
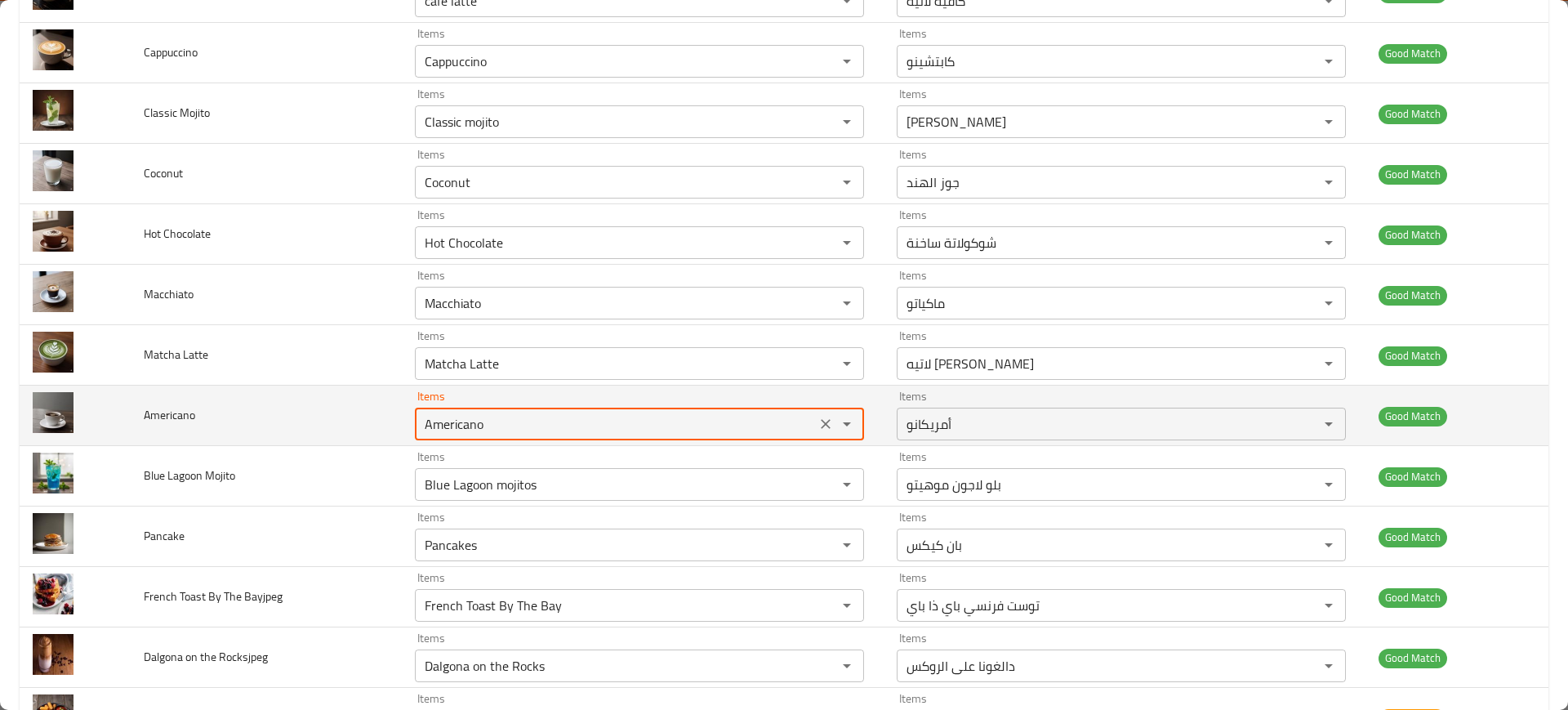
click at [511, 420] on input "Americano" at bounding box center [615, 423] width 391 height 22
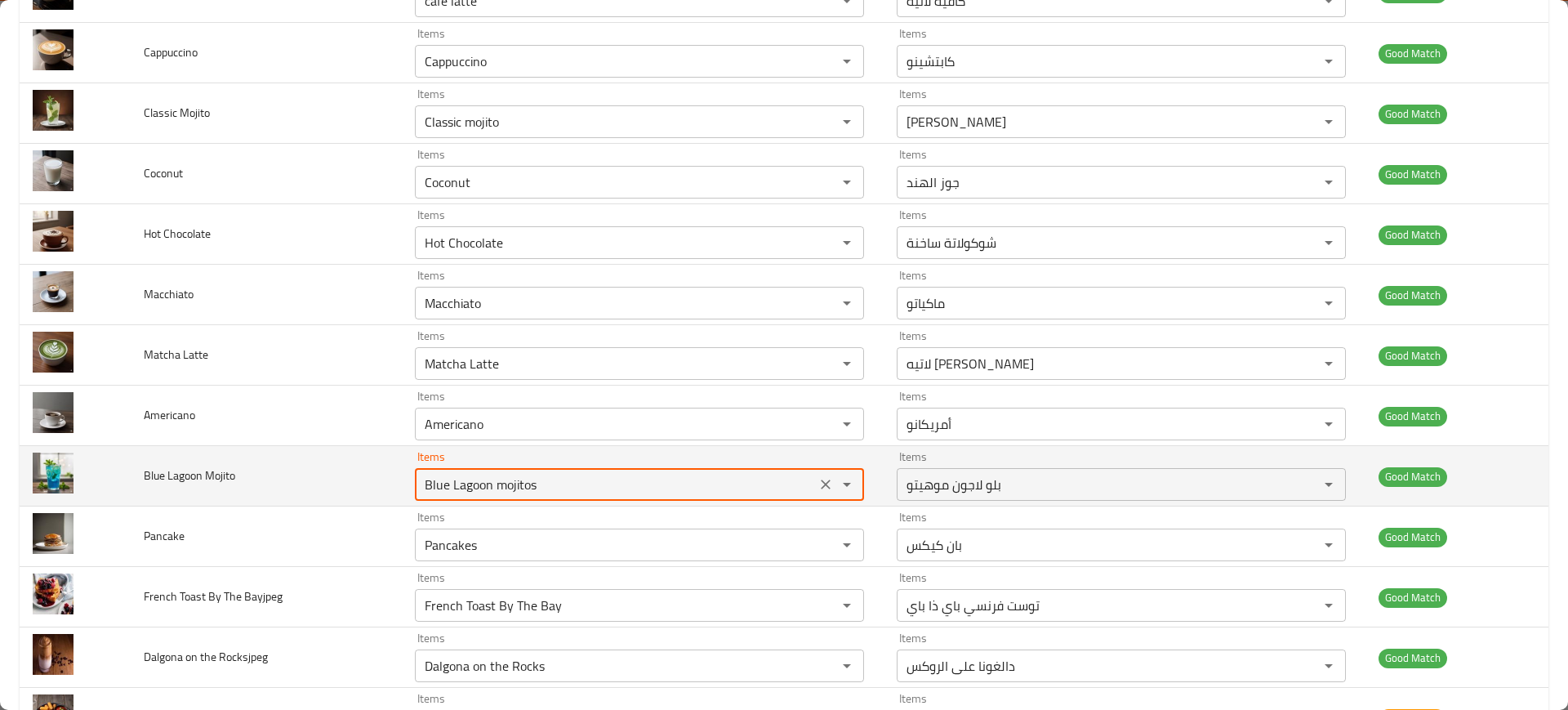
click at [493, 490] on Mojito "Blue Lagoon mojitos" at bounding box center [615, 484] width 391 height 22
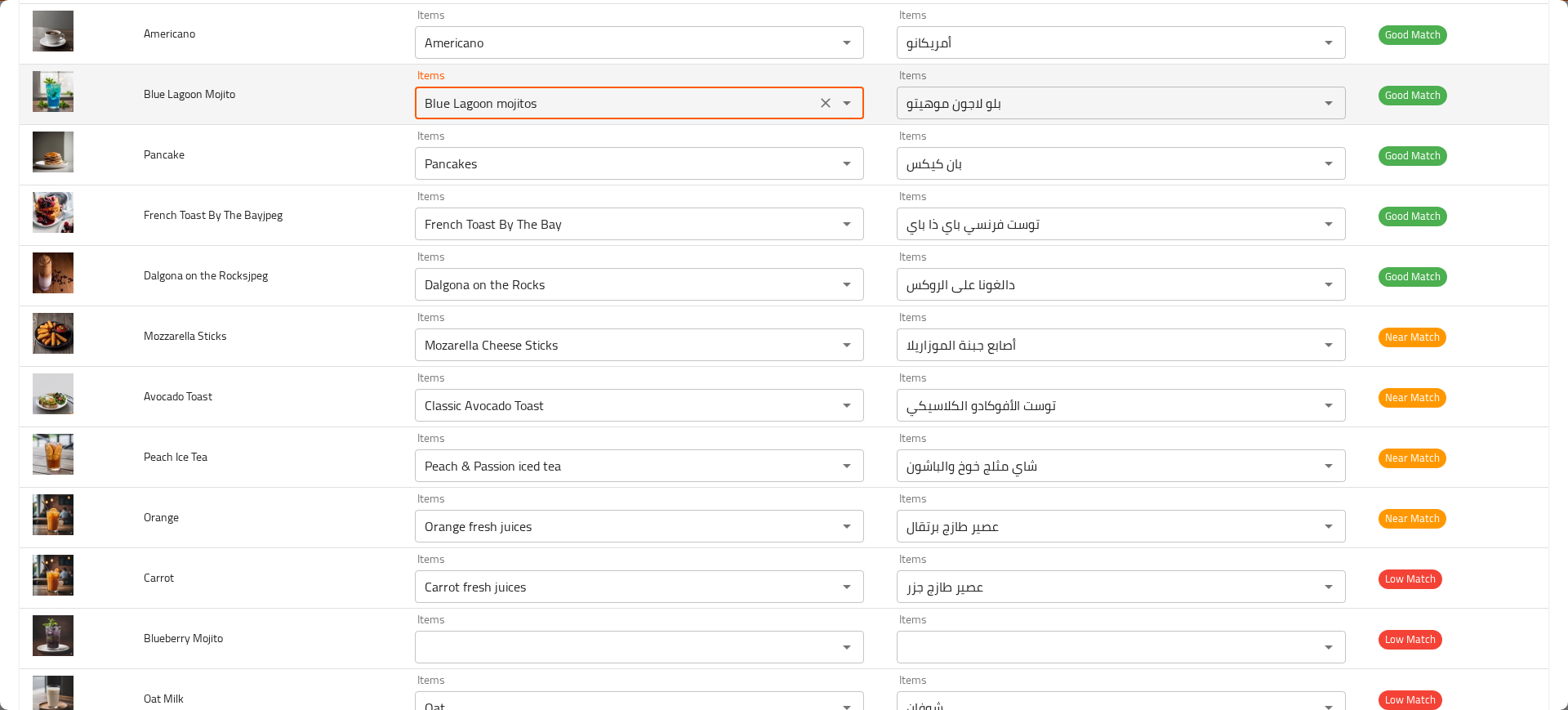
scroll to position [2000, 0]
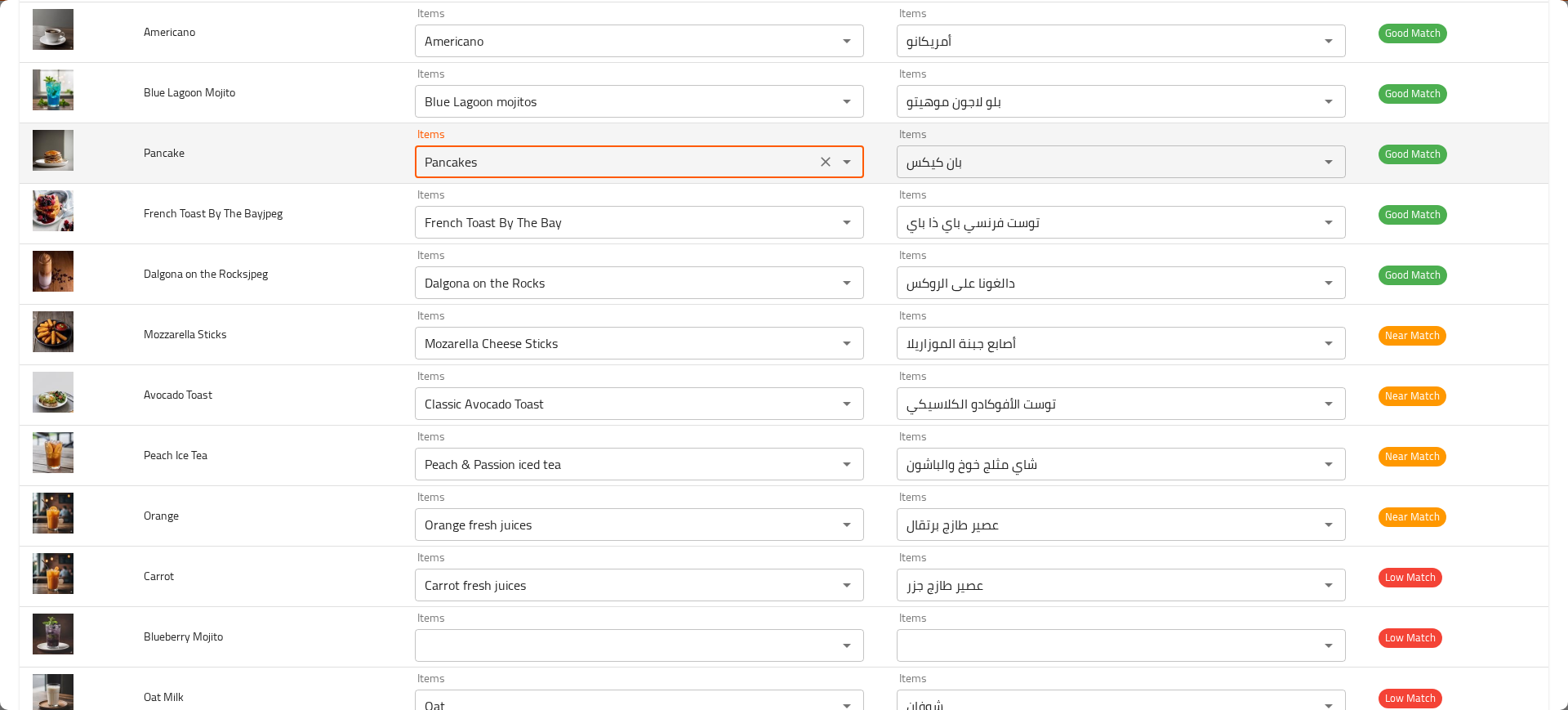
click at [435, 150] on input "Pancakes" at bounding box center [615, 162] width 391 height 22
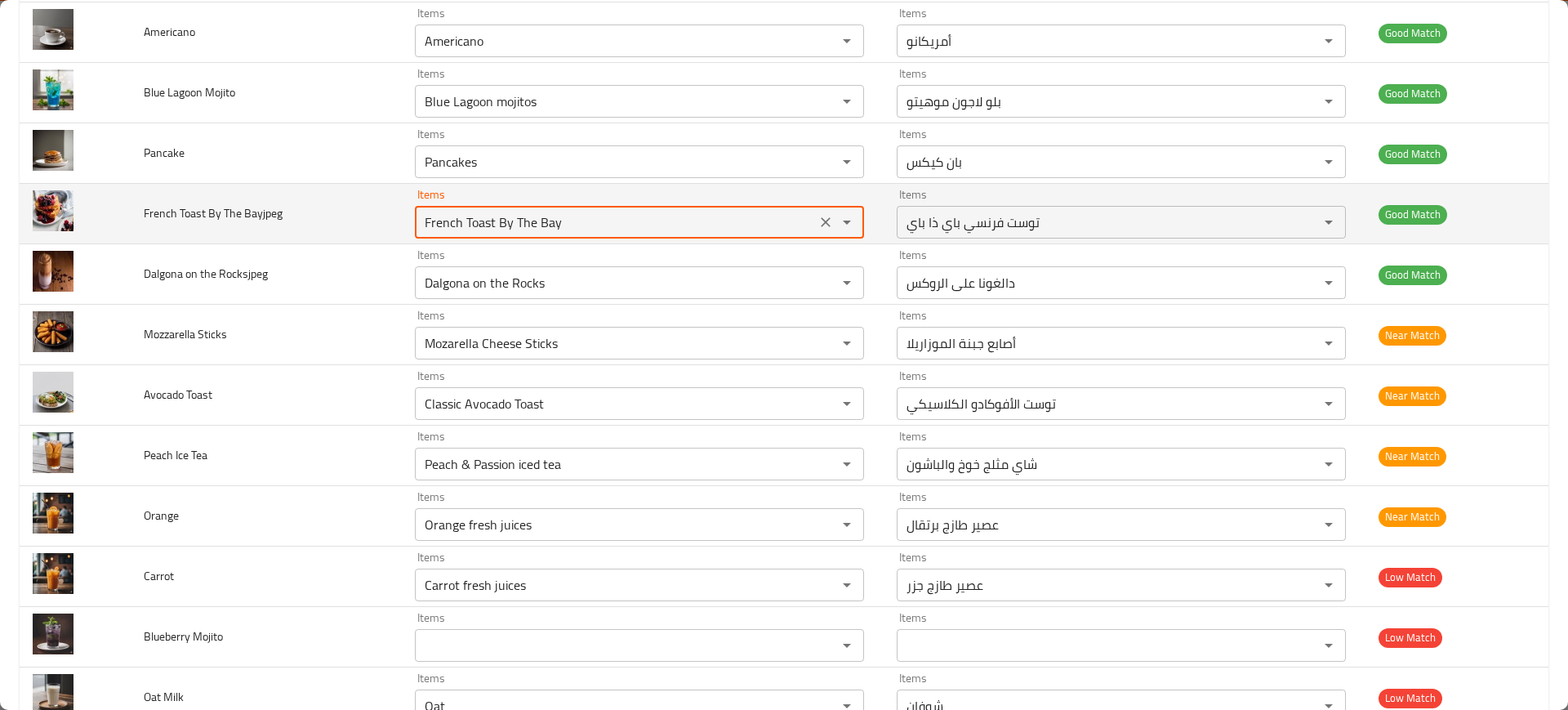
click at [443, 211] on Bayjpeg "French Toast By The Bay" at bounding box center [615, 222] width 391 height 22
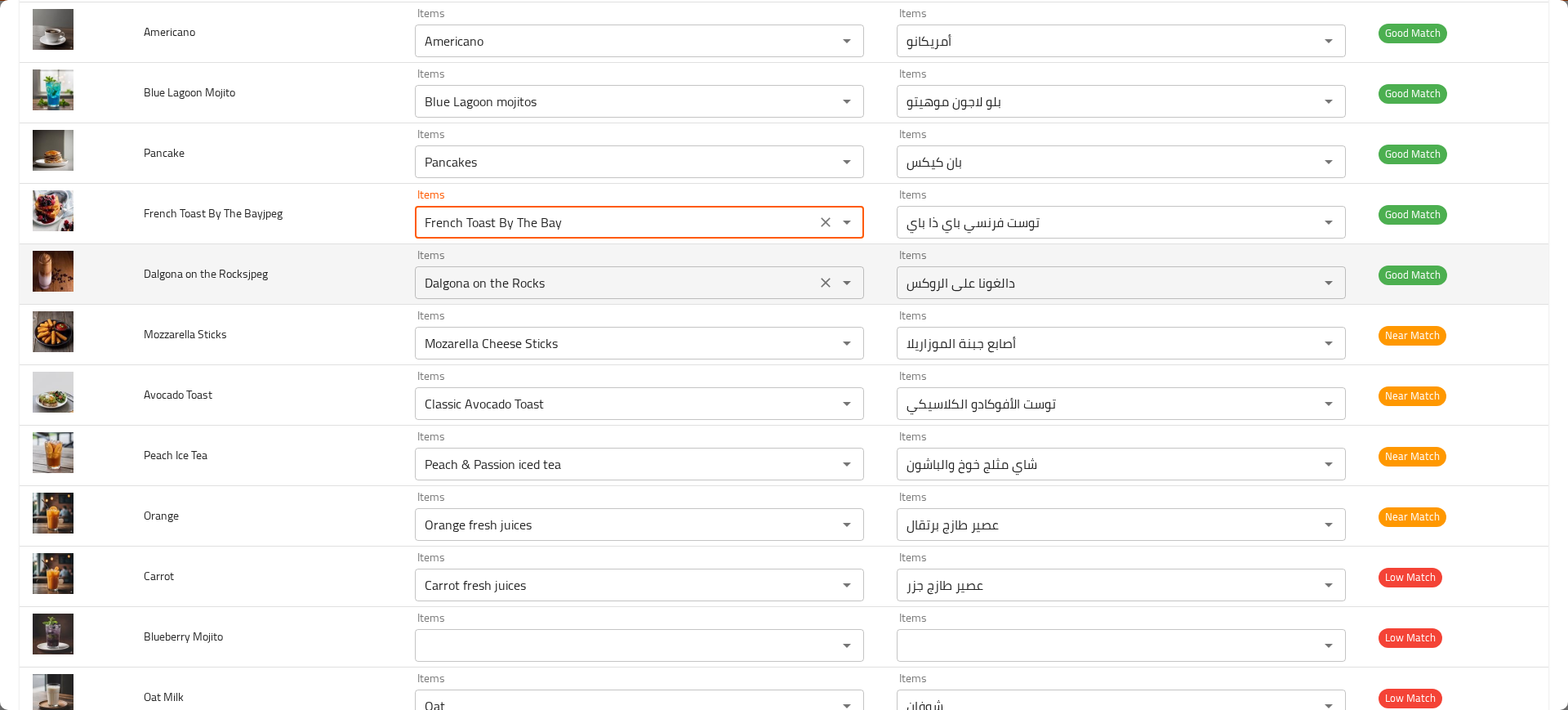
click at [496, 268] on div "Dalgona on the Rocks Items" at bounding box center [639, 282] width 449 height 33
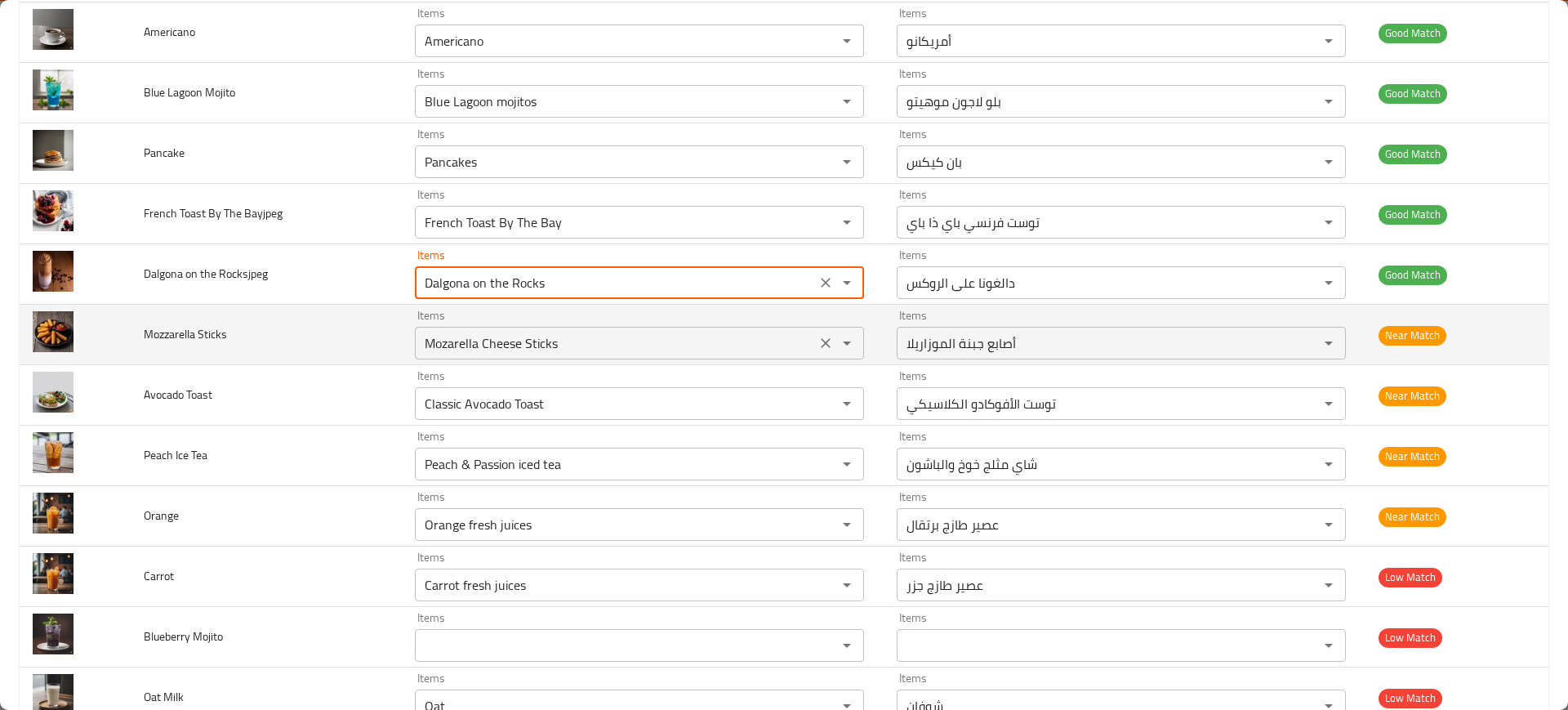
click at [507, 339] on Sticks "Mozarella Cheese Sticks" at bounding box center [615, 343] width 391 height 22
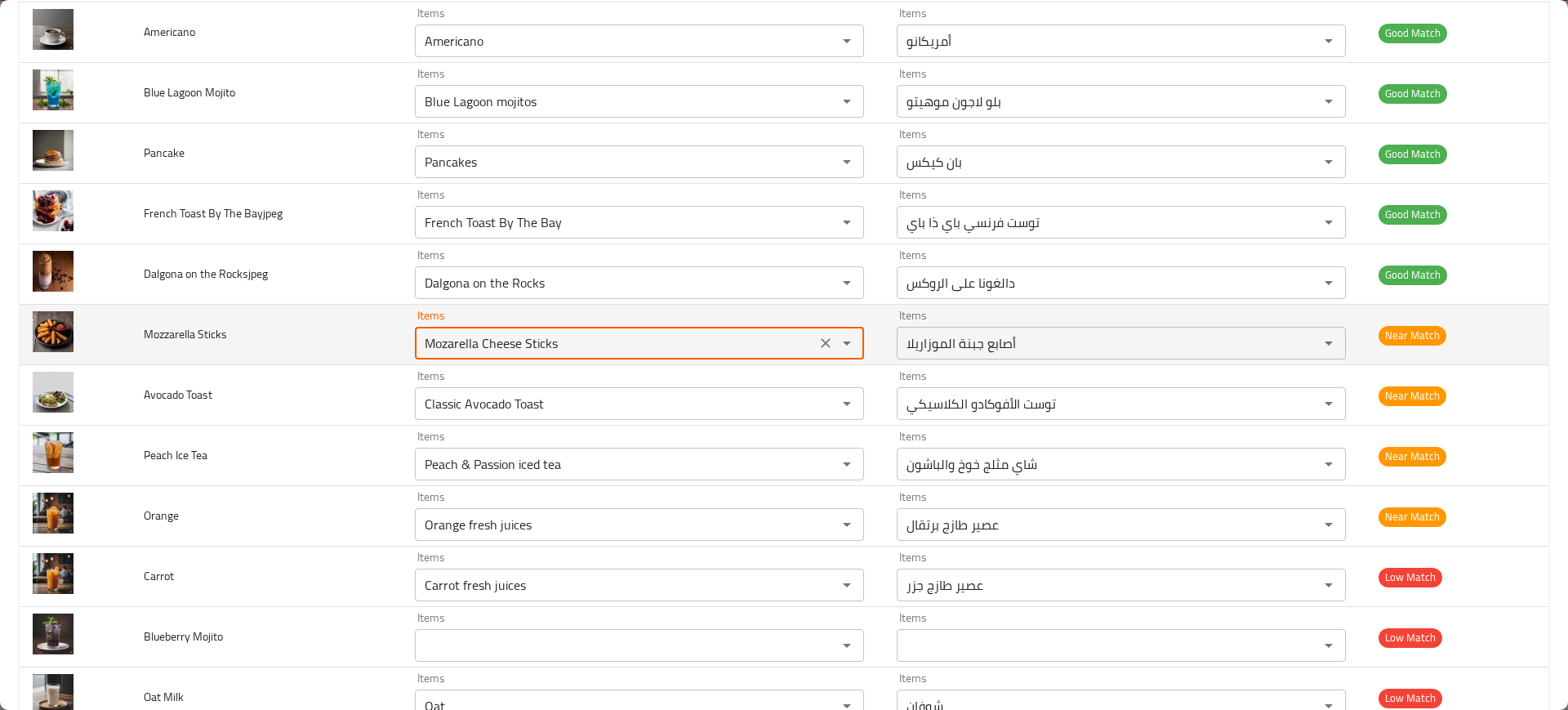
click at [507, 339] on Sticks "Mozarella Cheese Sticks" at bounding box center [615, 343] width 391 height 22
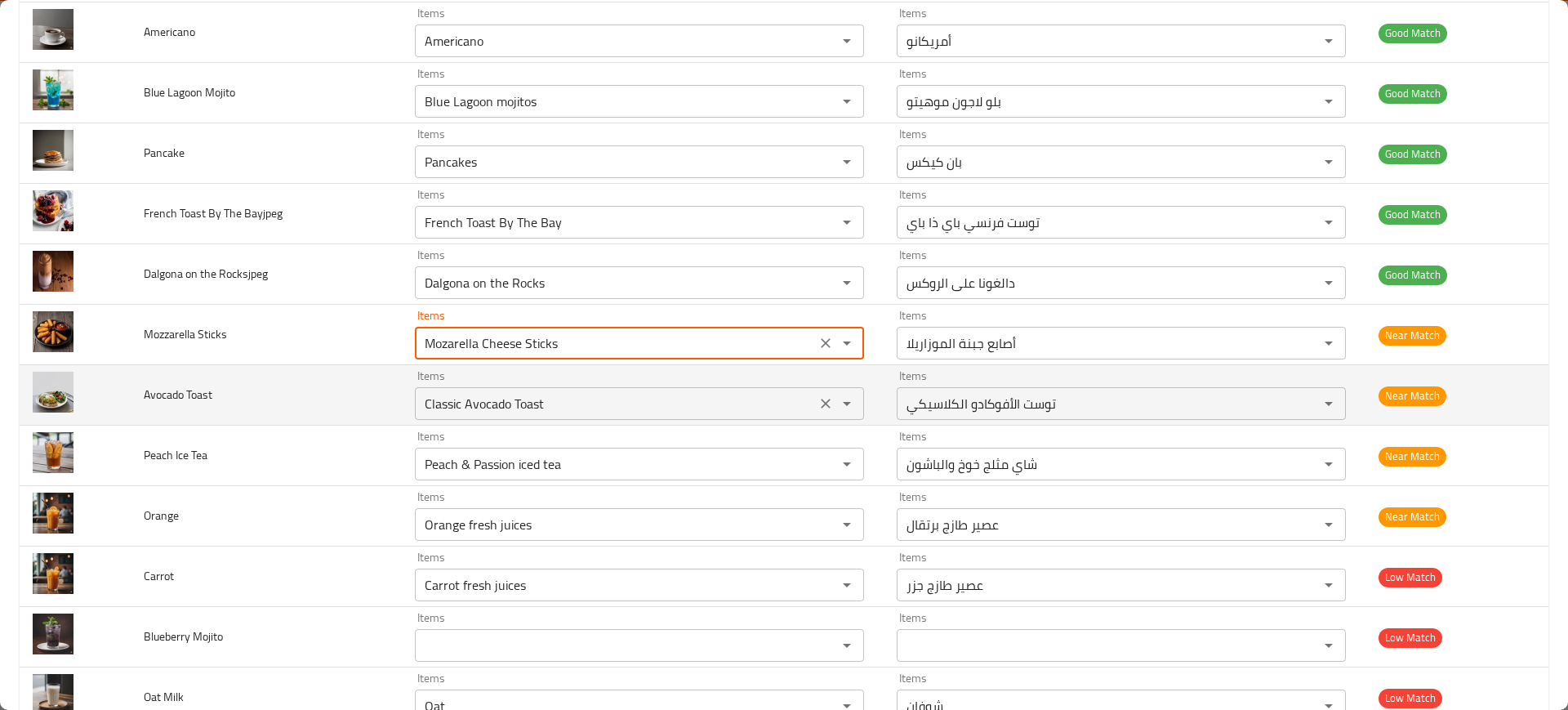
click at [492, 396] on Toast "Classic Avocado Toast" at bounding box center [615, 403] width 391 height 22
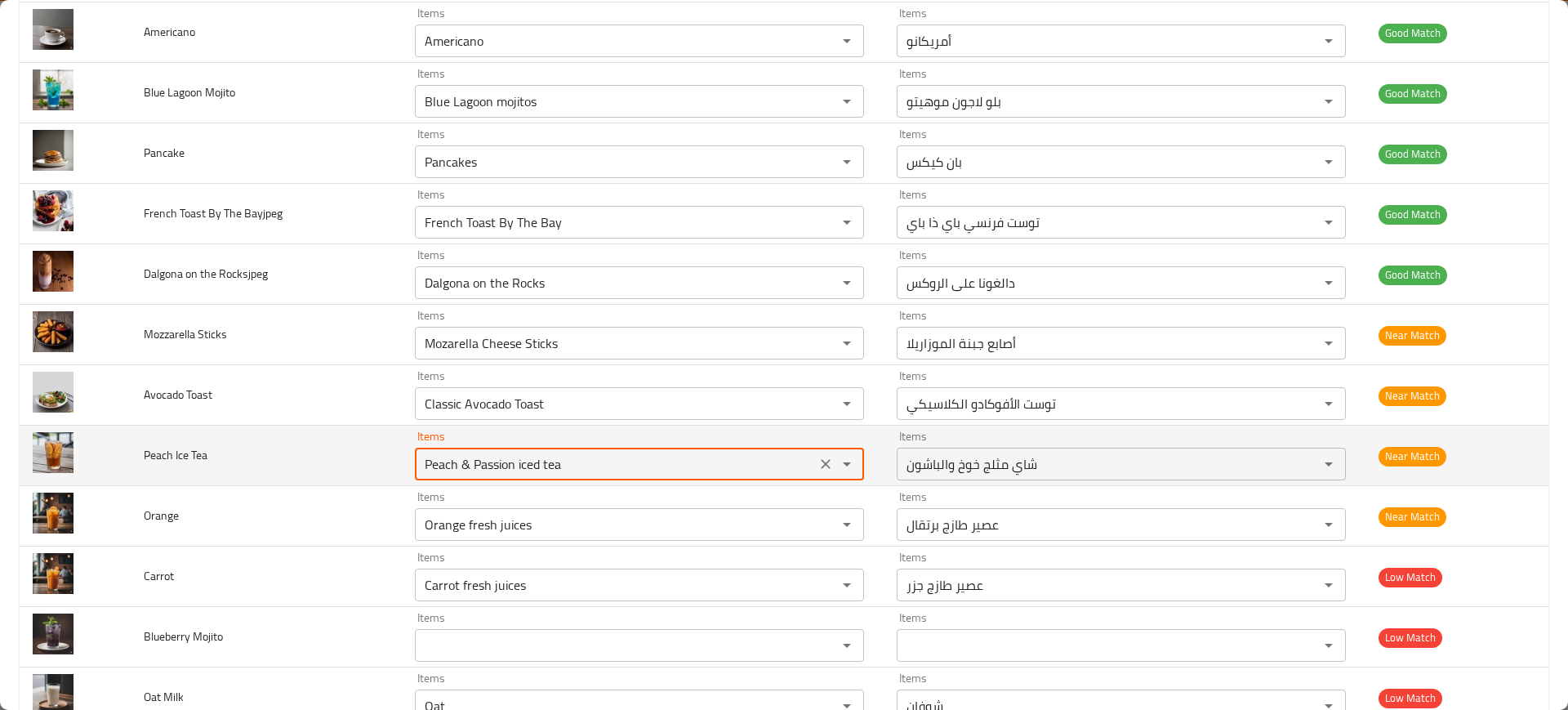
click at [477, 459] on Tea "Peach & Passion iced tea" at bounding box center [615, 464] width 391 height 22
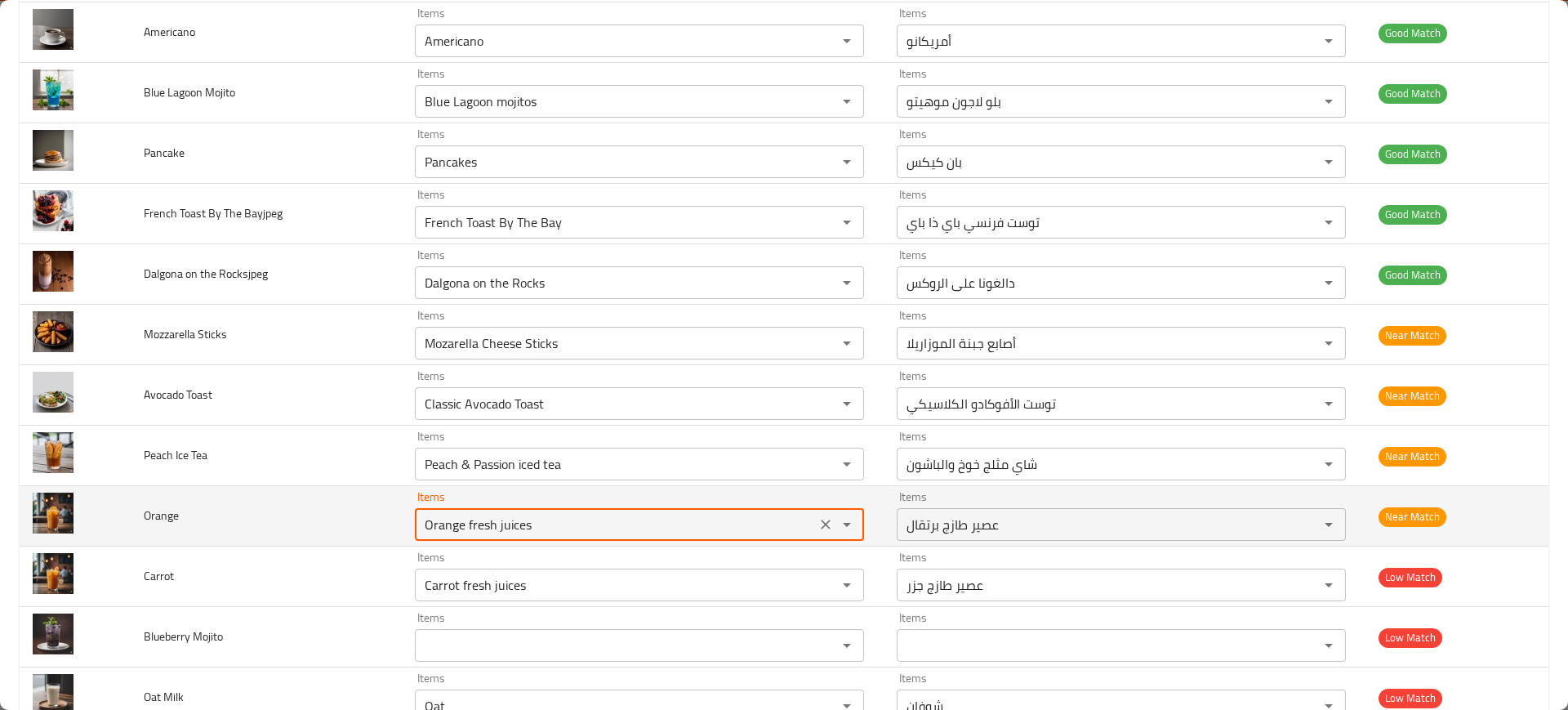
click at [493, 520] on input "Orange fresh juices" at bounding box center [615, 524] width 391 height 22
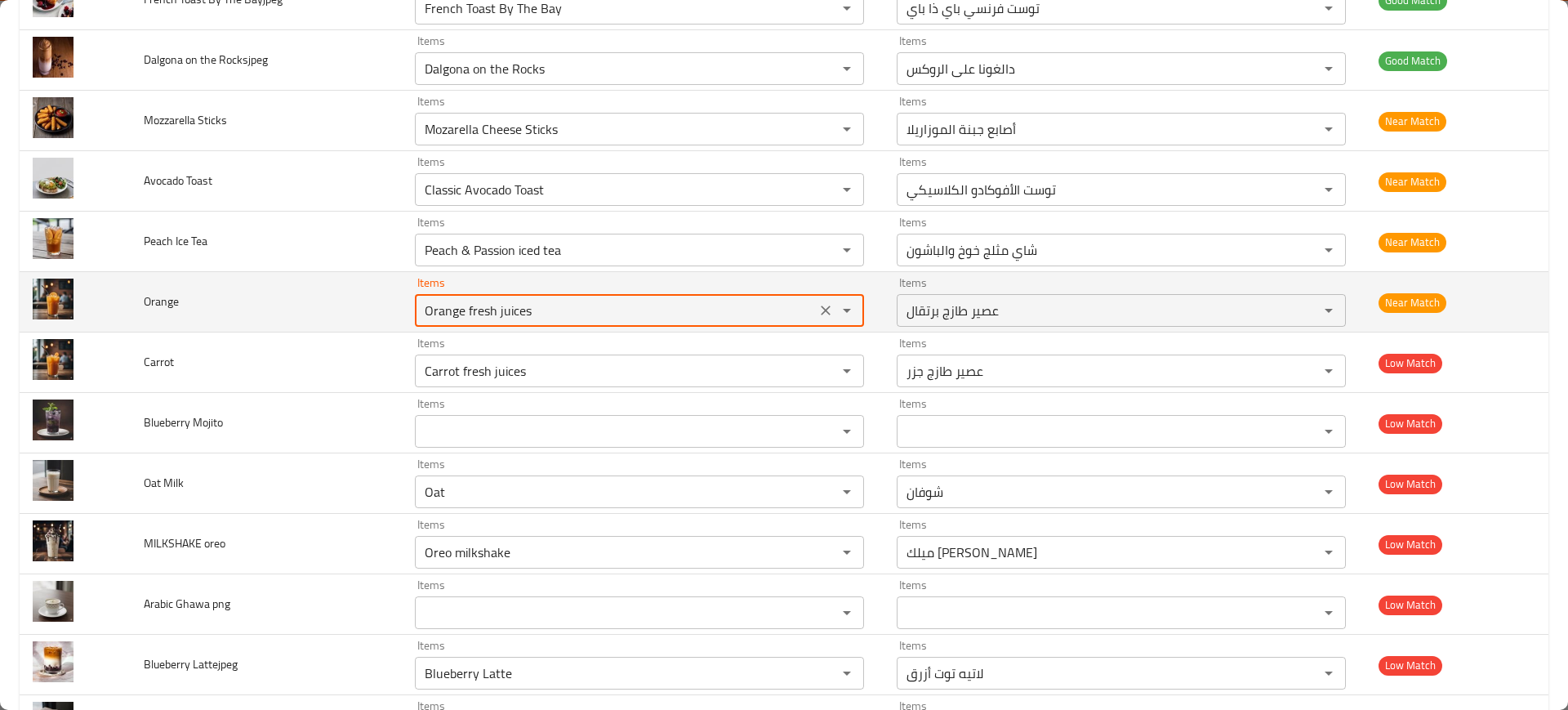
scroll to position [2216, 0]
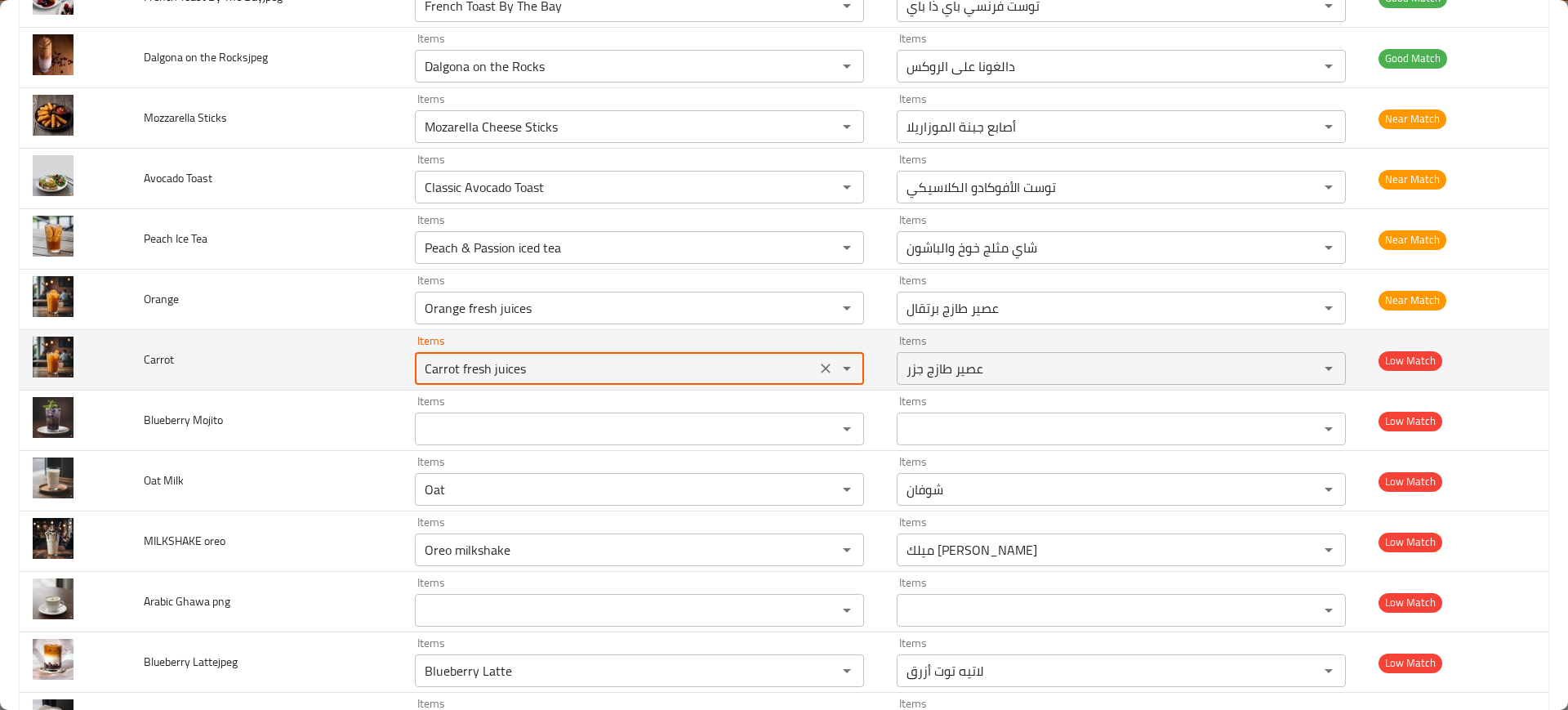
click at [537, 370] on input "Carrot fresh juices" at bounding box center [615, 368] width 391 height 22
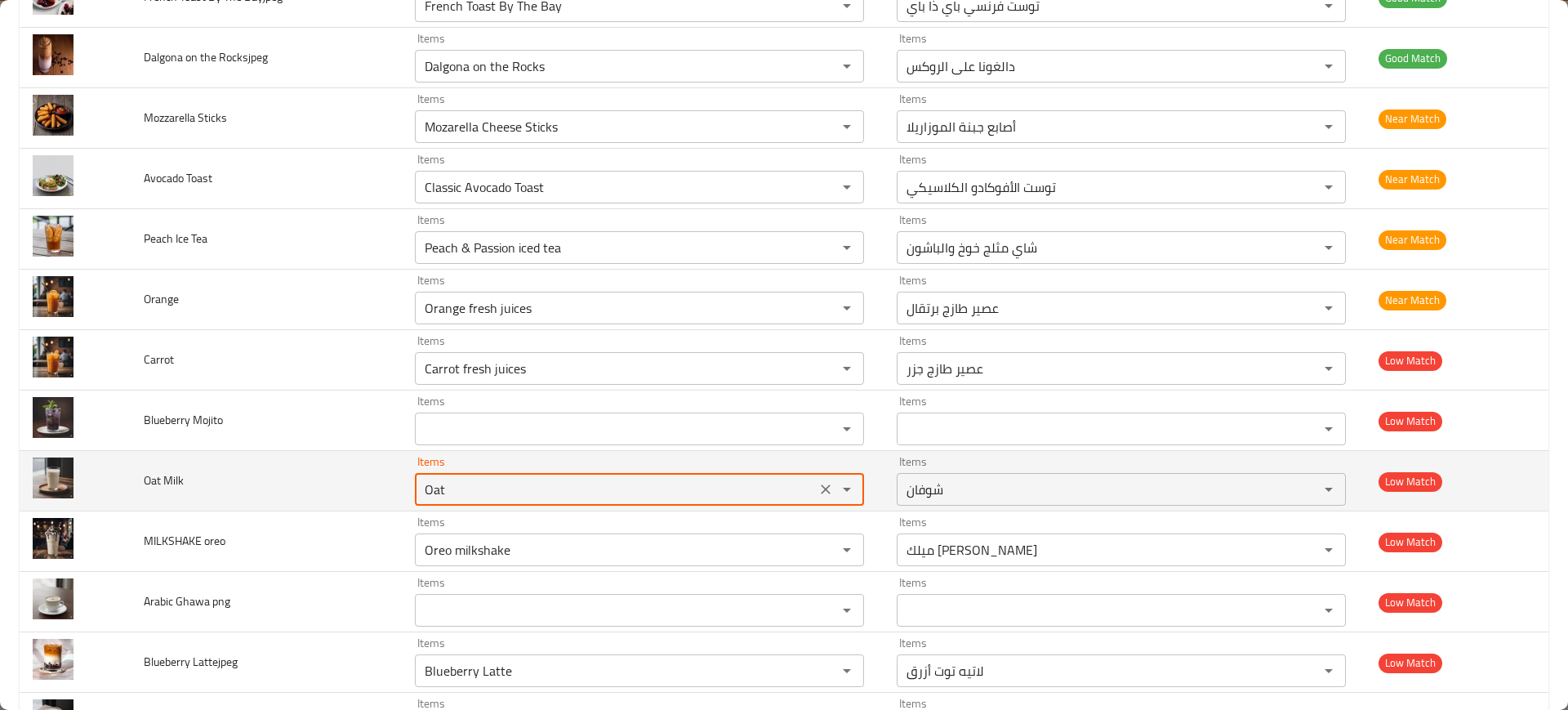
click at [455, 491] on Milk "Oat" at bounding box center [615, 489] width 391 height 22
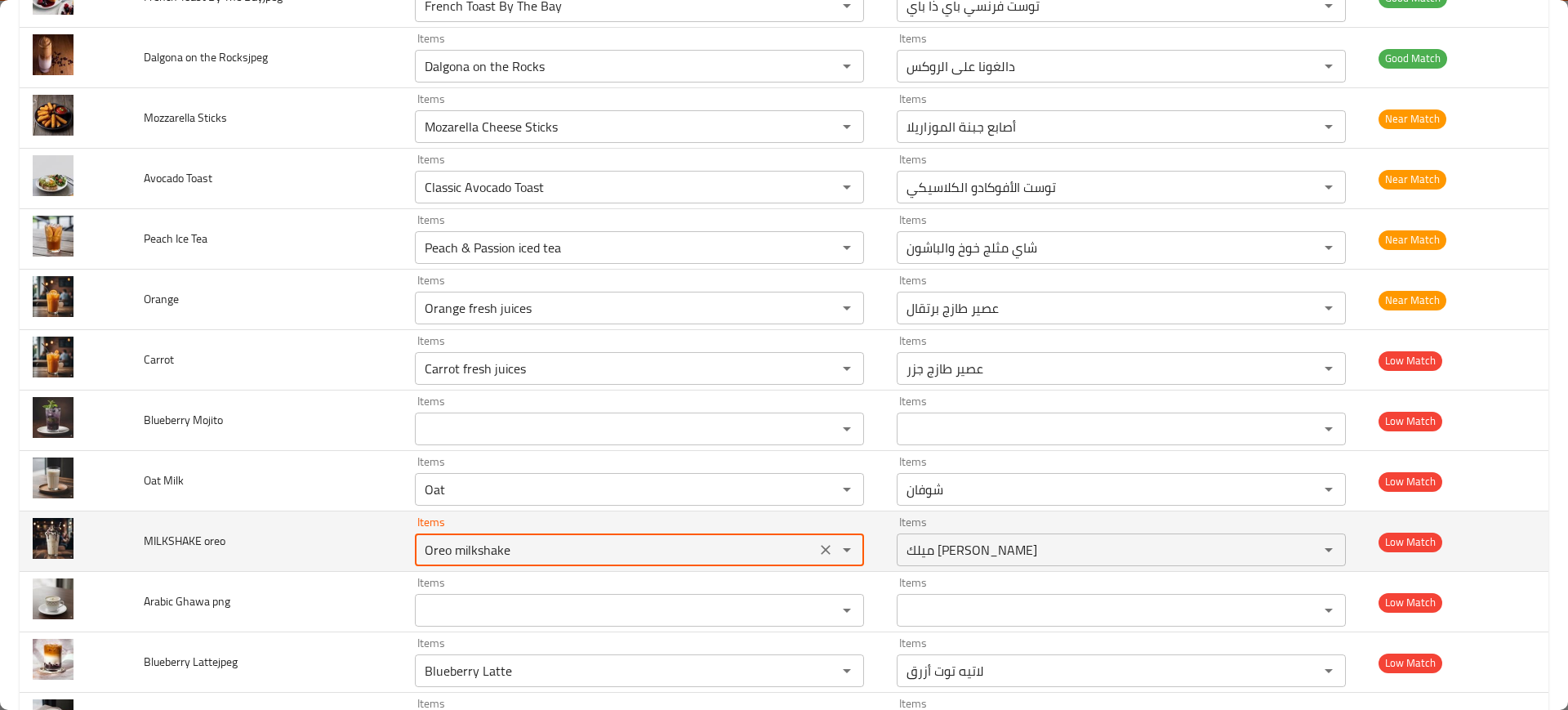
click at [510, 548] on oreo "Oreo milkshake" at bounding box center [615, 549] width 391 height 22
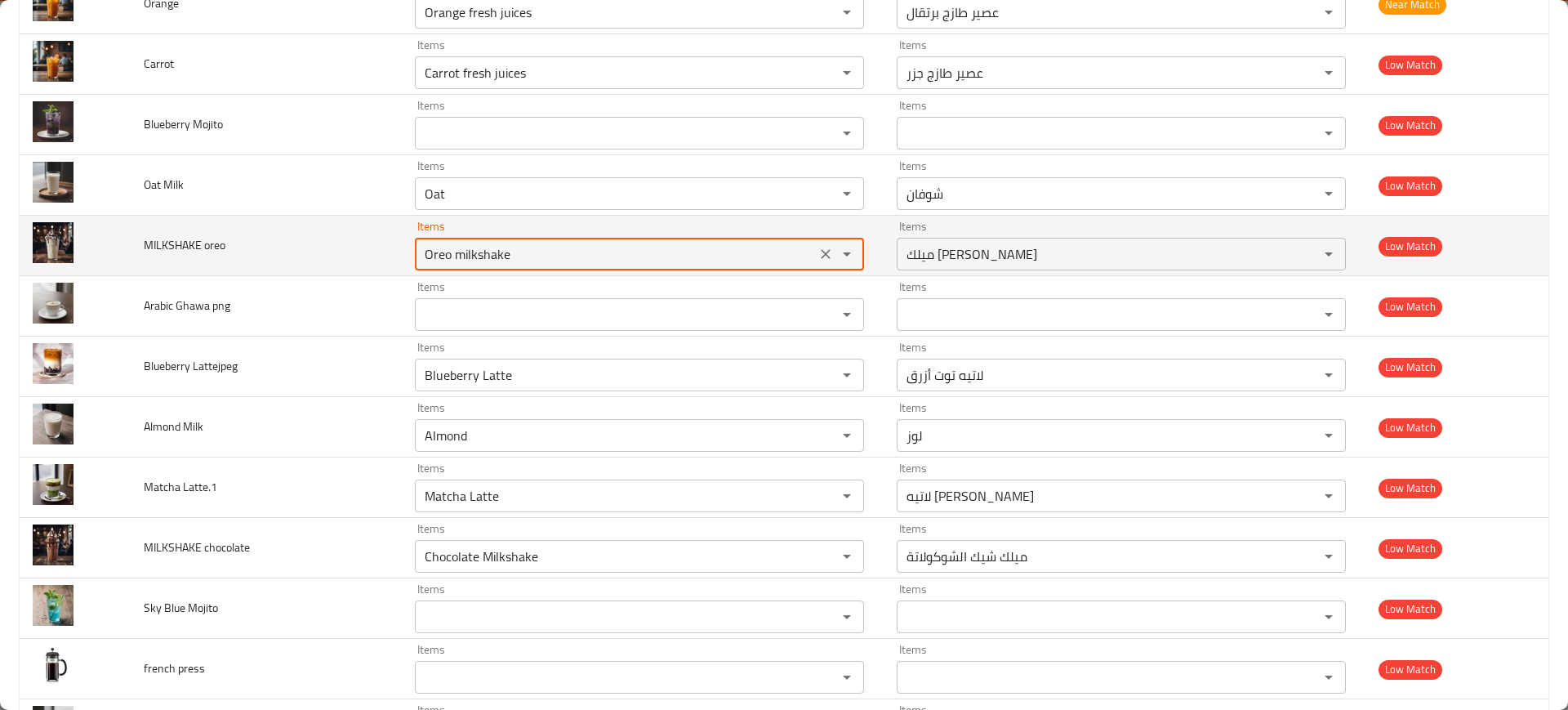
scroll to position [2514, 0]
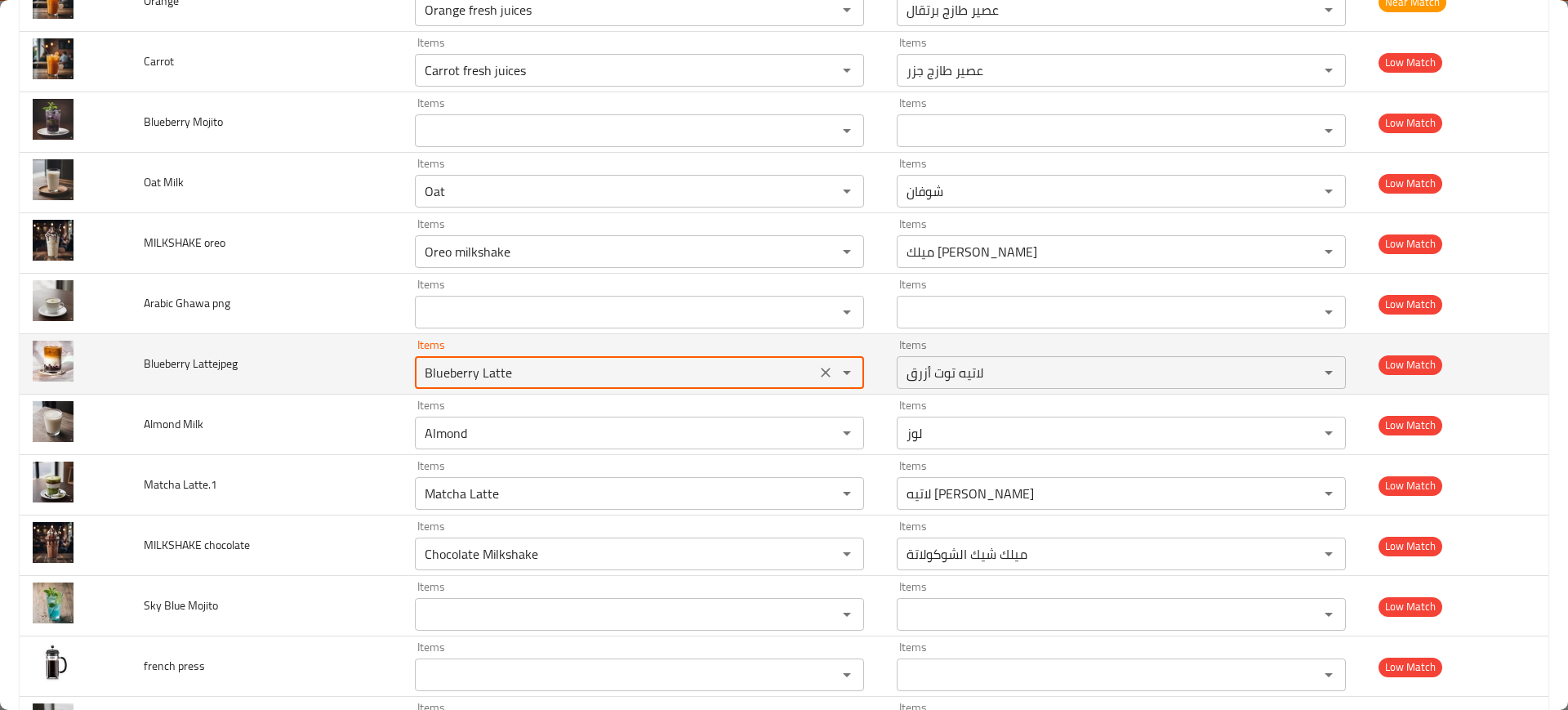
click at [479, 380] on Lattejpeg "Blueberry Latte" at bounding box center [615, 372] width 391 height 22
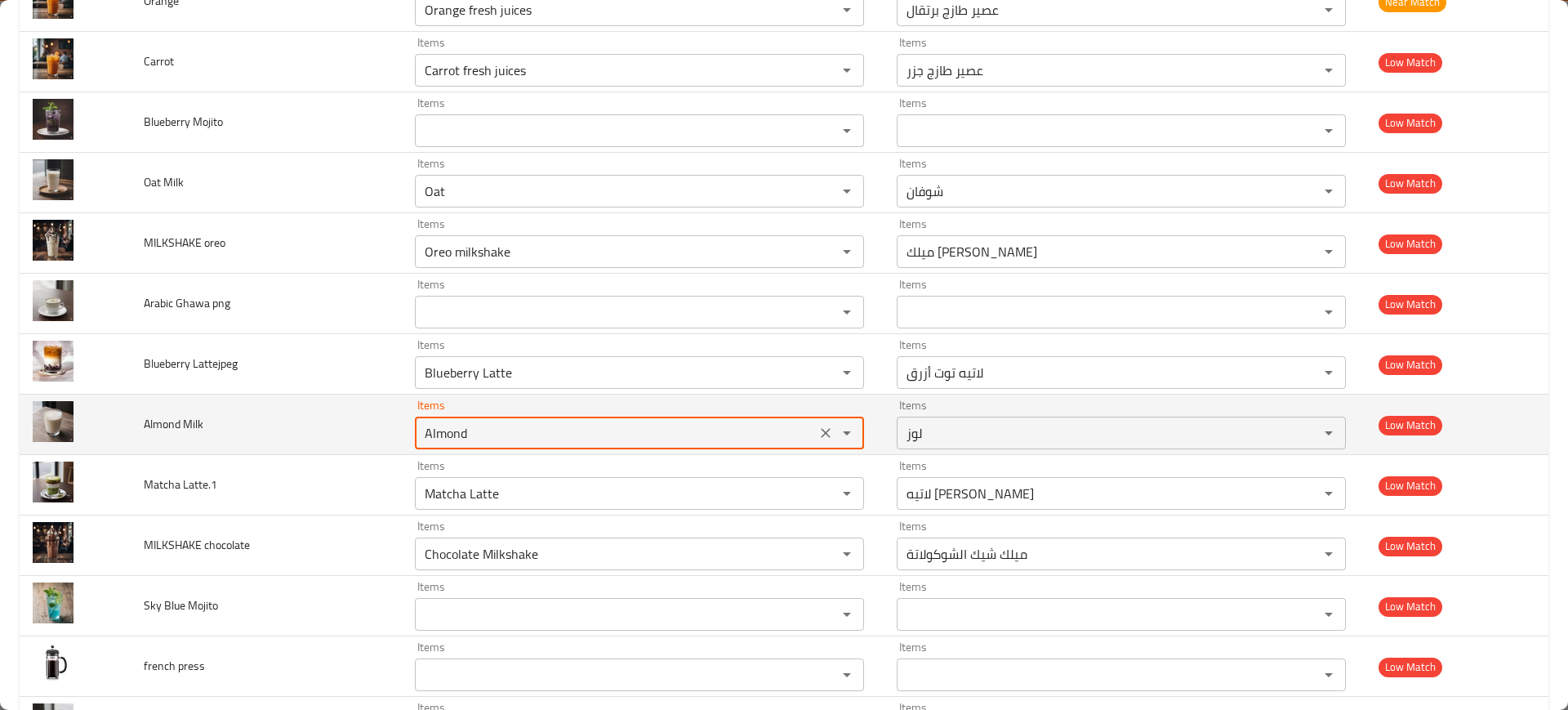
click at [481, 428] on Milk "Almond" at bounding box center [615, 433] width 391 height 22
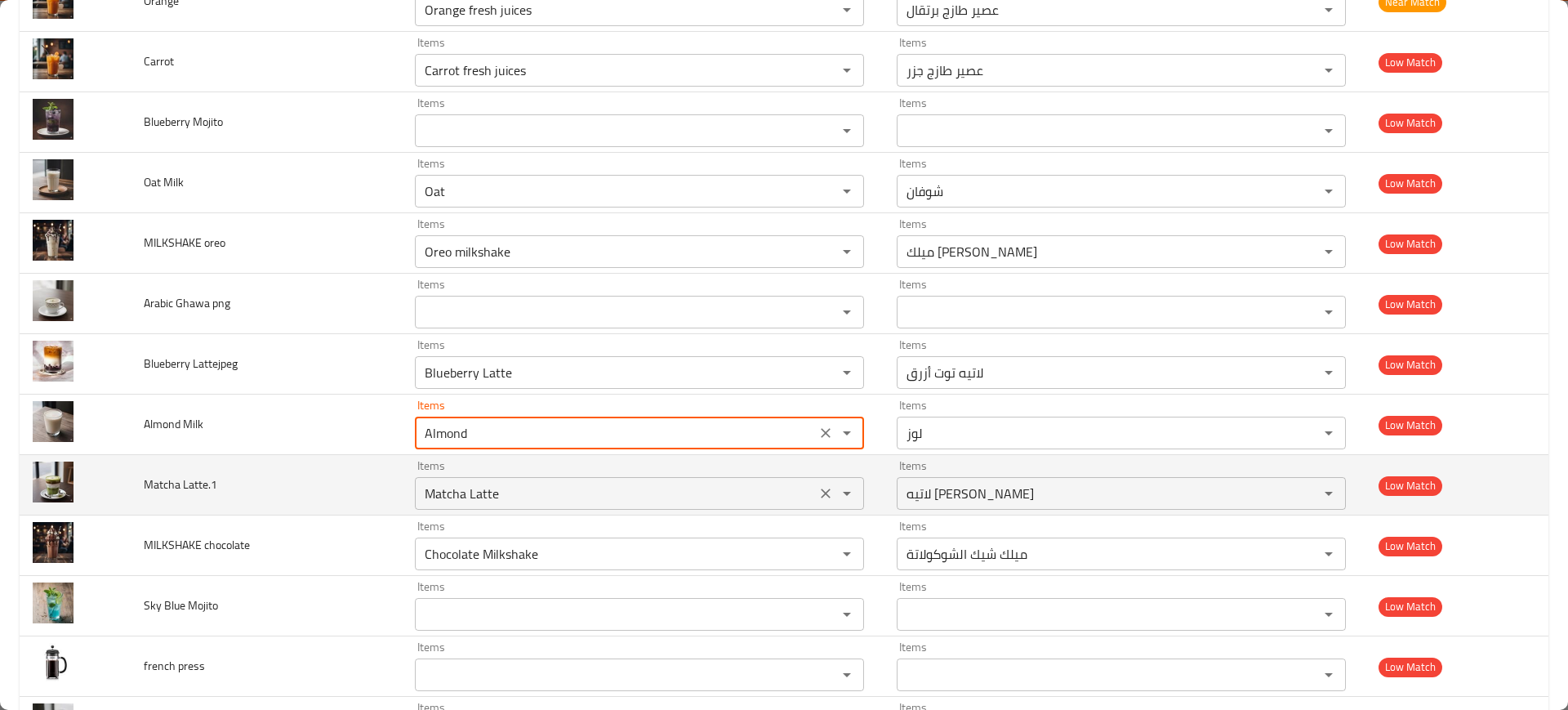
click at [495, 477] on div "Matcha Latte Items" at bounding box center [639, 493] width 449 height 33
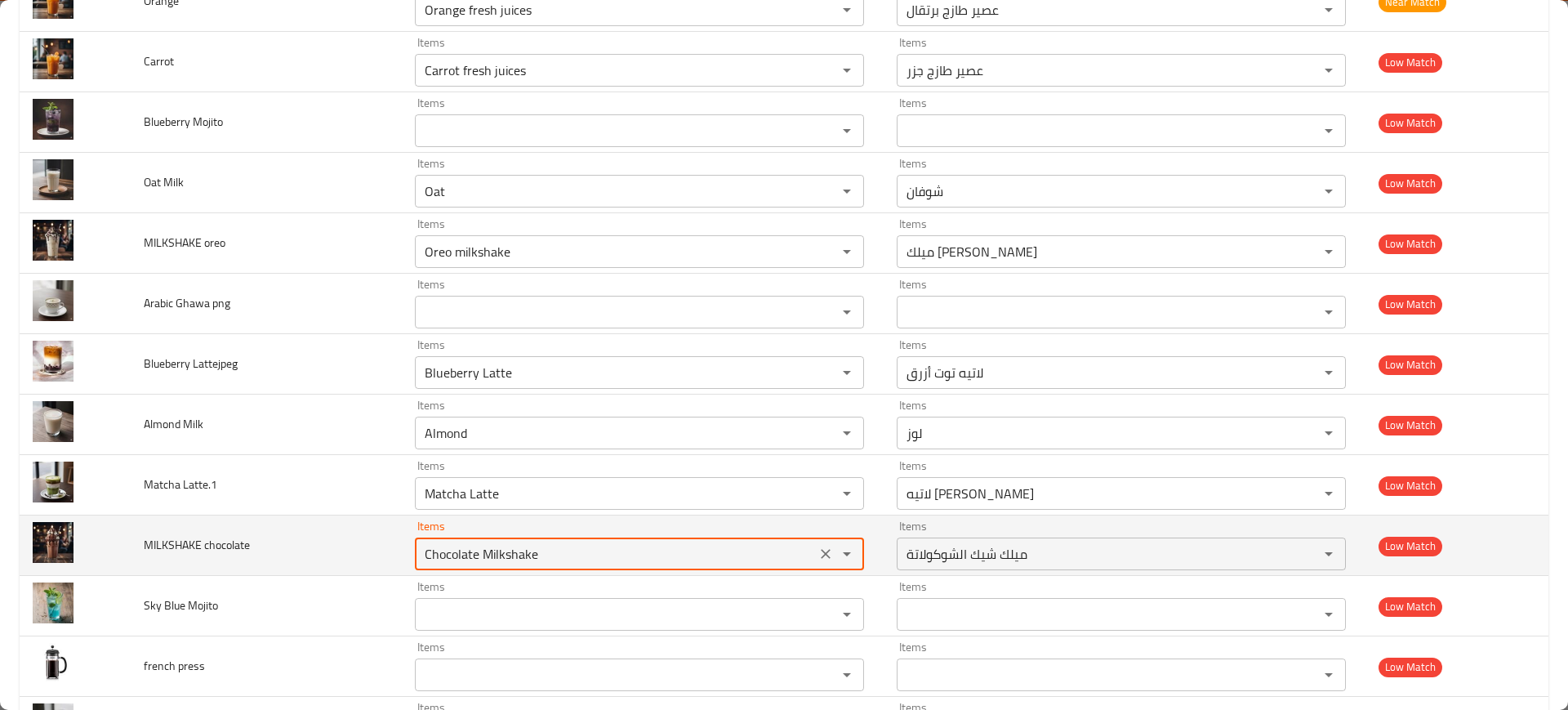
click at [502, 544] on chocolate "Chocolate Milkshake" at bounding box center [615, 554] width 391 height 22
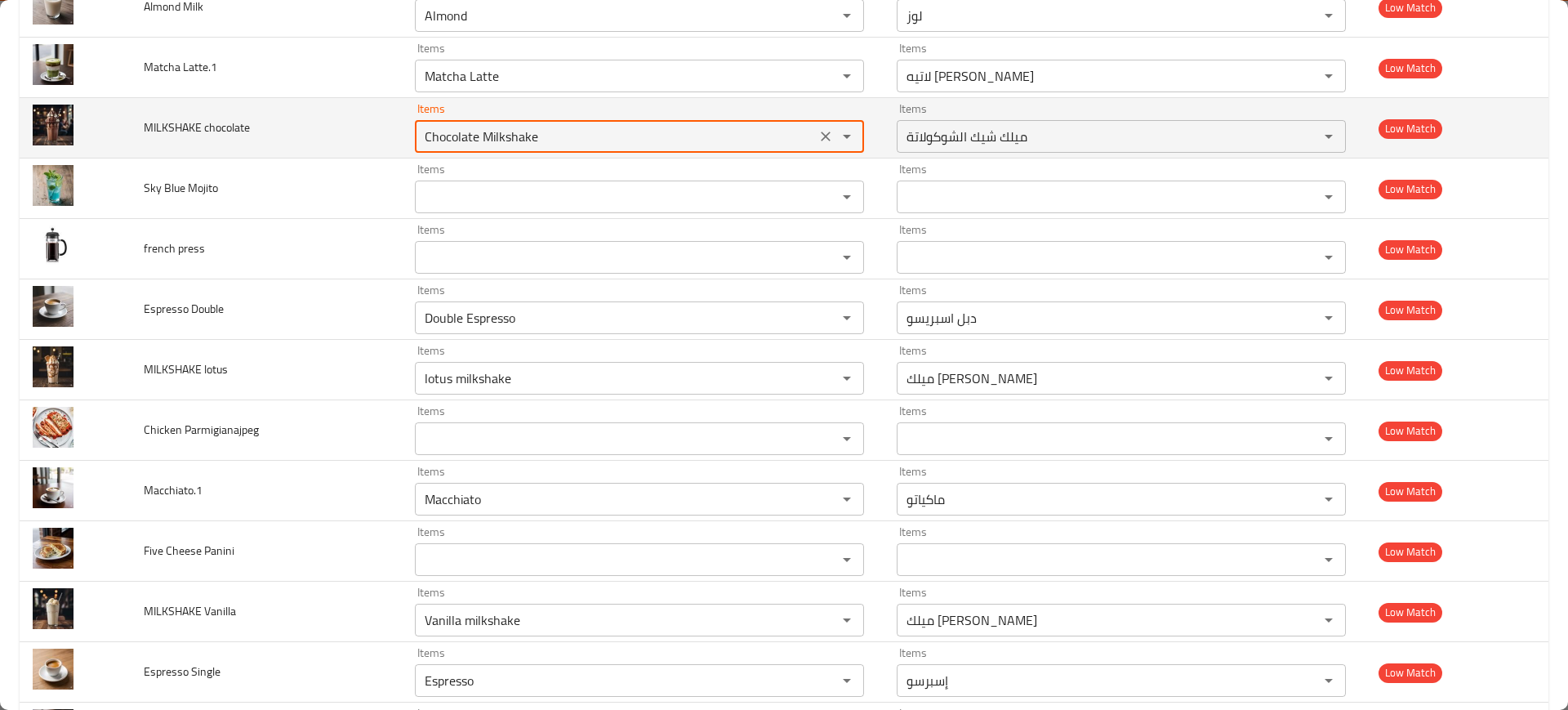
scroll to position [2961, 0]
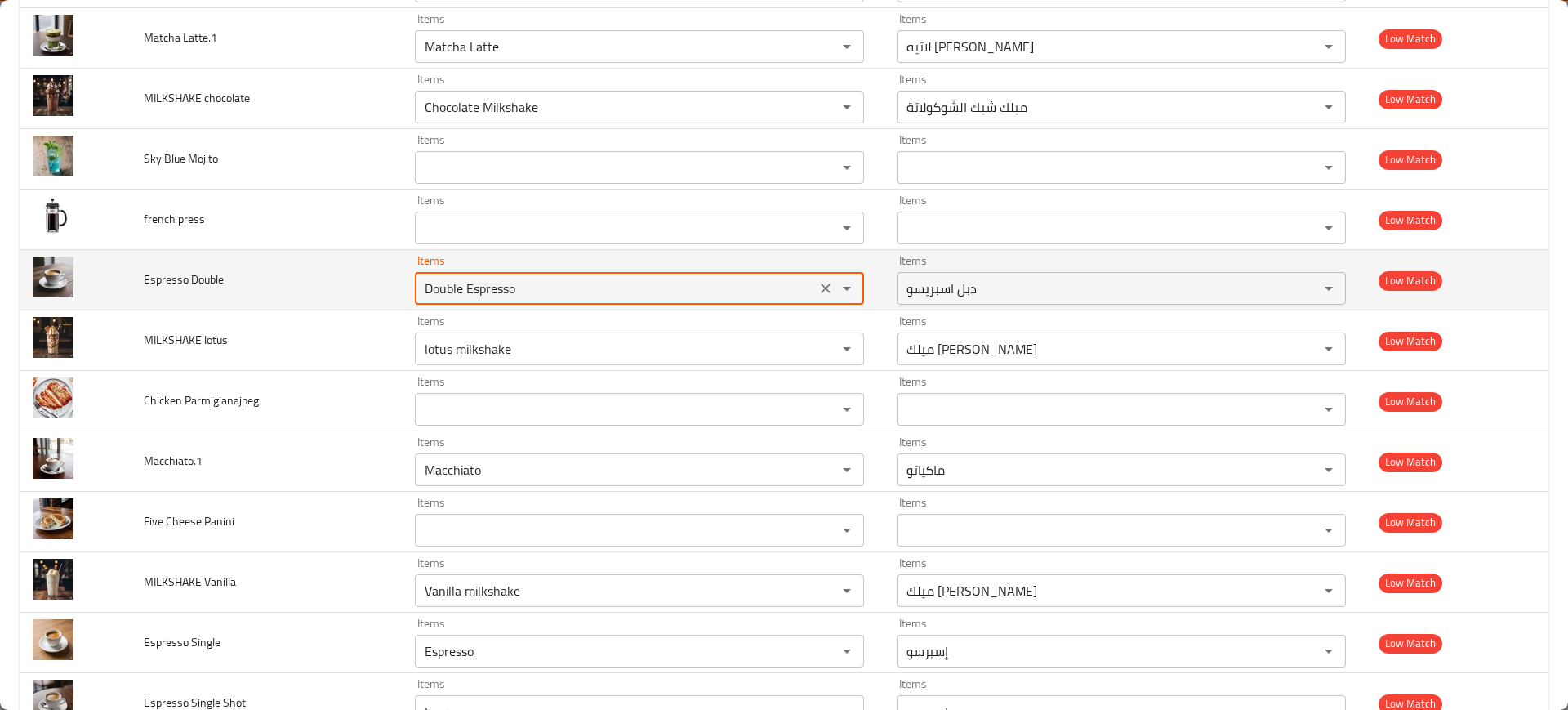
click at [522, 293] on Double "Double Espresso" at bounding box center [615, 288] width 391 height 22
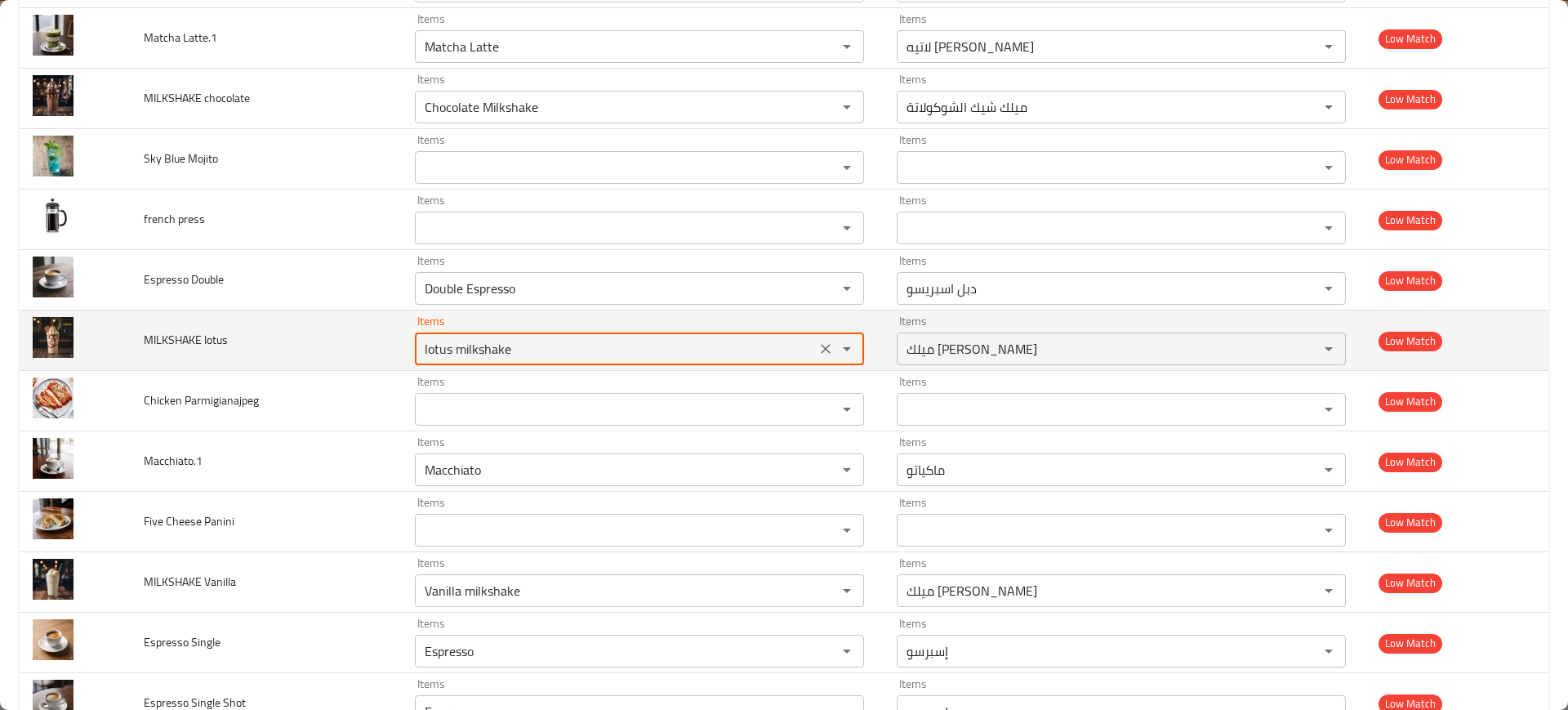
click at [498, 344] on lotus "lotus milkshake" at bounding box center [615, 348] width 391 height 22
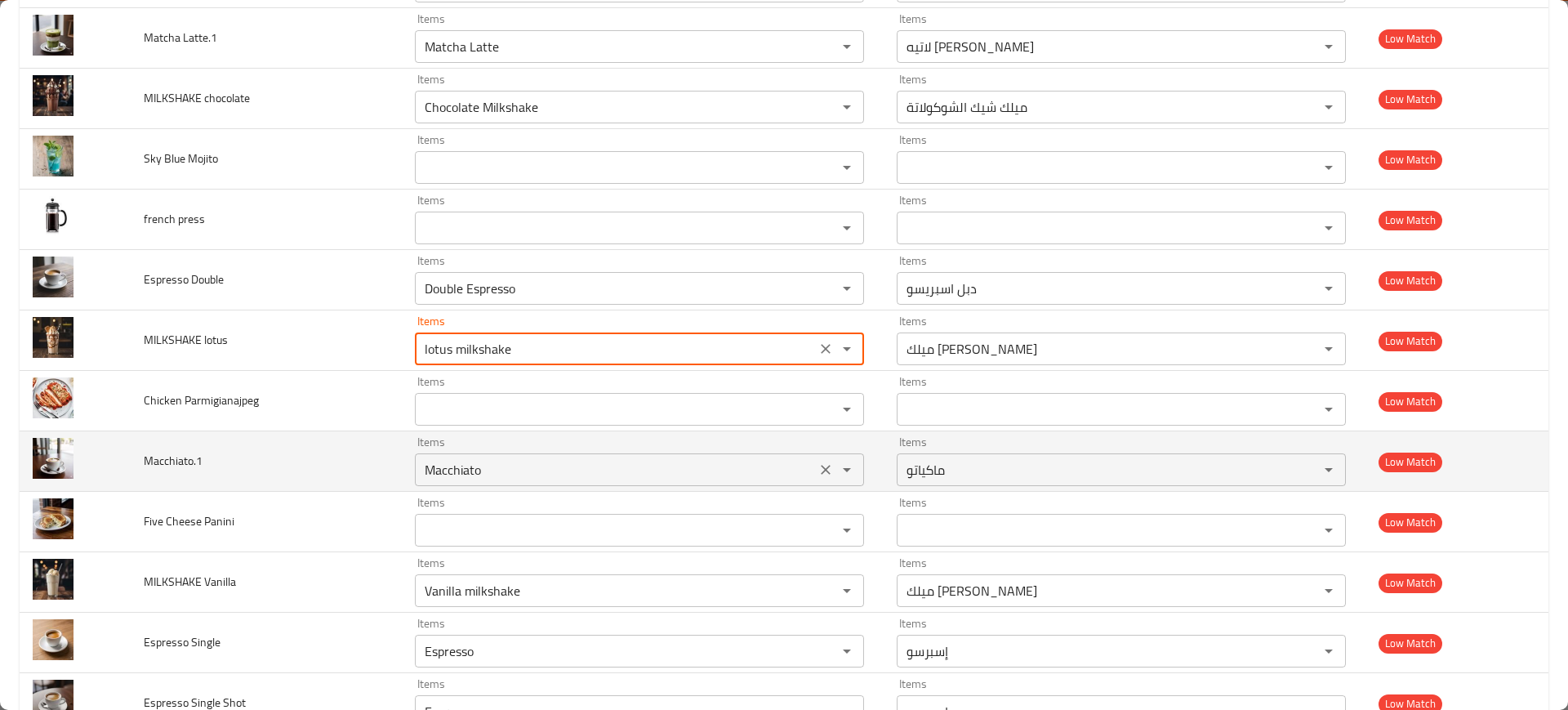
click at [493, 448] on div "Items Macchiato Items" at bounding box center [639, 461] width 449 height 50
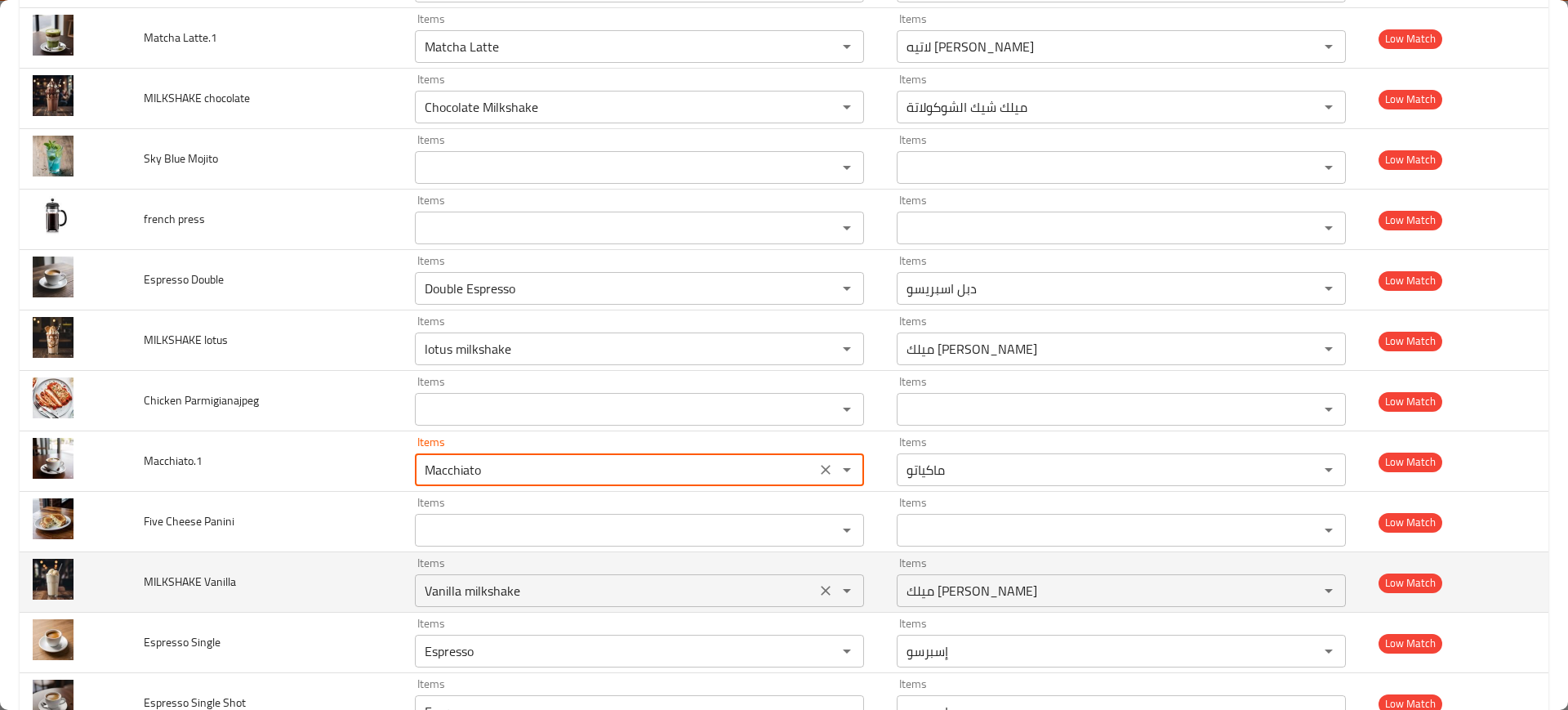
click at [543, 575] on div "Vanilla milkshake Items" at bounding box center [639, 591] width 449 height 33
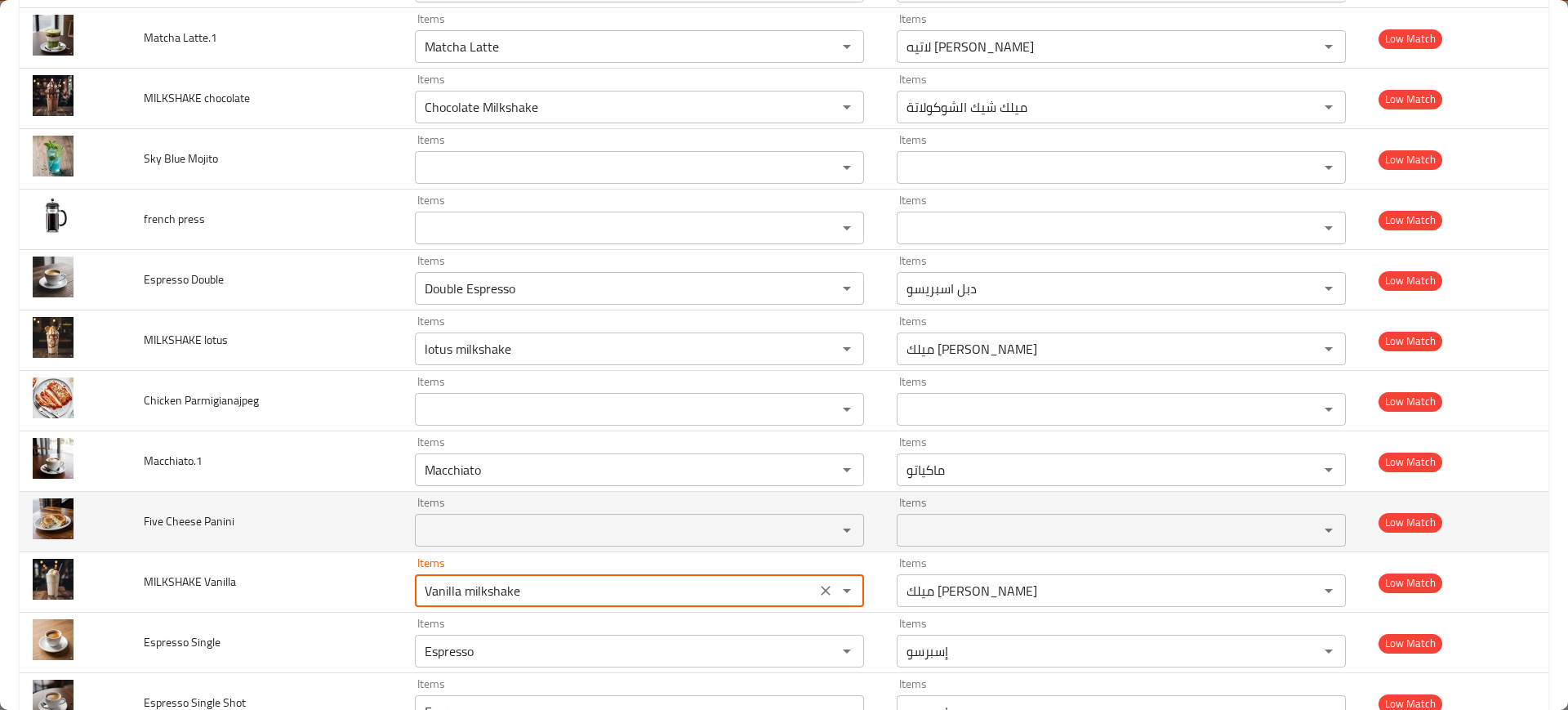
scroll to position [3319, 0]
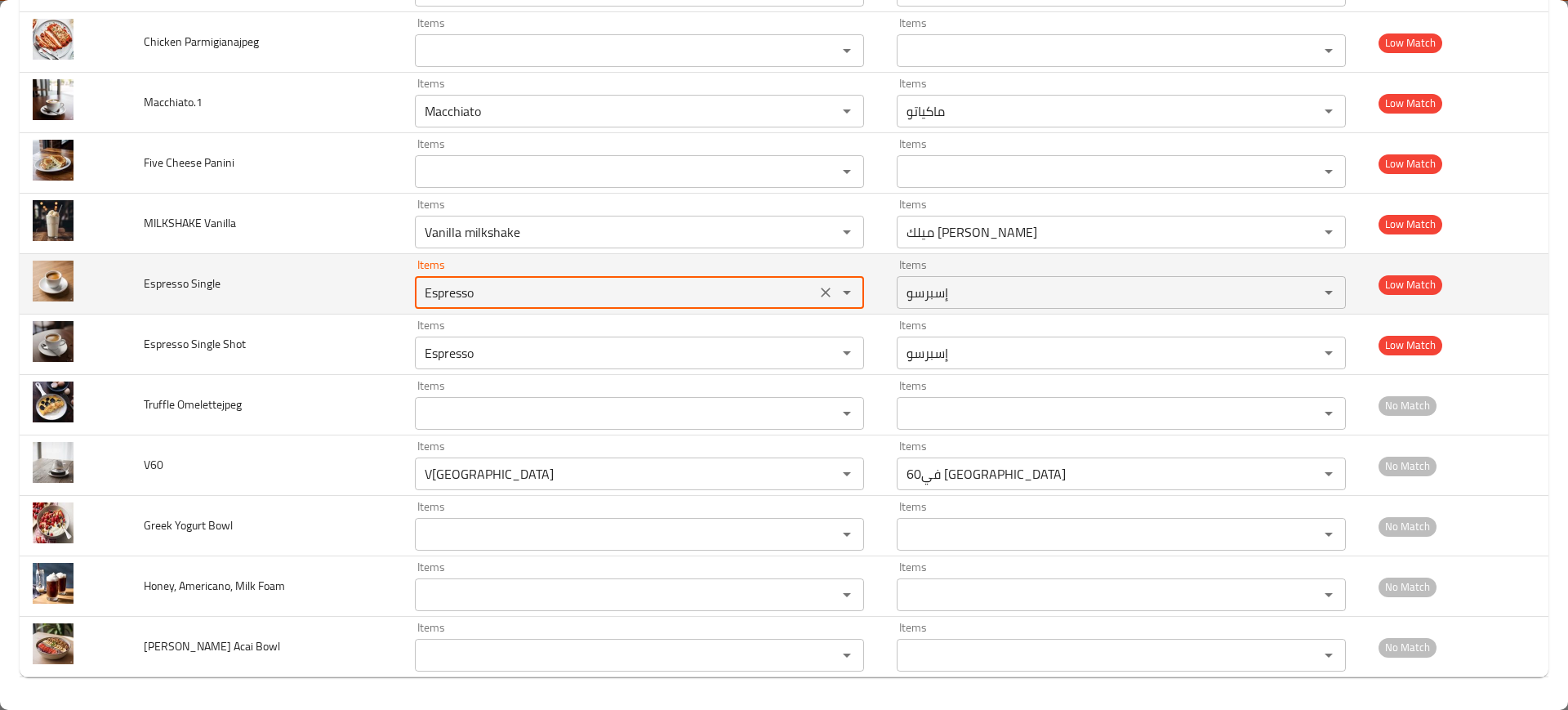
click at [450, 283] on Single "Espresso" at bounding box center [615, 292] width 391 height 22
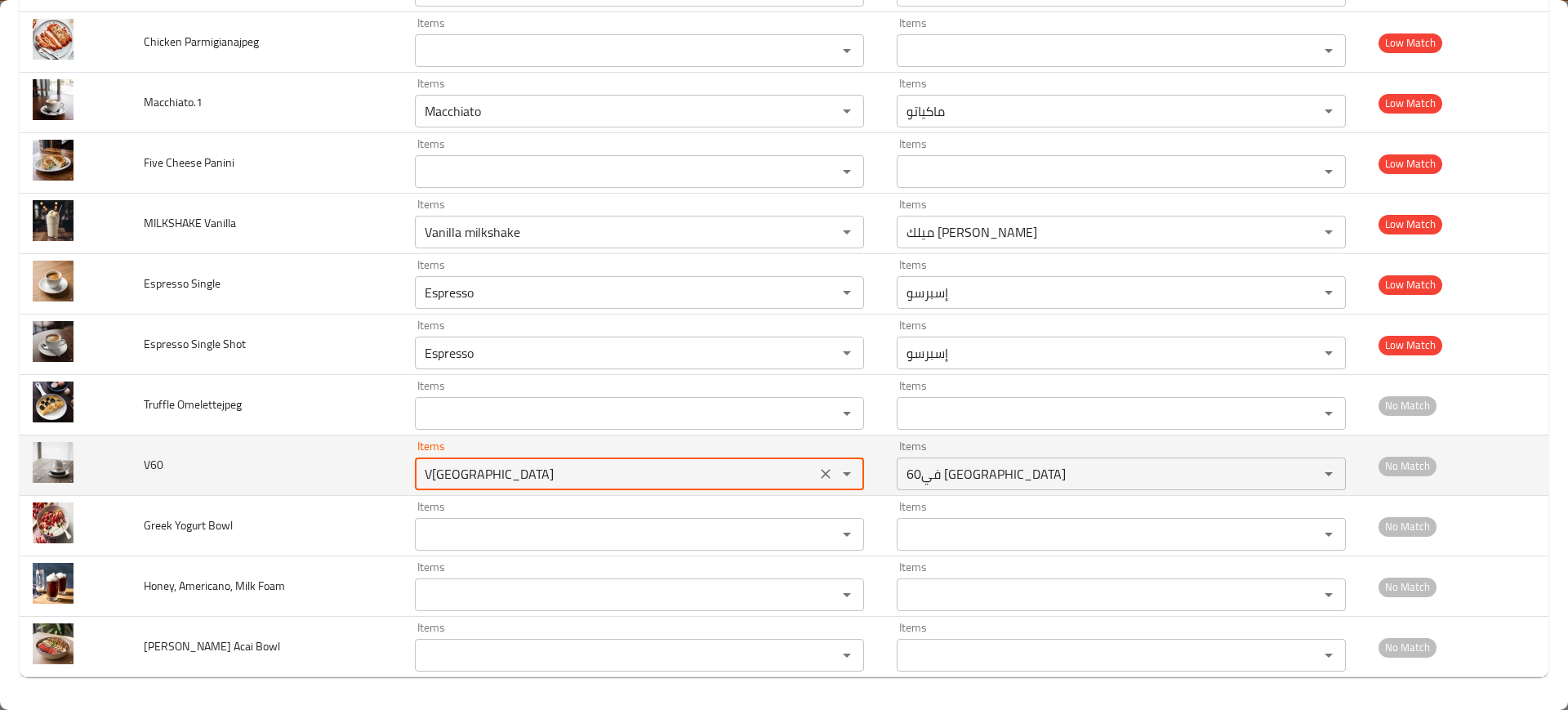
click at [524, 473] on input "V[GEOGRAPHIC_DATA]" at bounding box center [615, 473] width 391 height 22
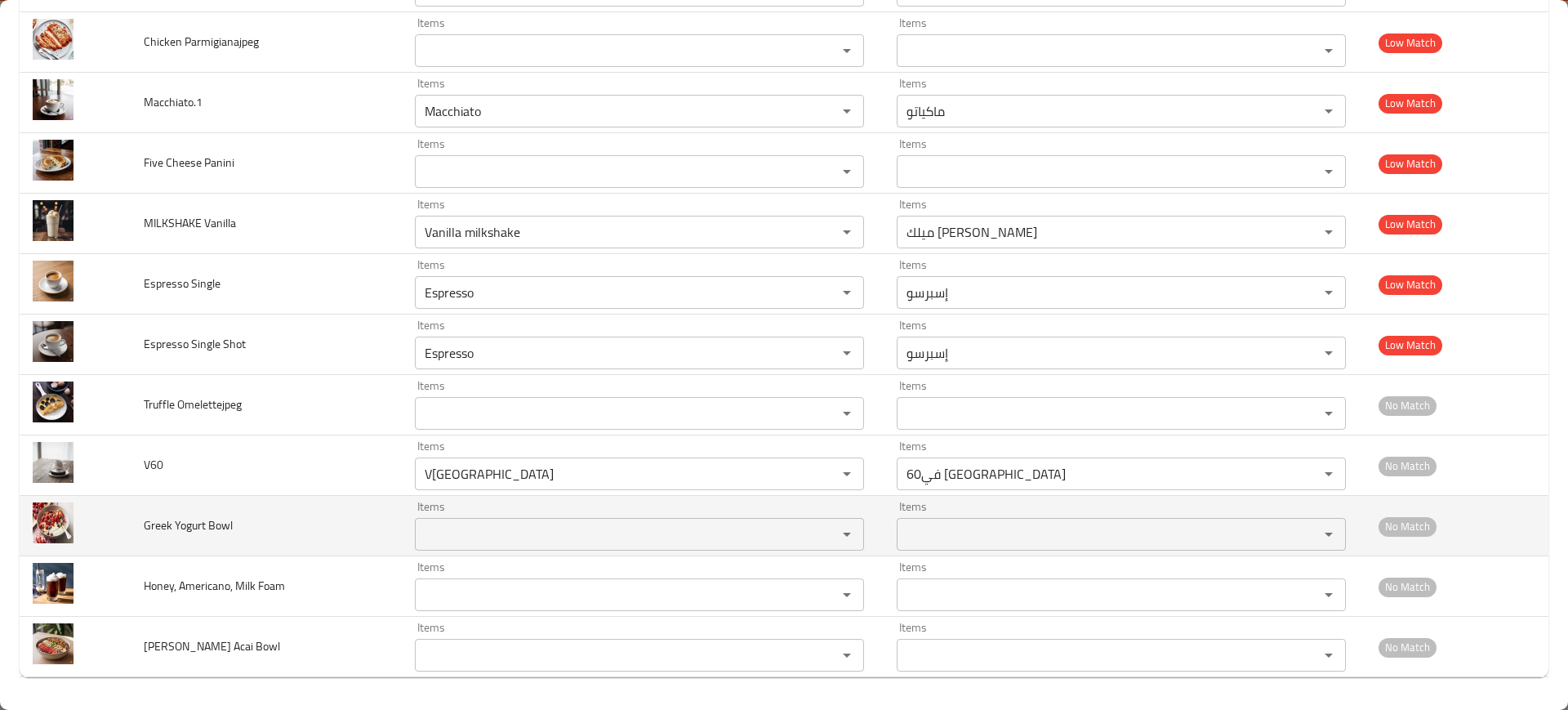
click at [323, 544] on td "Greek Yogurt Bowl" at bounding box center [265, 526] width 270 height 60
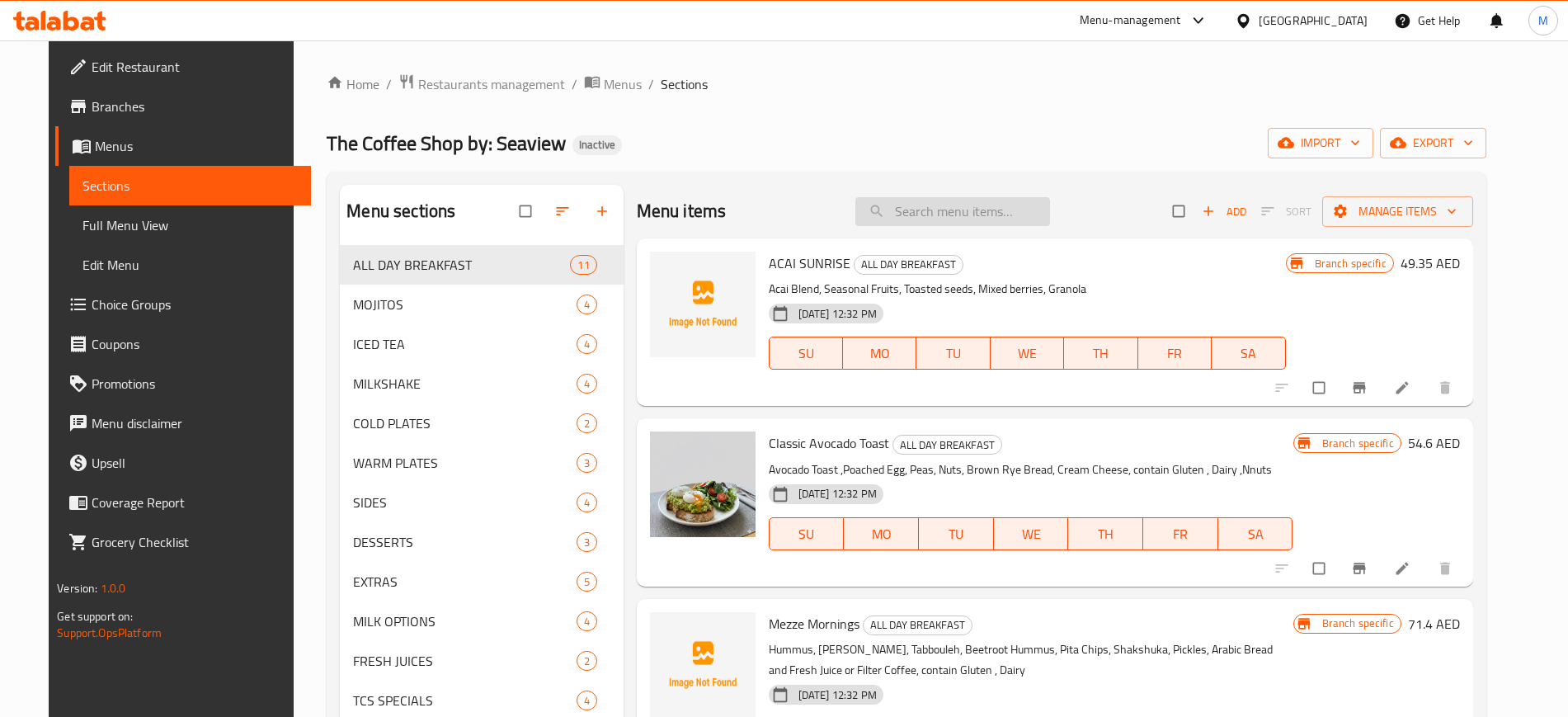
paste input "Double Espresso"
click at [964, 215] on input "Double Espresso" at bounding box center [952, 211] width 195 height 29
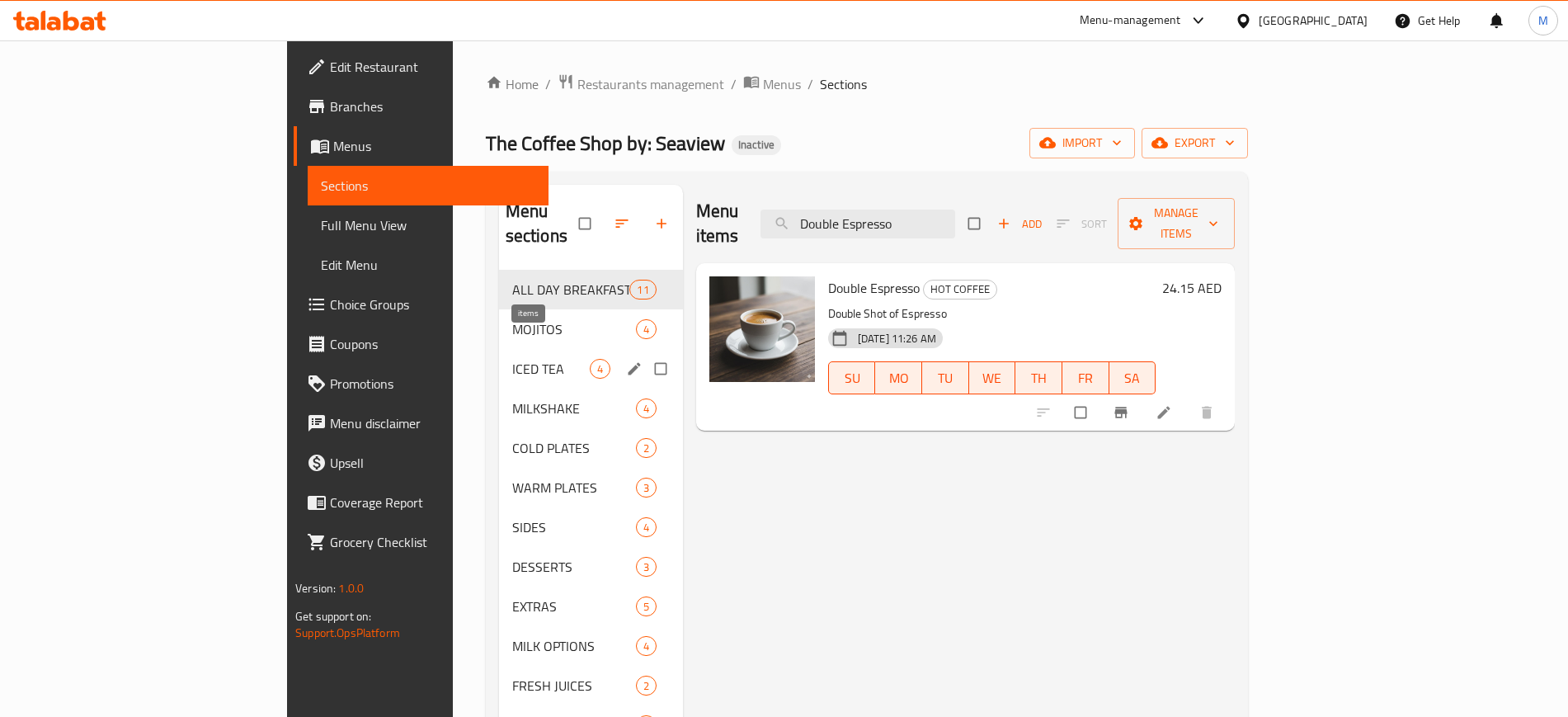
paste input "Blueberry Latte"
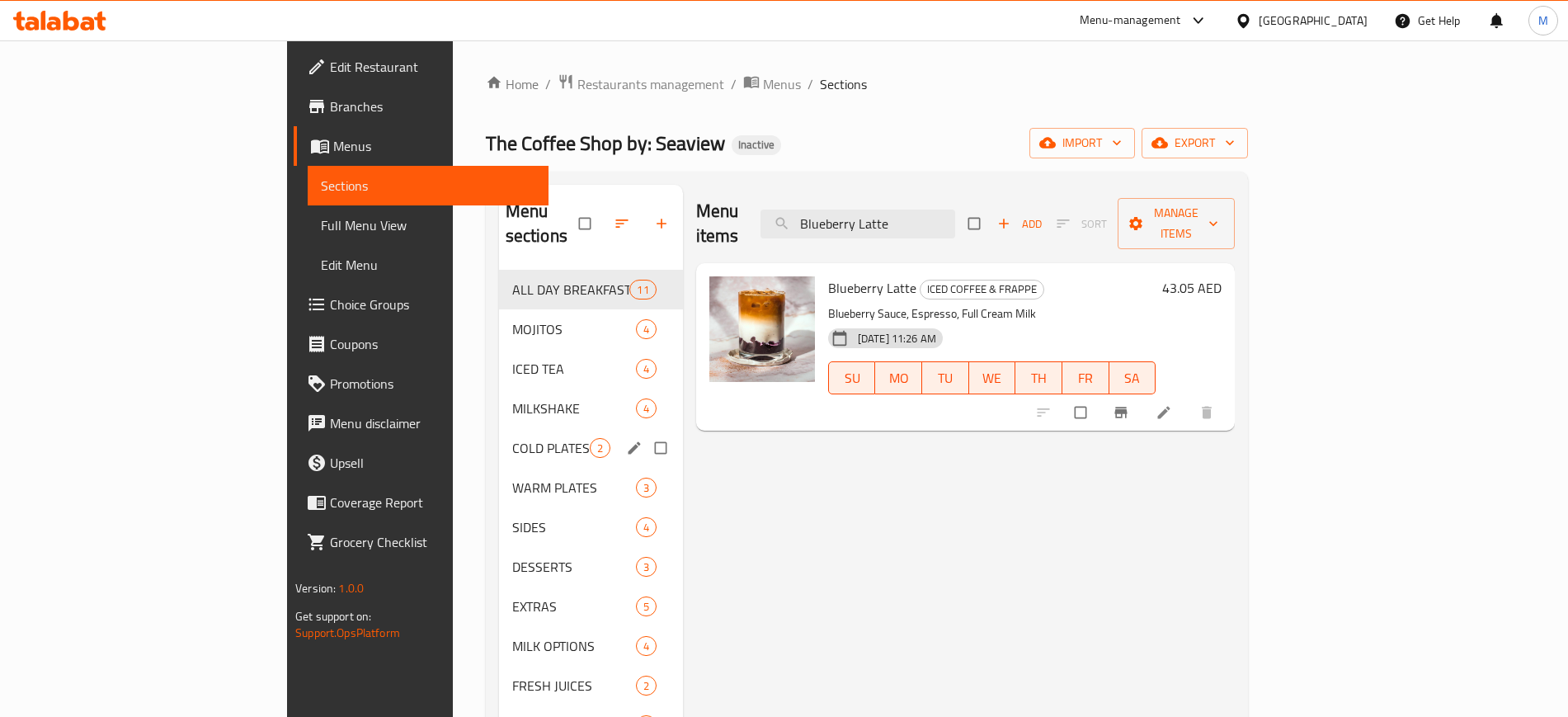
paste input "Passion mojito"
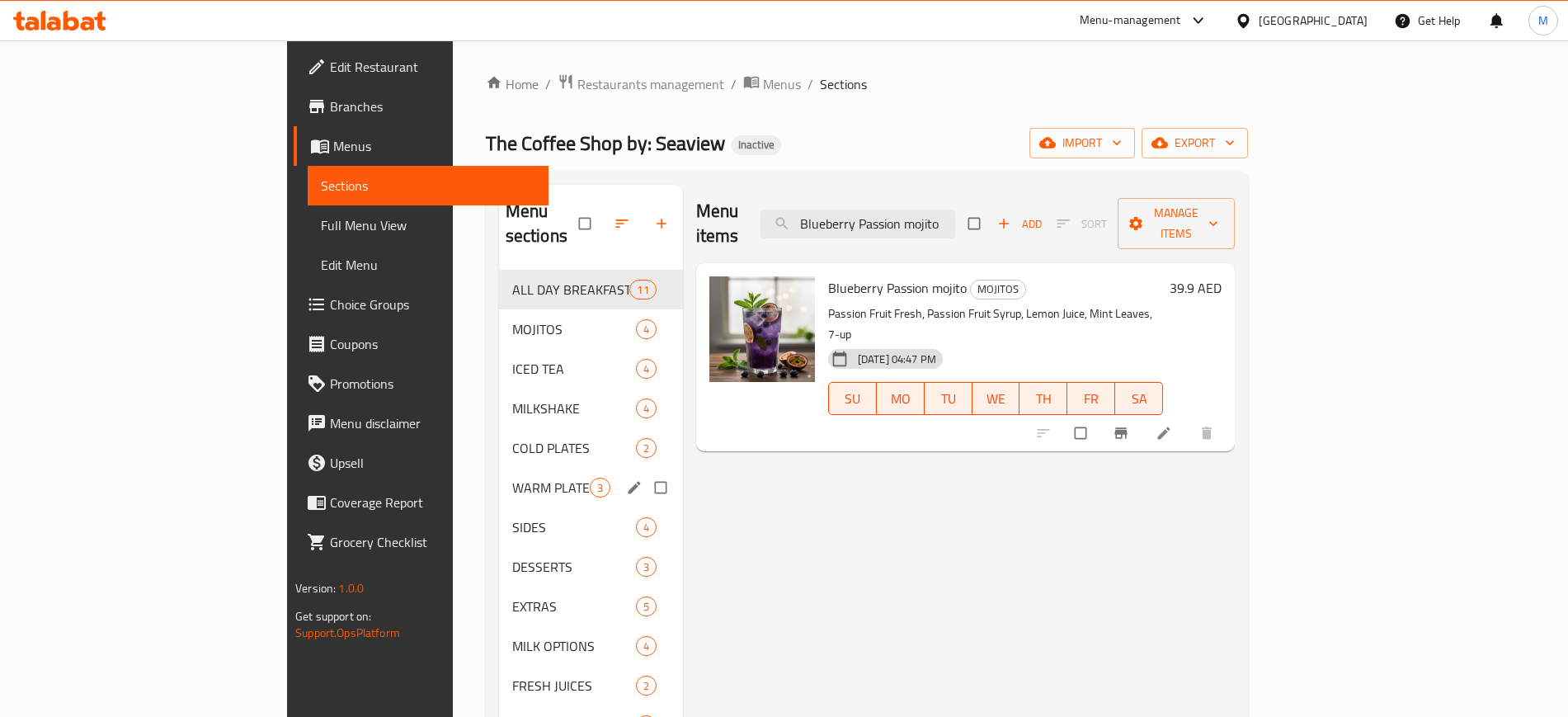
paste input "Caramel Almond Frappuccin"
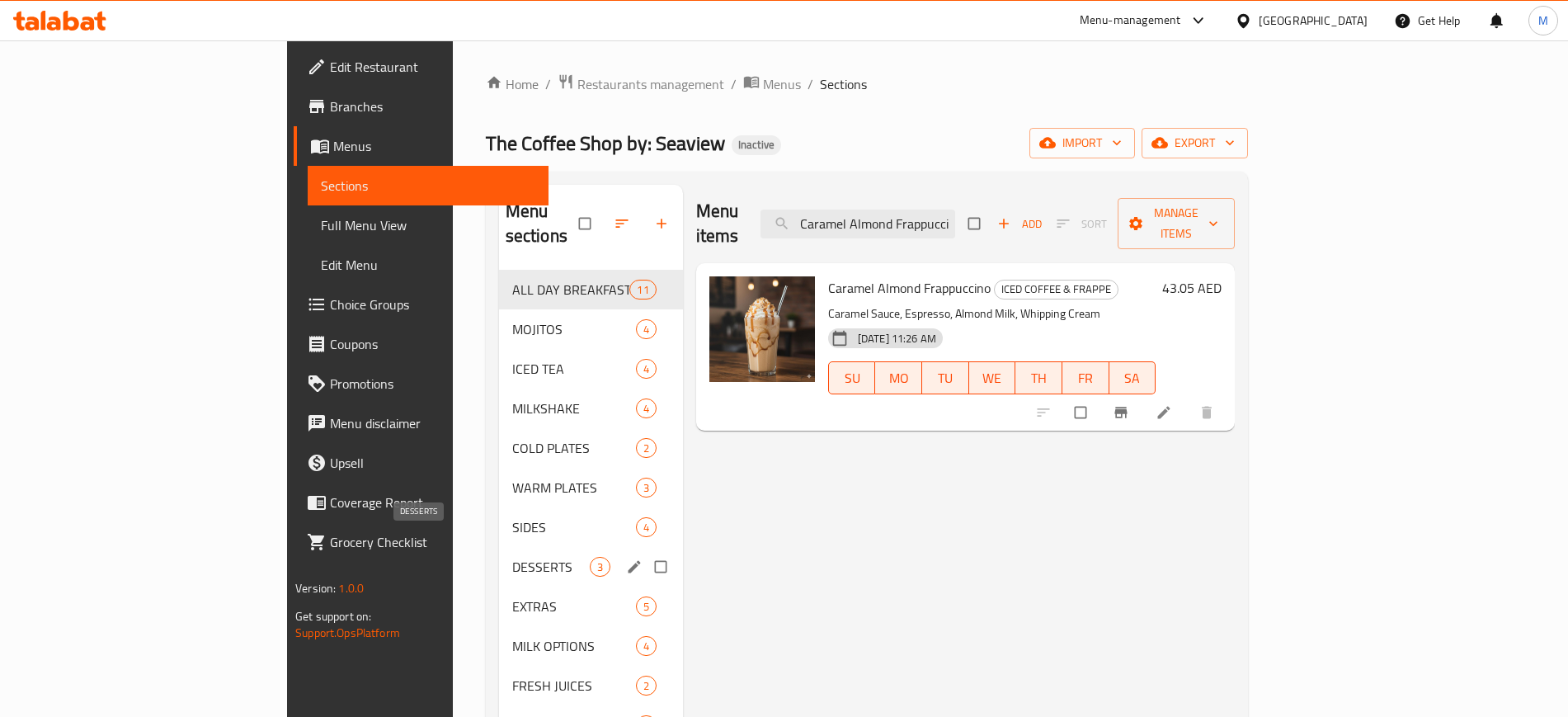
paste input "oconut Mocha Macchiat"
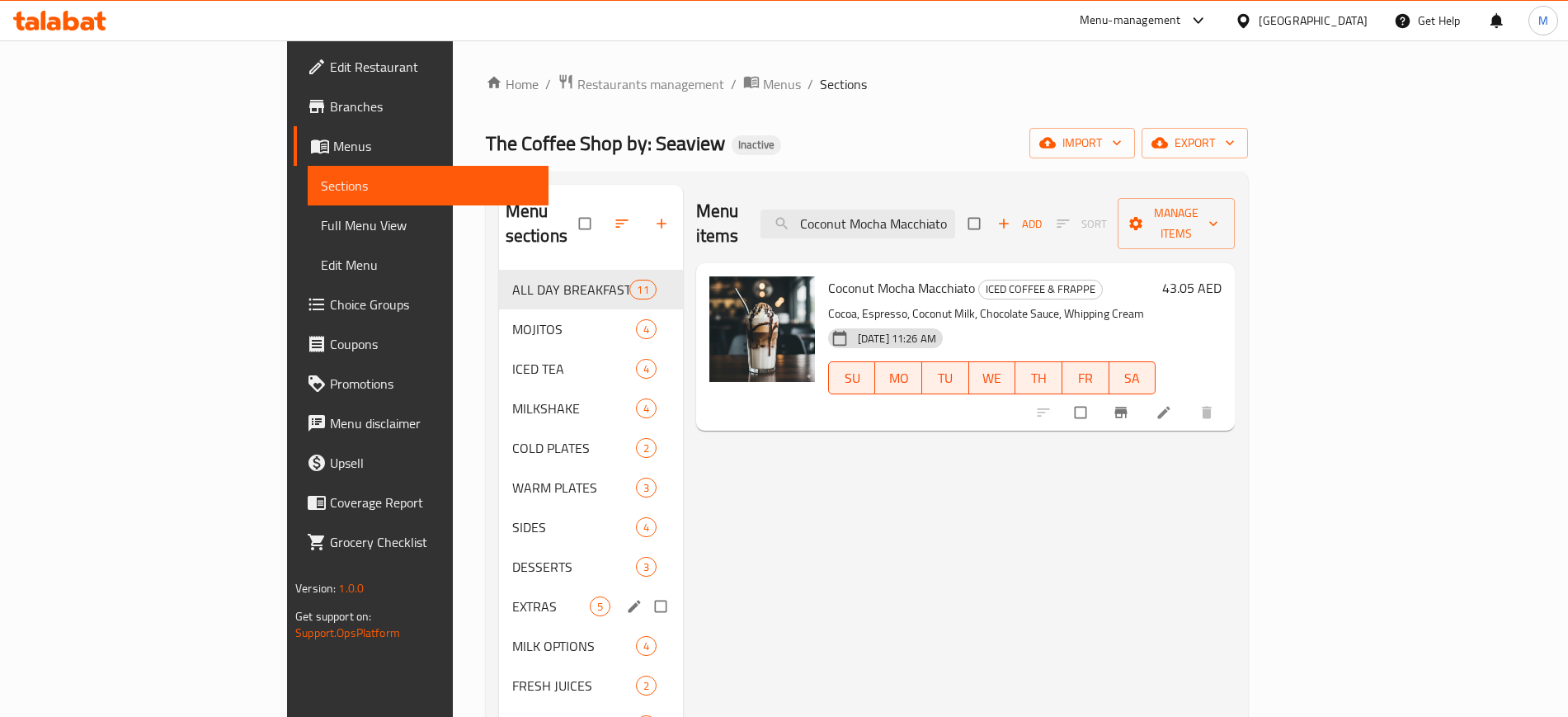
paste input "Iced Salted Caramel"
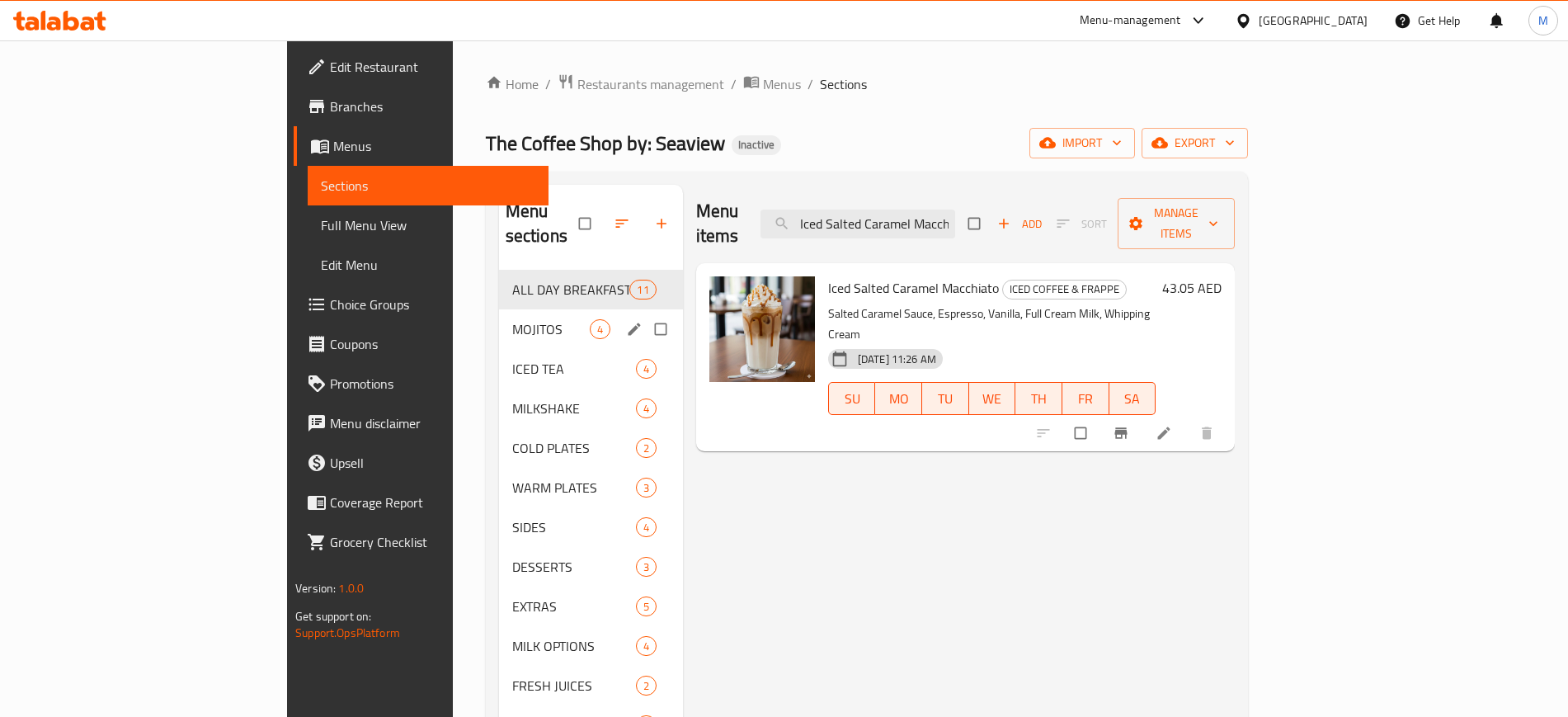
paste input "Majestic [PERSON_NAME]"
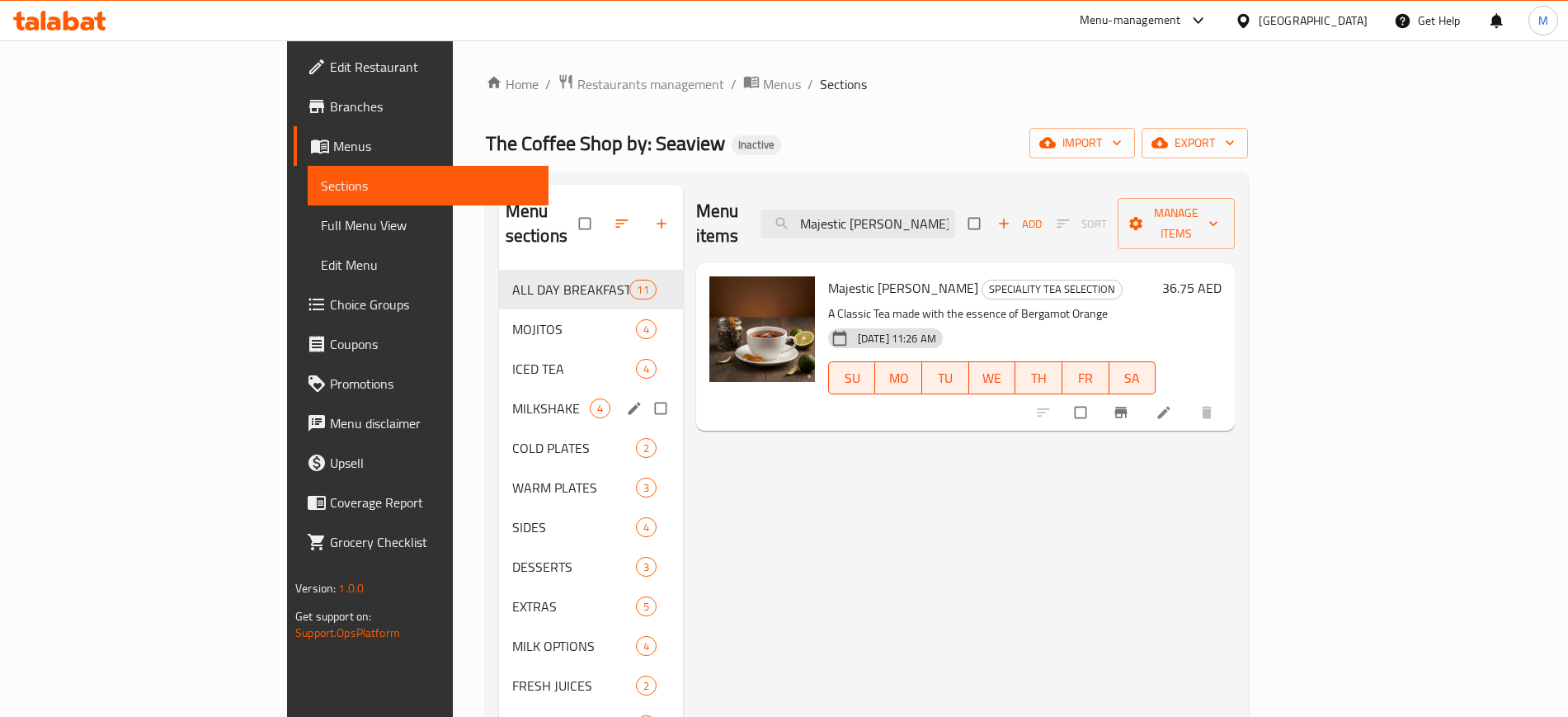
paste input "Organic English Breakfast"
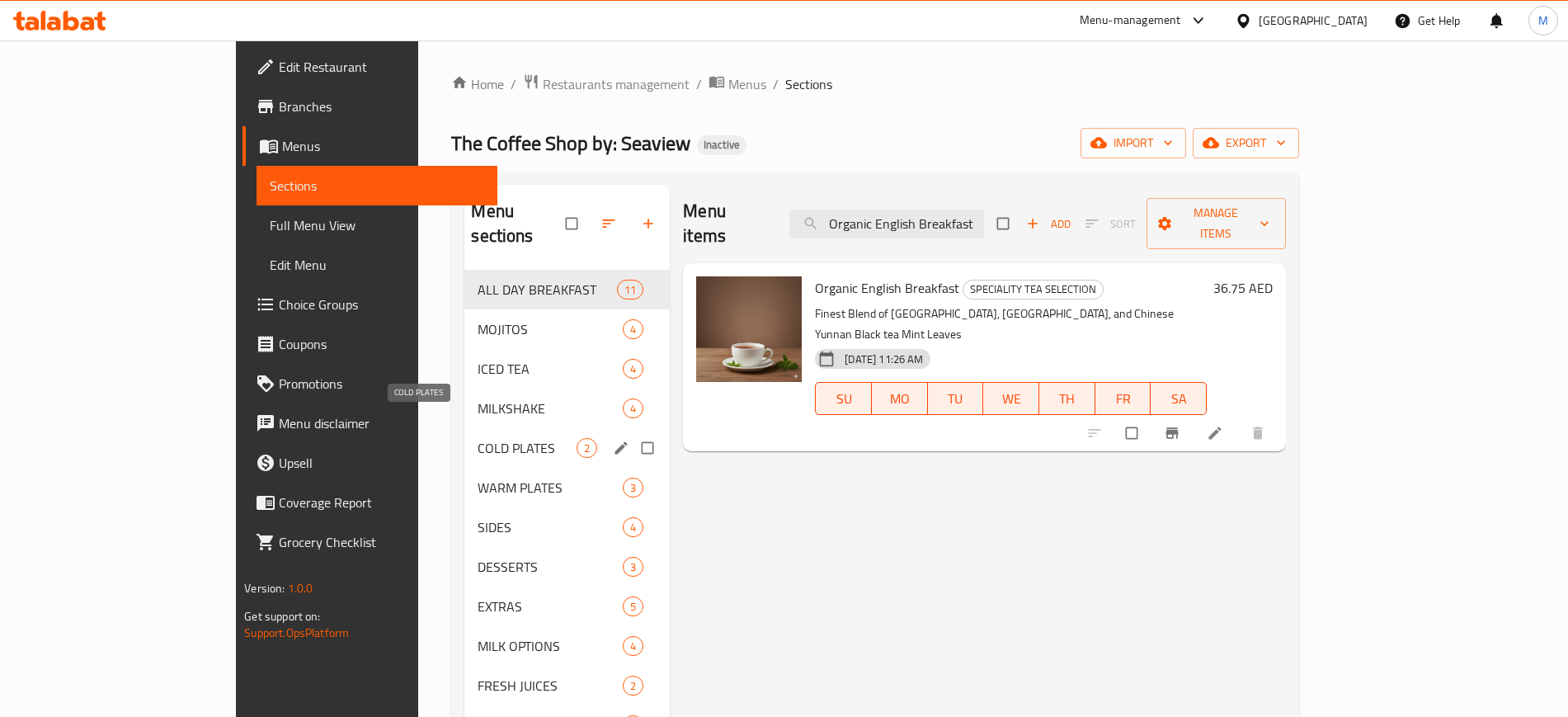
paste input "Sapphire [PERSON_NAME]"
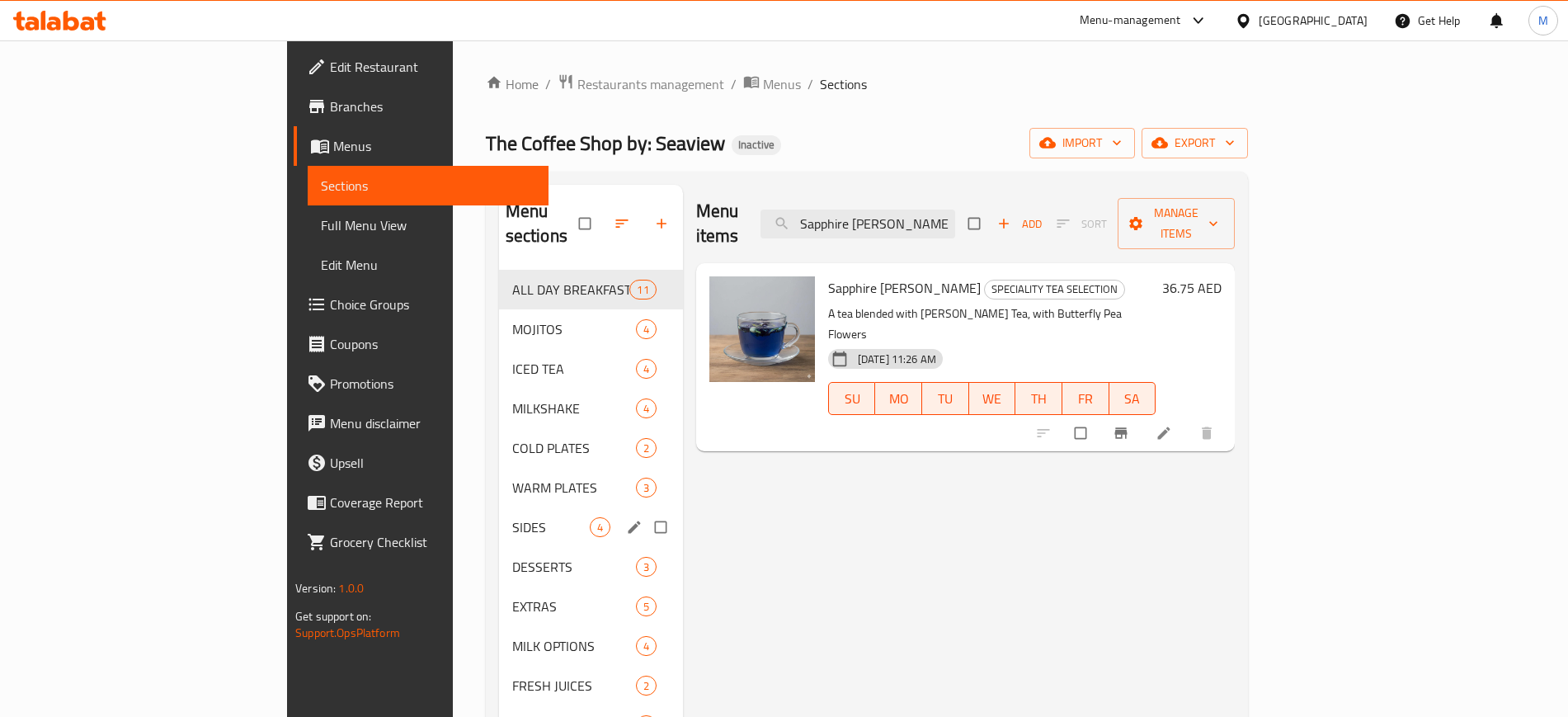
paste input "Vanilla Iced Coffee Float"
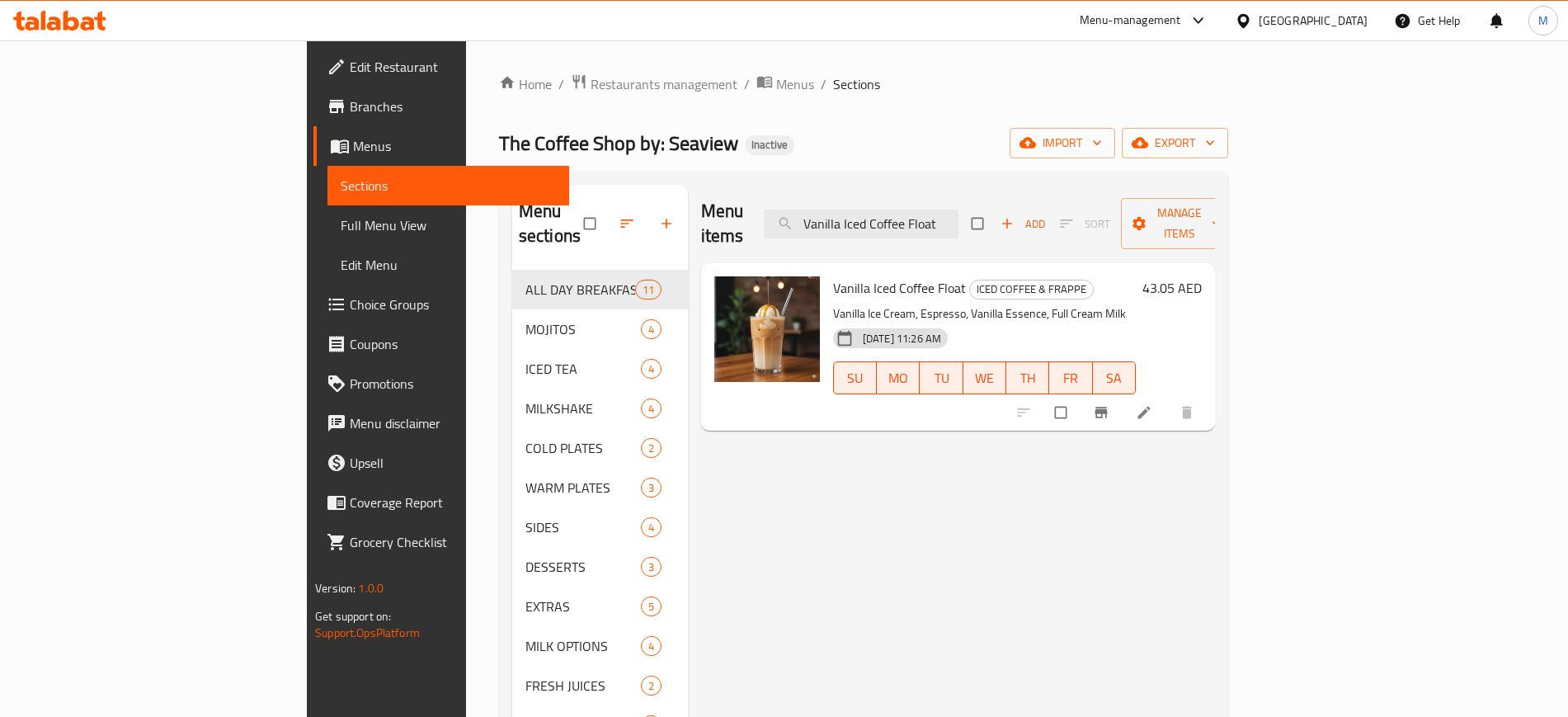
paste input "Latte"
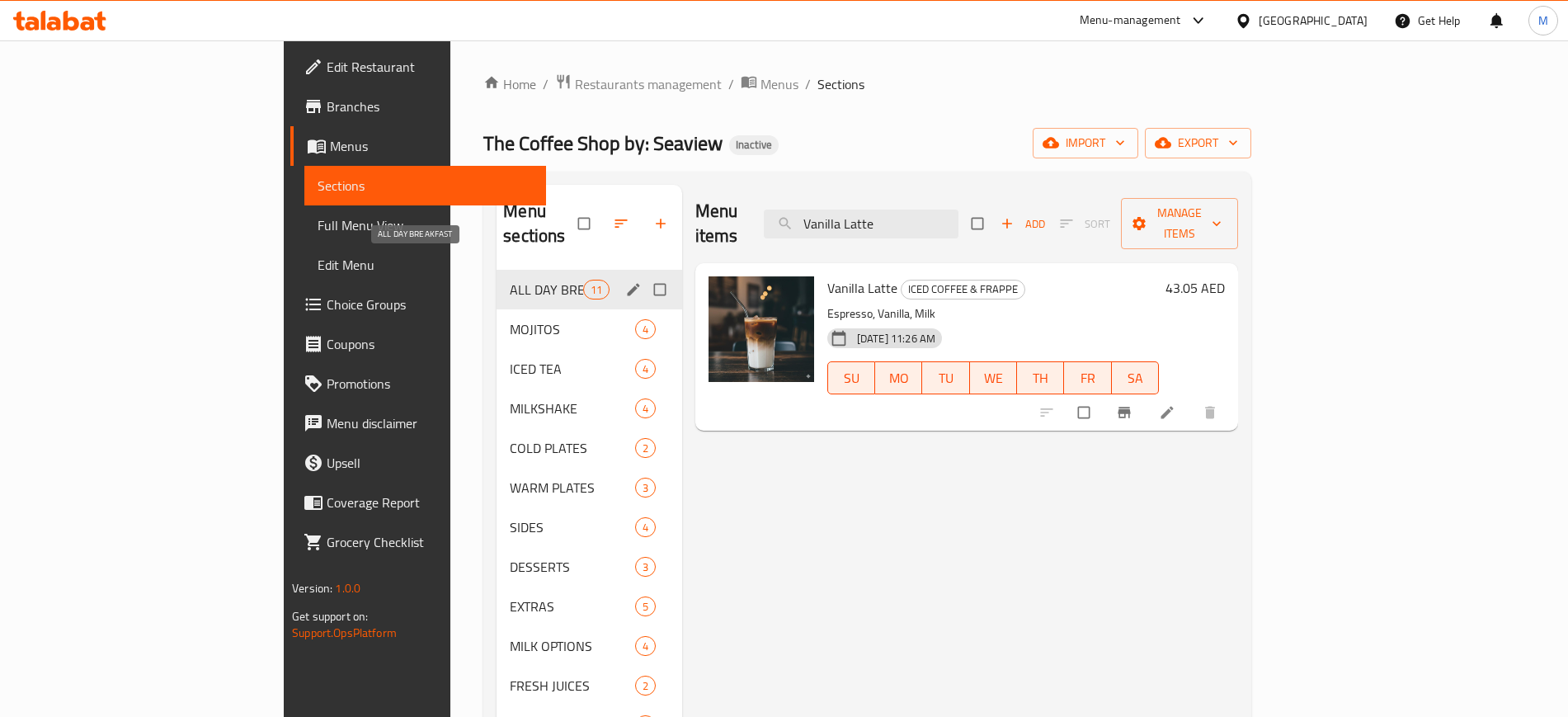
paste input "Matcha Frappuccino"
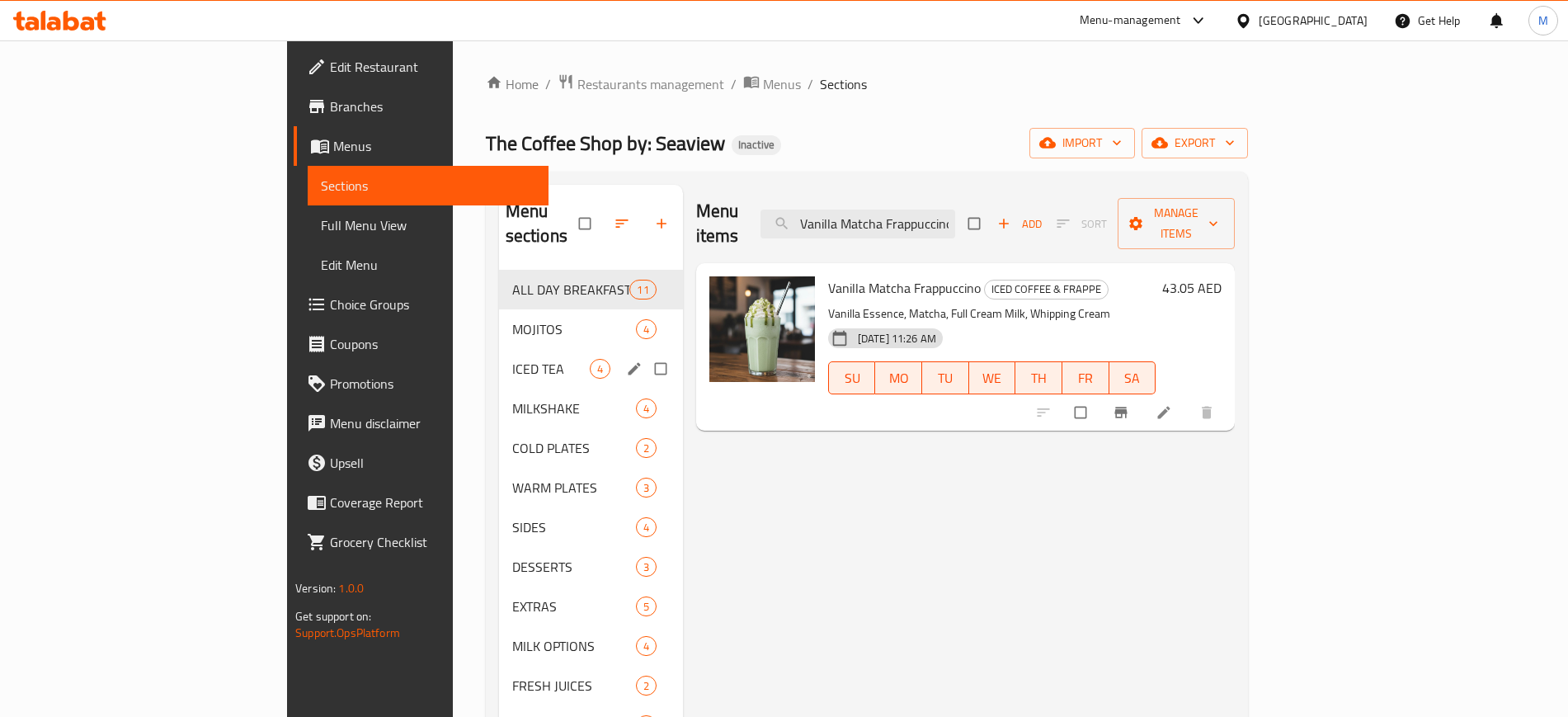
paste input "Parmesan and Truffle Fries"
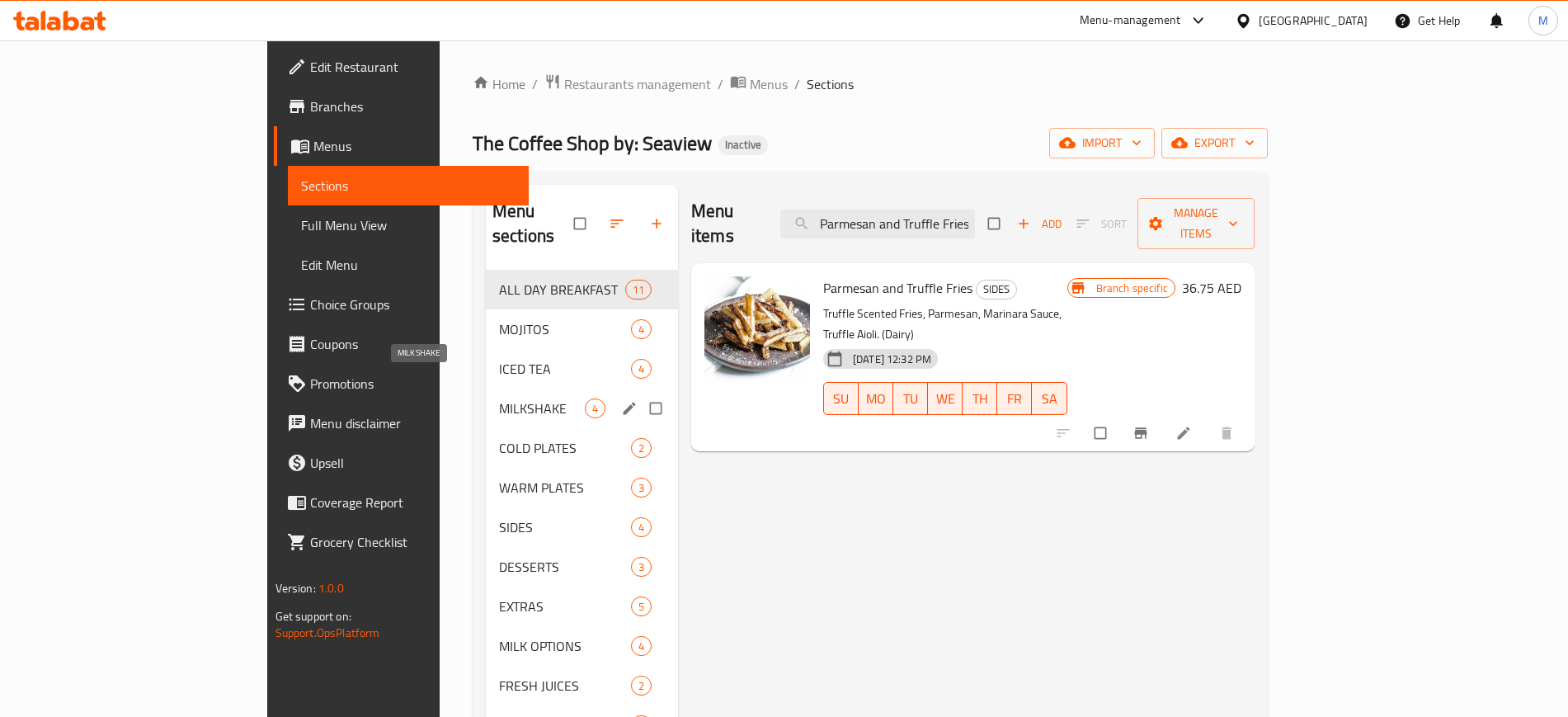
paste input "Sabrosa Wrap"
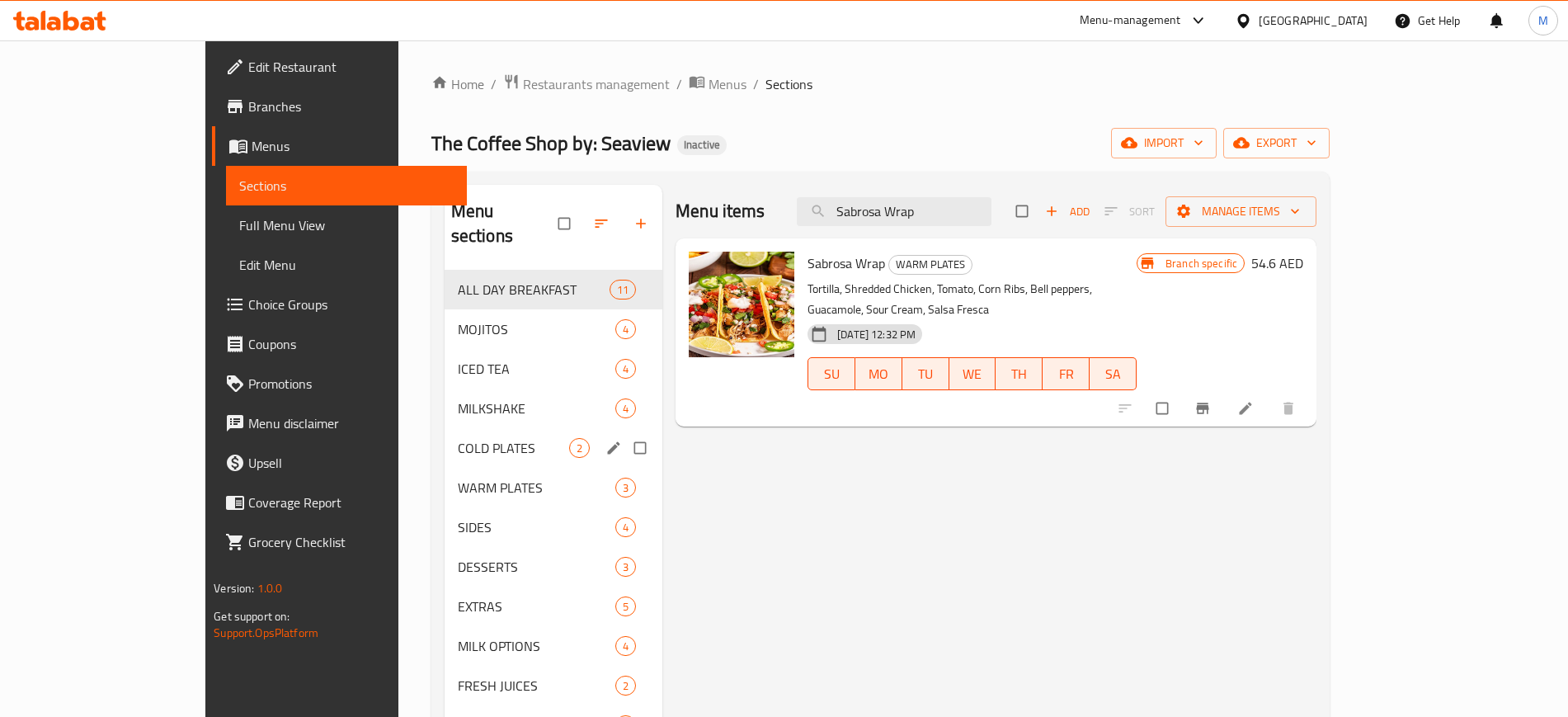
paste input "panish Latte"
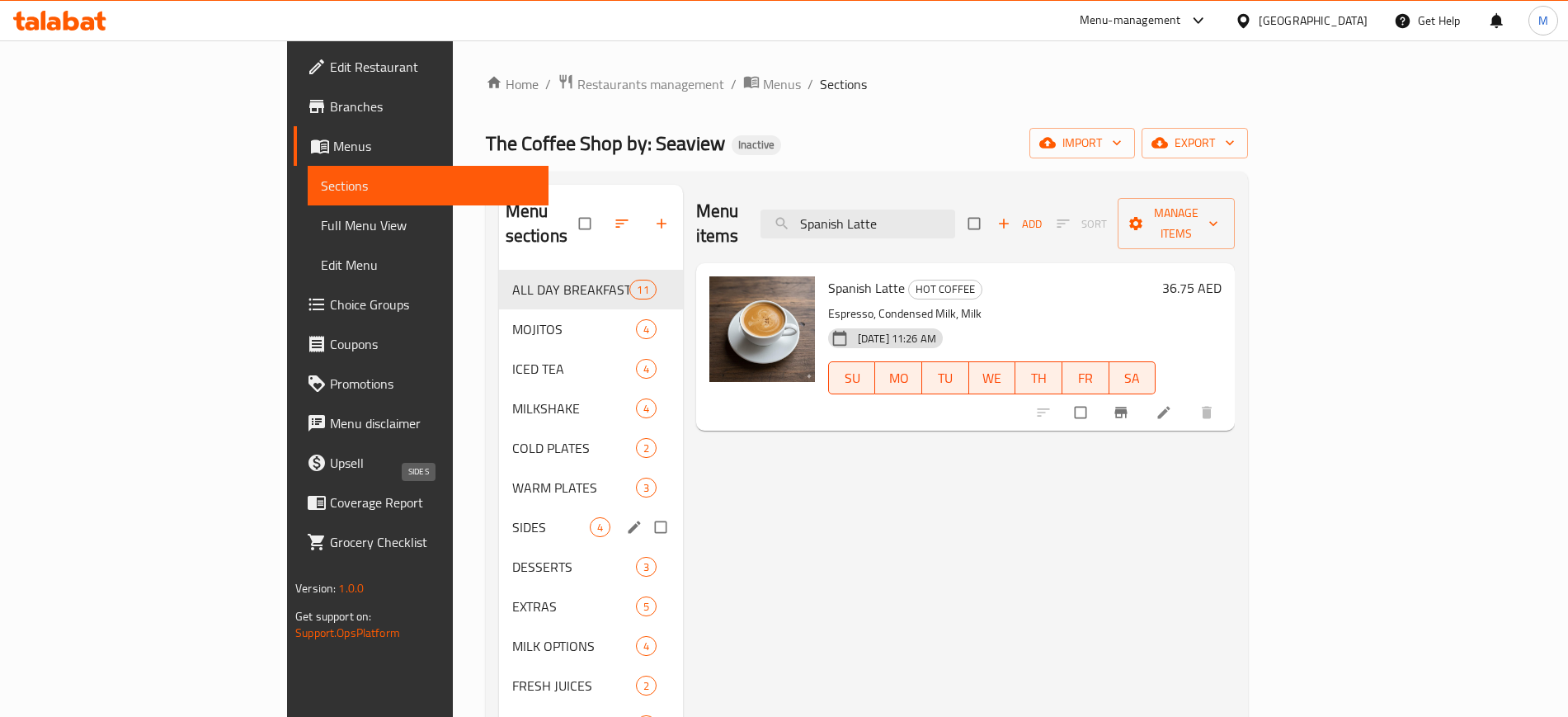
paste input "trawberry Matcha"
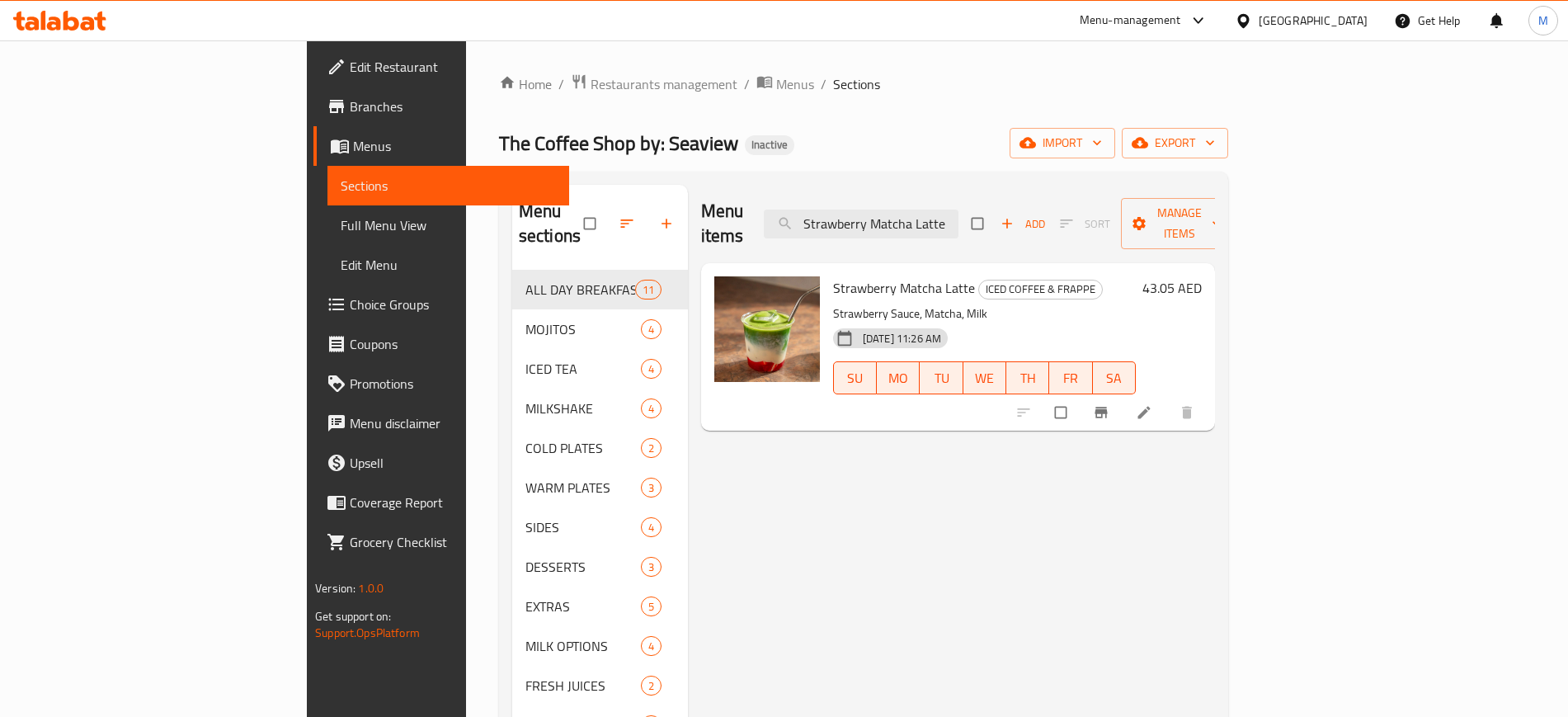
paste input "mojito"
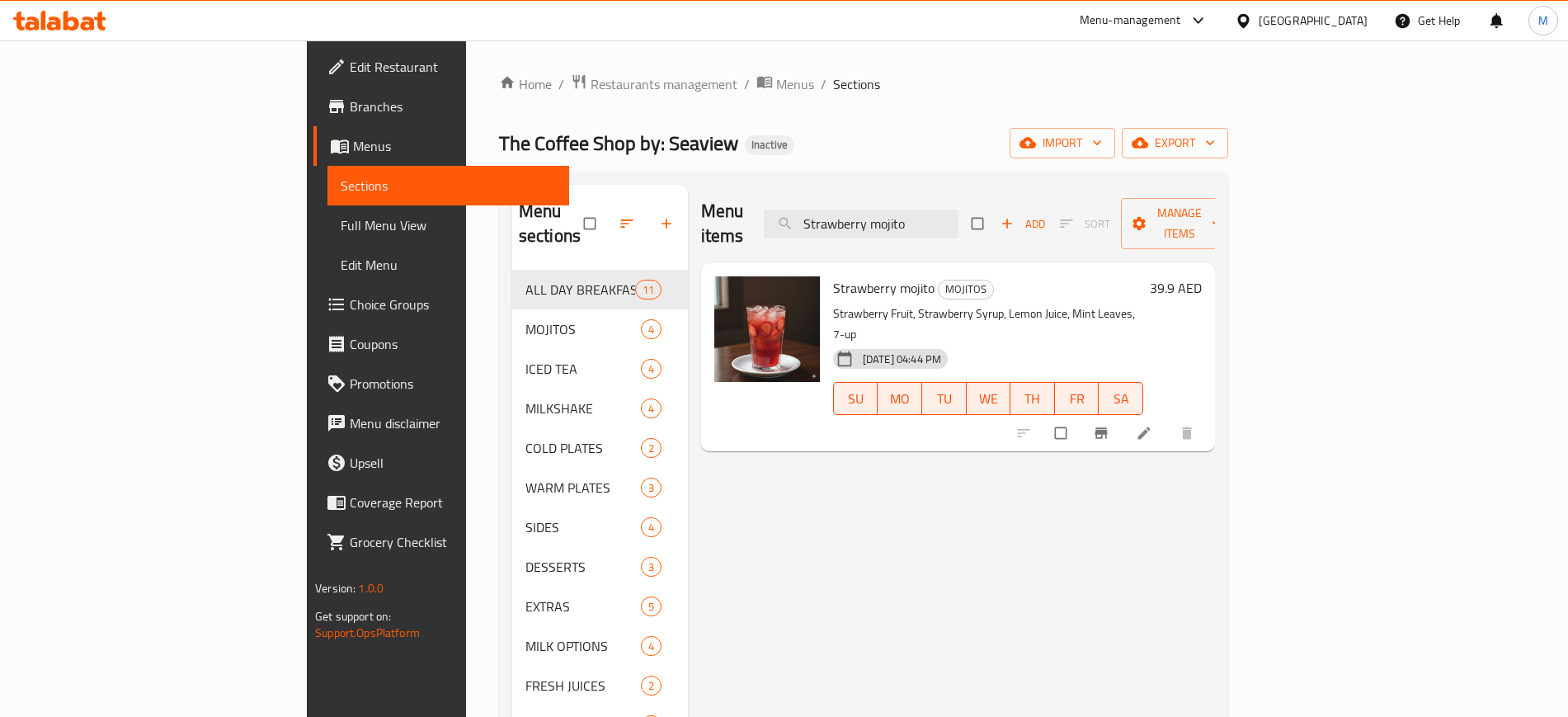
paste input "uper Food Salad"
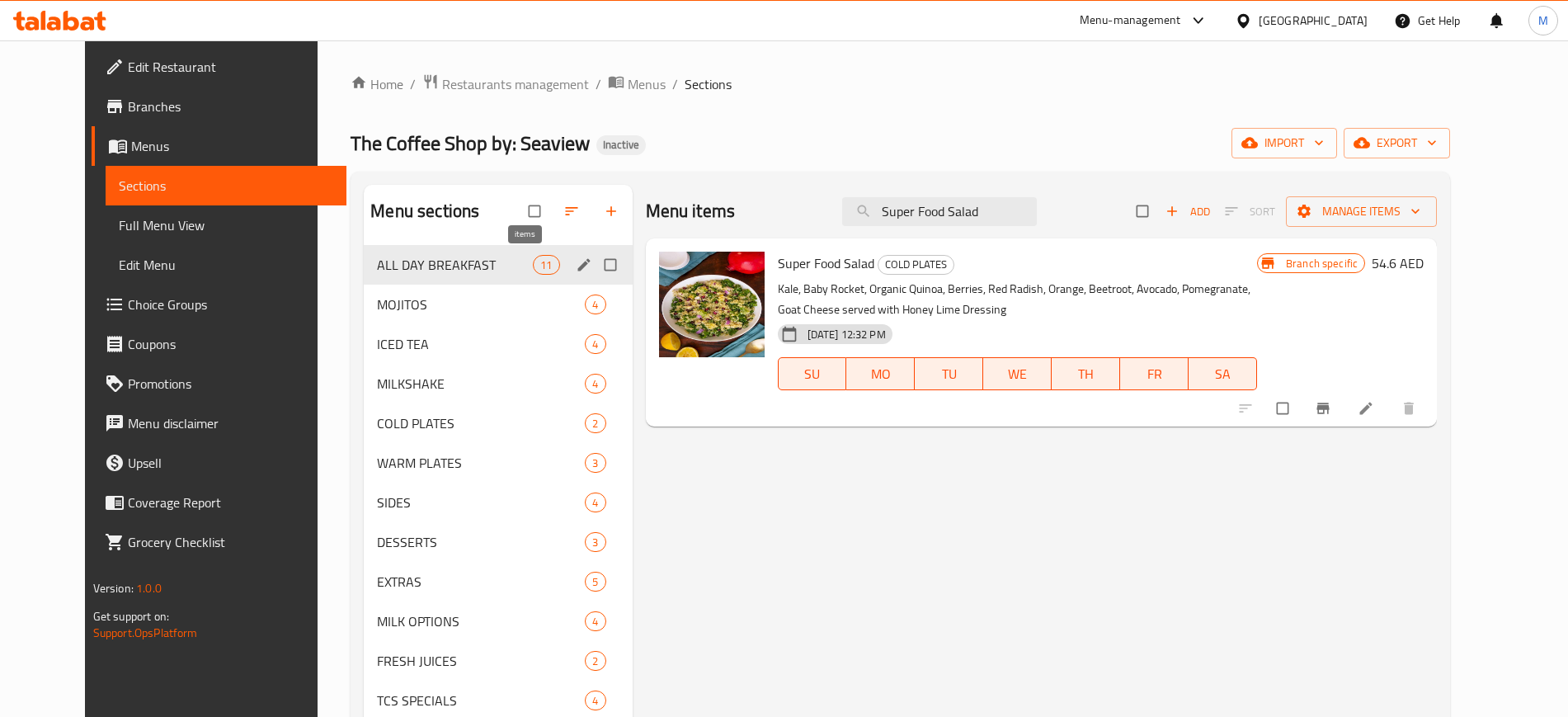
paste input "weet Fonduue Pot"
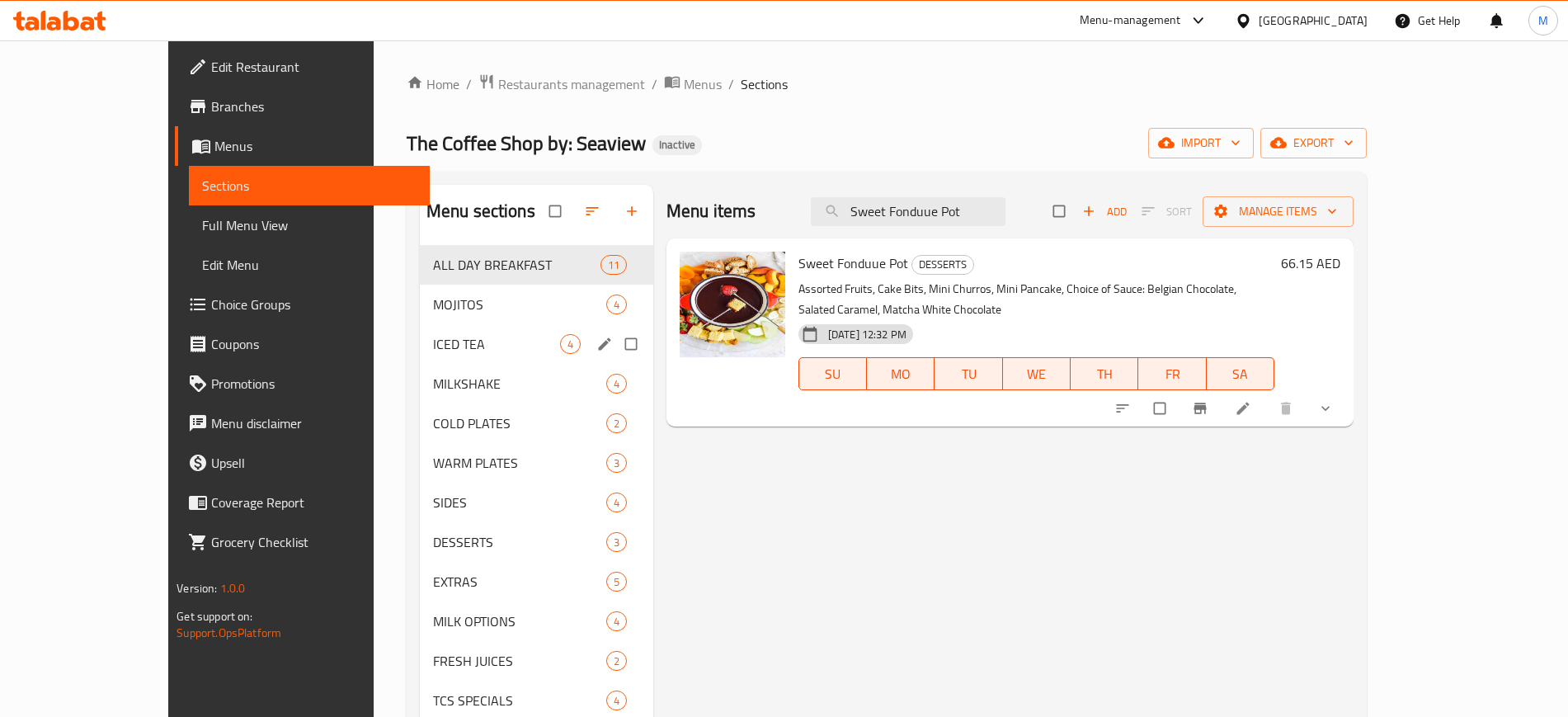
paste input "Vanilla Blue Latte"
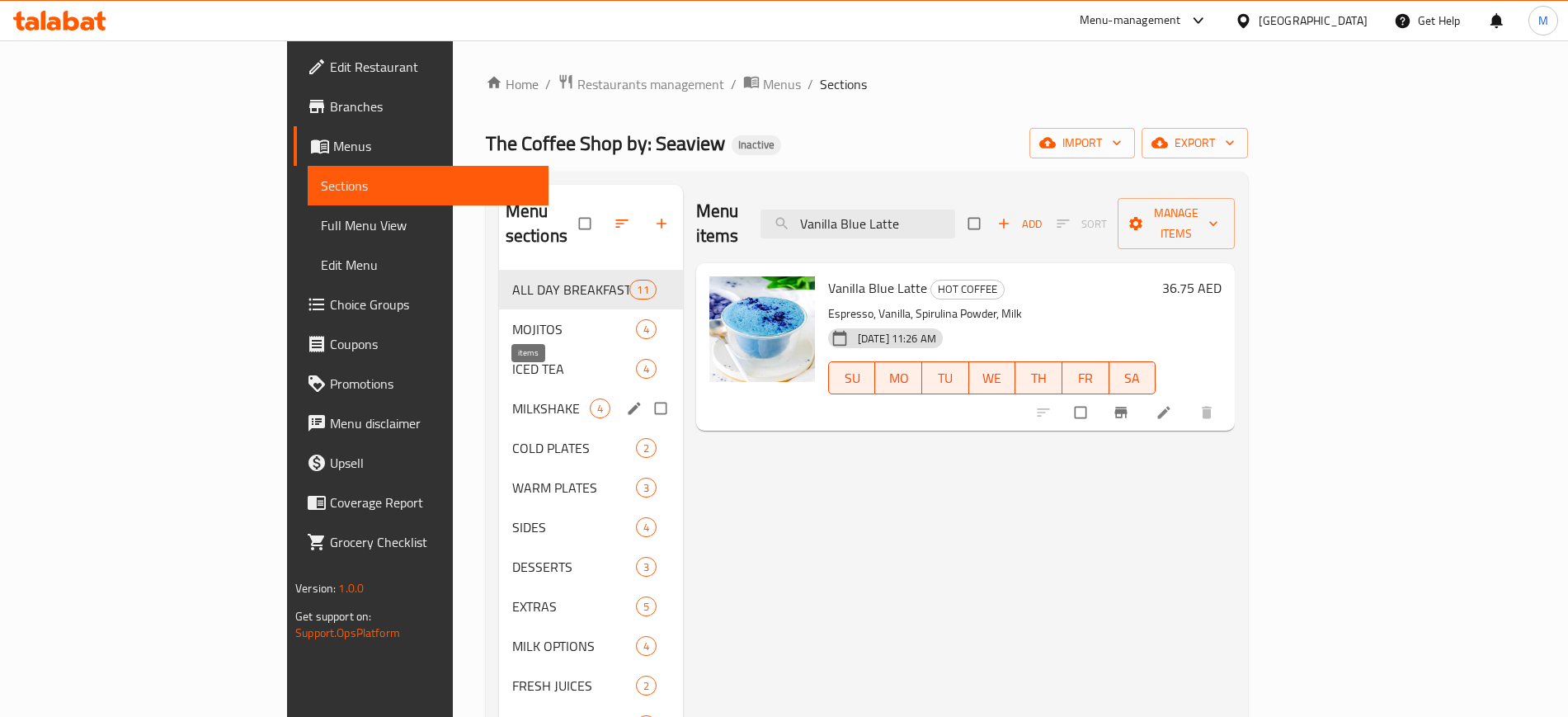
paste input "Charcoal"
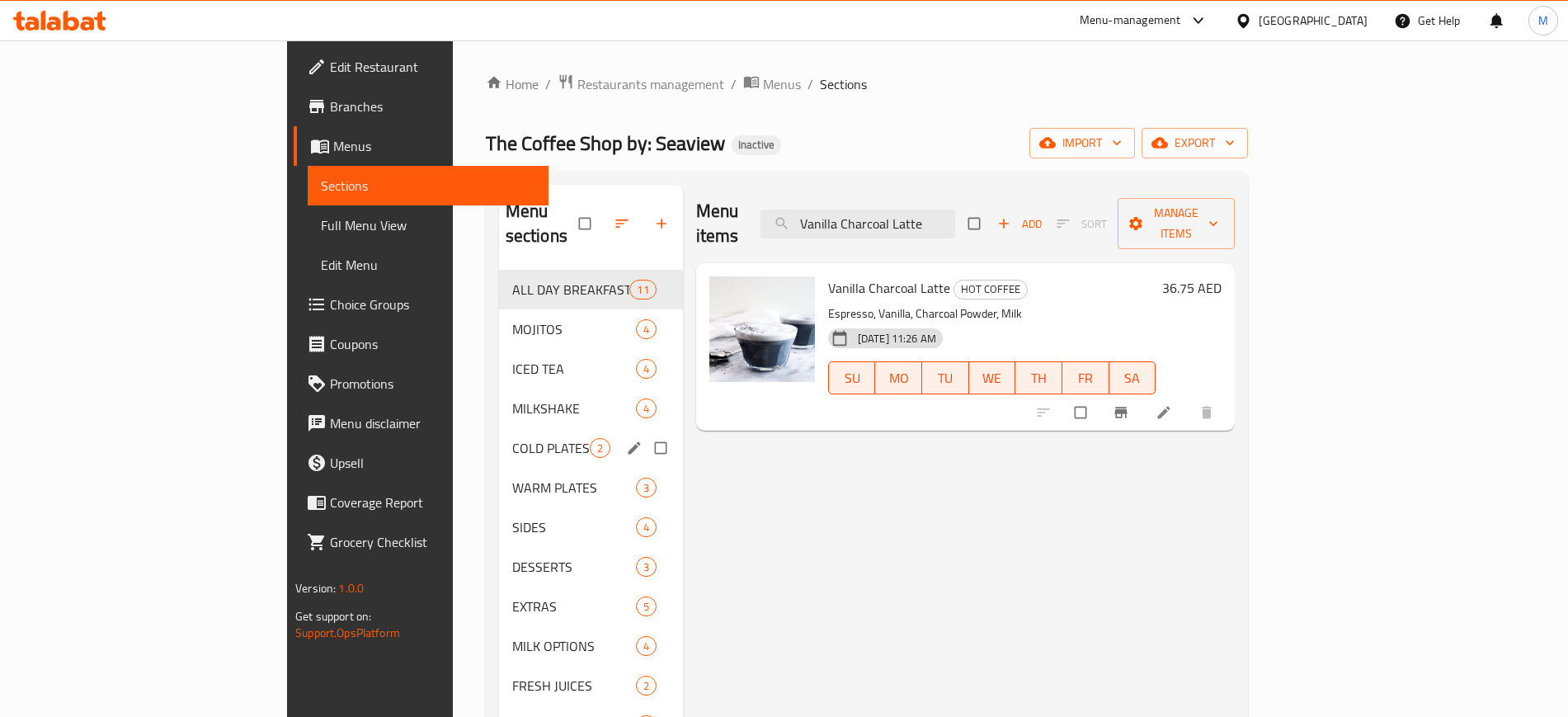
paste input "Burrata"
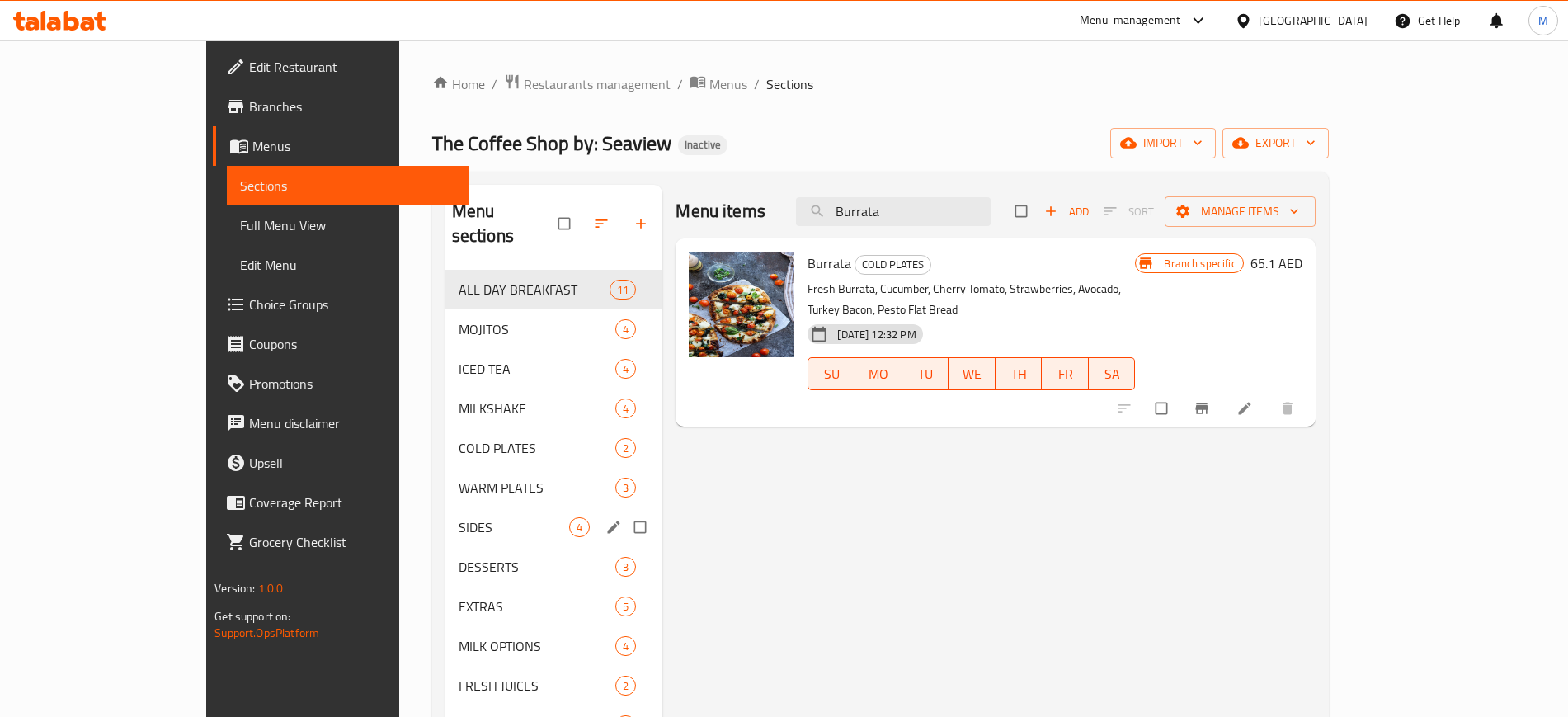
paste input "cafe latte"
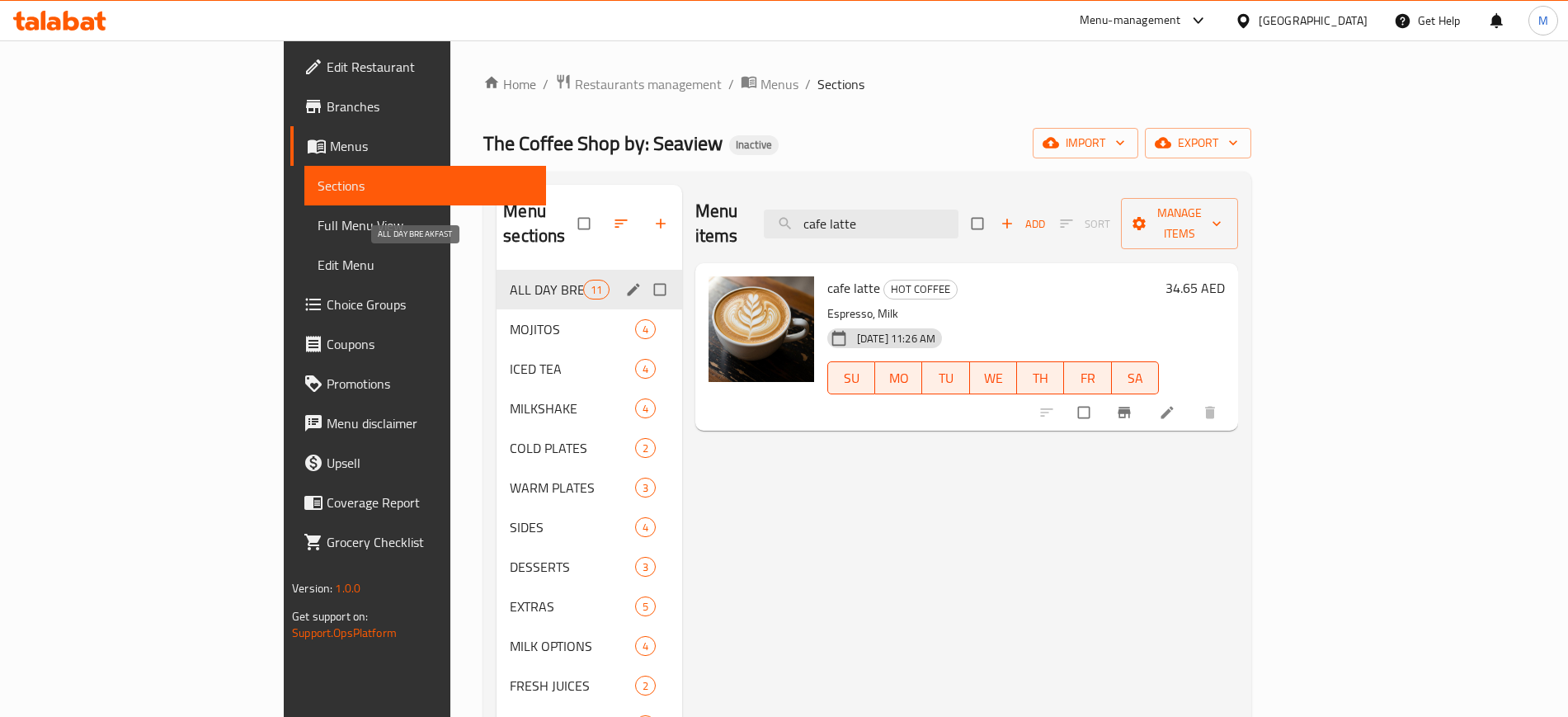
paste input "Cappuccino"
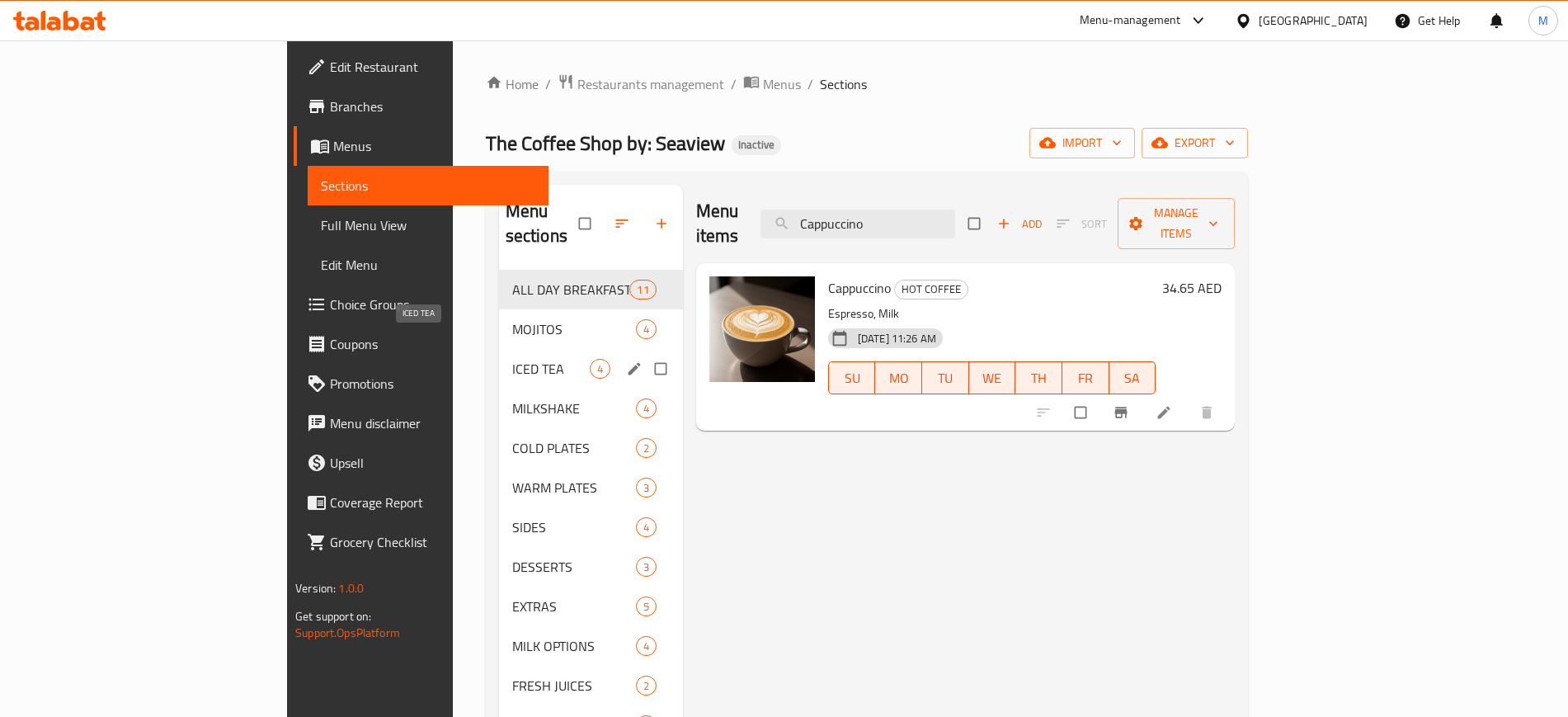
paste input "lassic mojito"
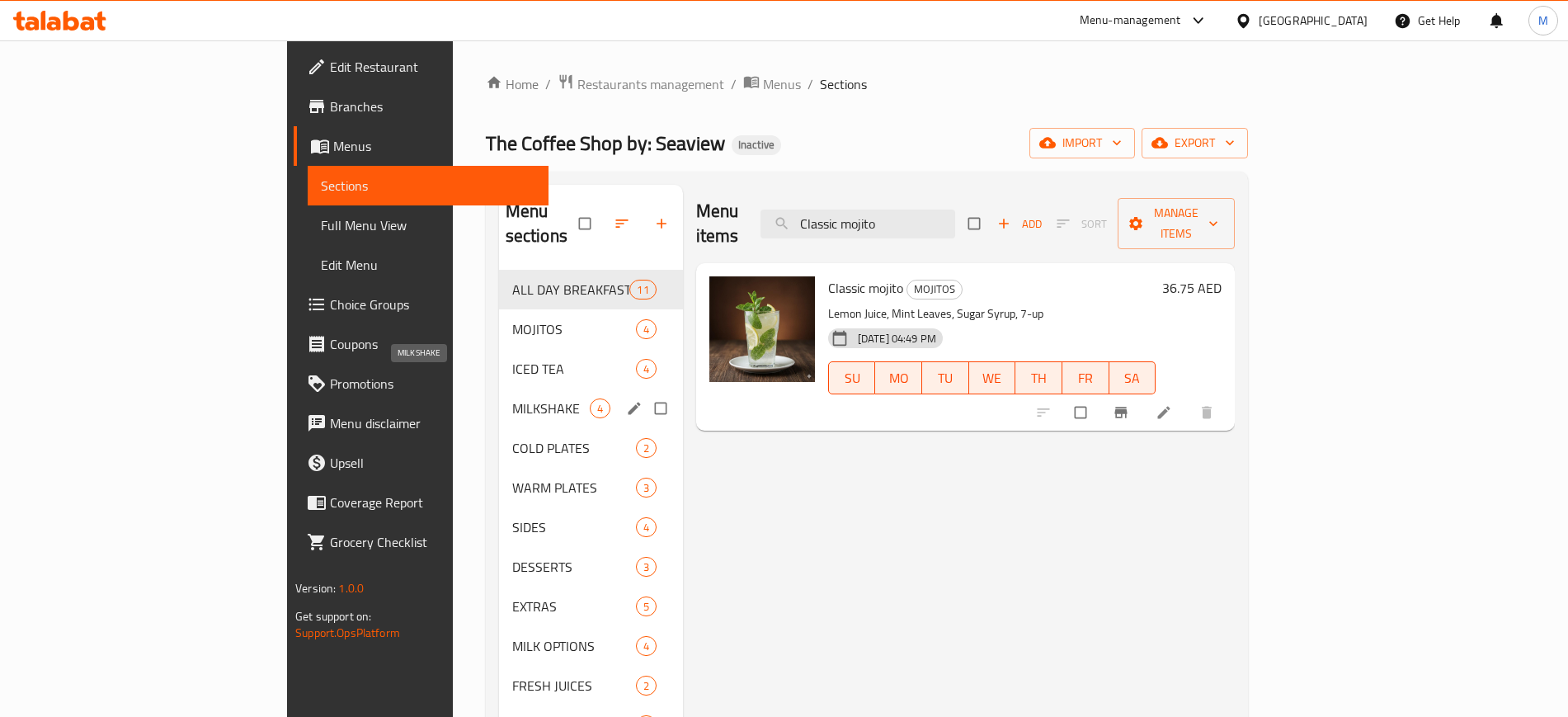
paste input "oconut"
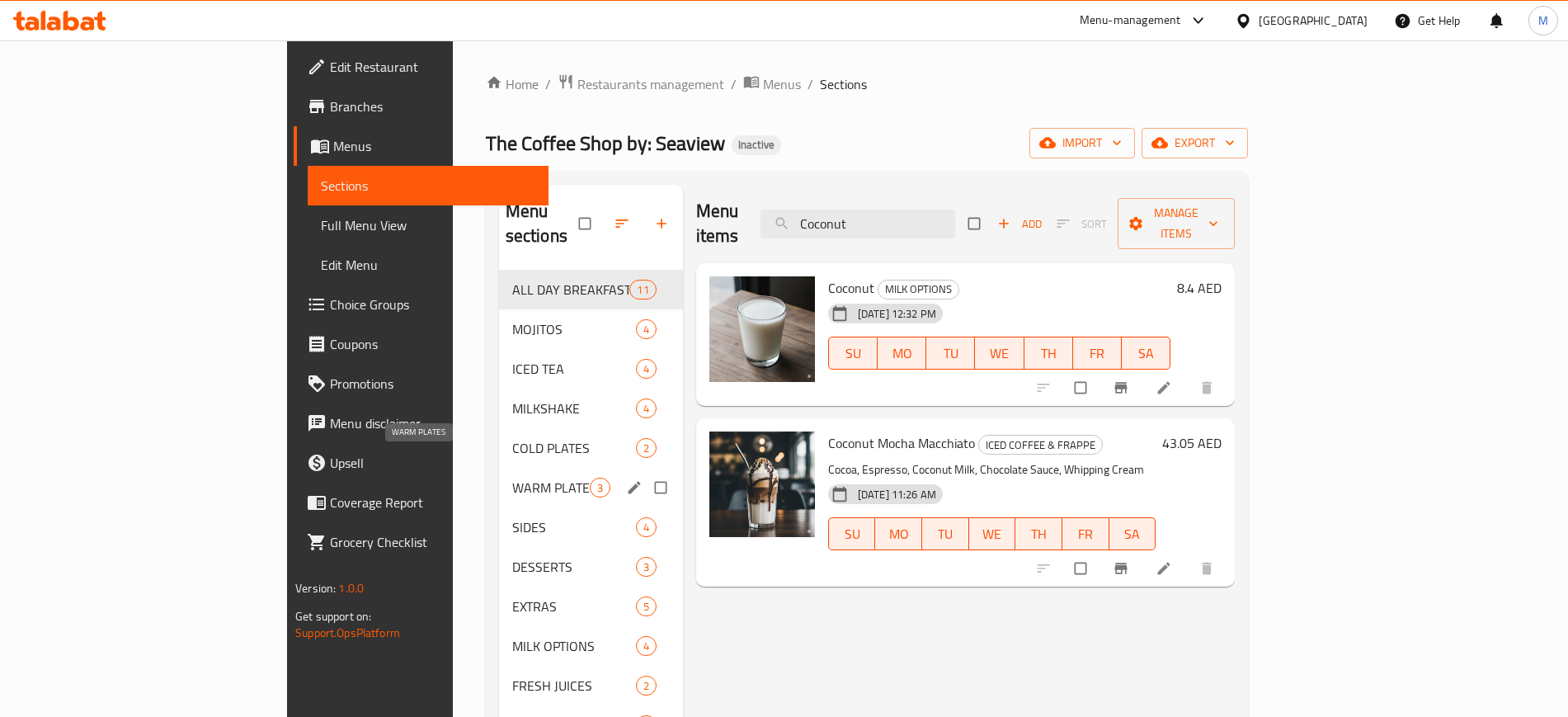
paste input "Hot Chocolate"
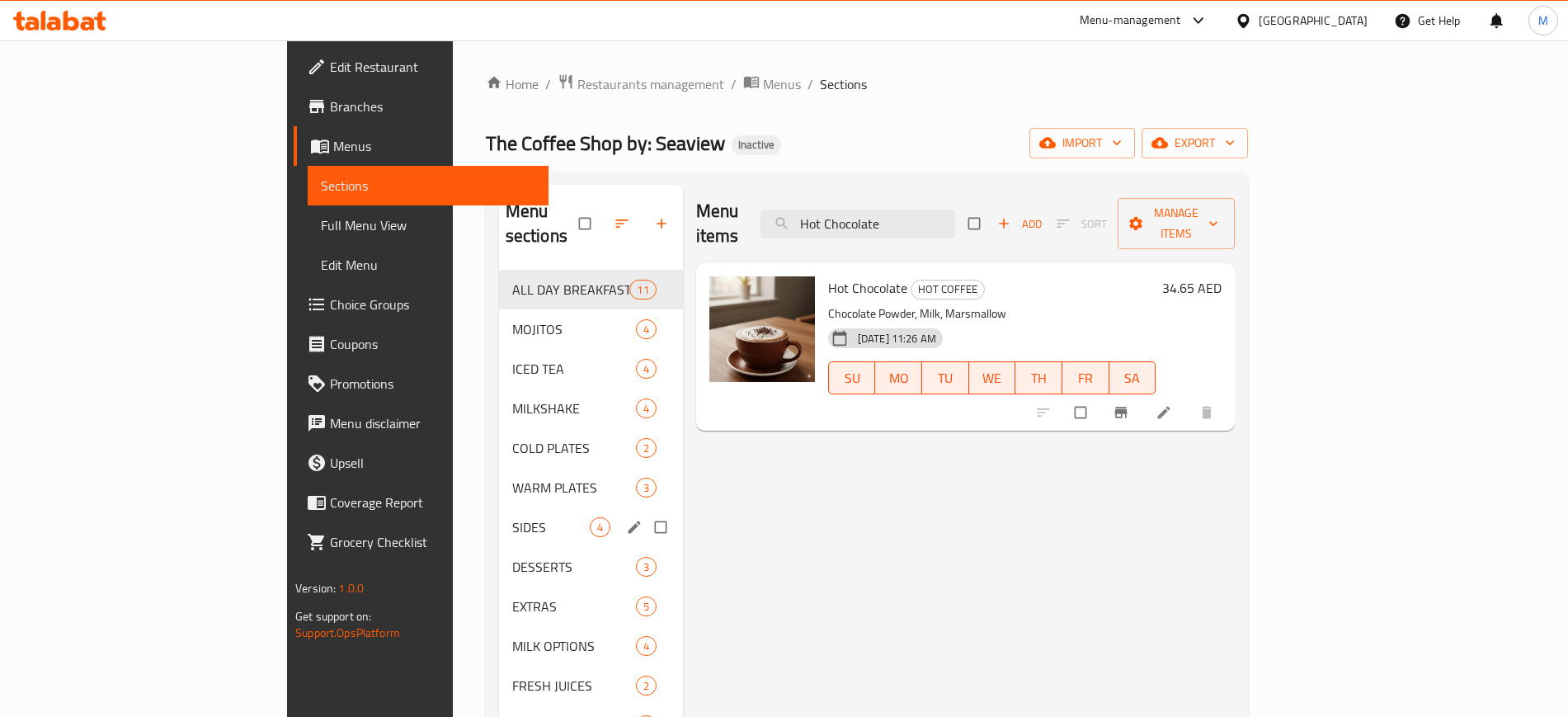
paste input "Macchiato"
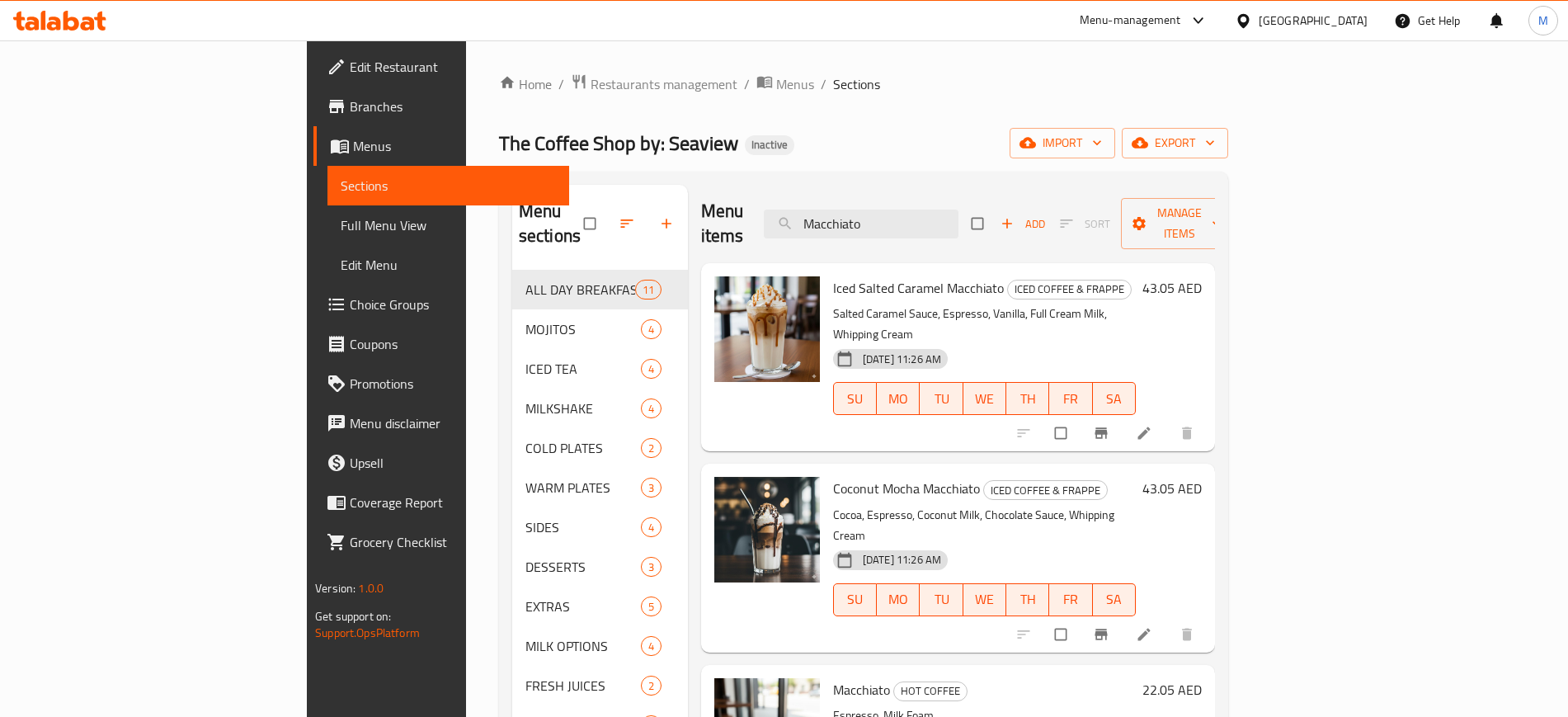
scroll to position [333, 0]
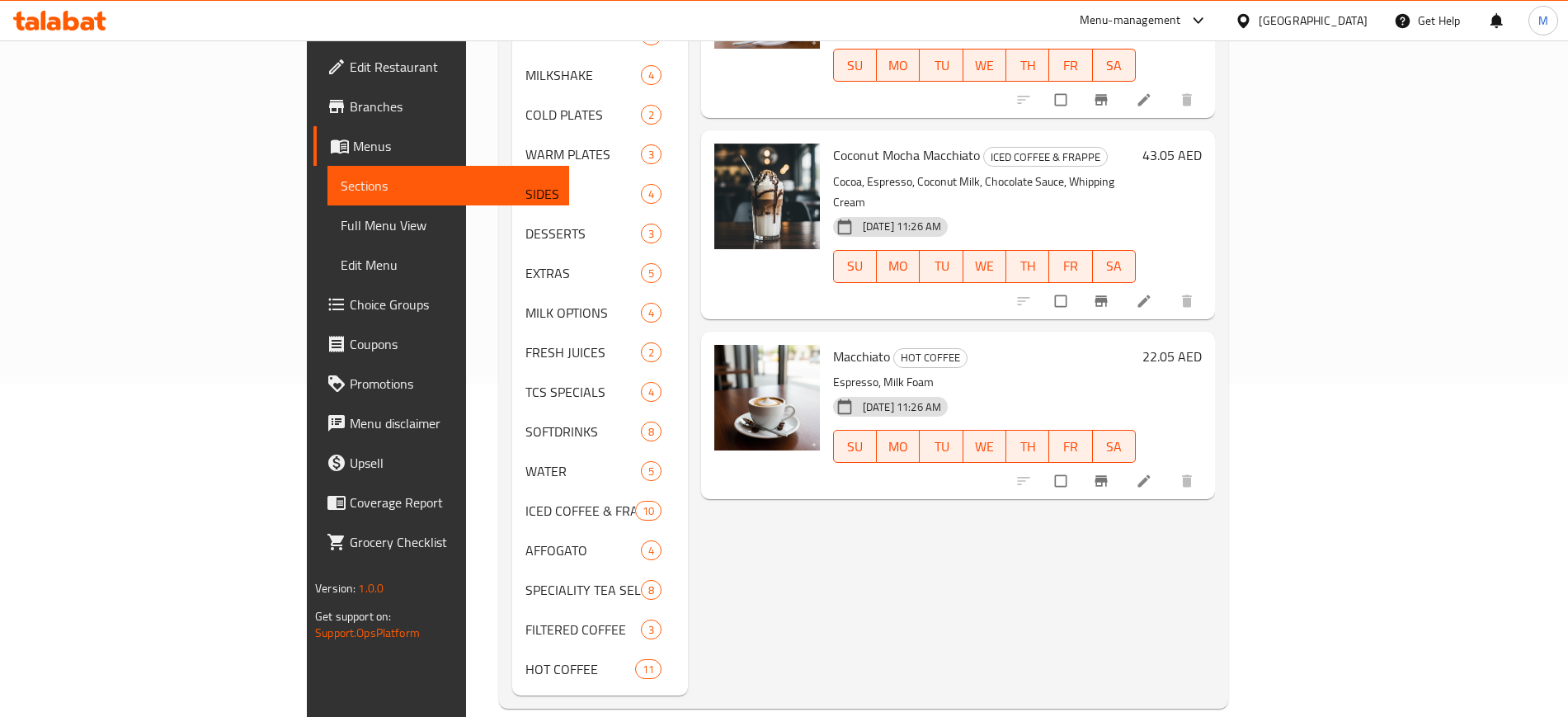
paste input "tcha Latte"
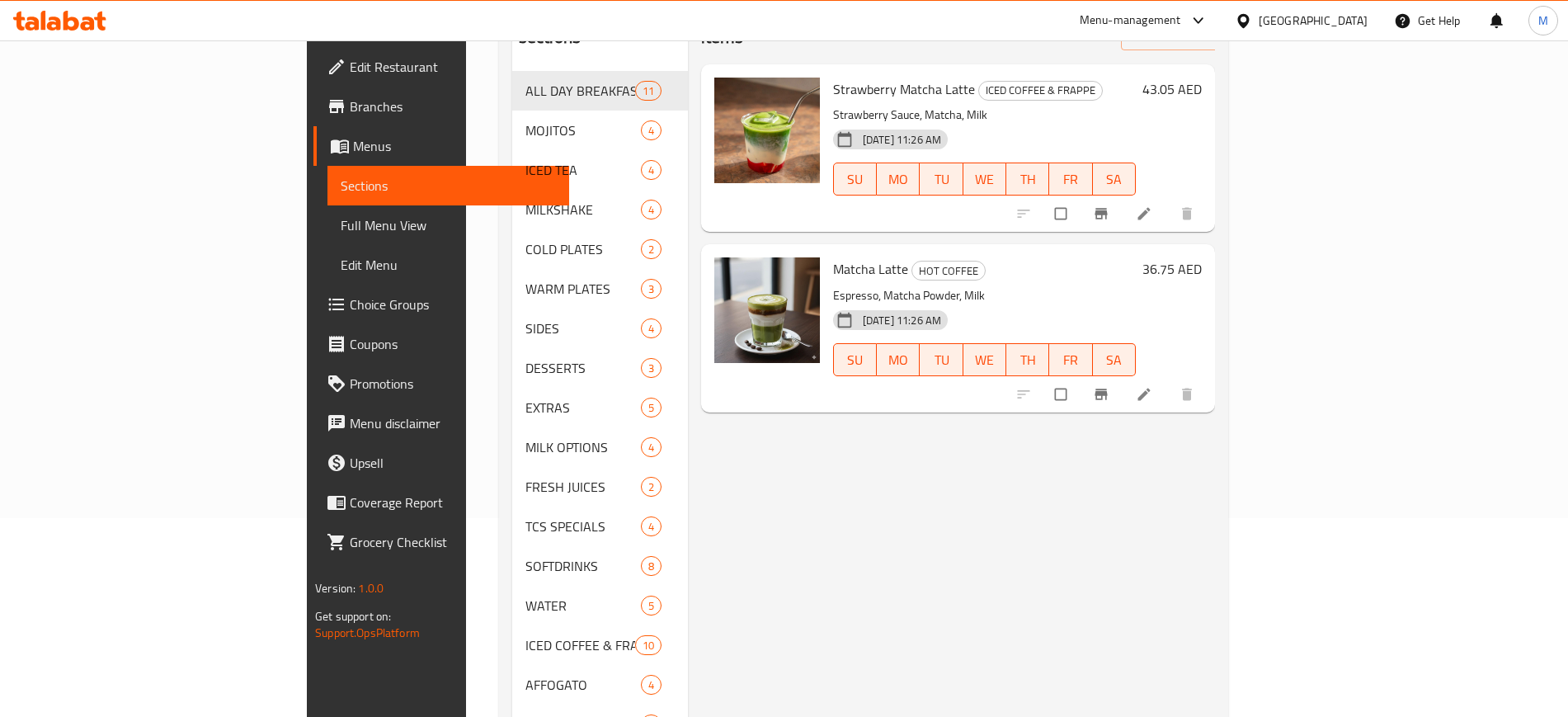
scroll to position [0, 0]
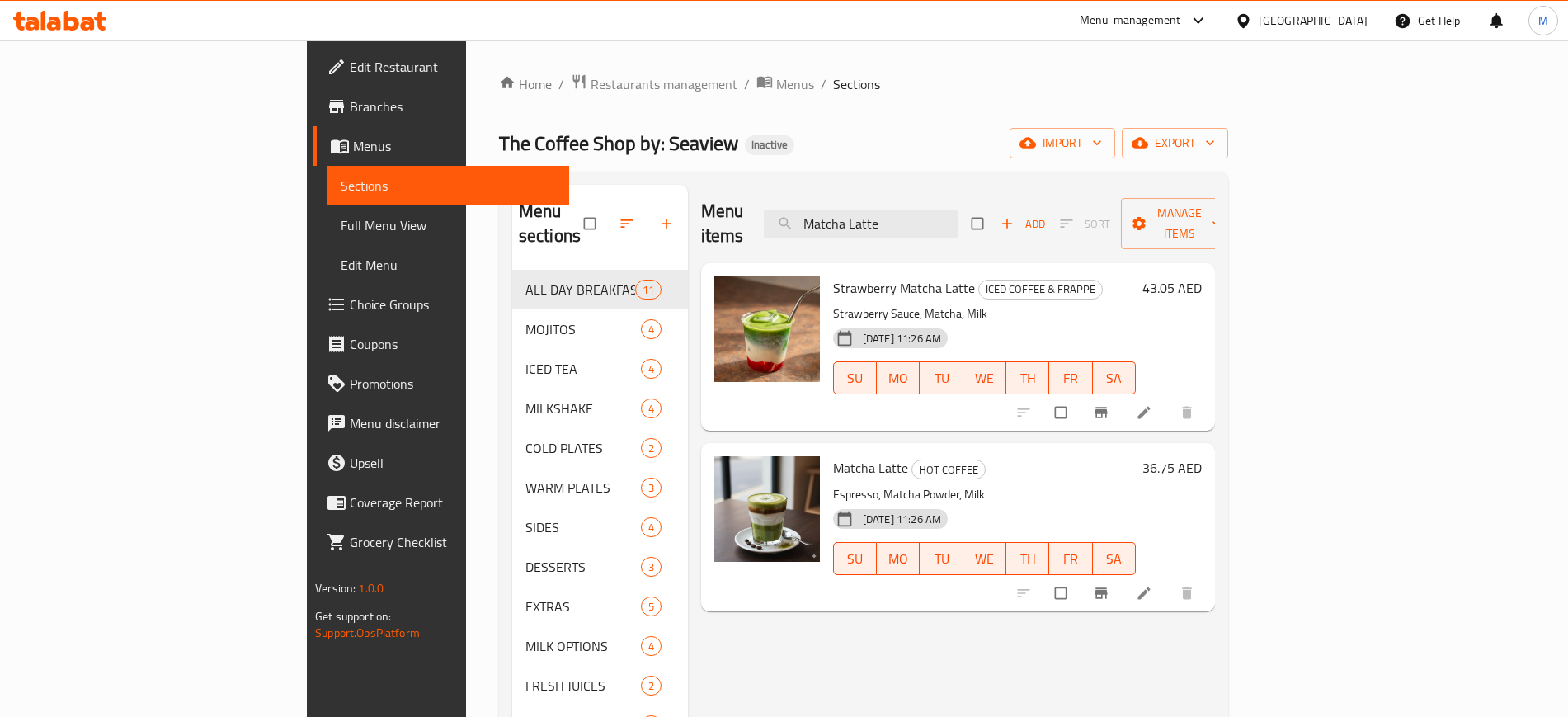
type input "Matcha Latte"
click at [715, 456] on img at bounding box center [767, 509] width 106 height 106
click at [728, 471] on icon "upload picture" at bounding box center [736, 479] width 17 height 17
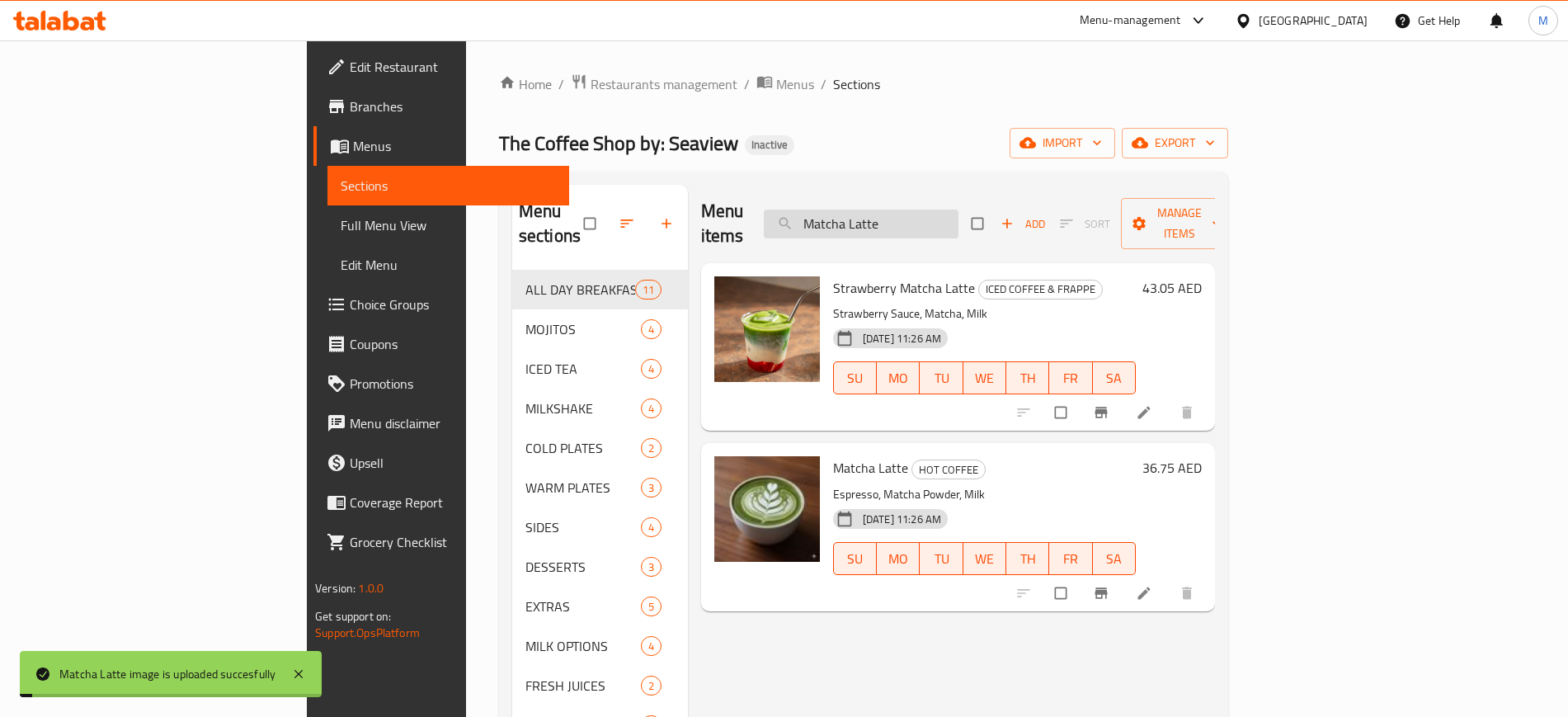
click at [933, 212] on input "Matcha Latte" at bounding box center [860, 223] width 195 height 29
paste input "Americano"
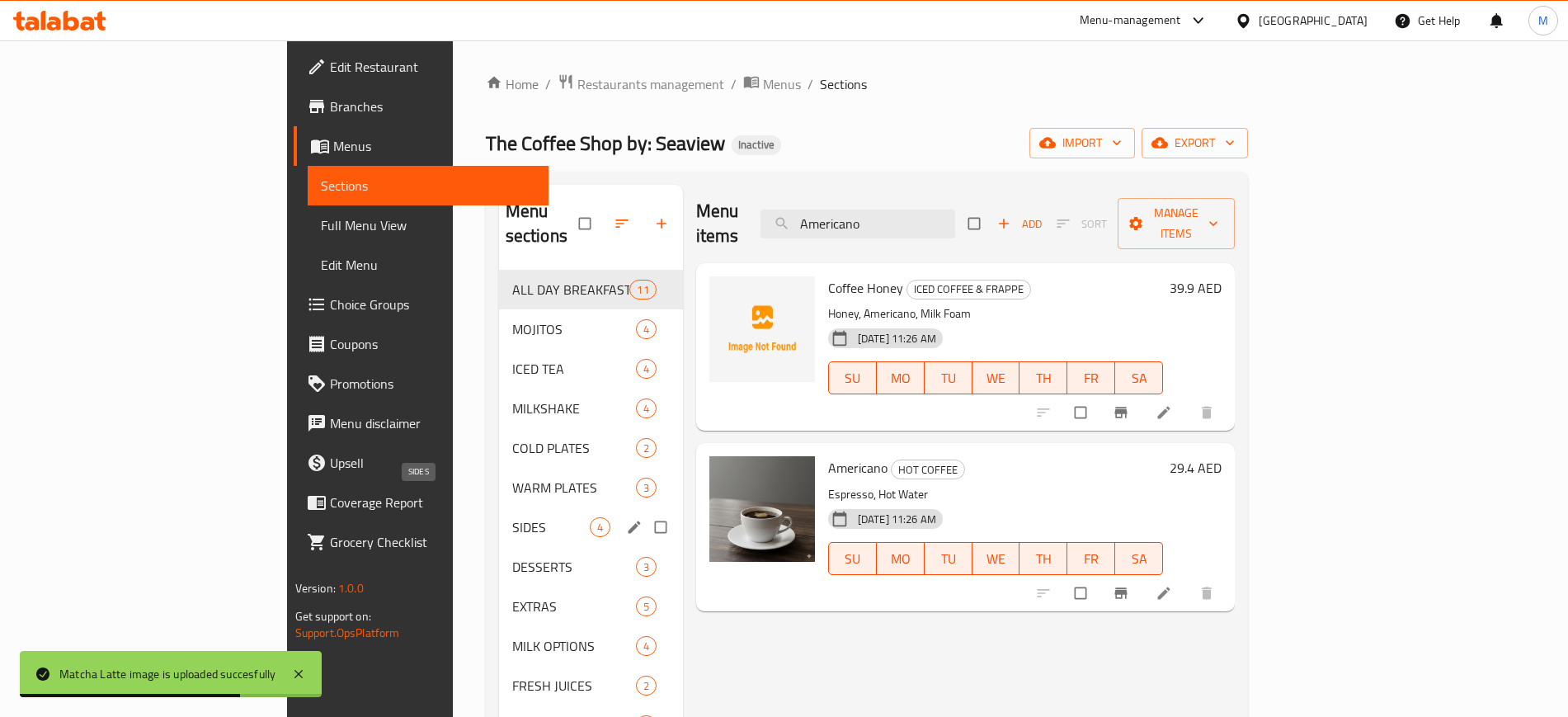
paste input "Blue Lagoon mojitos"
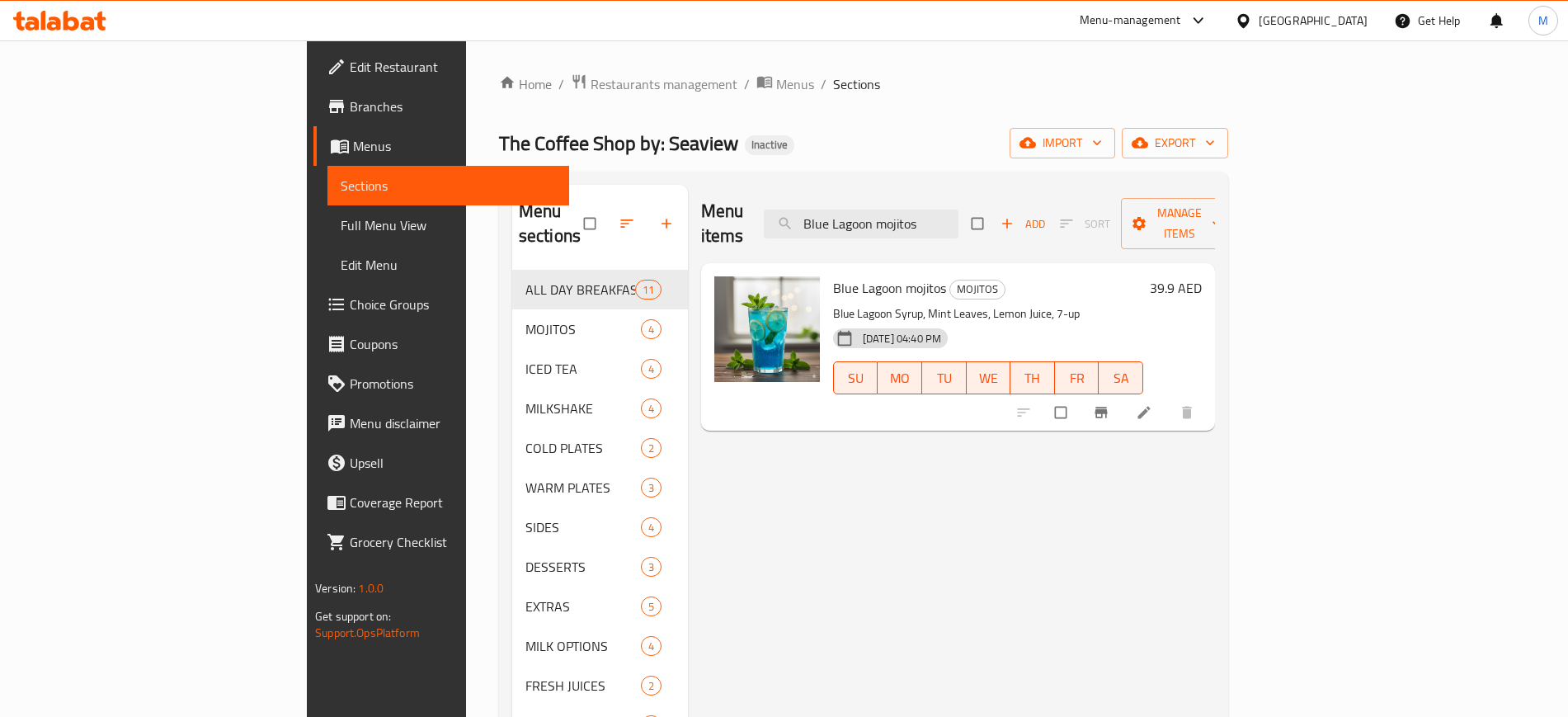
paste input "Pancake"
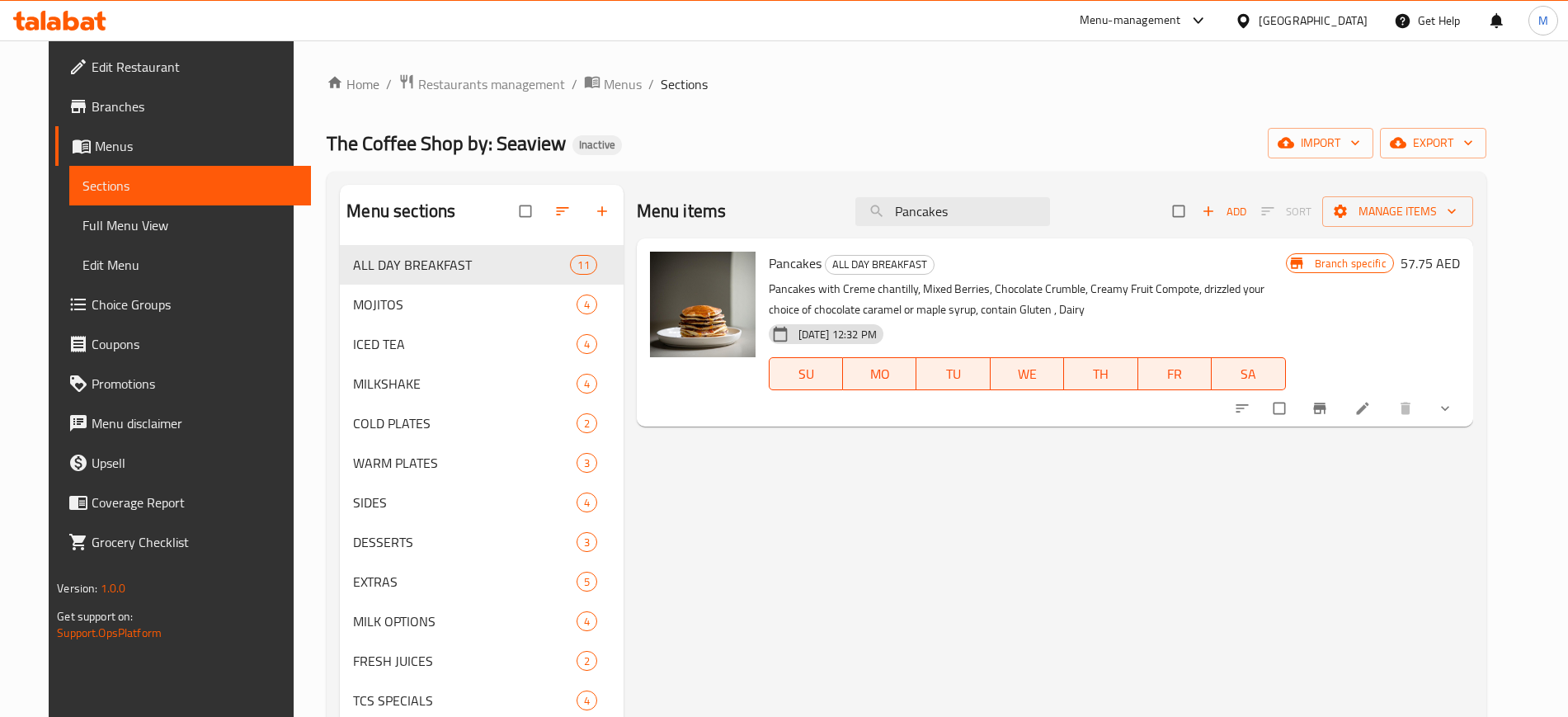
paste input "French Toast By The Bay"
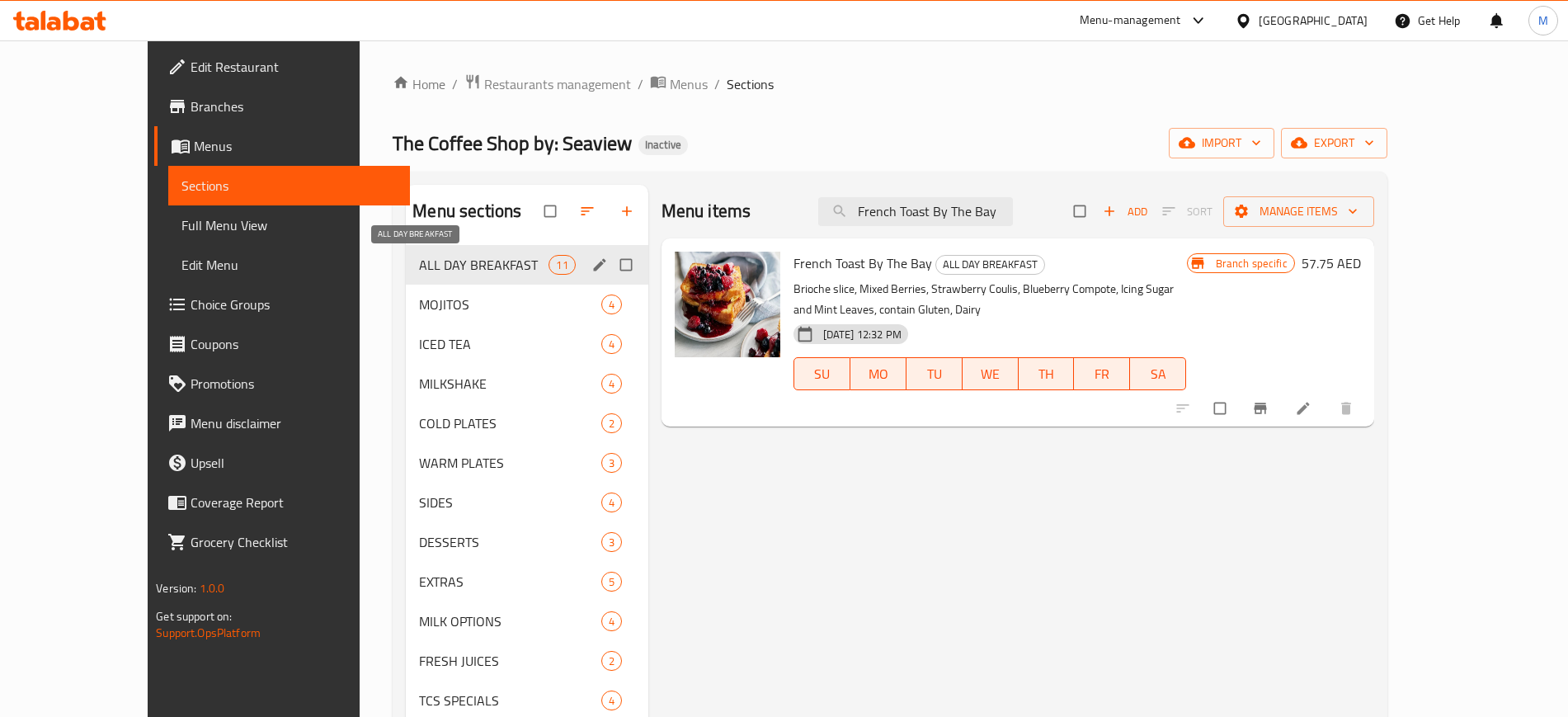
paste input "Dalgona on the Rocks"
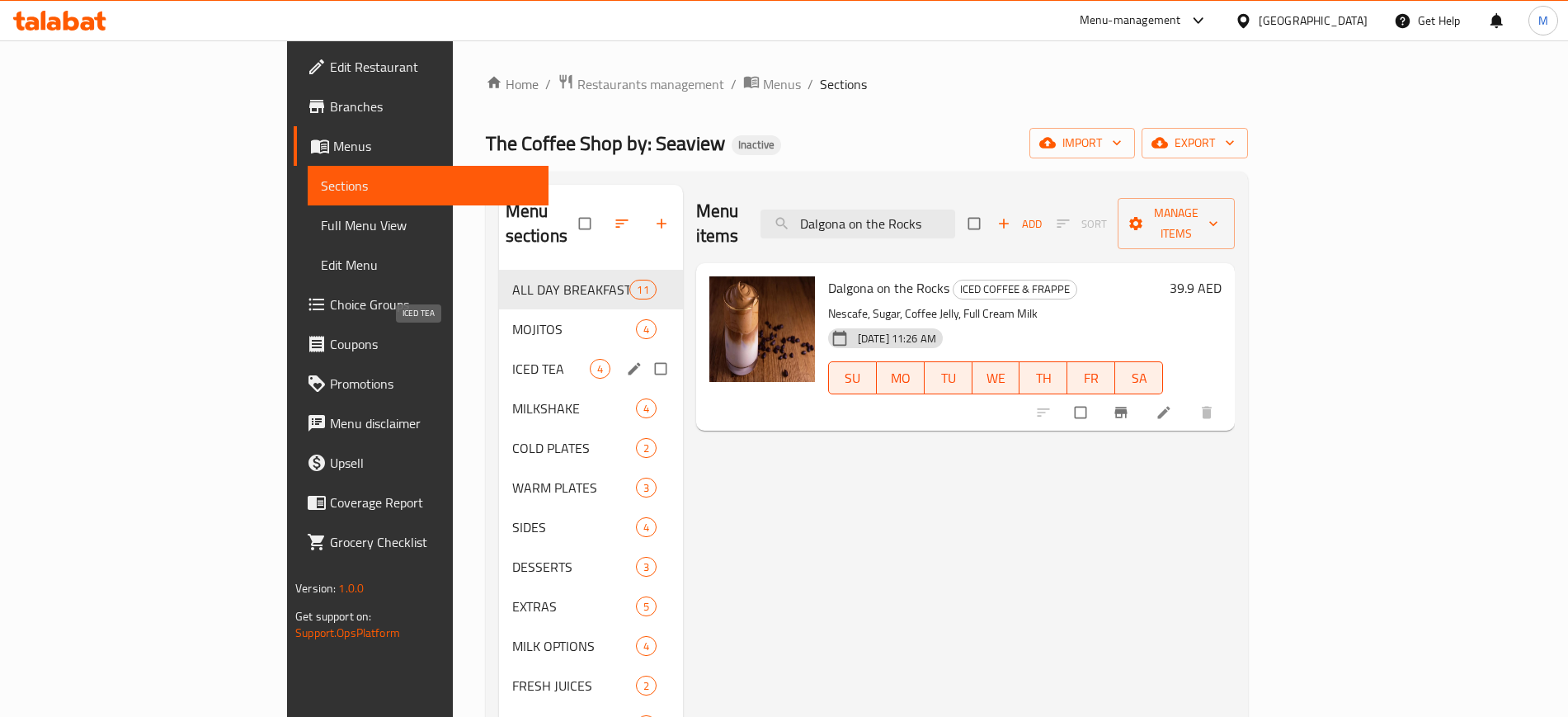
paste input "Mozarella Cheese Sti"
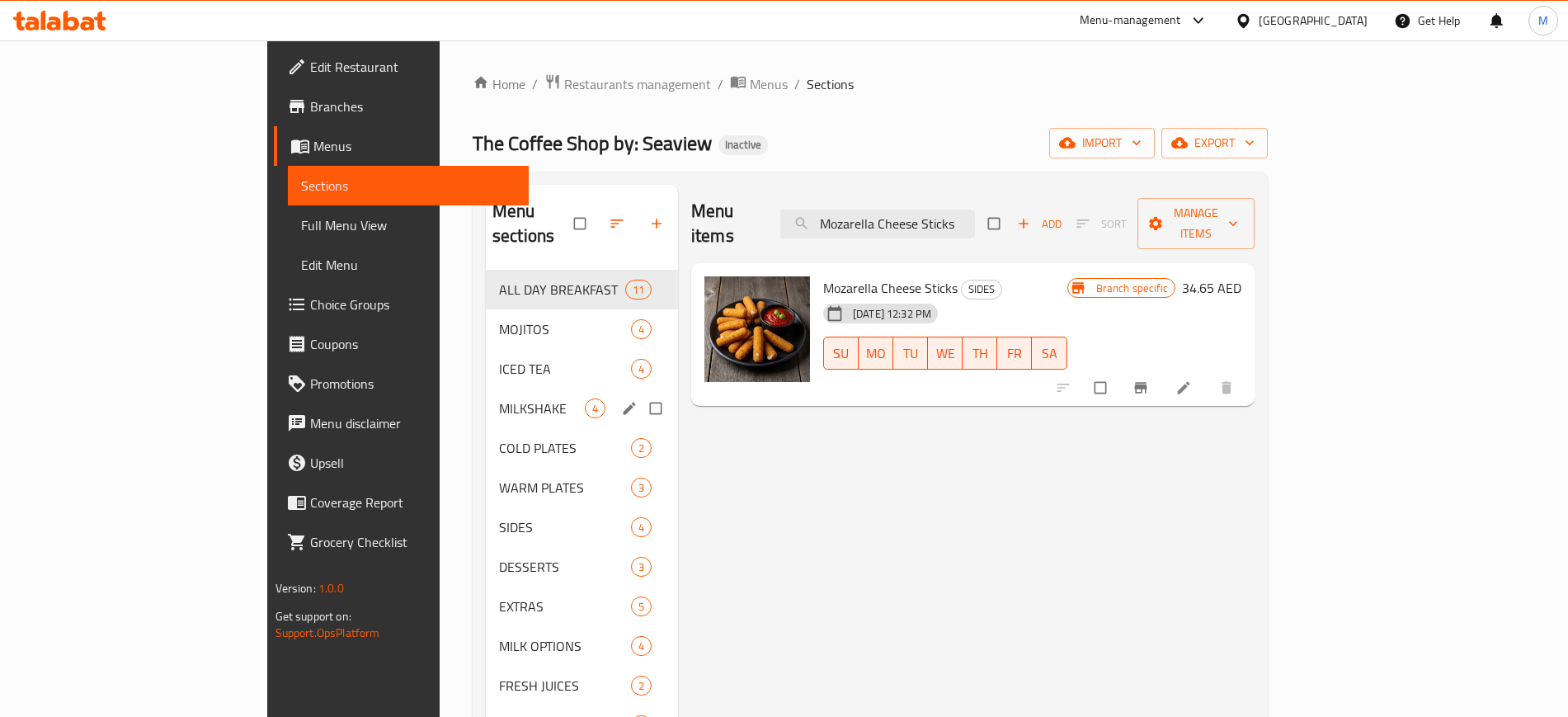
paste input "Classic Avocado Toast"
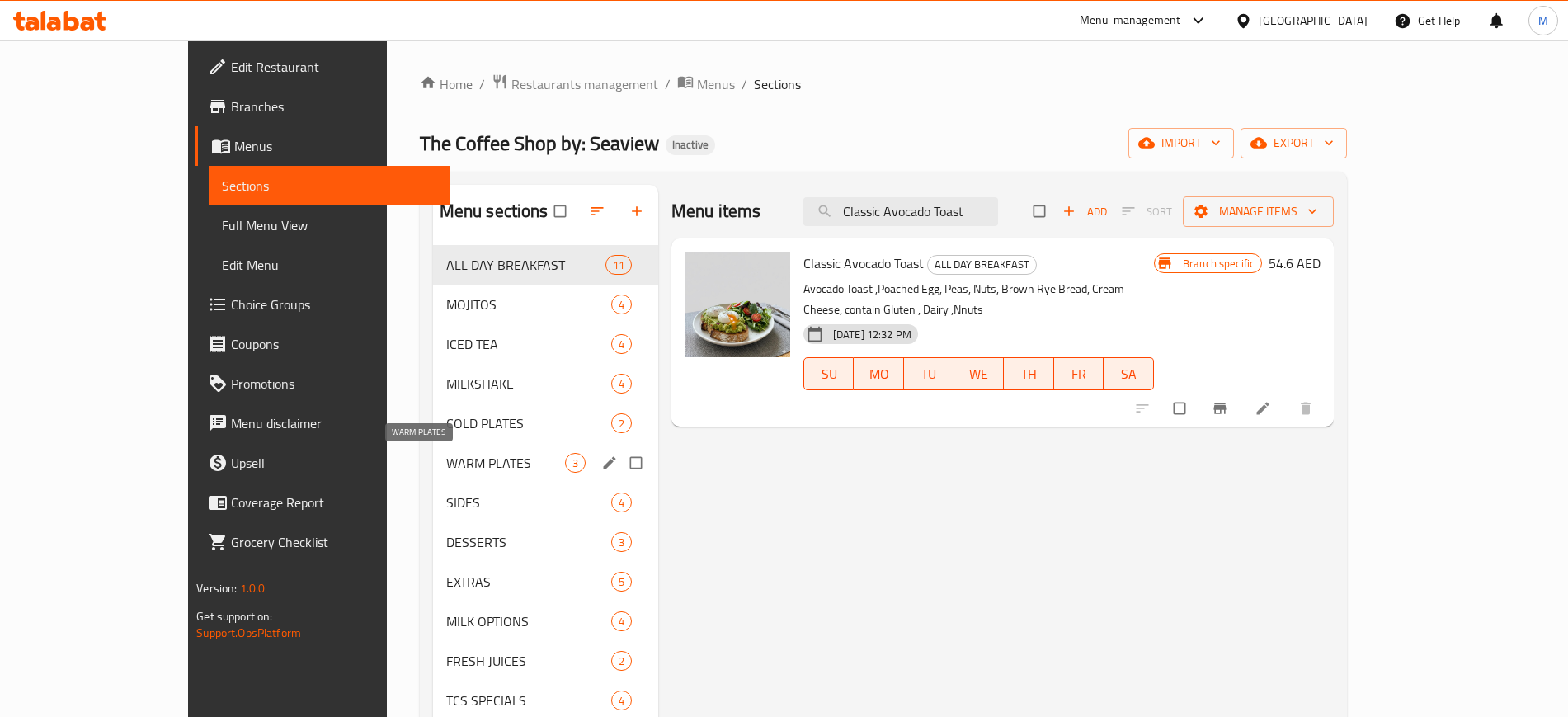
paste input "Peach & Passion iced tea"
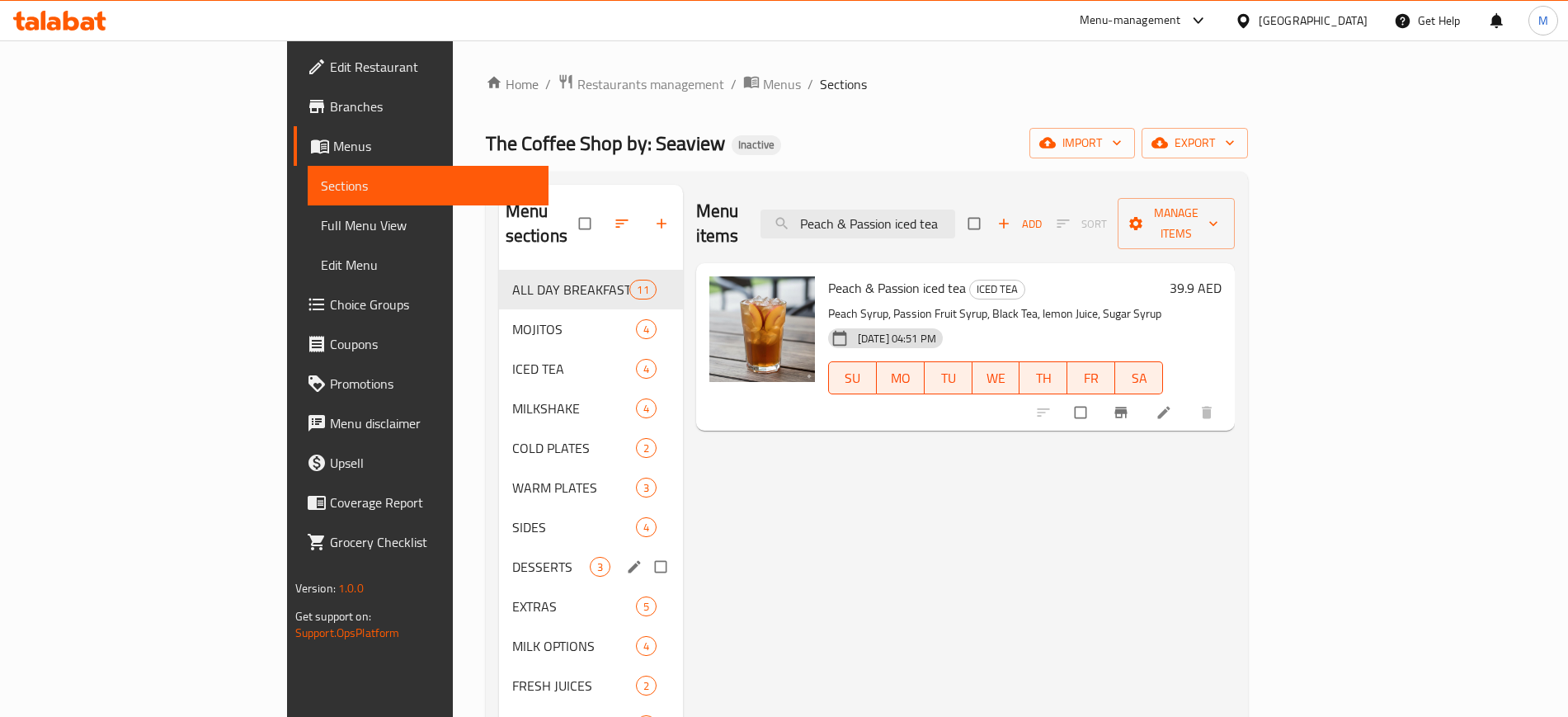
paste input "Orange fresh juices"
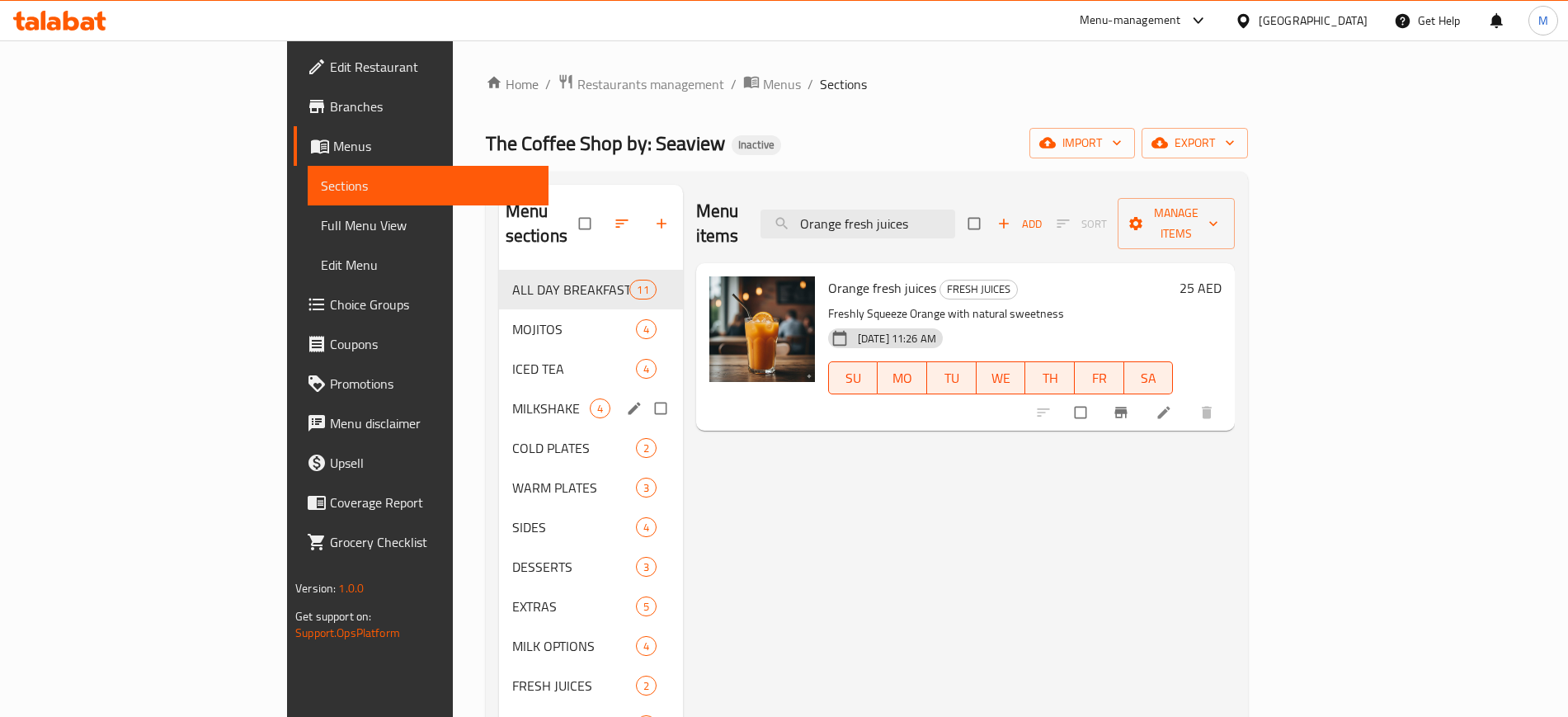
paste input "Carrot"
paste input "Oat"
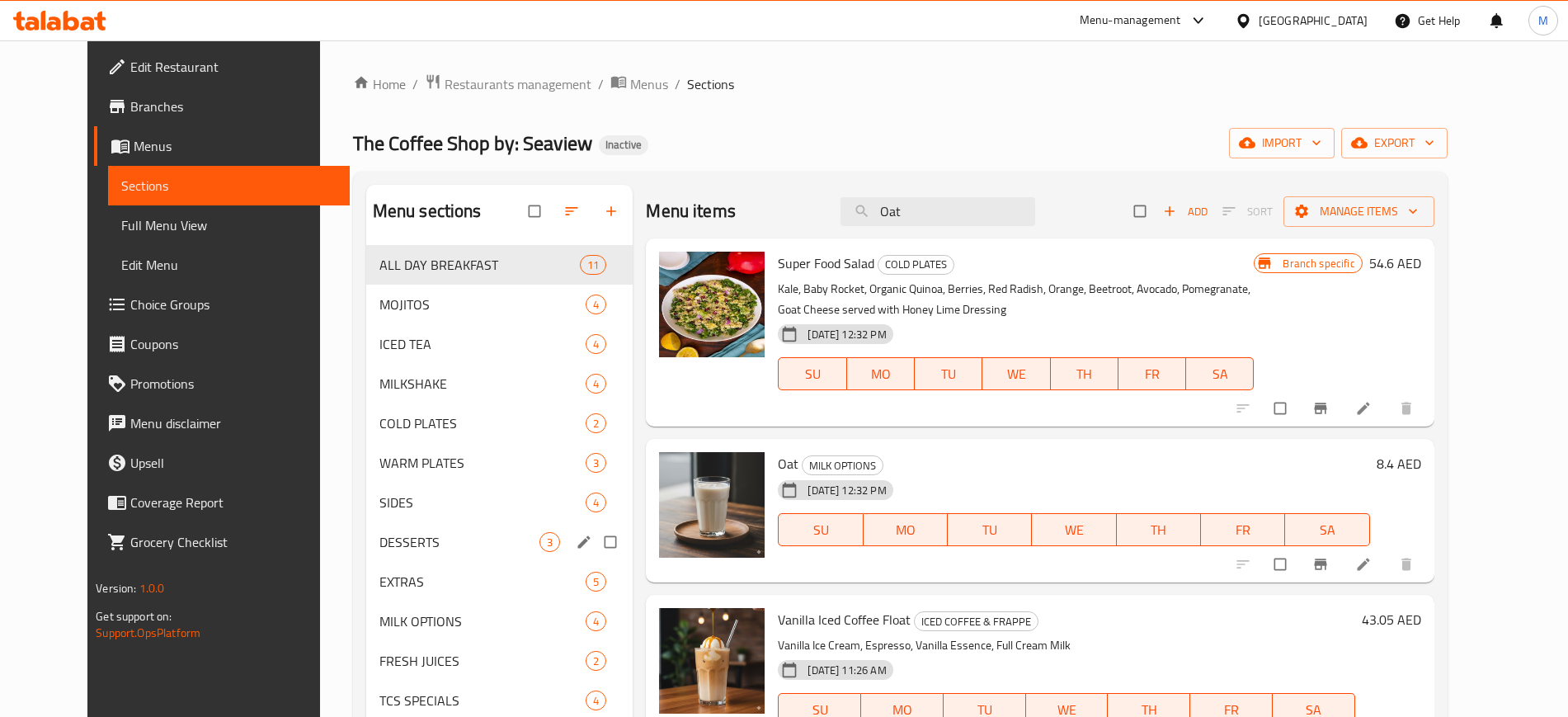
paste input "reo milkshake"
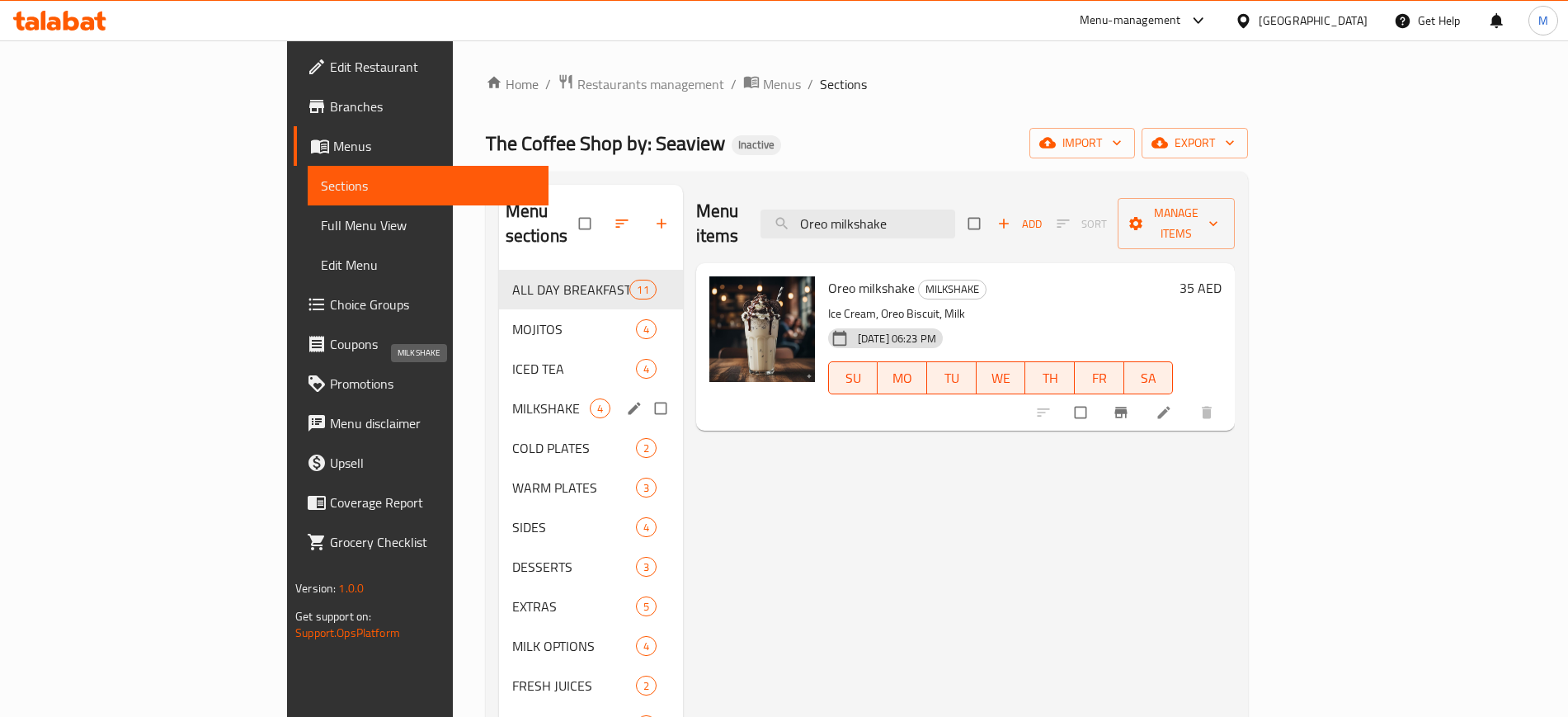
paste input "Blueberry Latt"
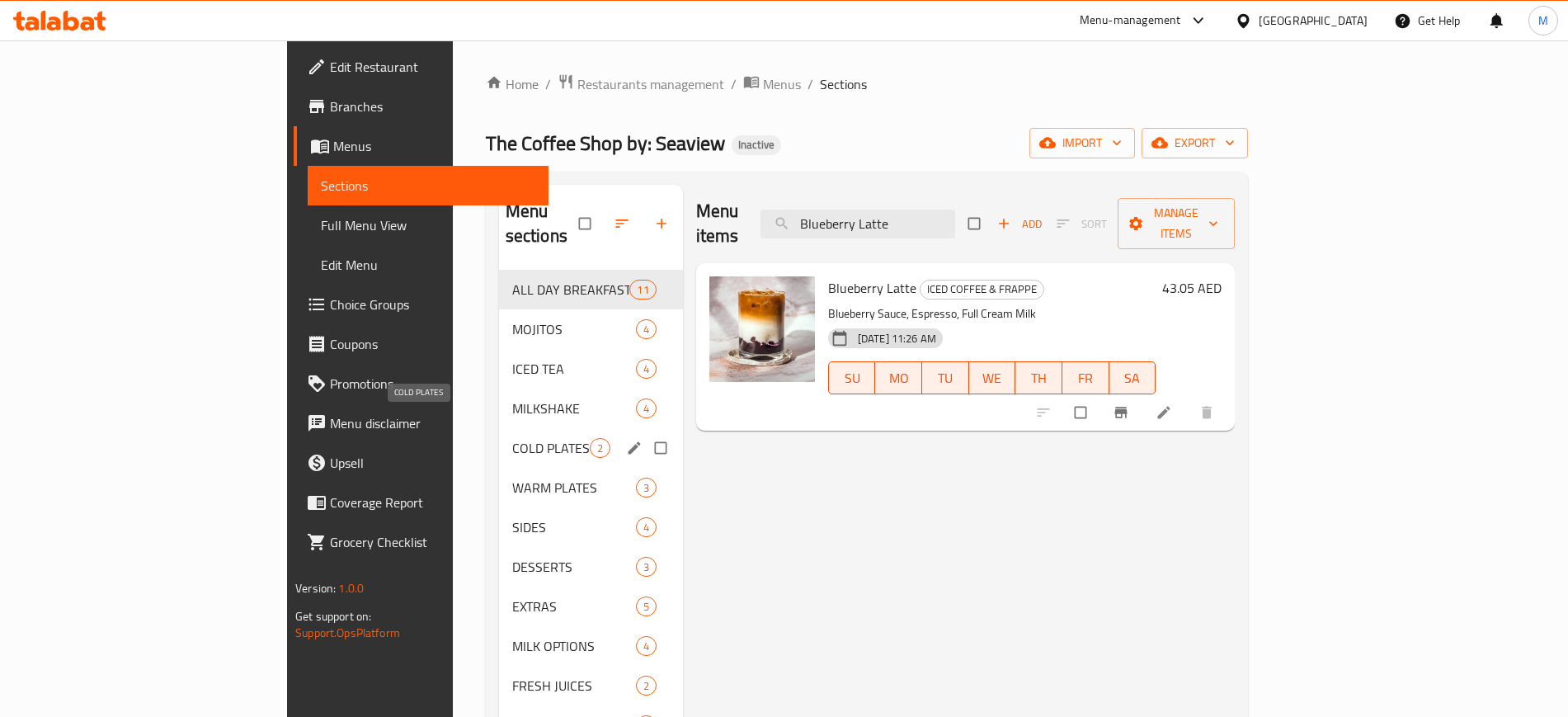
paste input "Almond"
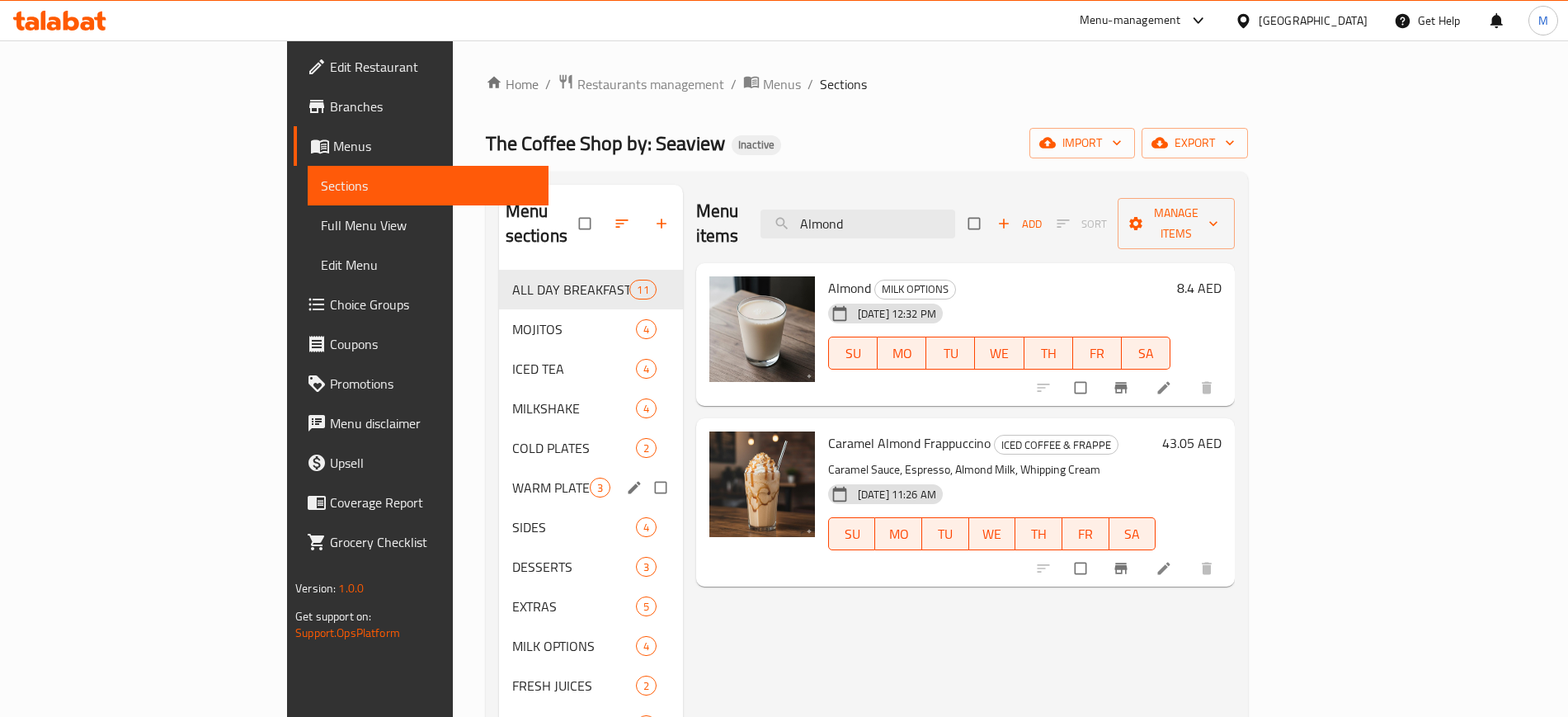
paste input "Matcha Latte"
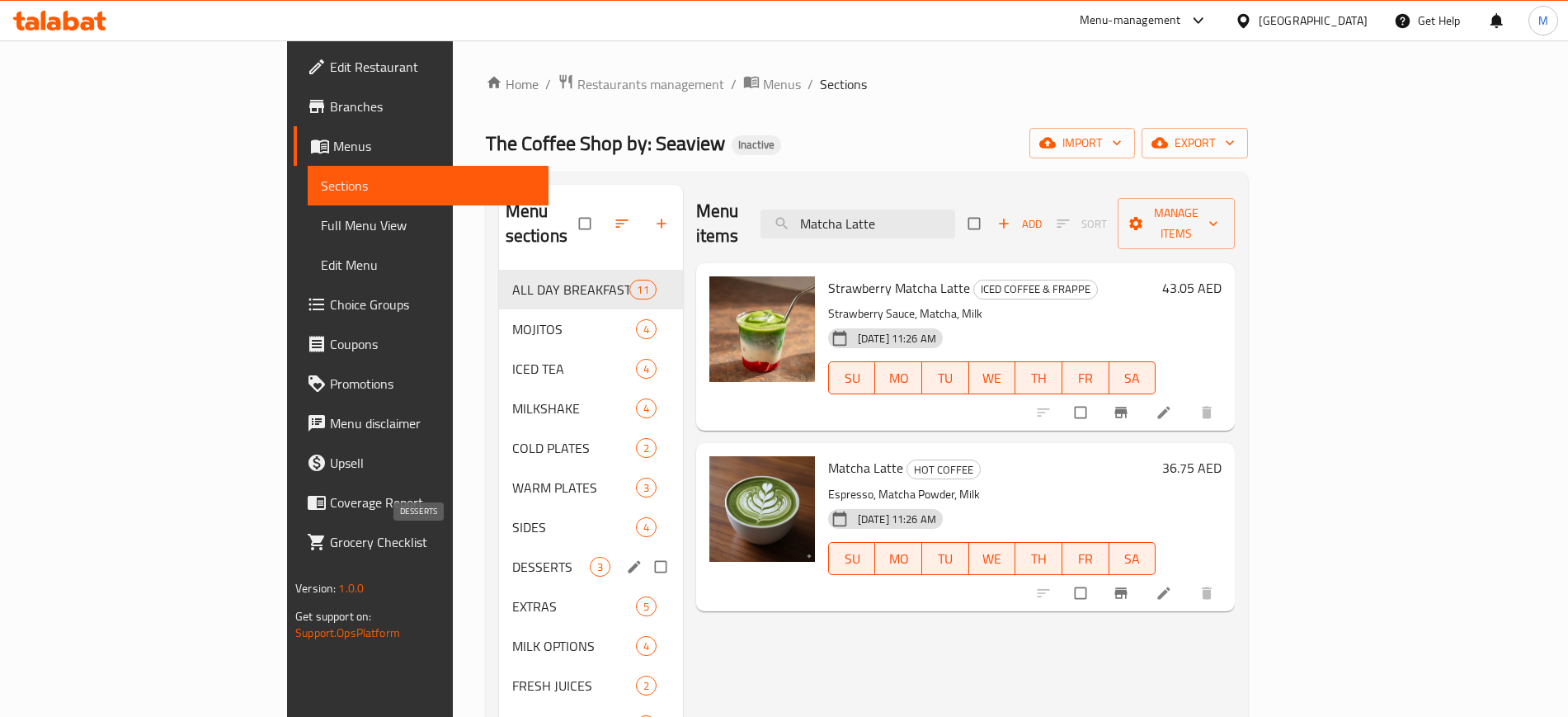
paste input "Chocolate Milkshak"
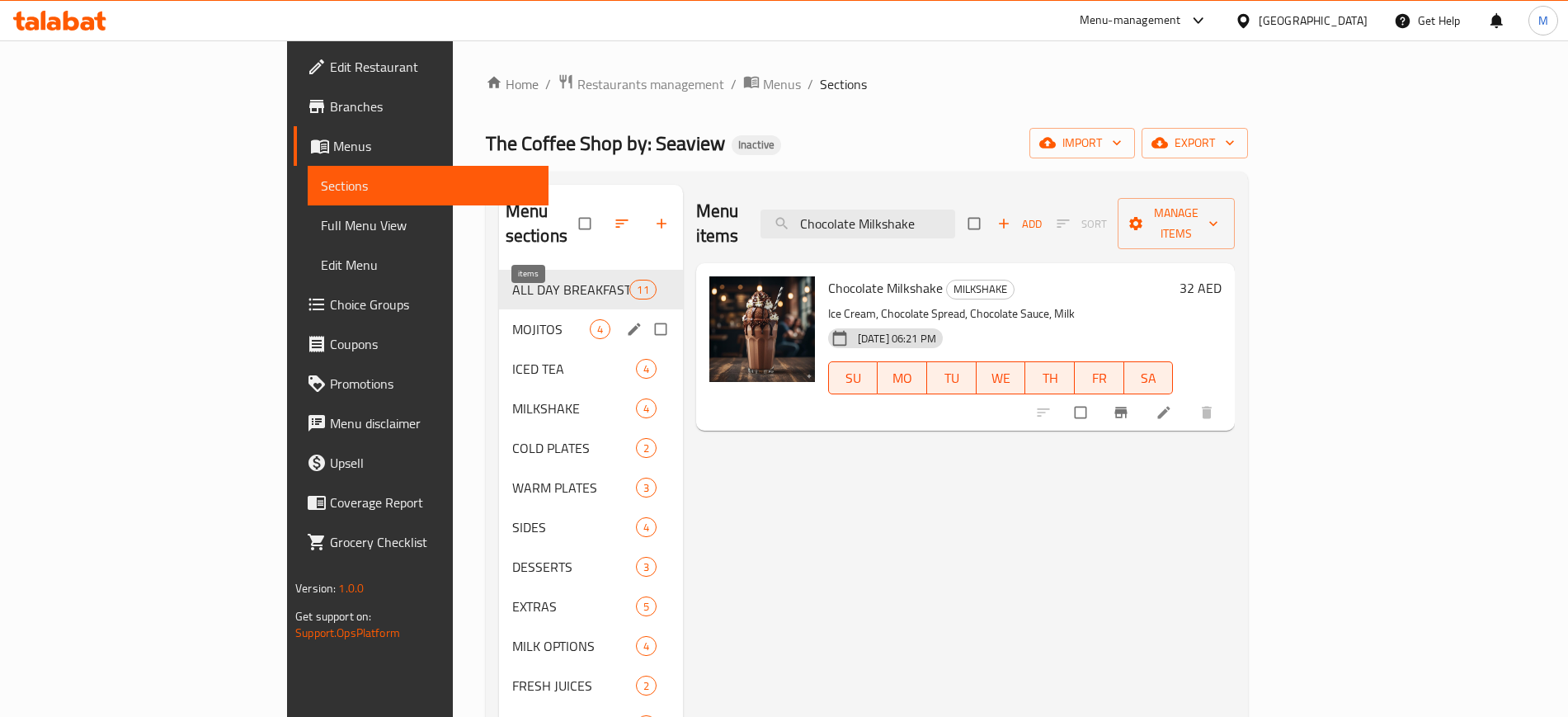
paste input "Double Espresso"
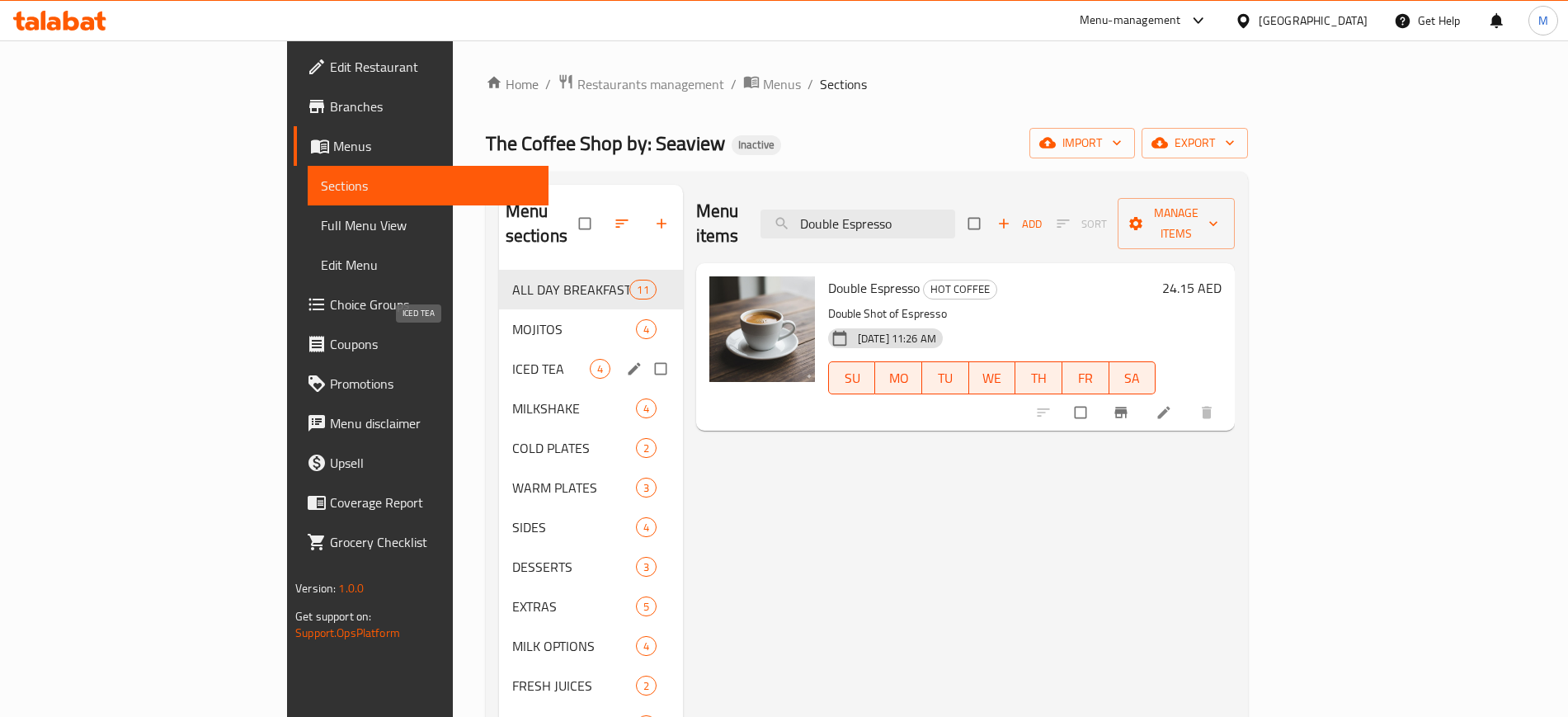
paste input "lotus milkshake"
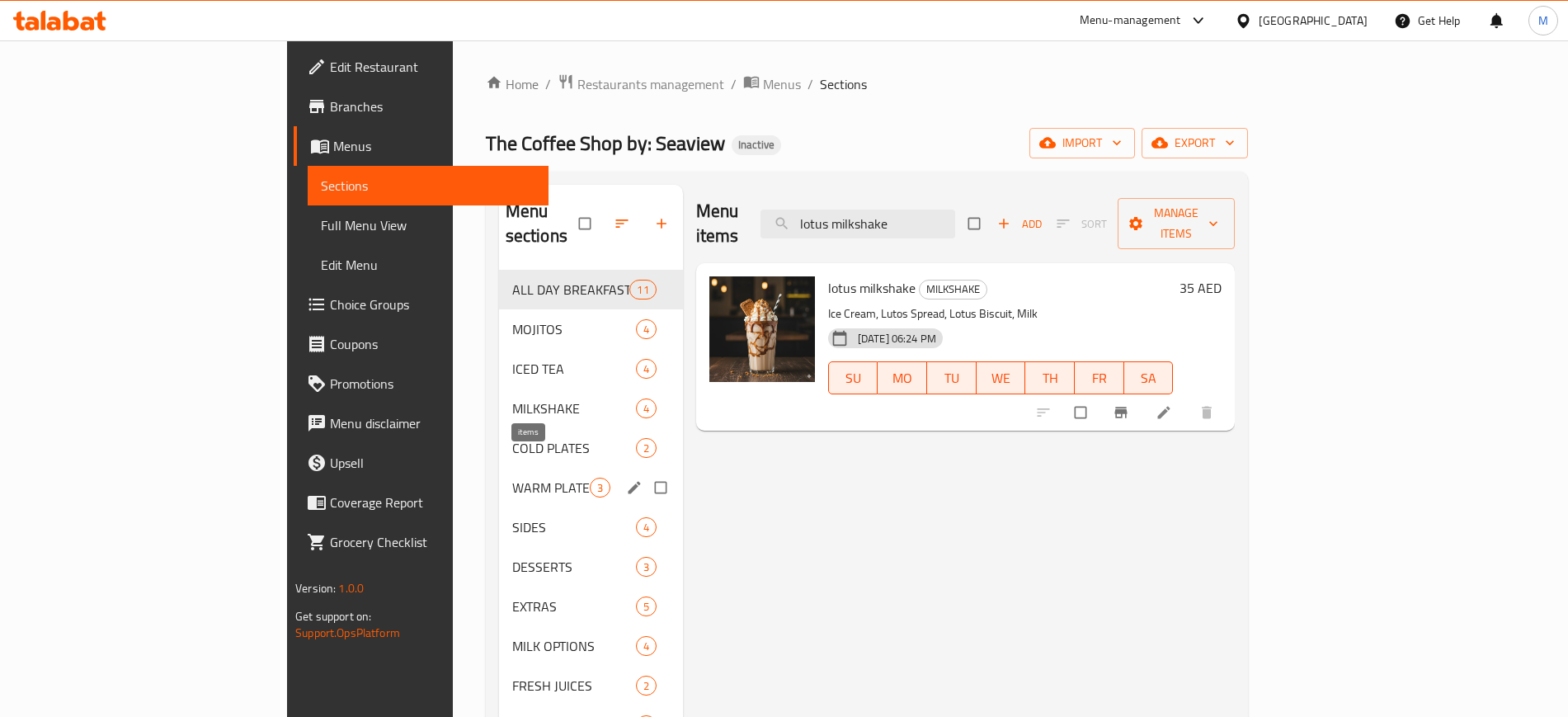
paste input "Macchiato"
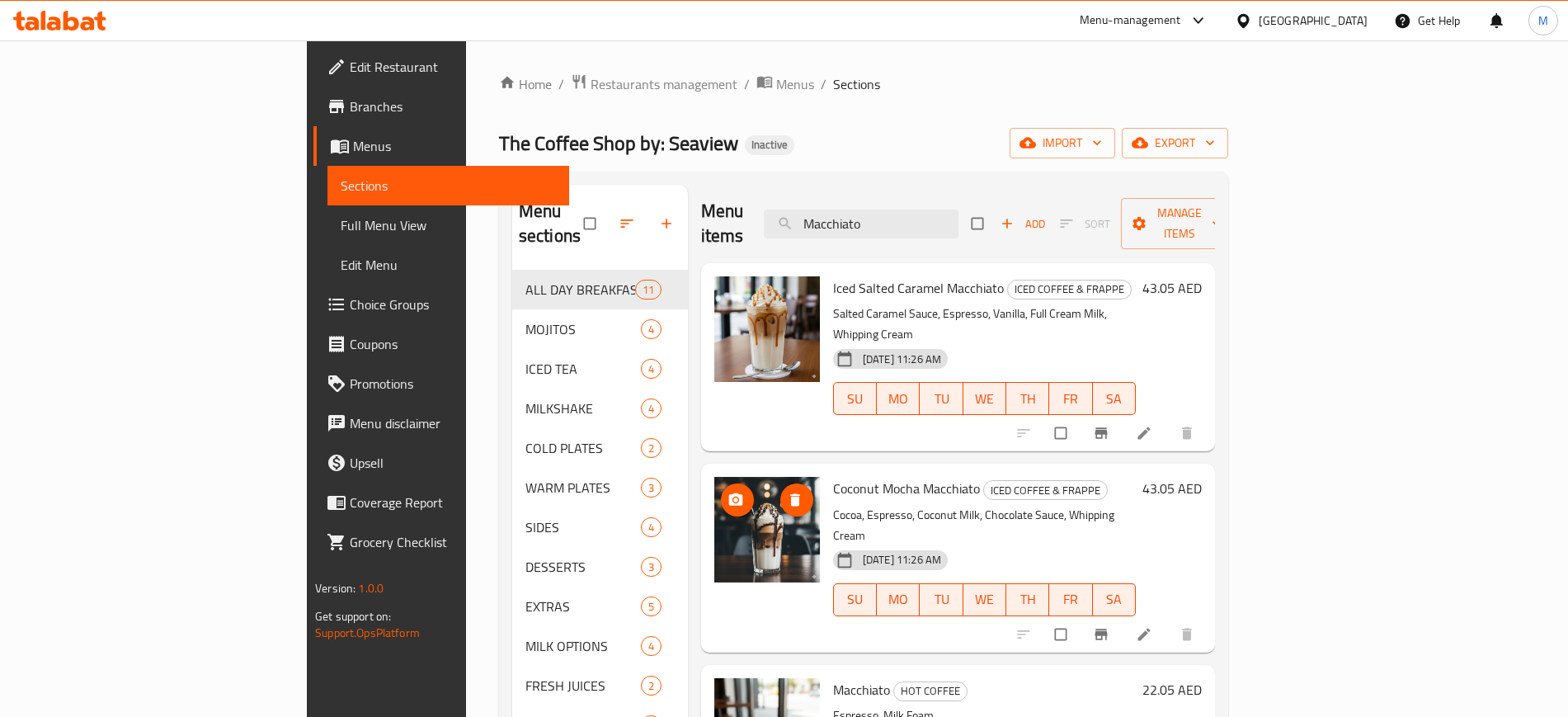
scroll to position [333, 0]
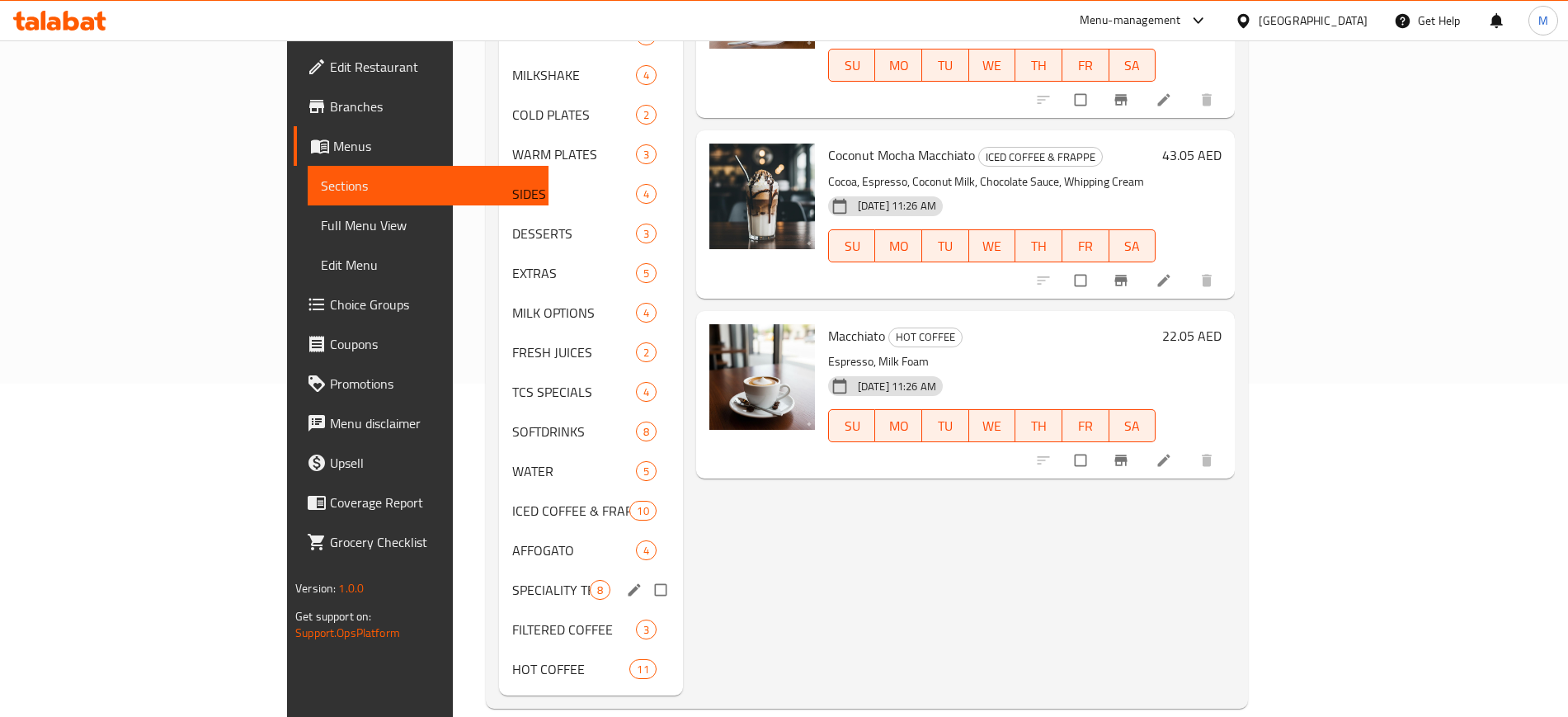
paste input "Vanilla milkshake"
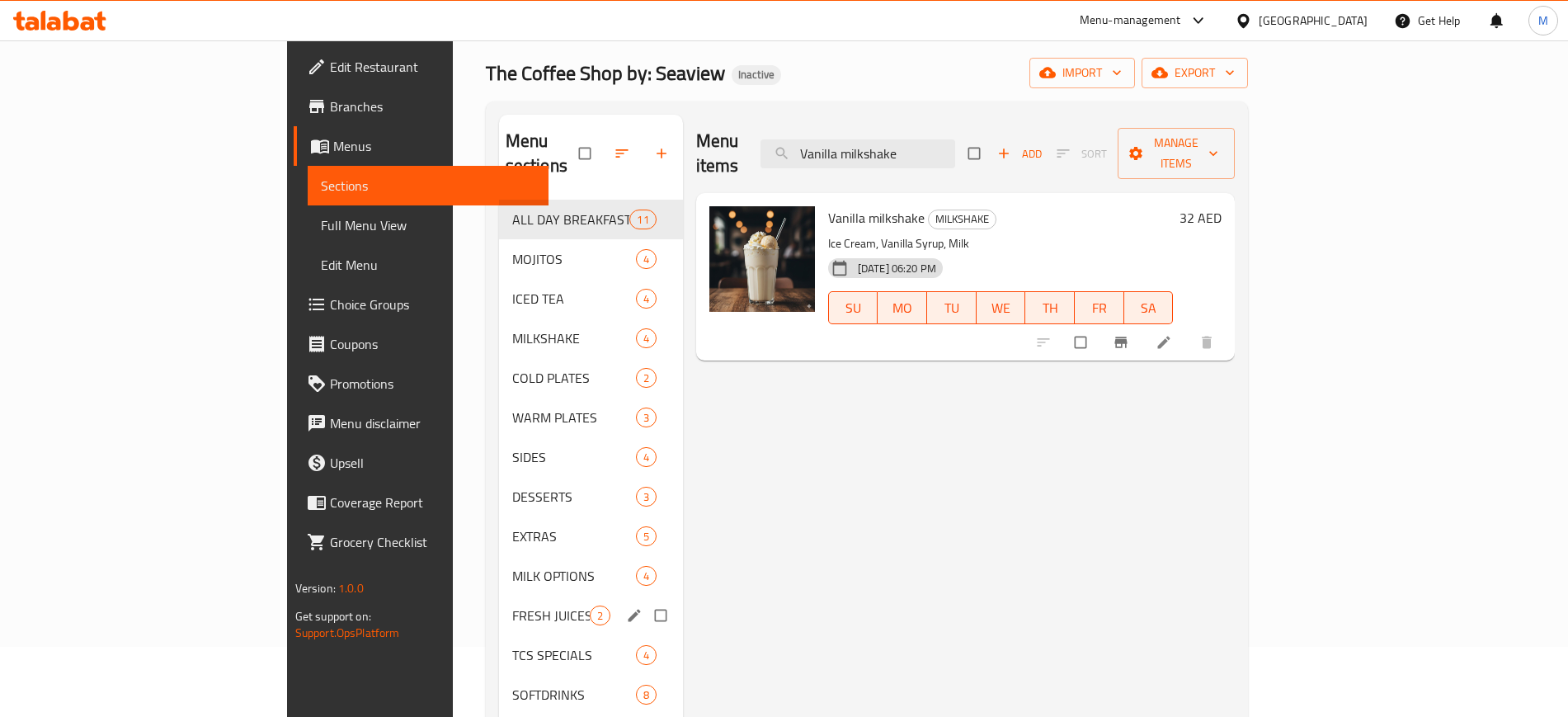
scroll to position [0, 0]
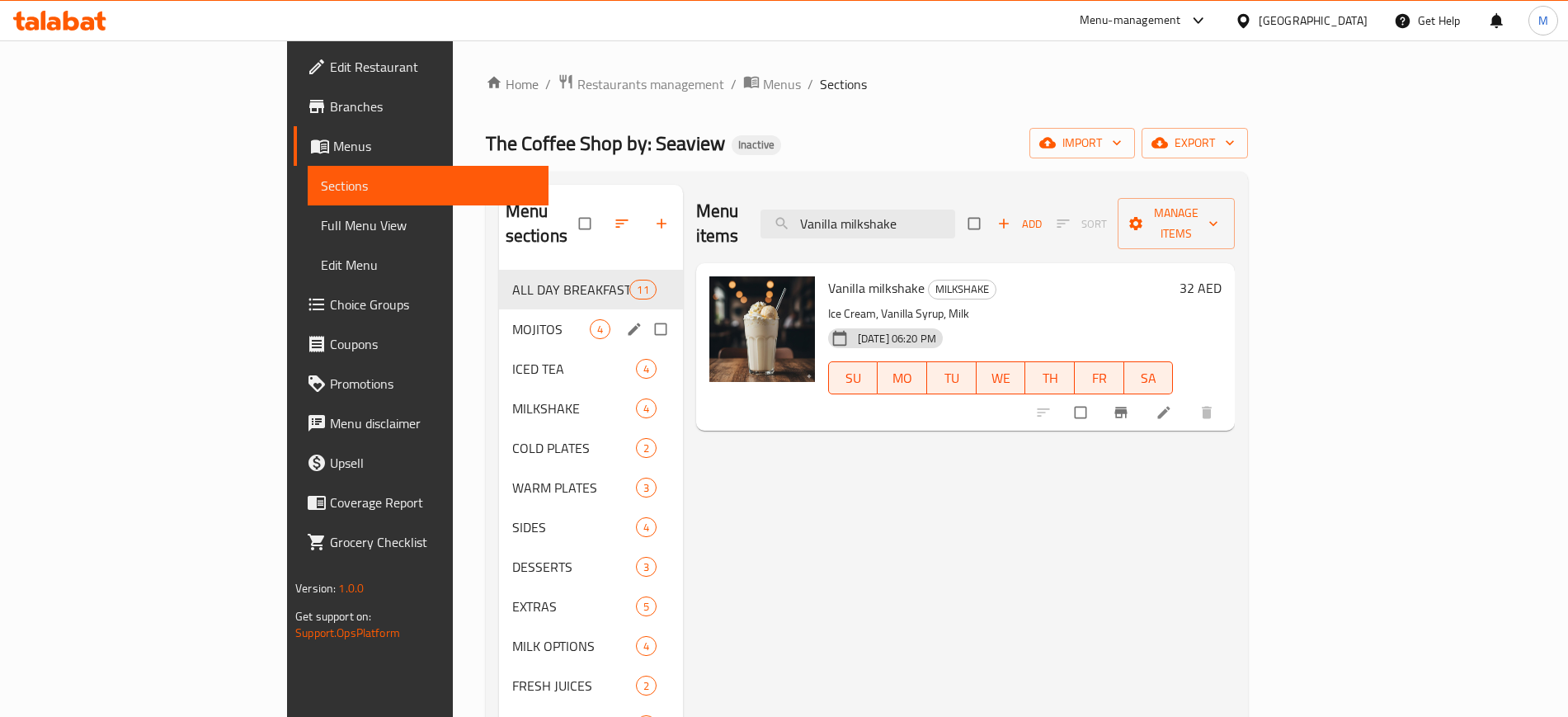
paste input "Espresso"
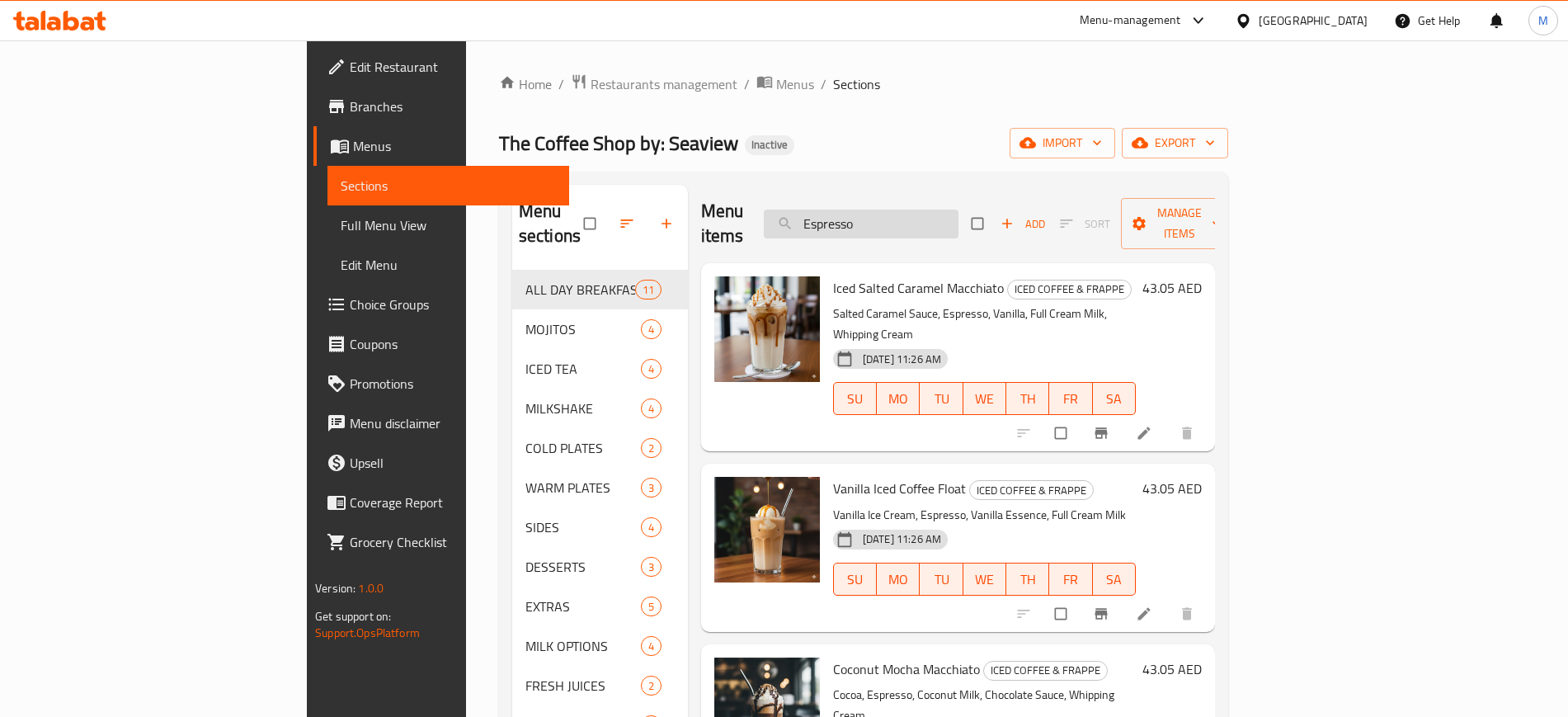
click at [959, 209] on input "Espresso" at bounding box center [860, 223] width 195 height 29
paste input "V[GEOGRAPHIC_DATA]"
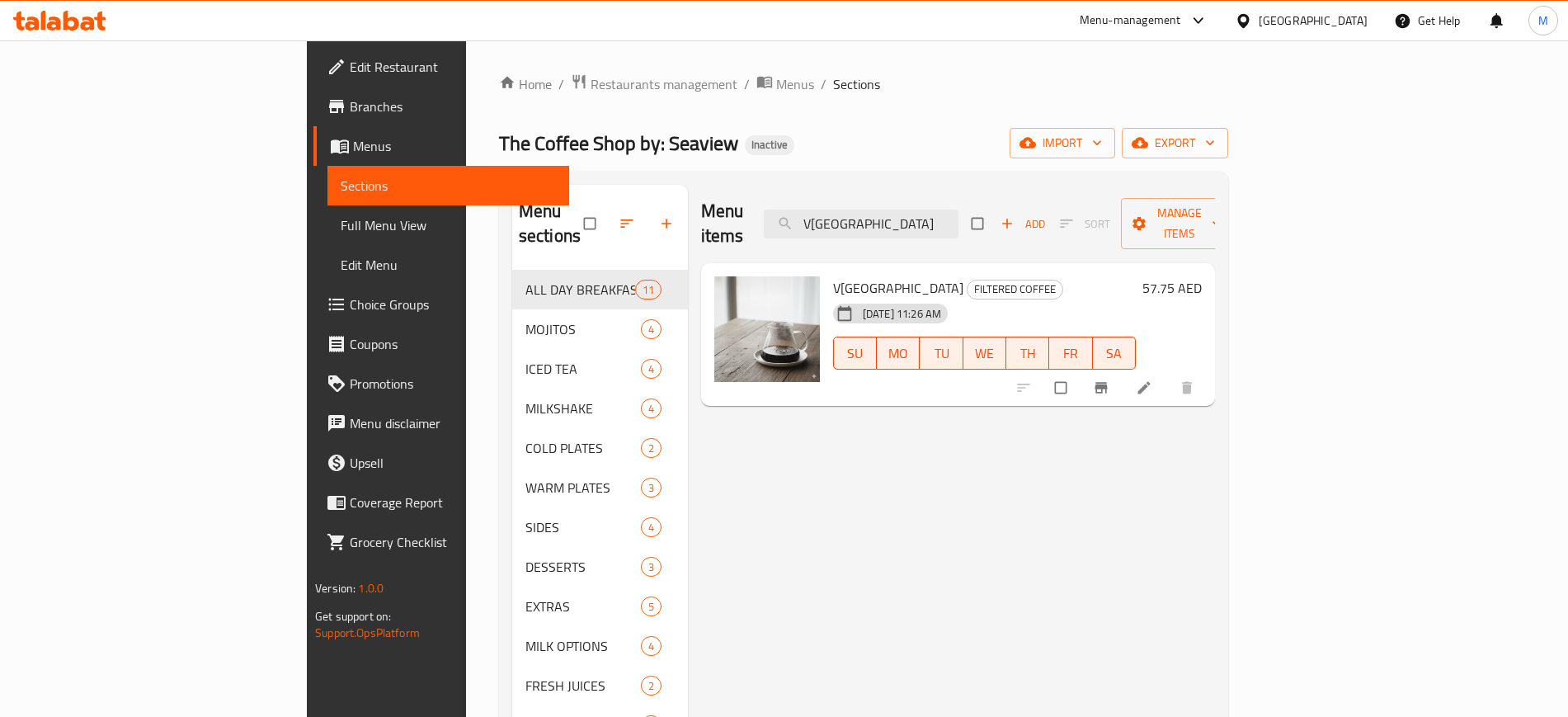
type input "V[GEOGRAPHIC_DATA]"
click at [340, 230] on span "Full Menu View" at bounding box center [448, 225] width 215 height 20
